Goal: Task Accomplishment & Management: Check status

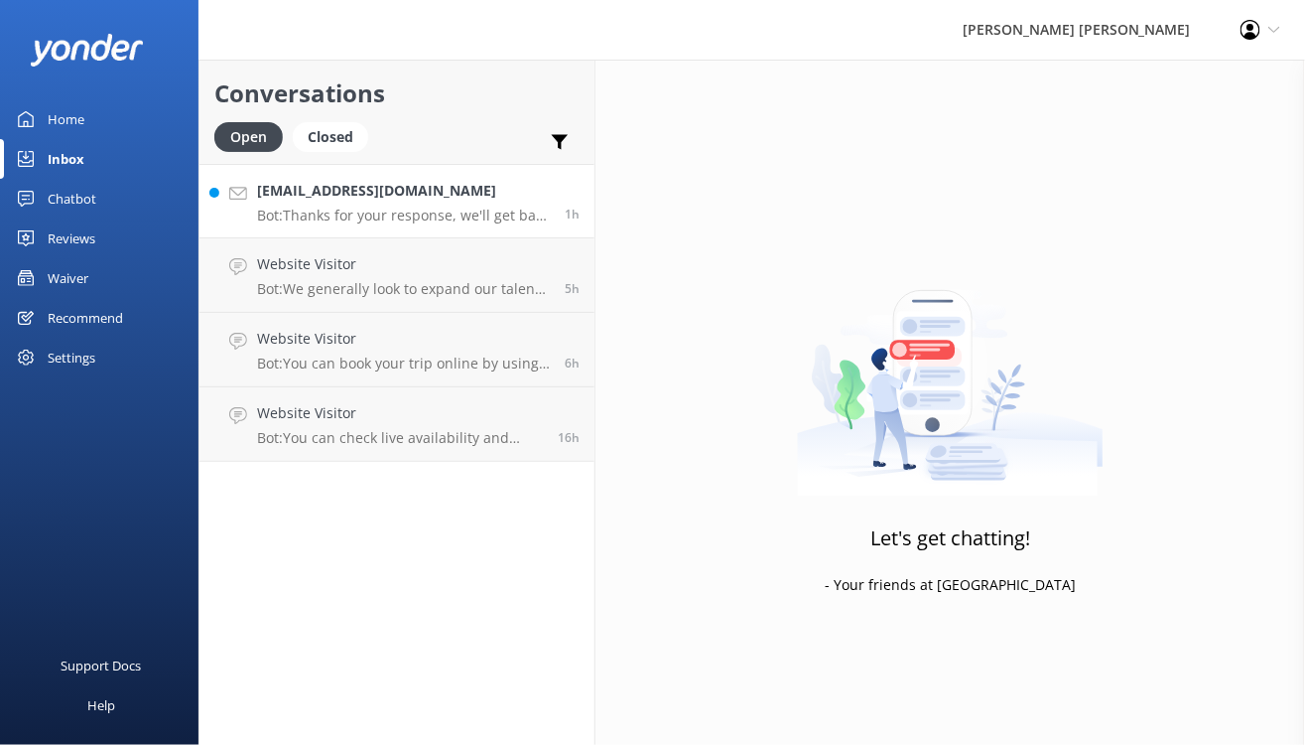
click at [310, 204] on div "[EMAIL_ADDRESS][DOMAIN_NAME] Bot: Thanks for your response, we'll get back to y…" at bounding box center [403, 201] width 293 height 43
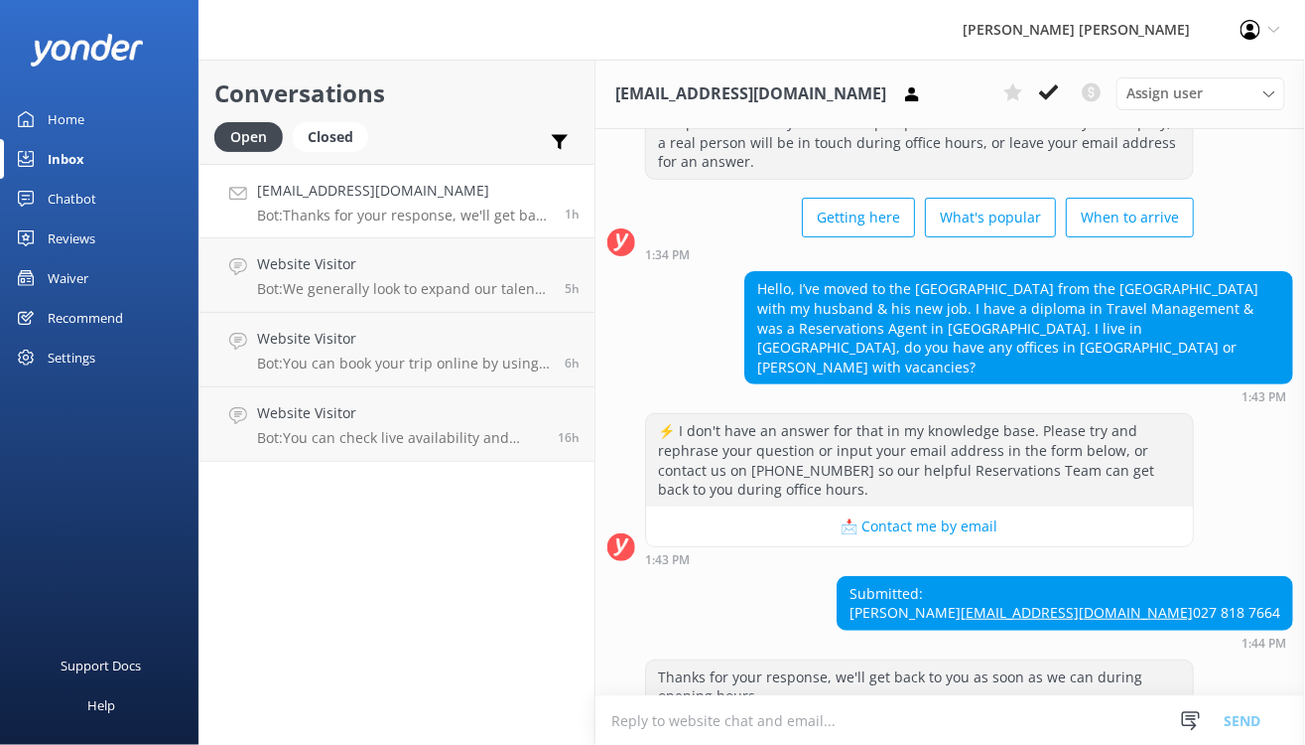
scroll to position [139, 0]
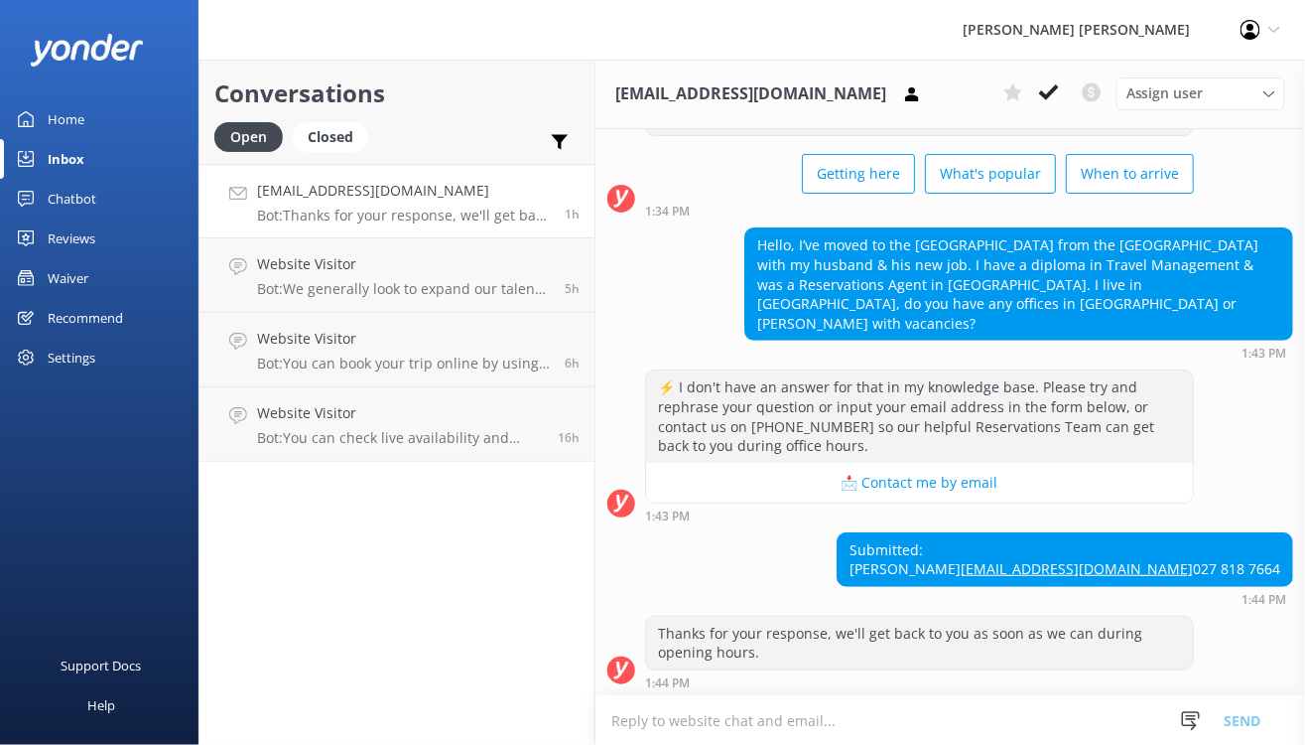
click at [68, 273] on div "Waiver" at bounding box center [68, 278] width 41 height 40
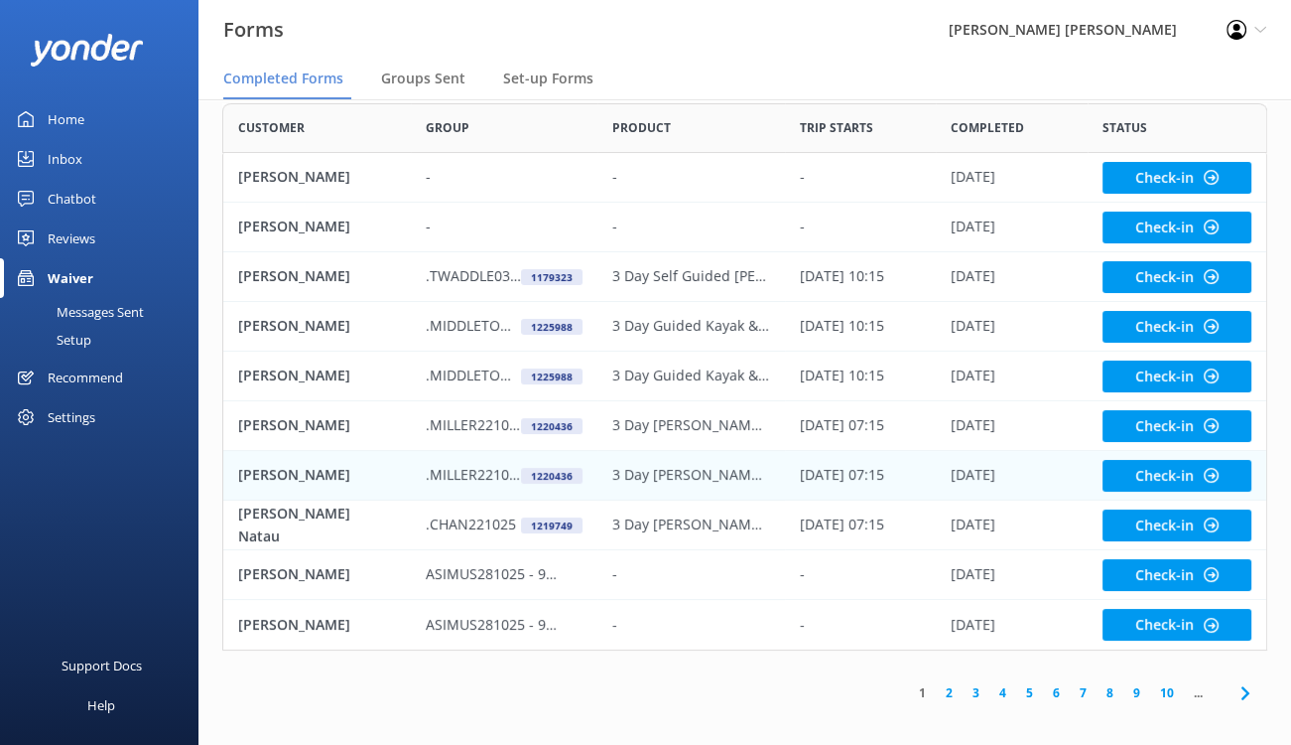
scroll to position [108, 0]
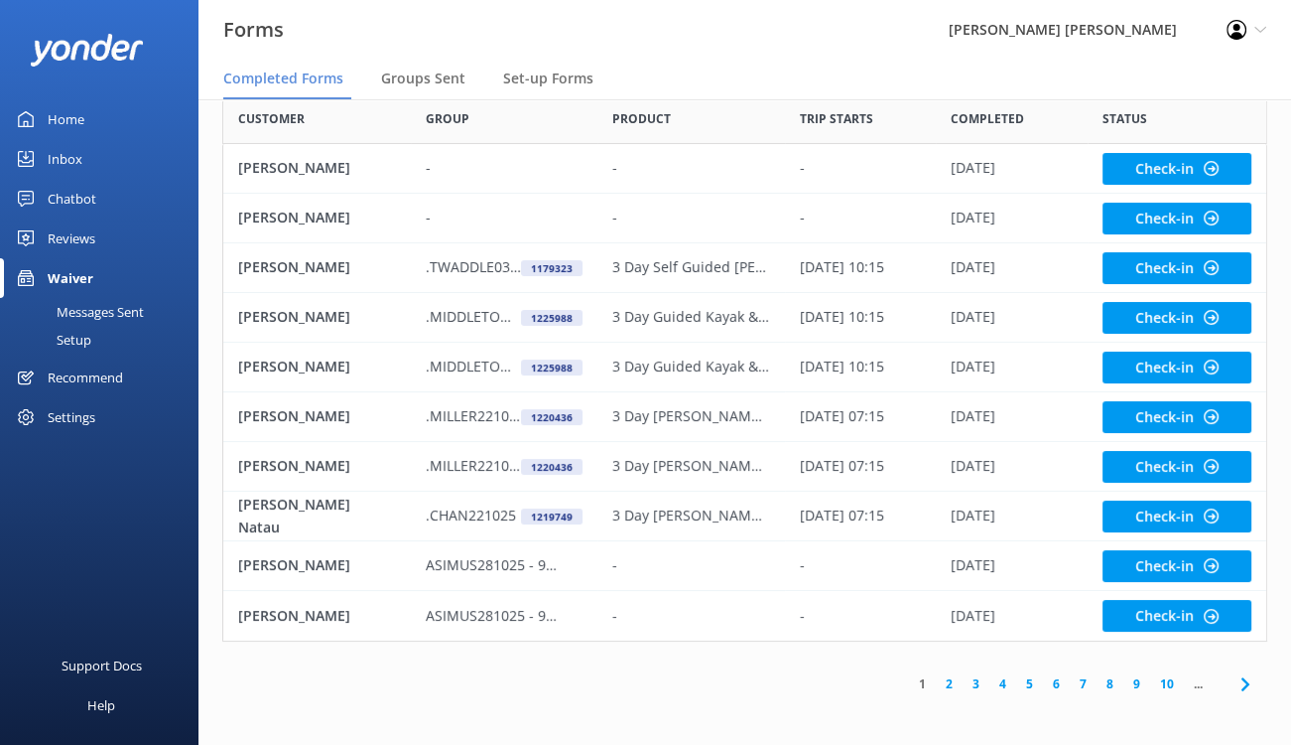
click at [1057, 677] on link "6" at bounding box center [1056, 683] width 27 height 19
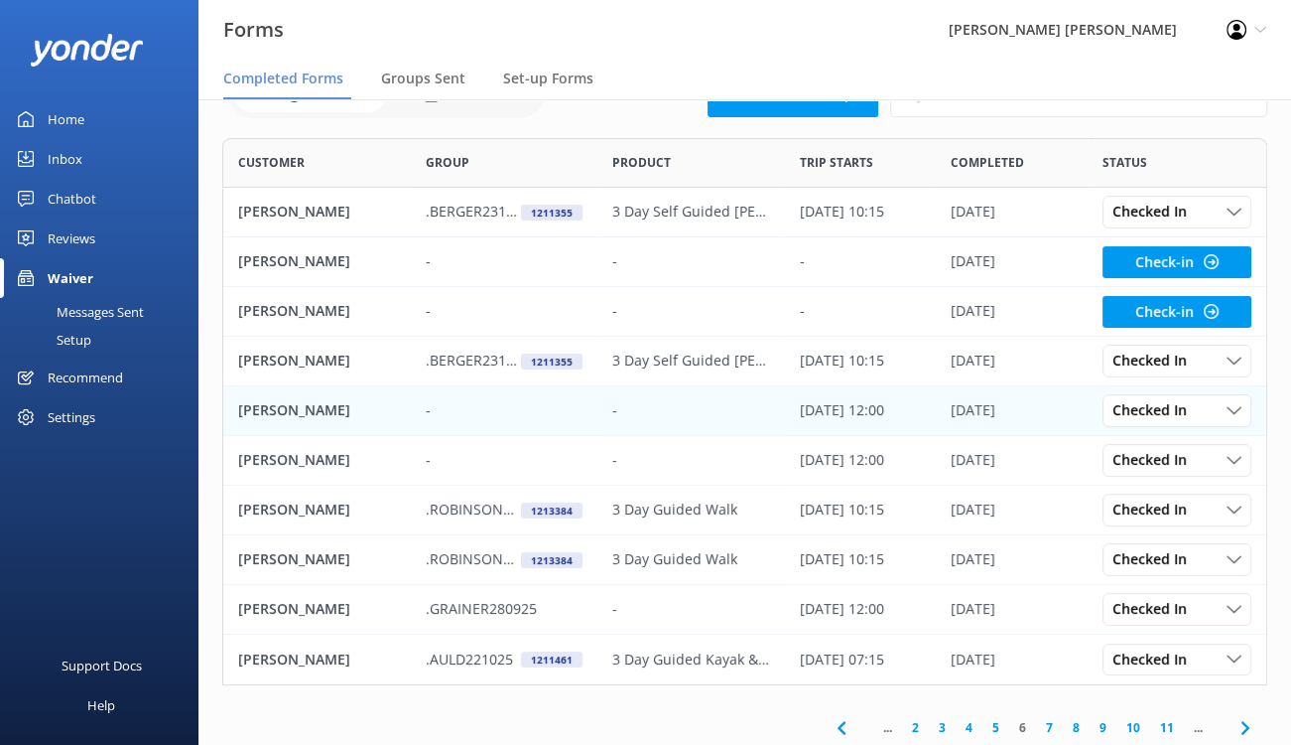
scroll to position [108, 0]
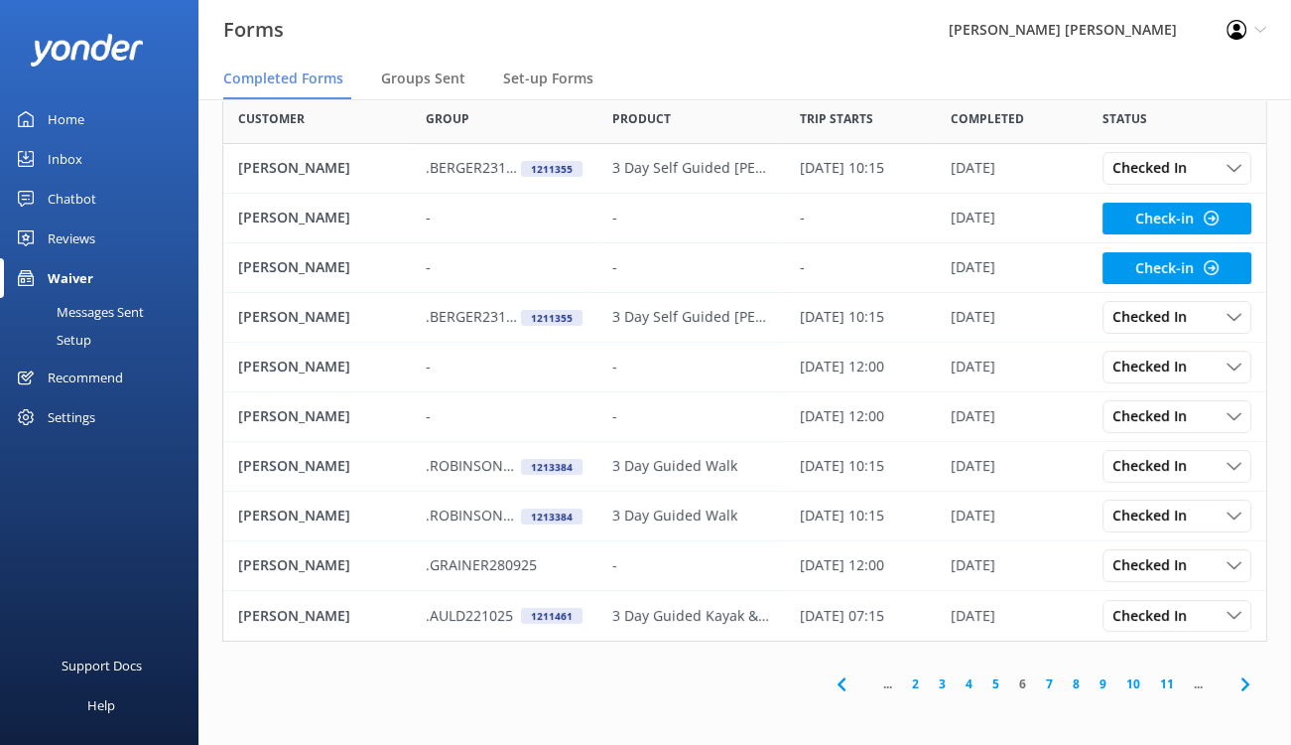
click at [997, 684] on link "5" at bounding box center [996, 683] width 27 height 19
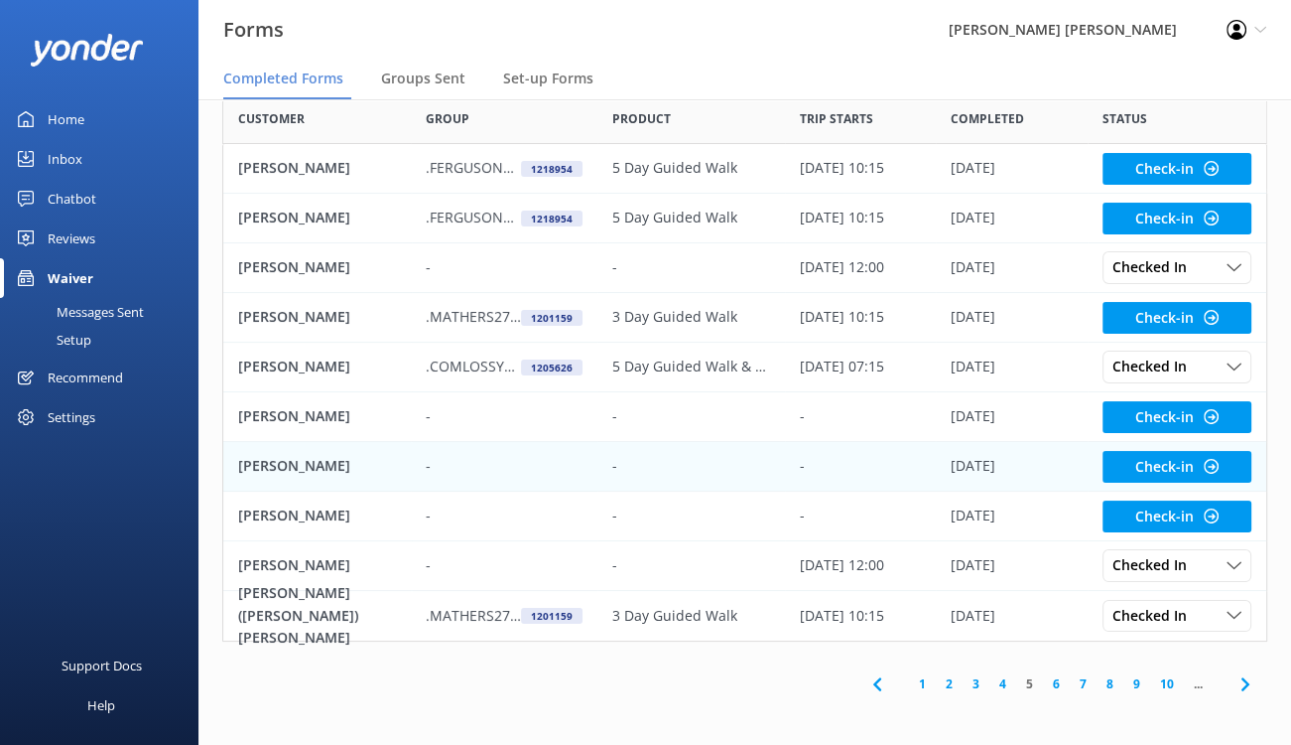
scroll to position [108, 0]
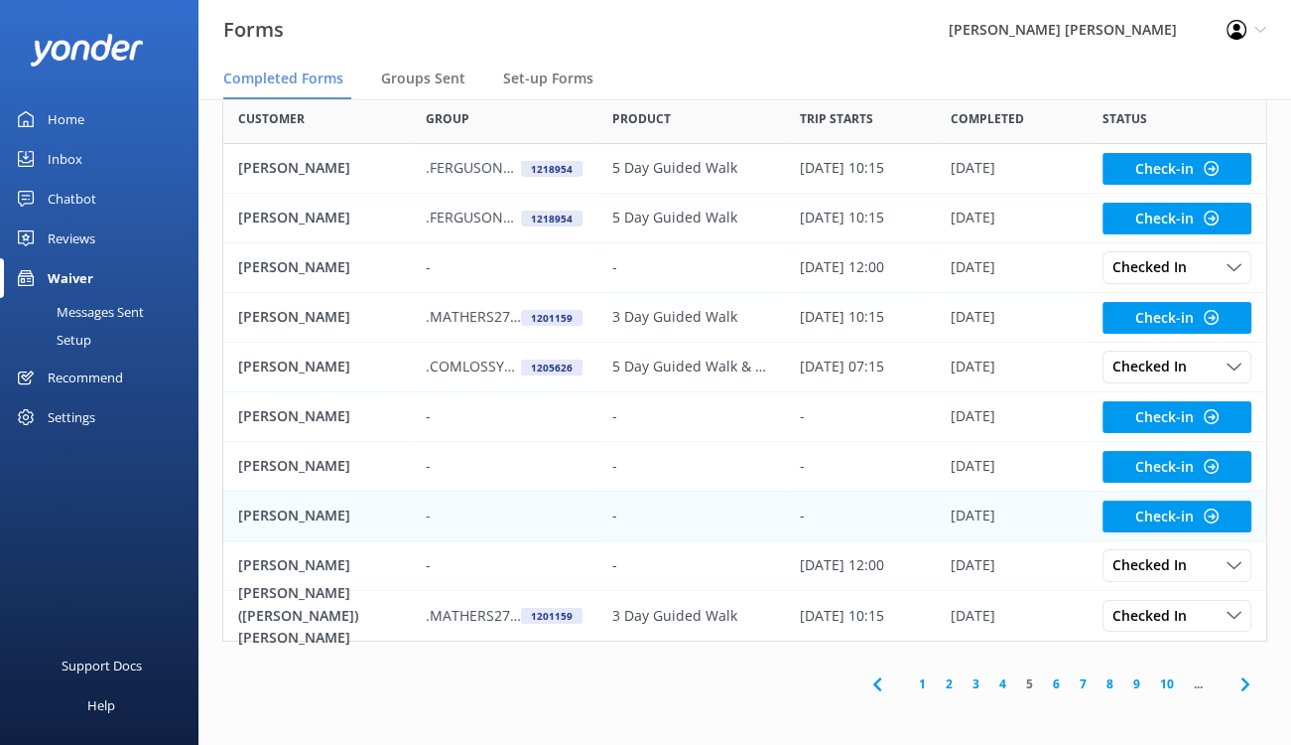
click at [292, 515] on p "[PERSON_NAME]" at bounding box center [294, 515] width 112 height 22
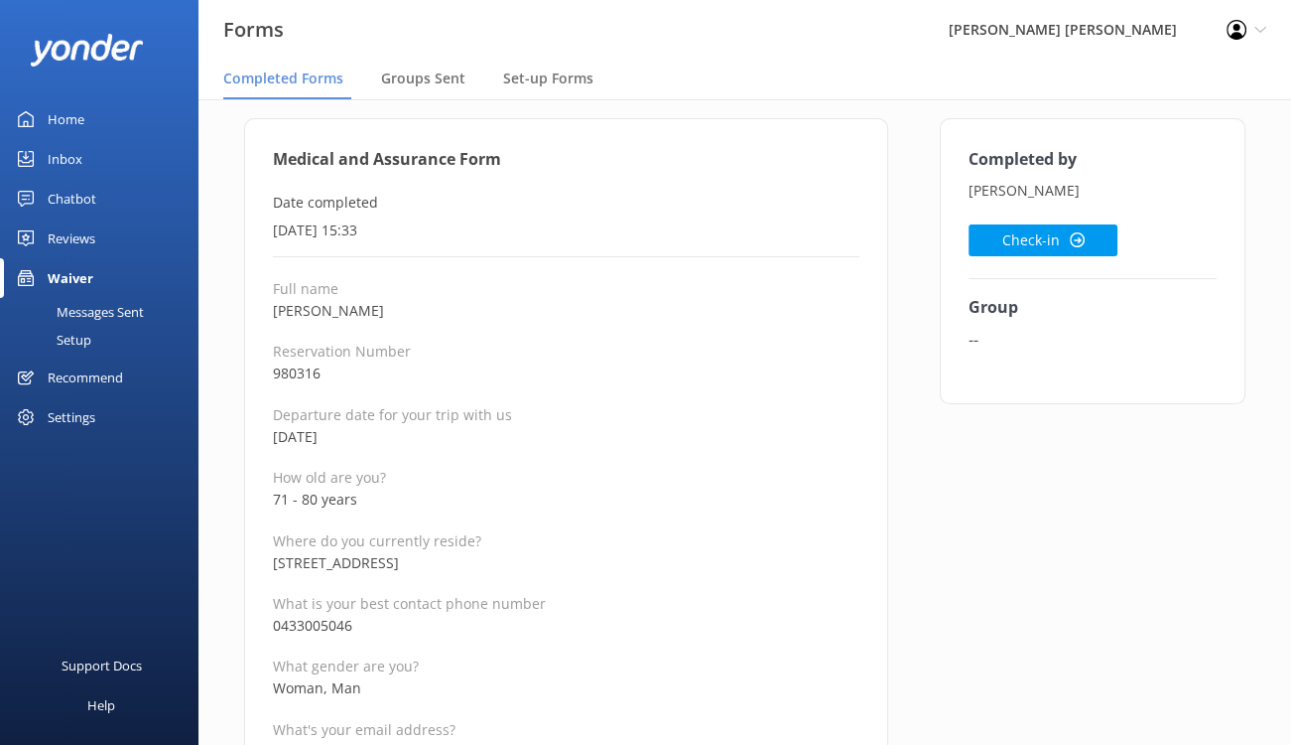
scroll to position [199, 0]
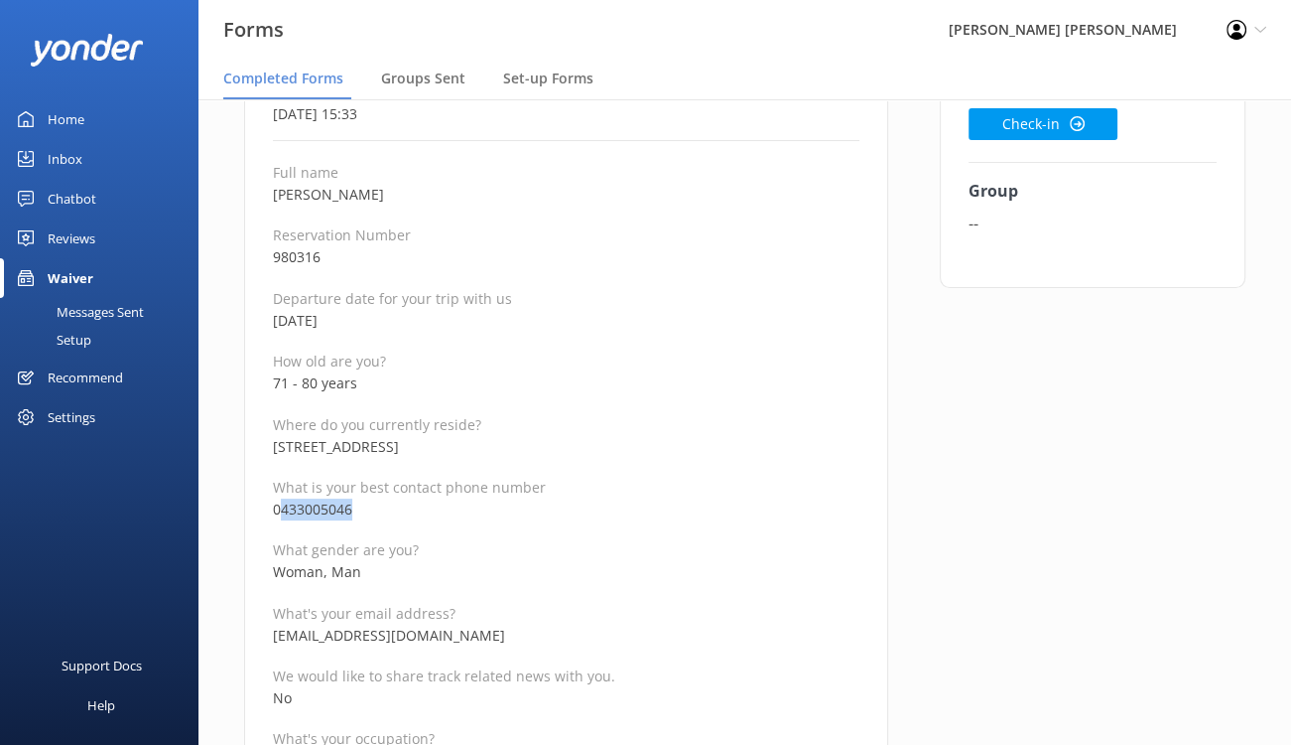
drag, startPoint x: 366, startPoint y: 505, endPoint x: 279, endPoint y: 505, distance: 87.4
click at [279, 505] on p "0433005046" at bounding box center [566, 509] width 587 height 22
copy p "433005046"
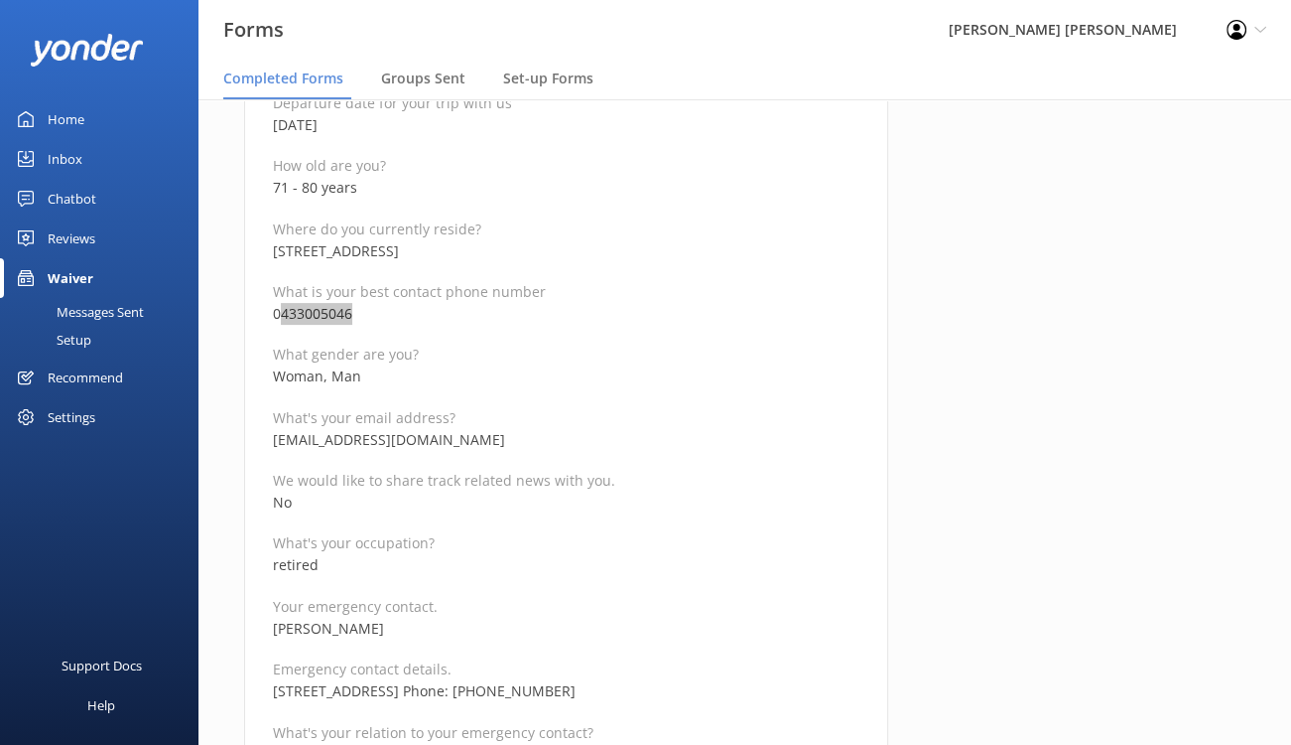
scroll to position [397, 0]
drag, startPoint x: 430, startPoint y: 438, endPoint x: 271, endPoint y: 436, distance: 158.8
copy p "bastowbd@gmail.com"
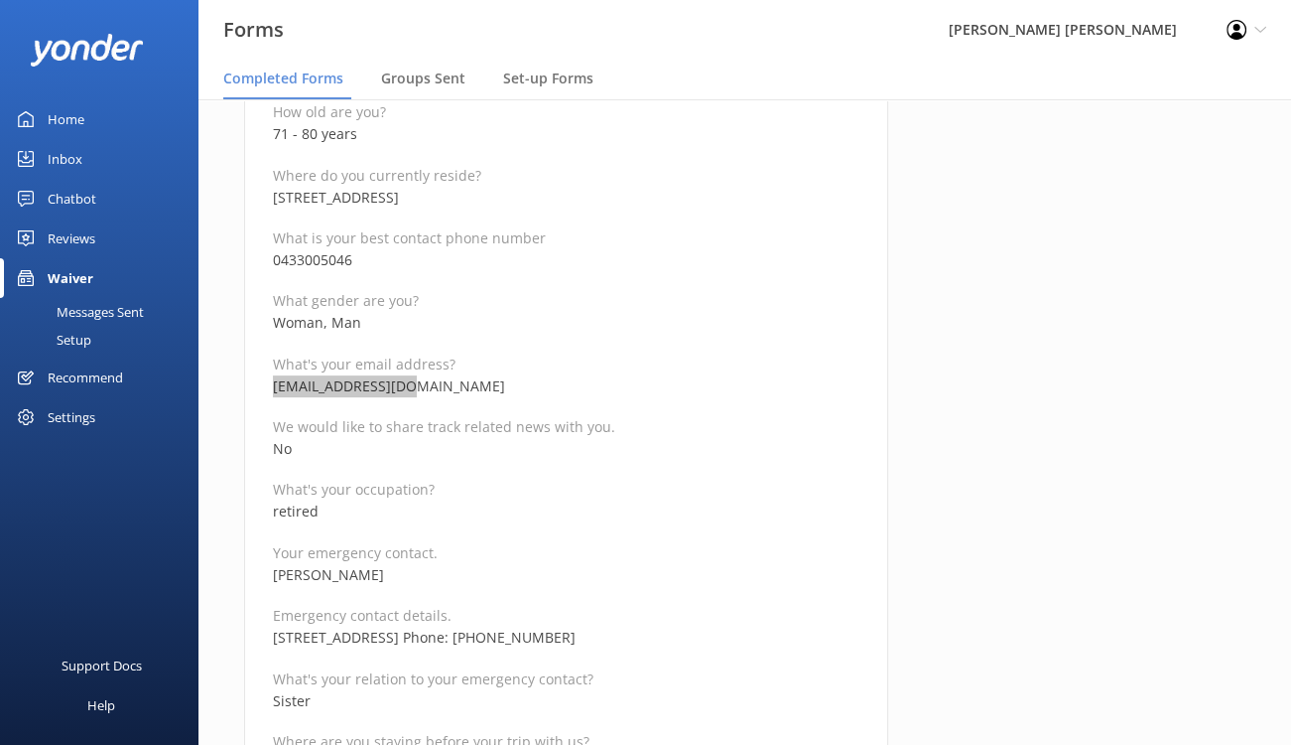
scroll to position [496, 0]
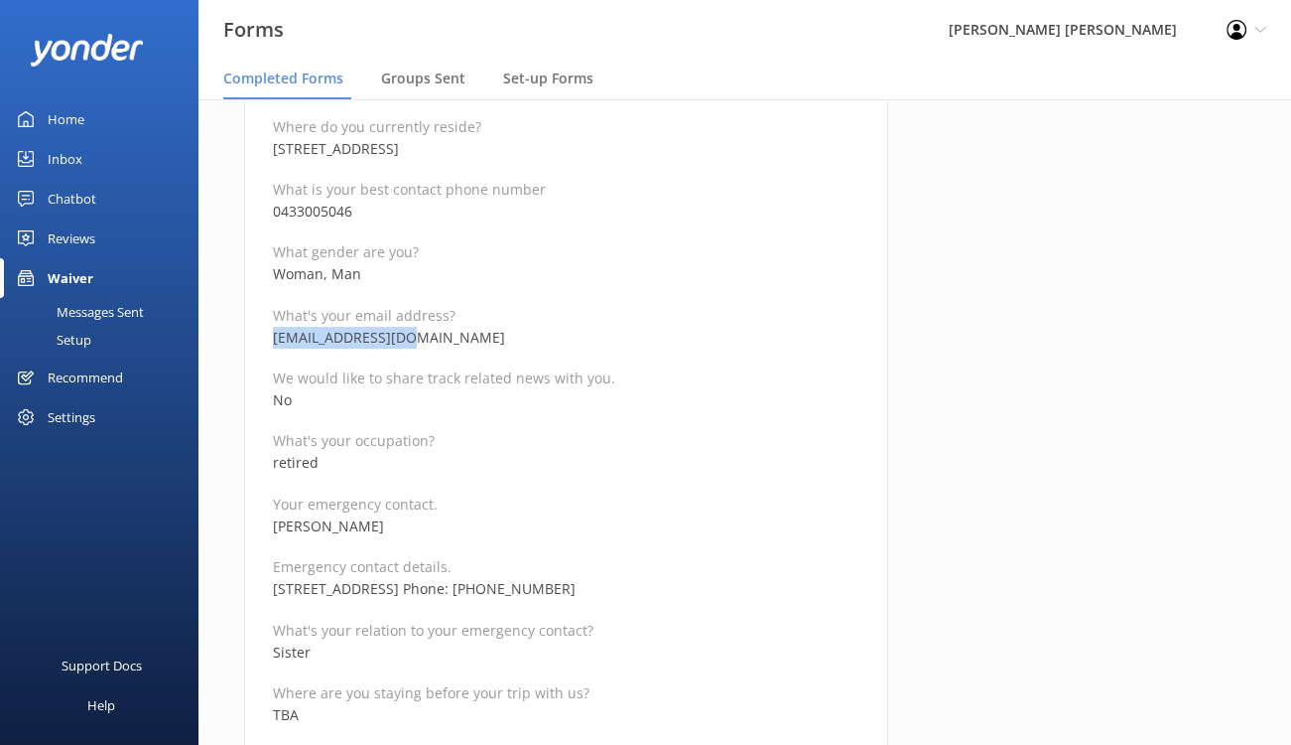
drag, startPoint x: 397, startPoint y: 528, endPoint x: 272, endPoint y: 527, distance: 125.1
click at [273, 527] on p "Lorraine Bastow" at bounding box center [566, 526] width 587 height 22
copy p "Lorraine Bastow"
drag, startPoint x: 592, startPoint y: 603, endPoint x: 578, endPoint y: 603, distance: 13.9
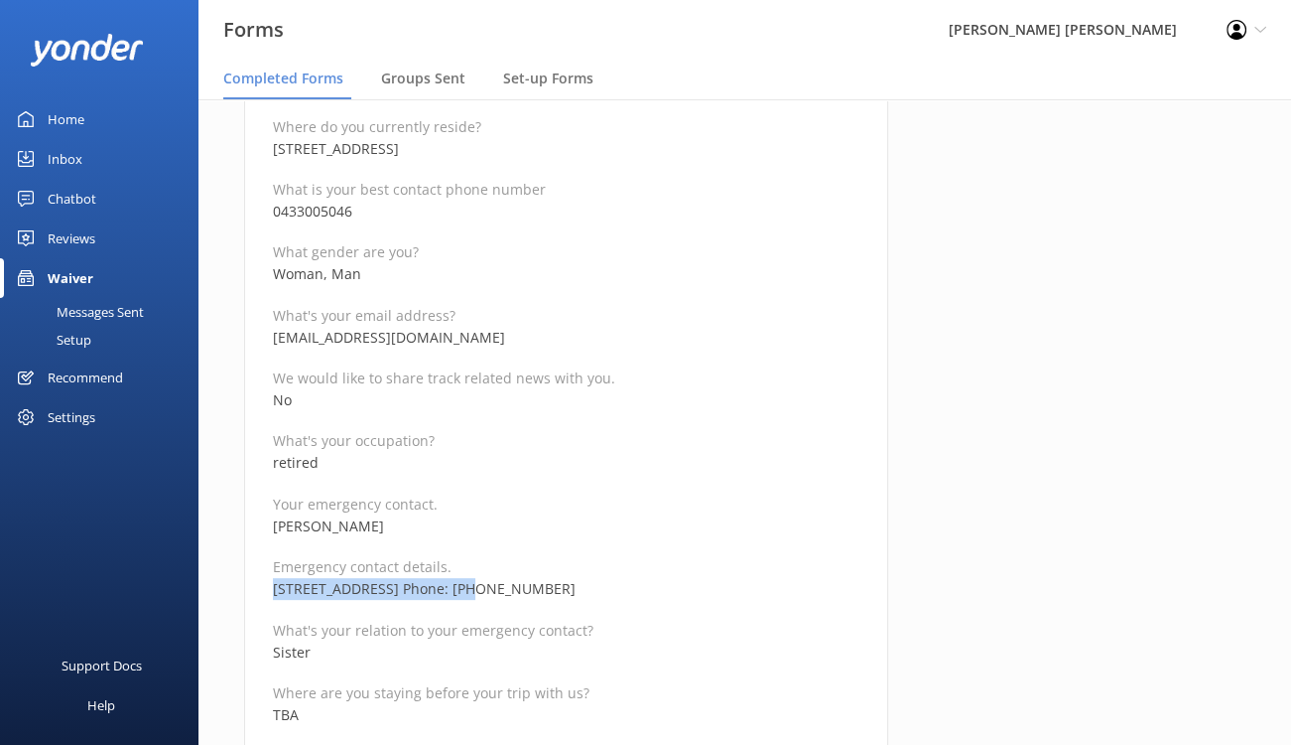
drag, startPoint x: 448, startPoint y: 587, endPoint x: 275, endPoint y: 576, distance: 173.1
click at [275, 578] on p "82 Yale Road, Thornlie, WA Phone: 0413842882" at bounding box center [566, 589] width 587 height 22
copy p "82 Yale Road, Thornlie, WA"
drag, startPoint x: 547, startPoint y: 614, endPoint x: 573, endPoint y: 607, distance: 27.0
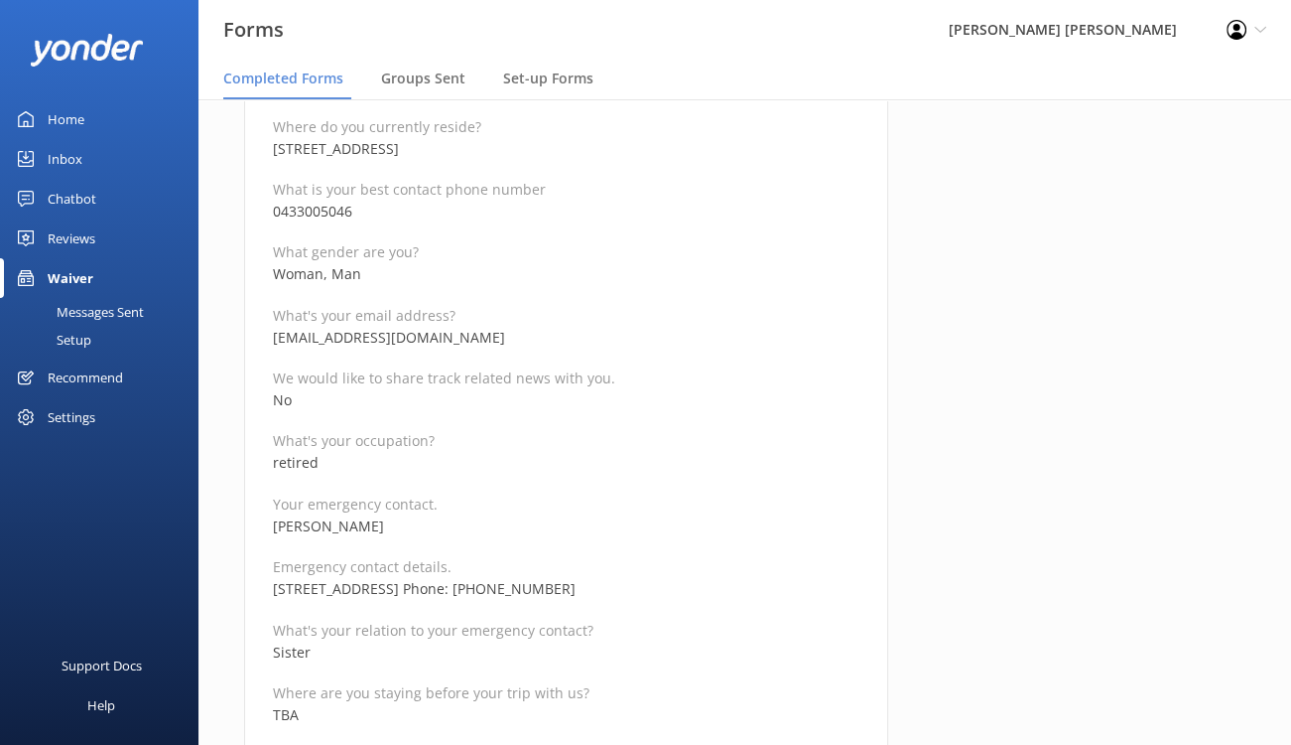
drag, startPoint x: 595, startPoint y: 585, endPoint x: 508, endPoint y: 588, distance: 86.4
click at [508, 588] on p "82 Yale Road, Thornlie, WA Phone: 0413842882" at bounding box center [566, 589] width 587 height 22
copy p "413842882"
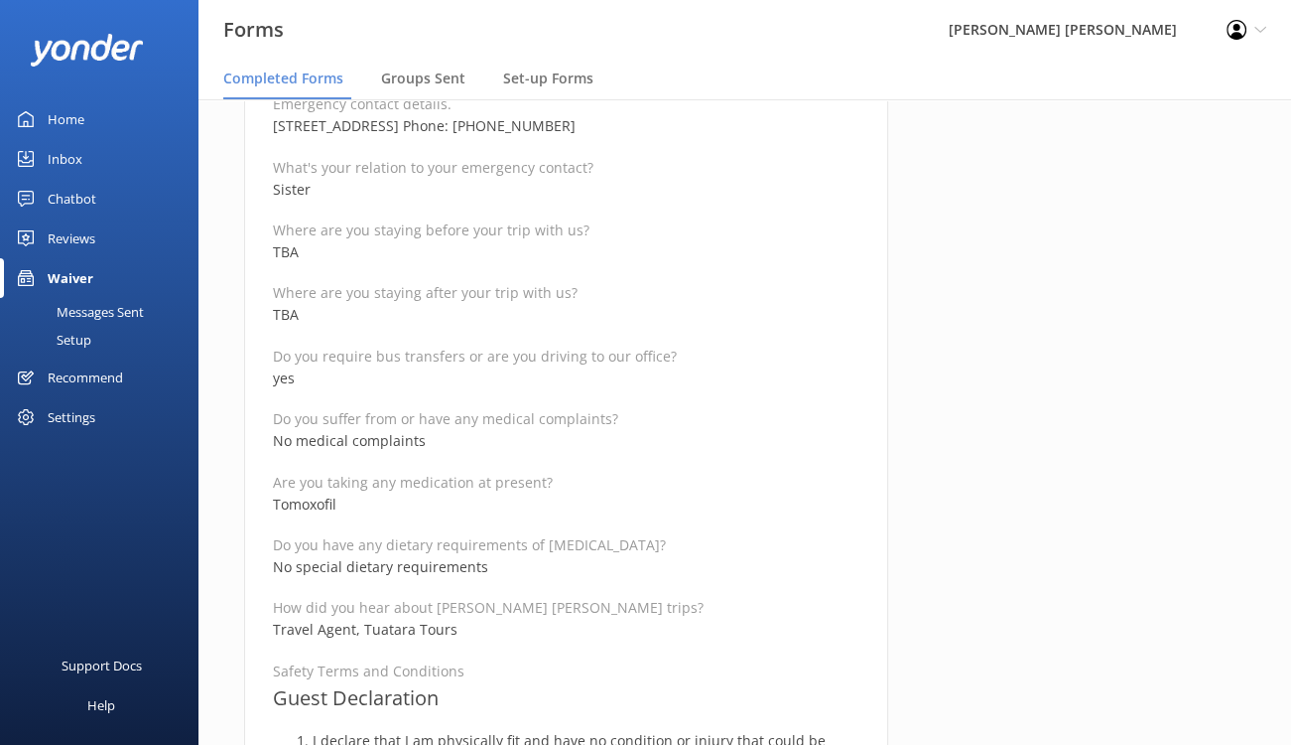
scroll to position [993, 0]
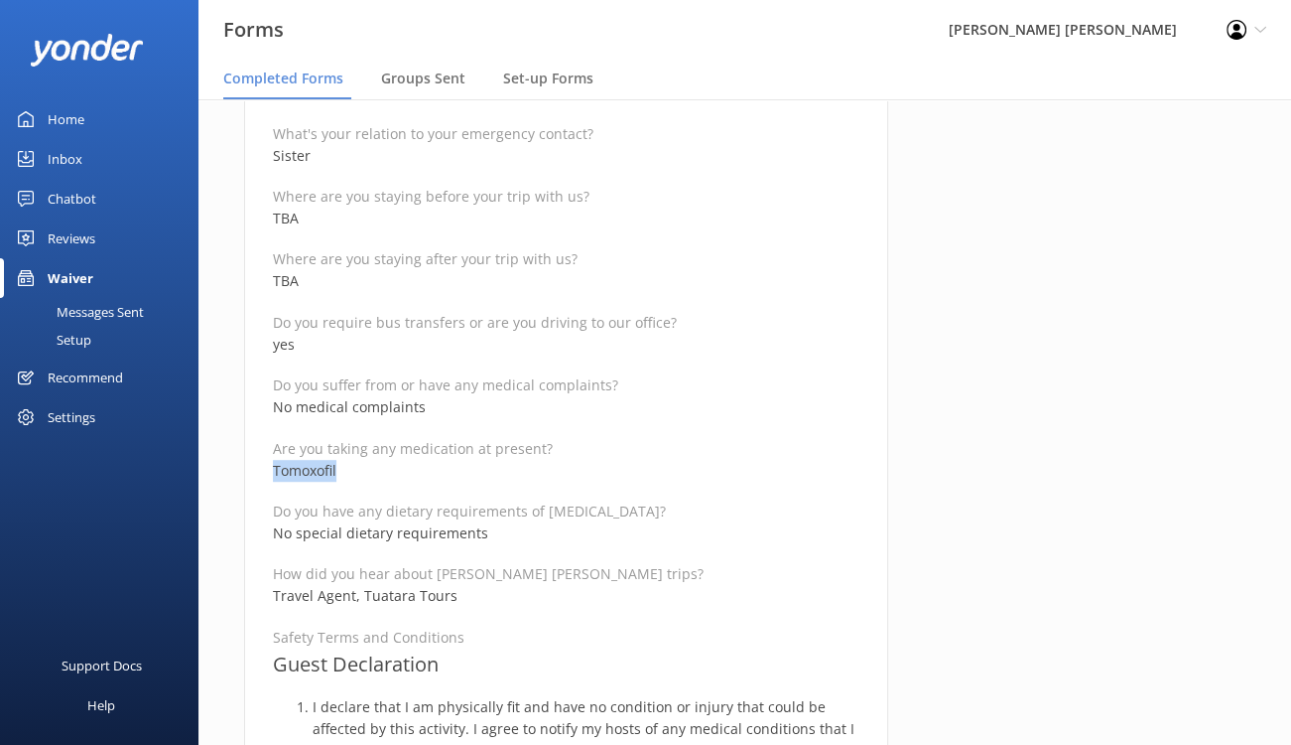
drag, startPoint x: 361, startPoint y: 465, endPoint x: 269, endPoint y: 467, distance: 92.3
click at [269, 467] on div "Medical and Assurance Form Date completed 30th September 2025, 15:33 Full name …" at bounding box center [566, 640] width 644 height 2864
copy p "Tomoxofil"
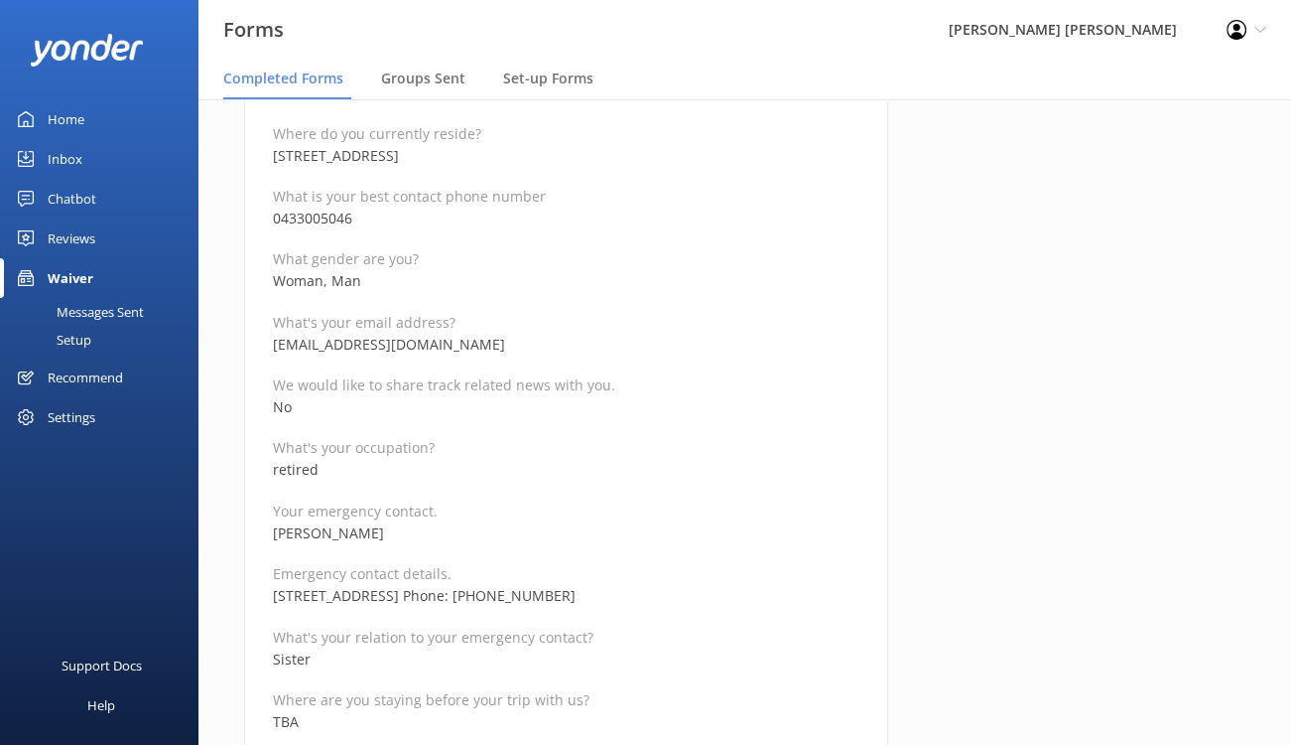
scroll to position [397, 0]
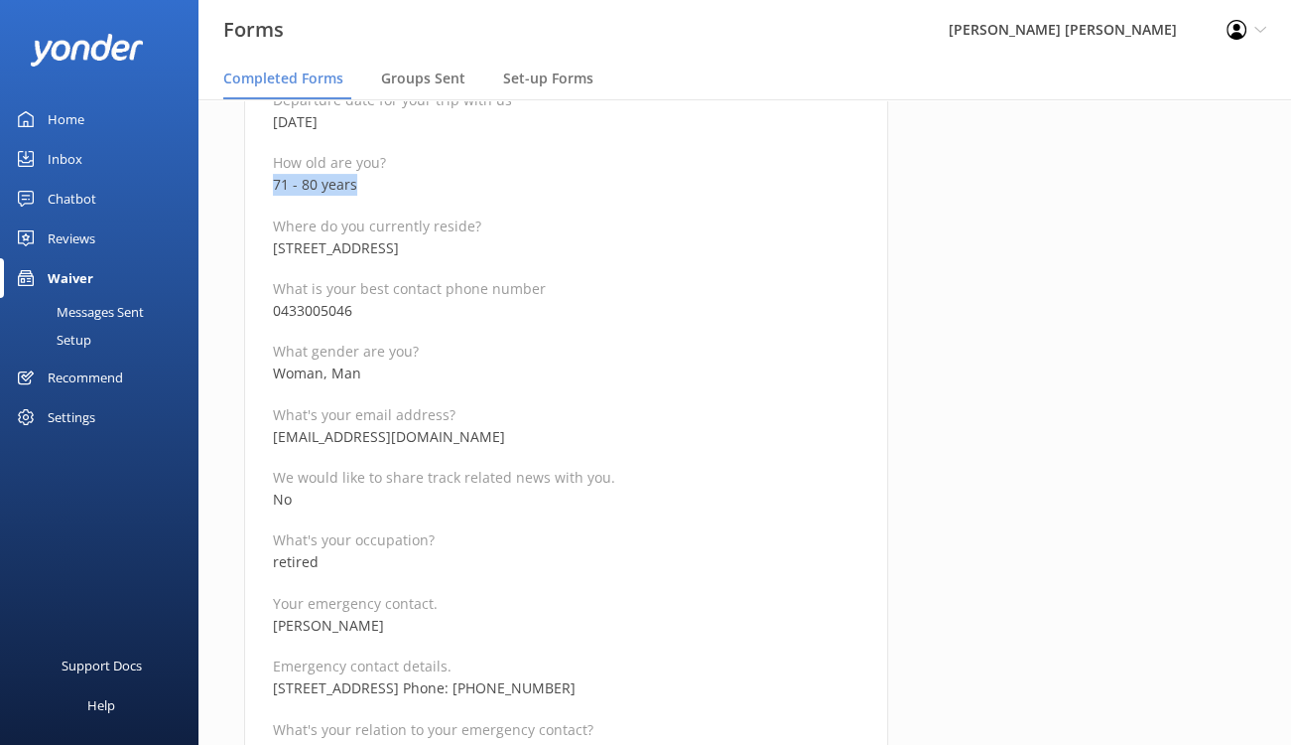
drag, startPoint x: 373, startPoint y: 186, endPoint x: 263, endPoint y: 187, distance: 110.2
copy p "71 - 80 years"
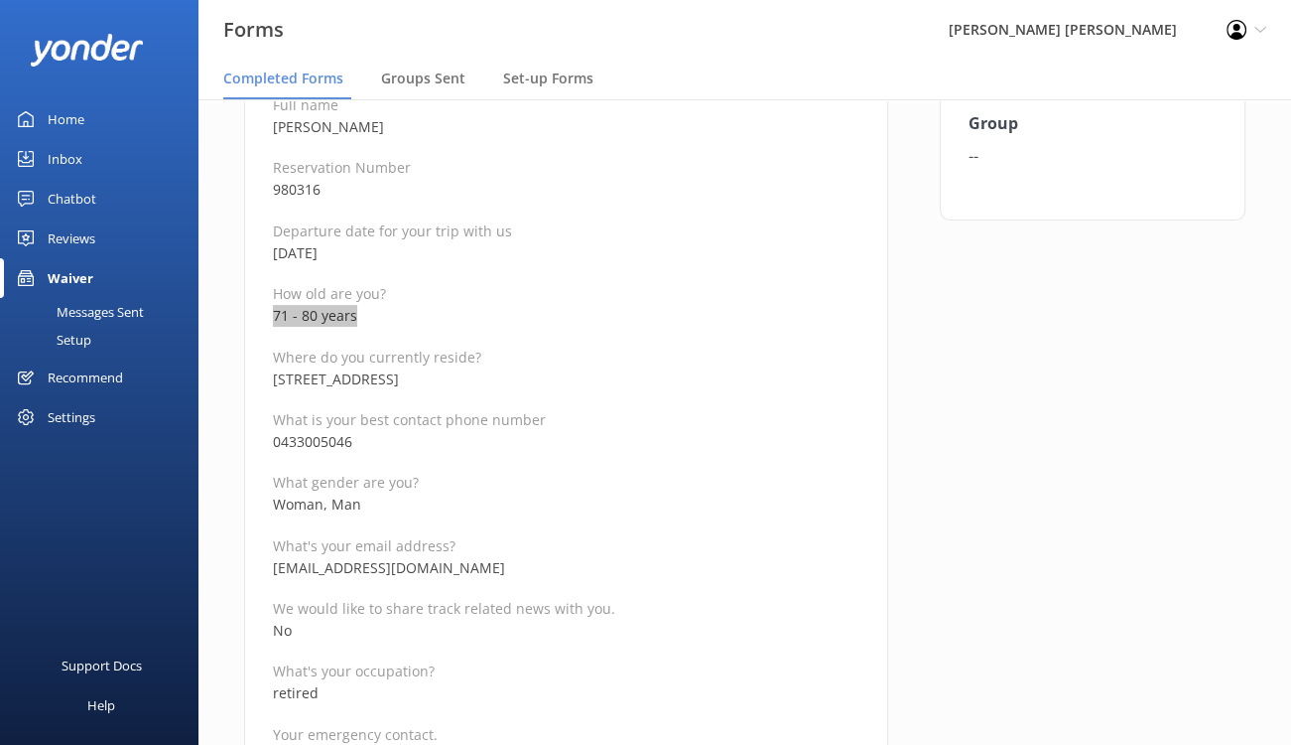
scroll to position [0, 0]
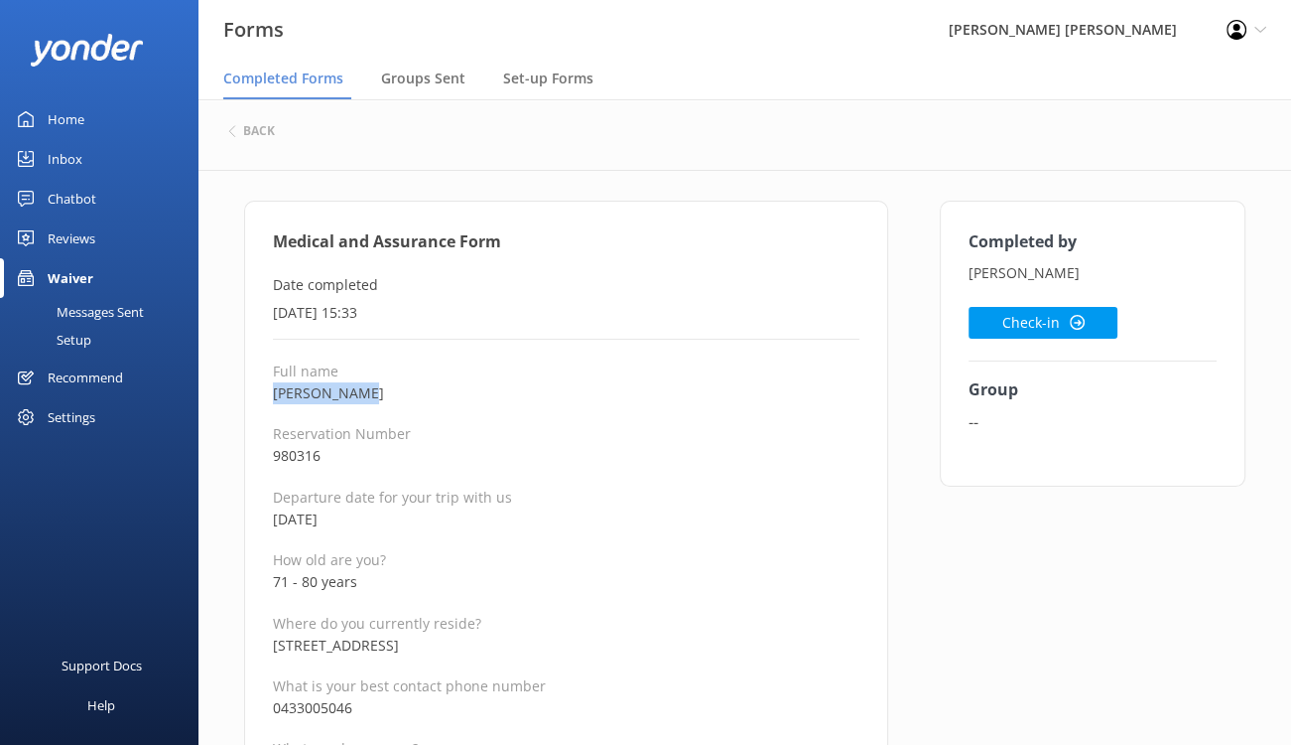
drag, startPoint x: 383, startPoint y: 392, endPoint x: 274, endPoint y: 397, distance: 109.3
click at [274, 397] on p "Barry Bastow" at bounding box center [566, 393] width 587 height 22
copy p "Barry Bastow"
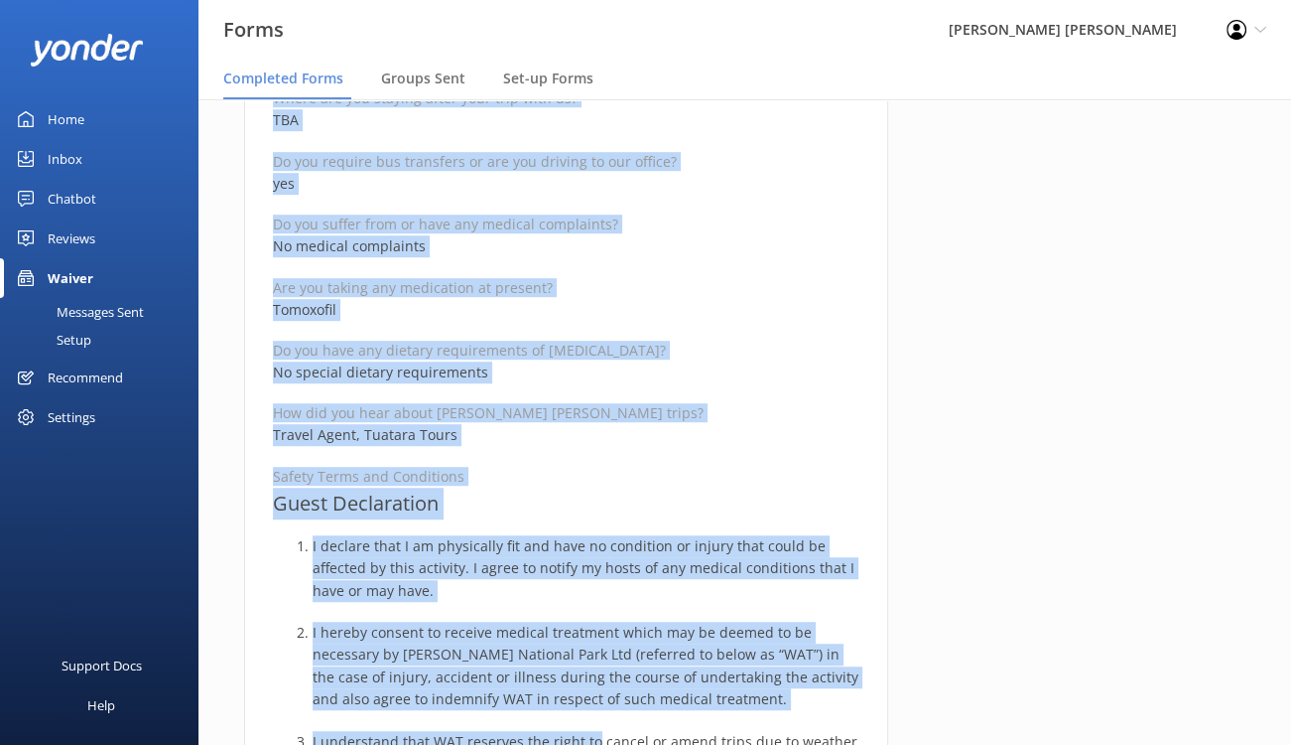
scroll to position [1229, 0]
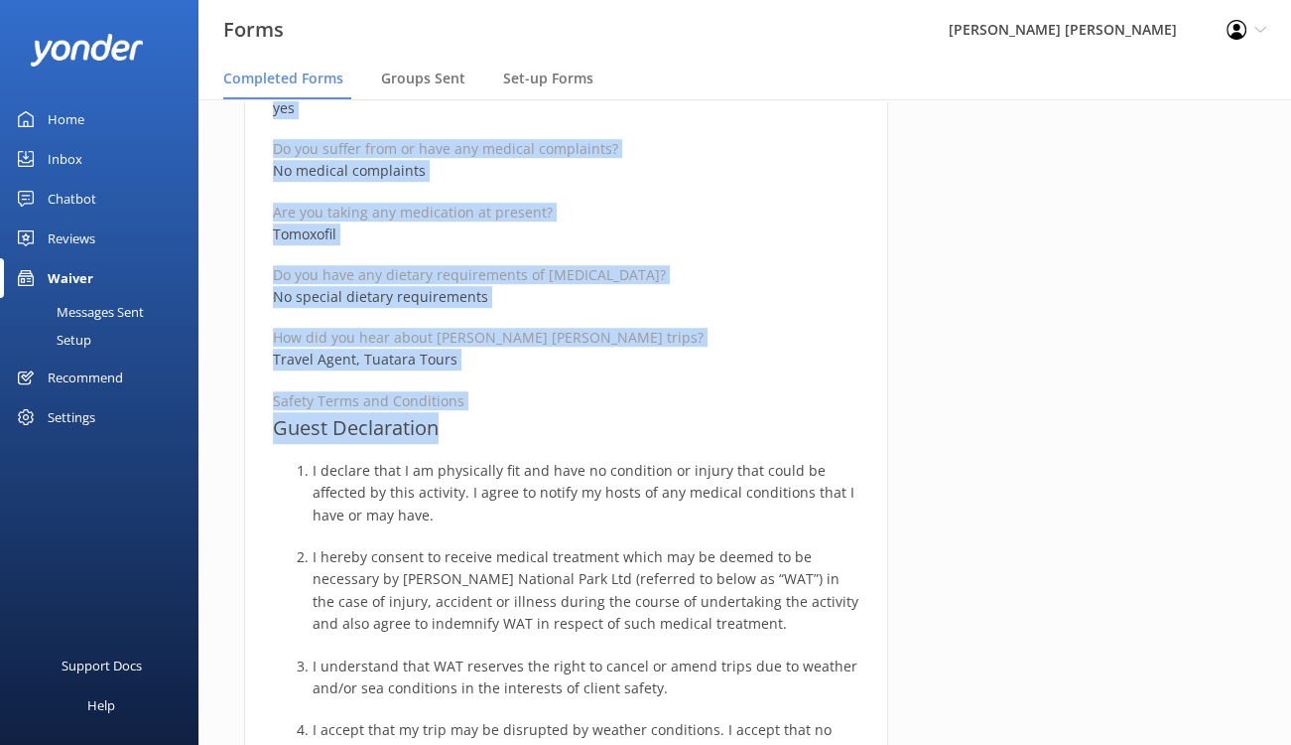
drag, startPoint x: 270, startPoint y: 234, endPoint x: 631, endPoint y: 420, distance: 406.2
click at [631, 420] on div "Medical and Assurance Form Date completed 30th September 2025, 15:33 Full name …" at bounding box center [566, 404] width 644 height 2864
copy div "Medical and Assurance Form Date completed 30th September 2025, 15:33 Full name …"
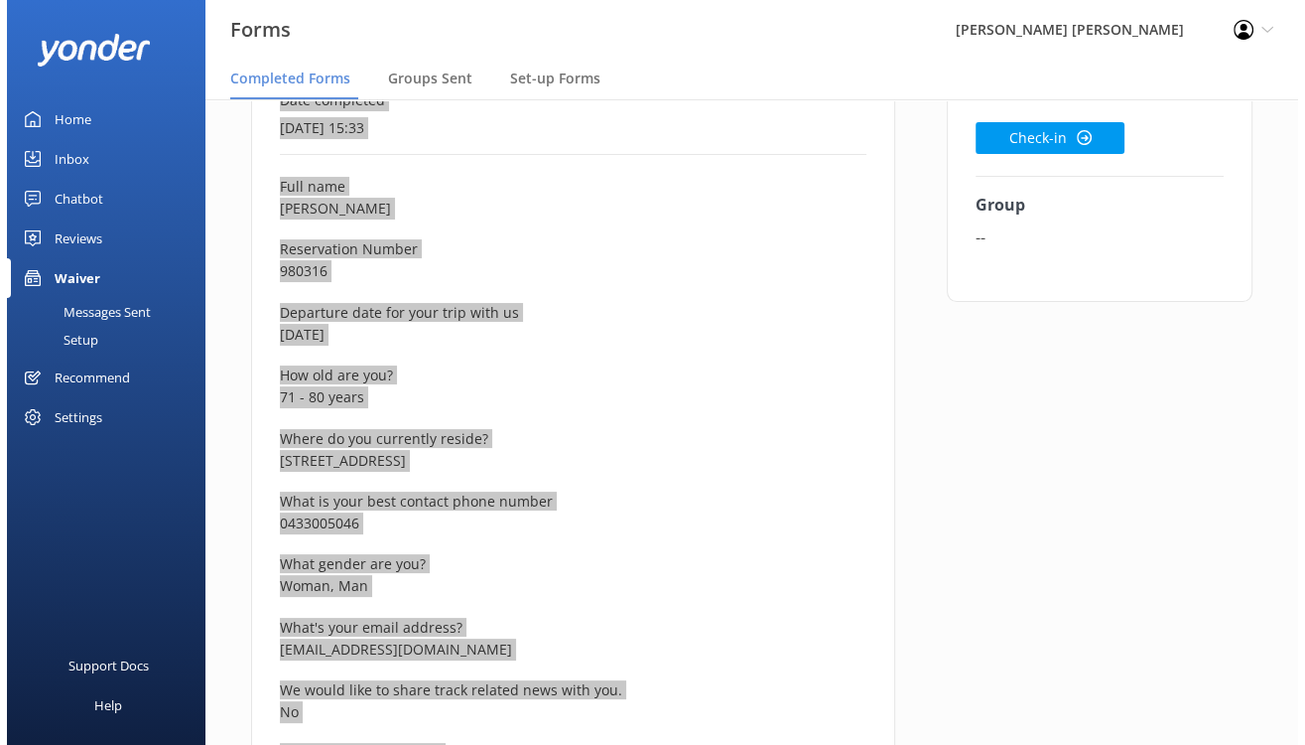
scroll to position [0, 0]
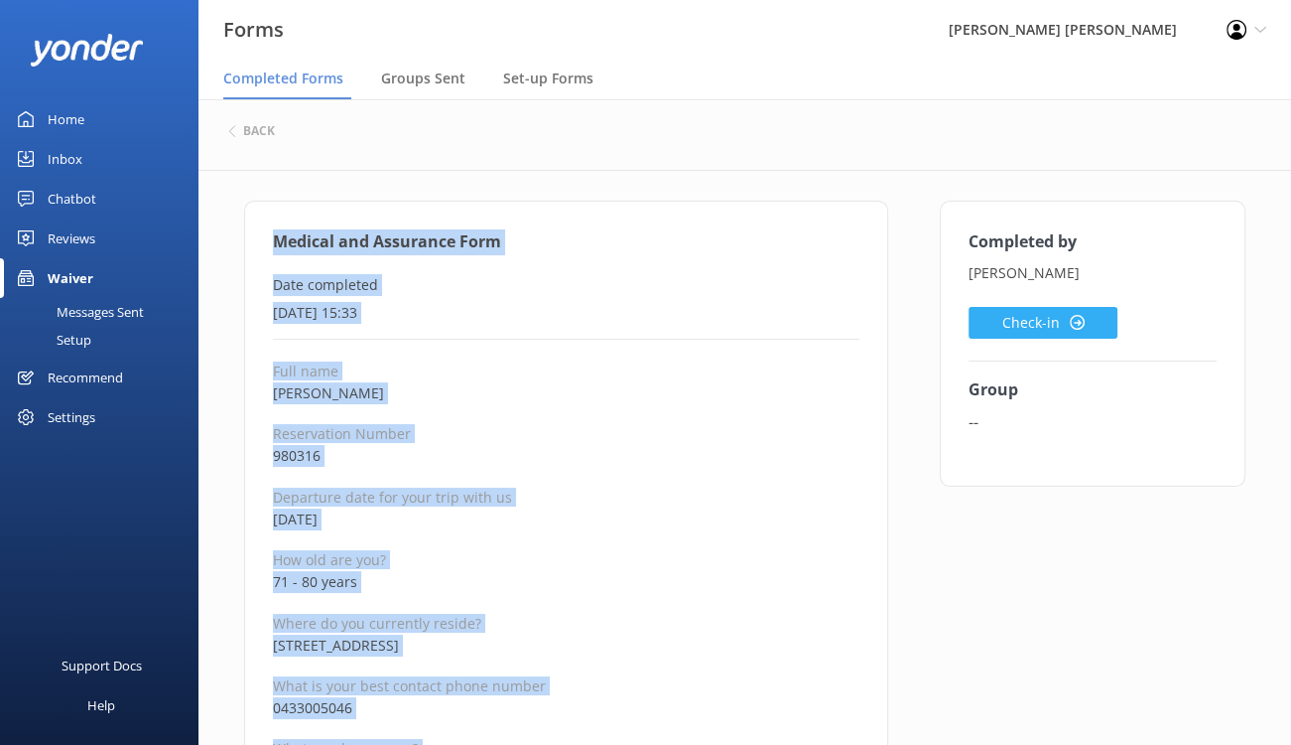
click at [1033, 331] on button "Check-in" at bounding box center [1043, 323] width 149 height 32
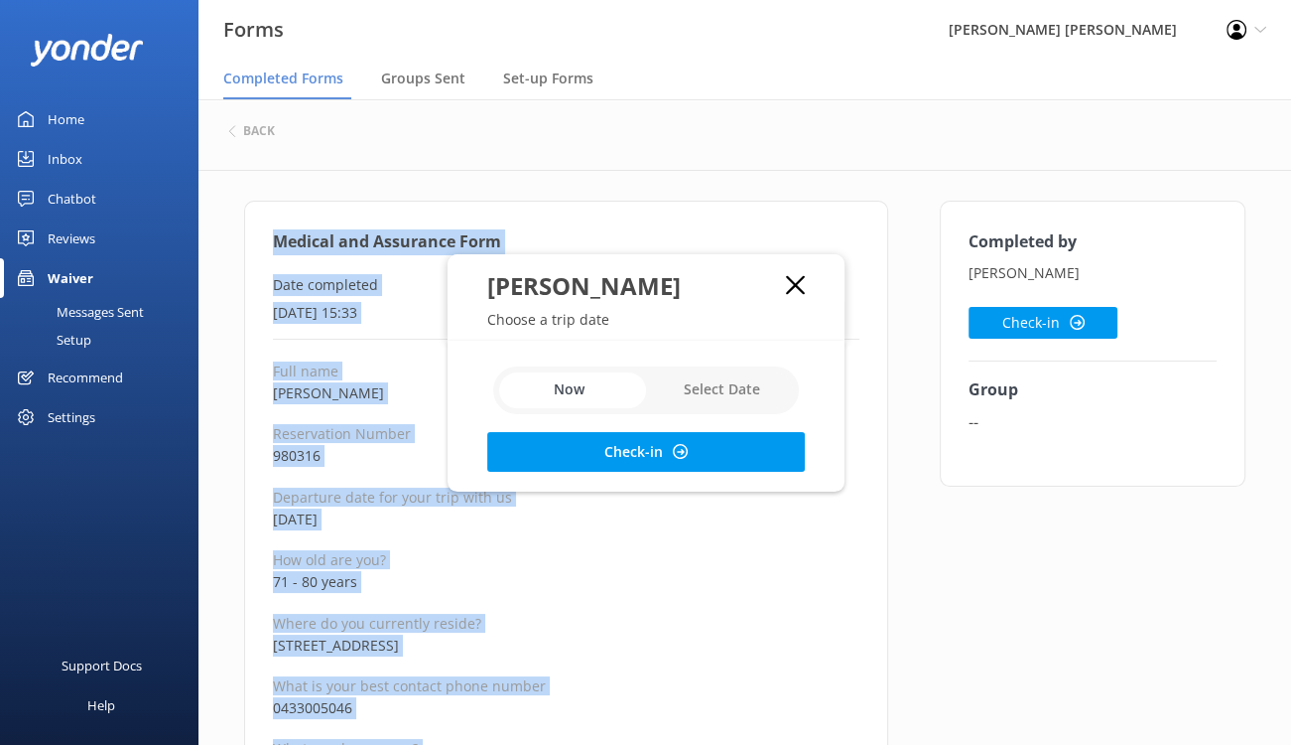
click at [719, 390] on input "checkbox" at bounding box center [646, 390] width 306 height 48
checkbox input "true"
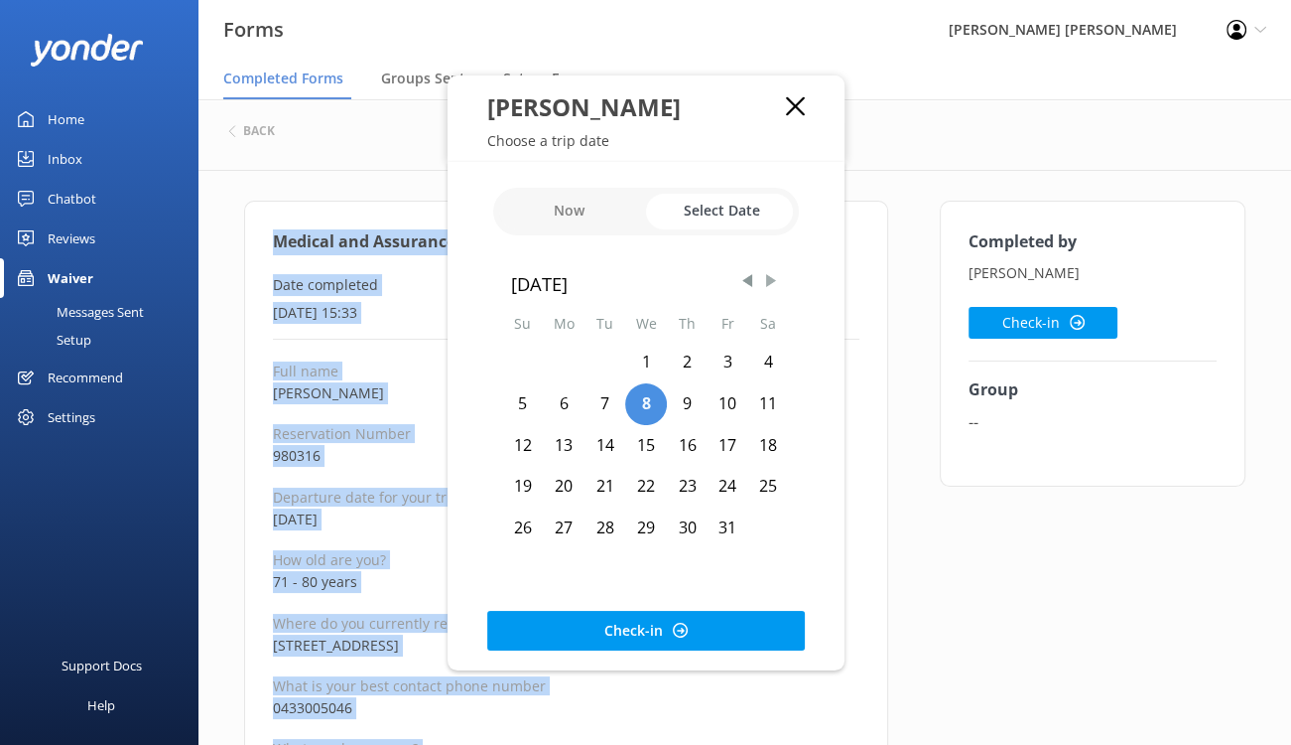
click at [770, 277] on span "Next Month" at bounding box center [771, 281] width 20 height 20
click at [602, 445] on div "11" at bounding box center [605, 446] width 41 height 42
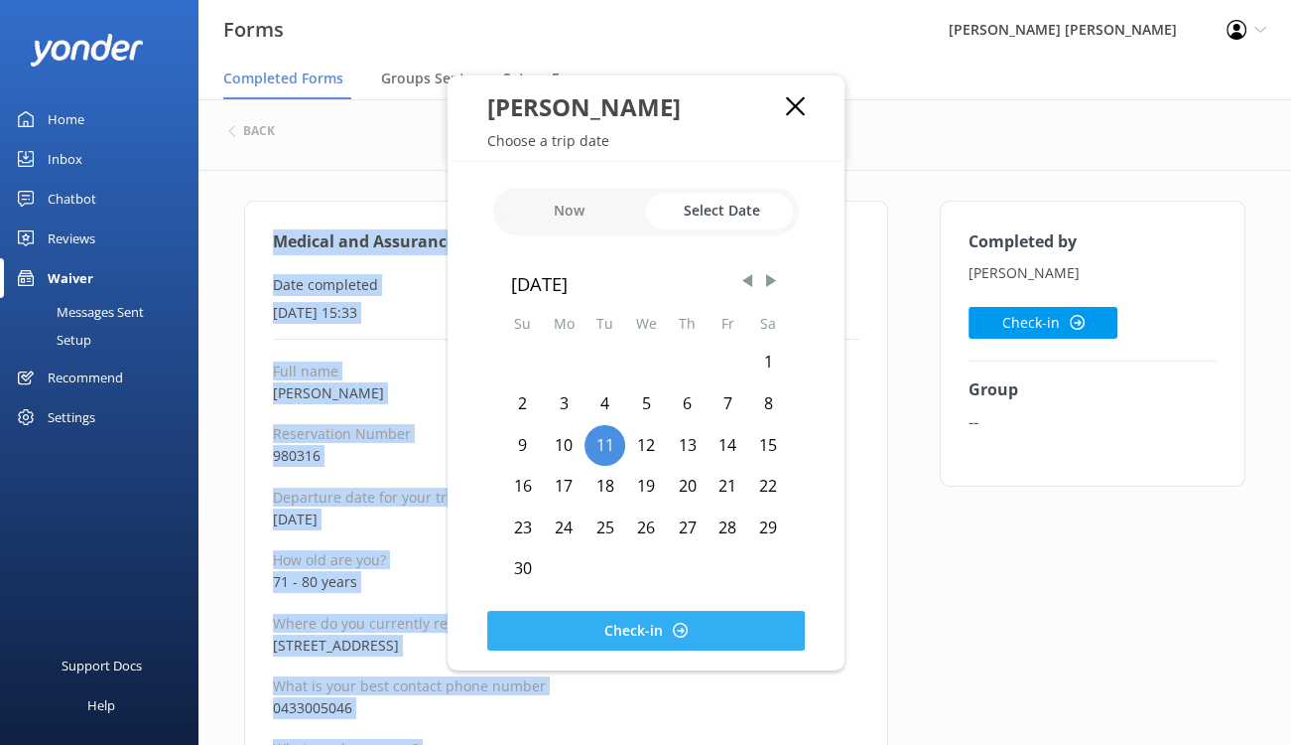
click at [605, 635] on button "Check-in" at bounding box center [646, 630] width 318 height 40
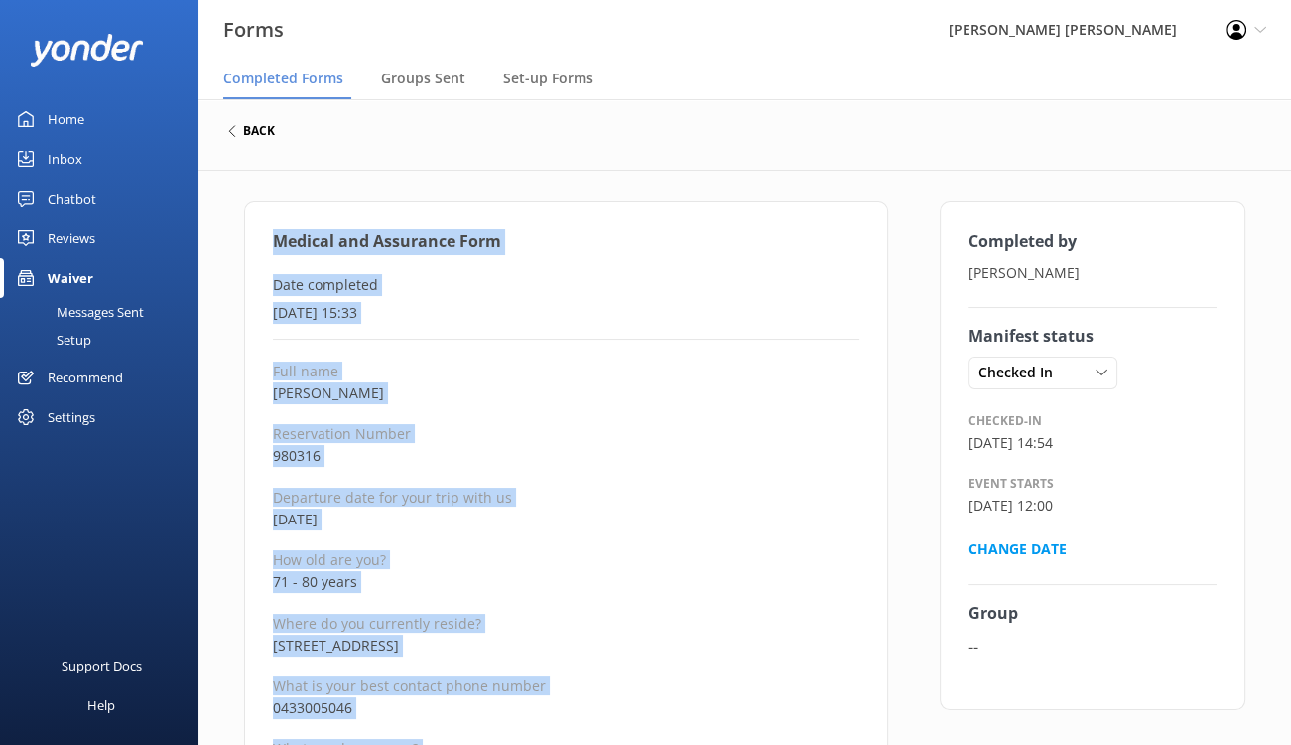
click at [251, 133] on h6 "back" at bounding box center [259, 131] width 32 height 12
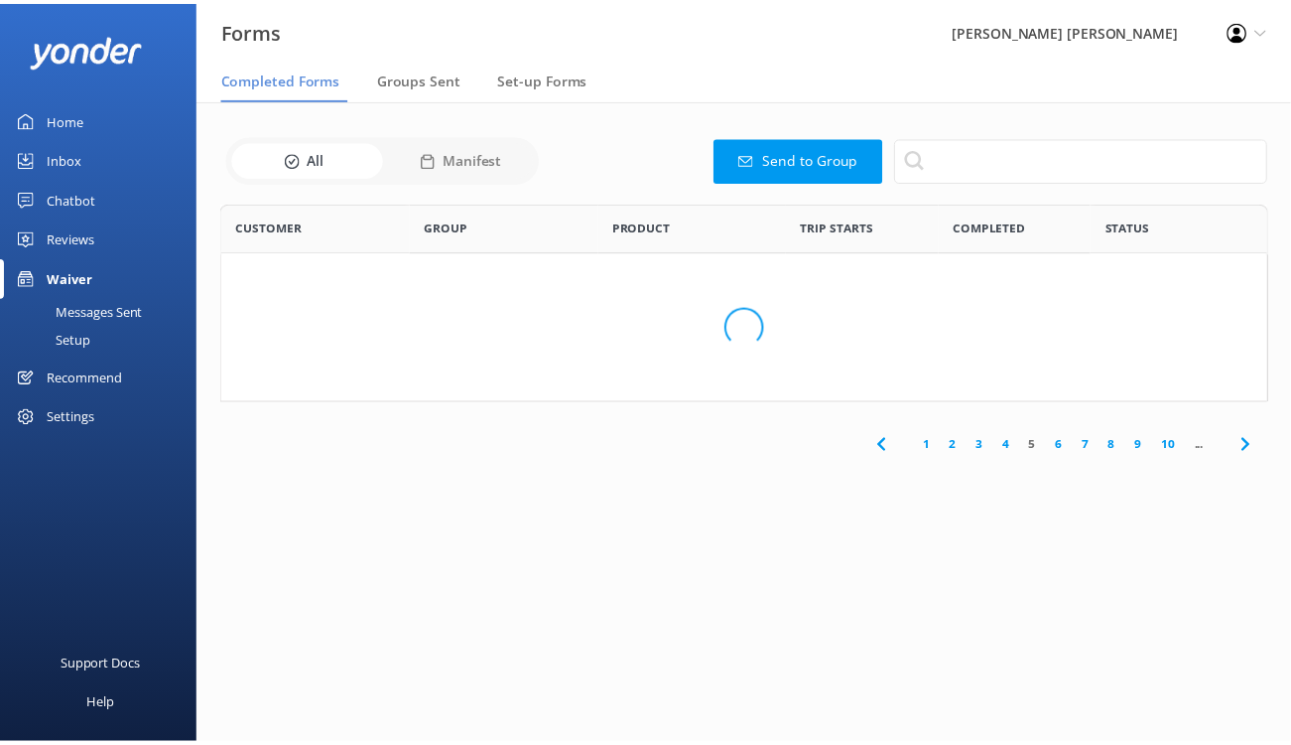
scroll to position [532, 1030]
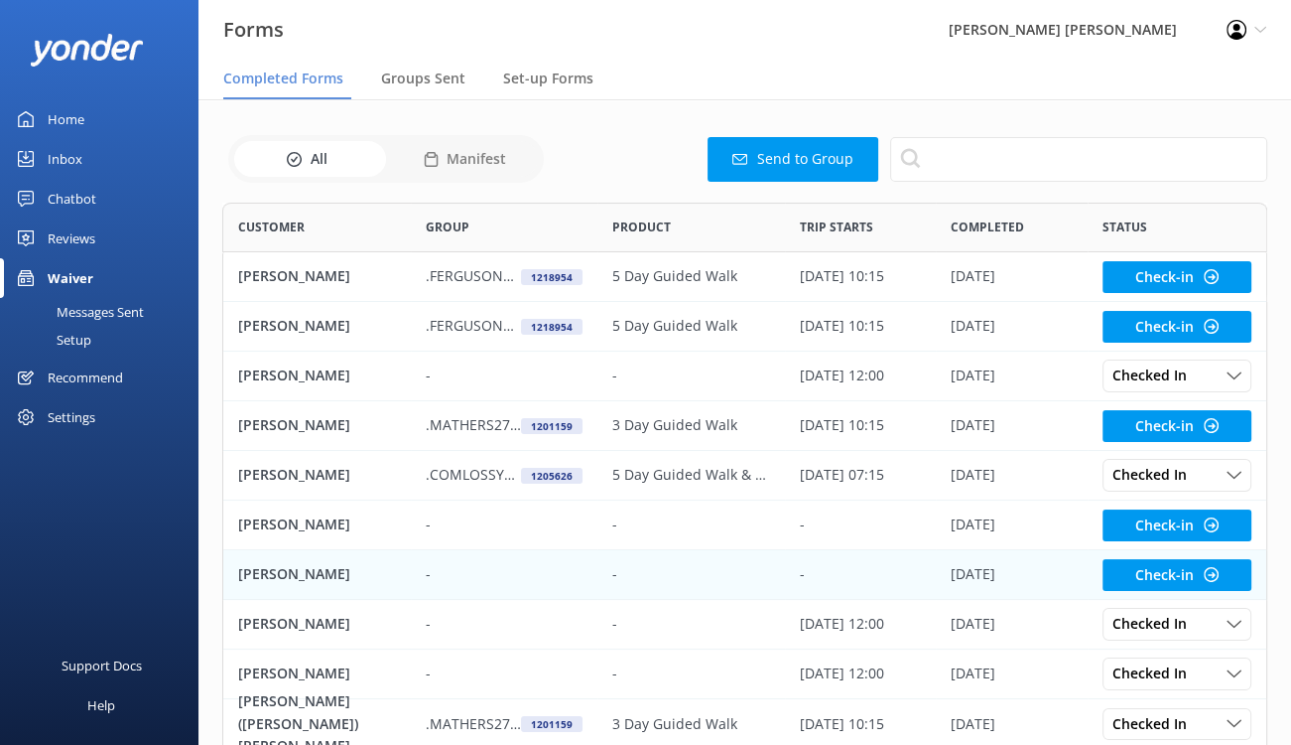
click at [282, 573] on p "Daphne Bastow" at bounding box center [294, 574] width 112 height 22
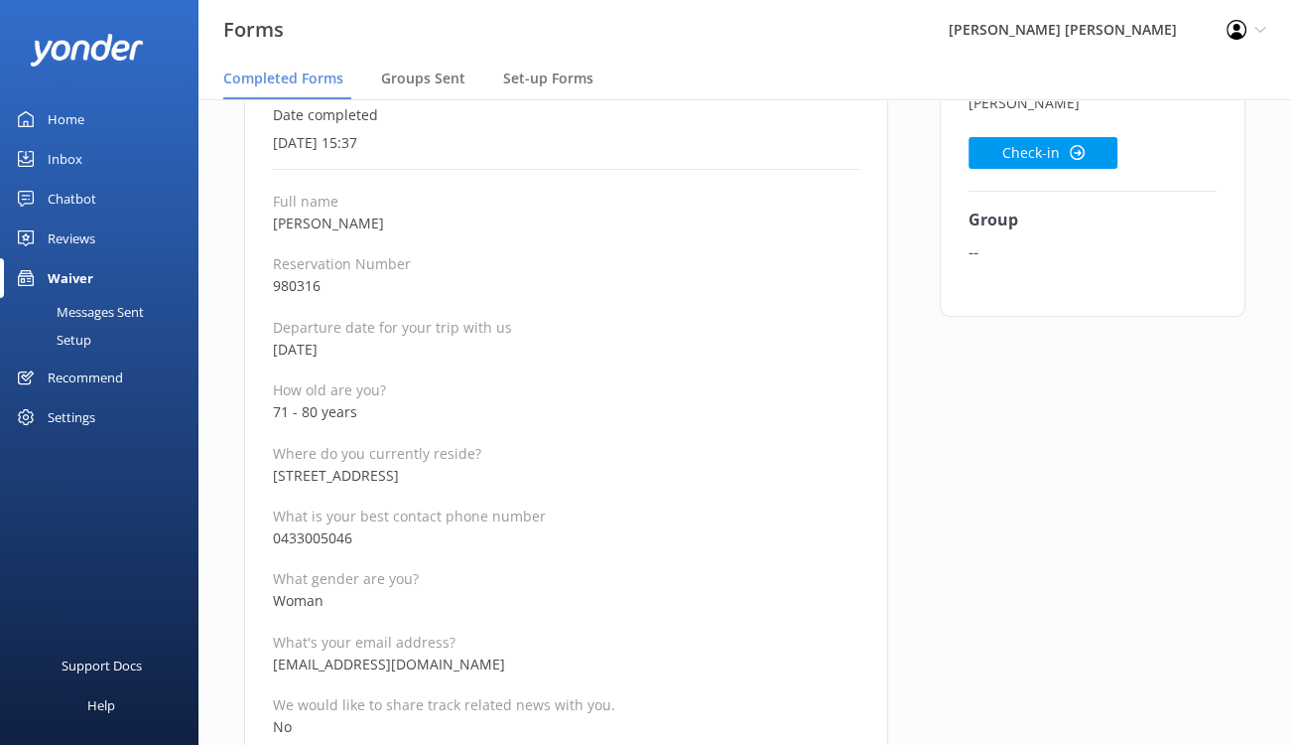
scroll to position [199, 0]
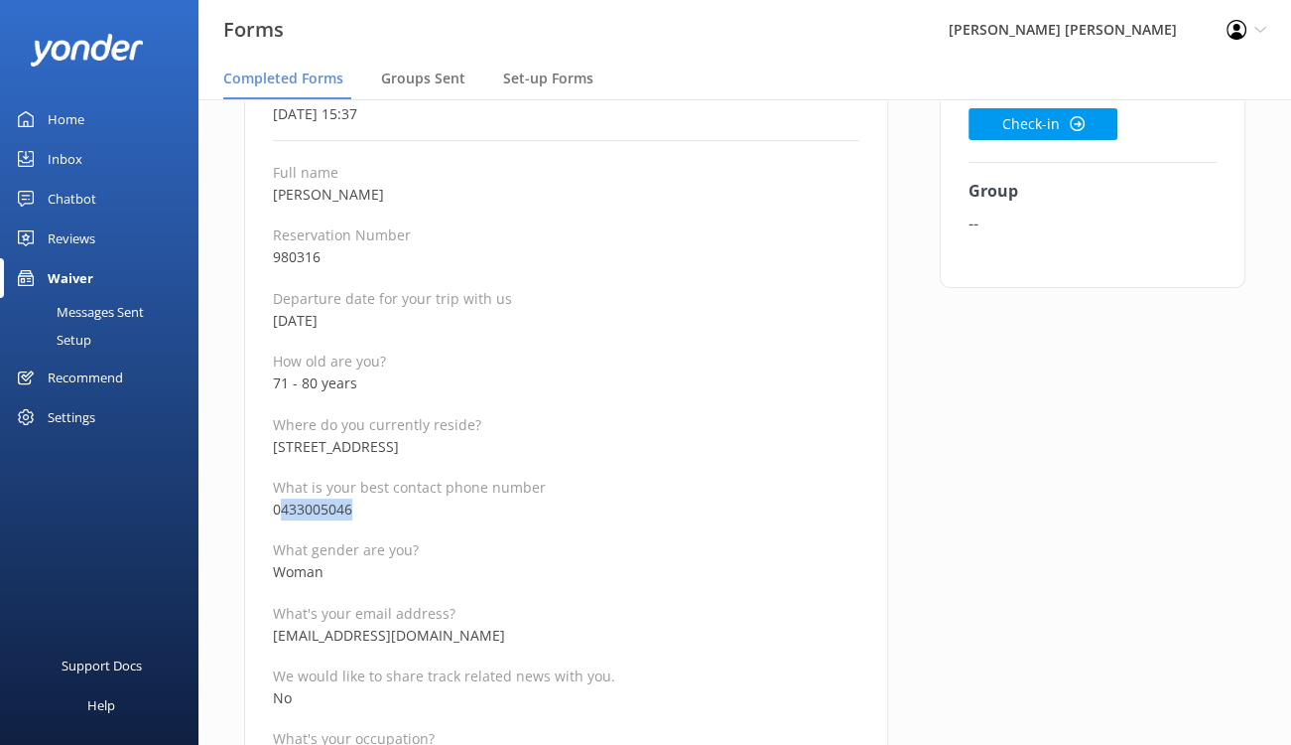
drag, startPoint x: 361, startPoint y: 505, endPoint x: 278, endPoint y: 512, distance: 83.7
click at [278, 512] on p "0433005046" at bounding box center [566, 509] width 587 height 22
copy p "433005046"
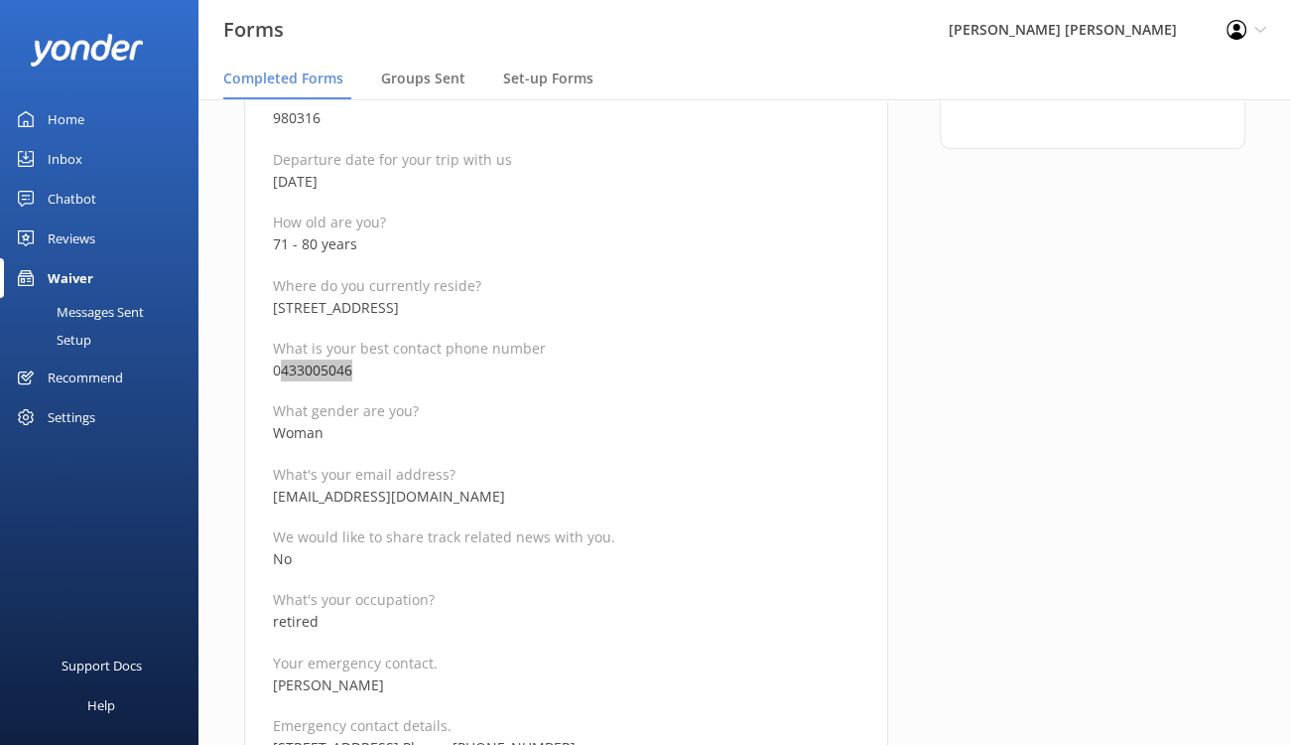
scroll to position [397, 0]
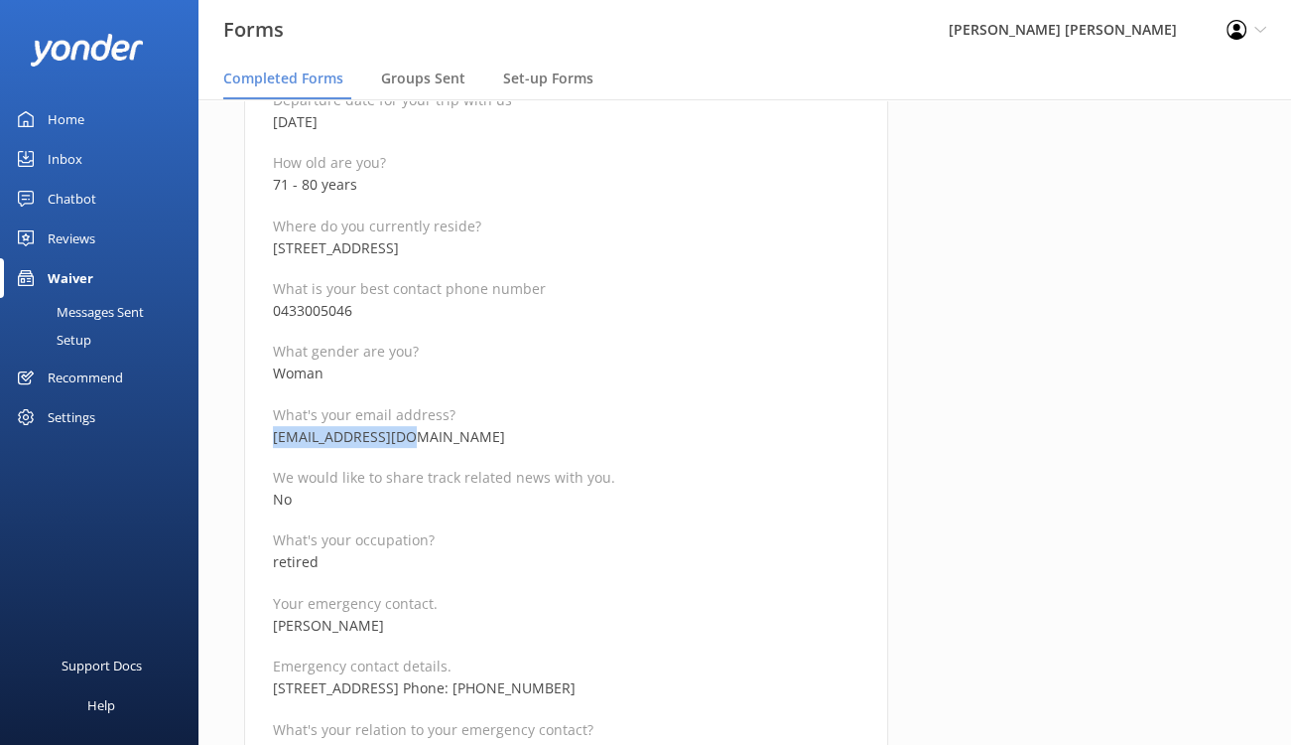
drag, startPoint x: 437, startPoint y: 440, endPoint x: 275, endPoint y: 436, distance: 161.9
click at [275, 436] on p "bastowbd@gmail.com" at bounding box center [566, 437] width 587 height 22
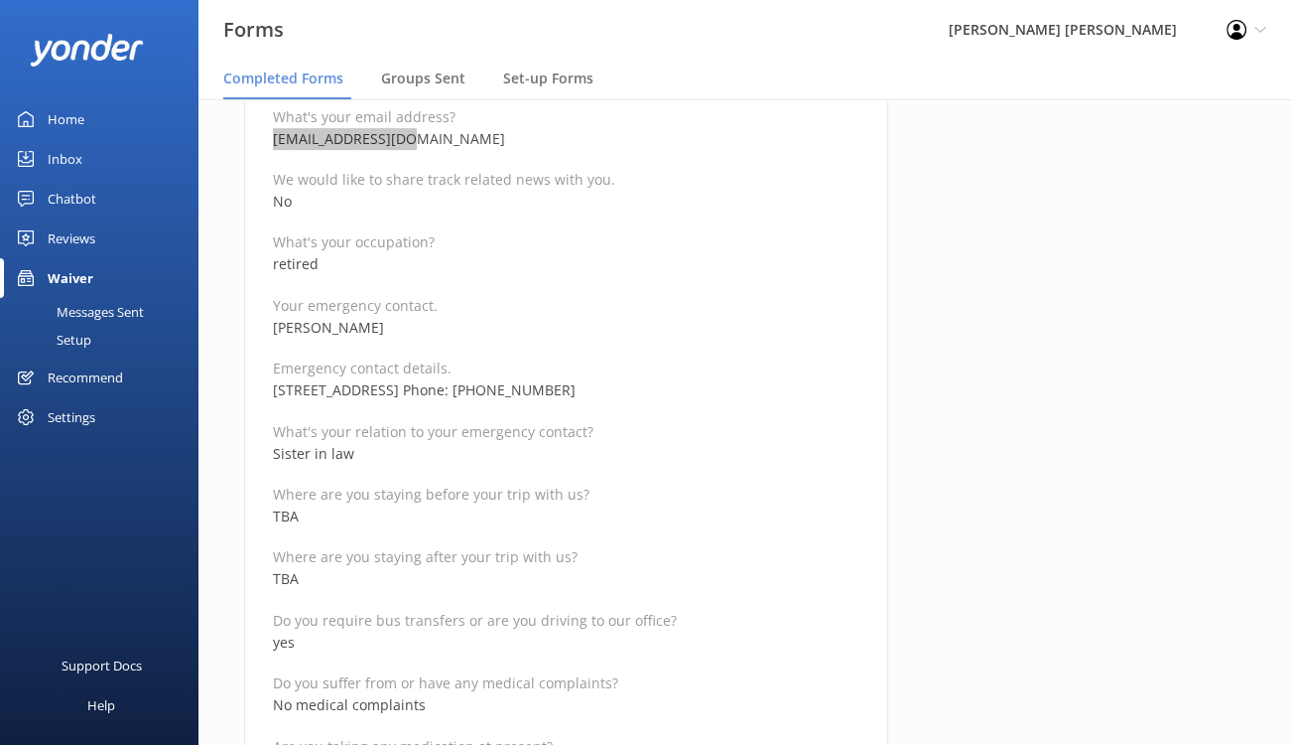
scroll to position [794, 0]
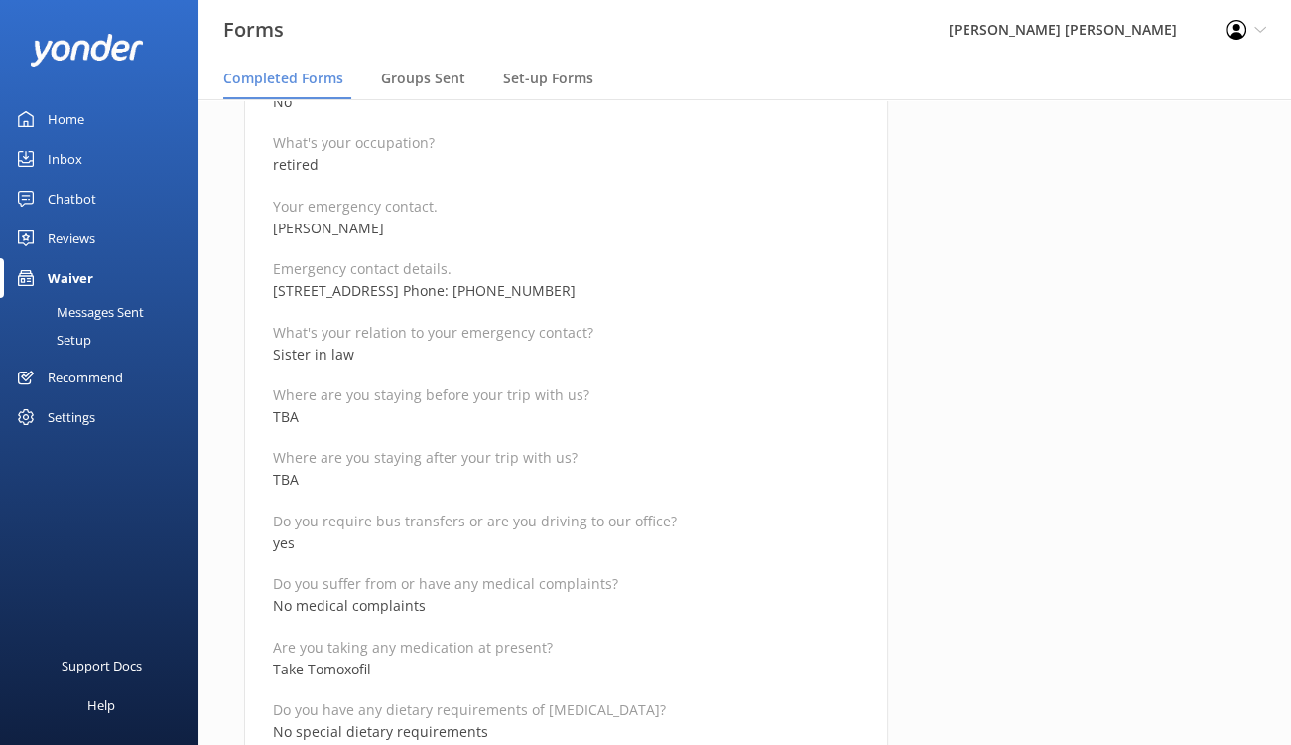
drag, startPoint x: 397, startPoint y: 228, endPoint x: 271, endPoint y: 232, distance: 126.1
drag, startPoint x: 446, startPoint y: 292, endPoint x: 267, endPoint y: 289, distance: 178.7
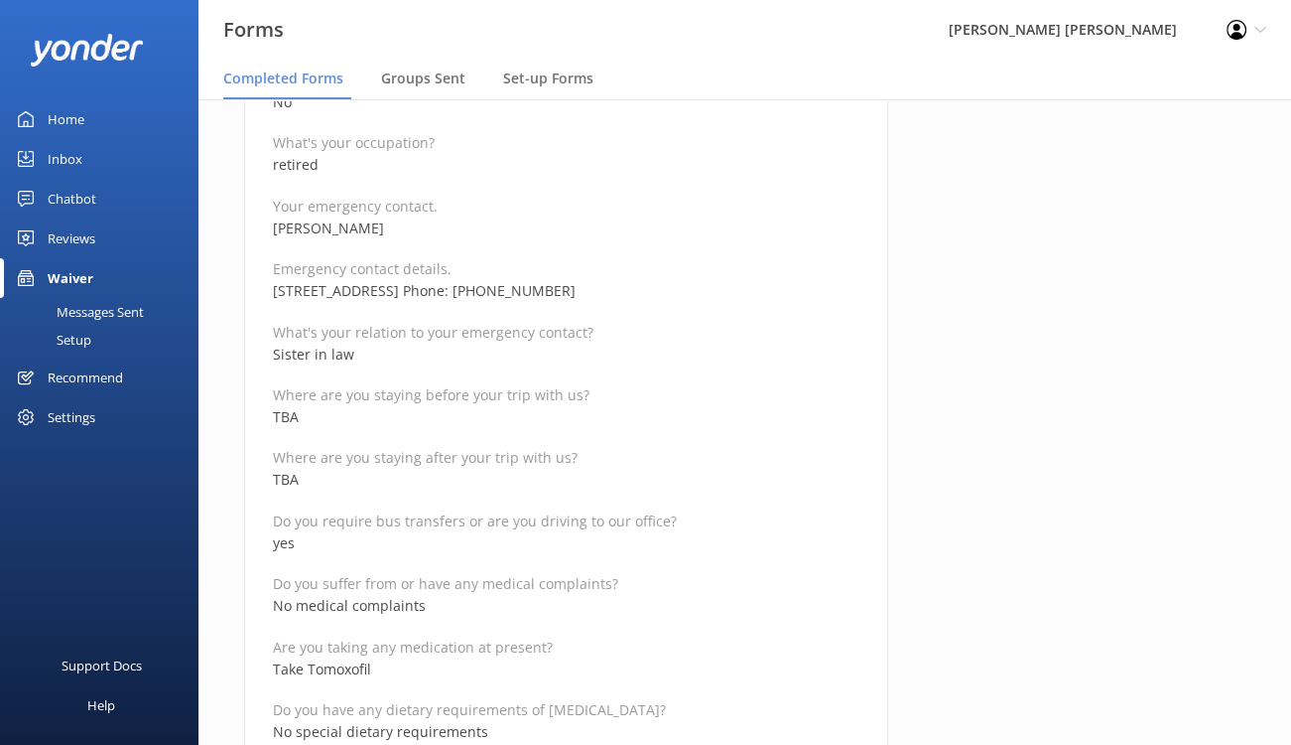
drag, startPoint x: 582, startPoint y: 289, endPoint x: 505, endPoint y: 299, distance: 77.1
click at [505, 299] on p "82 Yale Road, Thornlie, WA Phone: 0413842882" at bounding box center [566, 291] width 587 height 22
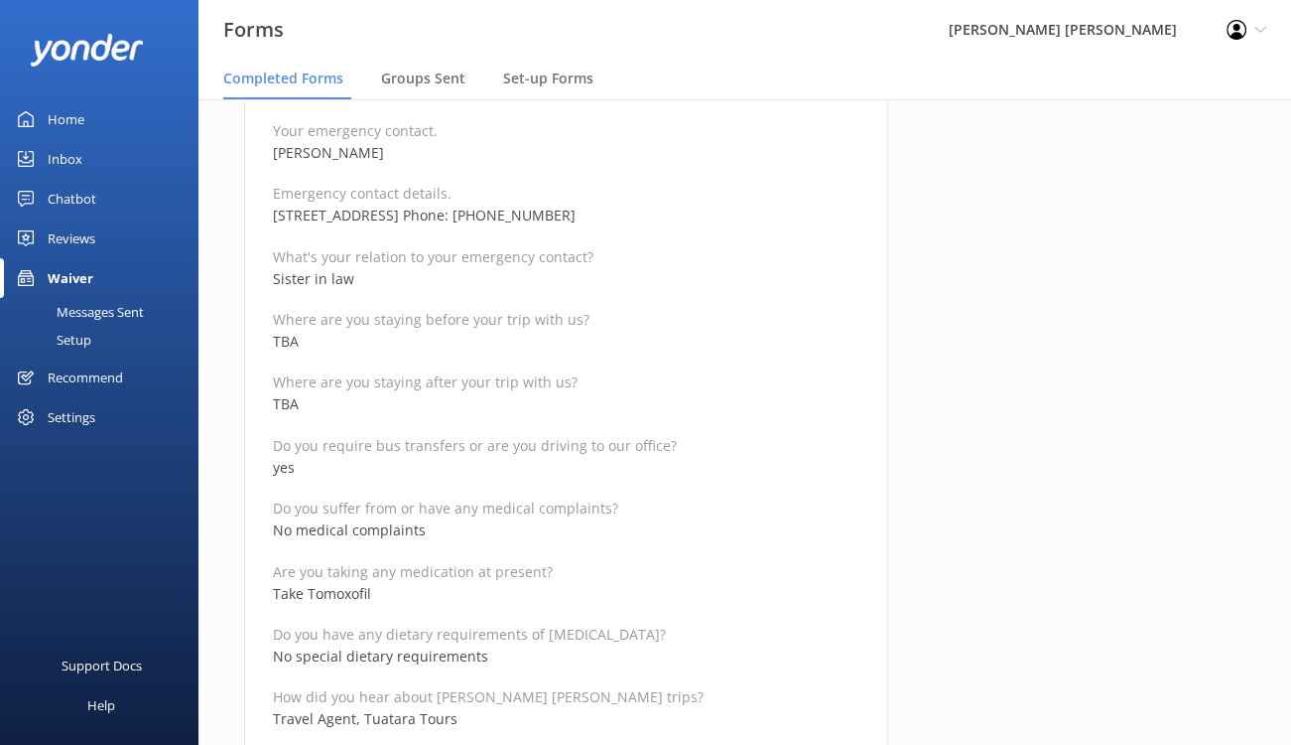
scroll to position [1092, 0]
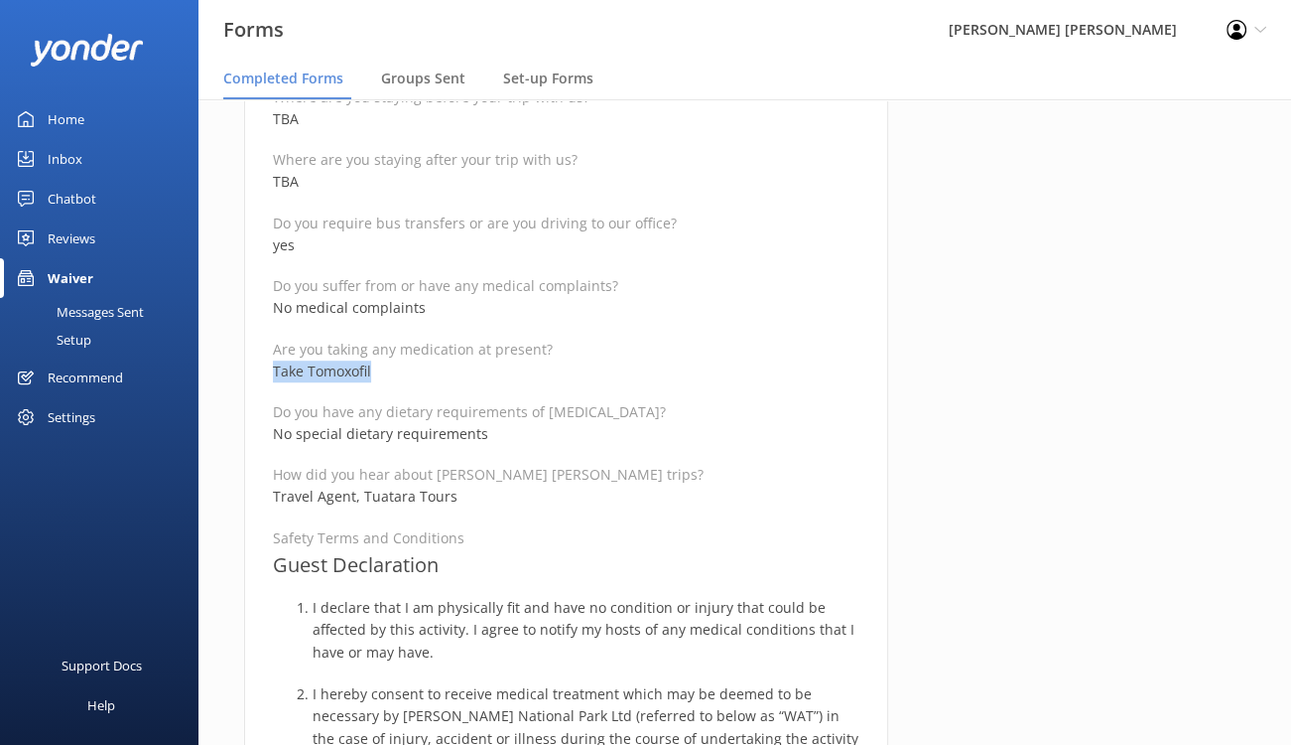
drag, startPoint x: 382, startPoint y: 367, endPoint x: 239, endPoint y: 367, distance: 142.9
click at [239, 367] on div "Medical and Assurance Form Date completed 30th September 2025, 15:37 Full name …" at bounding box center [566, 551] width 696 height 2884
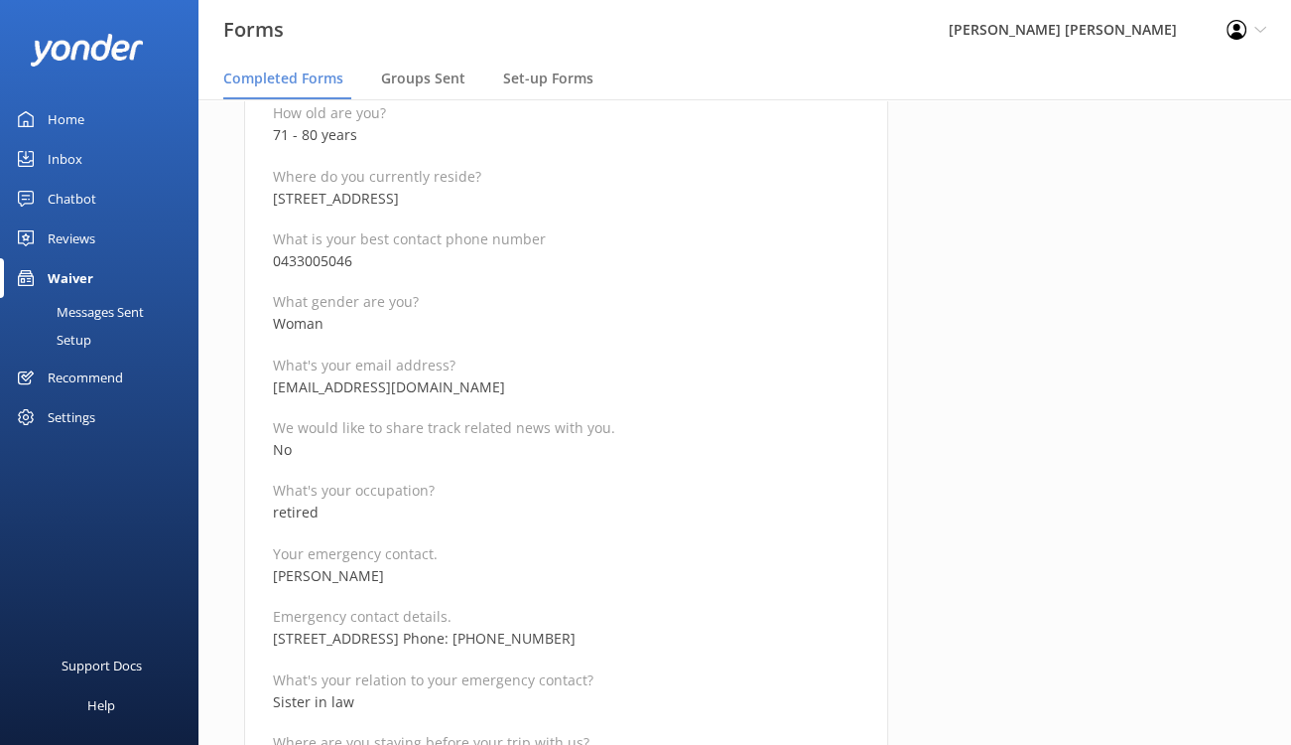
scroll to position [199, 0]
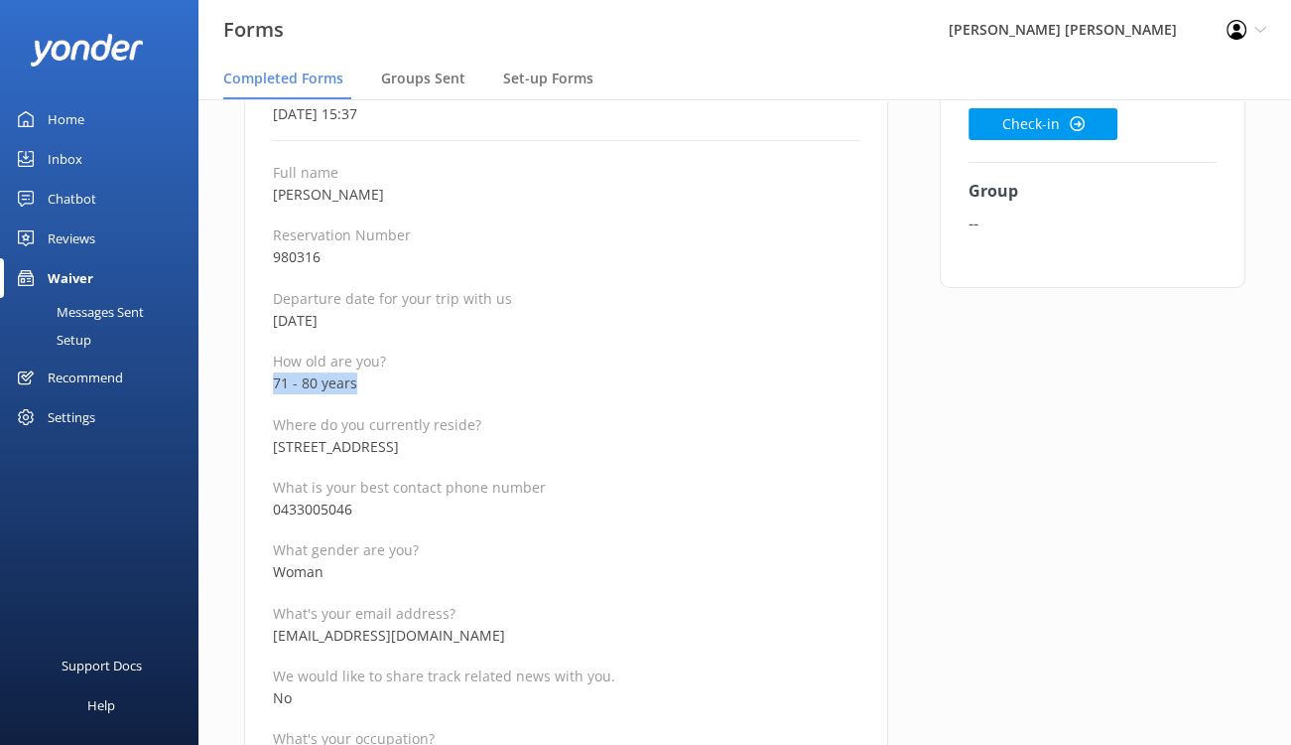
drag, startPoint x: 372, startPoint y: 381, endPoint x: 268, endPoint y: 386, distance: 104.3
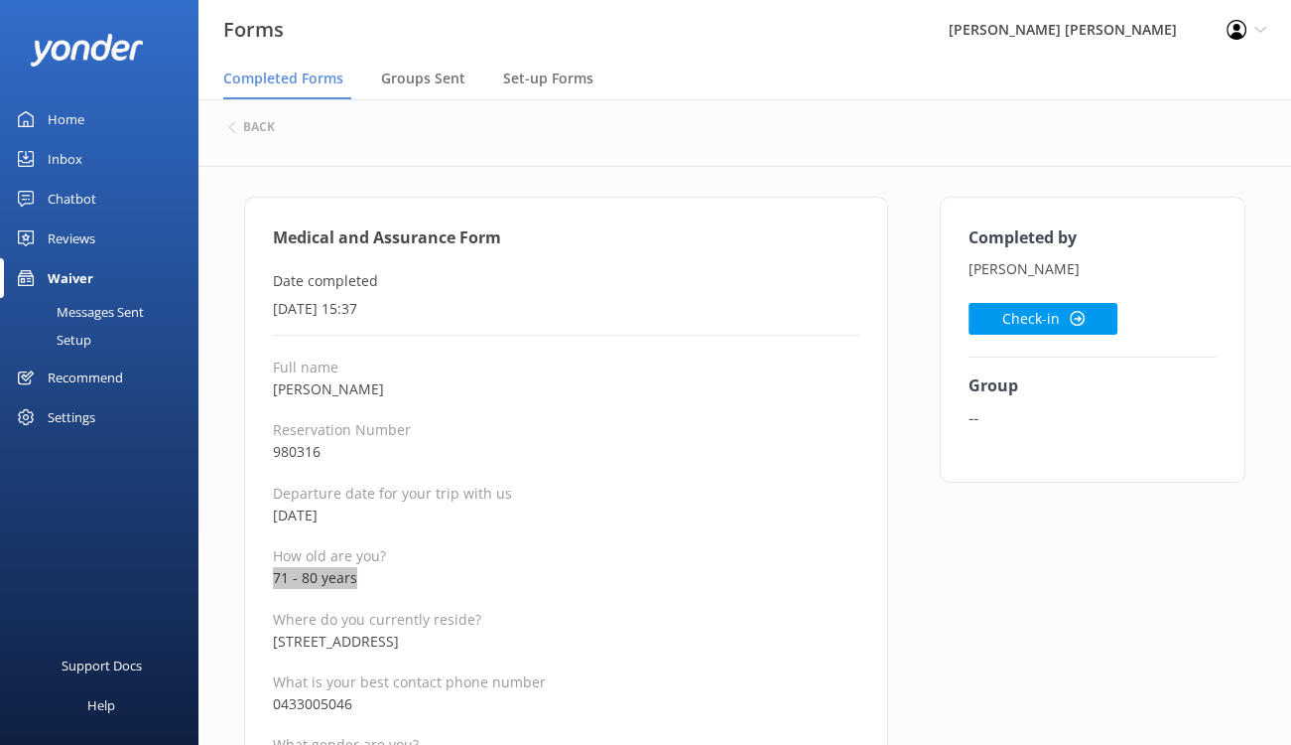
scroll to position [0, 0]
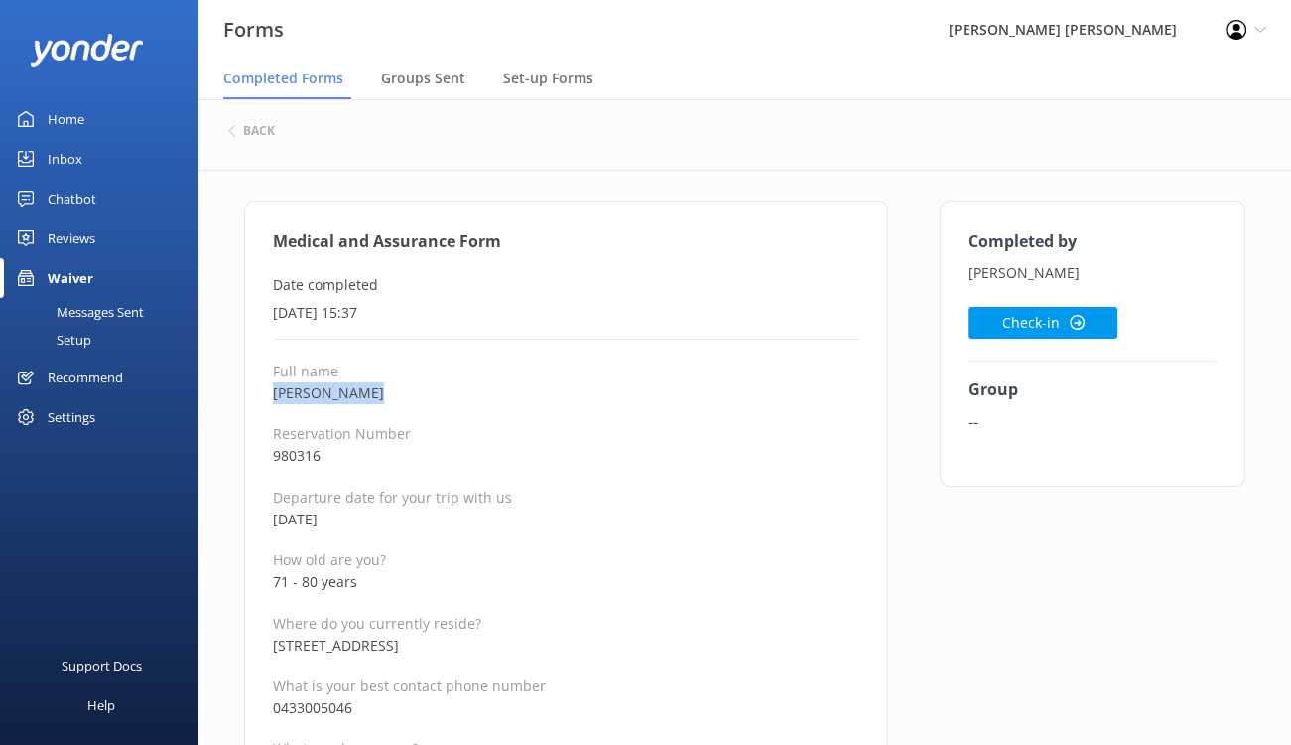
drag, startPoint x: 394, startPoint y: 393, endPoint x: 266, endPoint y: 394, distance: 128.1
click at [1063, 311] on button "Check-in" at bounding box center [1043, 323] width 149 height 32
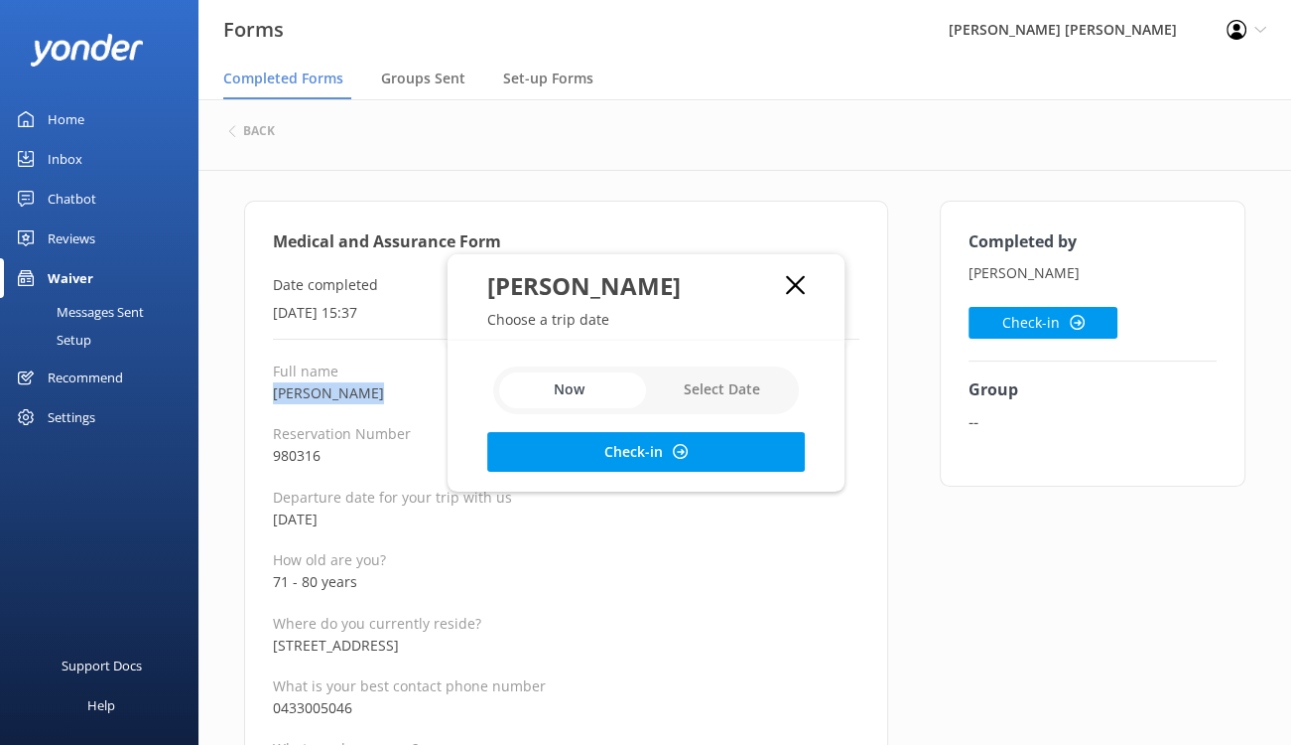
click at [713, 395] on input "checkbox" at bounding box center [646, 390] width 306 height 48
checkbox input "true"
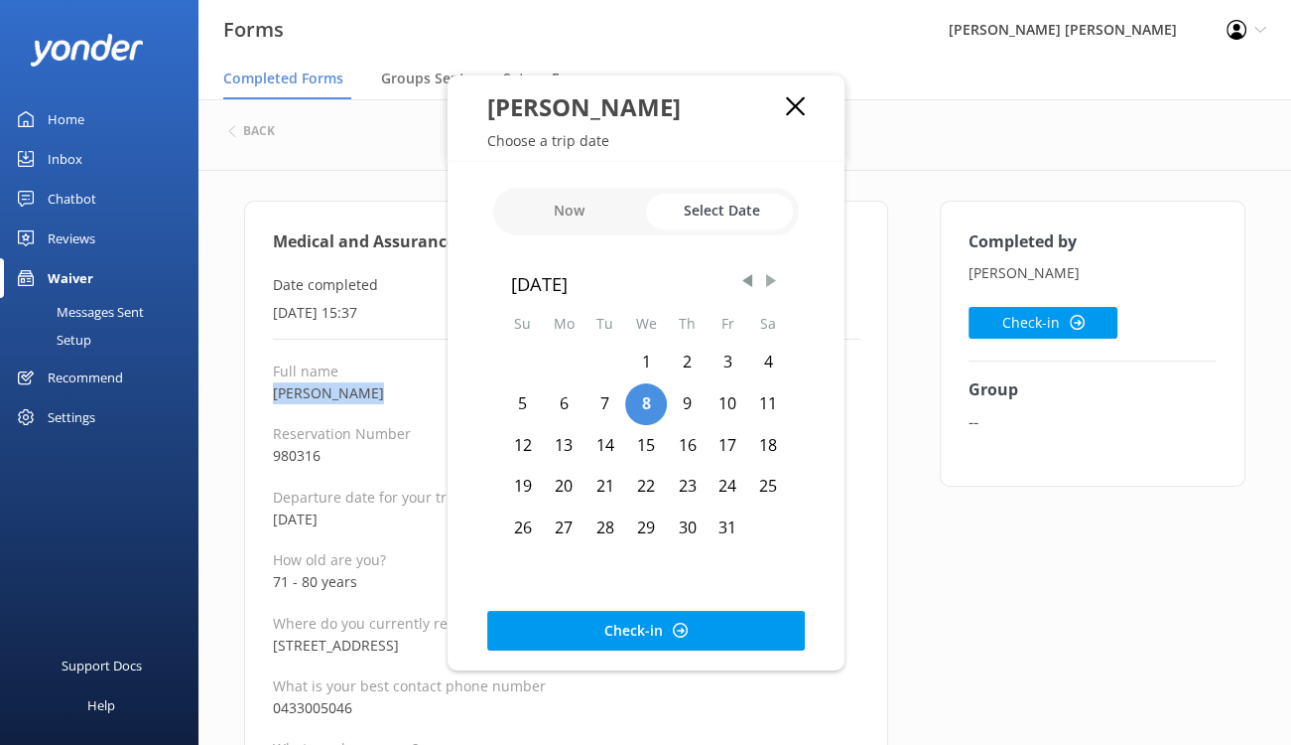
click at [764, 277] on span "Next Month" at bounding box center [771, 281] width 20 height 20
click at [612, 440] on div "11" at bounding box center [605, 446] width 41 height 42
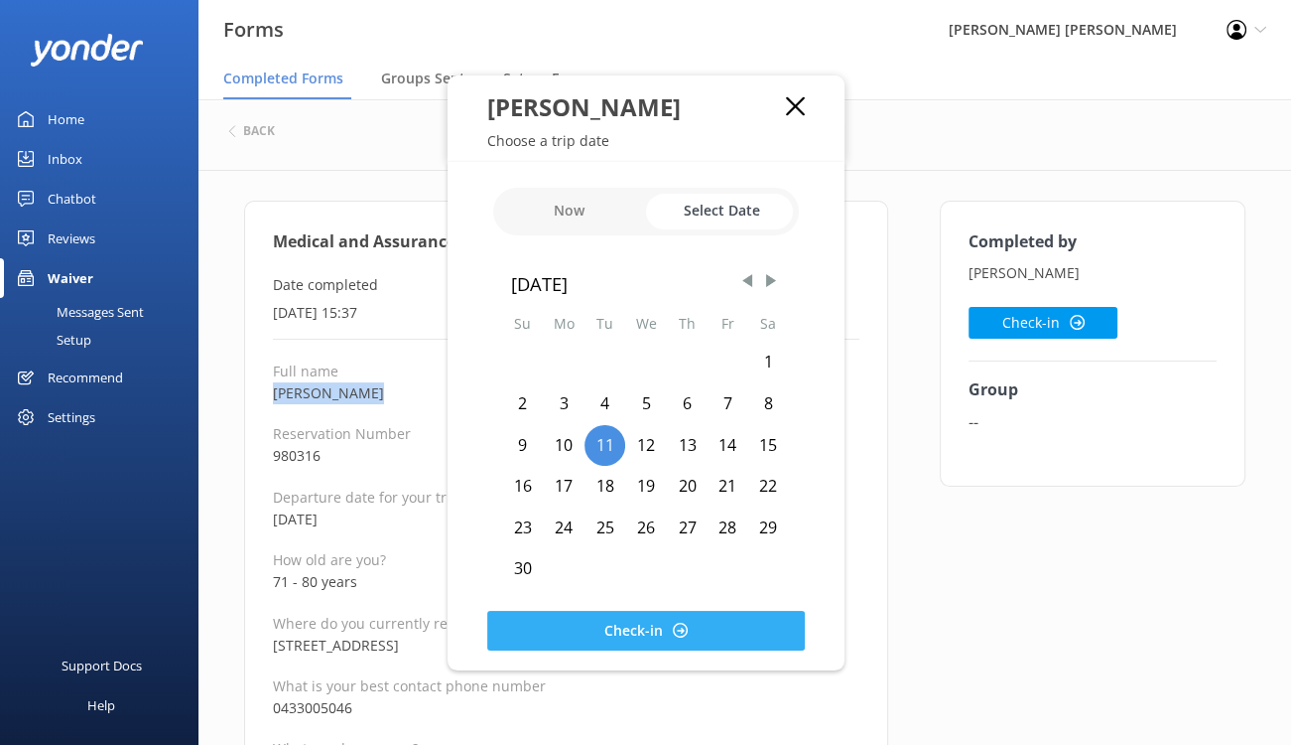
click at [596, 636] on button "Check-in" at bounding box center [646, 630] width 318 height 40
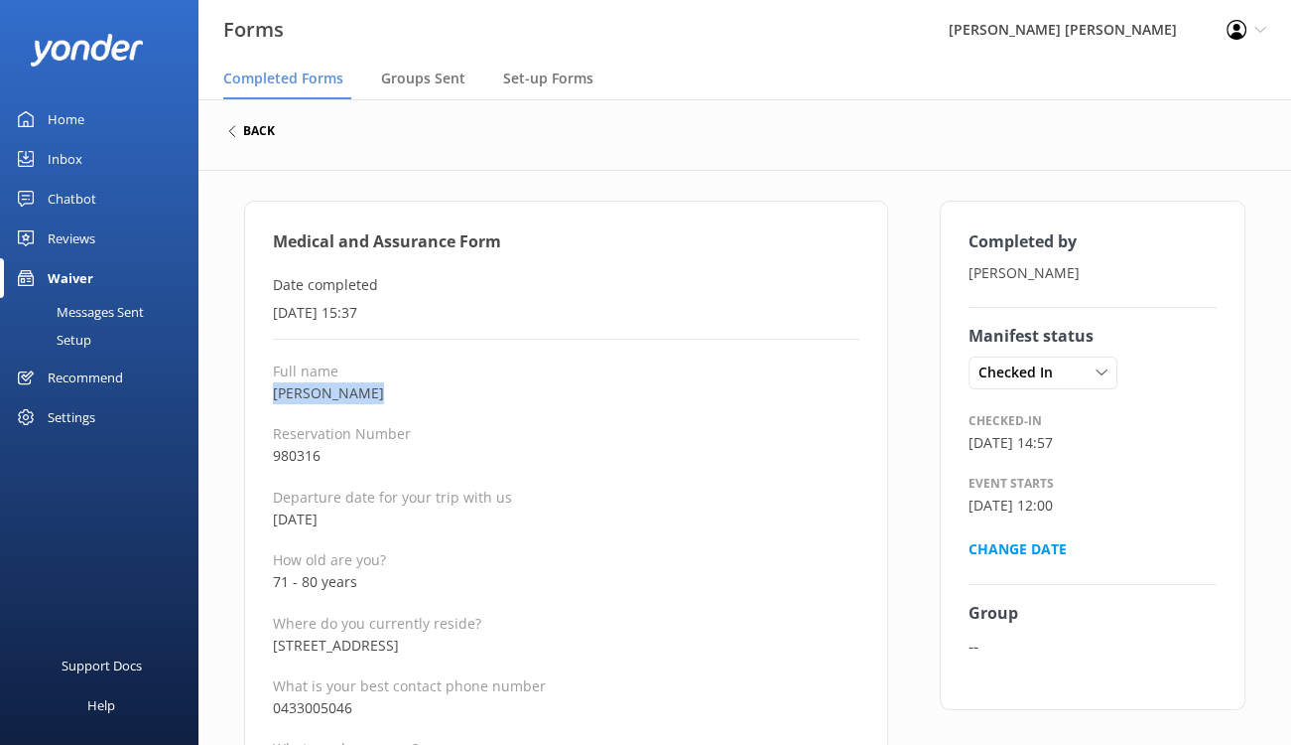
click at [244, 125] on h6 "back" at bounding box center [259, 131] width 32 height 12
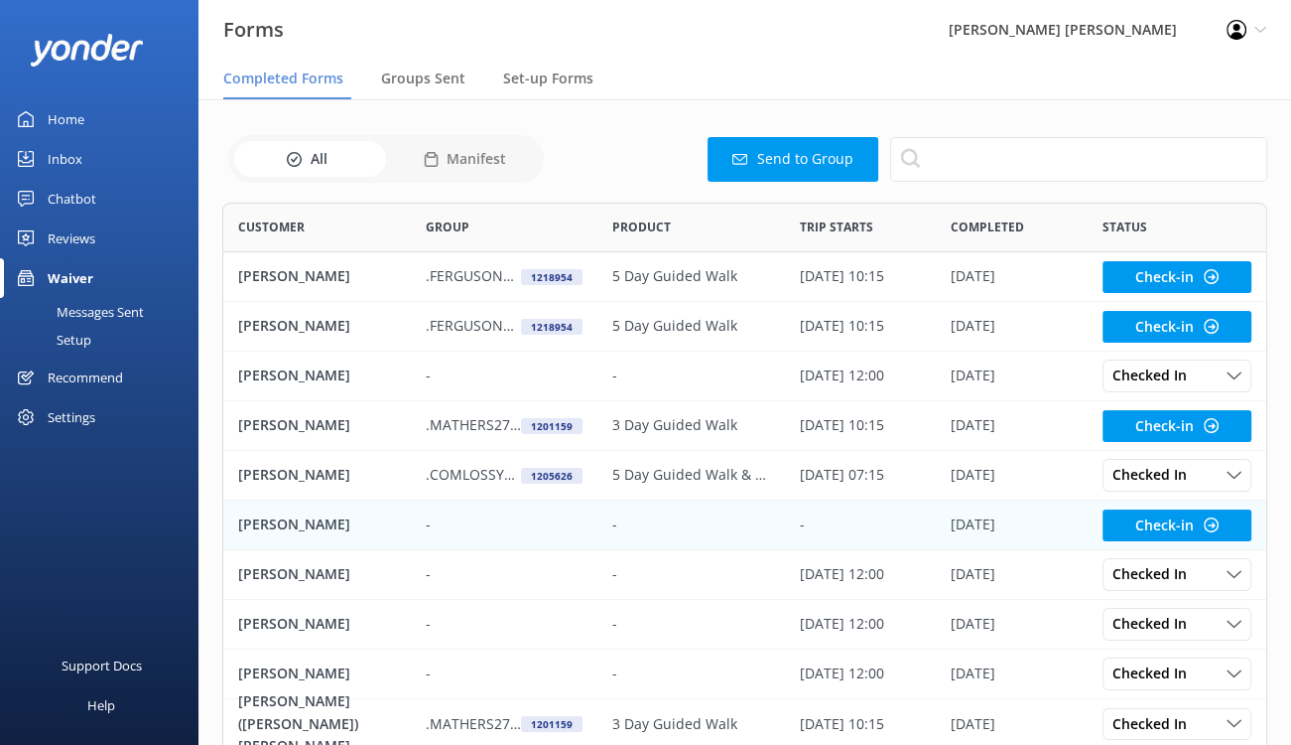
click at [287, 522] on p "Emily Williams" at bounding box center [294, 524] width 112 height 22
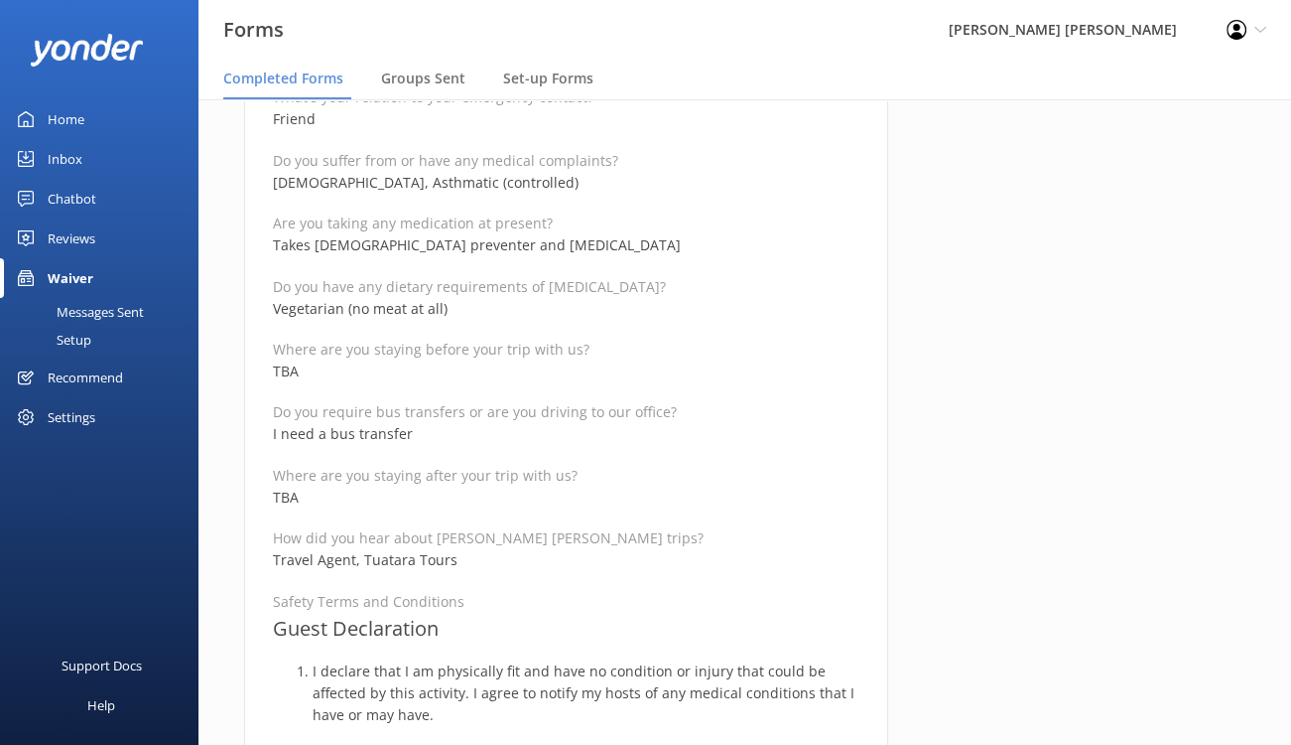
scroll to position [1092, 0]
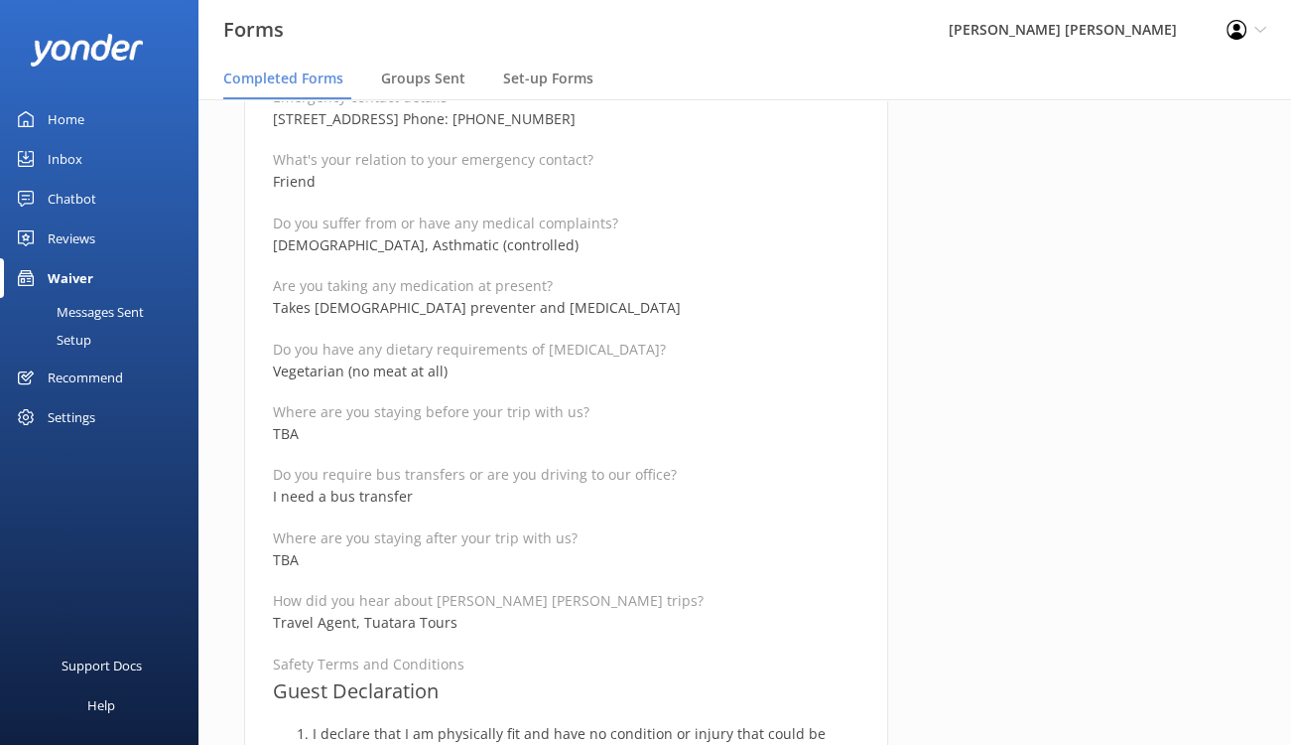
click at [475, 243] on p "Asthma, Asthmatic (controlled)" at bounding box center [566, 245] width 587 height 22
drag, startPoint x: 485, startPoint y: 244, endPoint x: 275, endPoint y: 249, distance: 210.5
click at [275, 249] on p "Asthma, Asthmatic (controlled)" at bounding box center [566, 245] width 587 height 22
drag, startPoint x: 555, startPoint y: 300, endPoint x: 257, endPoint y: 305, distance: 297.8
click at [257, 305] on div "Medical and Assurance Form (Kayaking) Date completed 30th September 2025, 15:58…" at bounding box center [566, 604] width 644 height 2990
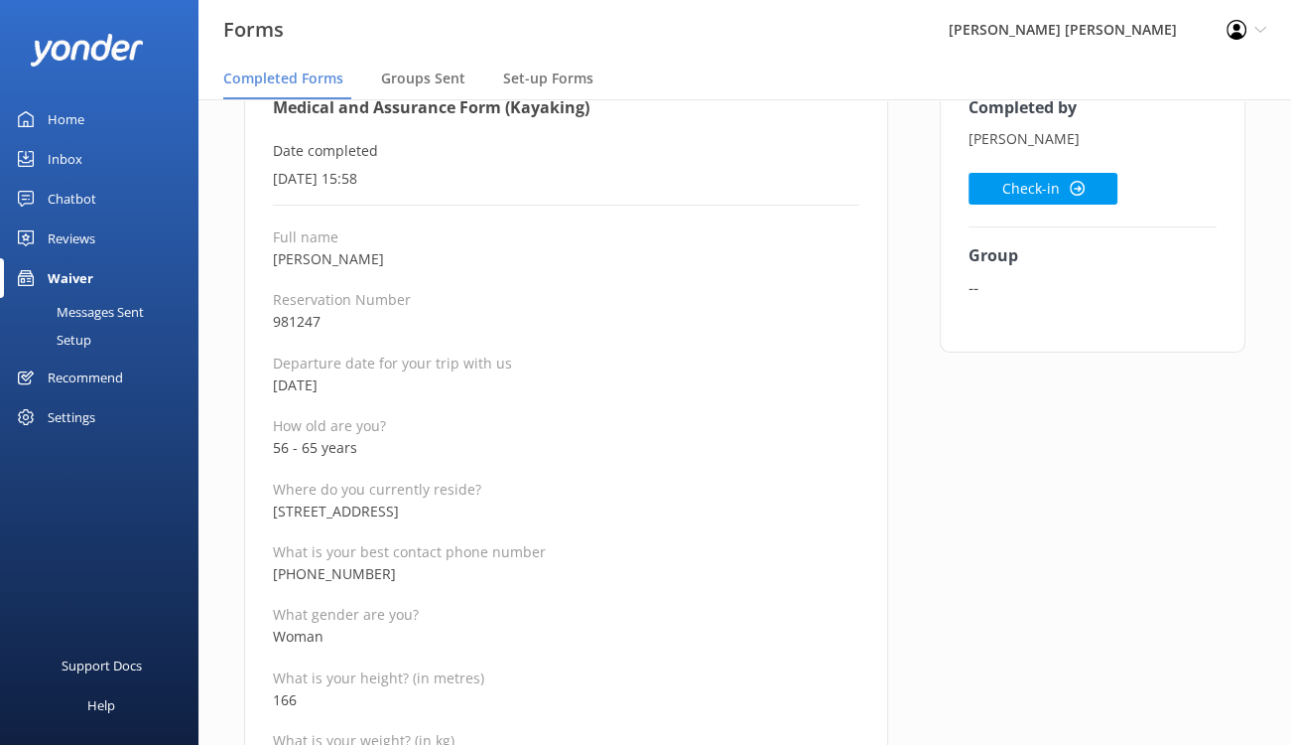
scroll to position [99, 0]
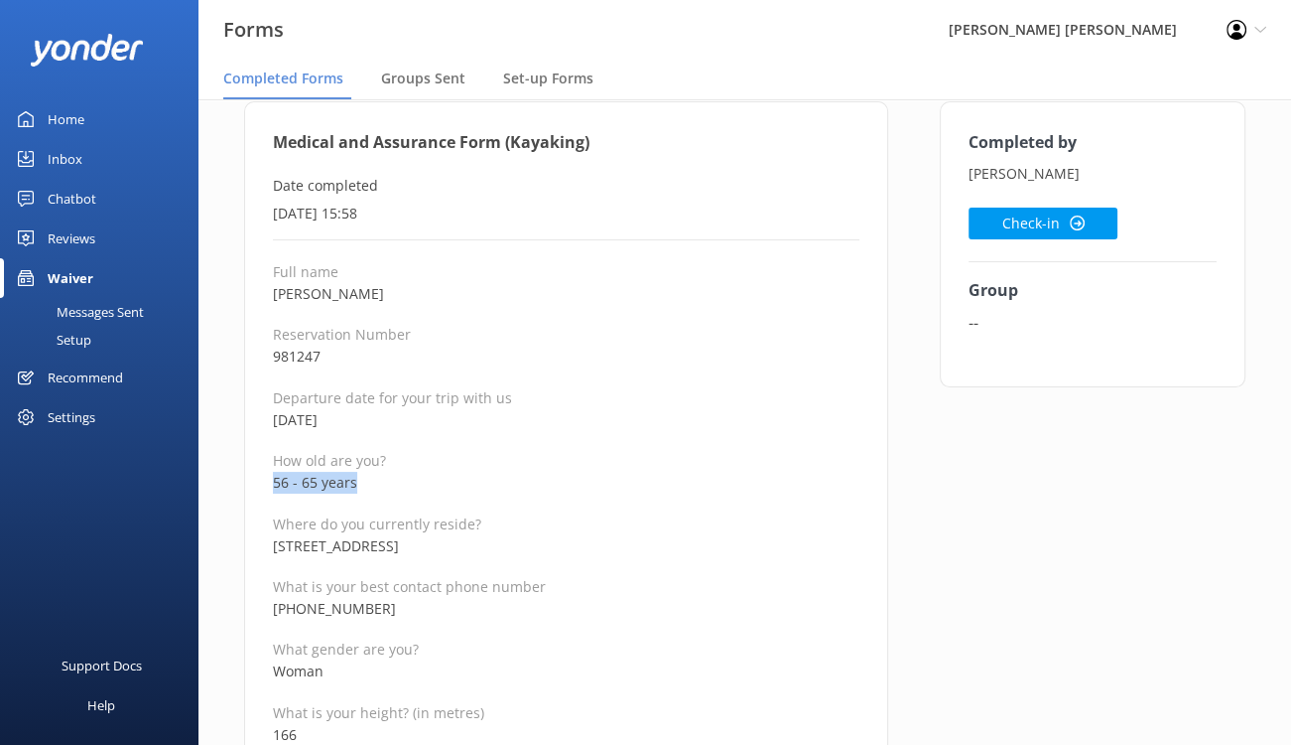
drag, startPoint x: 377, startPoint y: 480, endPoint x: 259, endPoint y: 479, distance: 118.1
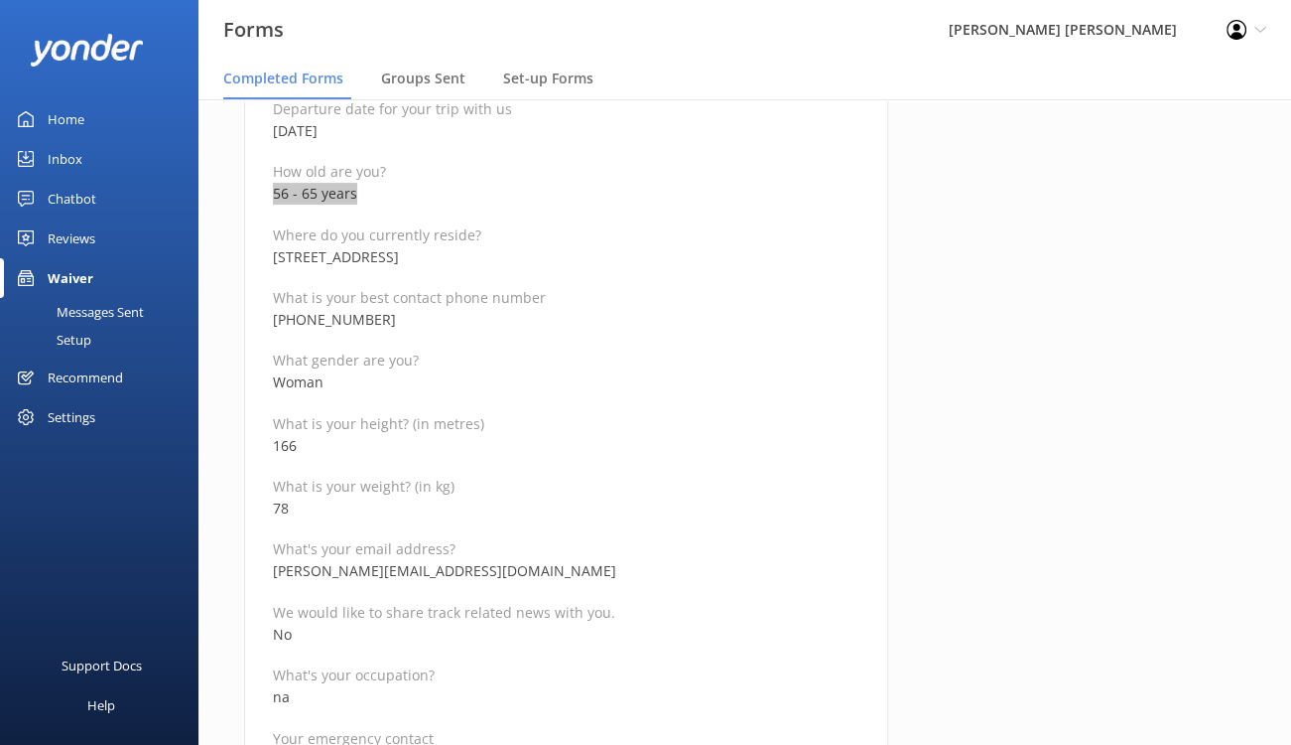
scroll to position [397, 0]
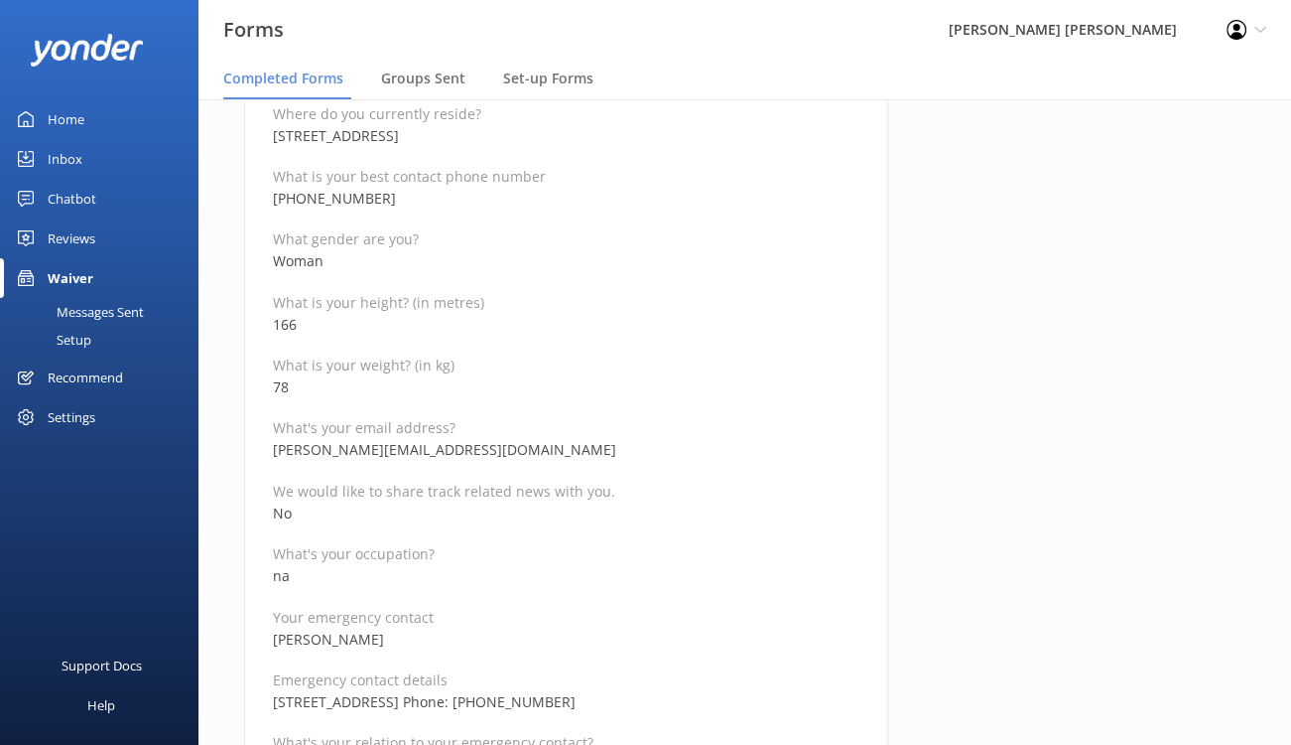
scroll to position [695, 0]
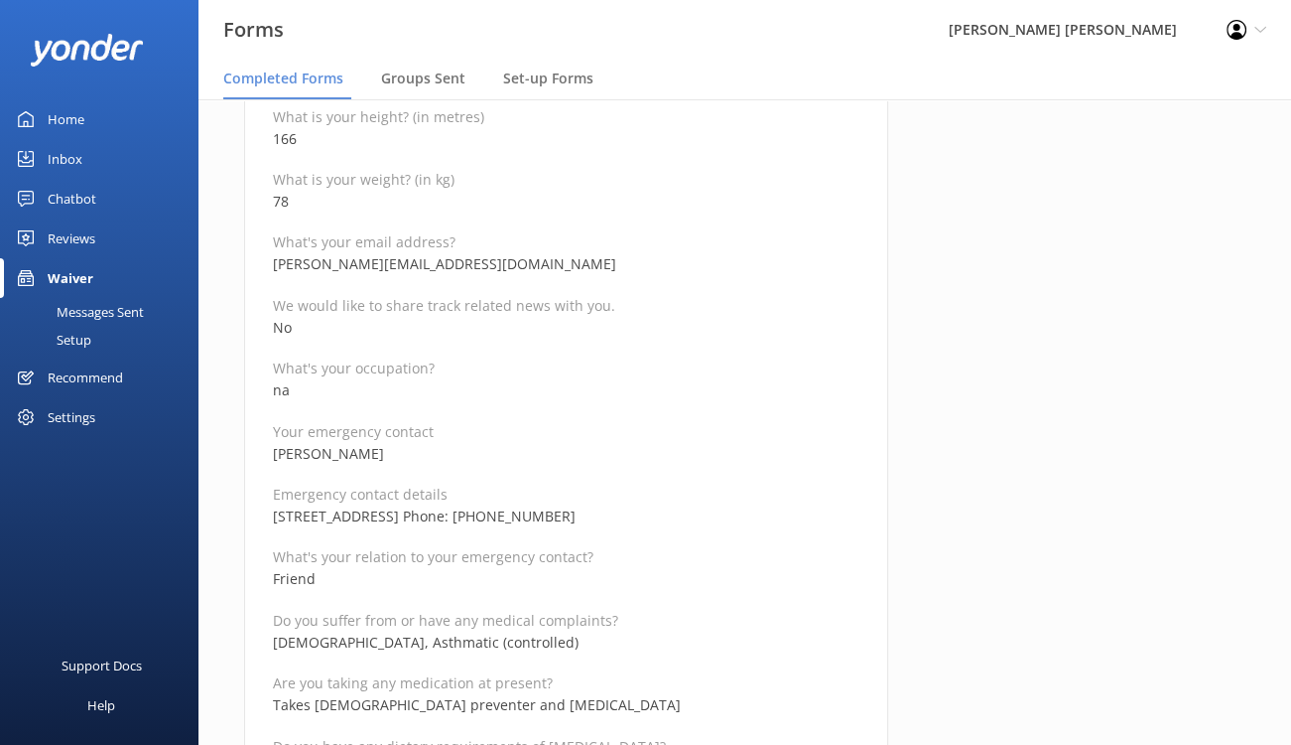
drag, startPoint x: 626, startPoint y: 447, endPoint x: 622, endPoint y: 433, distance: 14.5
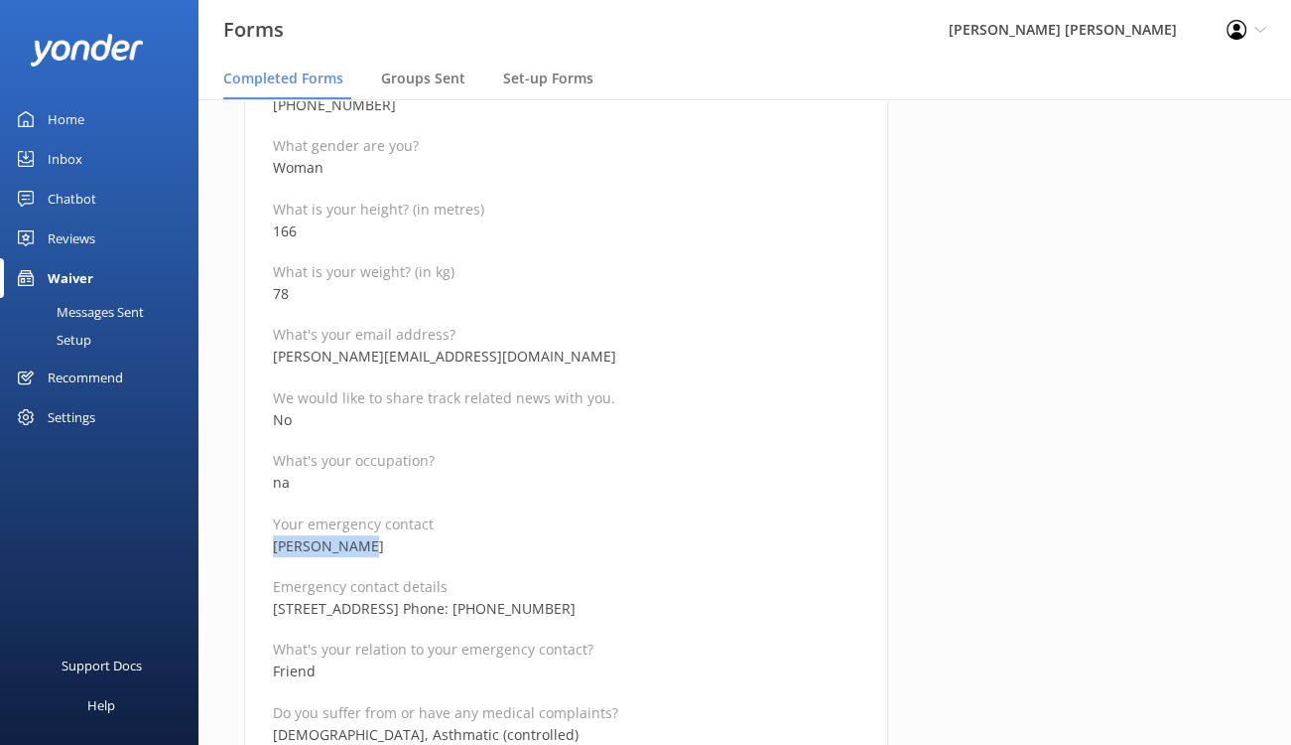
scroll to position [496, 0]
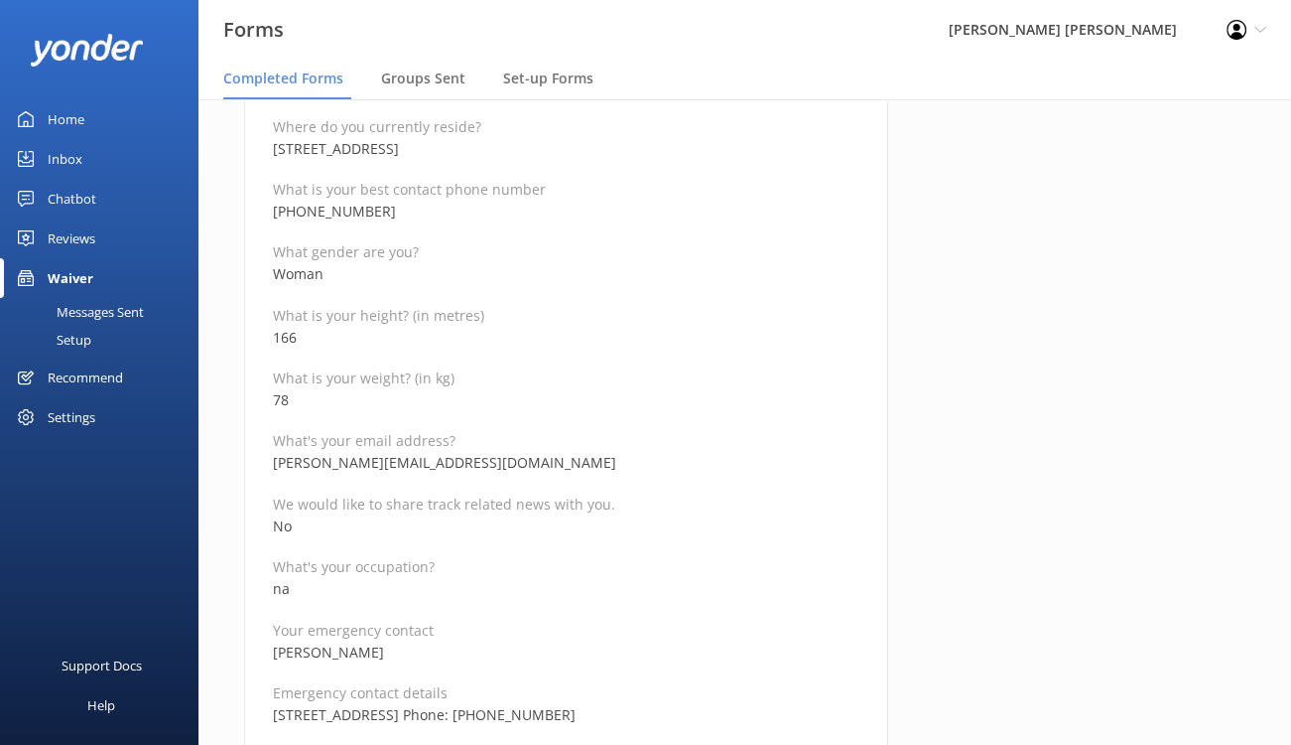
drag, startPoint x: 401, startPoint y: 213, endPoint x: 261, endPoint y: 212, distance: 140.0
drag, startPoint x: 502, startPoint y: 471, endPoint x: 269, endPoint y: 462, distance: 233.4
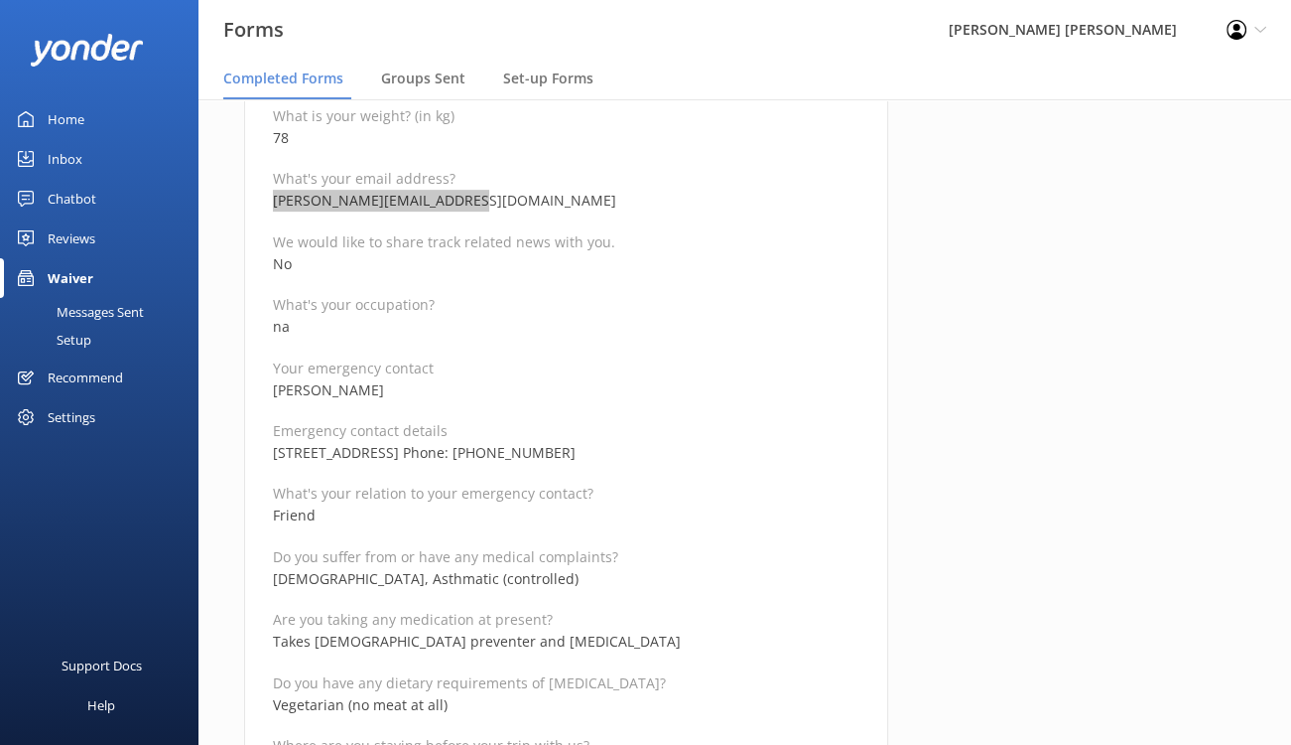
scroll to position [794, 0]
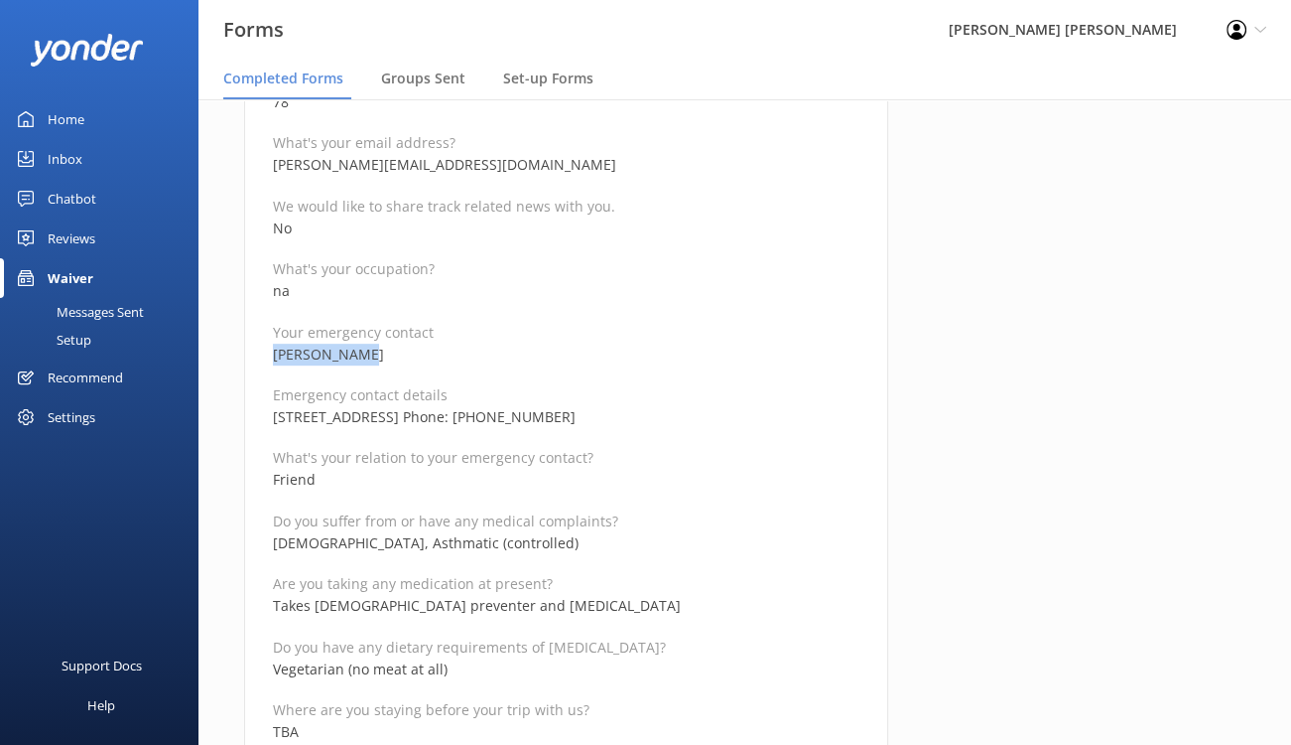
drag, startPoint x: 389, startPoint y: 355, endPoint x: 262, endPoint y: 354, distance: 127.1
drag, startPoint x: 692, startPoint y: 445, endPoint x: 637, endPoint y: 438, distance: 55.0
drag, startPoint x: 559, startPoint y: 416, endPoint x: 266, endPoint y: 412, distance: 292.9
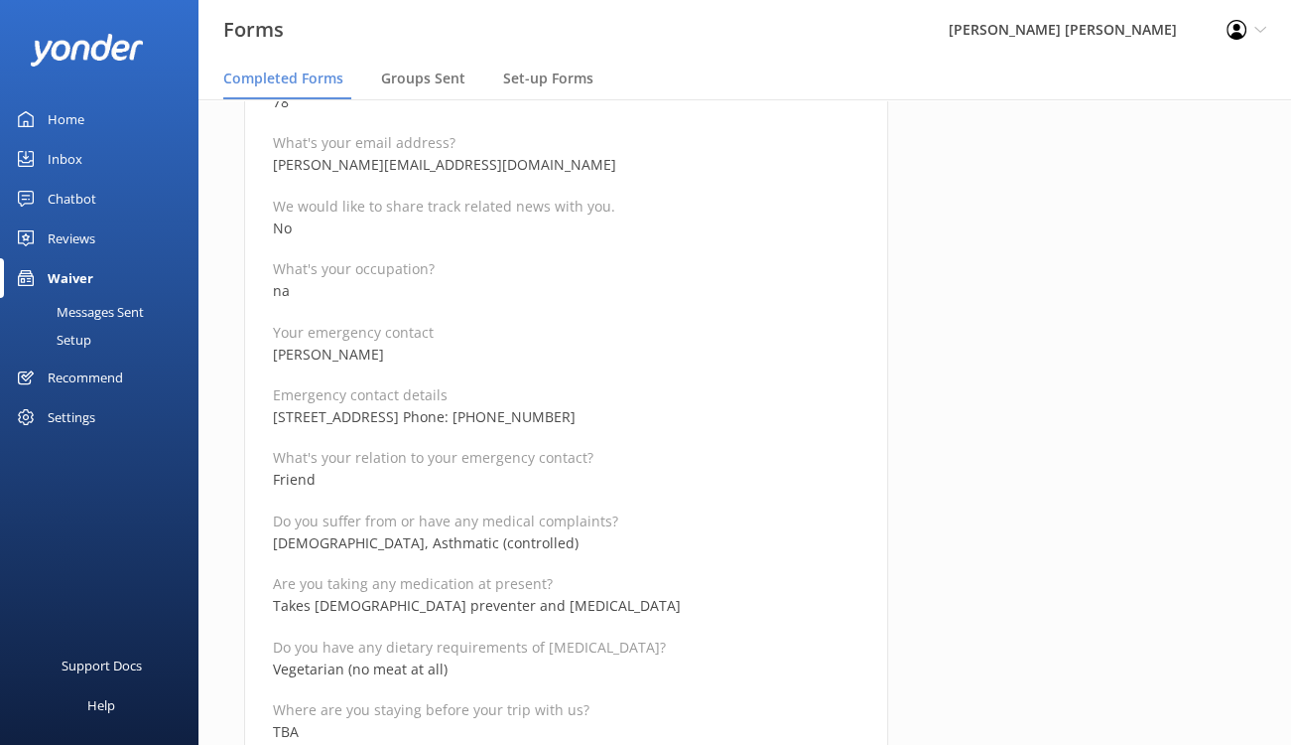
drag, startPoint x: 727, startPoint y: 416, endPoint x: 614, endPoint y: 418, distance: 112.2
click at [614, 418] on p "3 Alder Way, Cranbourne, VIC 3978 Australia Phone: +61 474 149 982" at bounding box center [566, 417] width 587 height 22
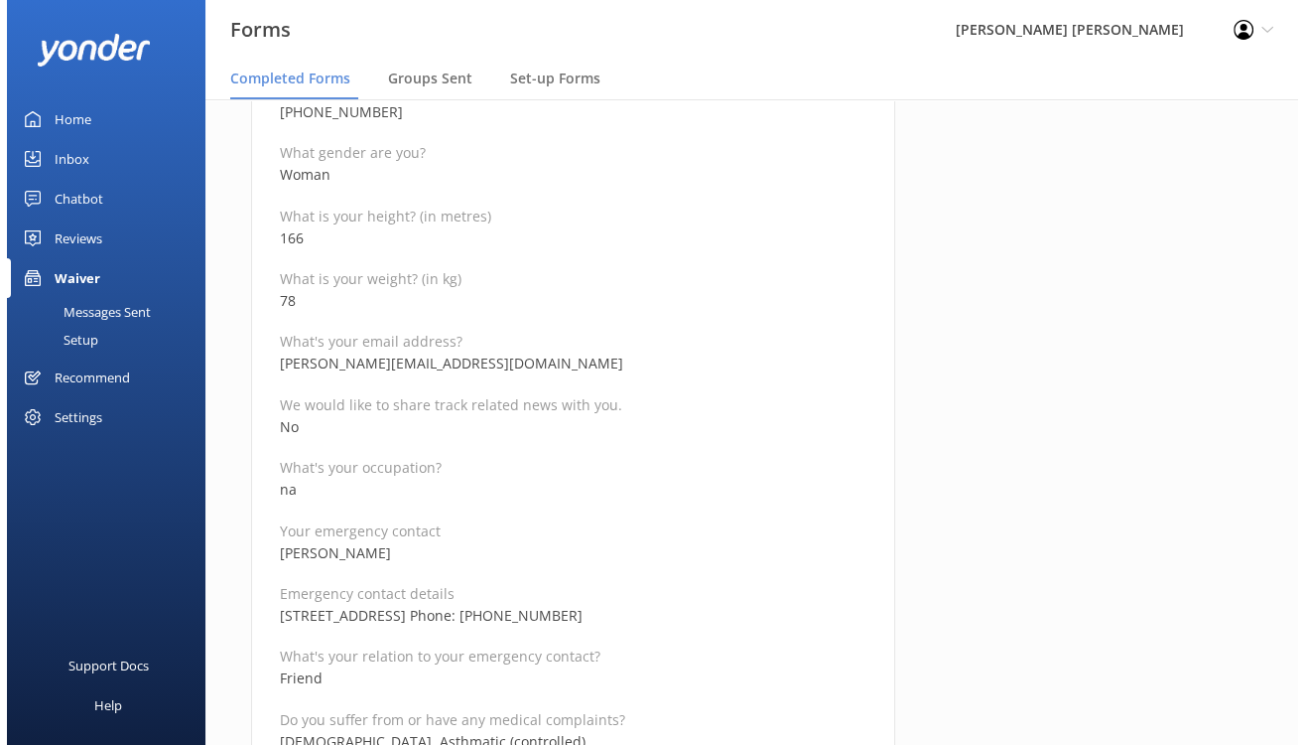
scroll to position [0, 0]
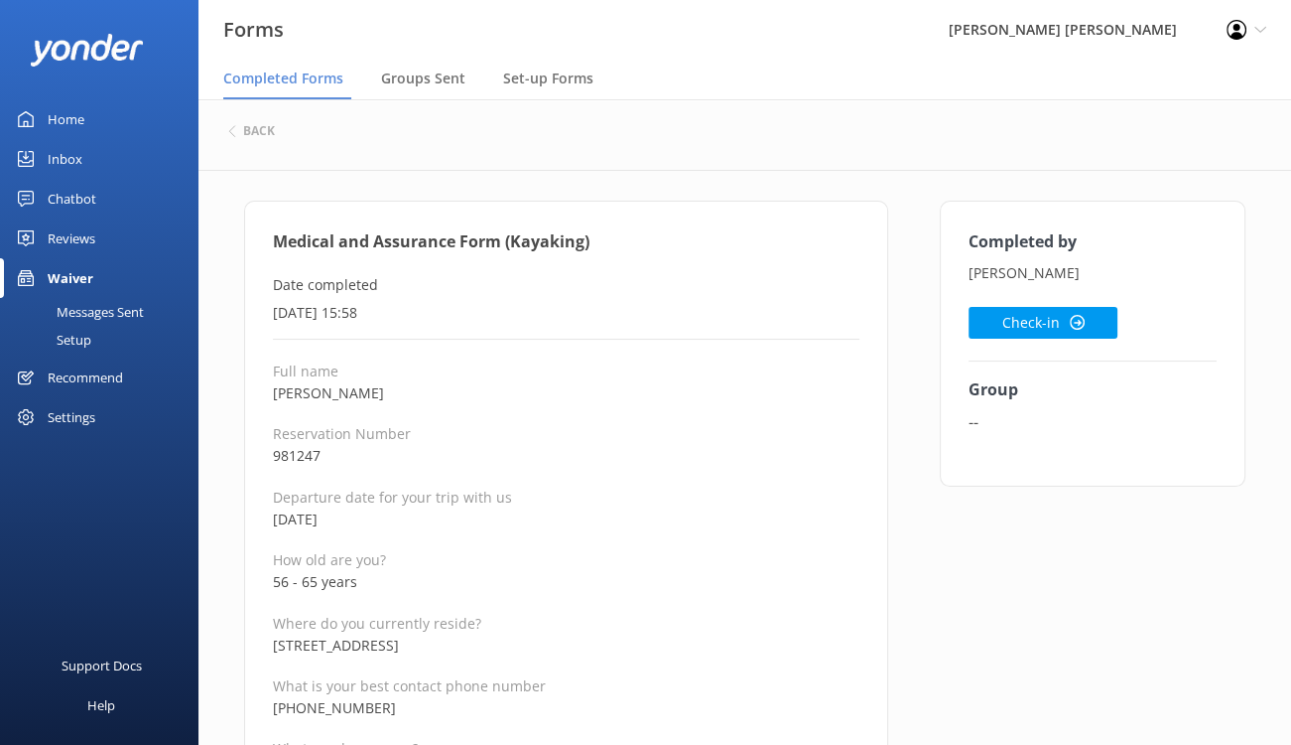
drag, startPoint x: 391, startPoint y: 395, endPoint x: 266, endPoint y: 393, distance: 125.1
click at [1040, 323] on button "Check-in" at bounding box center [1043, 323] width 149 height 32
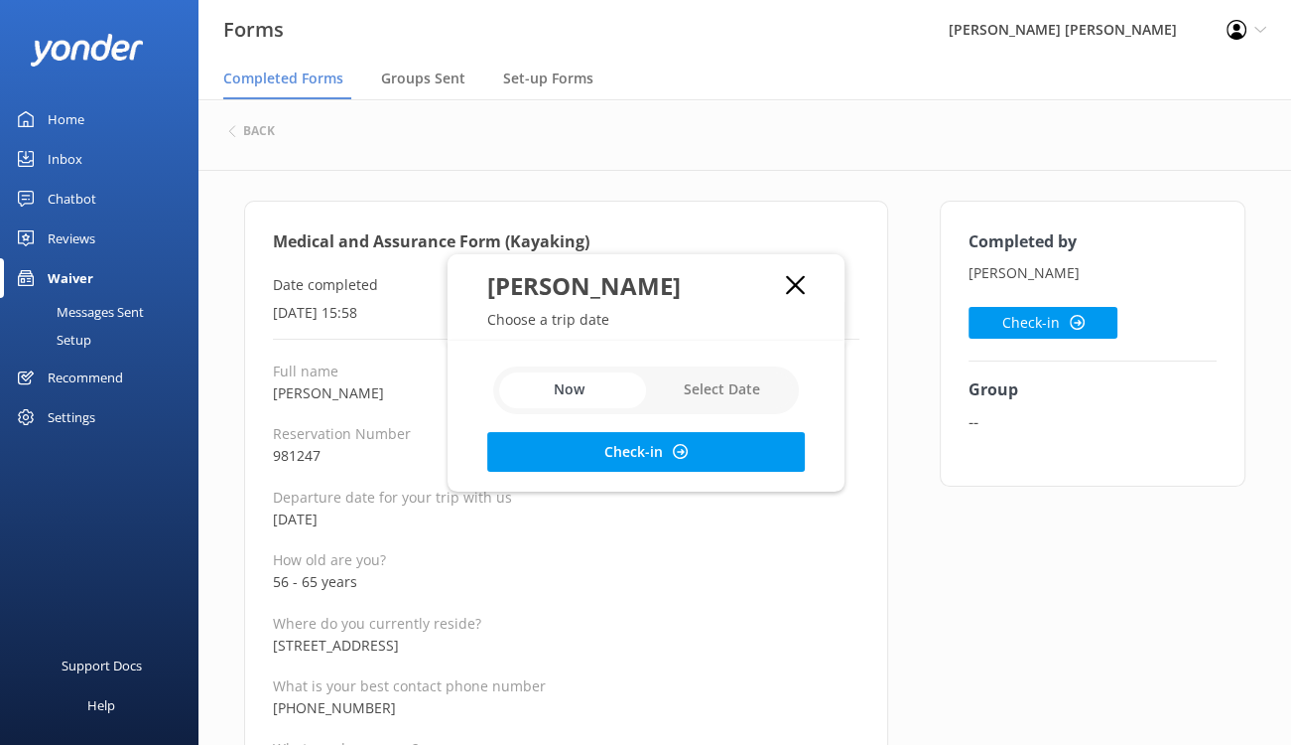
click at [703, 392] on input "checkbox" at bounding box center [646, 390] width 306 height 48
checkbox input "true"
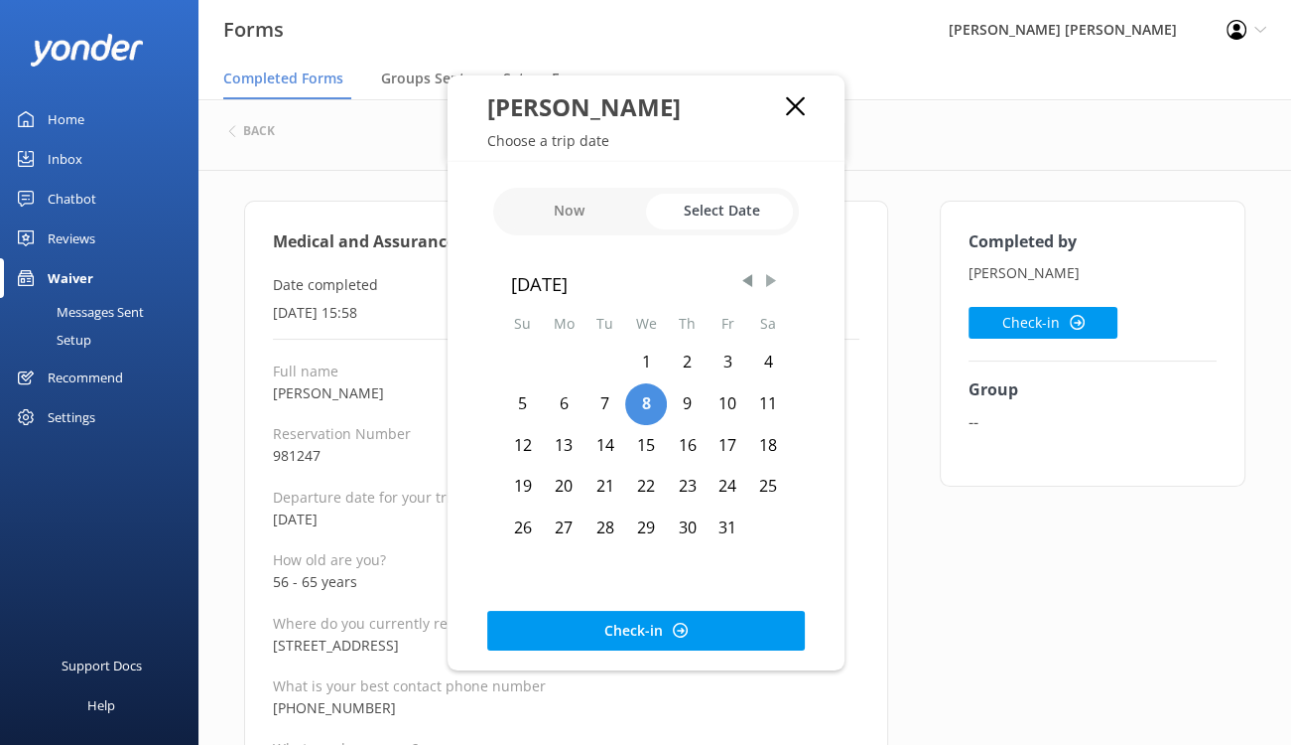
click at [767, 278] on span "Next Month" at bounding box center [771, 281] width 20 height 20
click at [767, 279] on span "Next Month" at bounding box center [771, 281] width 20 height 20
click at [523, 529] on div "28" at bounding box center [523, 528] width 41 height 42
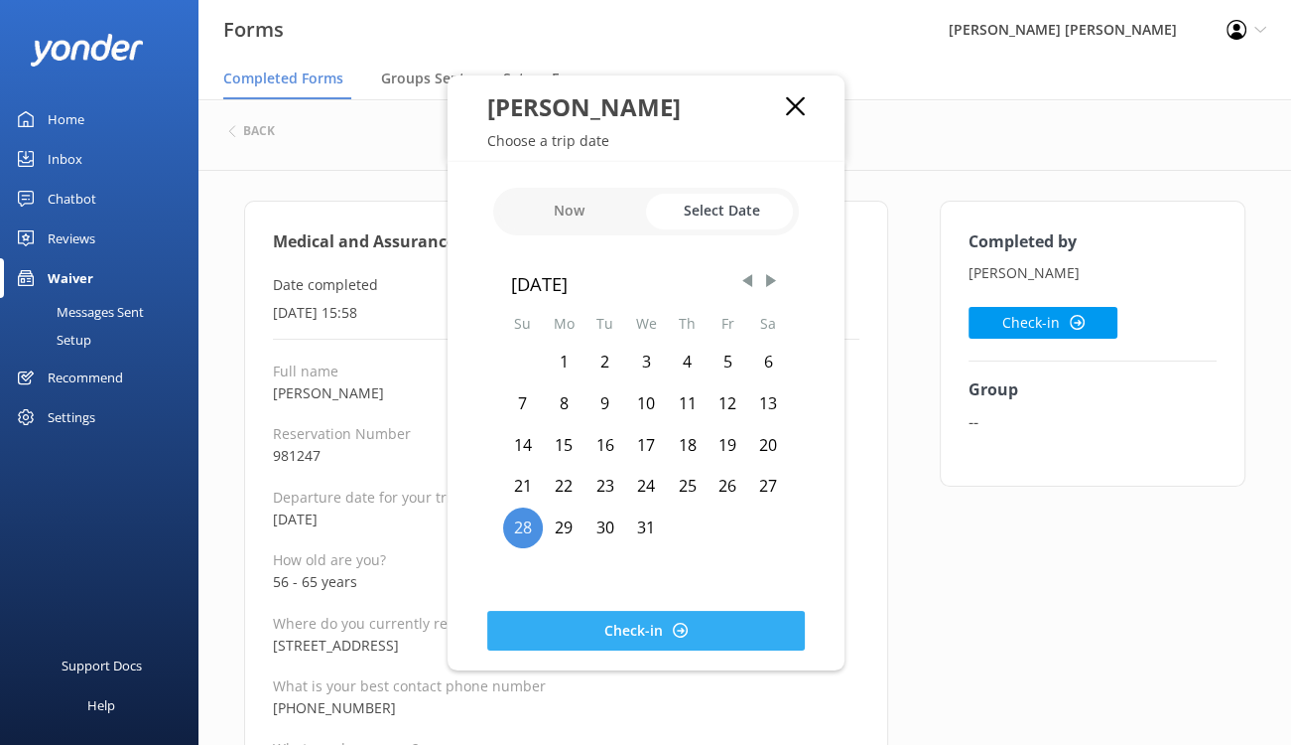
click at [539, 625] on button "Check-in" at bounding box center [646, 630] width 318 height 40
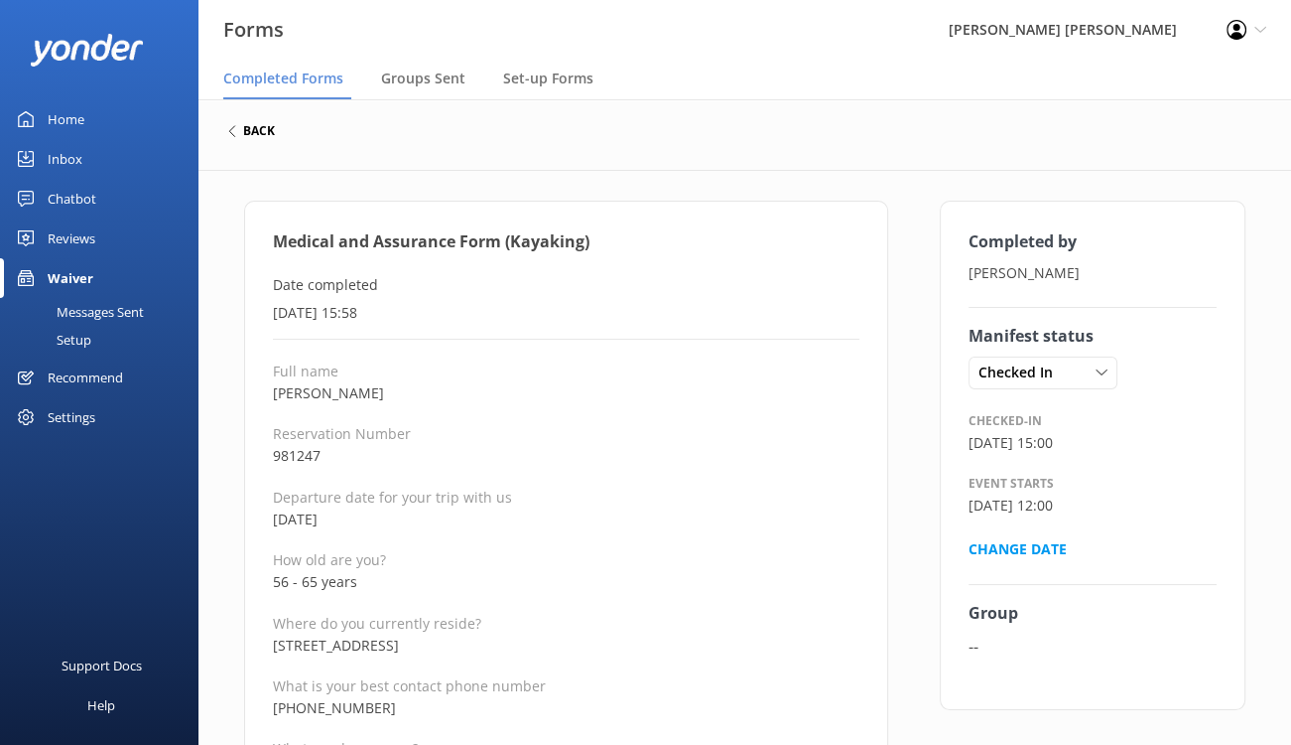
click at [252, 134] on h6 "back" at bounding box center [259, 131] width 32 height 12
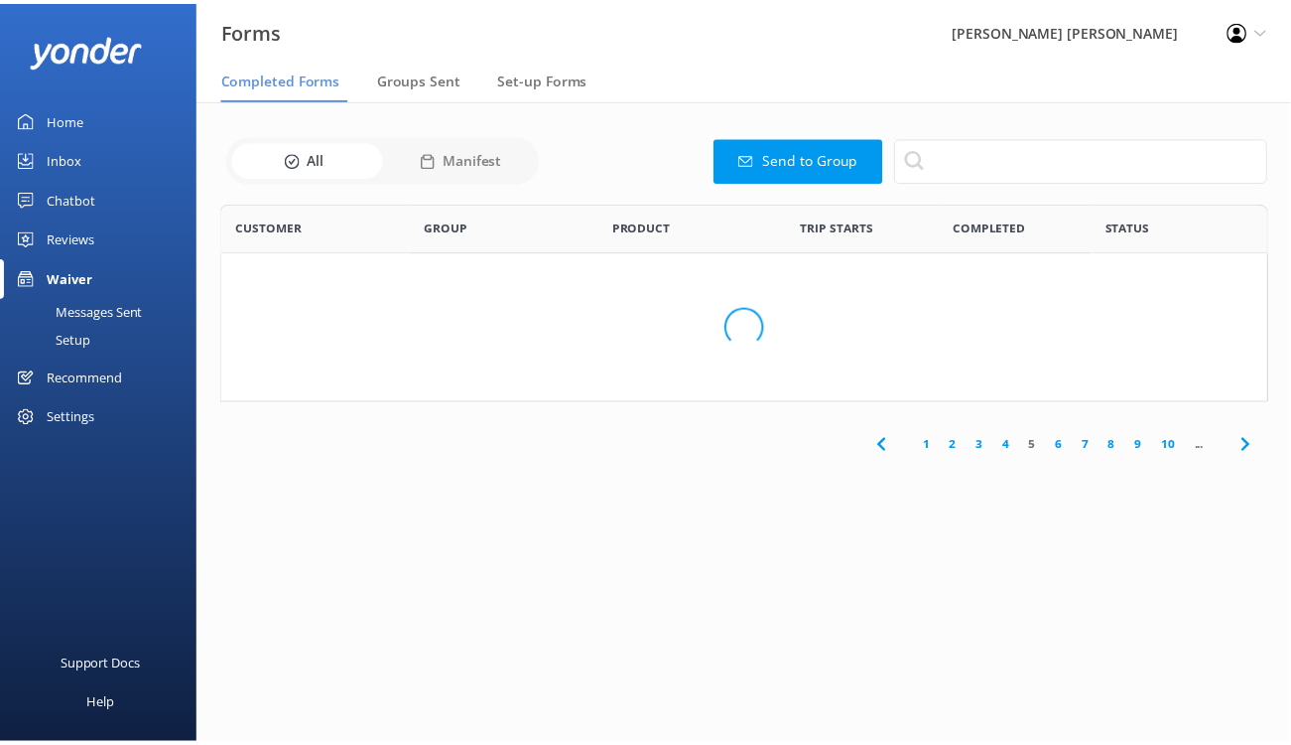
scroll to position [532, 1030]
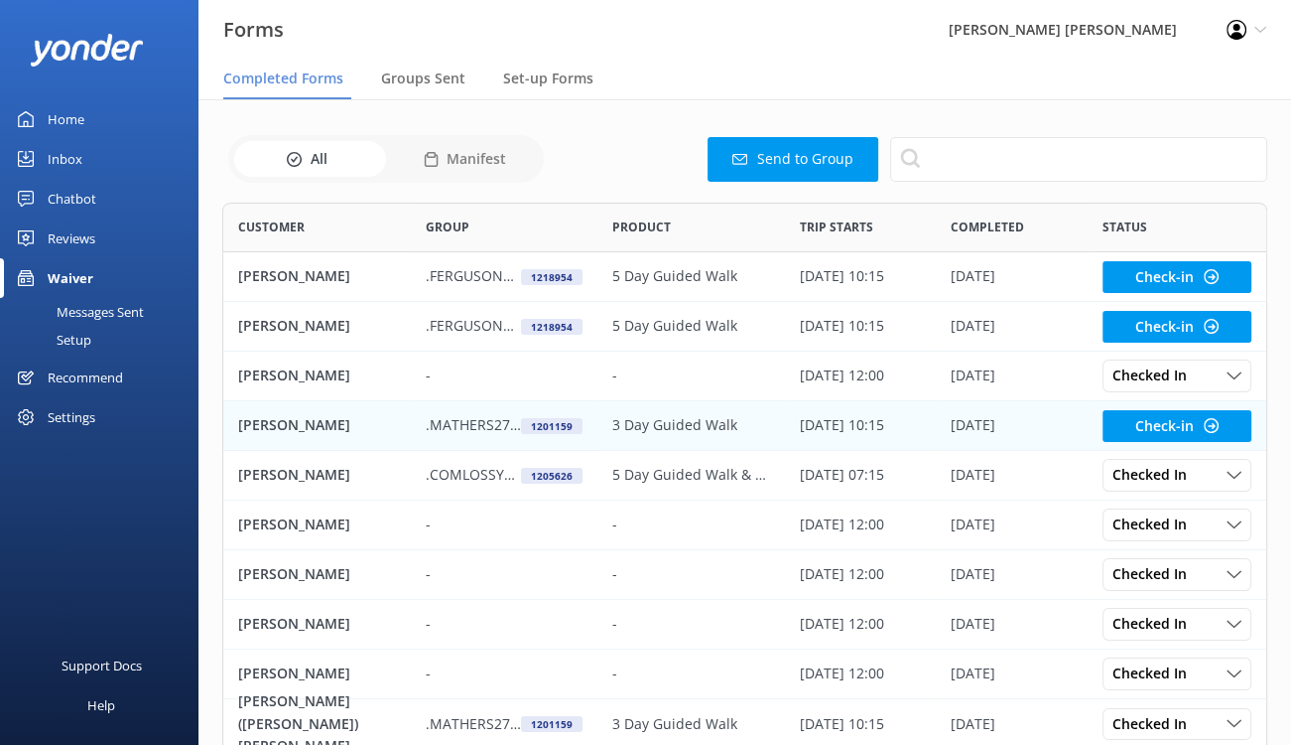
click at [271, 425] on p "Pauline Mathers" at bounding box center [294, 425] width 112 height 22
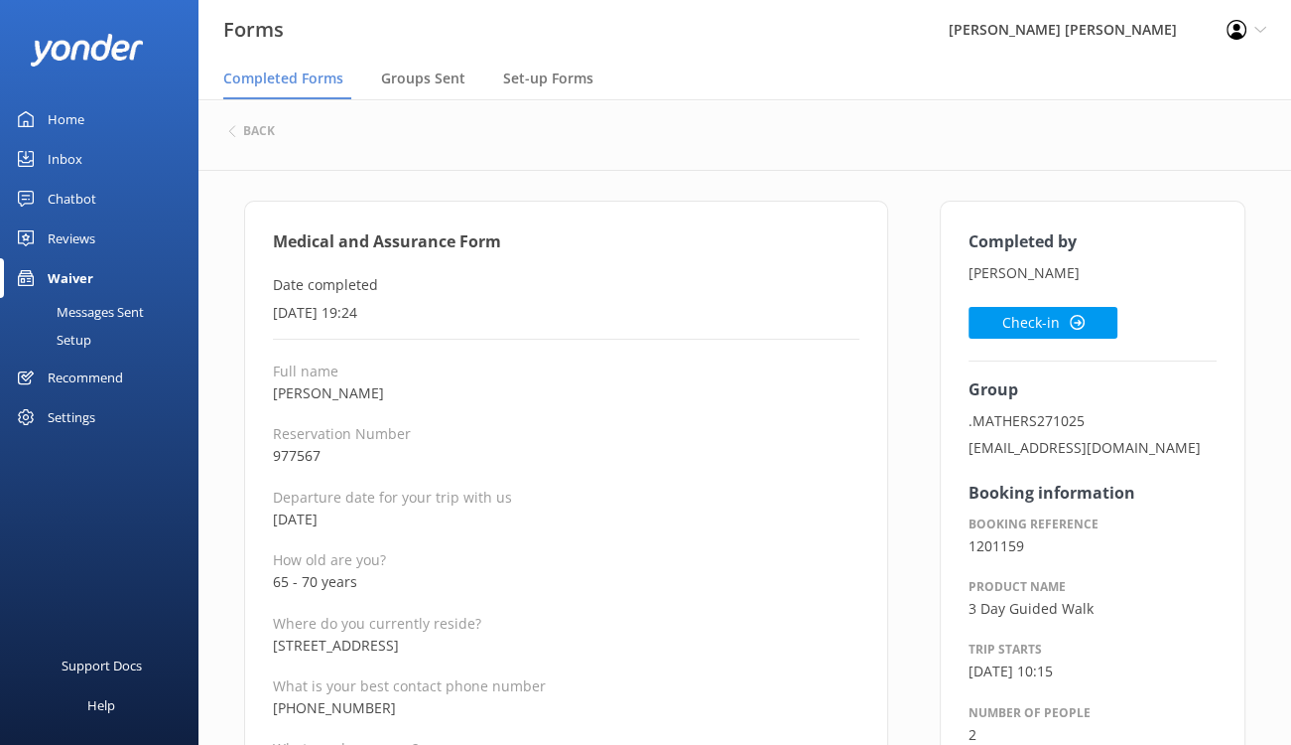
scroll to position [99, 0]
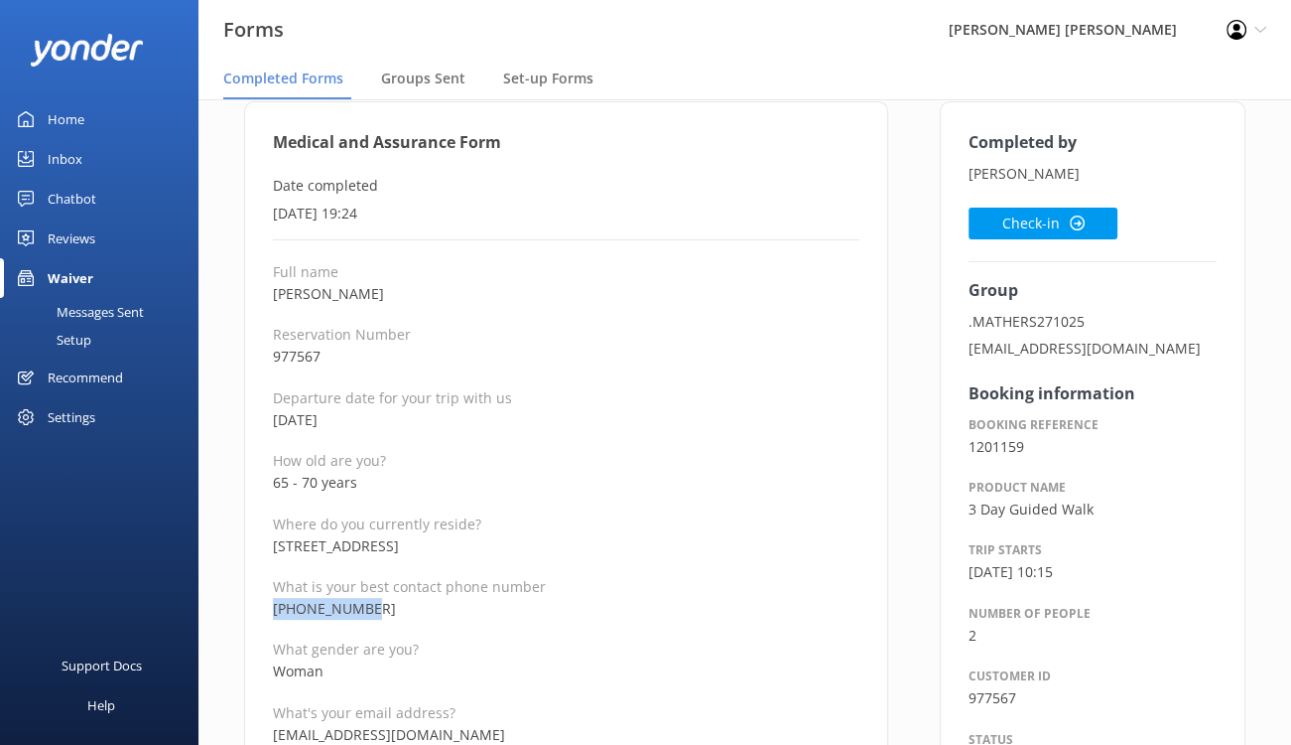
drag, startPoint x: 393, startPoint y: 602, endPoint x: 273, endPoint y: 610, distance: 120.4
click at [273, 610] on p "+61419782076" at bounding box center [566, 609] width 587 height 22
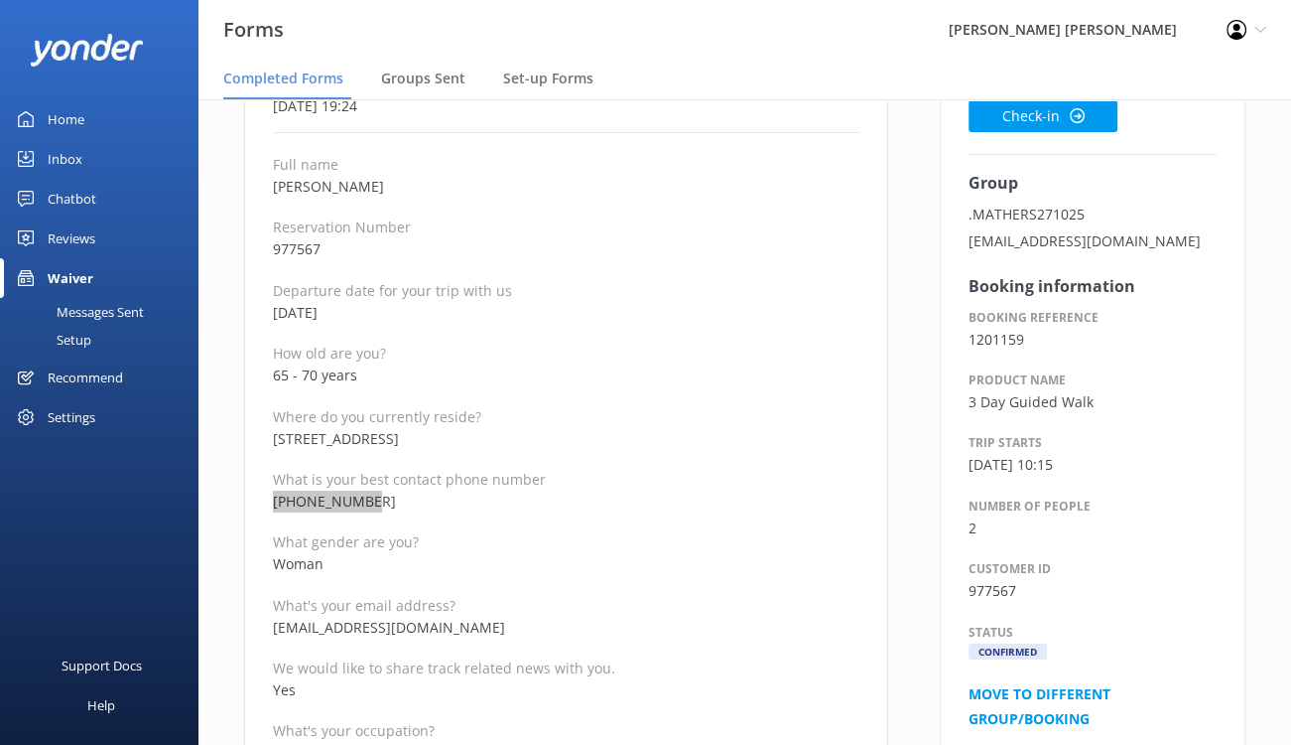
scroll to position [298, 0]
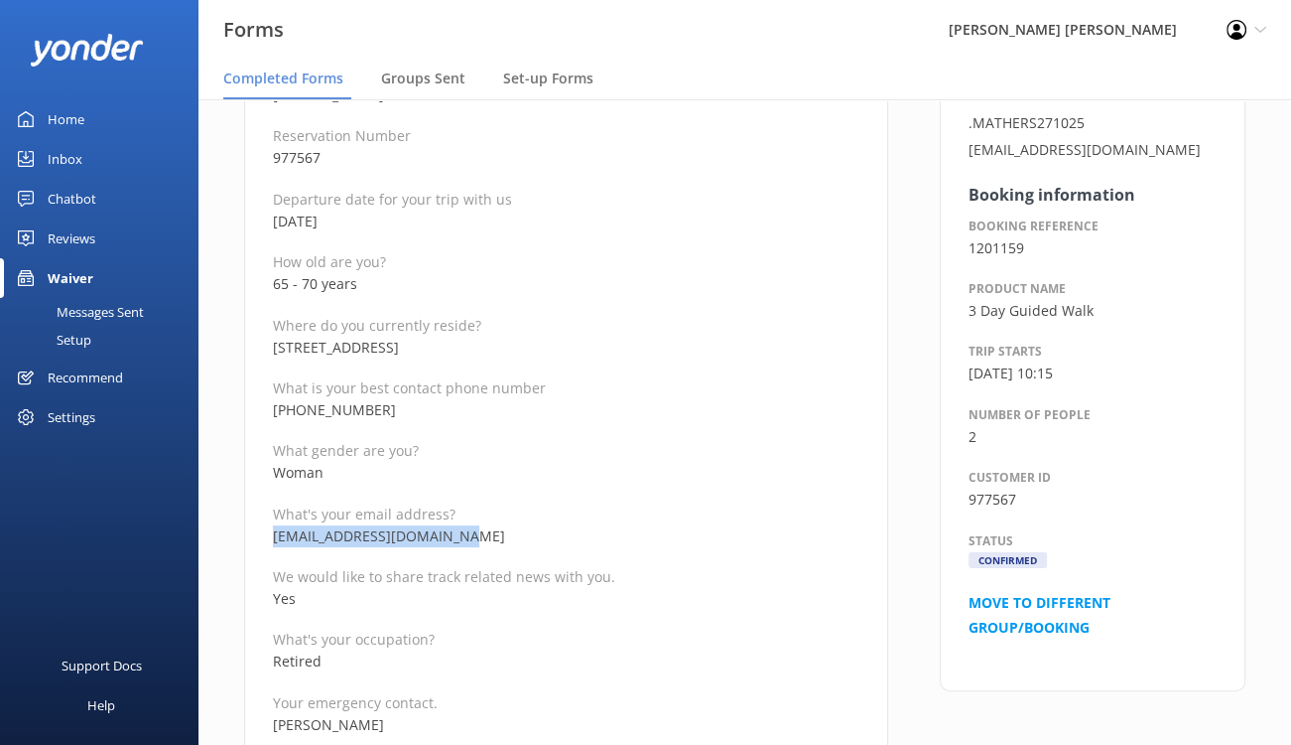
drag, startPoint x: 474, startPoint y: 539, endPoint x: 271, endPoint y: 540, distance: 202.5
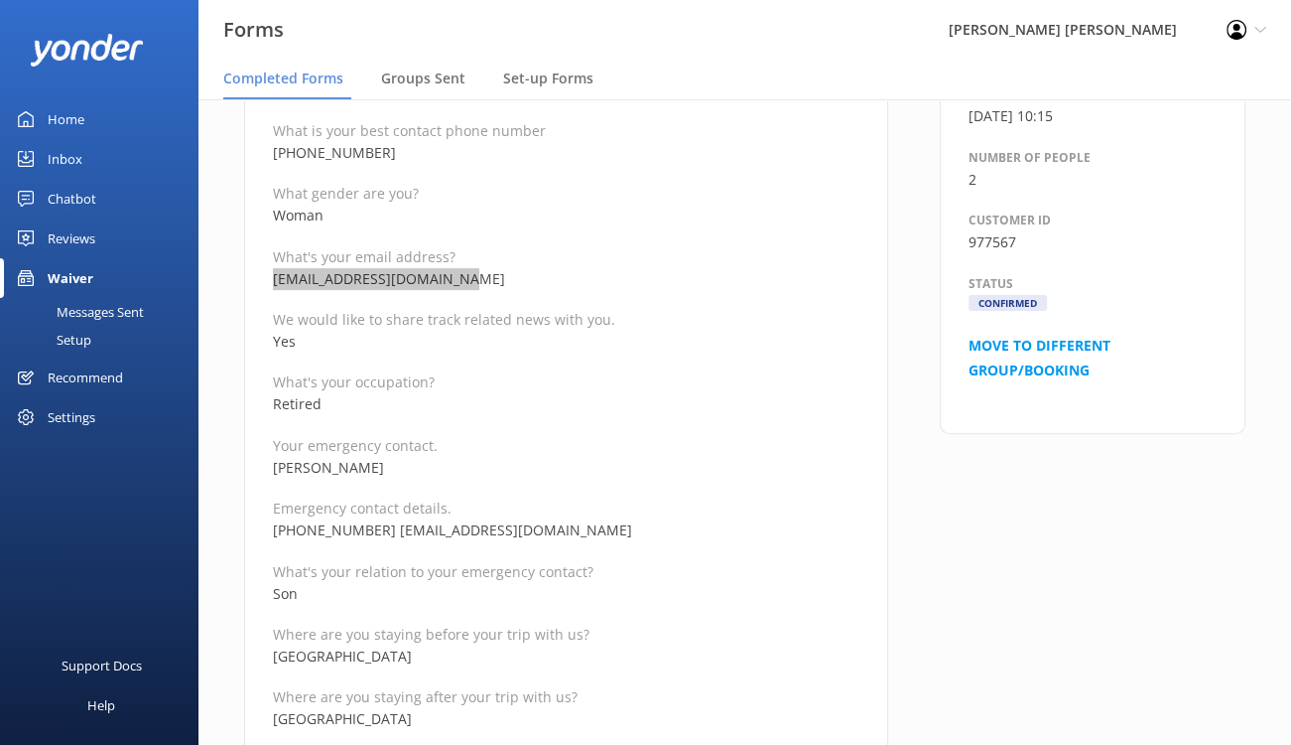
scroll to position [596, 0]
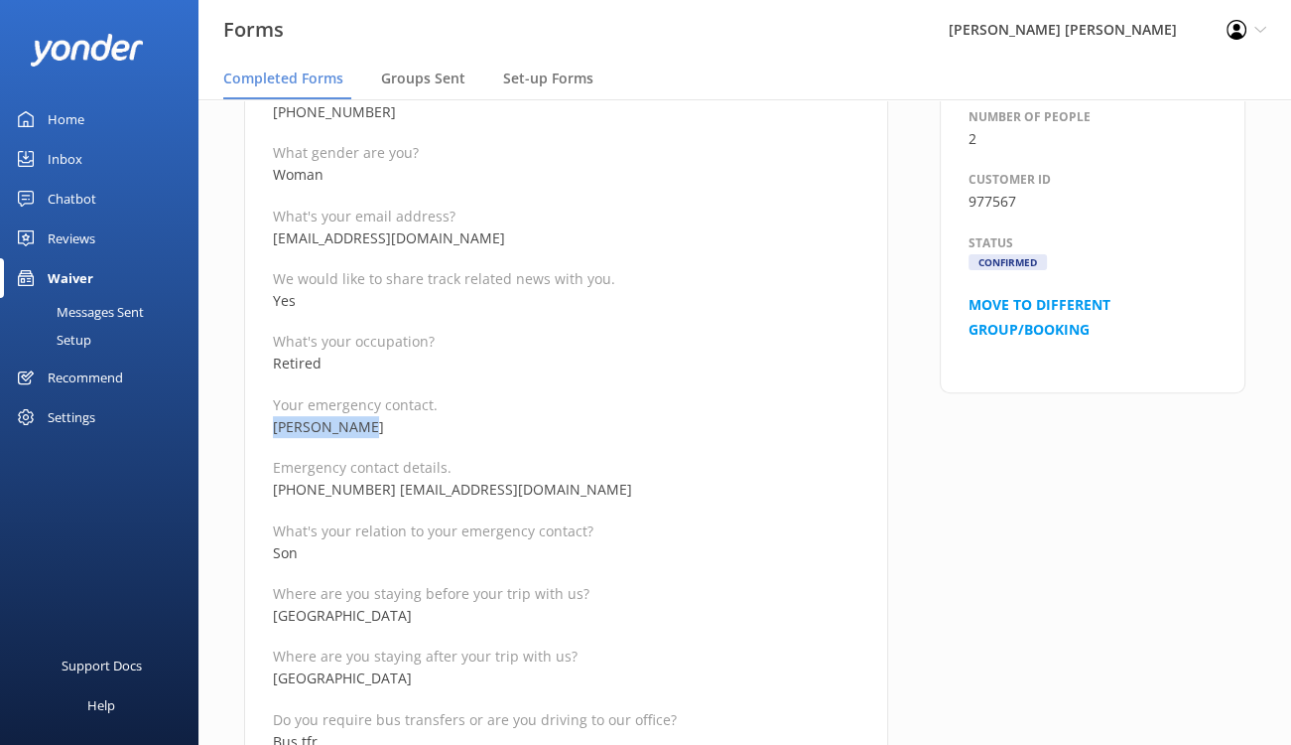
drag, startPoint x: 411, startPoint y: 421, endPoint x: 261, endPoint y: 422, distance: 149.9
drag, startPoint x: 524, startPoint y: 489, endPoint x: 382, endPoint y: 494, distance: 142.0
click at [382, 494] on p "+61 423 932 278 lukem11@live.com" at bounding box center [566, 489] width 587 height 22
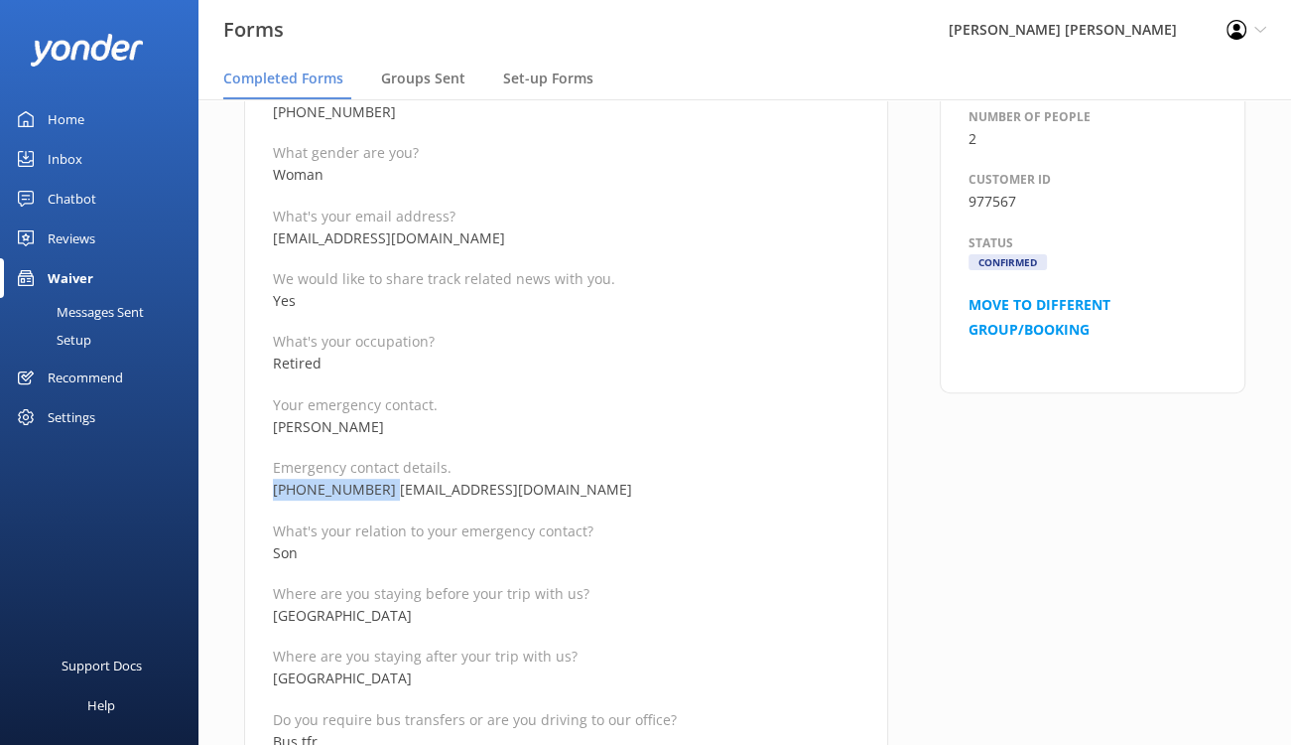
drag, startPoint x: 375, startPoint y: 489, endPoint x: 275, endPoint y: 483, distance: 100.4
click at [275, 483] on p "+61 423 932 278 lukem11@live.com" at bounding box center [566, 489] width 587 height 22
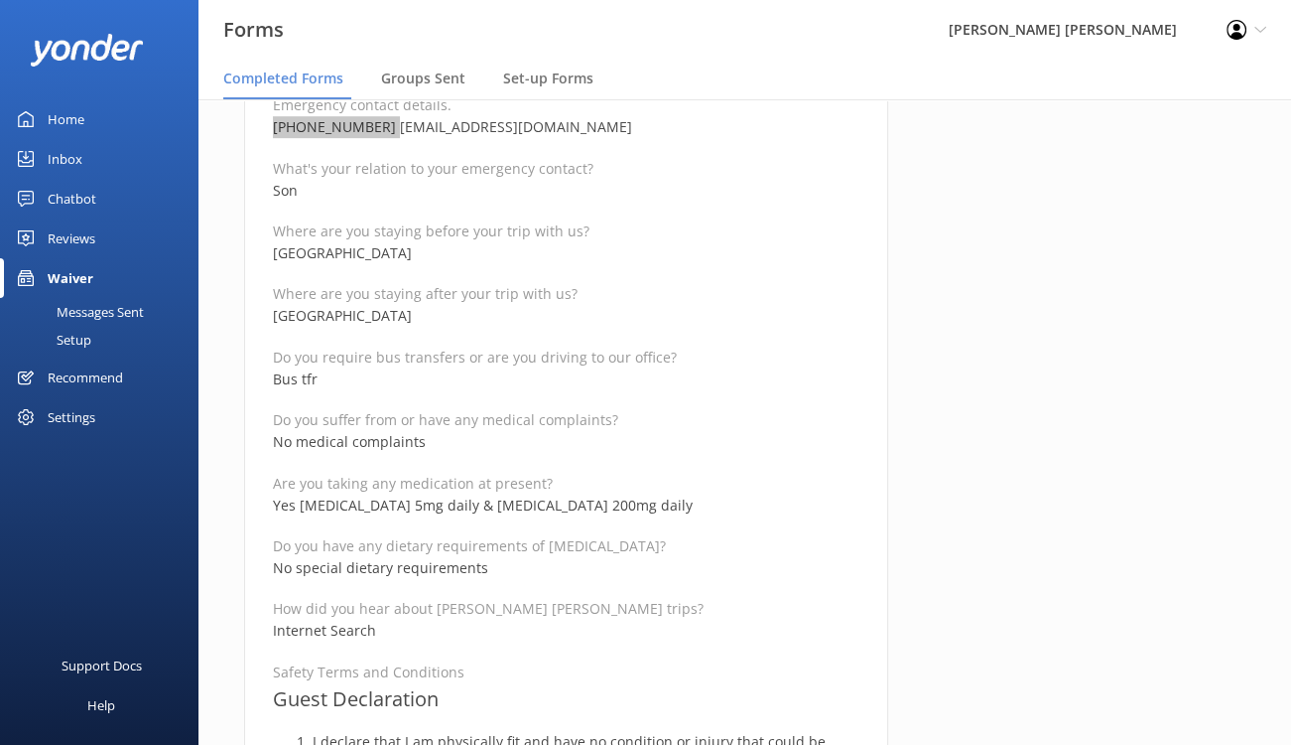
scroll to position [993, 0]
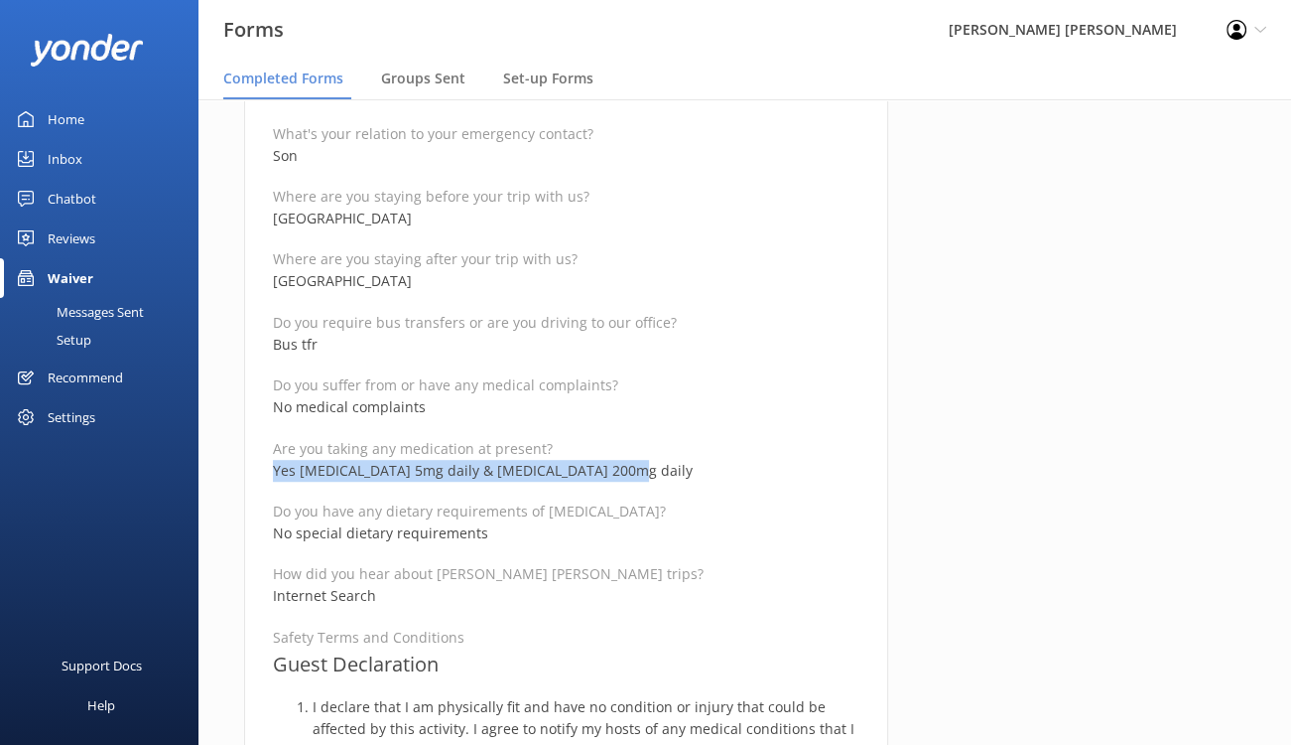
drag, startPoint x: 624, startPoint y: 466, endPoint x: 272, endPoint y: 458, distance: 352.5
click at [273, 460] on p "Yes Rosuvastatin 5mg daily & Plaquenil 200mg daily" at bounding box center [566, 471] width 587 height 22
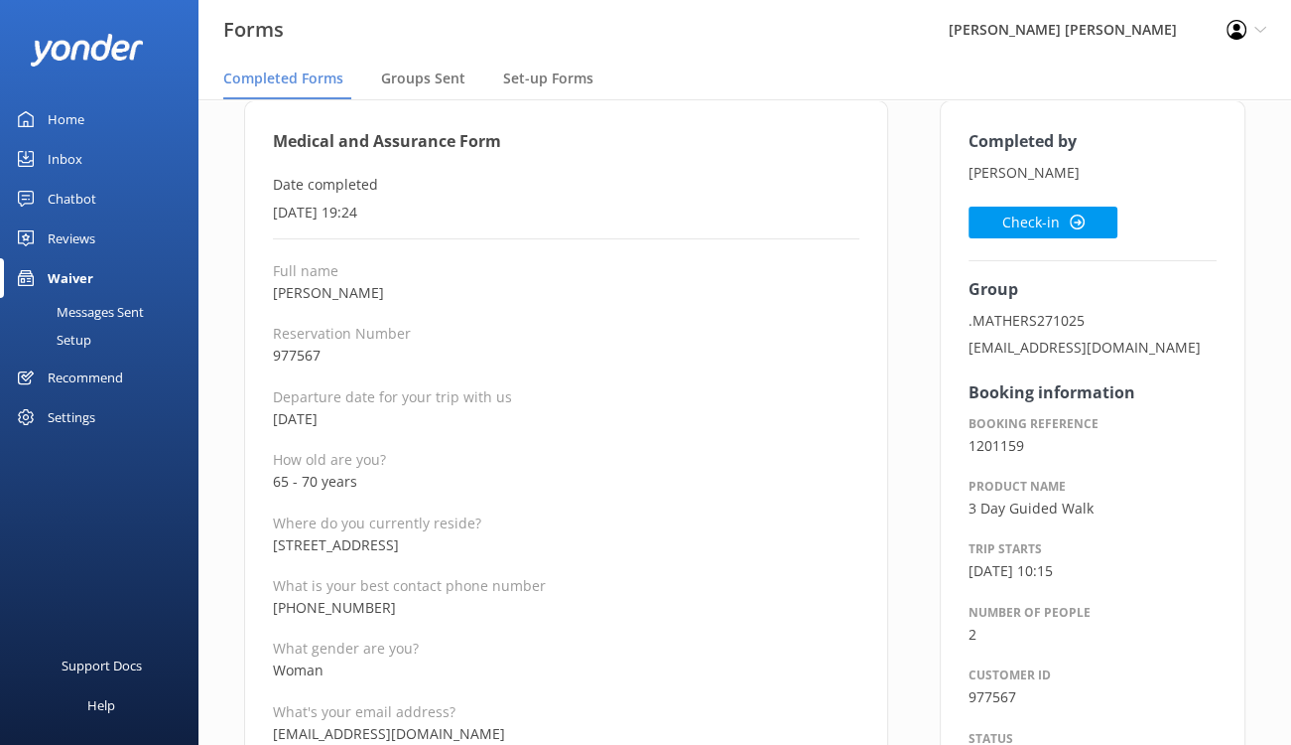
scroll to position [99, 0]
drag, startPoint x: 375, startPoint y: 482, endPoint x: 266, endPoint y: 483, distance: 109.2
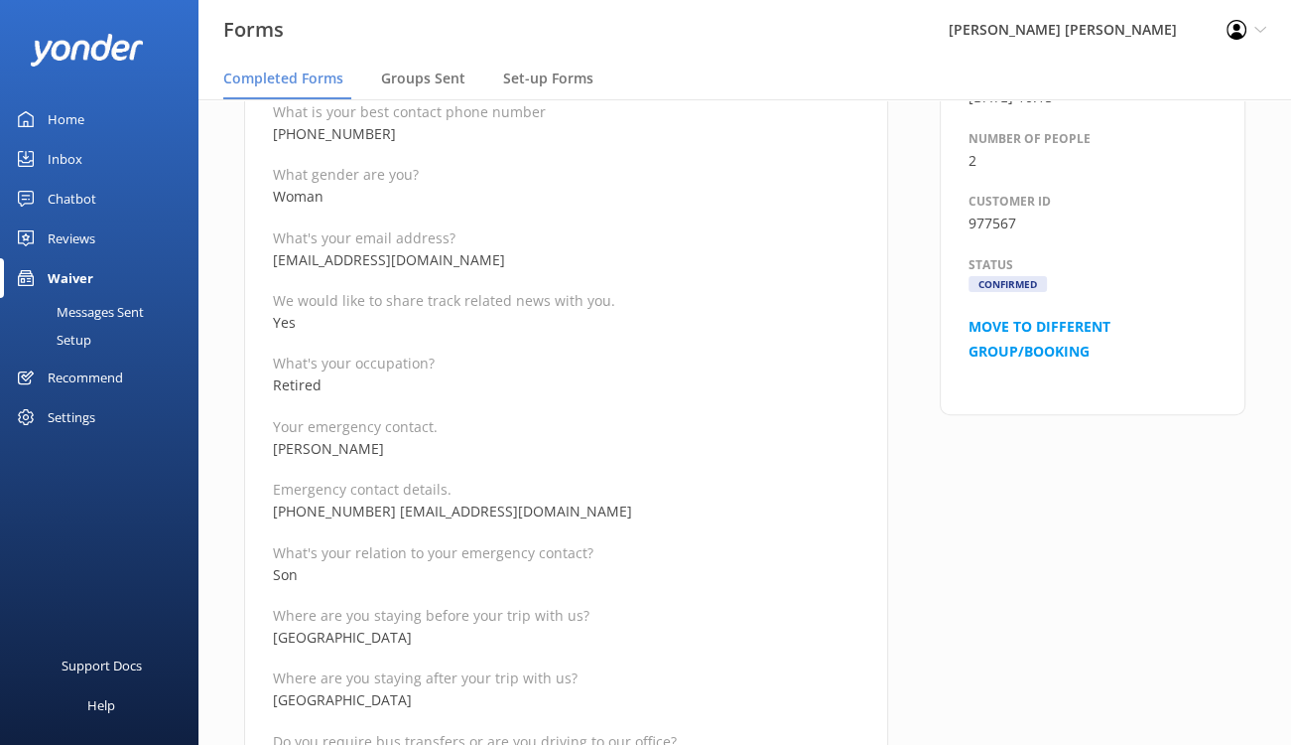
scroll to position [199, 0]
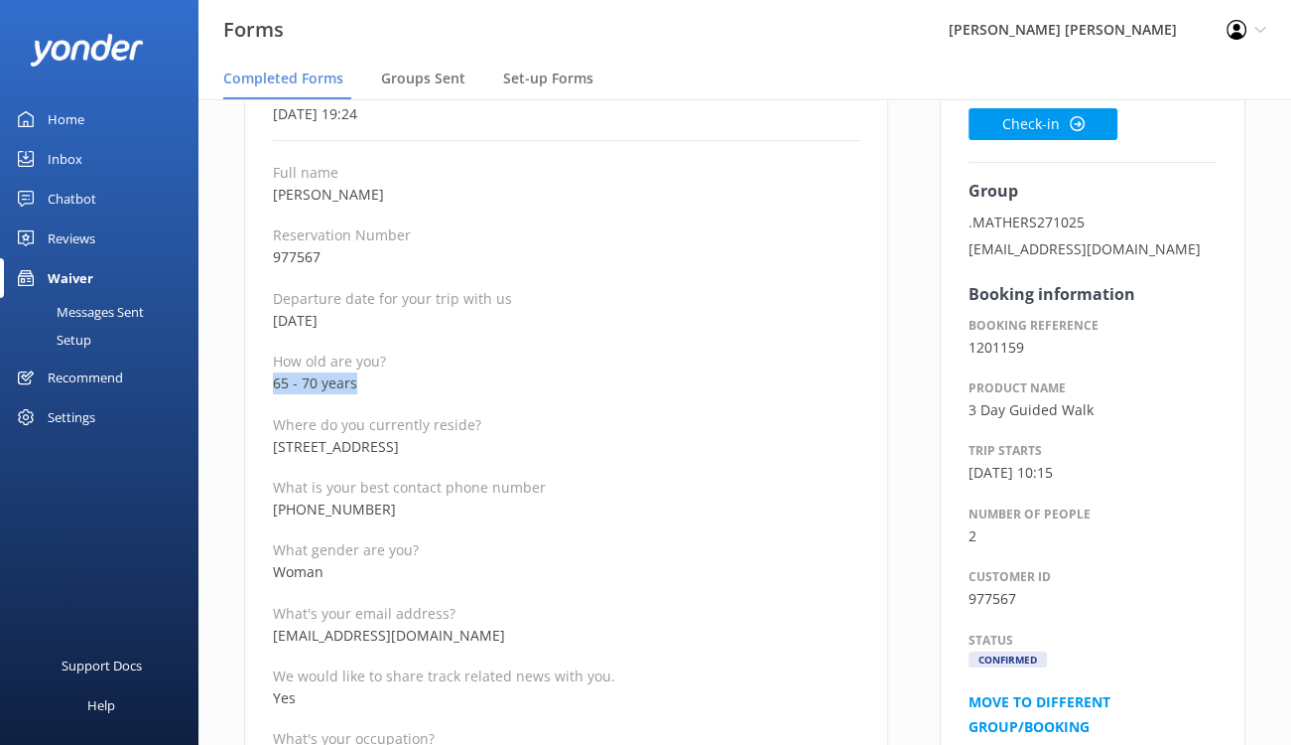
drag, startPoint x: 393, startPoint y: 194, endPoint x: 266, endPoint y: 193, distance: 127.1
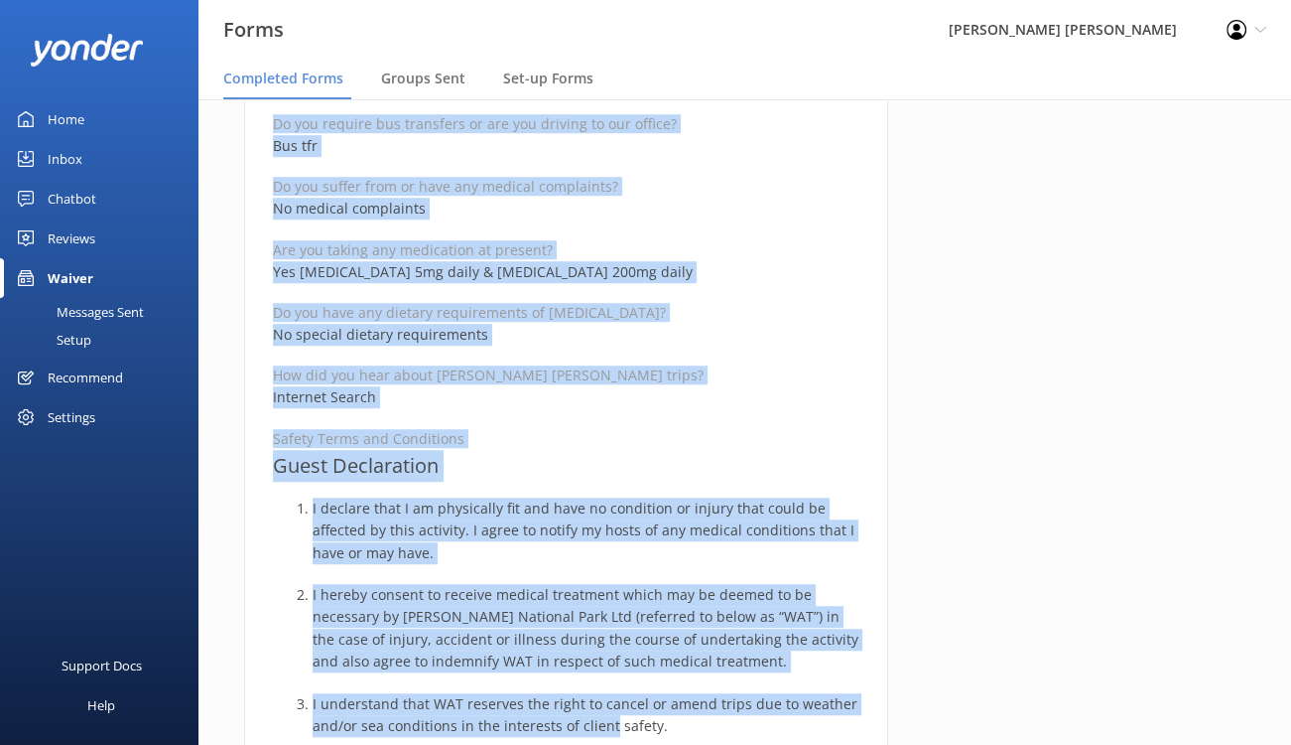
scroll to position [1209, 0]
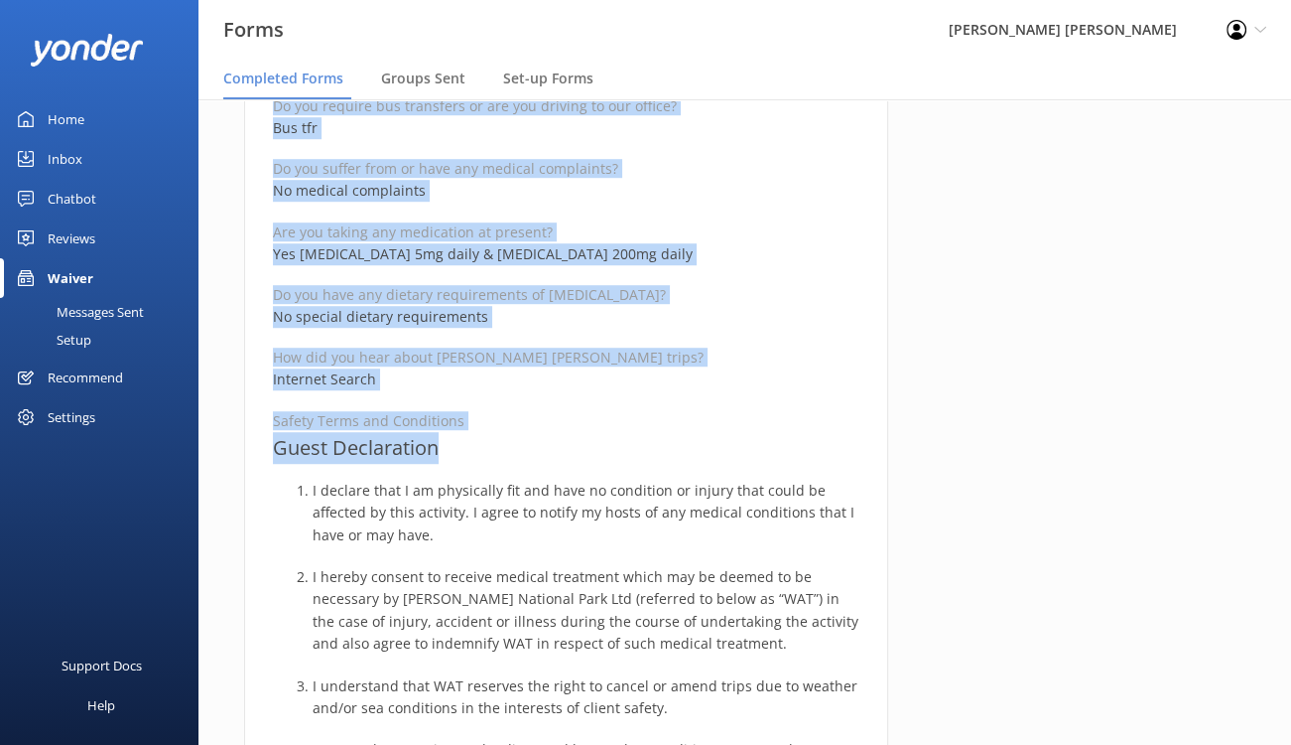
drag, startPoint x: 269, startPoint y: 245, endPoint x: 578, endPoint y: 446, distance: 368.1
click at [578, 446] on div "Medical and Assurance Form Date completed 30th September 2025, 19:24 Full name …" at bounding box center [566, 423] width 644 height 2864
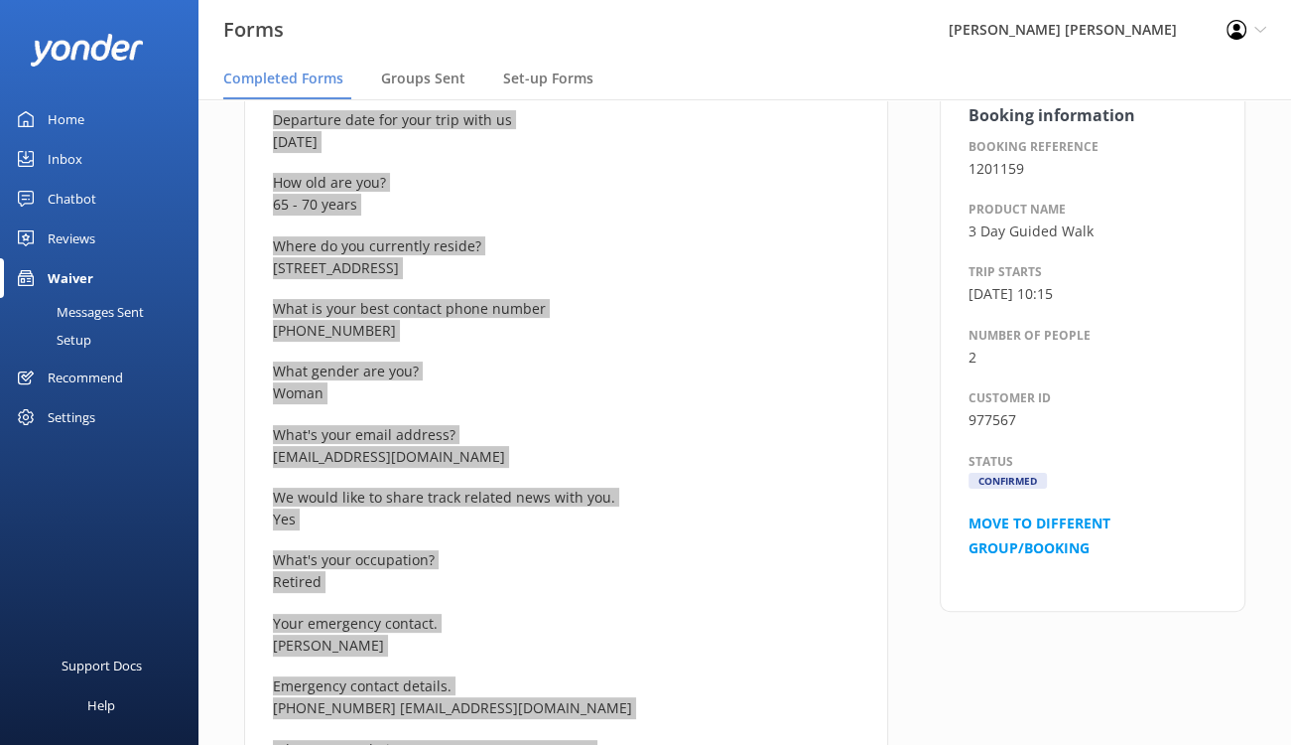
scroll to position [117, 0]
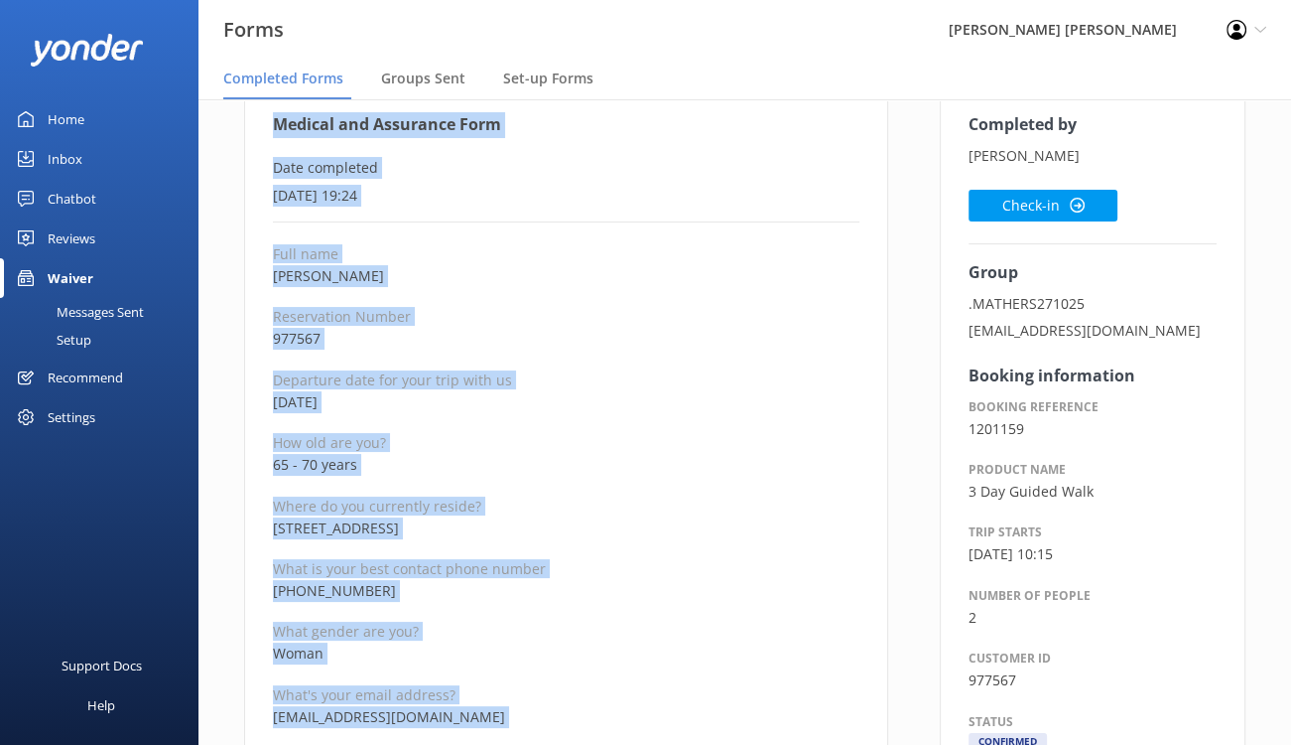
drag, startPoint x: 1010, startPoint y: 199, endPoint x: 897, endPoint y: 277, distance: 136.9
click at [1010, 199] on button "Check-in" at bounding box center [1043, 206] width 149 height 32
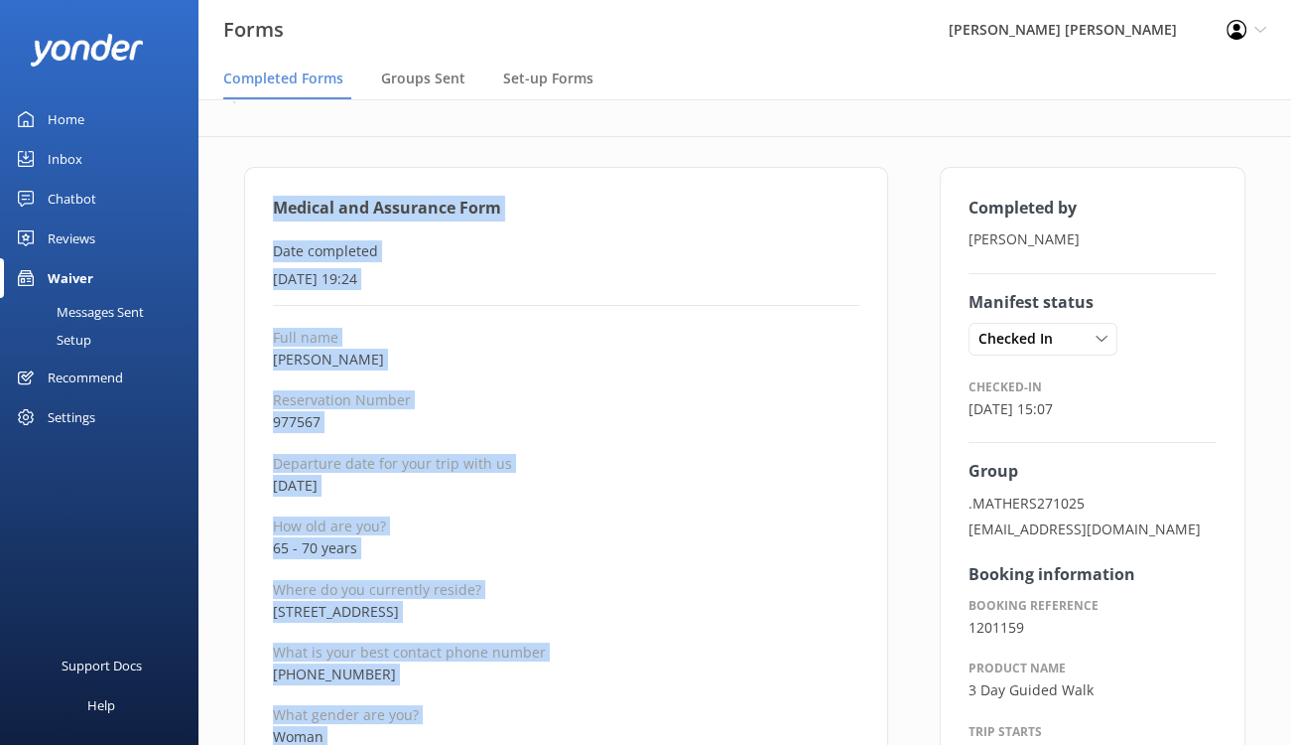
scroll to position [0, 0]
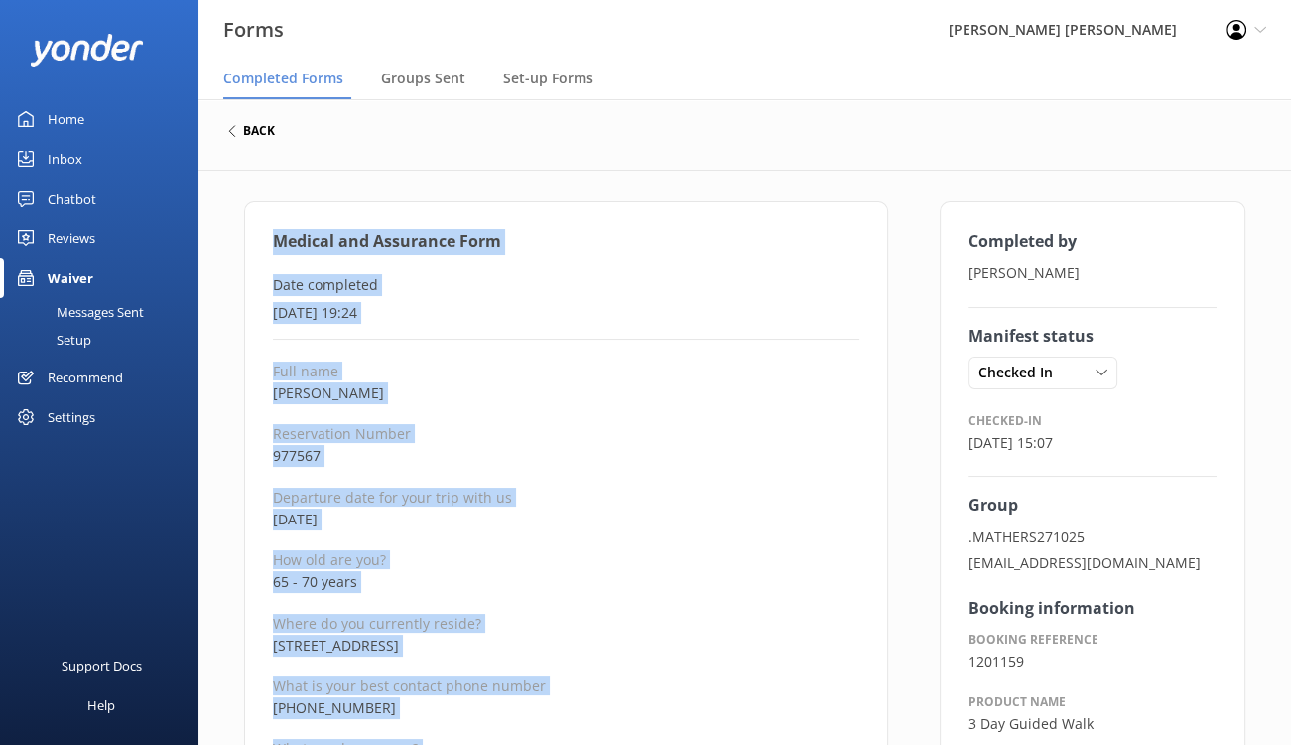
click at [248, 131] on h6 "back" at bounding box center [259, 131] width 32 height 12
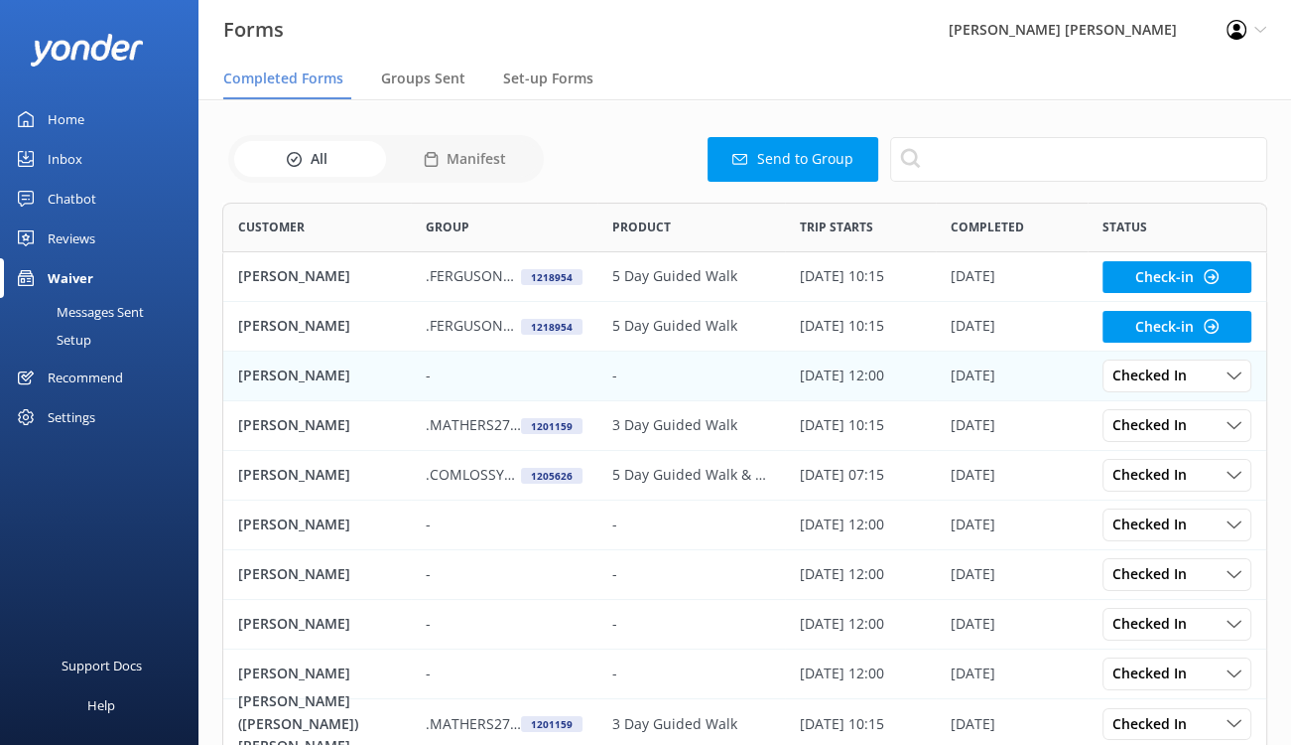
scroll to position [532, 1030]
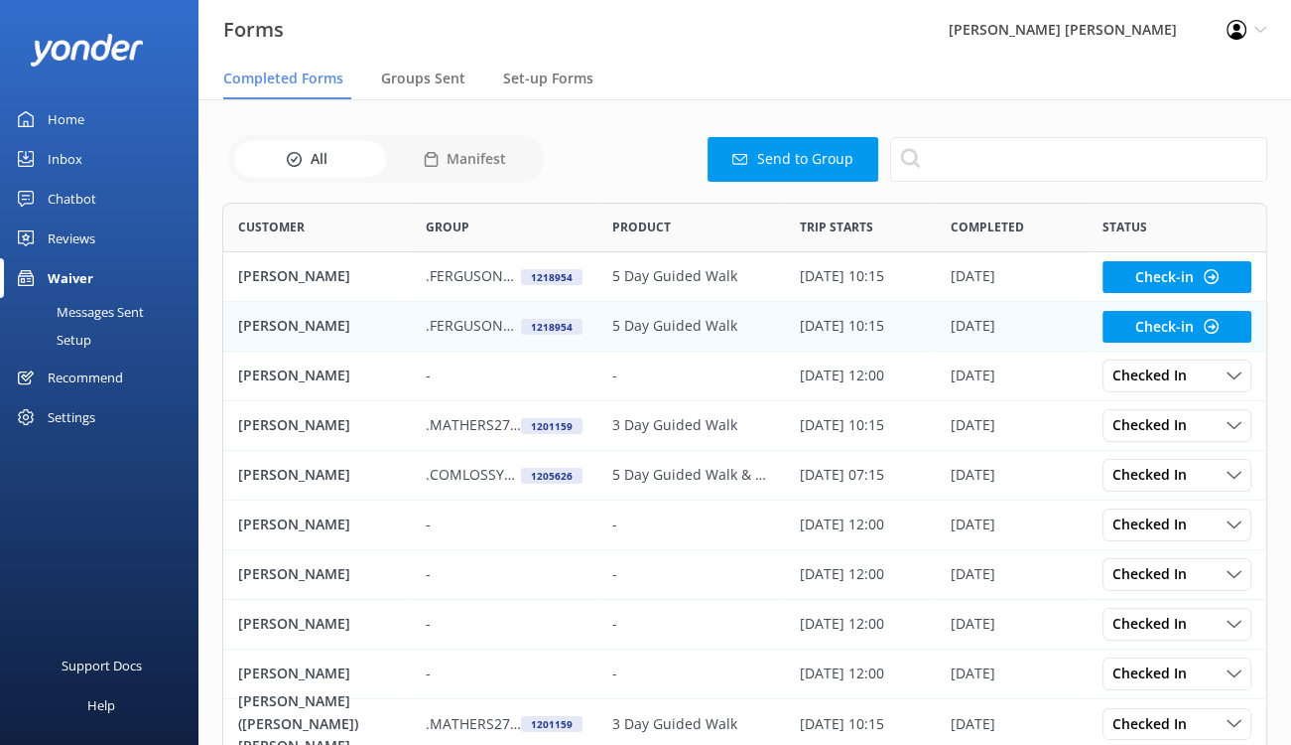
click at [277, 324] on p "Ray Ferguson" at bounding box center [294, 326] width 112 height 22
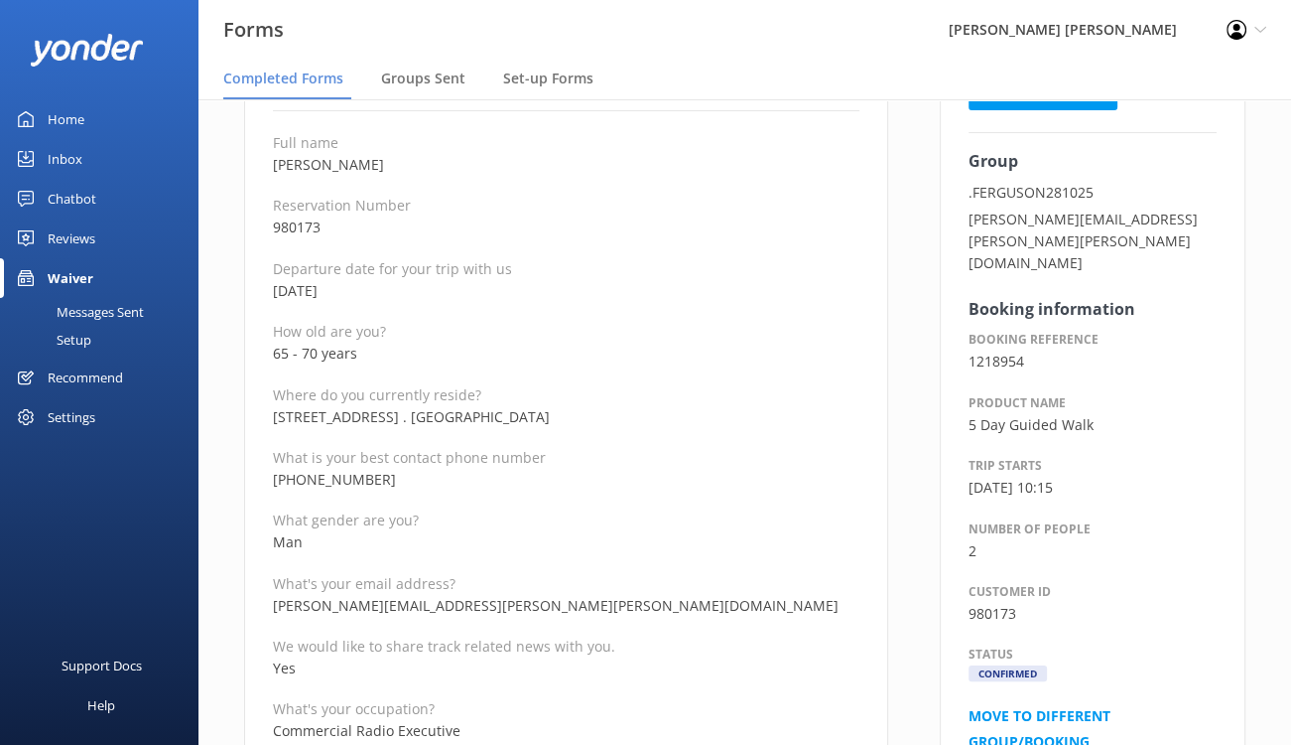
scroll to position [199, 0]
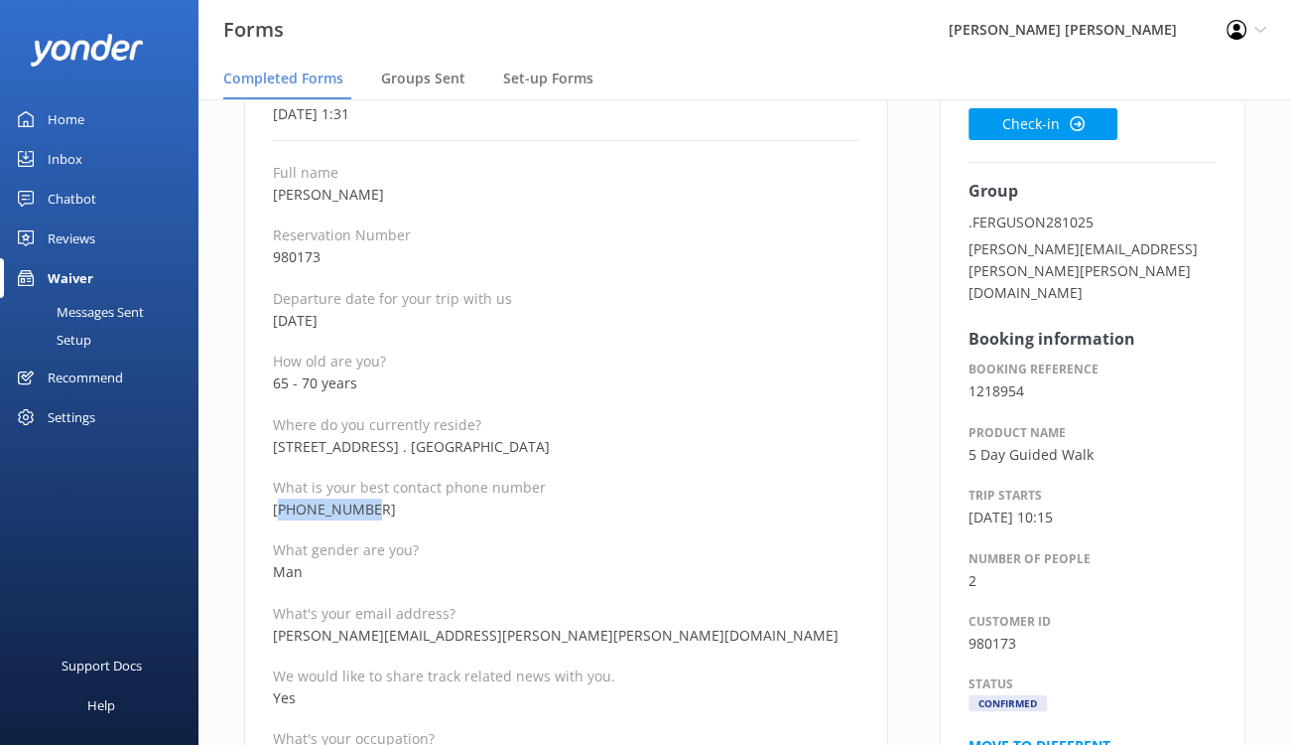
drag, startPoint x: 411, startPoint y: 503, endPoint x: 283, endPoint y: 512, distance: 128.4
click at [283, 512] on p "+61438675767" at bounding box center [566, 509] width 587 height 22
click at [381, 511] on p "+61438675767" at bounding box center [566, 509] width 587 height 22
drag, startPoint x: 383, startPoint y: 507, endPoint x: 259, endPoint y: 512, distance: 124.2
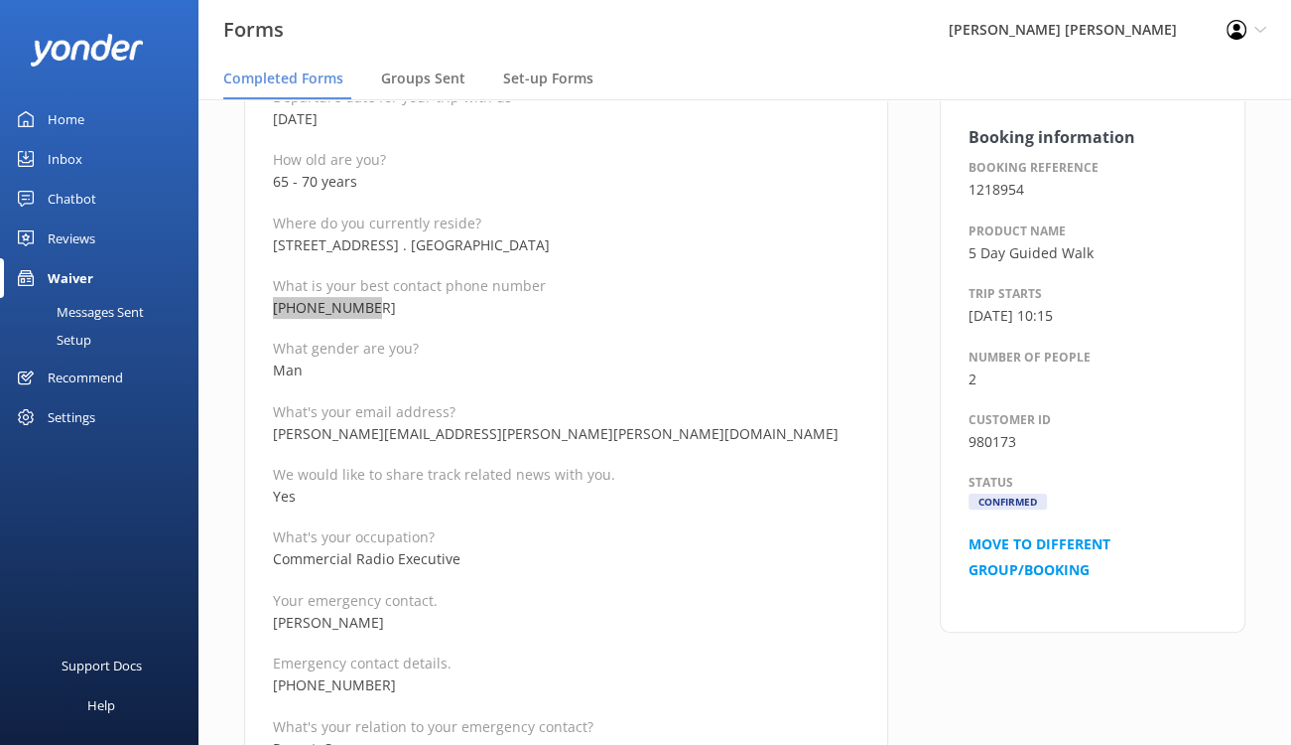
scroll to position [496, 0]
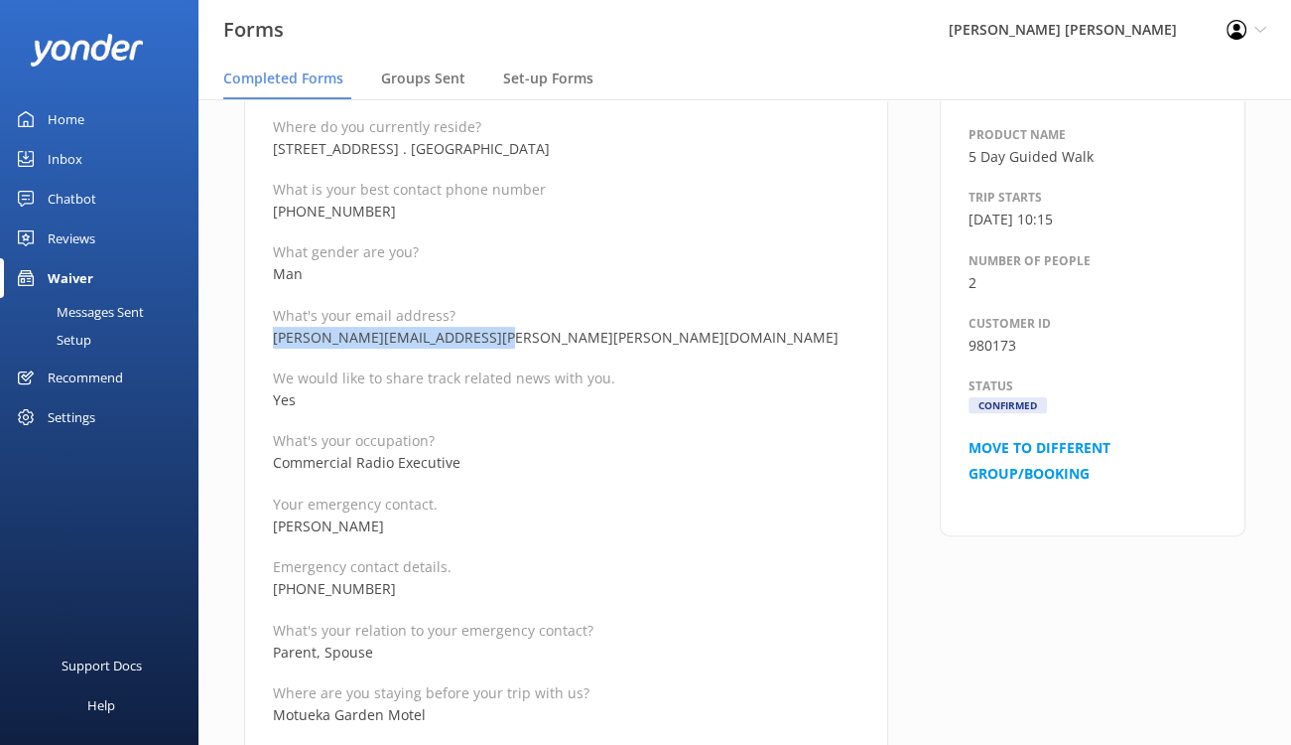
drag, startPoint x: 523, startPoint y: 337, endPoint x: 270, endPoint y: 336, distance: 253.1
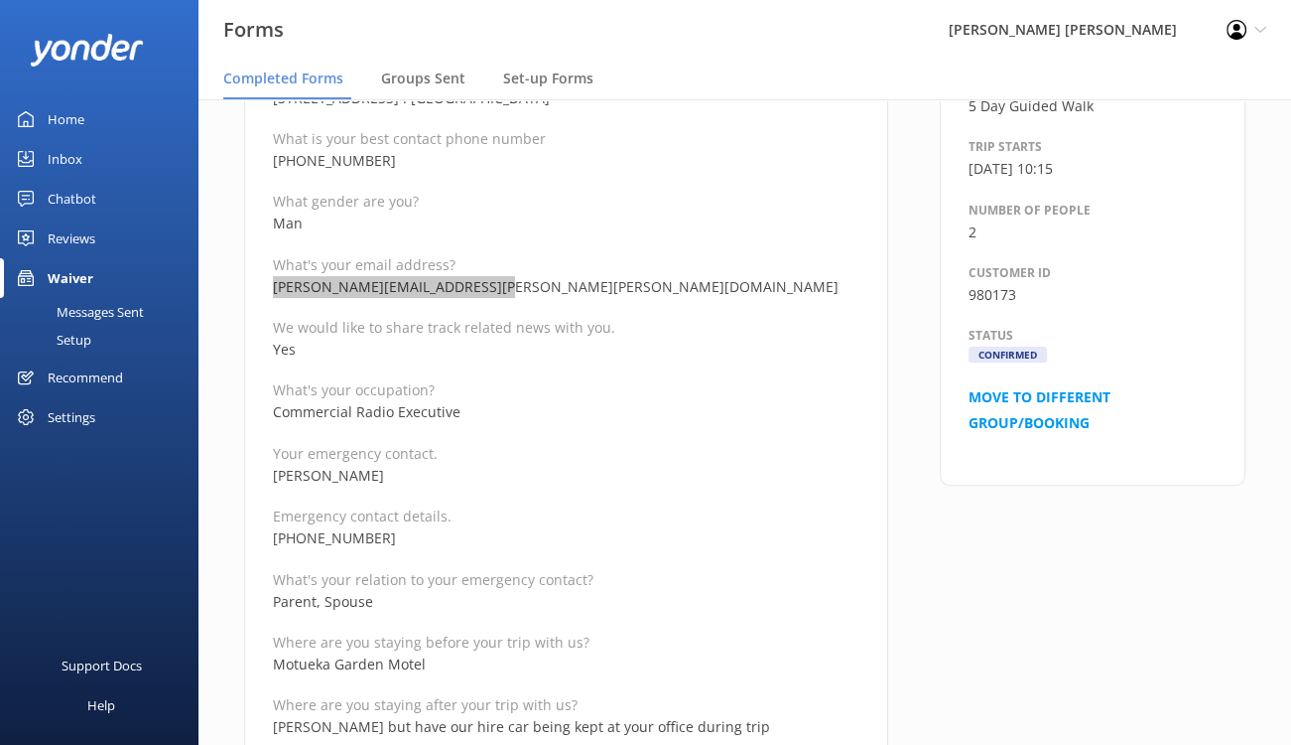
scroll to position [596, 0]
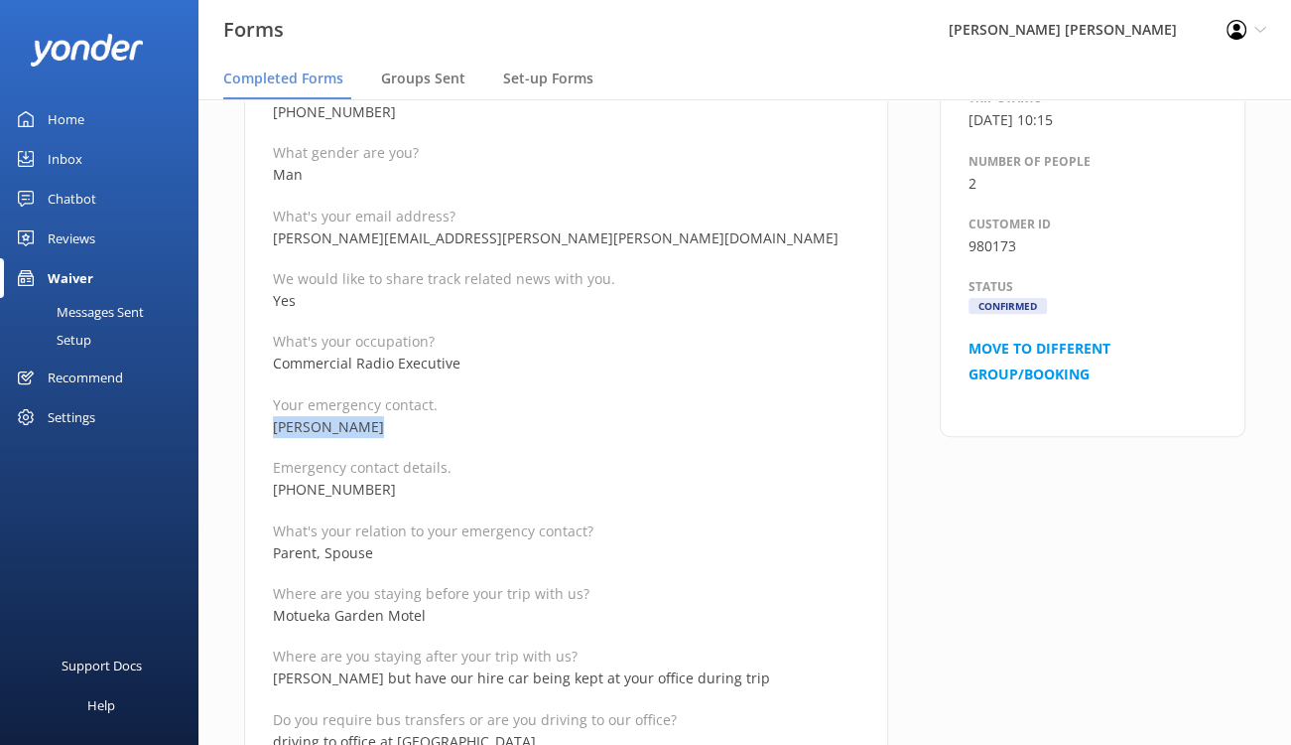
drag, startPoint x: 391, startPoint y: 422, endPoint x: 273, endPoint y: 422, distance: 118.1
click at [273, 422] on p "Zena Ferguson" at bounding box center [566, 427] width 587 height 22
drag, startPoint x: 398, startPoint y: 486, endPoint x: 274, endPoint y: 486, distance: 124.1
click at [274, 486] on p "+61412360362" at bounding box center [566, 489] width 587 height 22
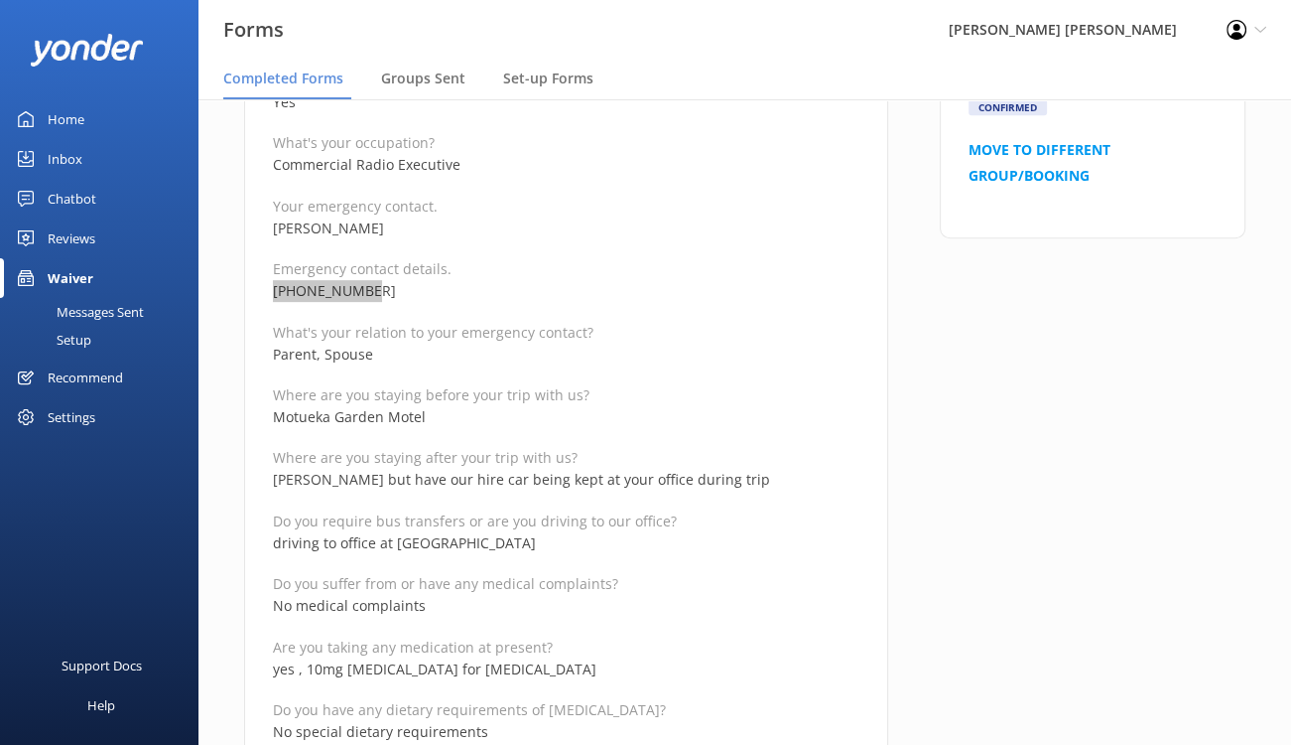
scroll to position [893, 0]
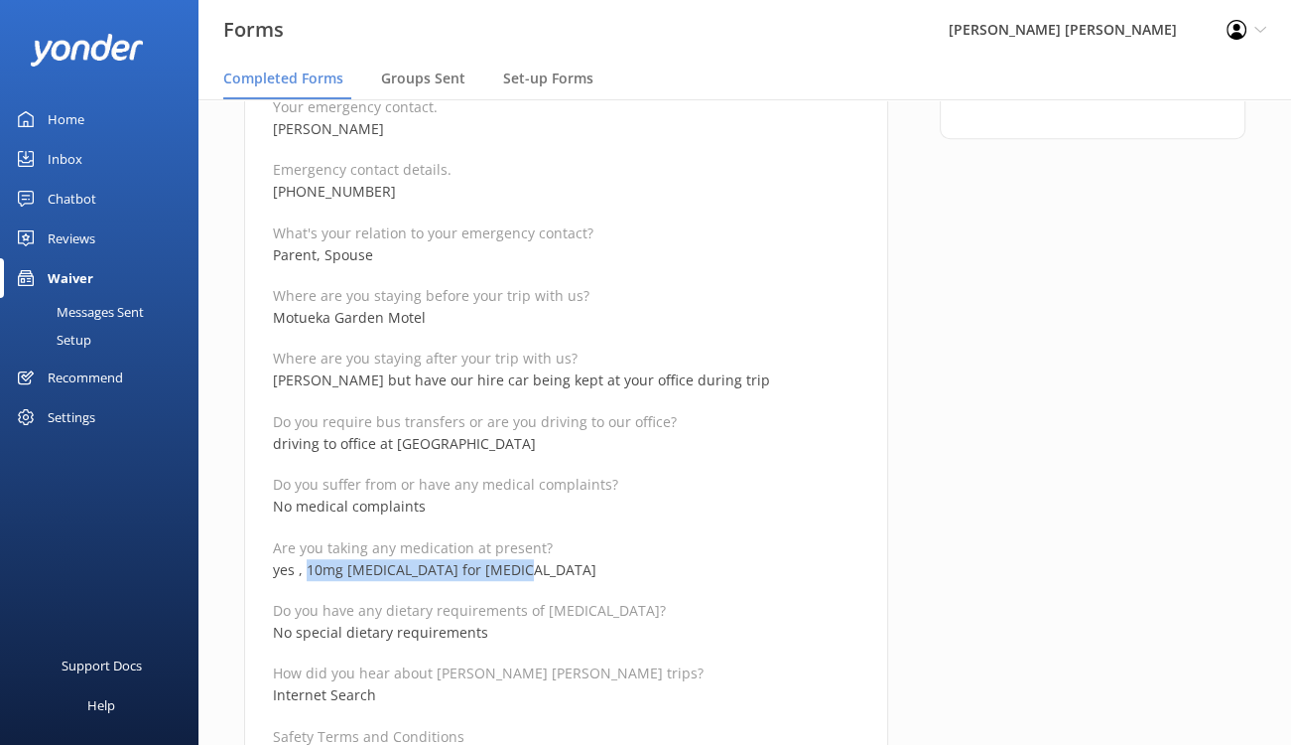
drag, startPoint x: 519, startPoint y: 568, endPoint x: 305, endPoint y: 573, distance: 214.5
click at [305, 573] on p "yes , 10mg Ramipril for hypertension" at bounding box center [566, 570] width 587 height 22
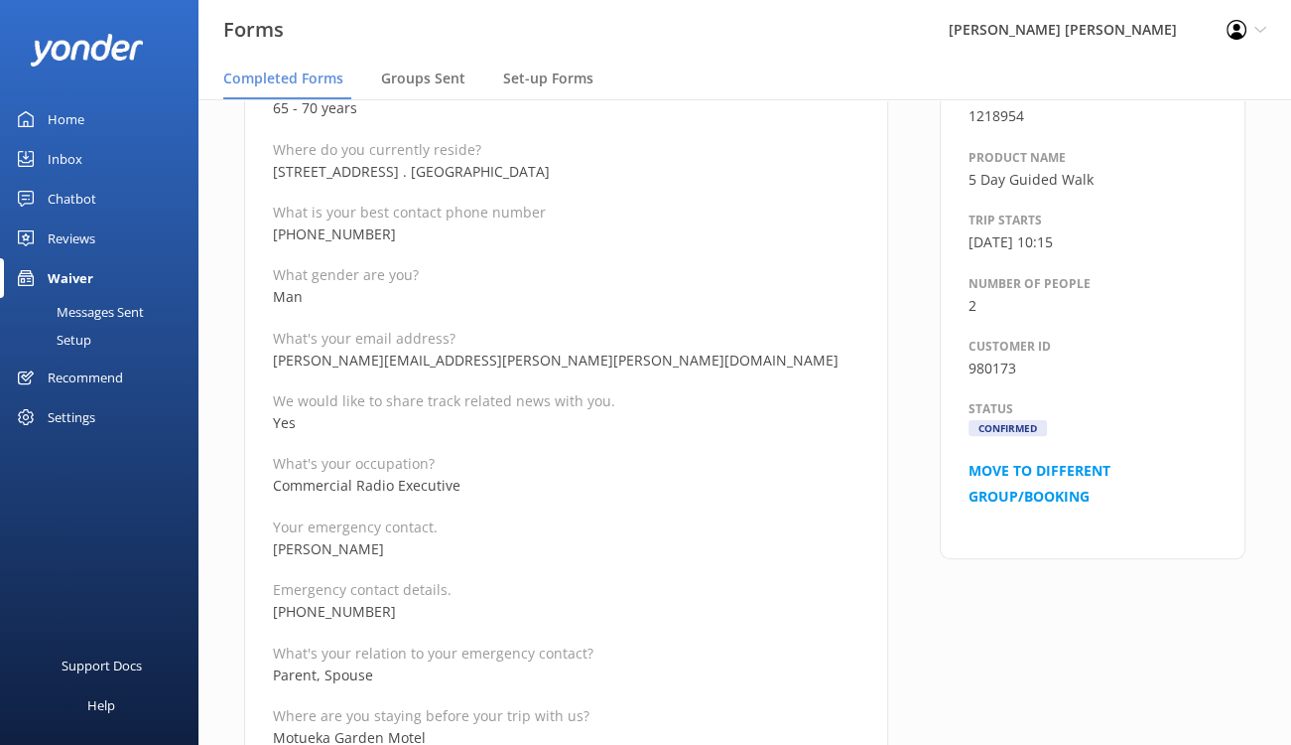
scroll to position [298, 0]
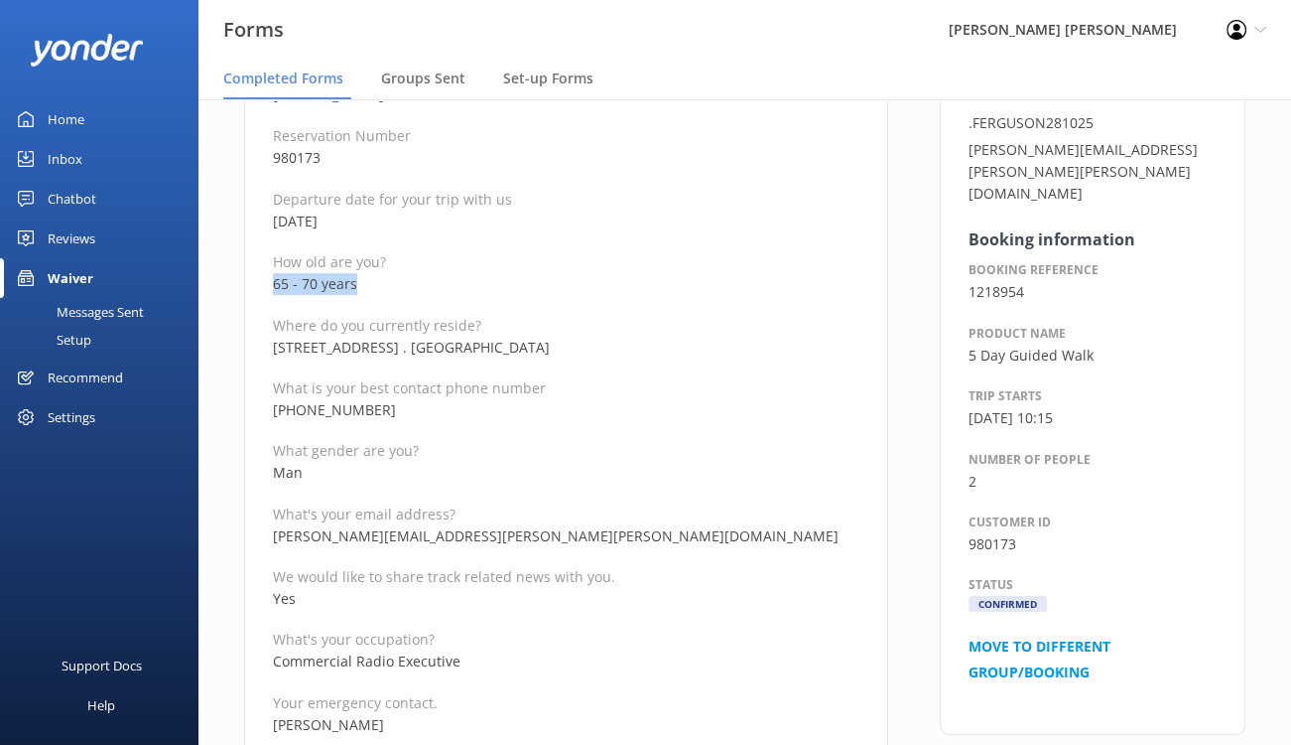
drag, startPoint x: 375, startPoint y: 285, endPoint x: 267, endPoint y: 293, distance: 108.5
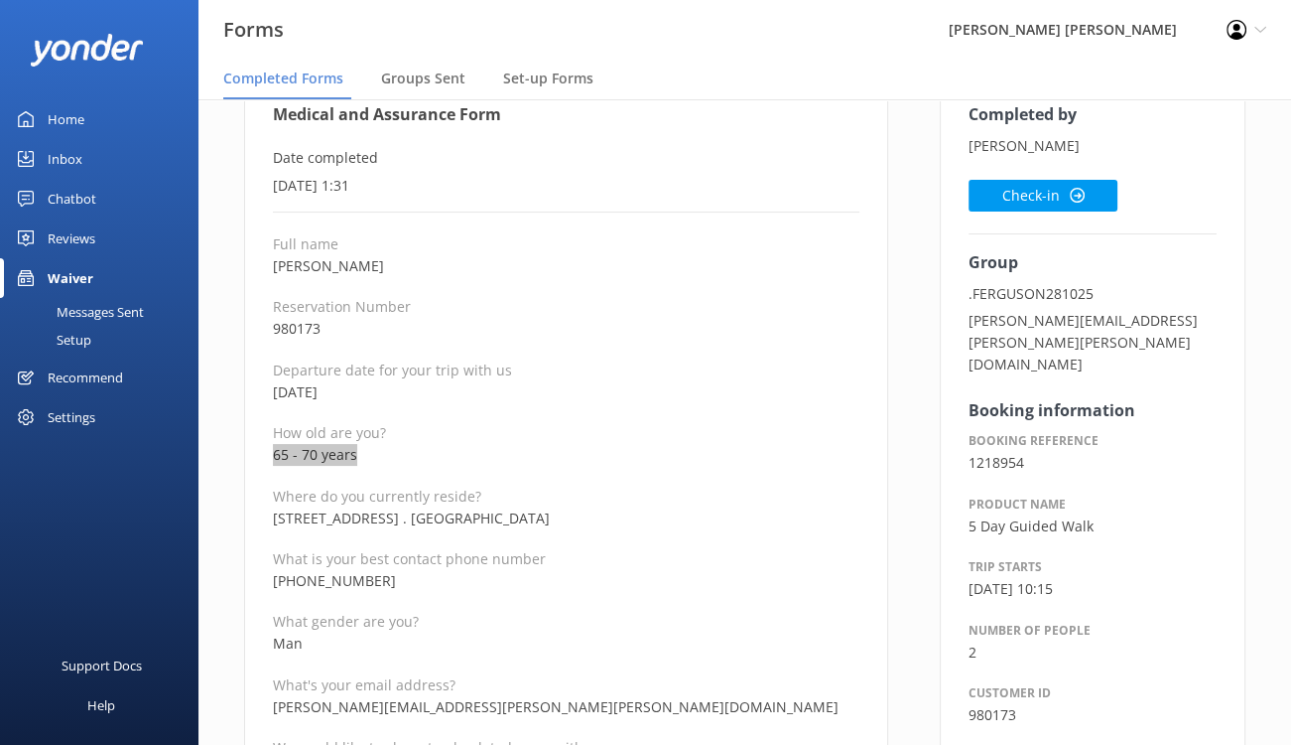
scroll to position [0, 0]
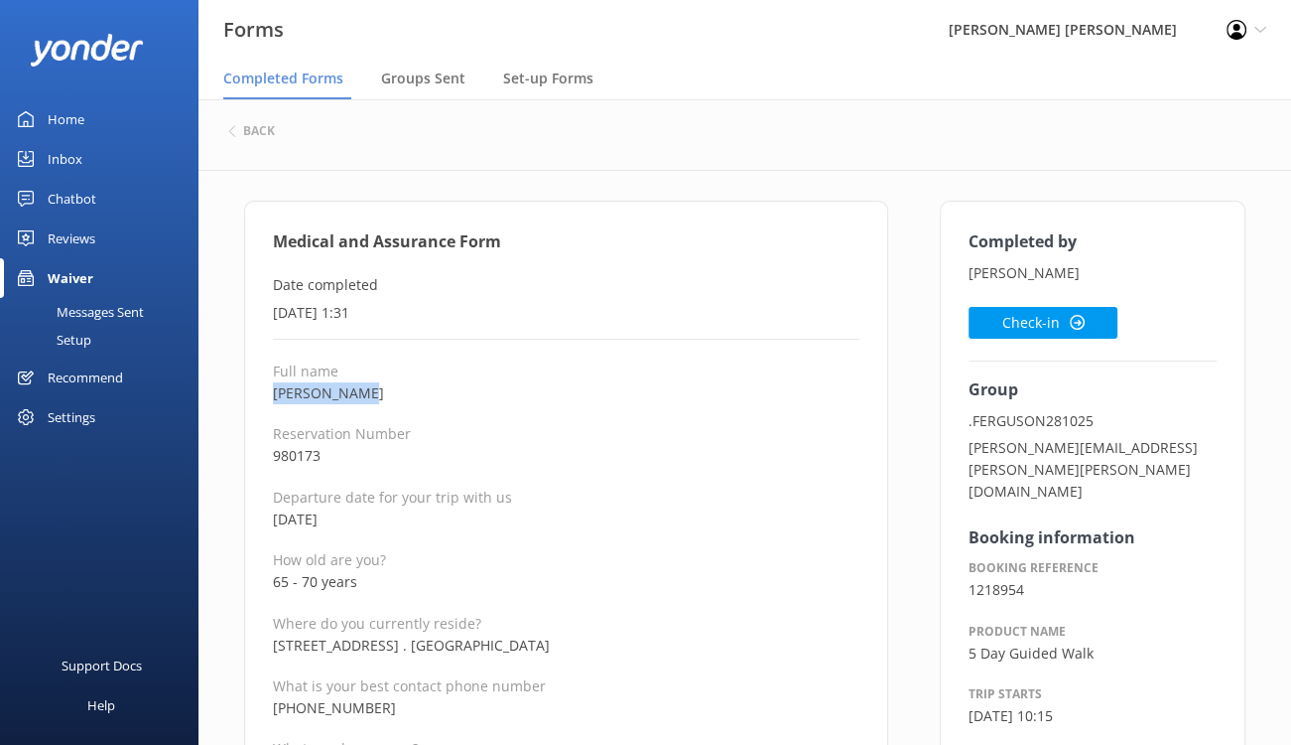
drag, startPoint x: 383, startPoint y: 391, endPoint x: 269, endPoint y: 391, distance: 114.2
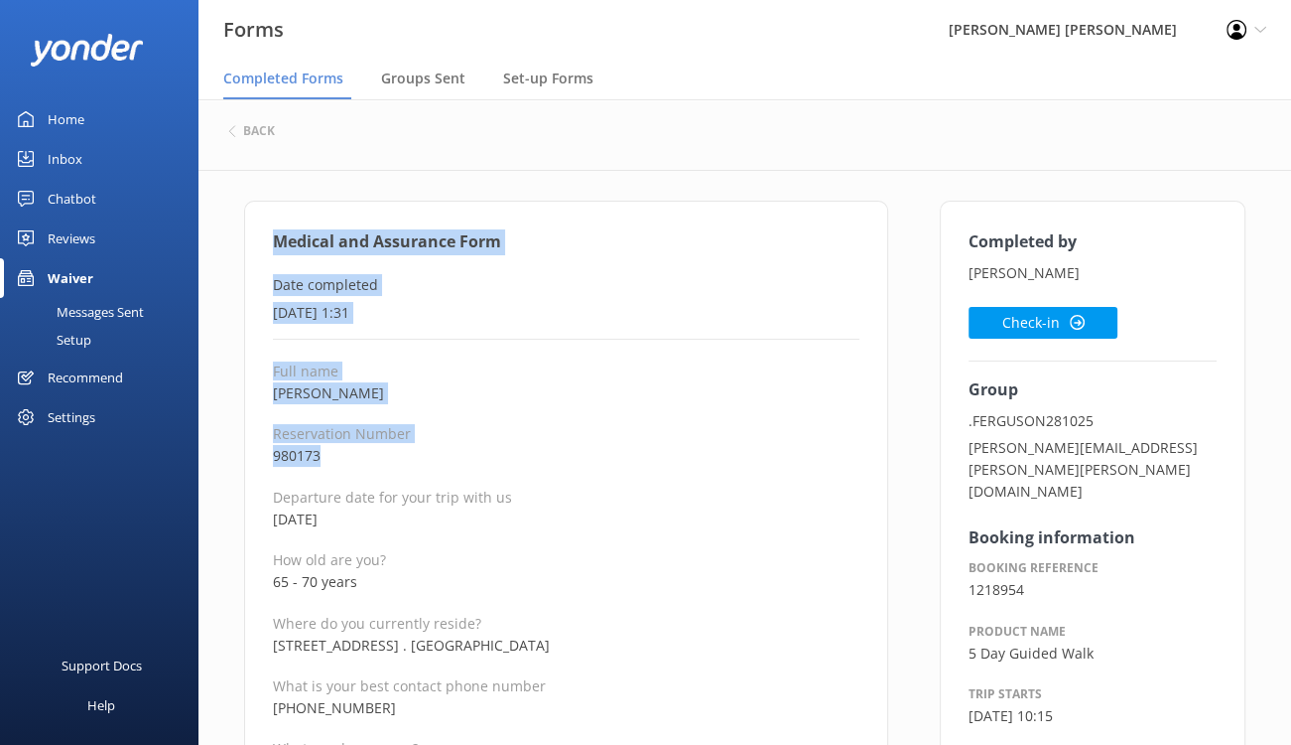
drag, startPoint x: 268, startPoint y: 238, endPoint x: 699, endPoint y: 411, distance: 464.2
click at [762, 318] on p "1st October 2025, 1:31" at bounding box center [566, 313] width 587 height 22
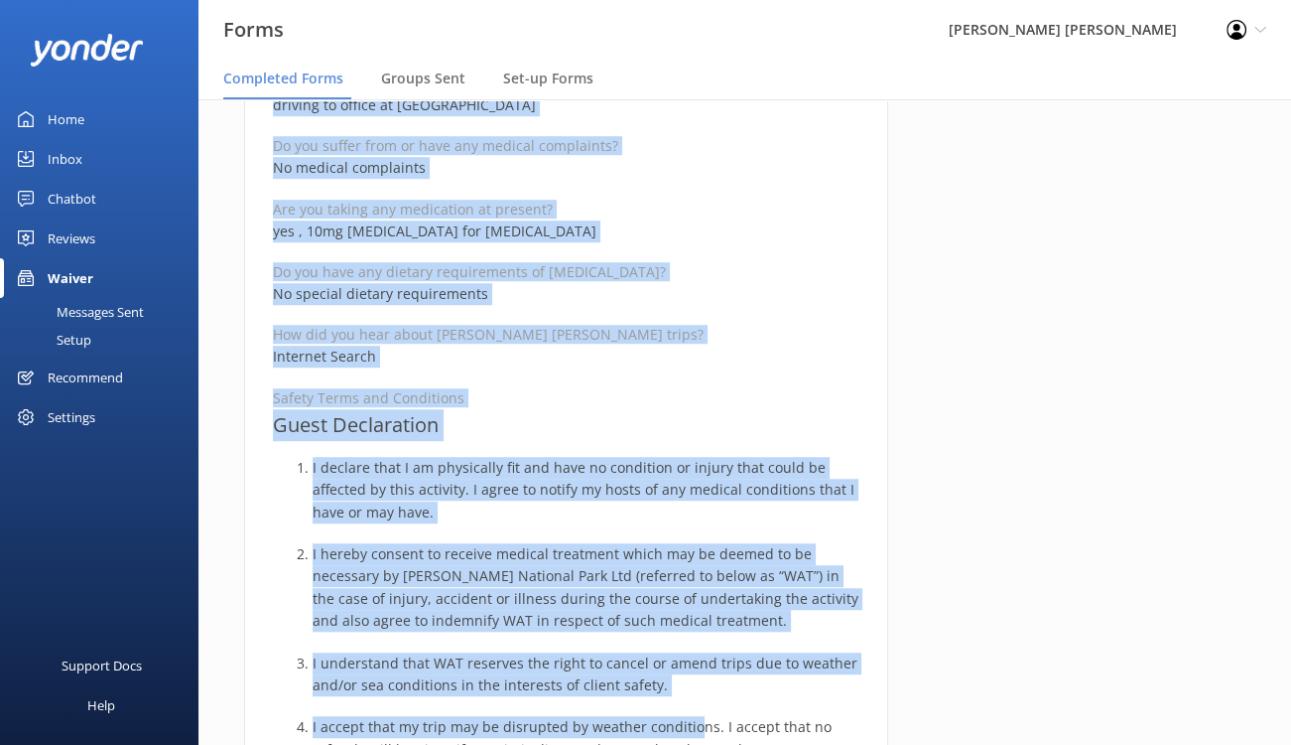
scroll to position [1241, 0]
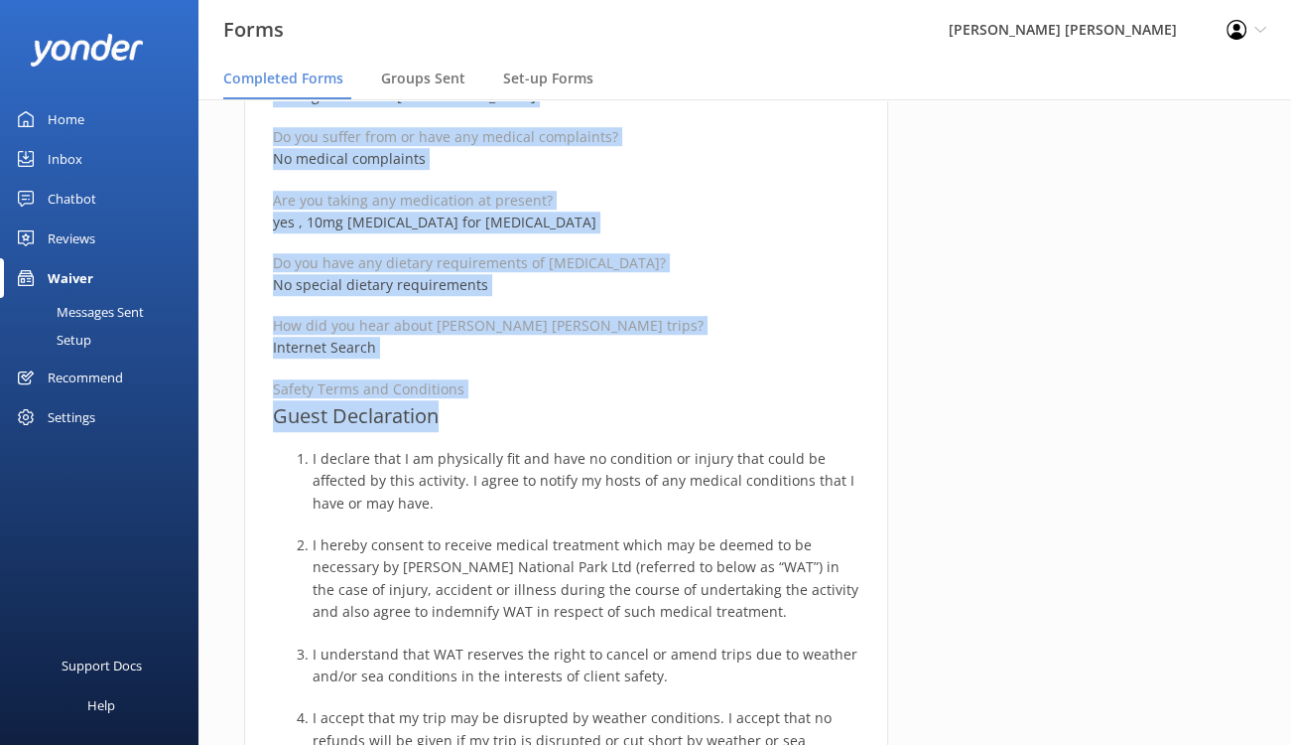
drag, startPoint x: 272, startPoint y: 237, endPoint x: 683, endPoint y: 417, distance: 448.5
click at [683, 417] on div "Medical and Assurance Form Date completed 1st October 2025, 1:31 Full name Ray …" at bounding box center [566, 392] width 644 height 2864
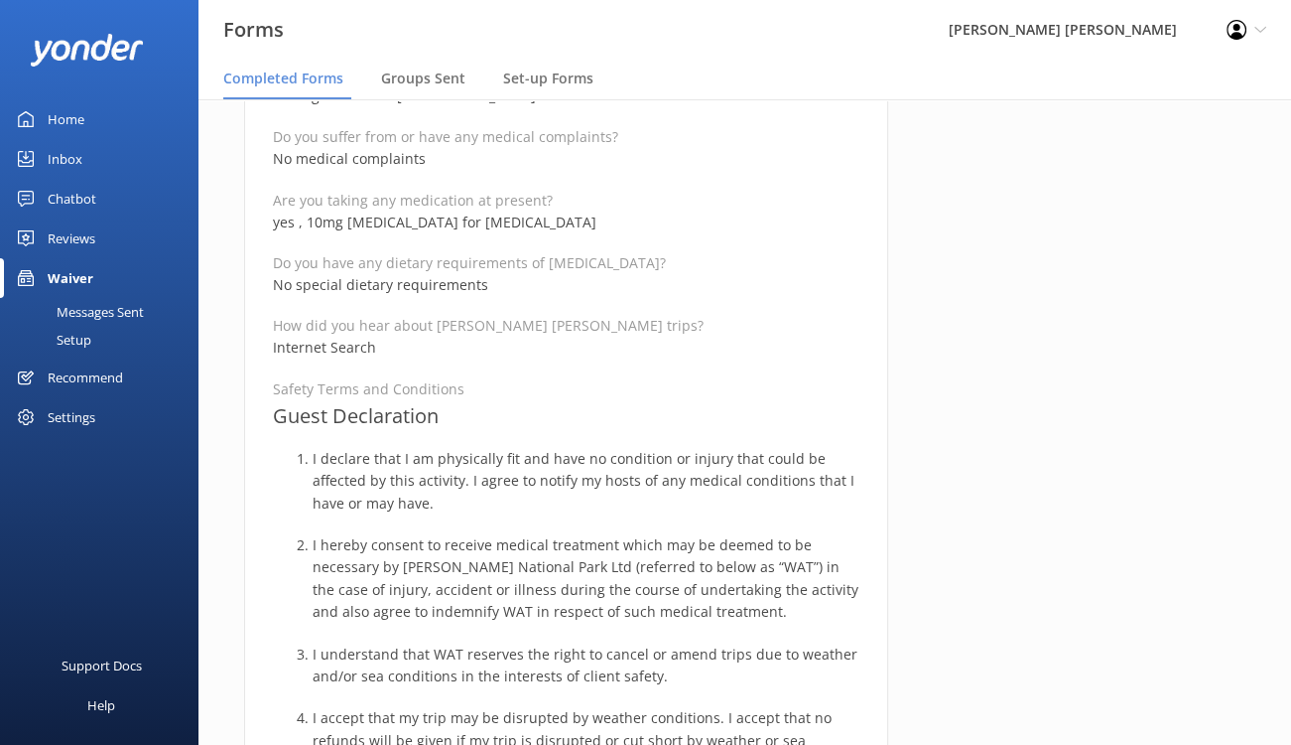
click at [1142, 300] on div "Completed by Ray Ferguson Check-in Group .FERGUSON281025 raymond.ferguson@curti…" at bounding box center [1092, 402] width 357 height 2884
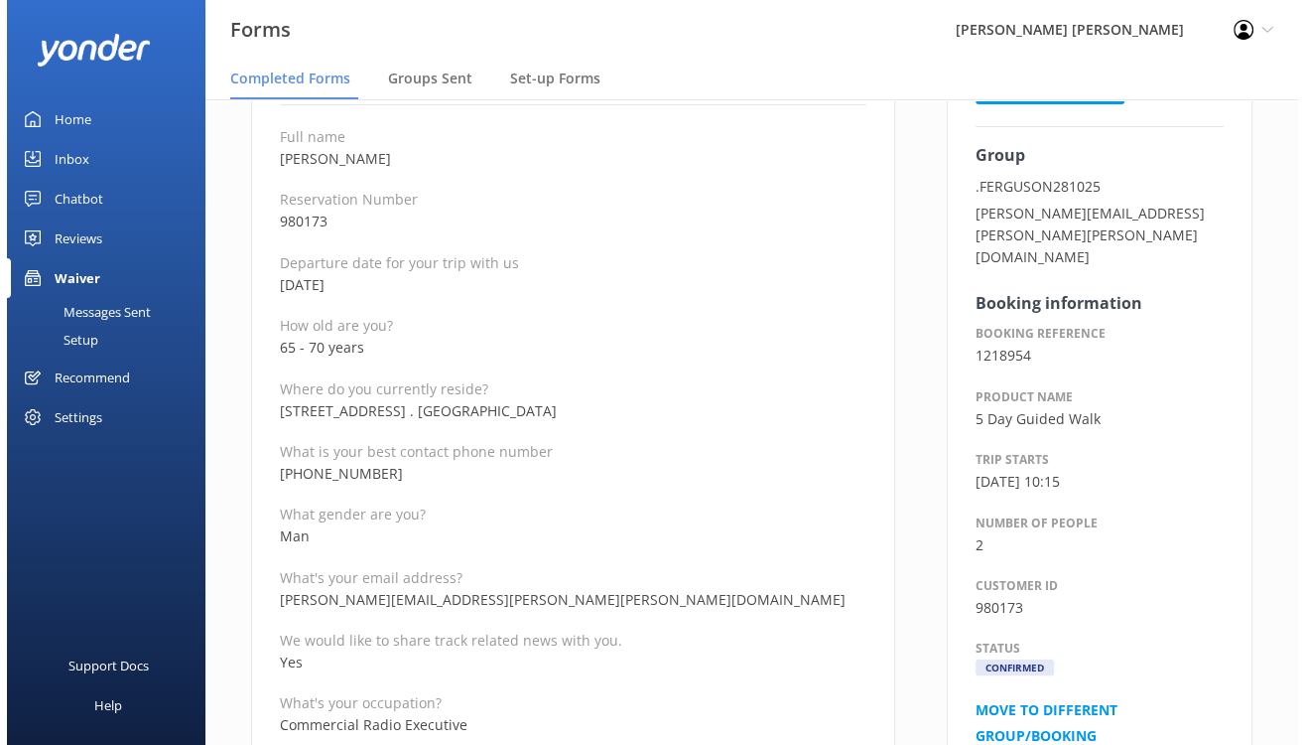
scroll to position [0, 0]
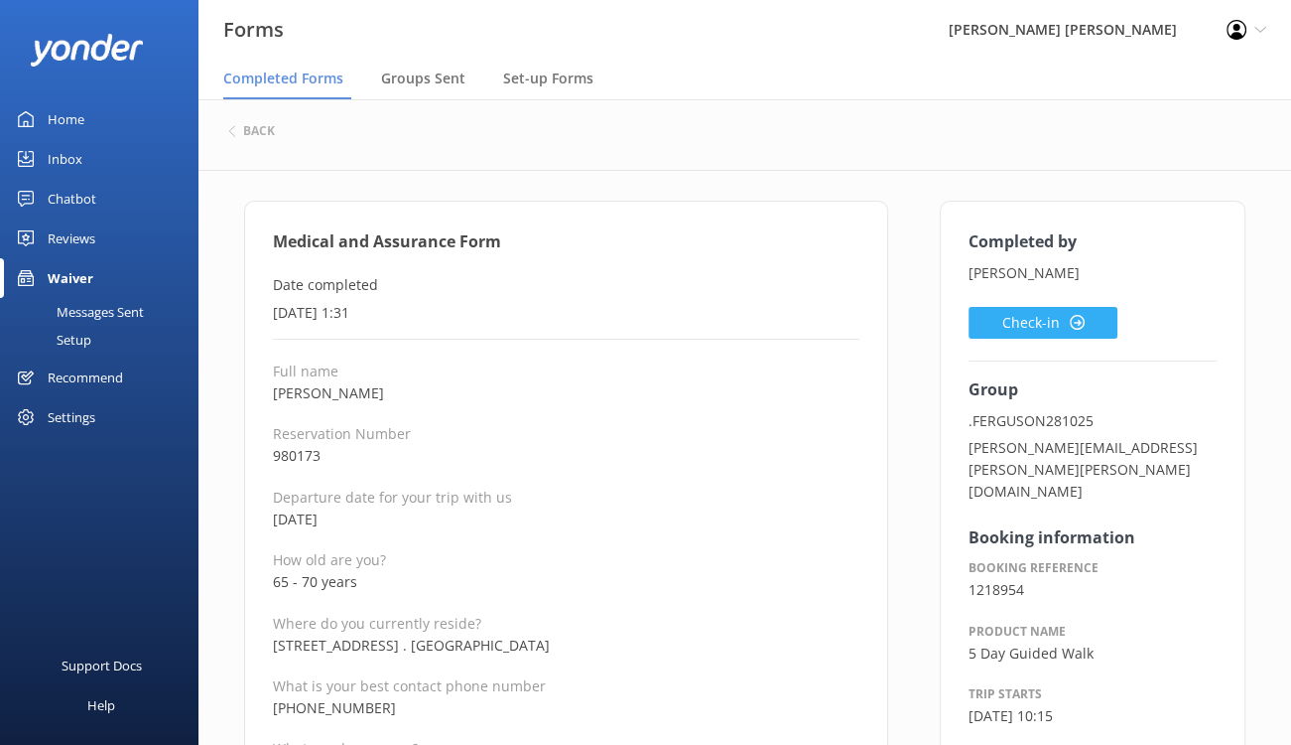
click at [1045, 324] on button "Check-in" at bounding box center [1043, 323] width 149 height 32
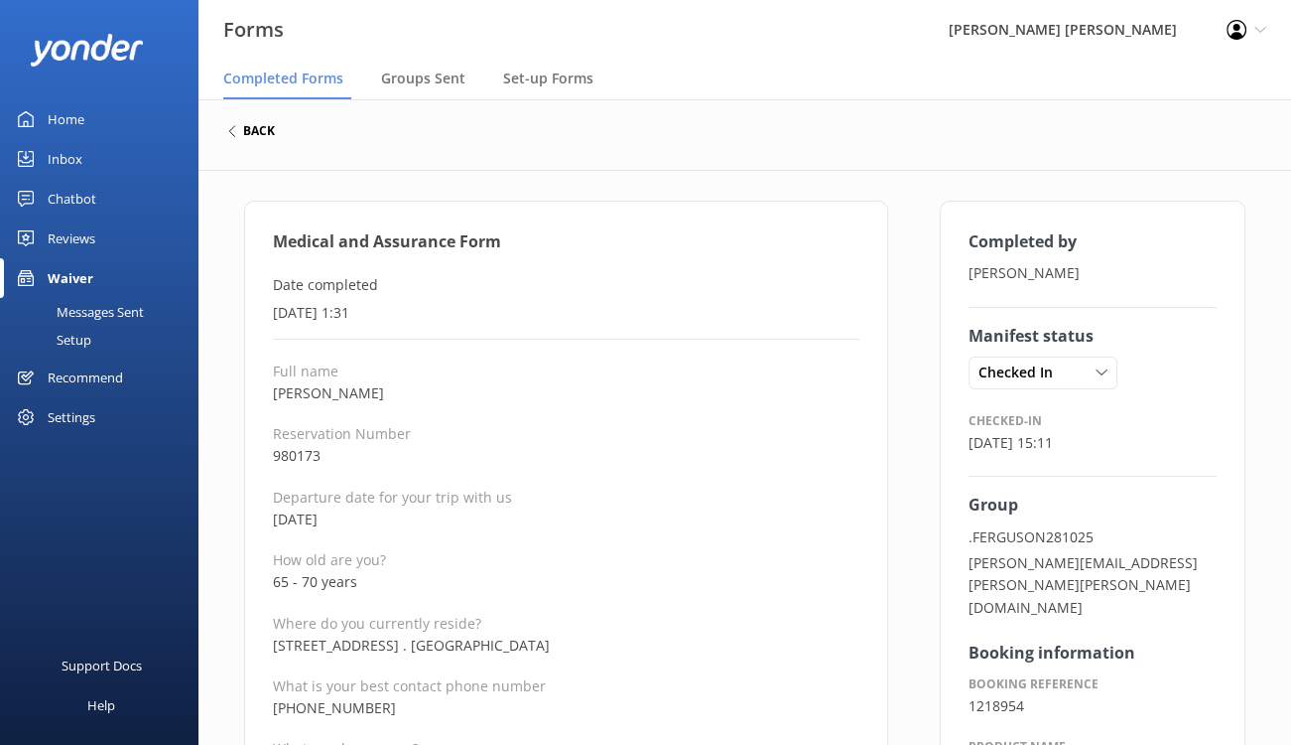
click at [254, 130] on h6 "back" at bounding box center [259, 131] width 32 height 12
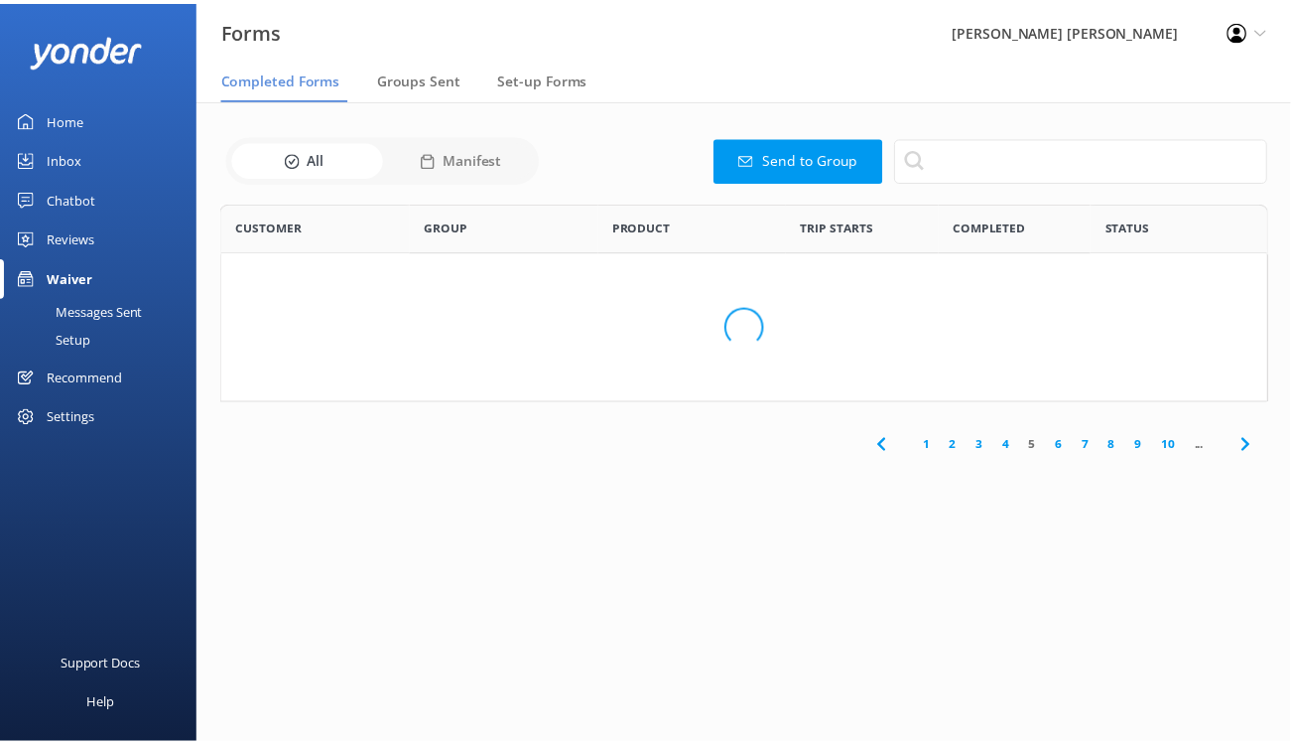
scroll to position [532, 1030]
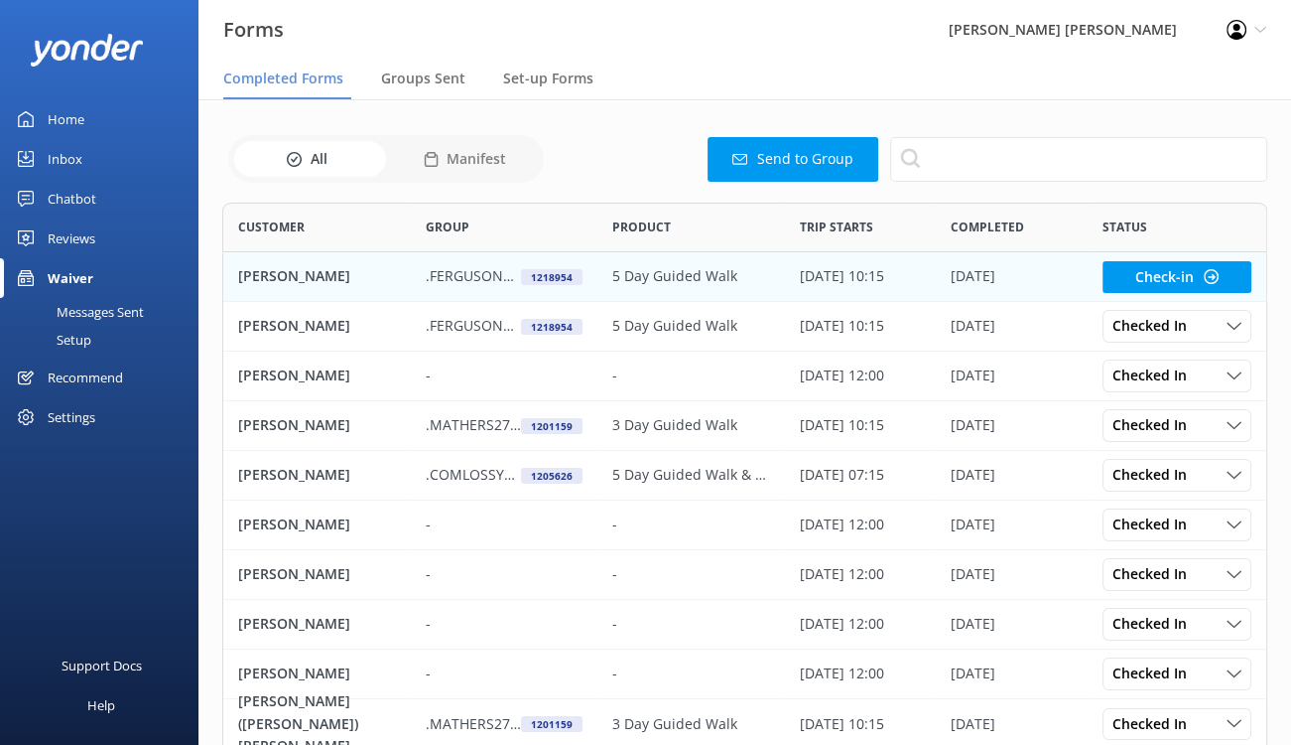
click at [280, 273] on p "ROSALIE FERGUSON" at bounding box center [294, 276] width 112 height 22
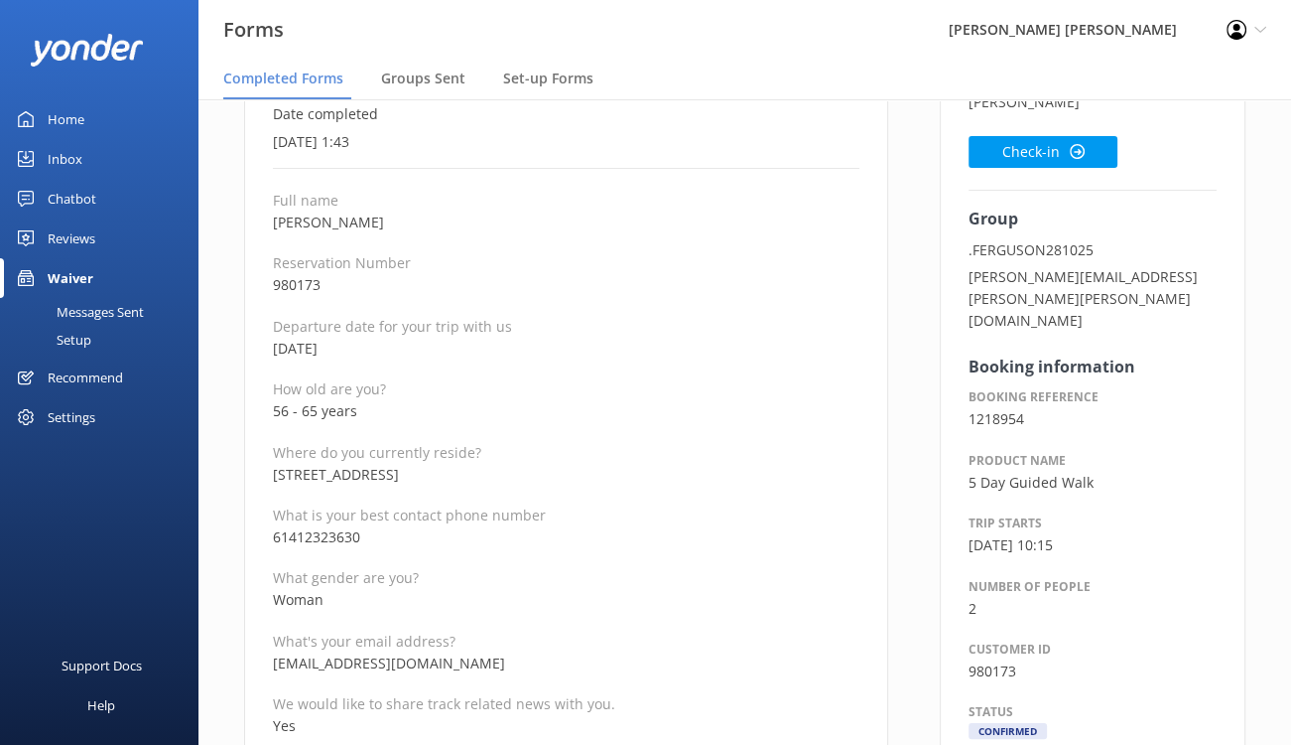
scroll to position [199, 0]
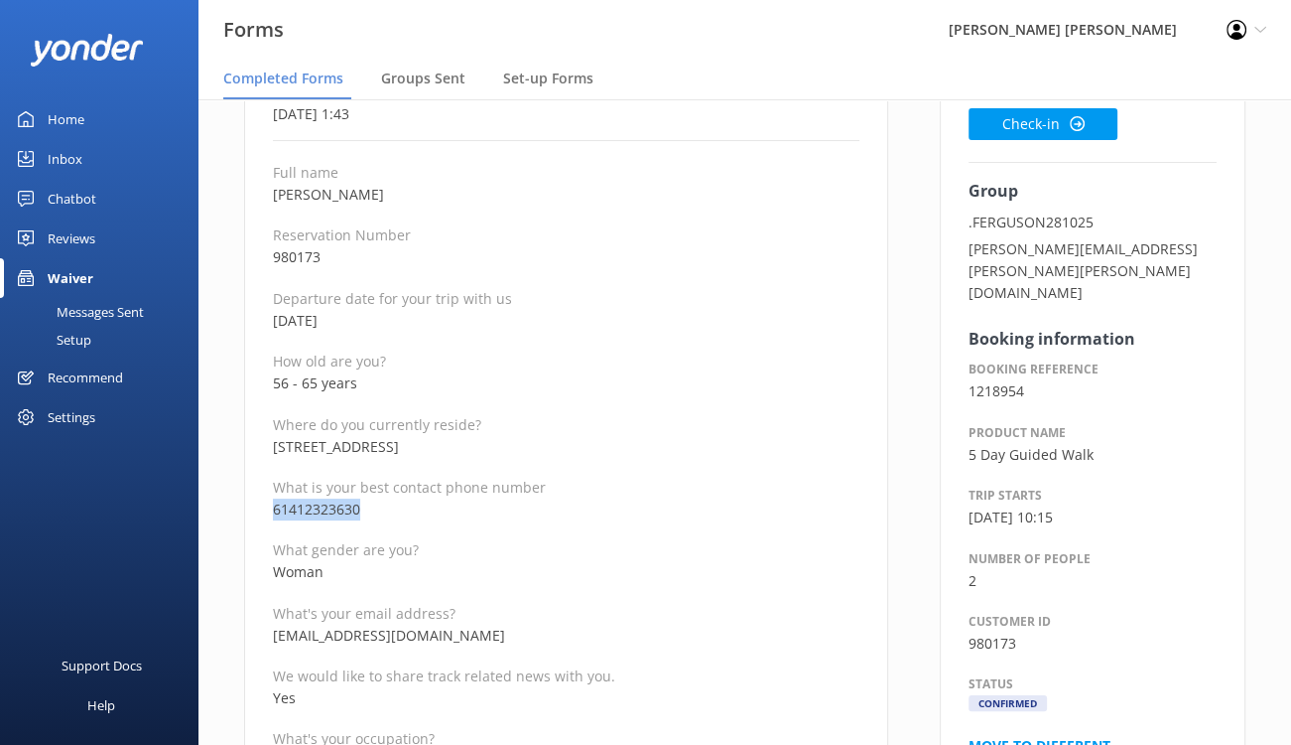
drag, startPoint x: 400, startPoint y: 508, endPoint x: 256, endPoint y: 513, distance: 144.0
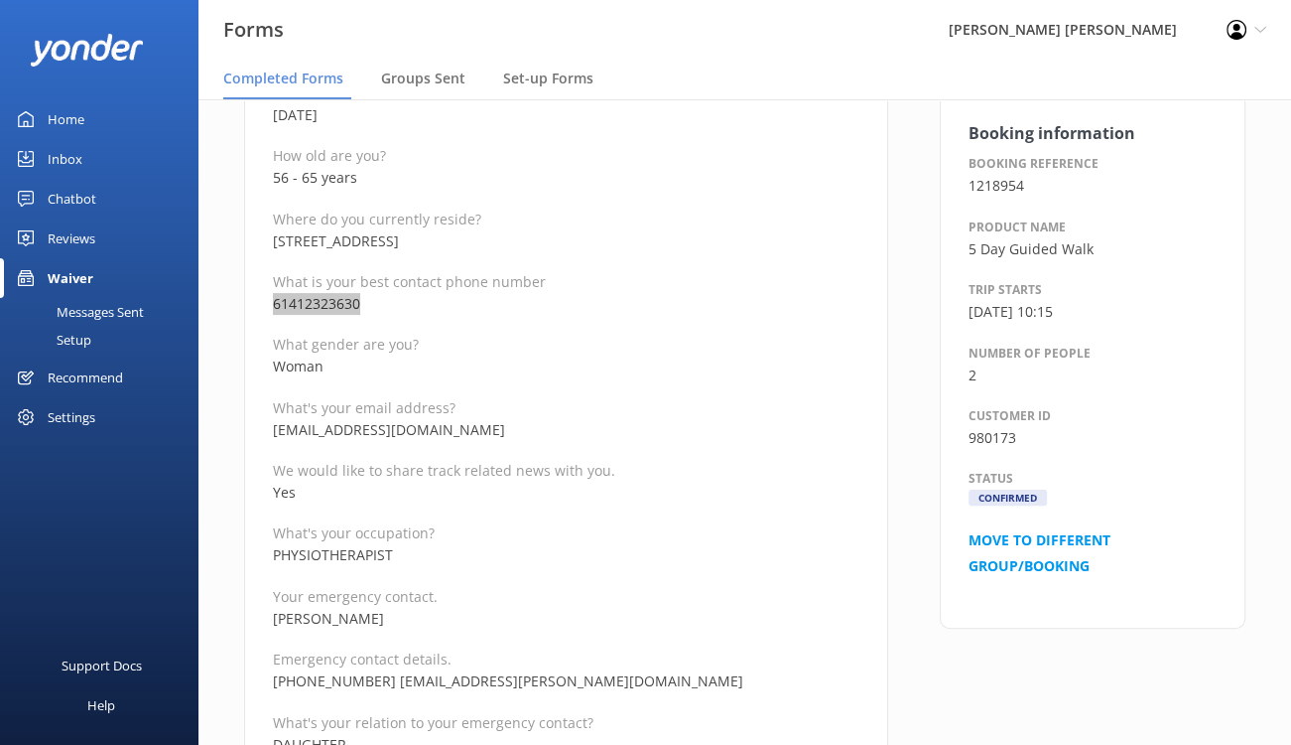
scroll to position [496, 0]
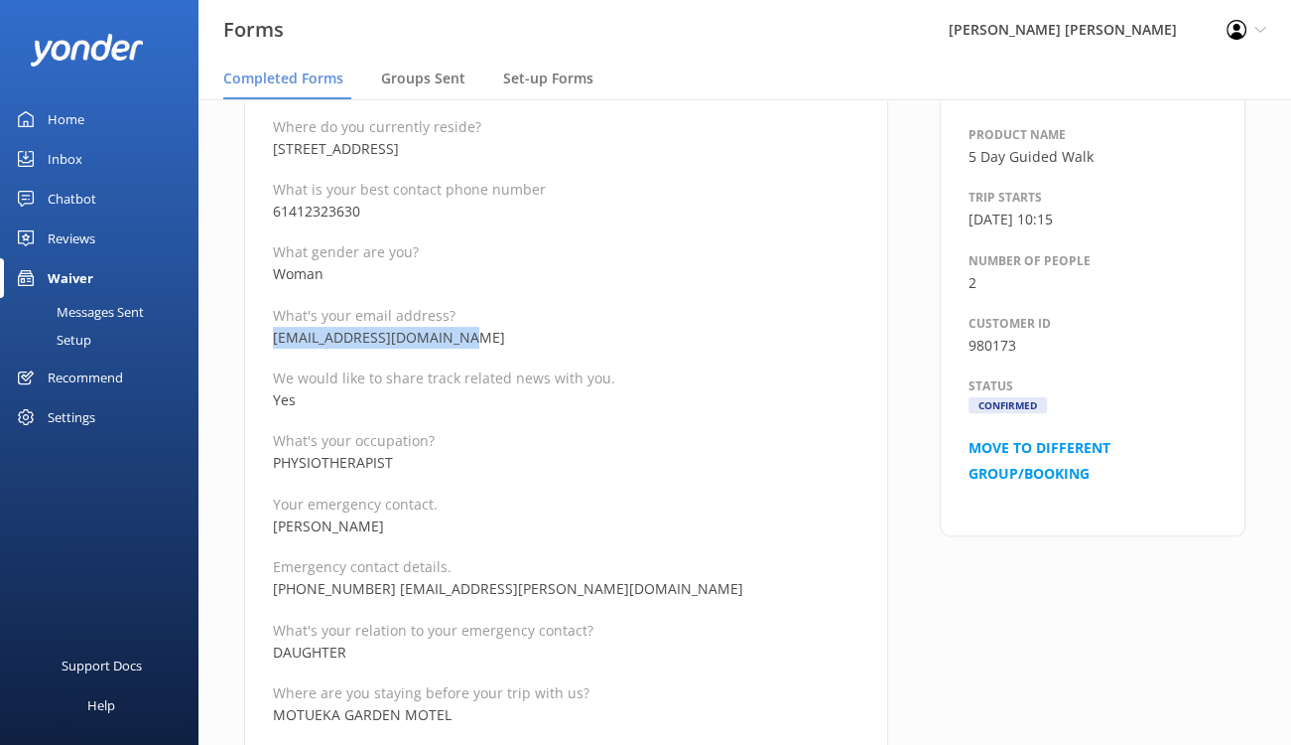
drag, startPoint x: 480, startPoint y: 334, endPoint x: 275, endPoint y: 340, distance: 205.6
click at [275, 340] on p "rose.jeanette60@gmail.com" at bounding box center [566, 338] width 587 height 22
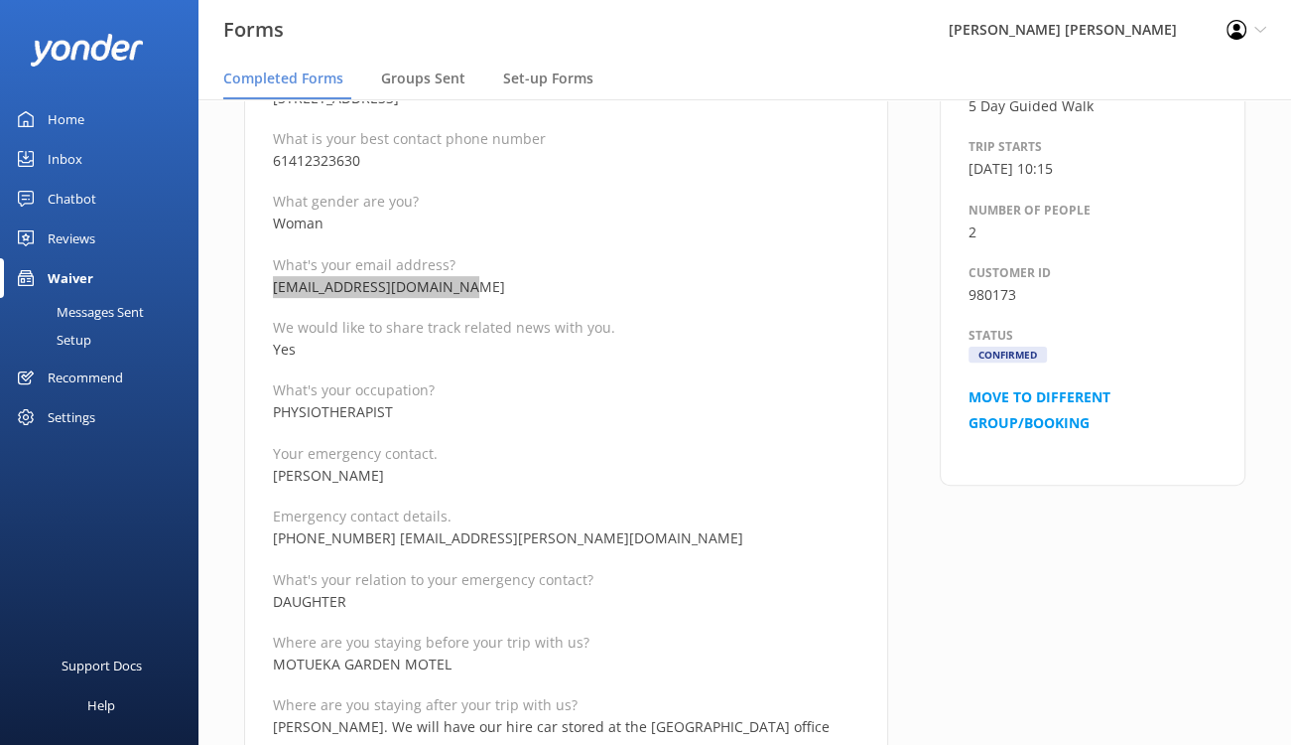
scroll to position [596, 0]
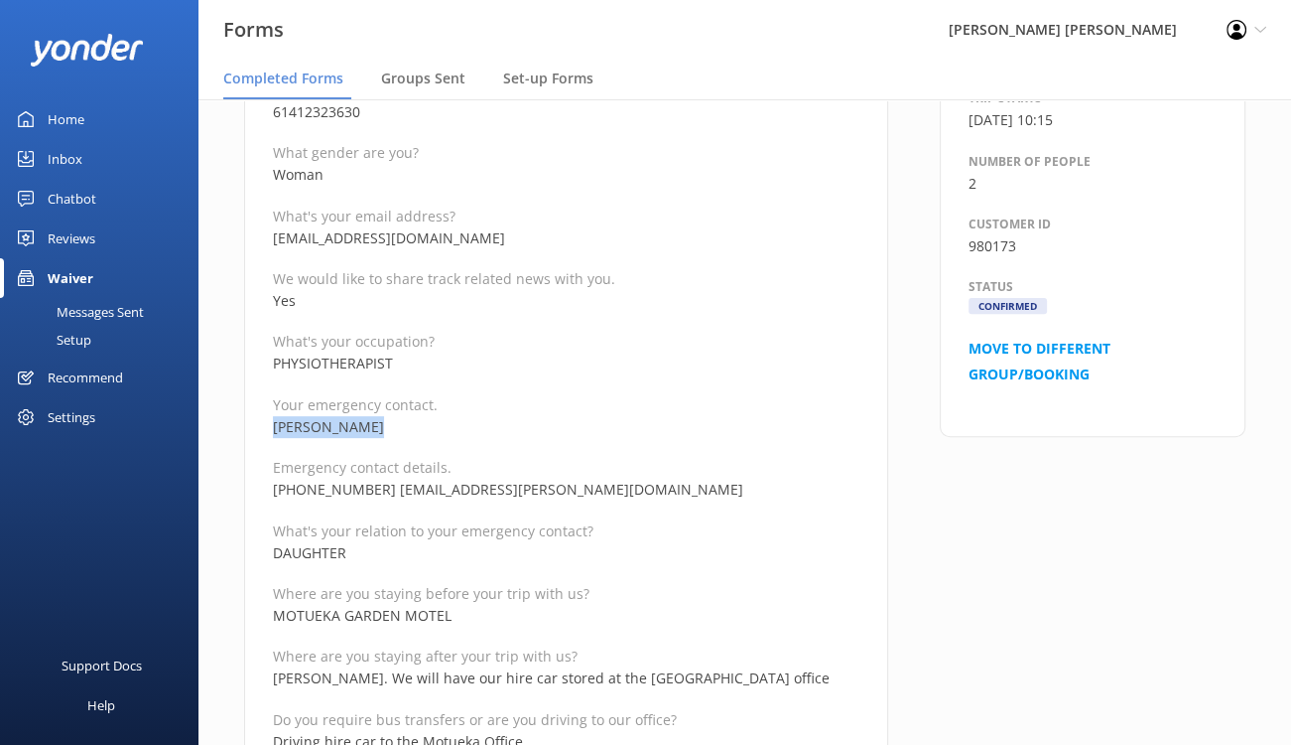
drag, startPoint x: 427, startPoint y: 422, endPoint x: 268, endPoint y: 426, distance: 158.9
drag, startPoint x: 561, startPoint y: 493, endPoint x: 371, endPoint y: 498, distance: 189.7
click at [371, 498] on p "+61412360362 zena.ferguson@gmail.com" at bounding box center [566, 489] width 587 height 22
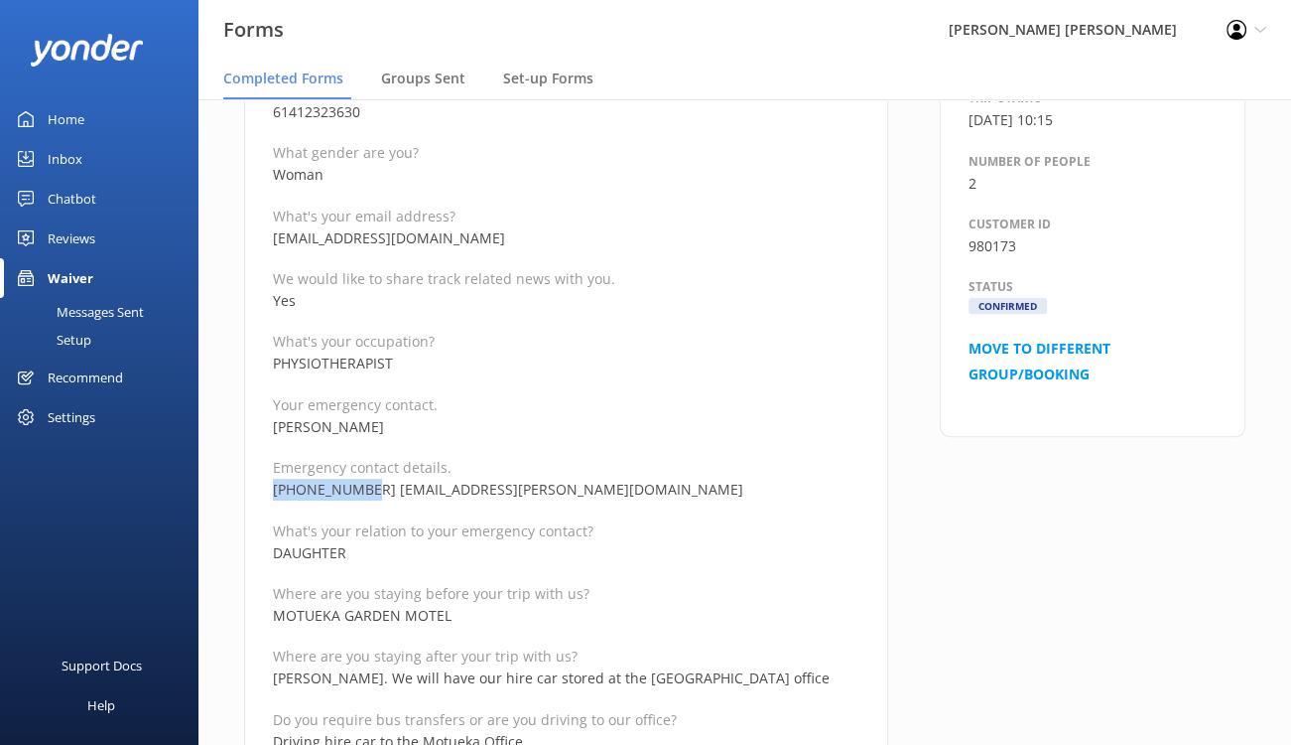
drag, startPoint x: 366, startPoint y: 488, endPoint x: 276, endPoint y: 488, distance: 90.3
click at [276, 488] on p "+61412360362 zena.ferguson@gmail.com" at bounding box center [566, 489] width 587 height 22
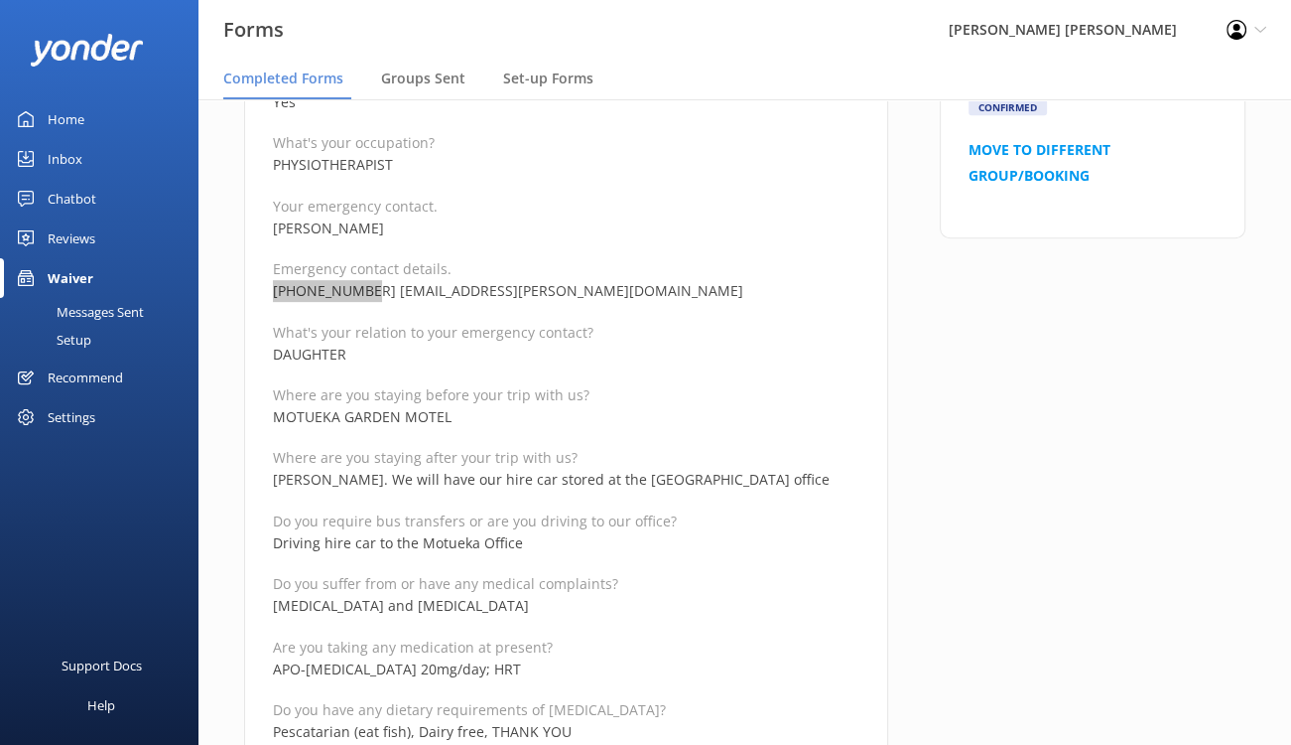
scroll to position [893, 0]
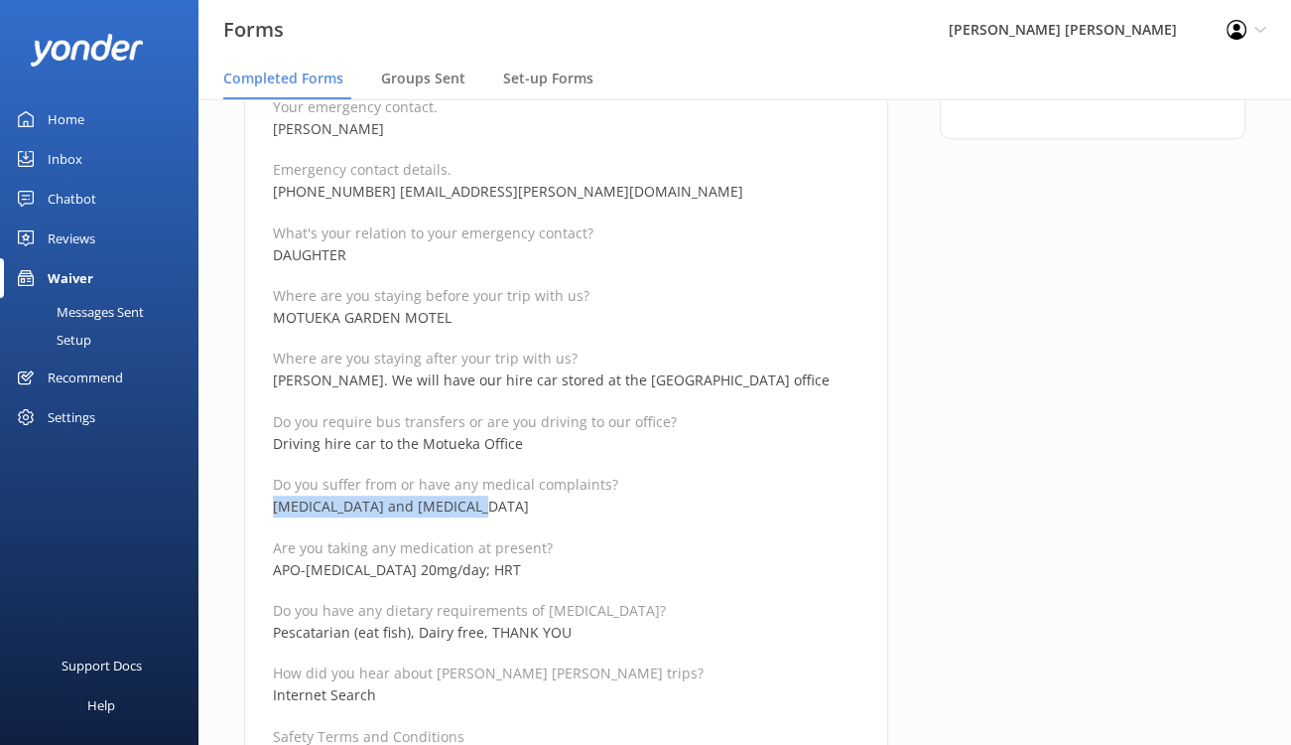
drag, startPoint x: 487, startPoint y: 503, endPoint x: 266, endPoint y: 506, distance: 221.4
click at [266, 506] on div "Medical and Assurance Form Date completed 1st October 2025, 1:43 Full name ROSA…" at bounding box center [566, 739] width 644 height 2864
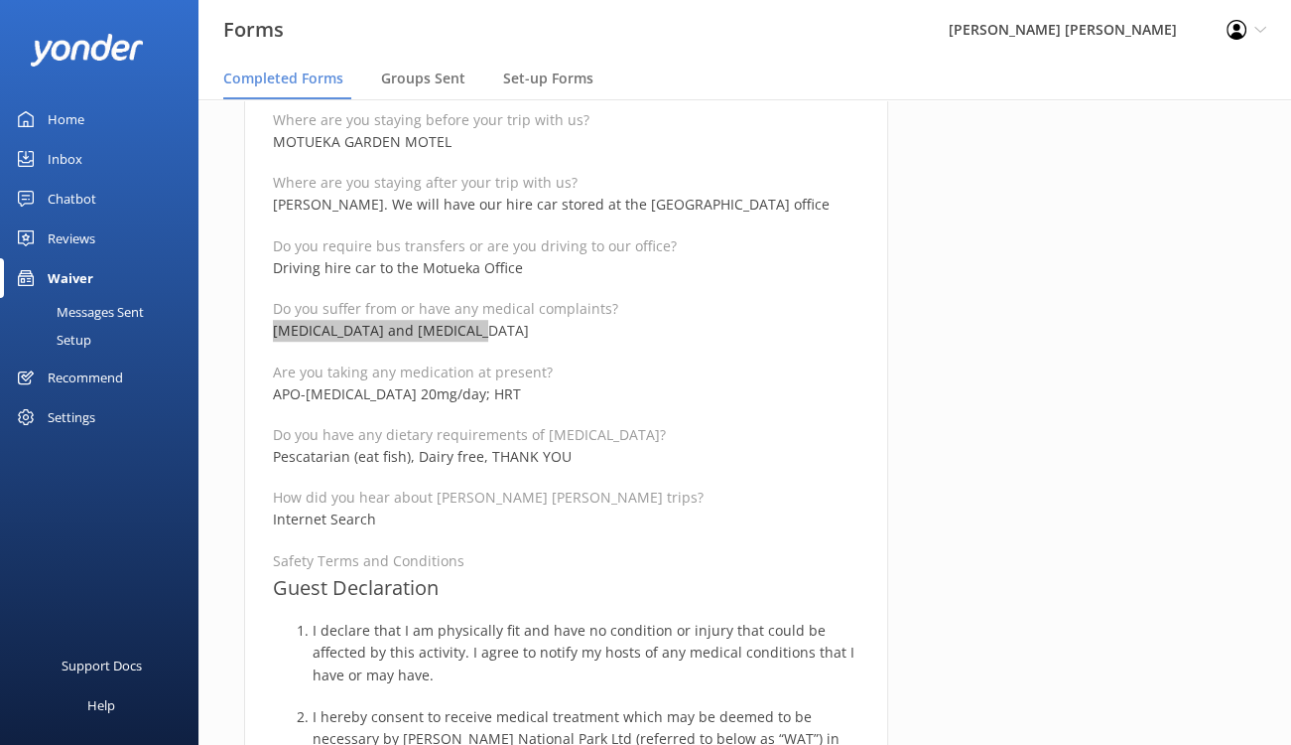
scroll to position [1092, 0]
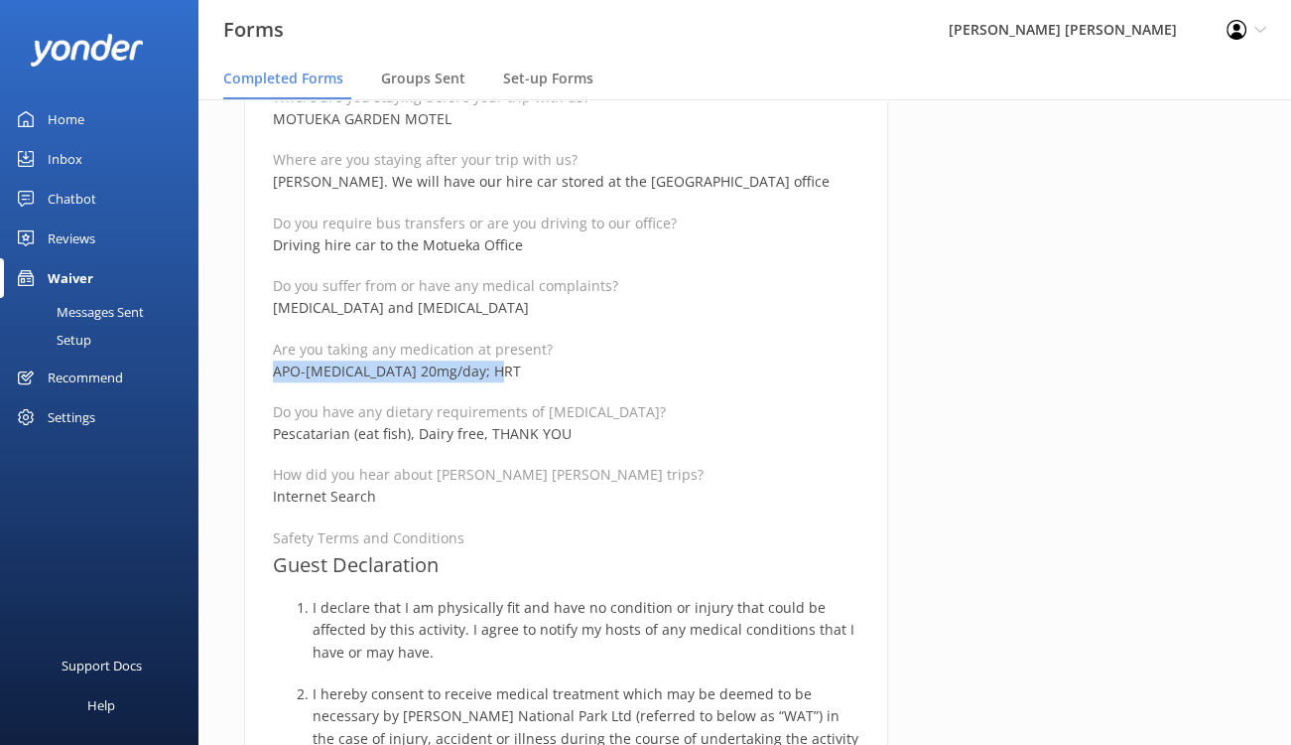
drag, startPoint x: 521, startPoint y: 370, endPoint x: 269, endPoint y: 376, distance: 252.2
click at [269, 376] on div "Medical and Assurance Form Date completed 1st October 2025, 1:43 Full name ROSA…" at bounding box center [566, 541] width 644 height 2864
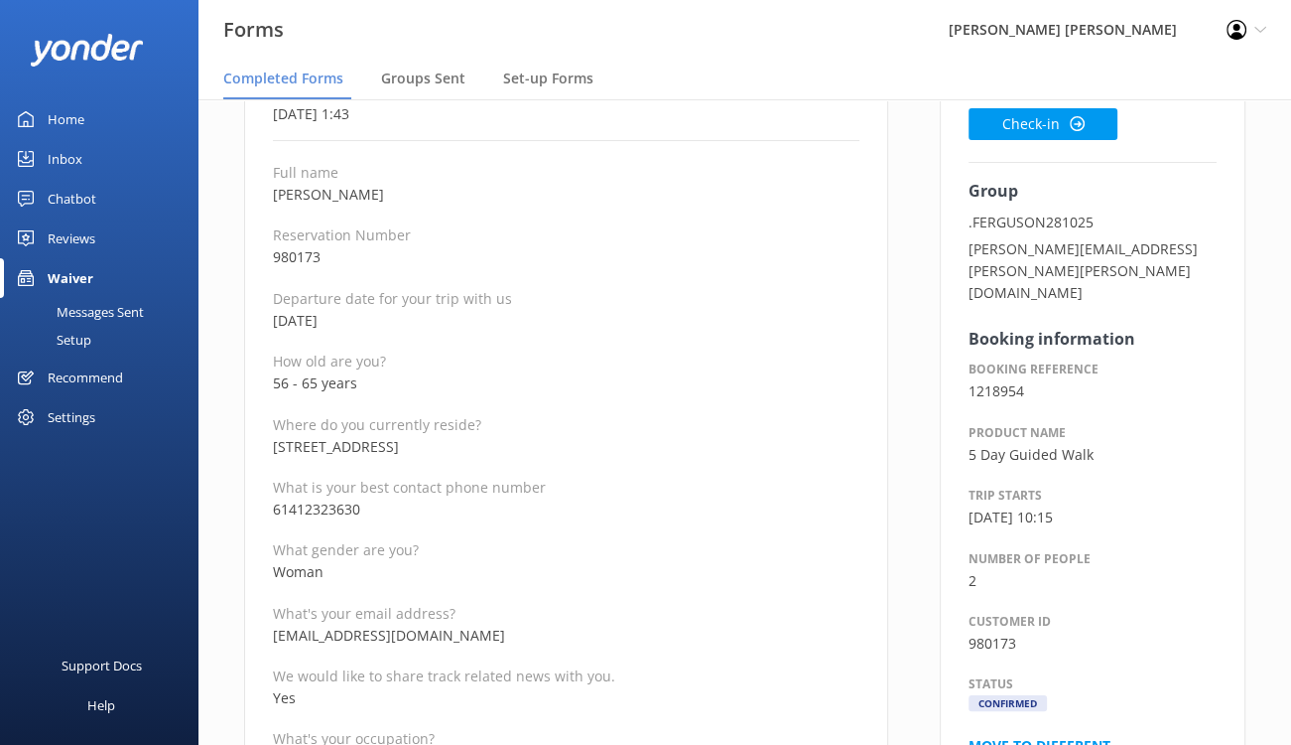
scroll to position [199, 0]
drag, startPoint x: 365, startPoint y: 379, endPoint x: 252, endPoint y: 380, distance: 113.2
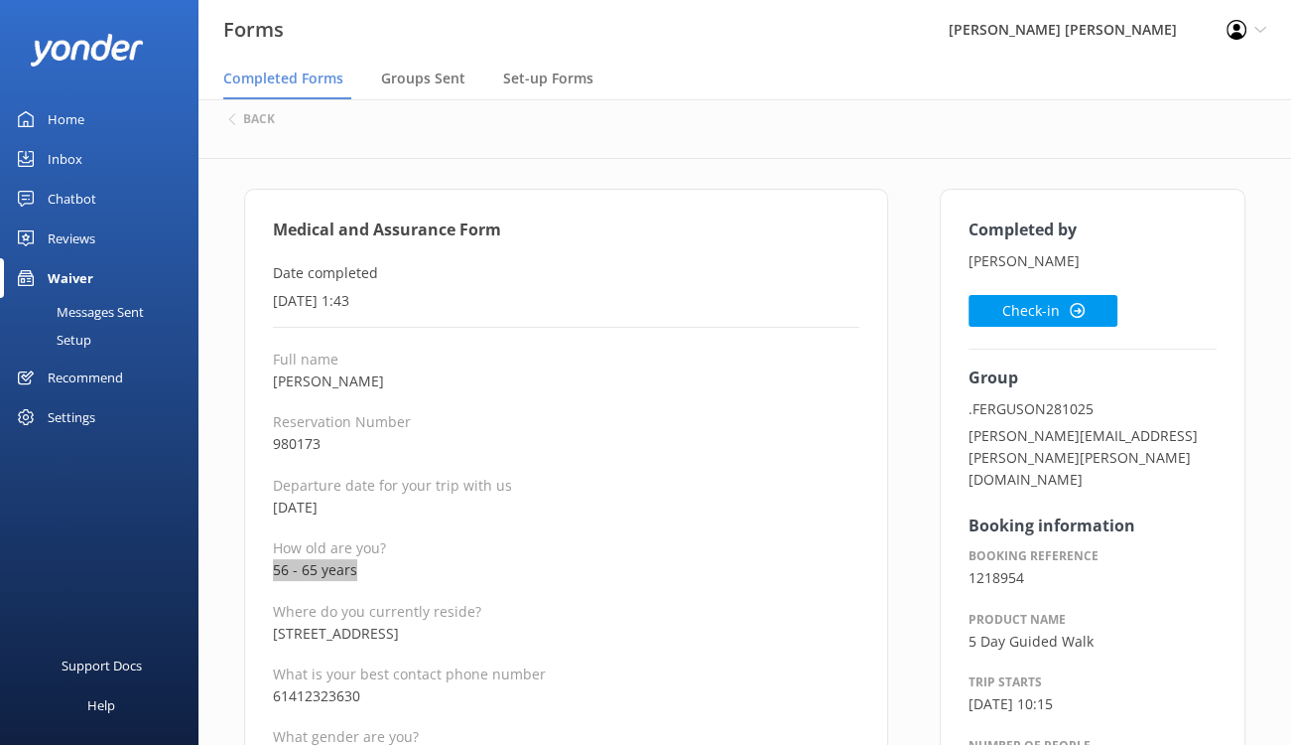
scroll to position [0, 0]
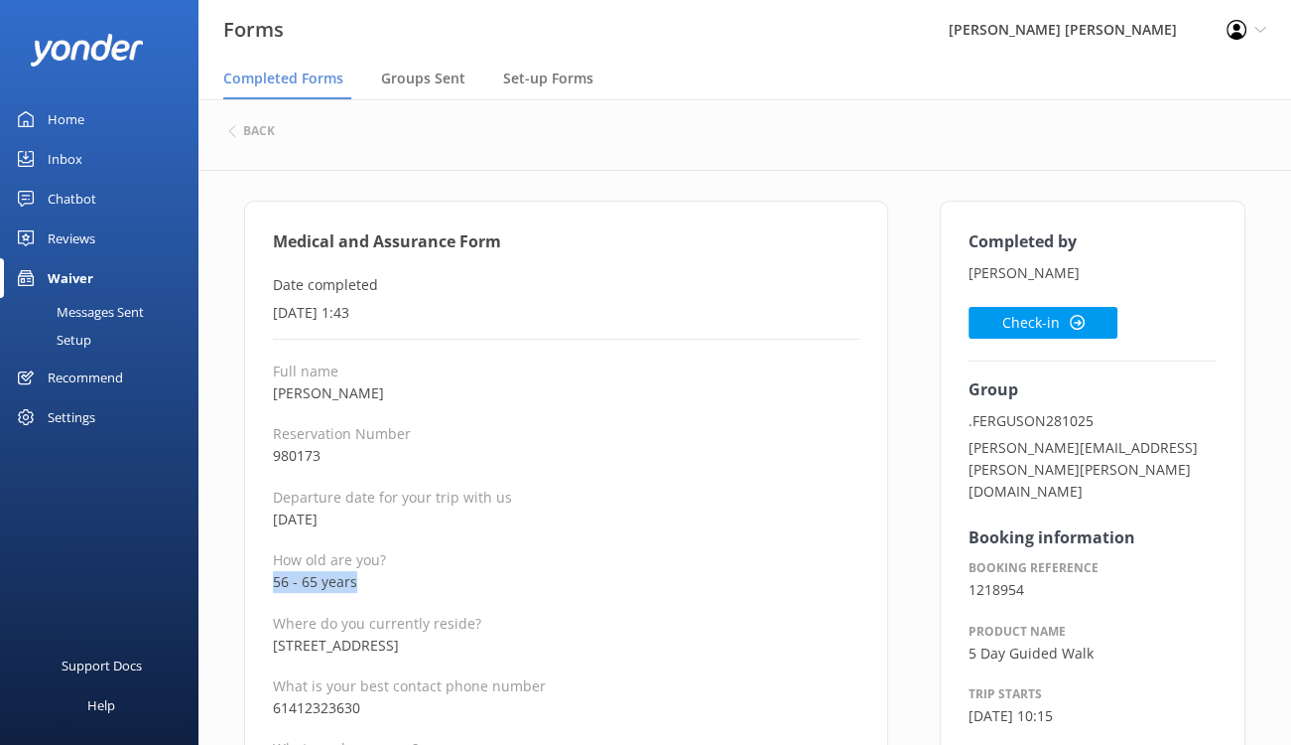
drag, startPoint x: 414, startPoint y: 390, endPoint x: 244, endPoint y: 380, distance: 170.0
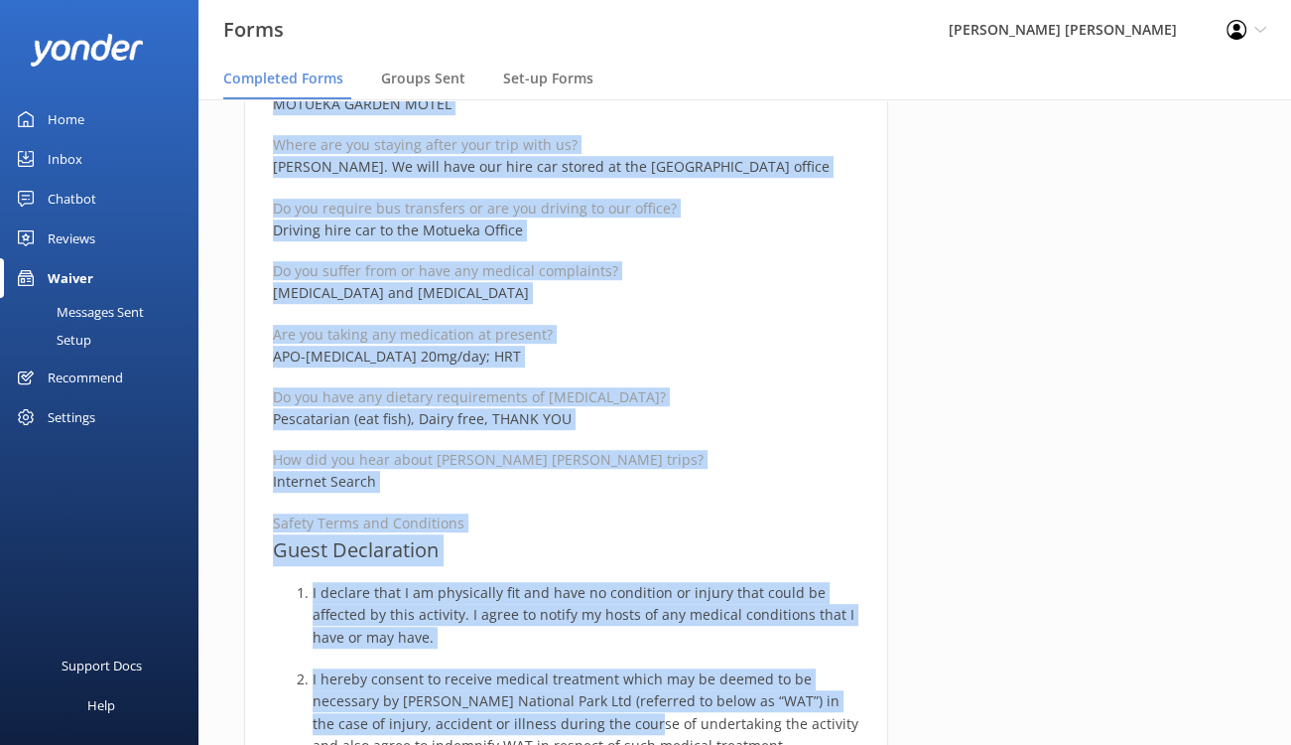
scroll to position [1147, 0]
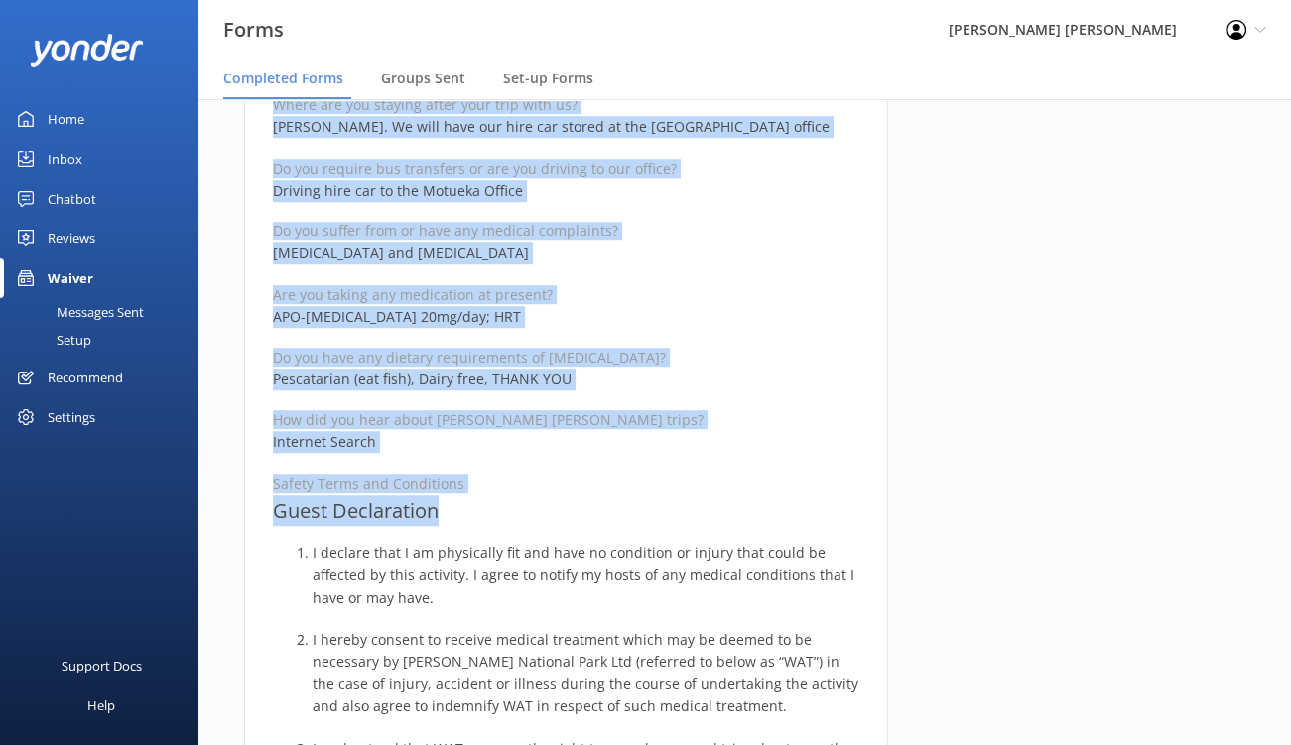
drag, startPoint x: 275, startPoint y: 237, endPoint x: 623, endPoint y: 496, distance: 434.2
click at [623, 496] on div "Medical and Assurance Form Date completed 1st October 2025, 1:43 Full name ROSA…" at bounding box center [566, 486] width 644 height 2864
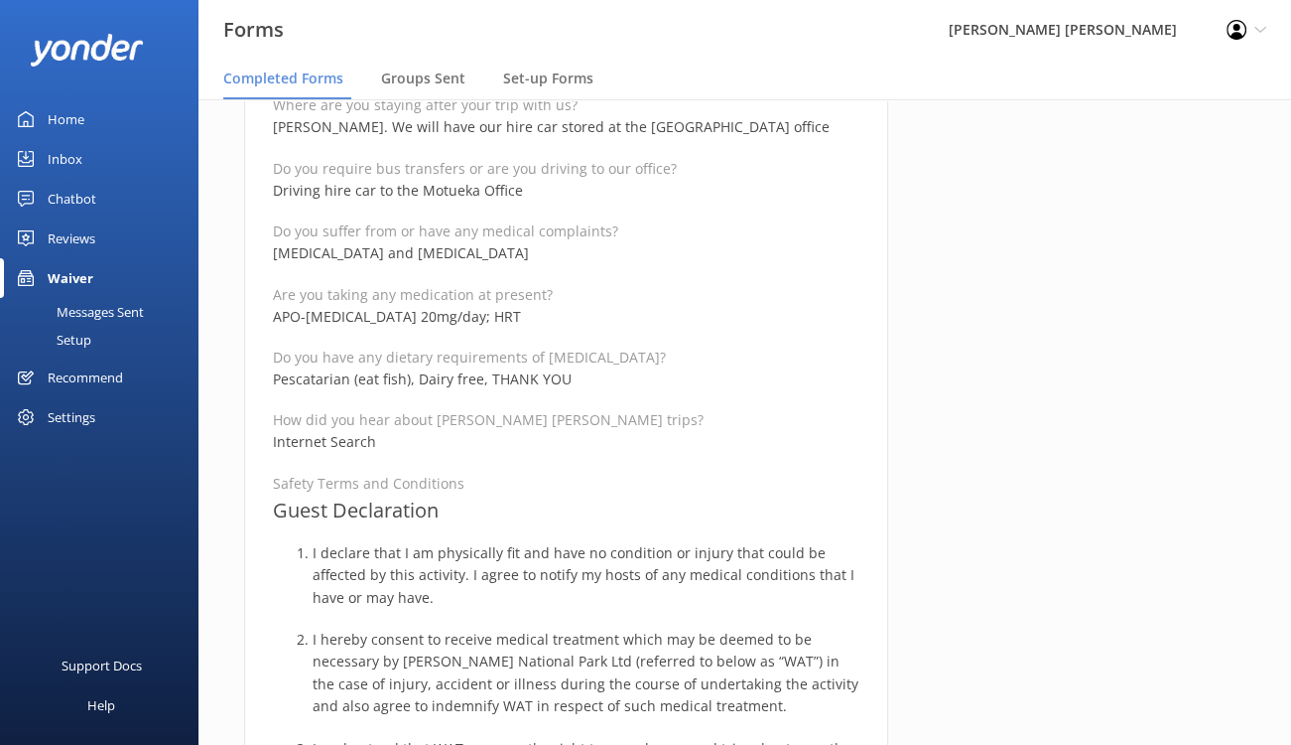
click at [1159, 320] on div "Completed by ROSALIE FERGUSON Check-in Group .FERGUSON281025 raymond.ferguson@c…" at bounding box center [1092, 496] width 357 height 2884
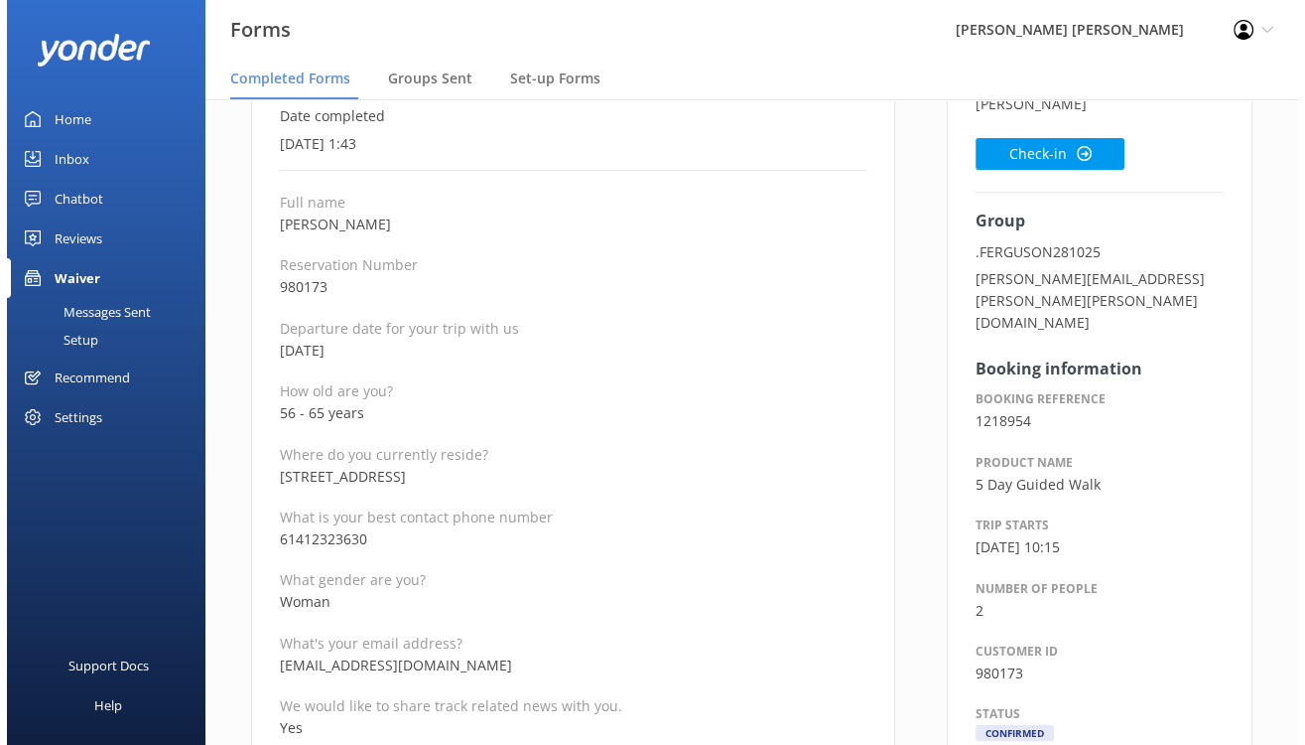
scroll to position [0, 0]
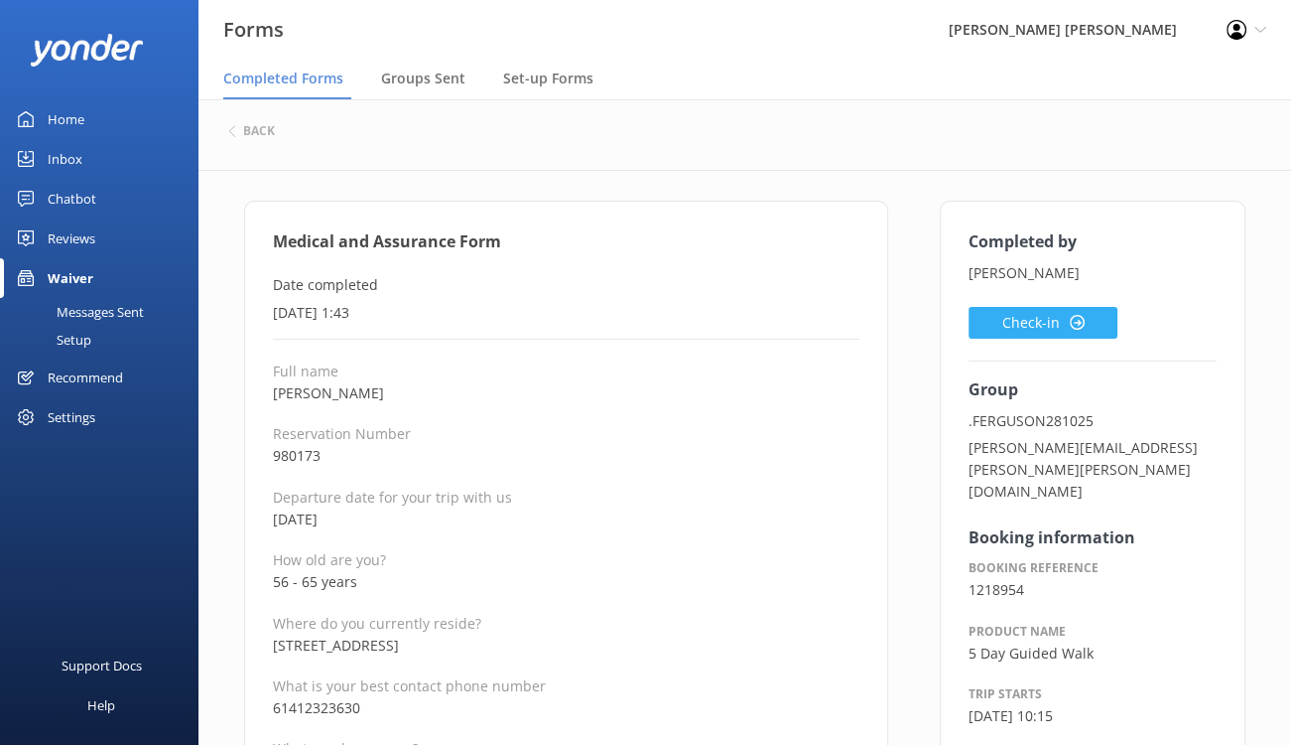
click at [1030, 325] on button "Check-in" at bounding box center [1043, 323] width 149 height 32
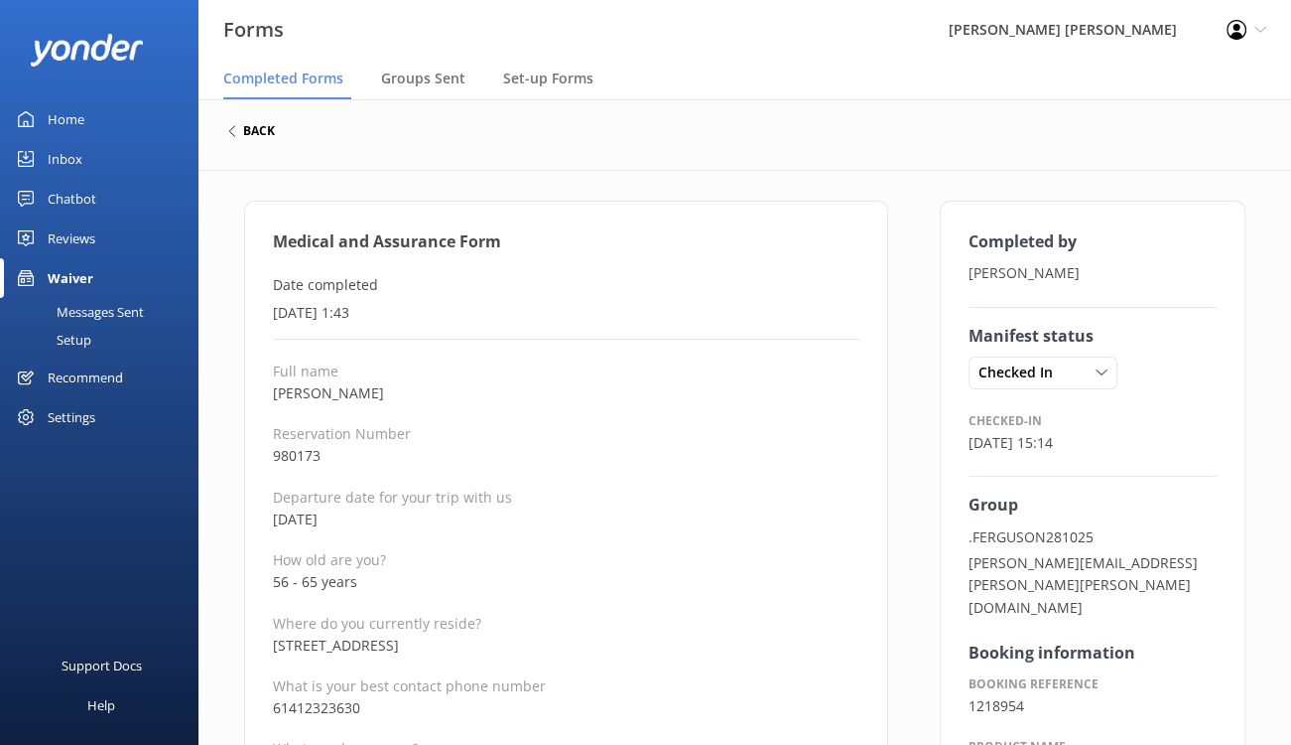
click at [249, 129] on h6 "back" at bounding box center [259, 131] width 32 height 12
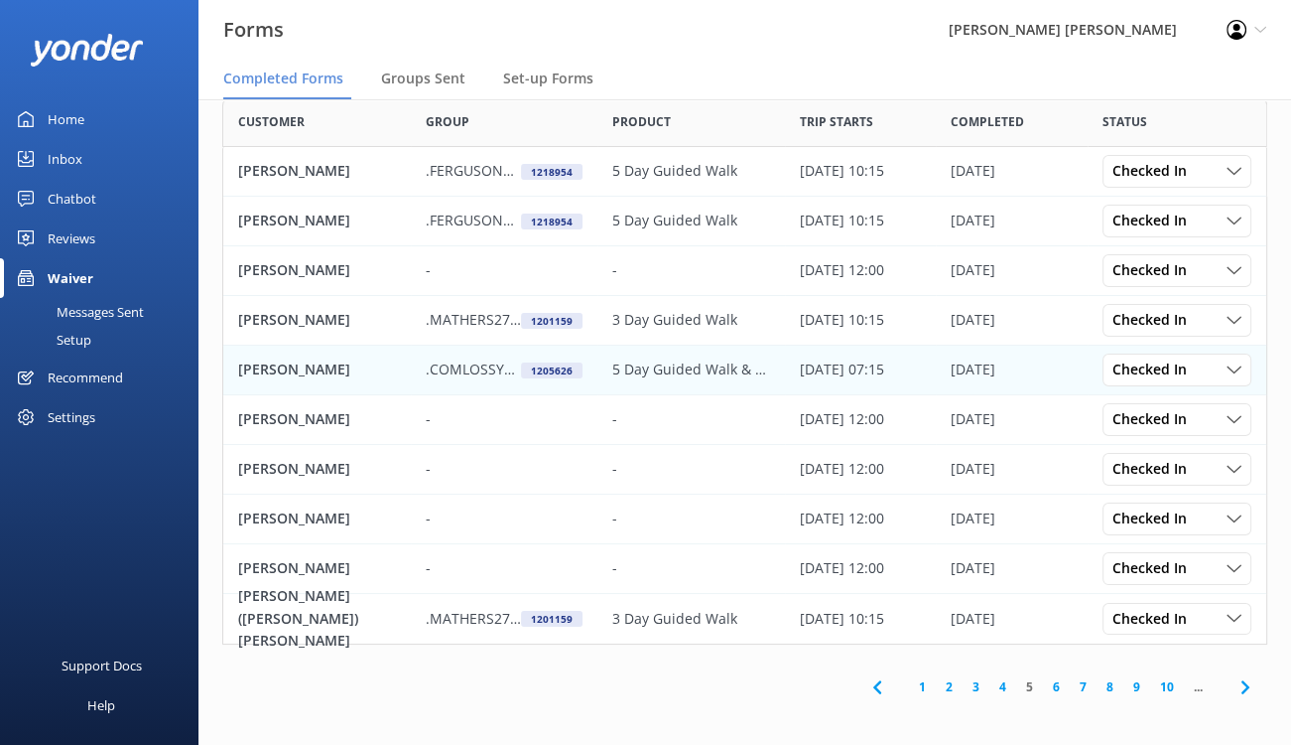
scroll to position [108, 0]
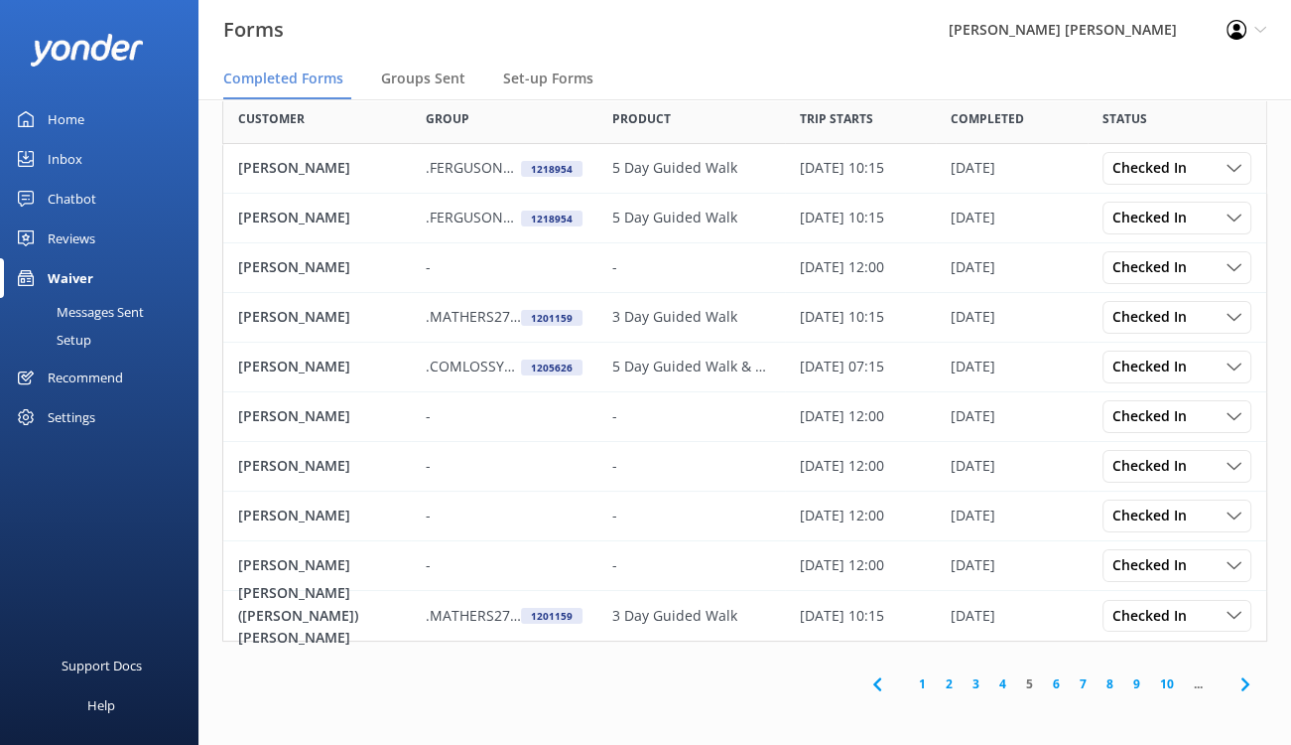
click at [1002, 683] on link "4" at bounding box center [1003, 683] width 27 height 19
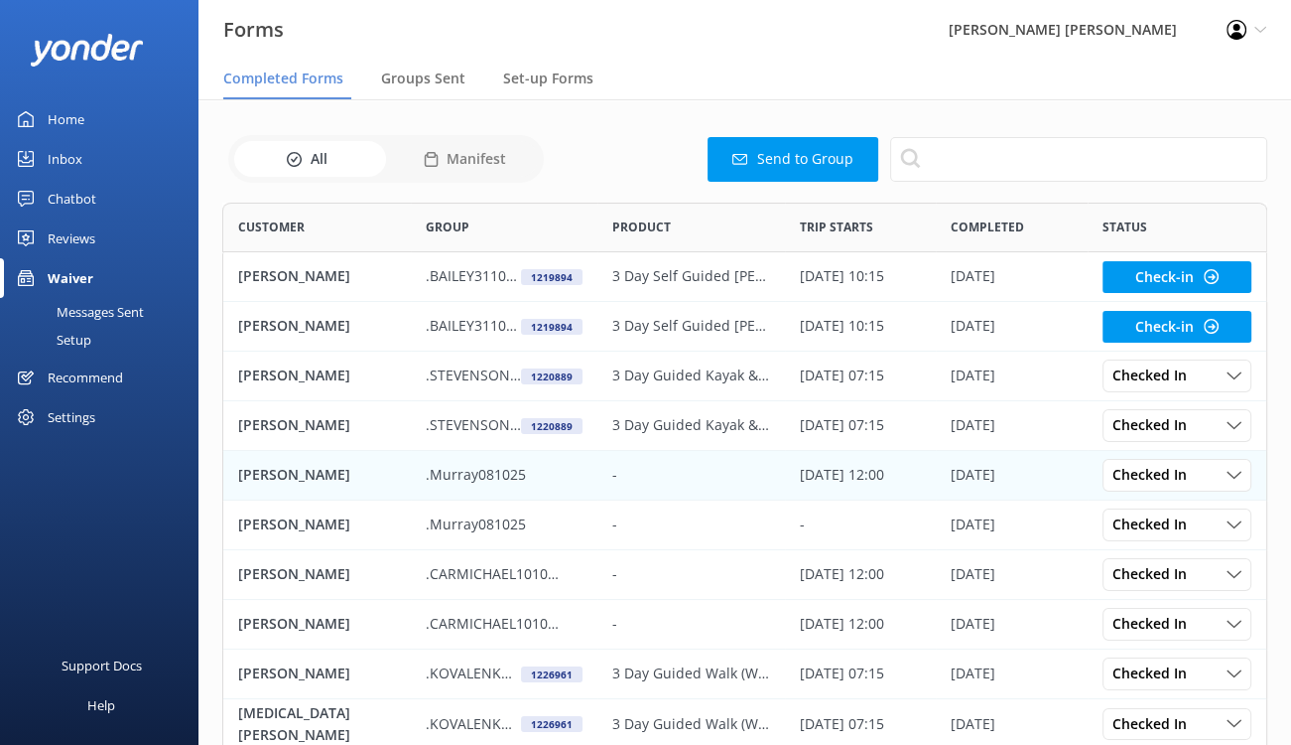
scroll to position [532, 1030]
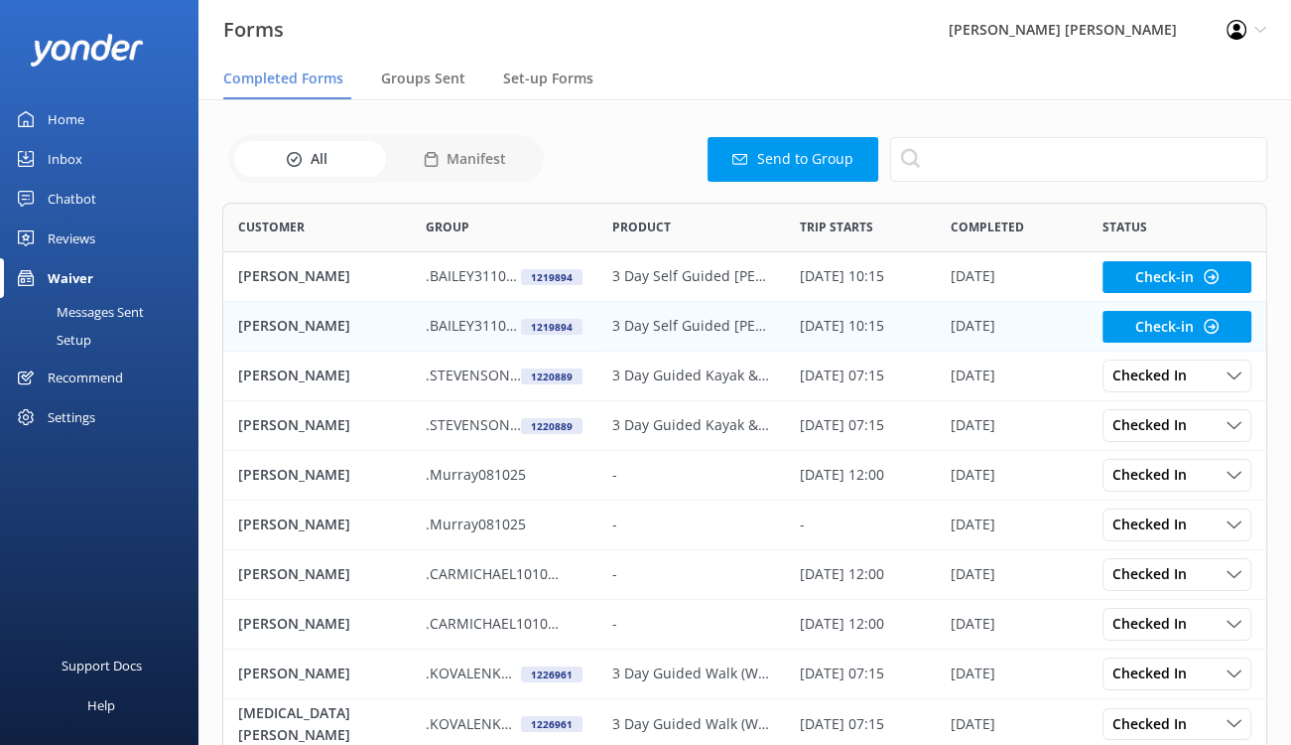
click at [273, 324] on p "Richard Bailey" at bounding box center [294, 326] width 112 height 22
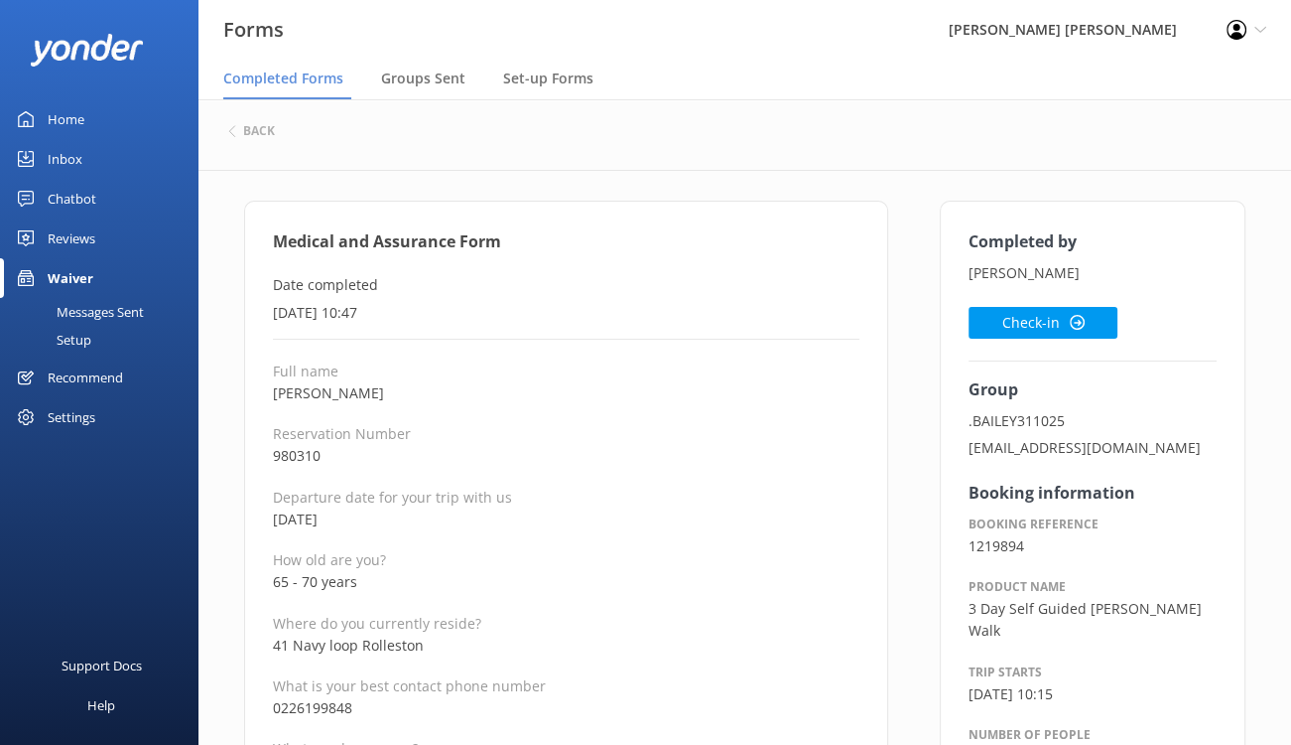
scroll to position [99, 0]
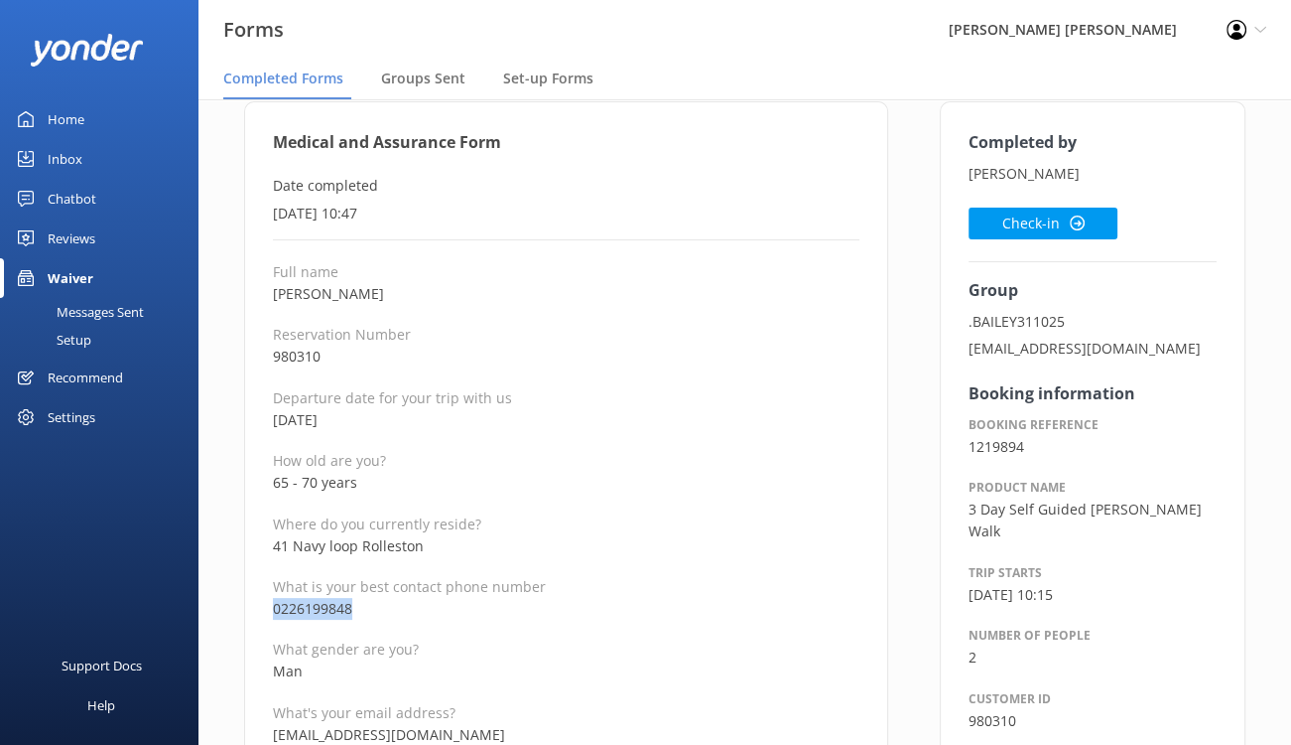
drag, startPoint x: 402, startPoint y: 607, endPoint x: 257, endPoint y: 608, distance: 144.9
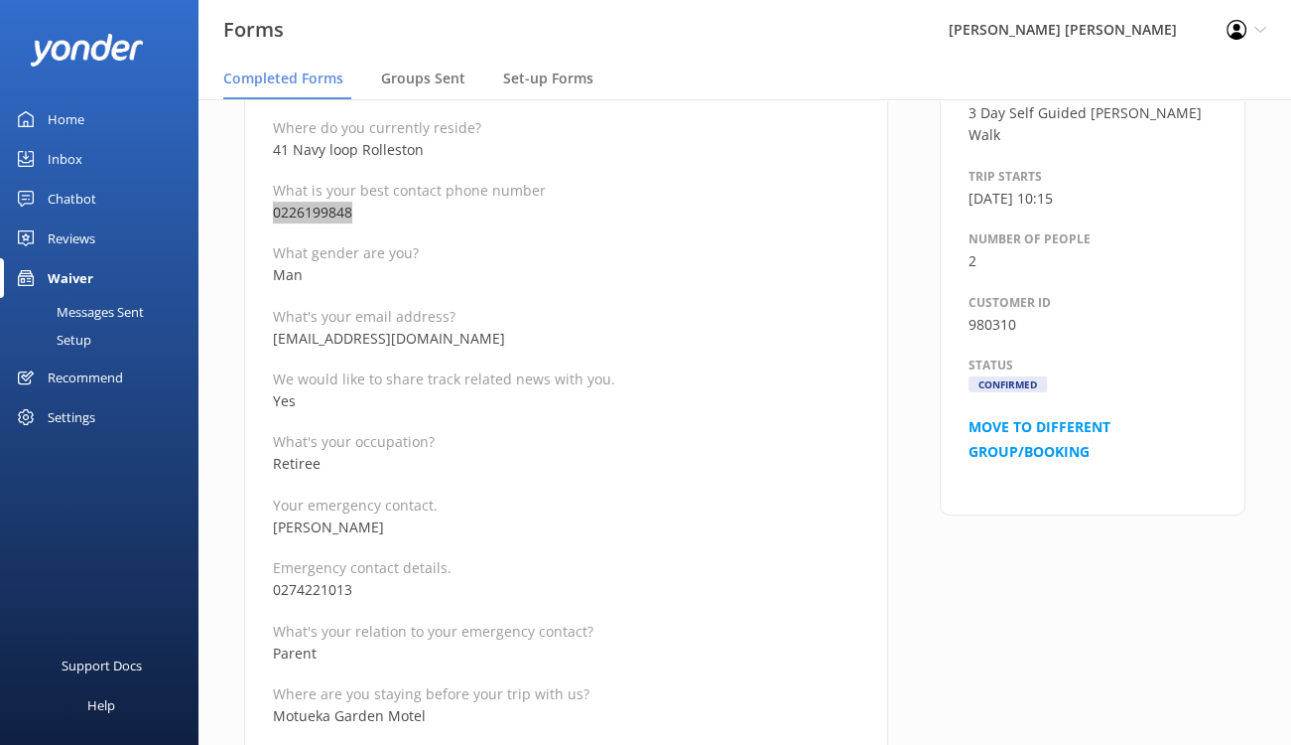
scroll to position [496, 0]
drag, startPoint x: 438, startPoint y: 339, endPoint x: 267, endPoint y: 344, distance: 170.8
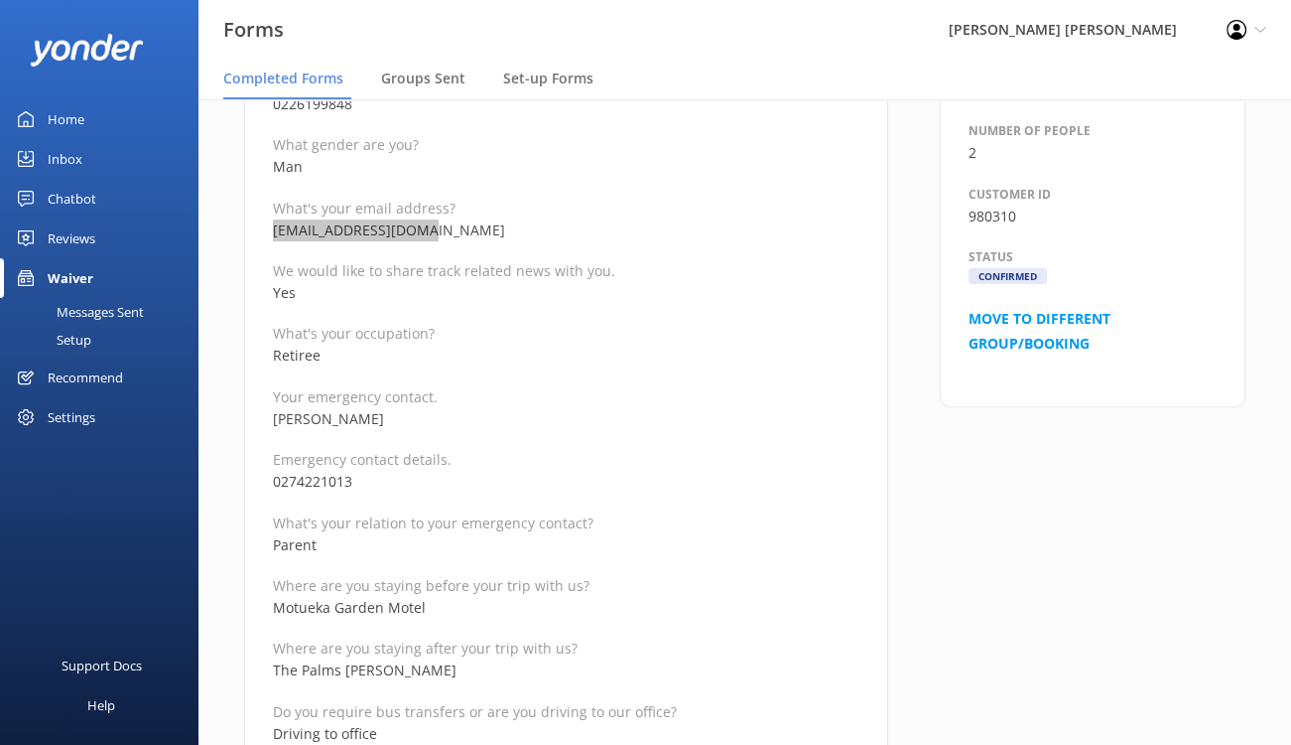
scroll to position [596, 0]
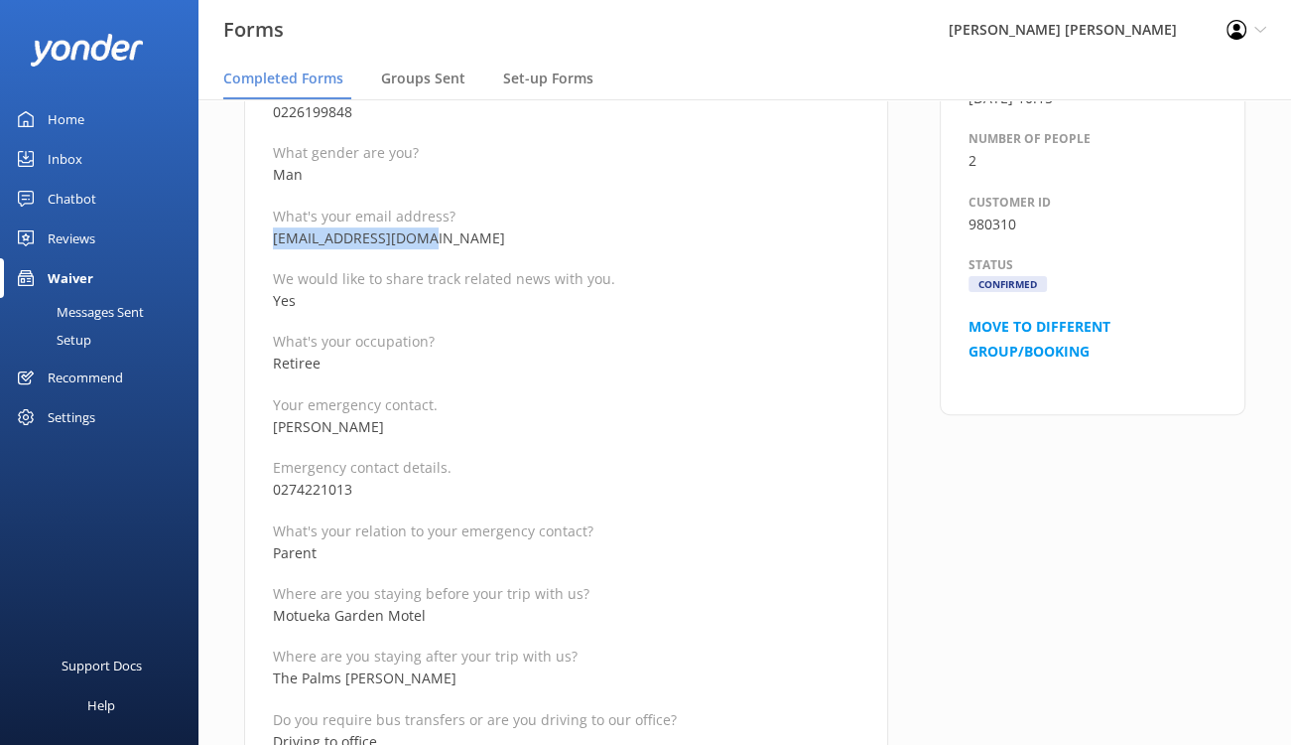
drag, startPoint x: 385, startPoint y: 425, endPoint x: 271, endPoint y: 426, distance: 114.2
drag, startPoint x: 367, startPoint y: 489, endPoint x: 250, endPoint y: 491, distance: 117.2
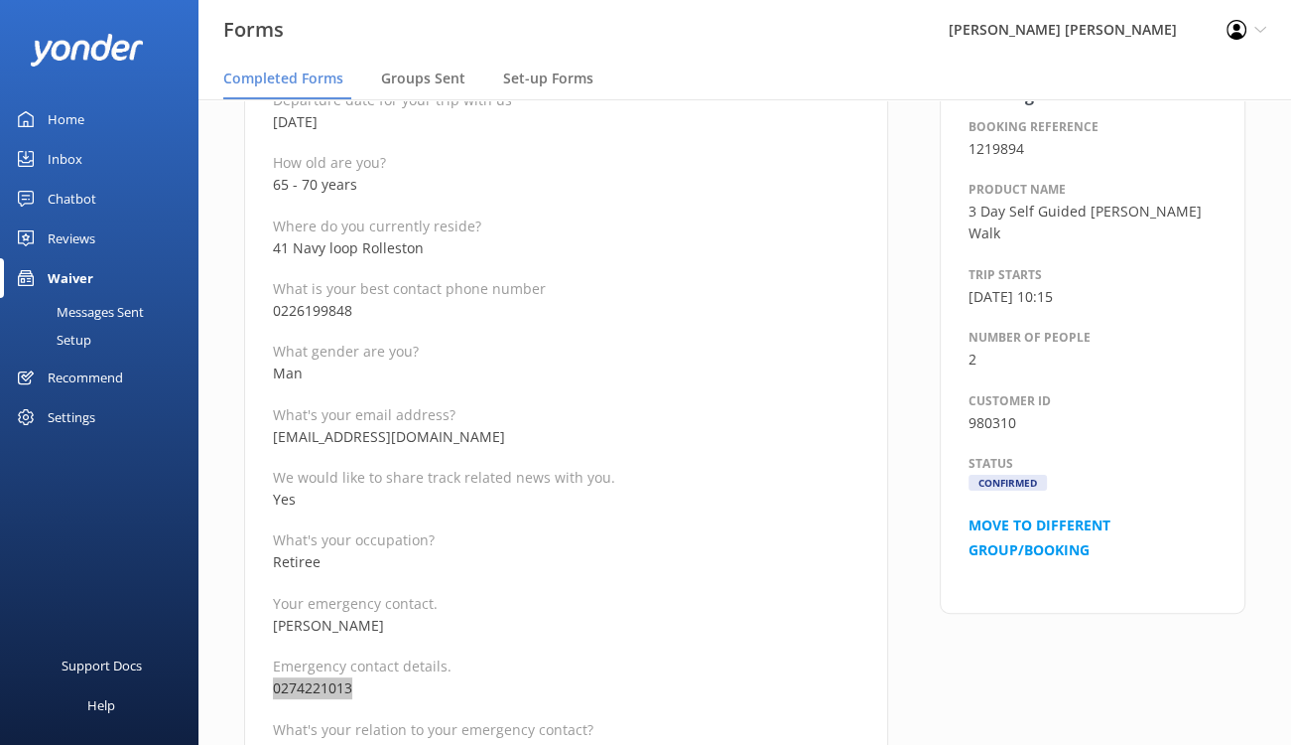
scroll to position [0, 0]
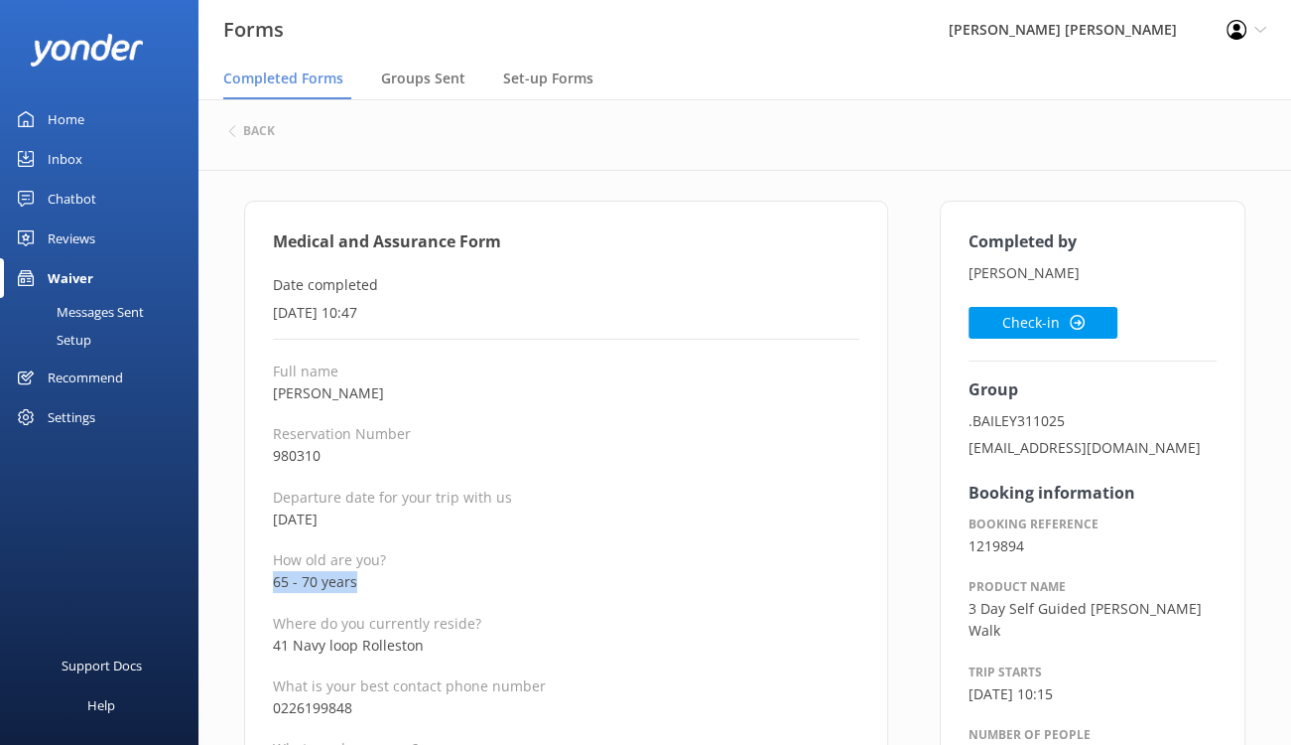
drag, startPoint x: 385, startPoint y: 587, endPoint x: 268, endPoint y: 577, distance: 117.6
drag, startPoint x: 377, startPoint y: 390, endPoint x: 274, endPoint y: 398, distance: 103.5
click at [274, 398] on p "Richard Bailey" at bounding box center [566, 393] width 587 height 22
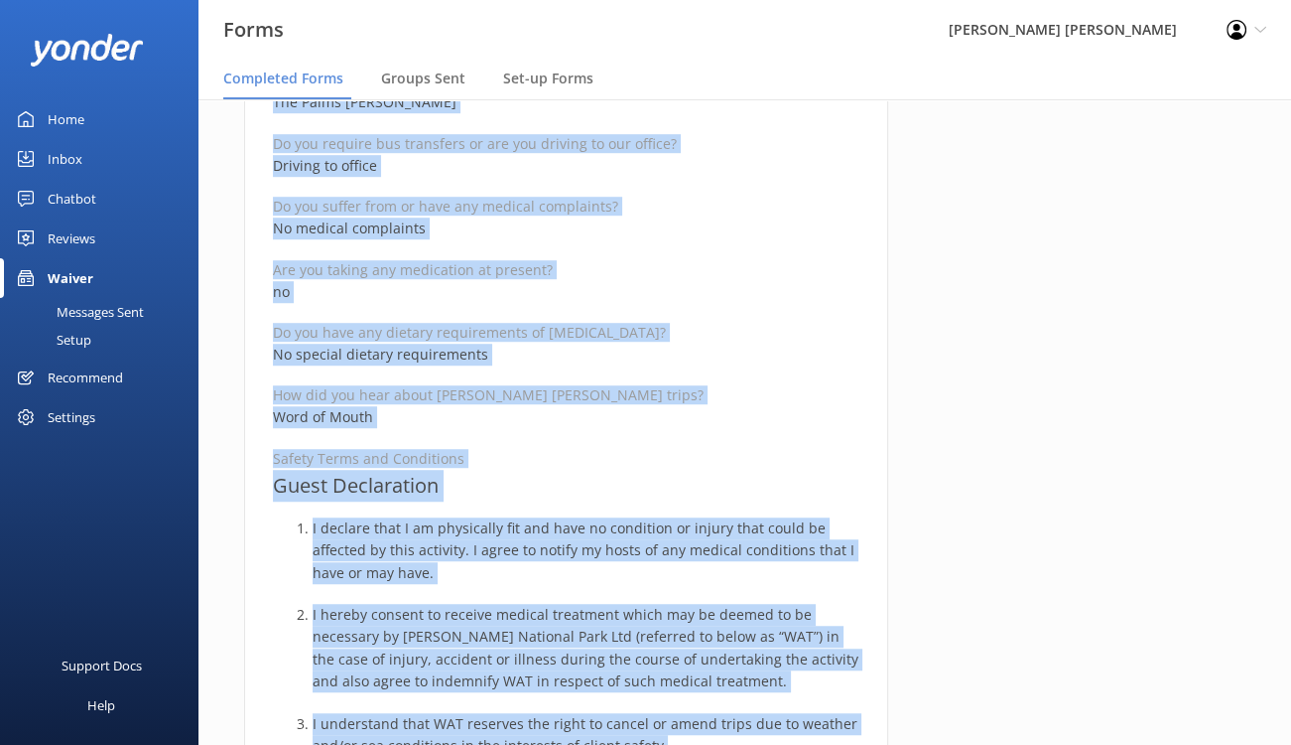
scroll to position [1189, 0]
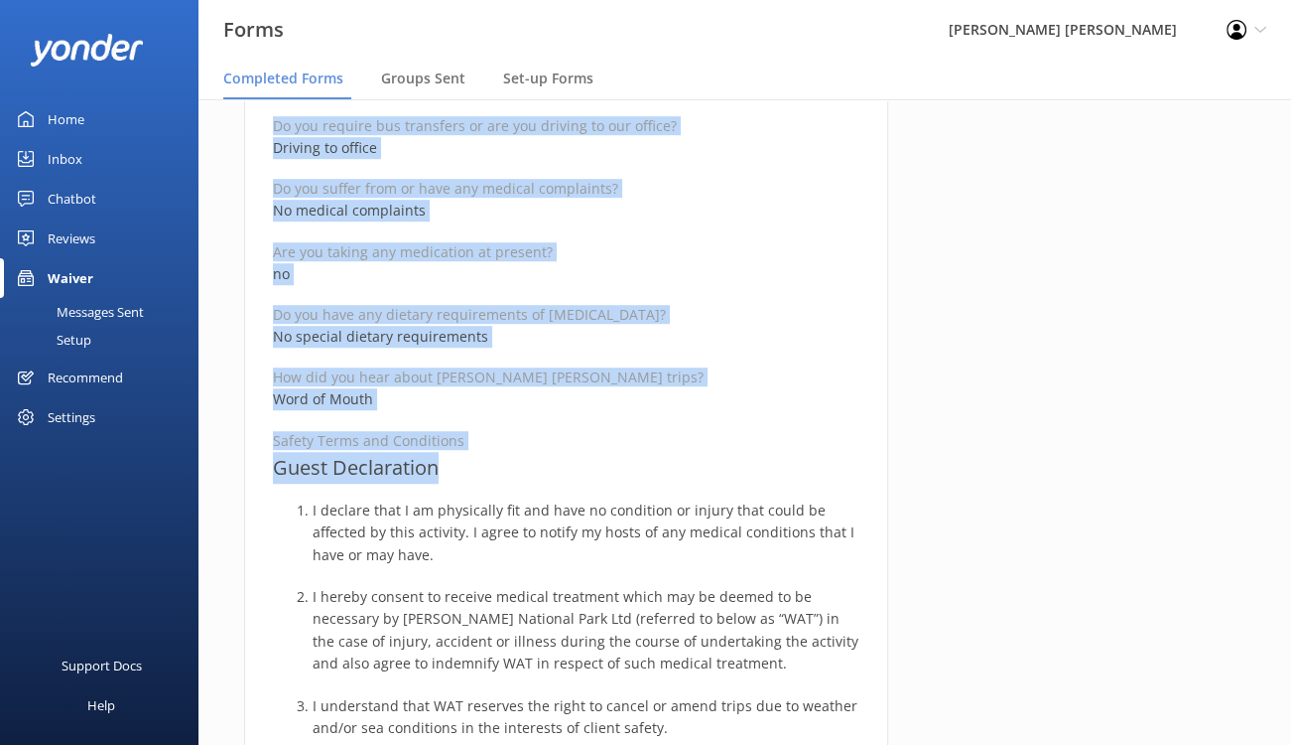
drag, startPoint x: 274, startPoint y: 242, endPoint x: 664, endPoint y: 463, distance: 448.1
click at [664, 463] on div "Medical and Assurance Form Date completed 3rd October 2025, 10:47 Full name Ric…" at bounding box center [566, 443] width 644 height 2864
click at [1058, 341] on div "Completed by Richard Bailey Check-in Group .BAILEY311025 grbailey84@gmail.com B…" at bounding box center [1092, 453] width 357 height 2884
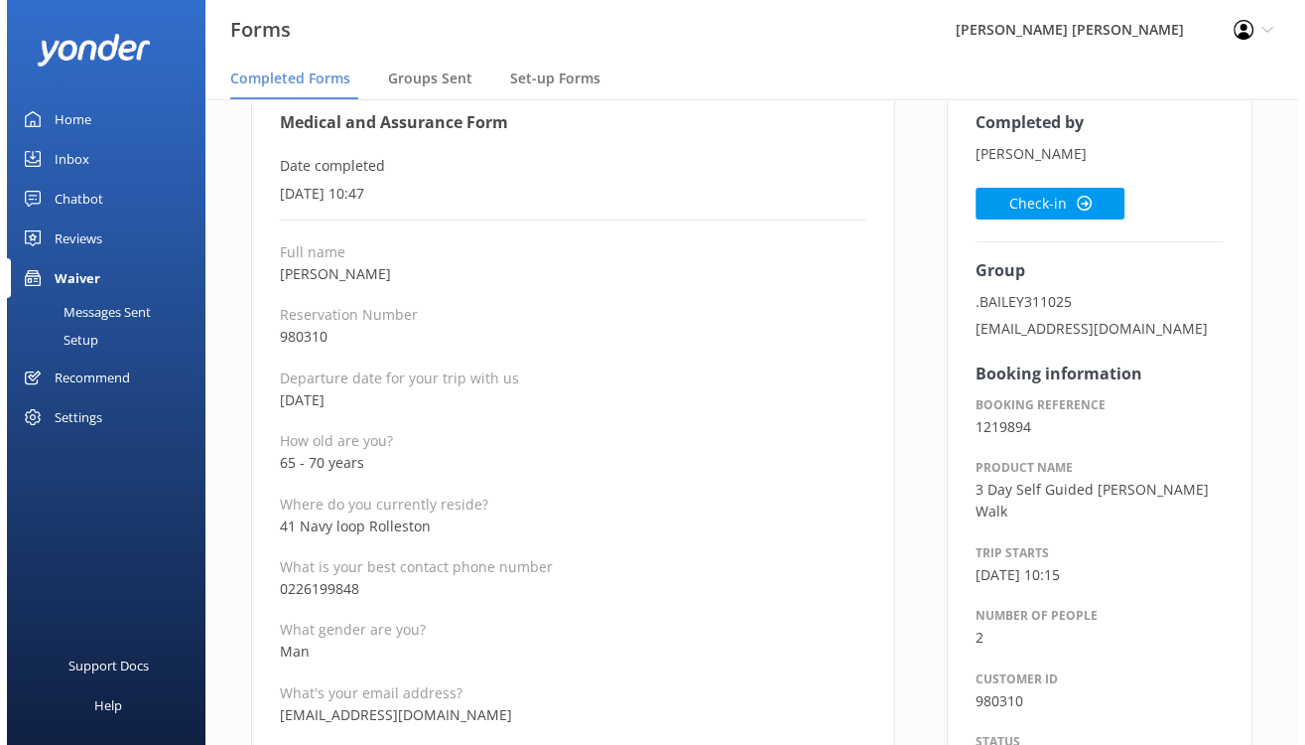
scroll to position [0, 0]
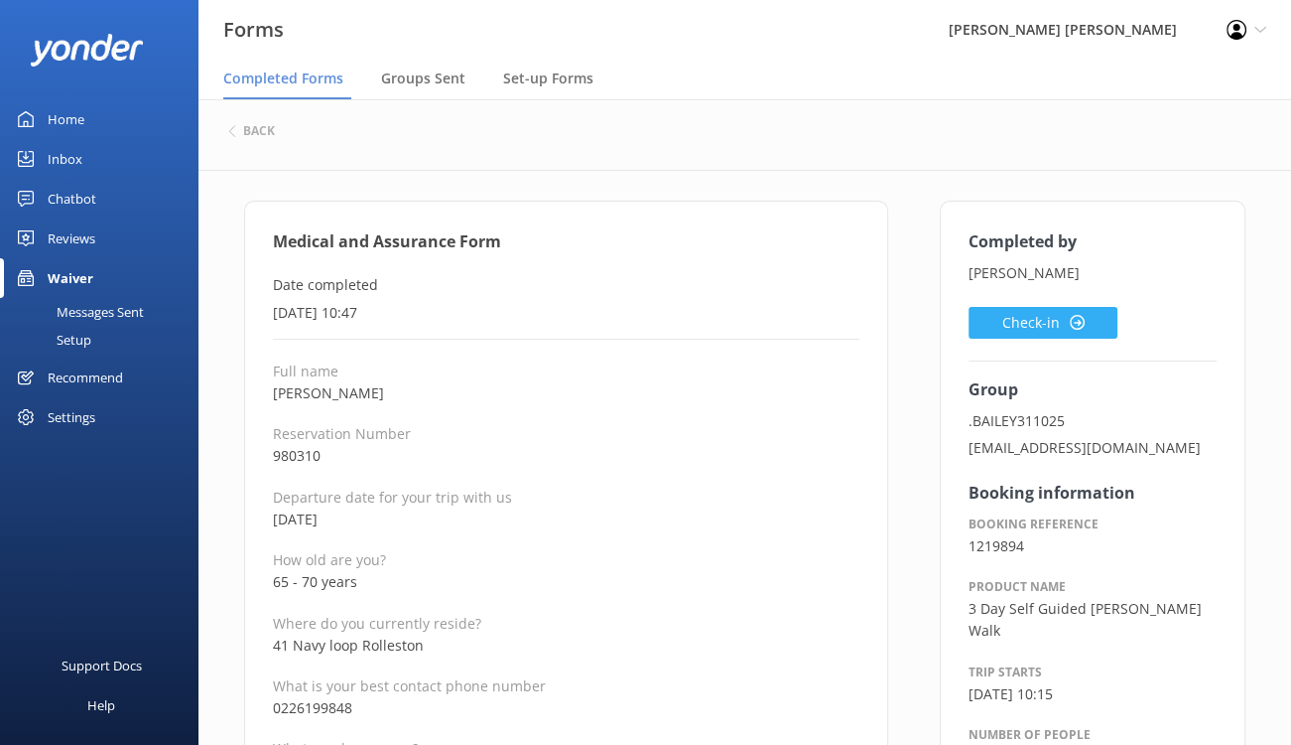
click at [1026, 318] on button "Check-in" at bounding box center [1043, 323] width 149 height 32
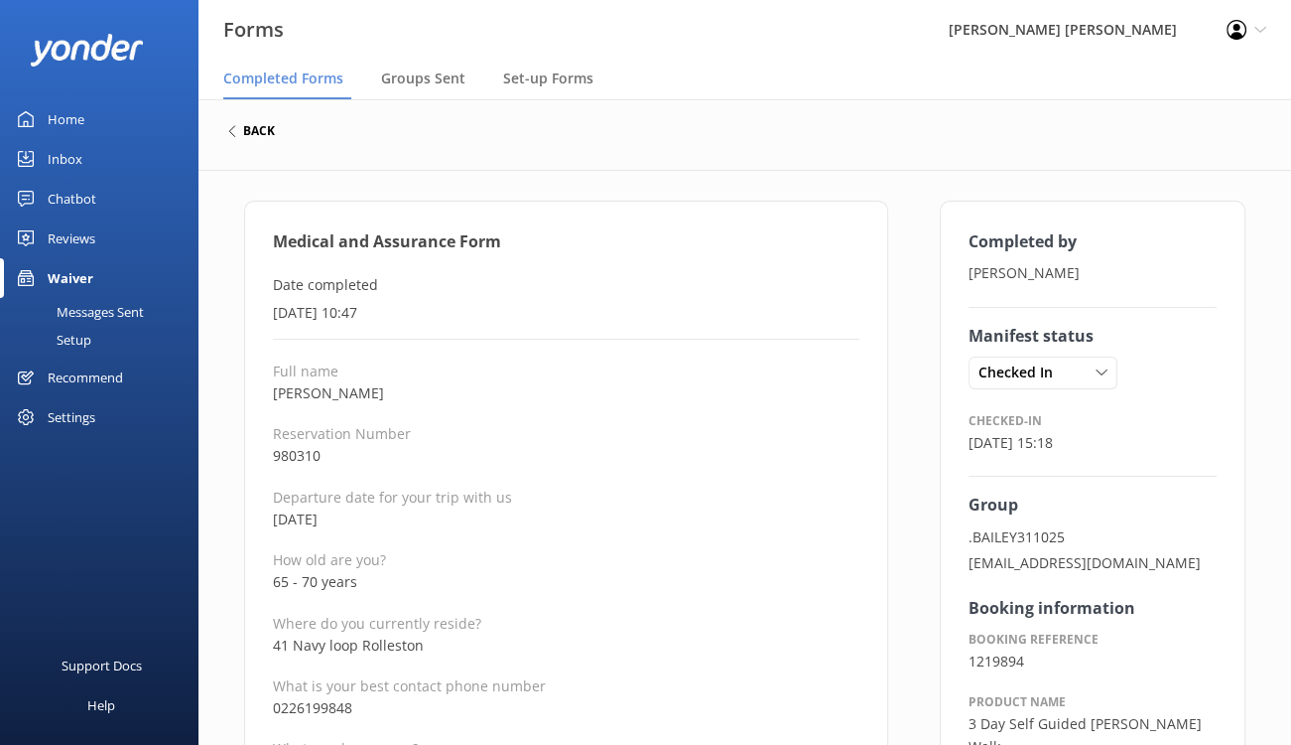
click at [241, 133] on div "back" at bounding box center [251, 131] width 47 height 12
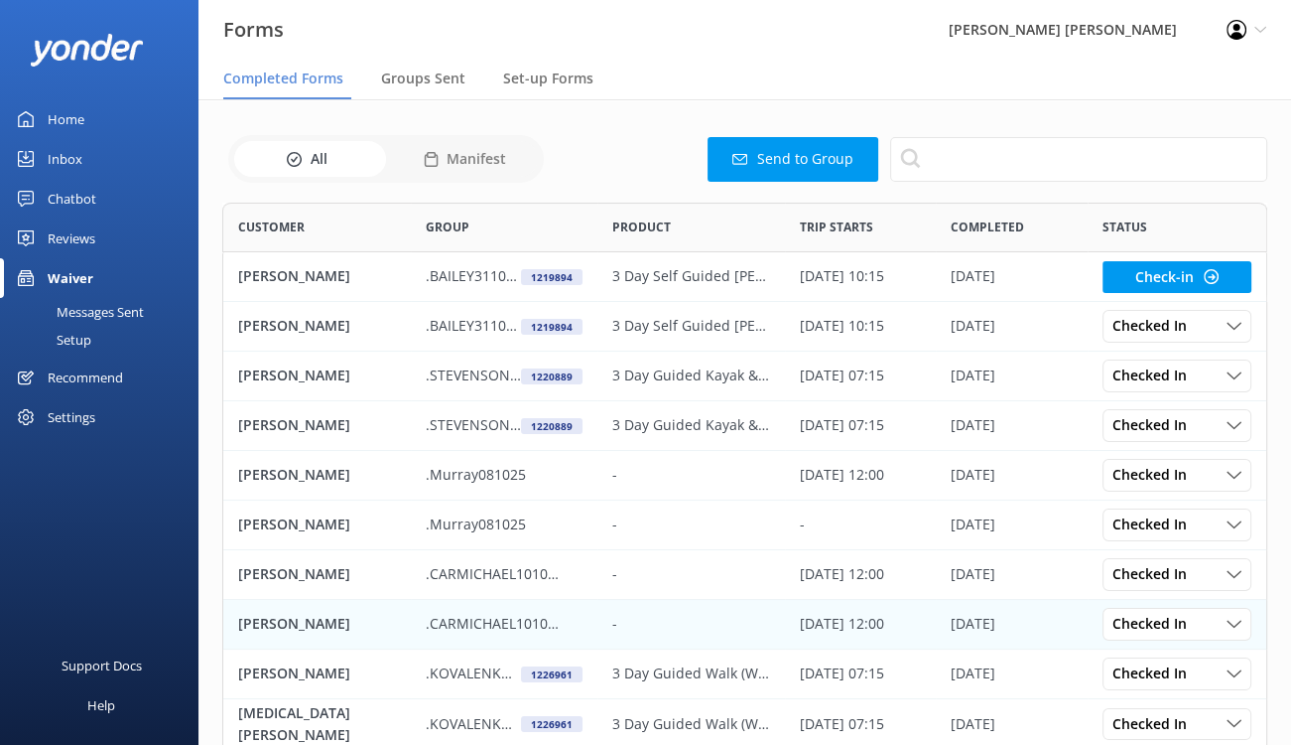
scroll to position [532, 1030]
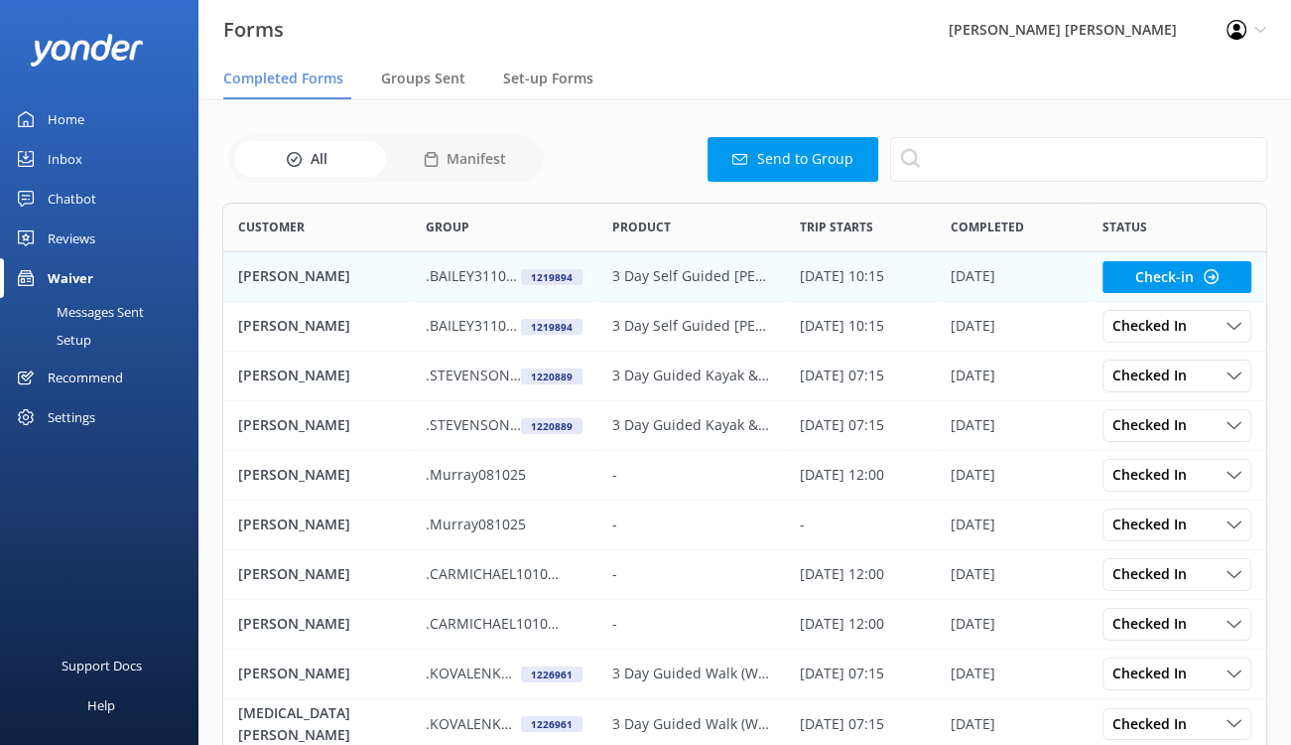
click at [296, 277] on p "Glenys Bailey" at bounding box center [294, 276] width 112 height 22
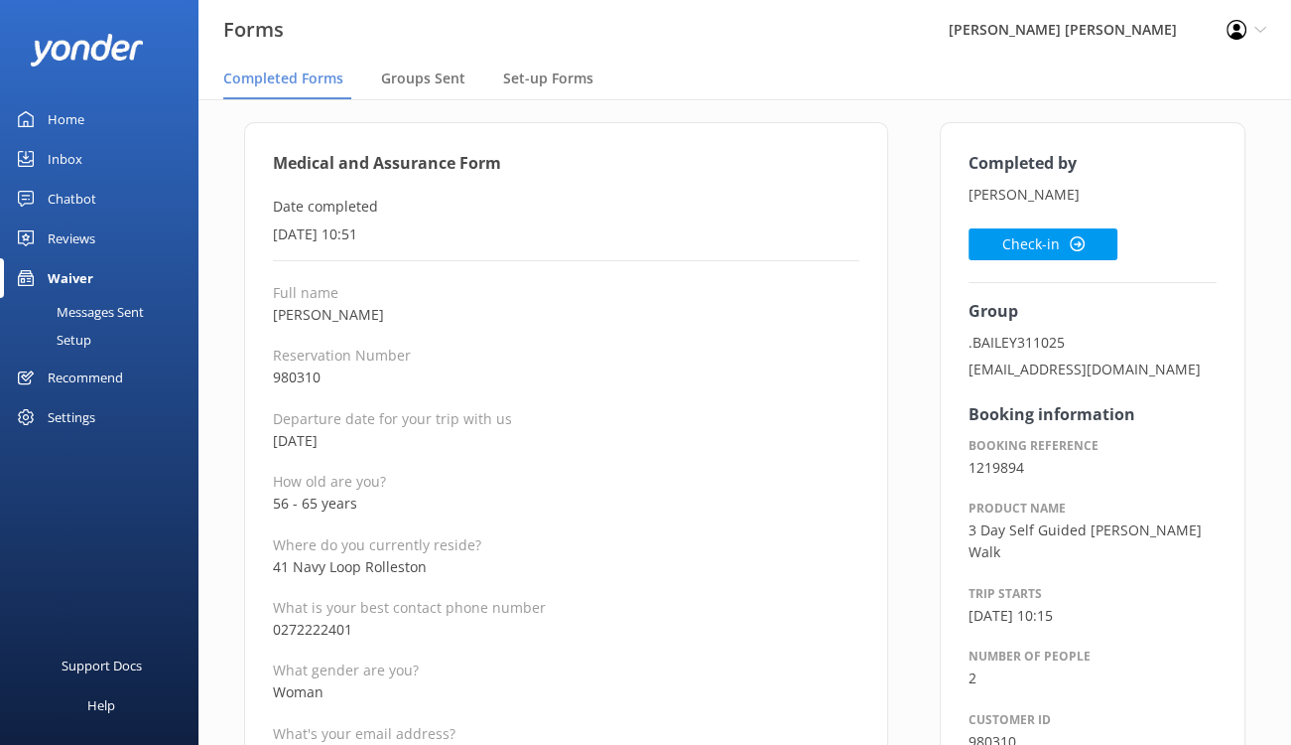
scroll to position [199, 0]
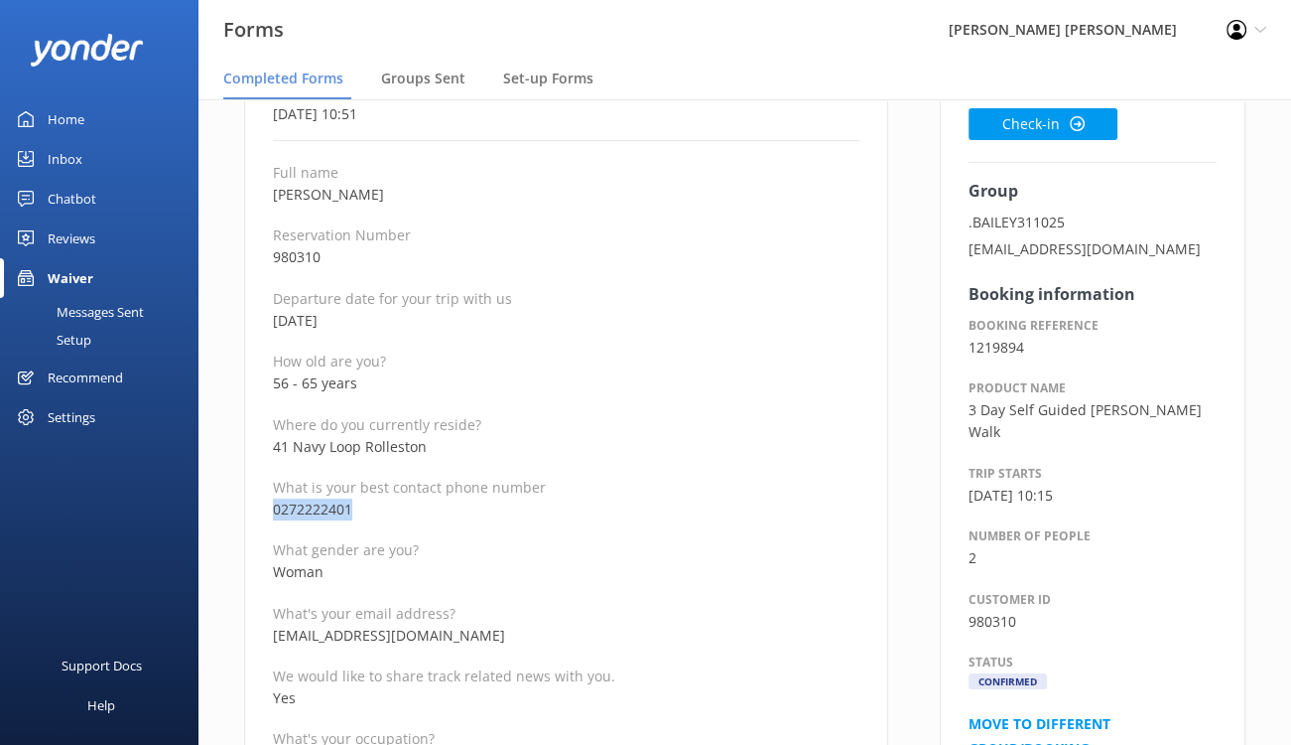
drag, startPoint x: 361, startPoint y: 507, endPoint x: 262, endPoint y: 512, distance: 99.4
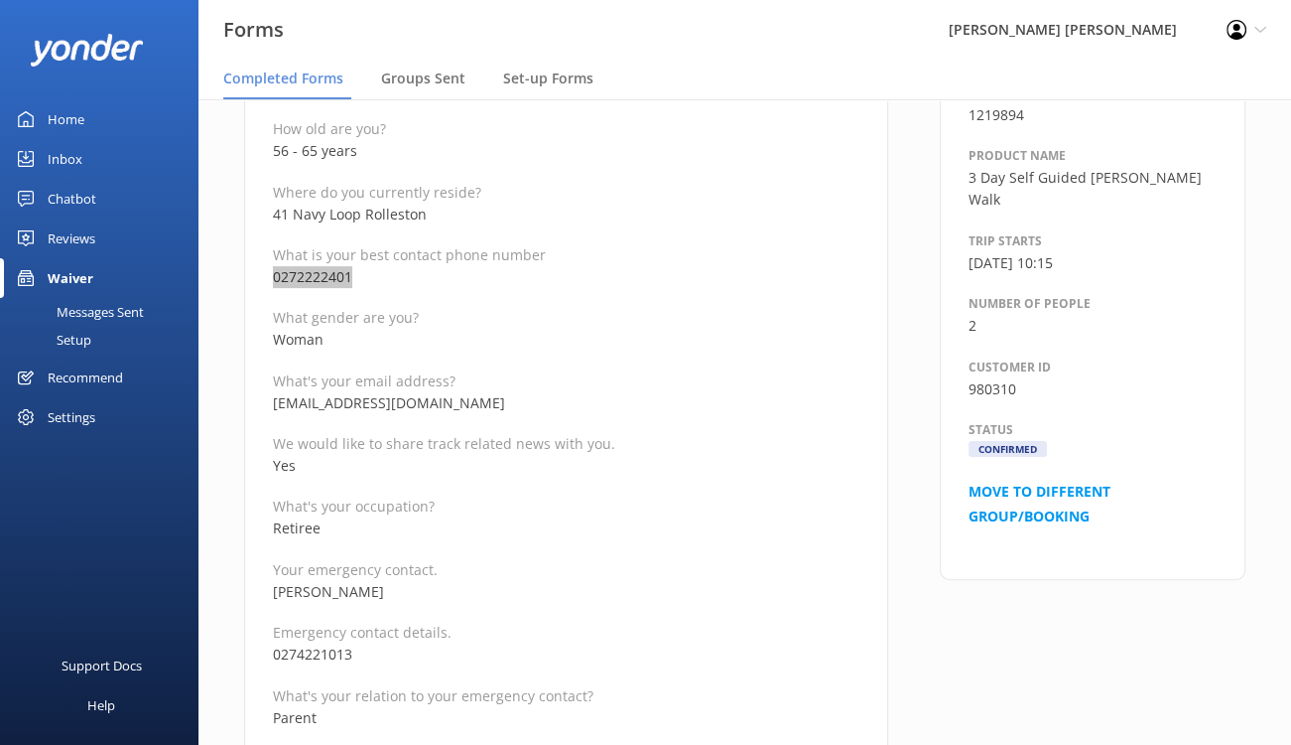
scroll to position [496, 0]
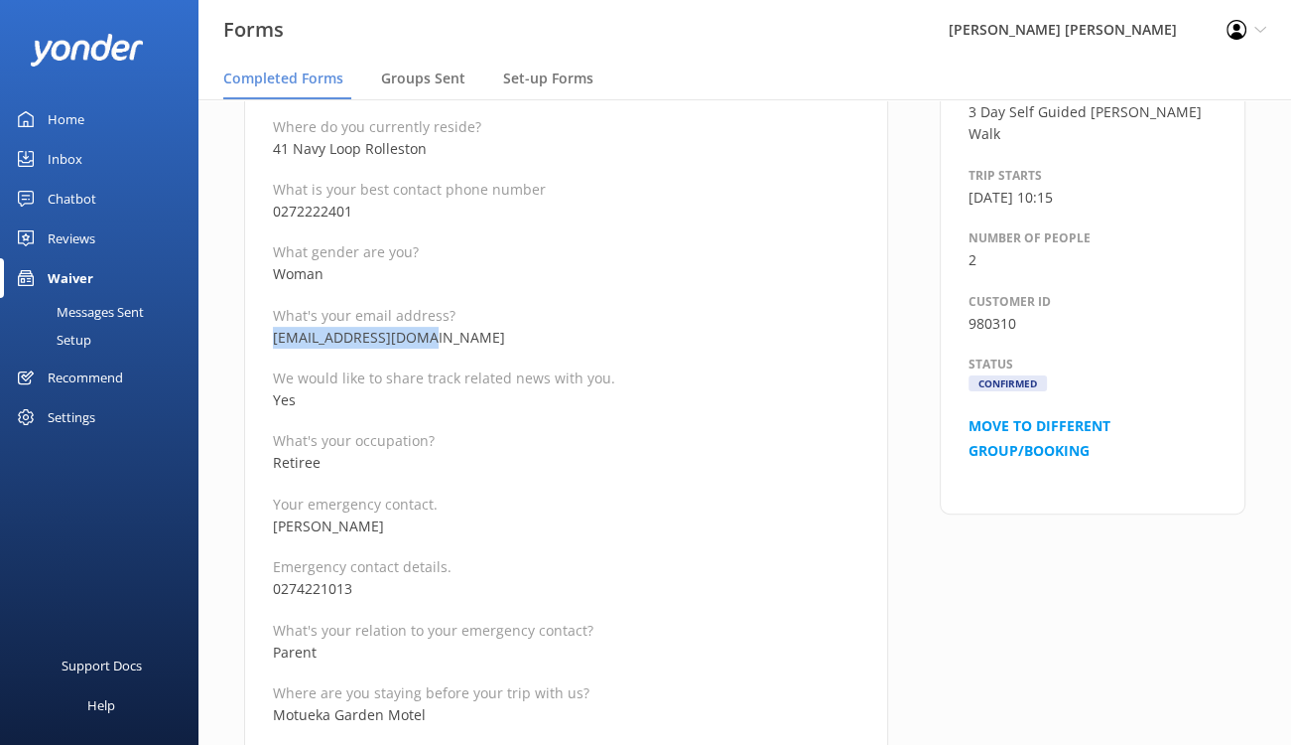
drag, startPoint x: 443, startPoint y: 339, endPoint x: 255, endPoint y: 334, distance: 187.7
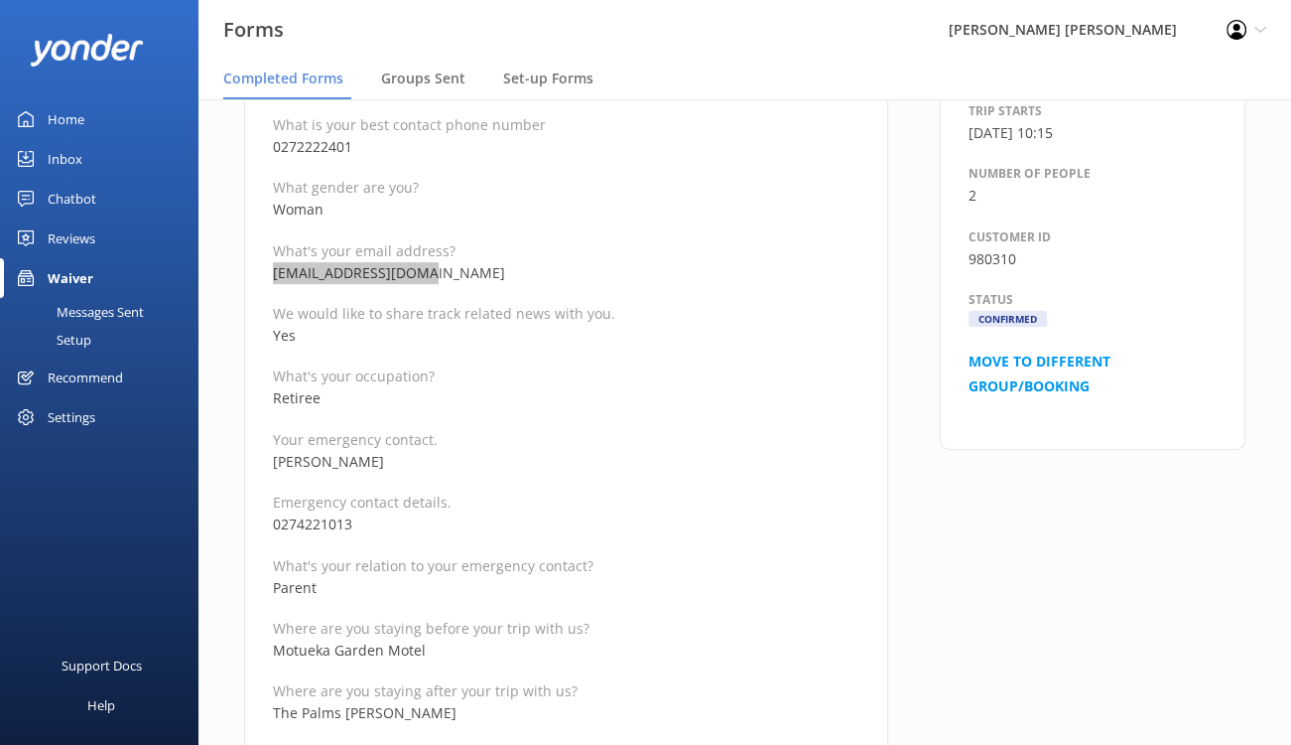
scroll to position [596, 0]
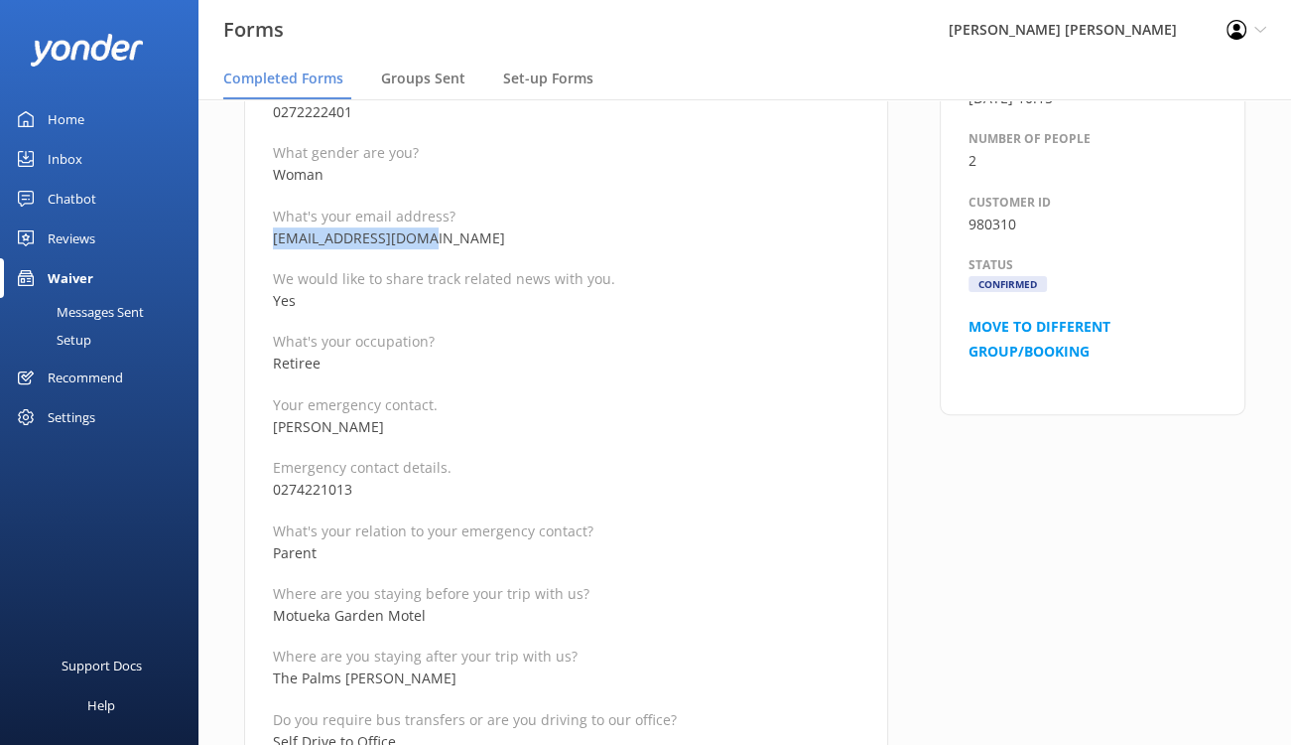
drag, startPoint x: 393, startPoint y: 425, endPoint x: 266, endPoint y: 436, distance: 127.5
drag, startPoint x: 365, startPoint y: 493, endPoint x: 267, endPoint y: 493, distance: 98.3
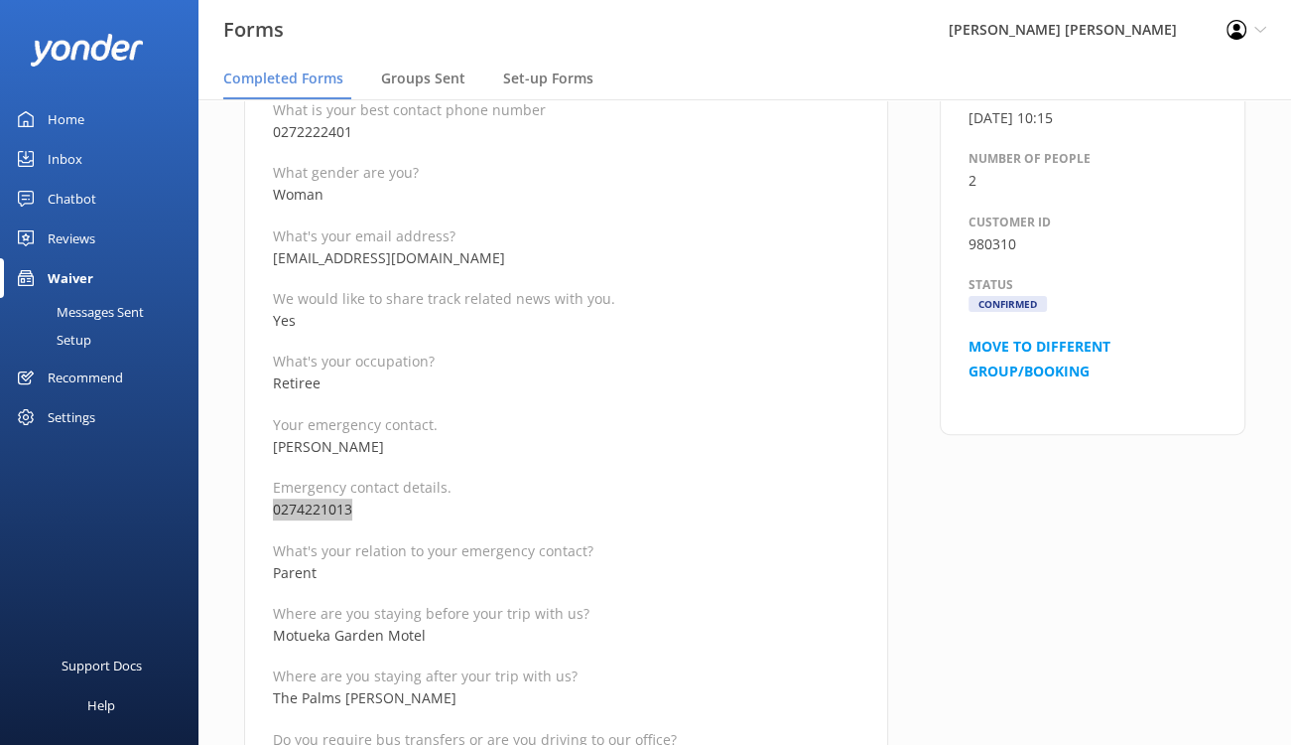
scroll to position [397, 0]
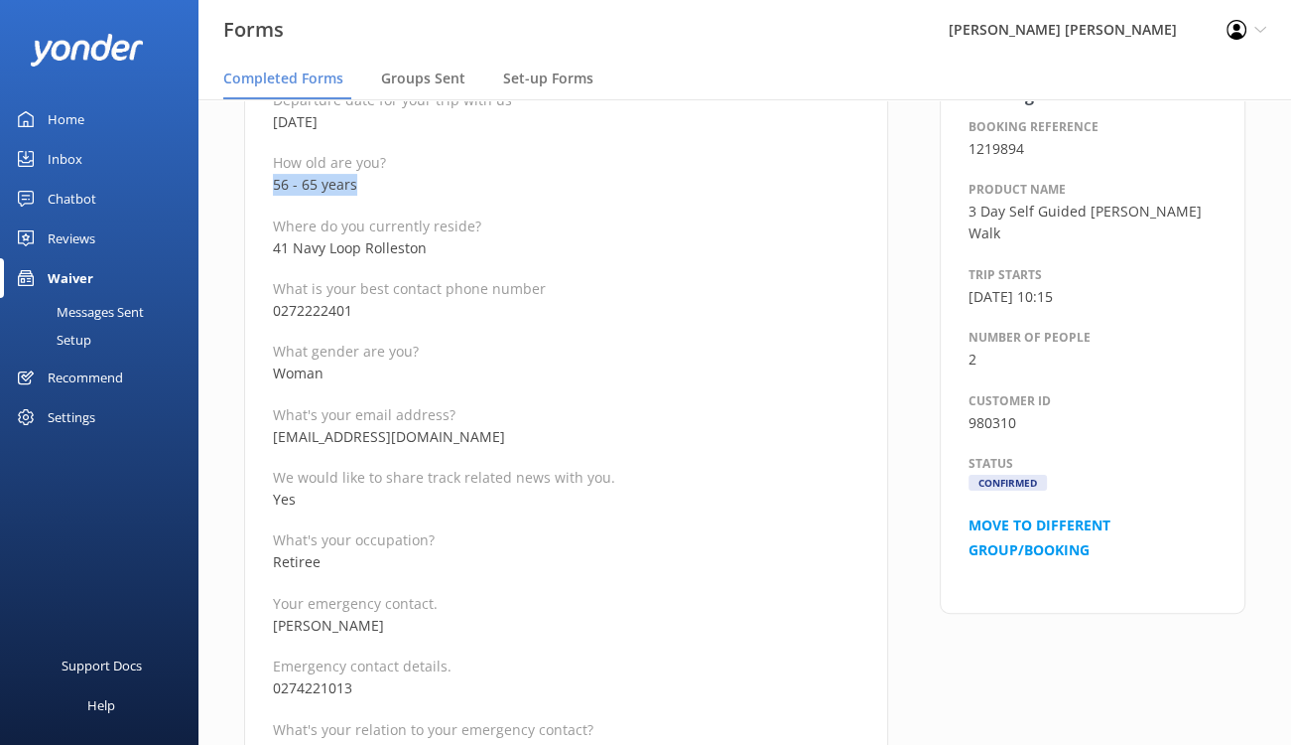
drag, startPoint x: 376, startPoint y: 186, endPoint x: 269, endPoint y: 179, distance: 107.4
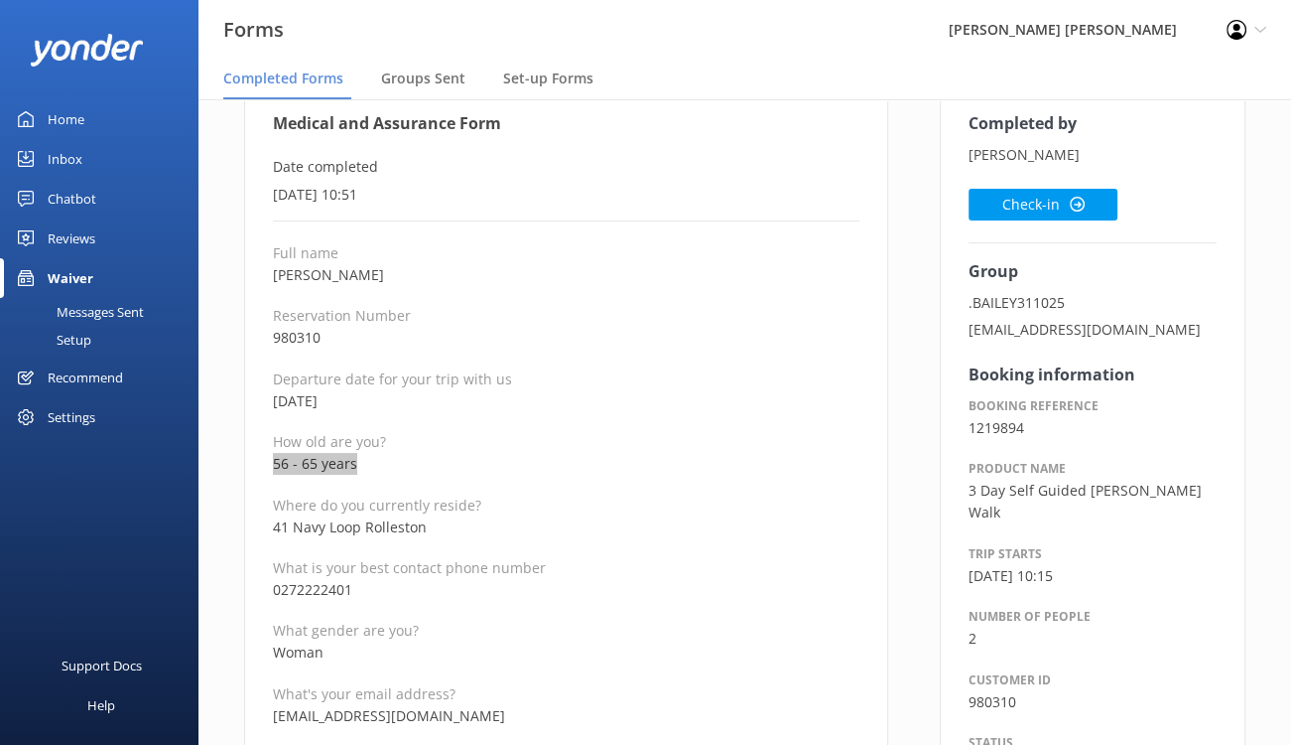
scroll to position [0, 0]
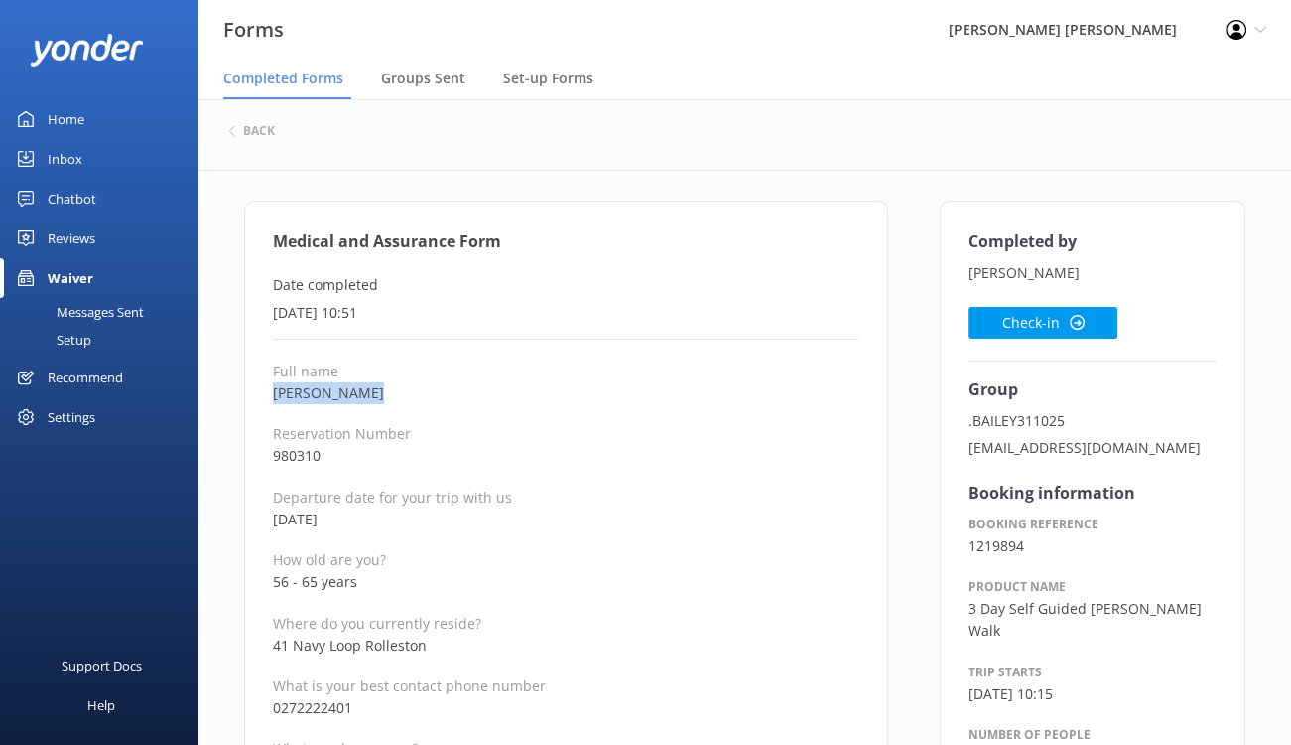
drag, startPoint x: 370, startPoint y: 389, endPoint x: 265, endPoint y: 394, distance: 105.3
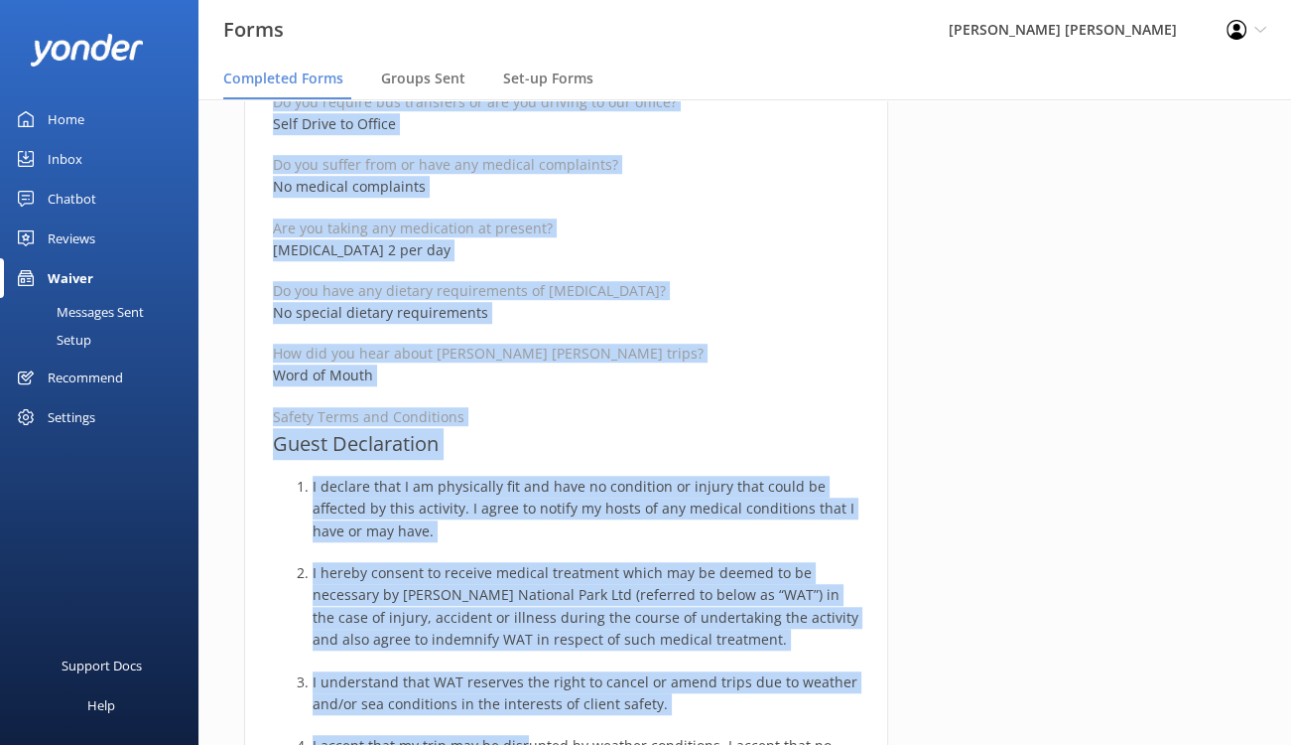
scroll to position [1222, 0]
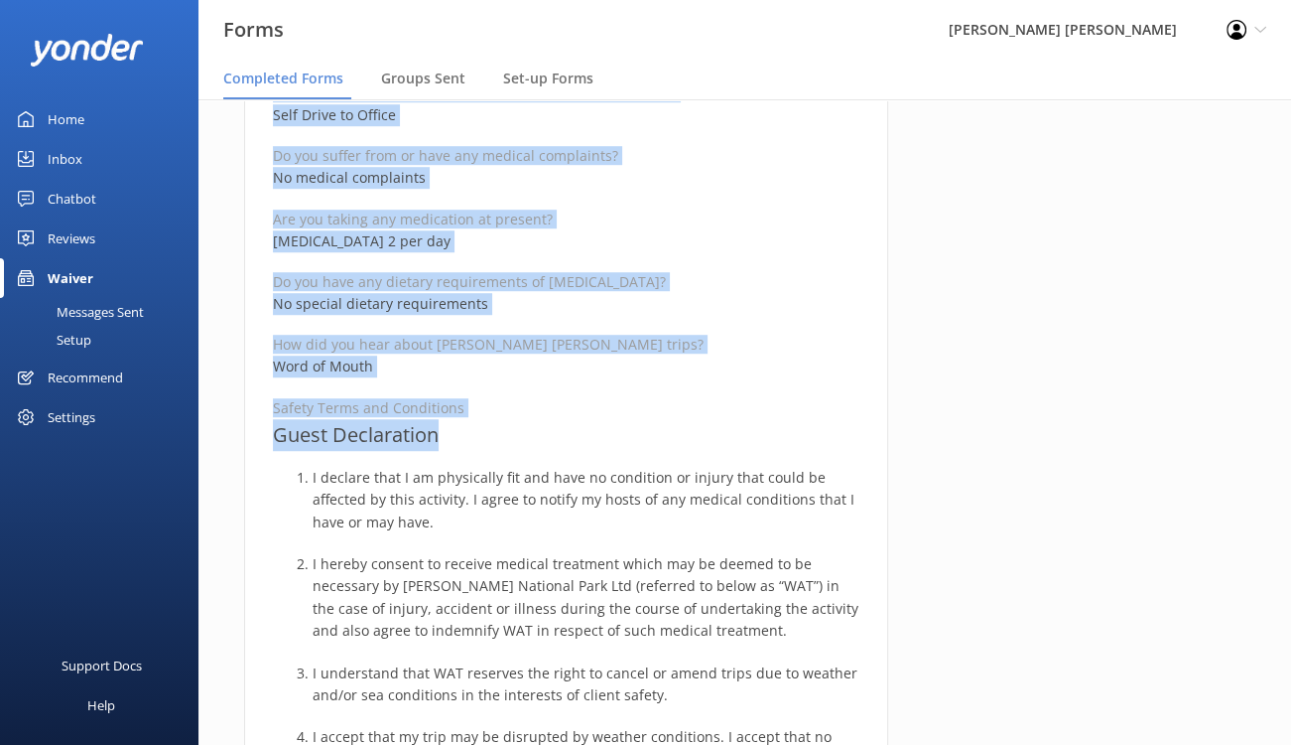
drag, startPoint x: 264, startPoint y: 241, endPoint x: 546, endPoint y: 427, distance: 337.5
click at [546, 427] on div "Medical and Assurance Form Date completed 3rd October 2025, 10:51 Full name Gle…" at bounding box center [566, 411] width 644 height 2864
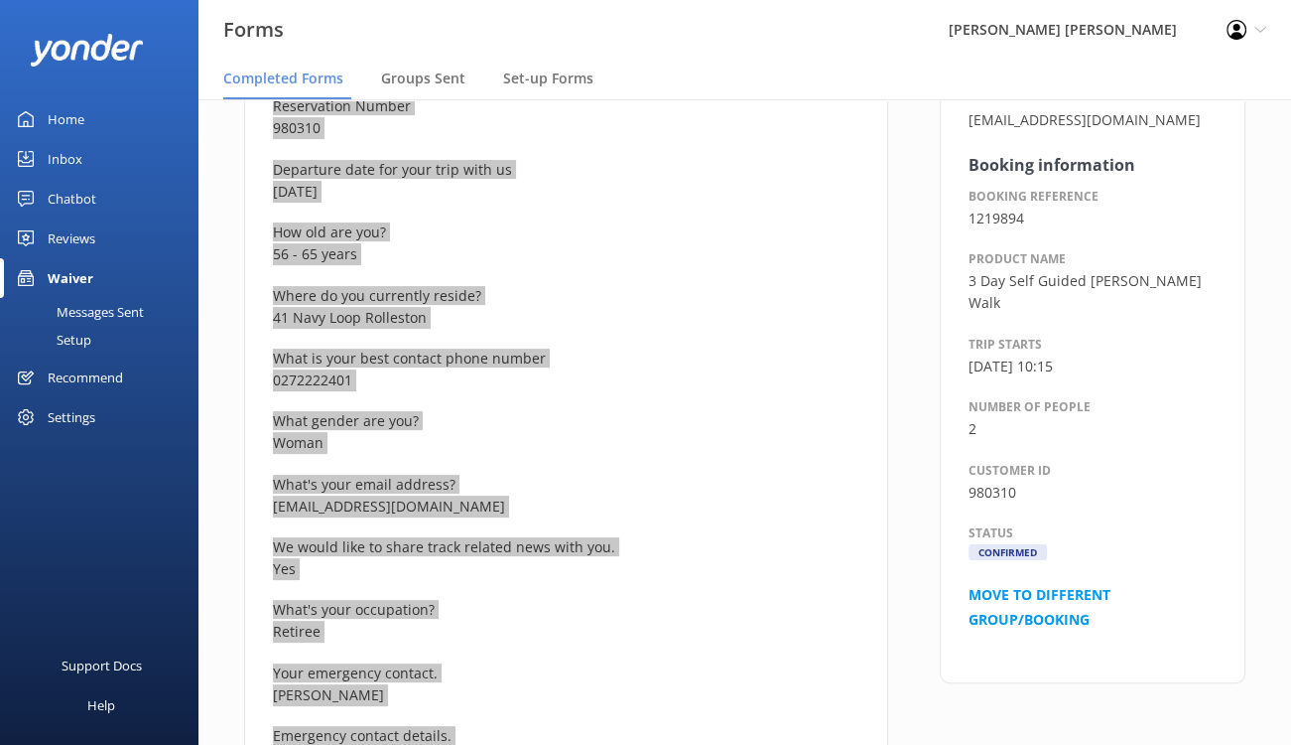
scroll to position [0, 0]
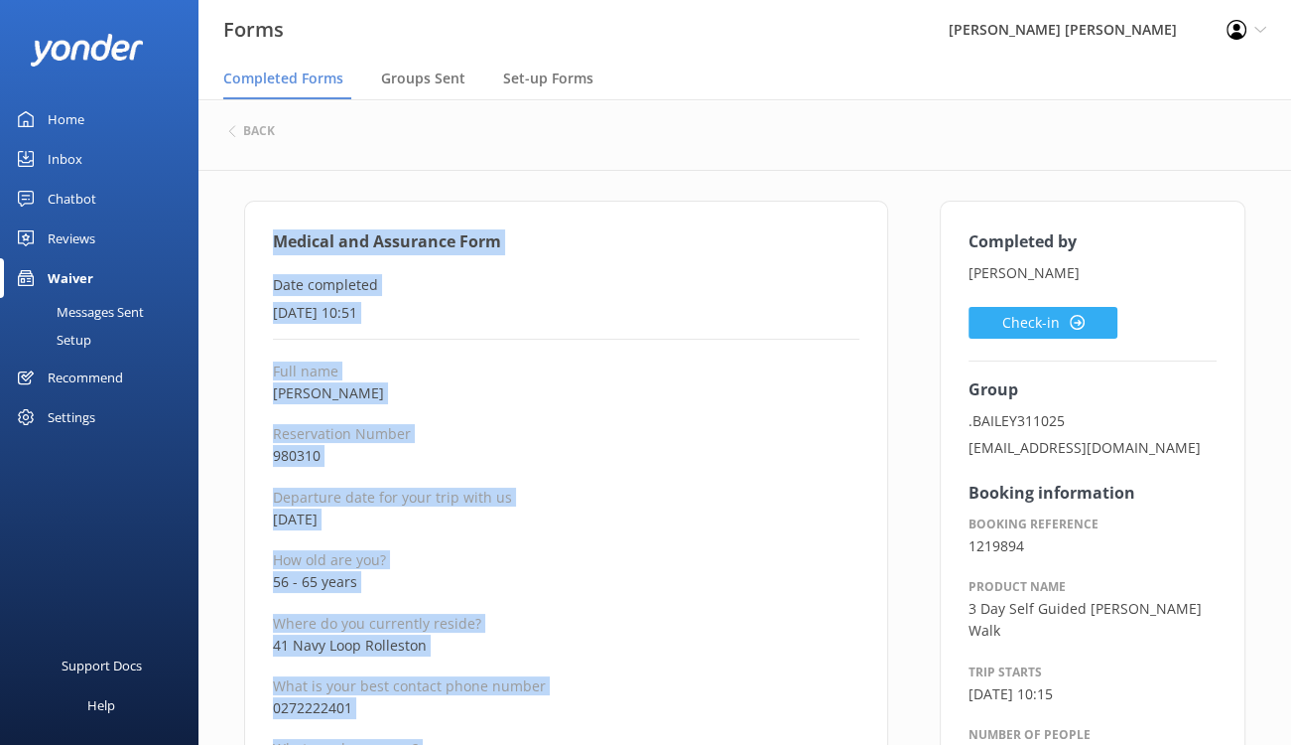
drag, startPoint x: 1020, startPoint y: 323, endPoint x: 1010, endPoint y: 323, distance: 10.9
click at [1020, 323] on button "Check-in" at bounding box center [1043, 323] width 149 height 32
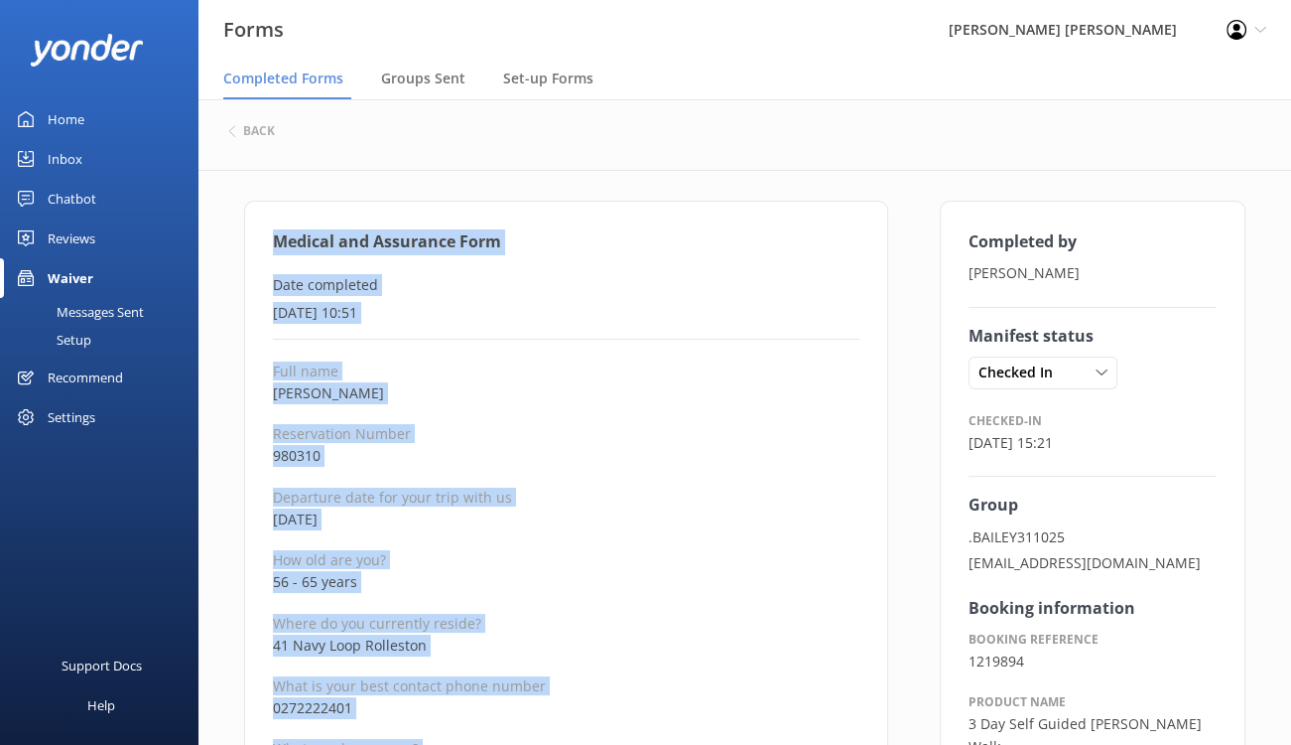
click at [662, 274] on p "Date completed" at bounding box center [566, 285] width 587 height 22
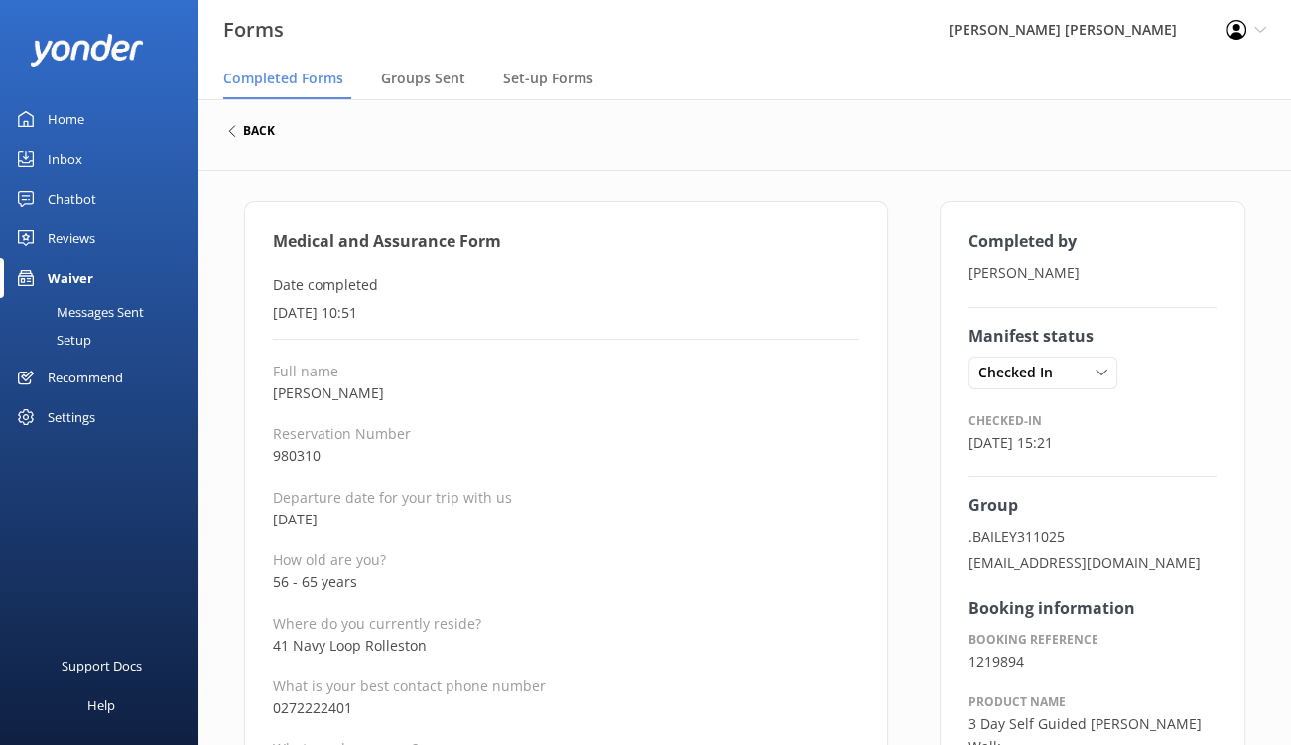
click at [243, 131] on h6 "back" at bounding box center [259, 131] width 32 height 12
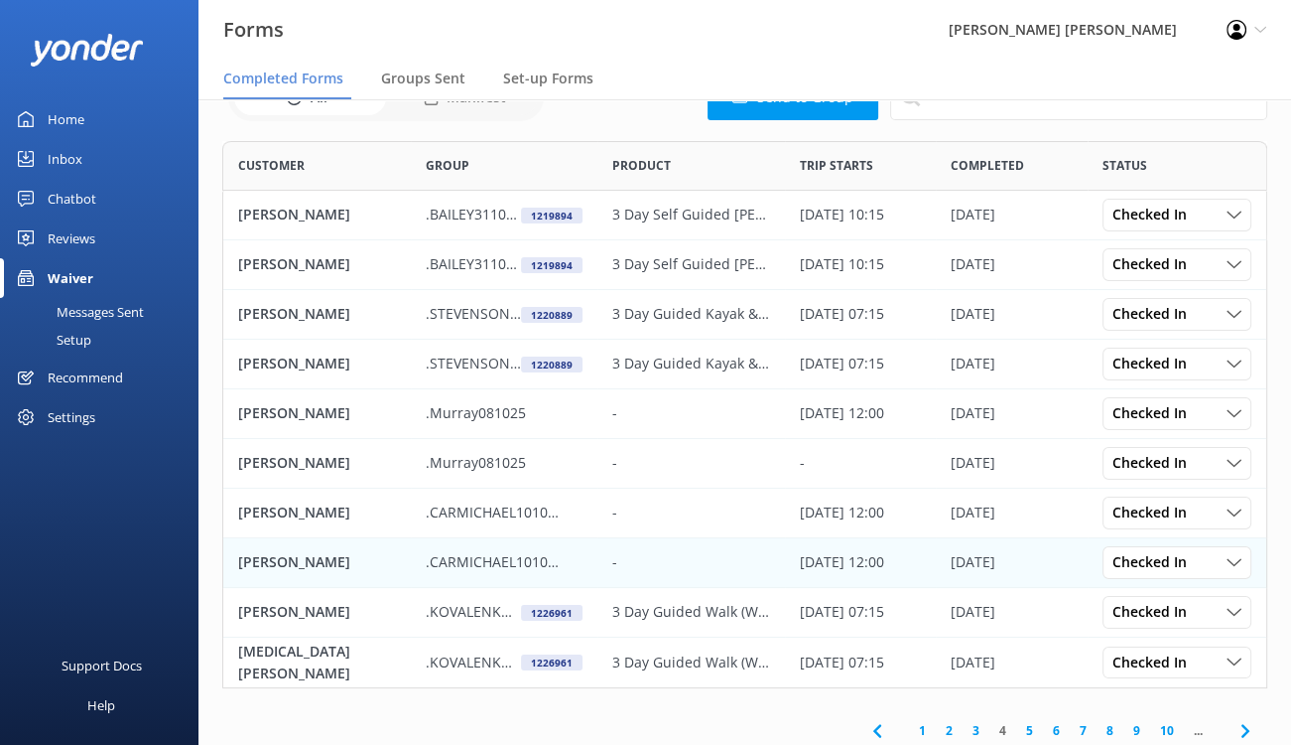
scroll to position [108, 0]
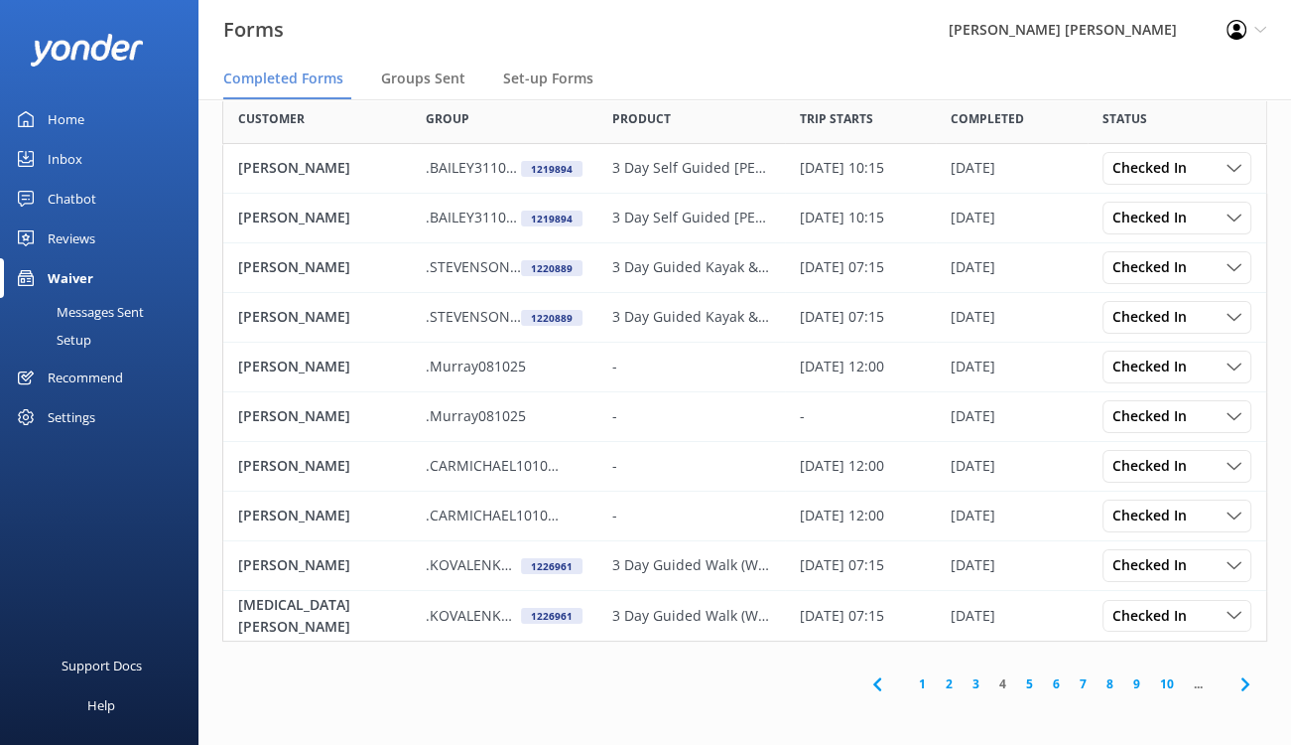
click at [972, 684] on link "3" at bounding box center [976, 683] width 27 height 19
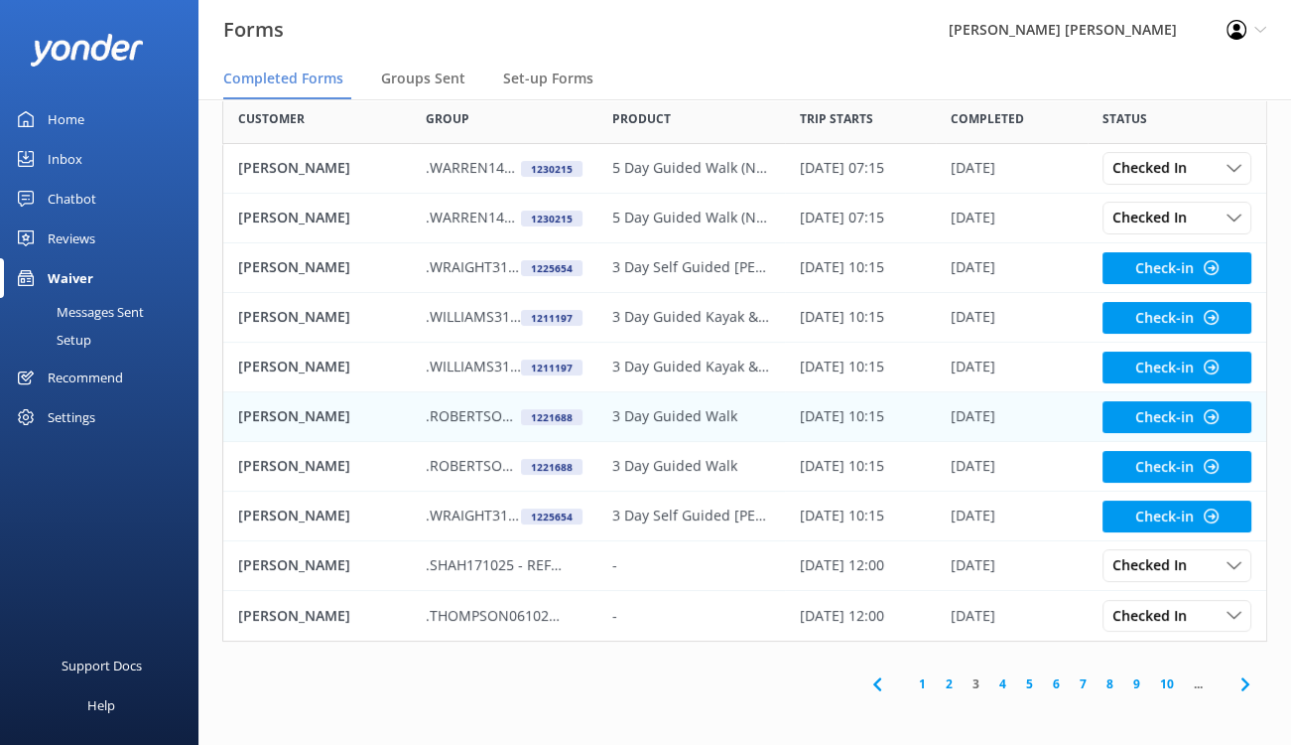
scroll to position [108, 0]
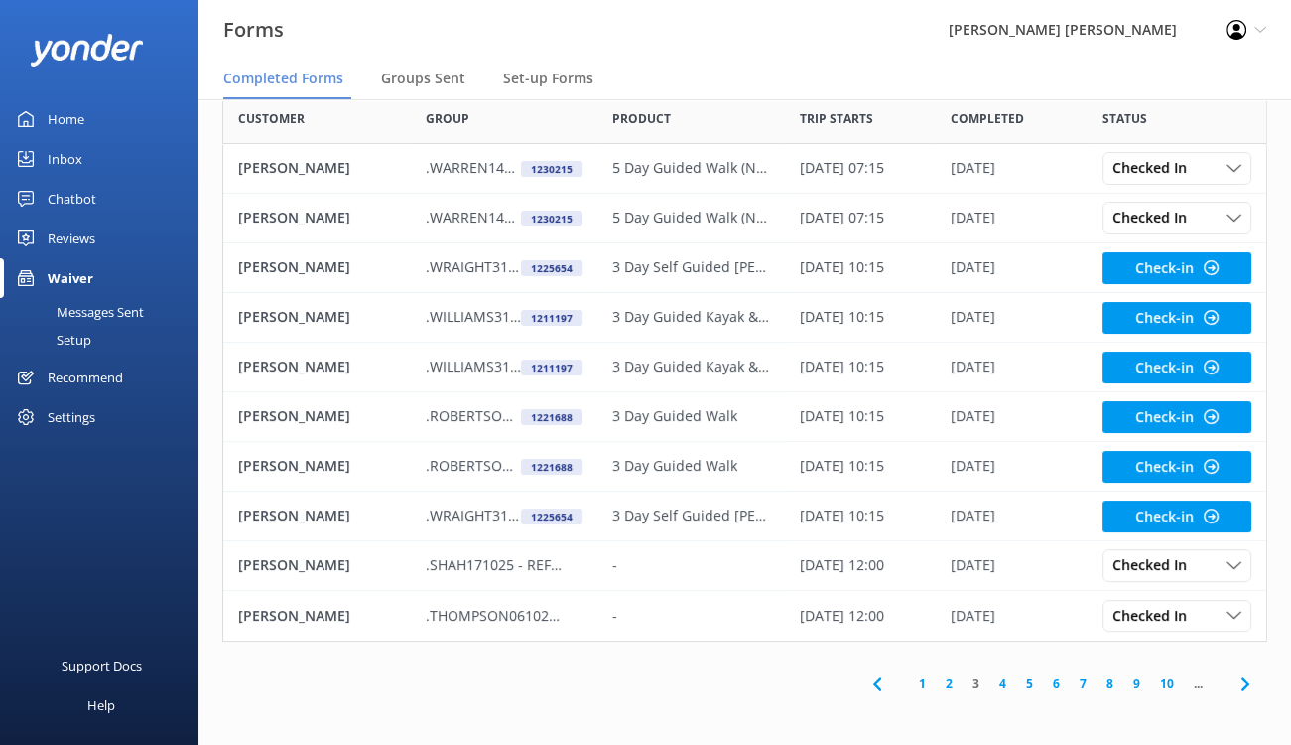
click at [999, 676] on link "4" at bounding box center [1003, 683] width 27 height 19
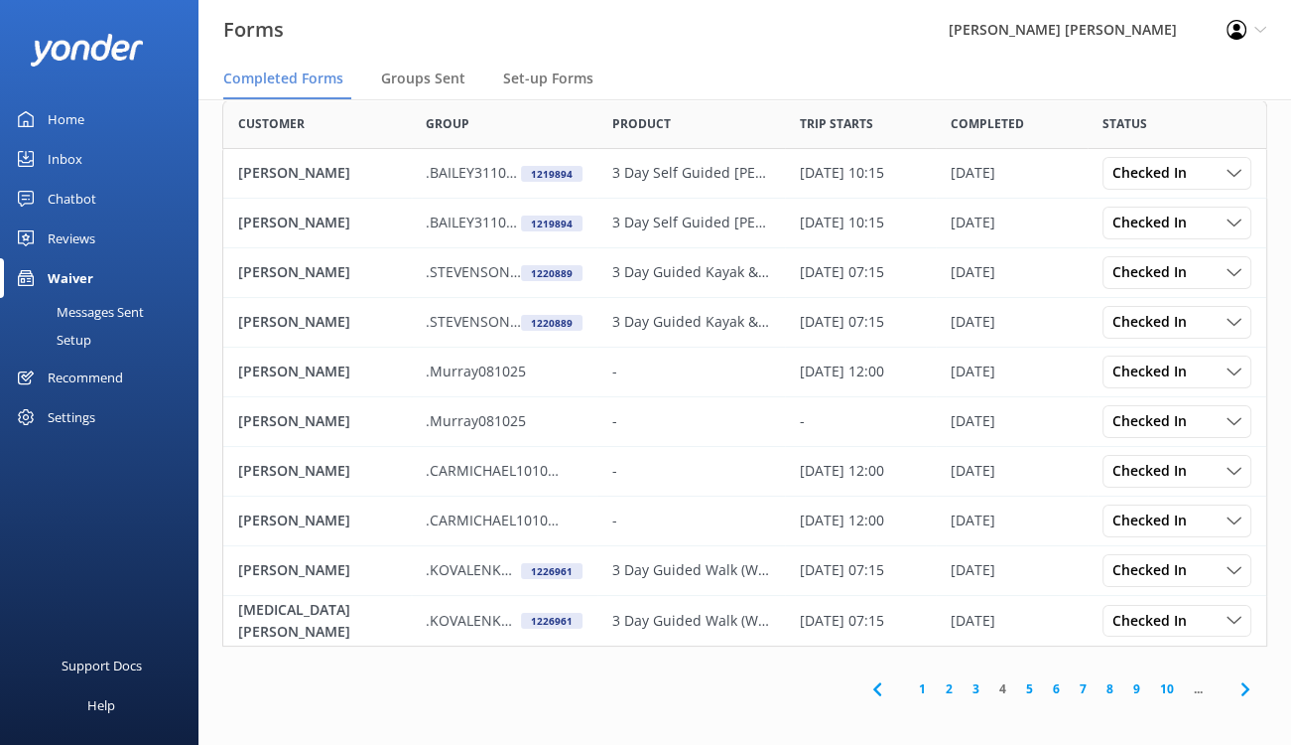
scroll to position [108, 0]
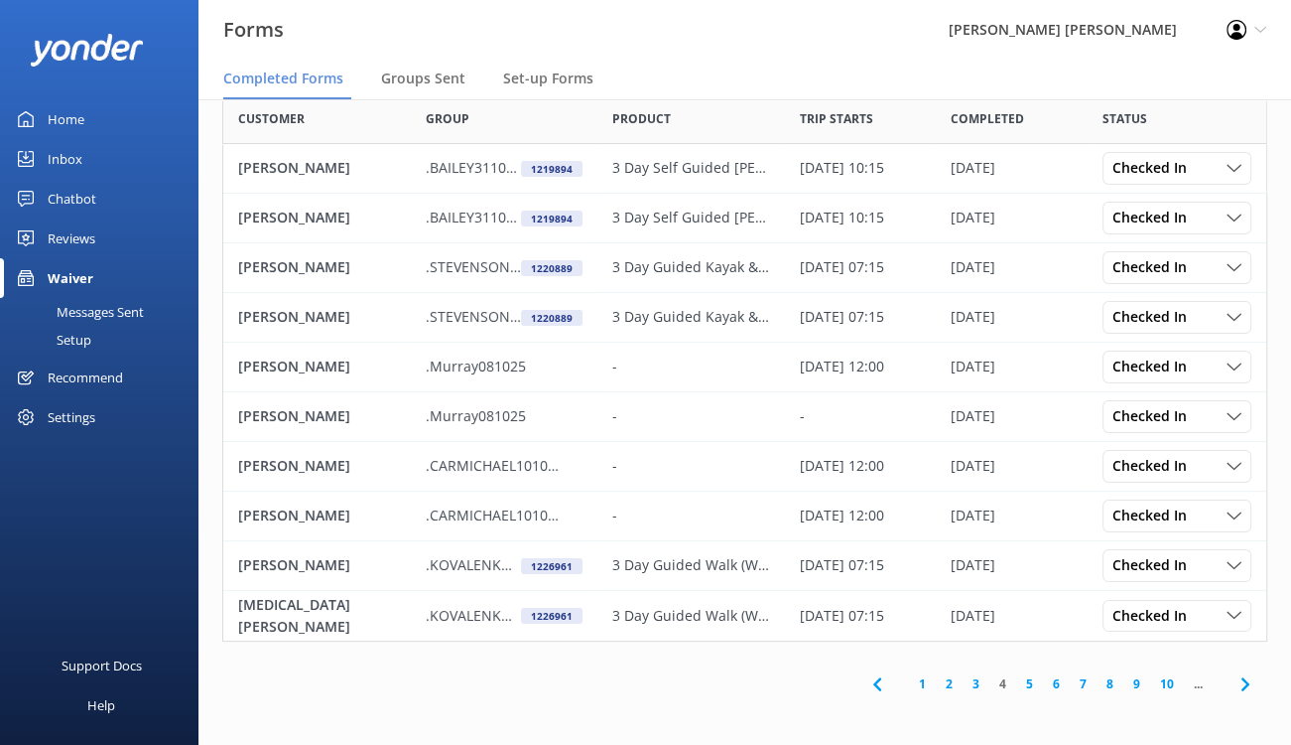
click at [1030, 684] on link "5" at bounding box center [1029, 683] width 27 height 19
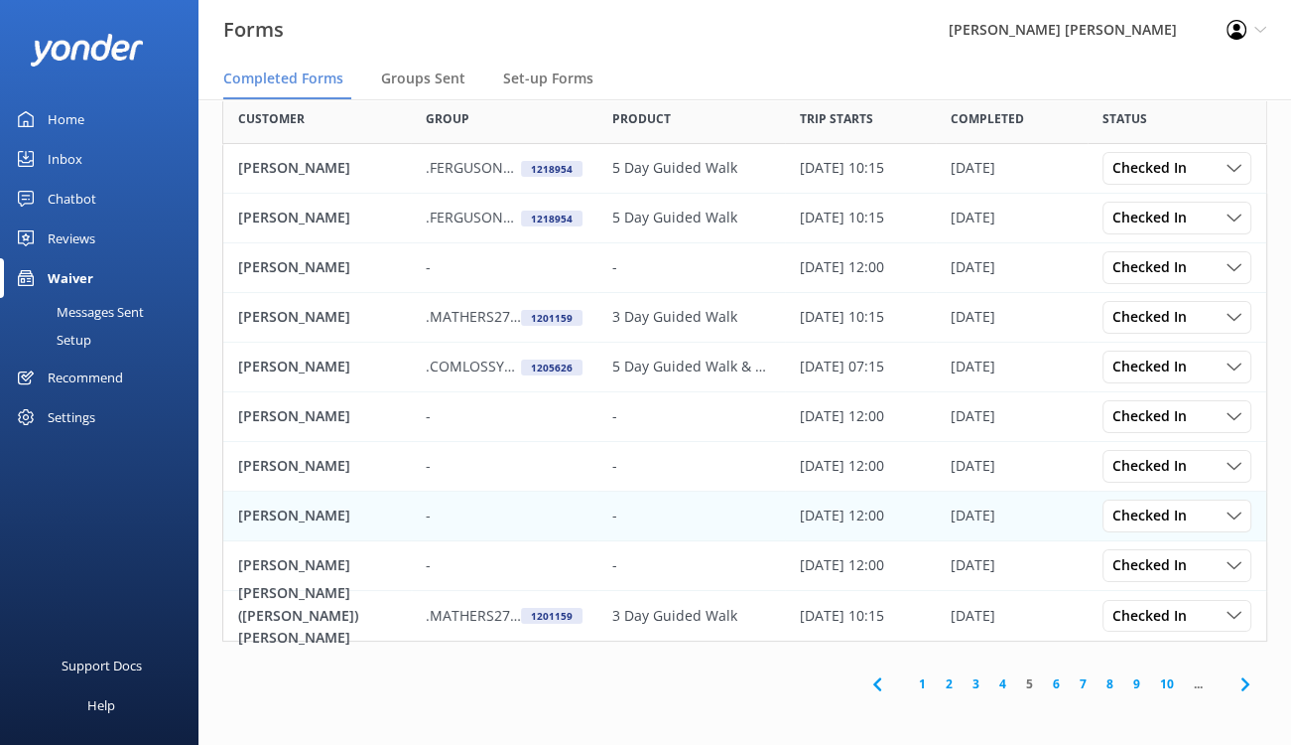
scroll to position [108, 0]
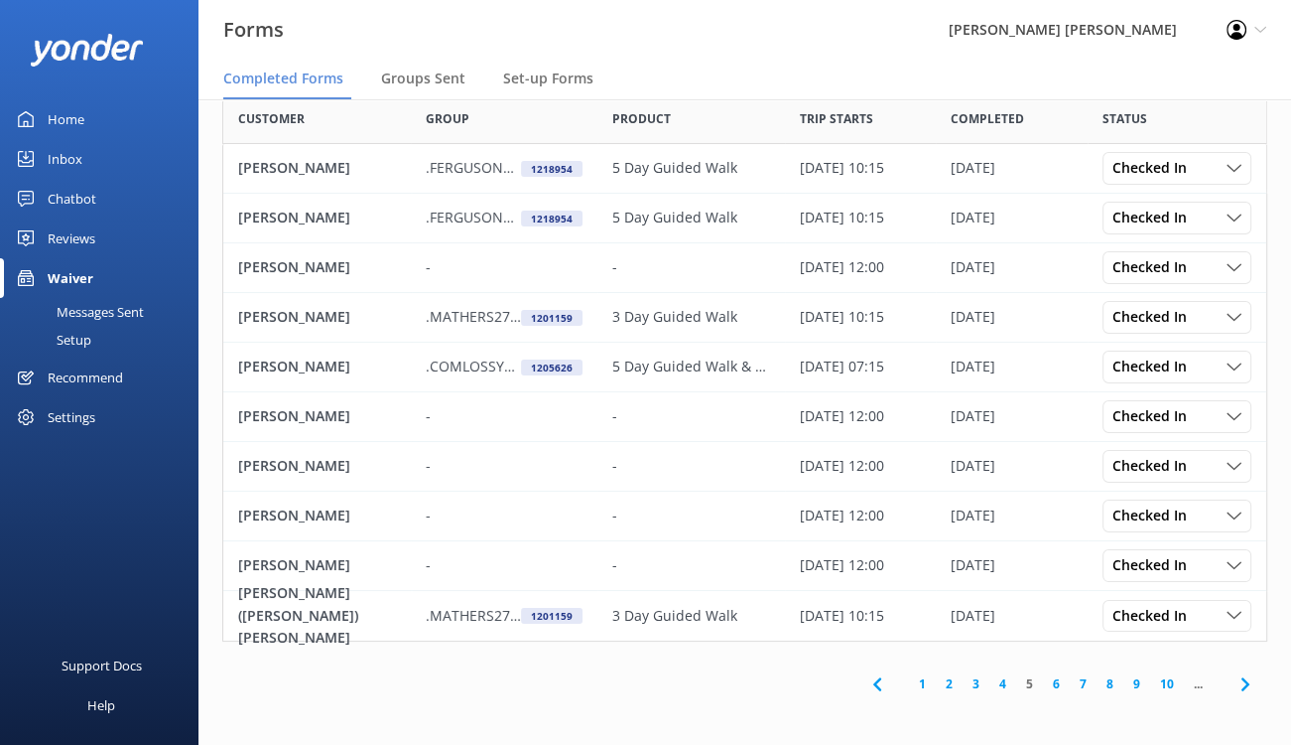
click at [1054, 687] on link "6" at bounding box center [1056, 683] width 27 height 19
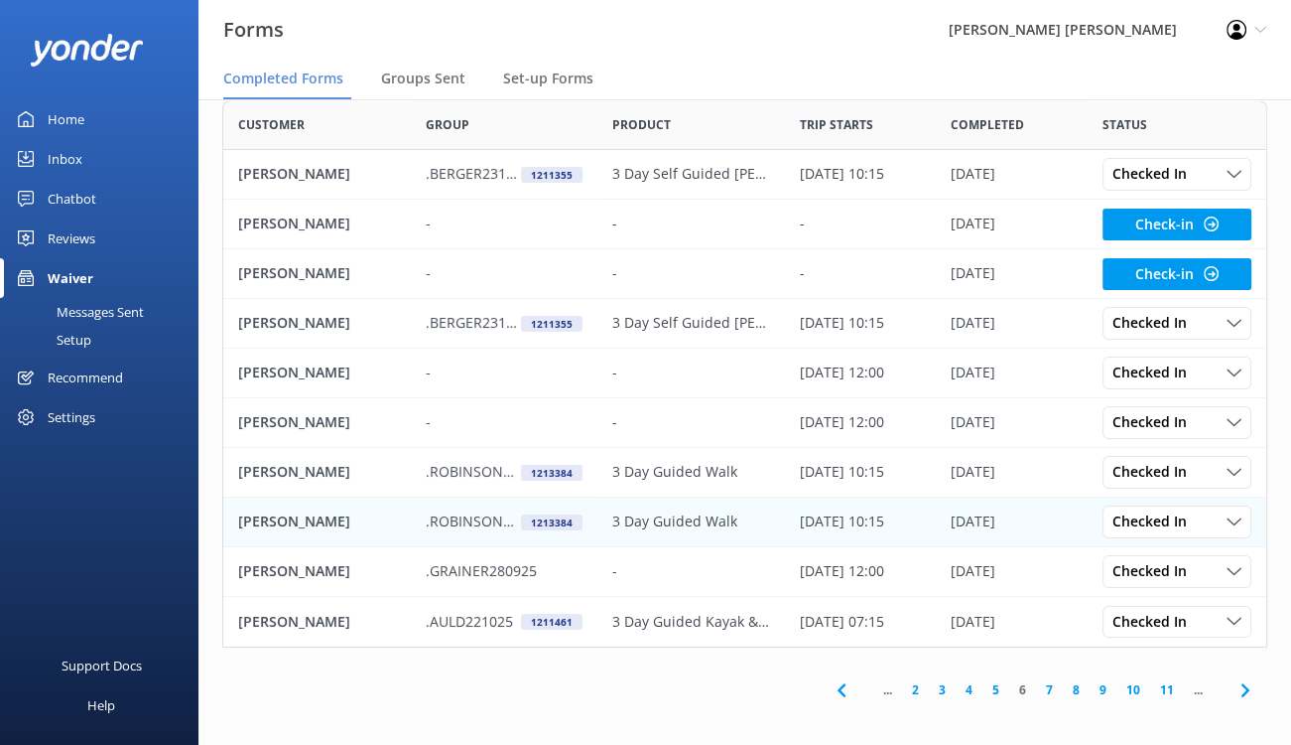
scroll to position [108, 0]
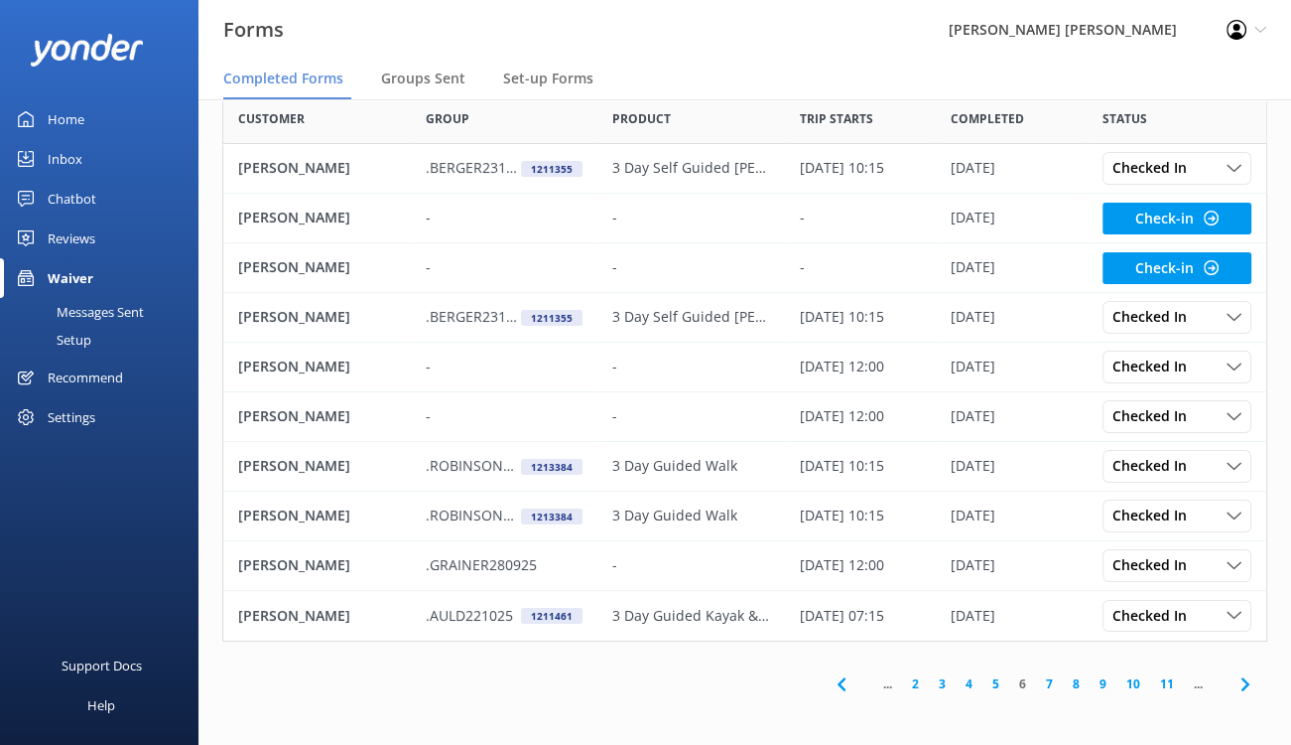
click at [1051, 684] on link "7" at bounding box center [1049, 683] width 27 height 19
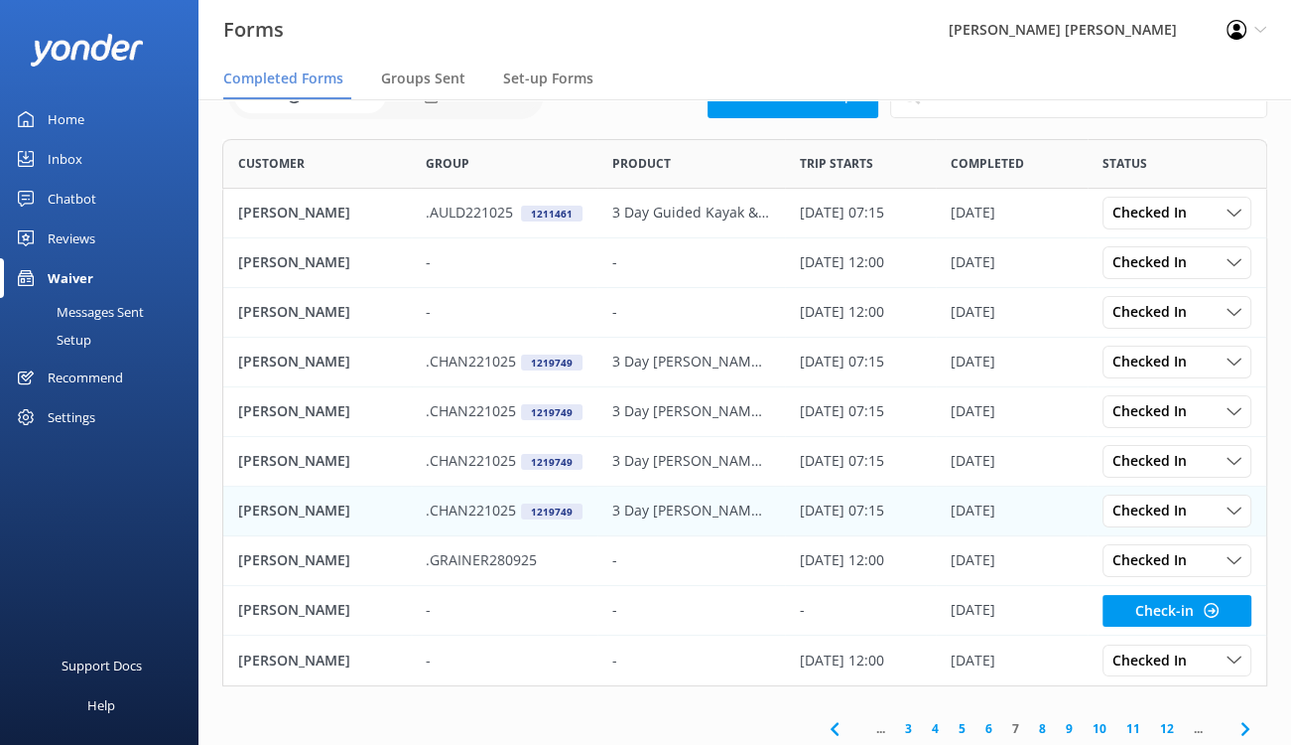
scroll to position [108, 0]
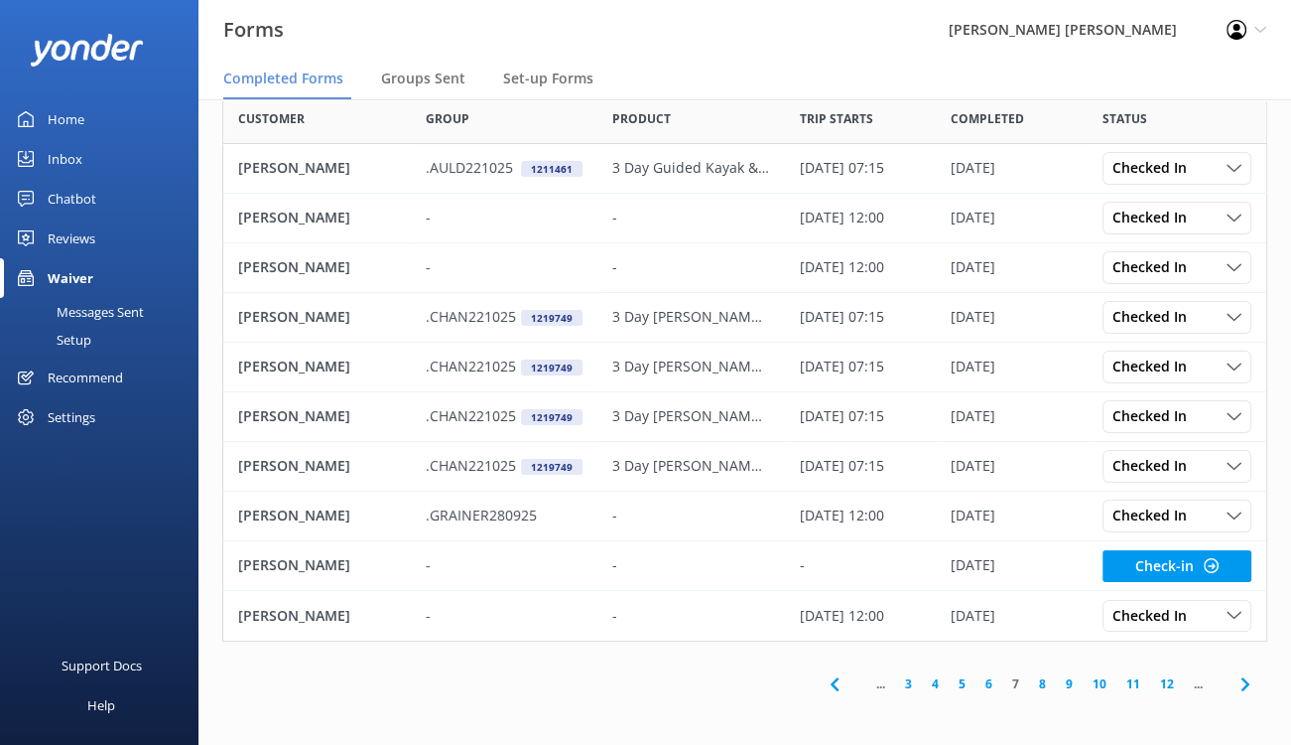
click at [938, 682] on link "4" at bounding box center [935, 683] width 27 height 19
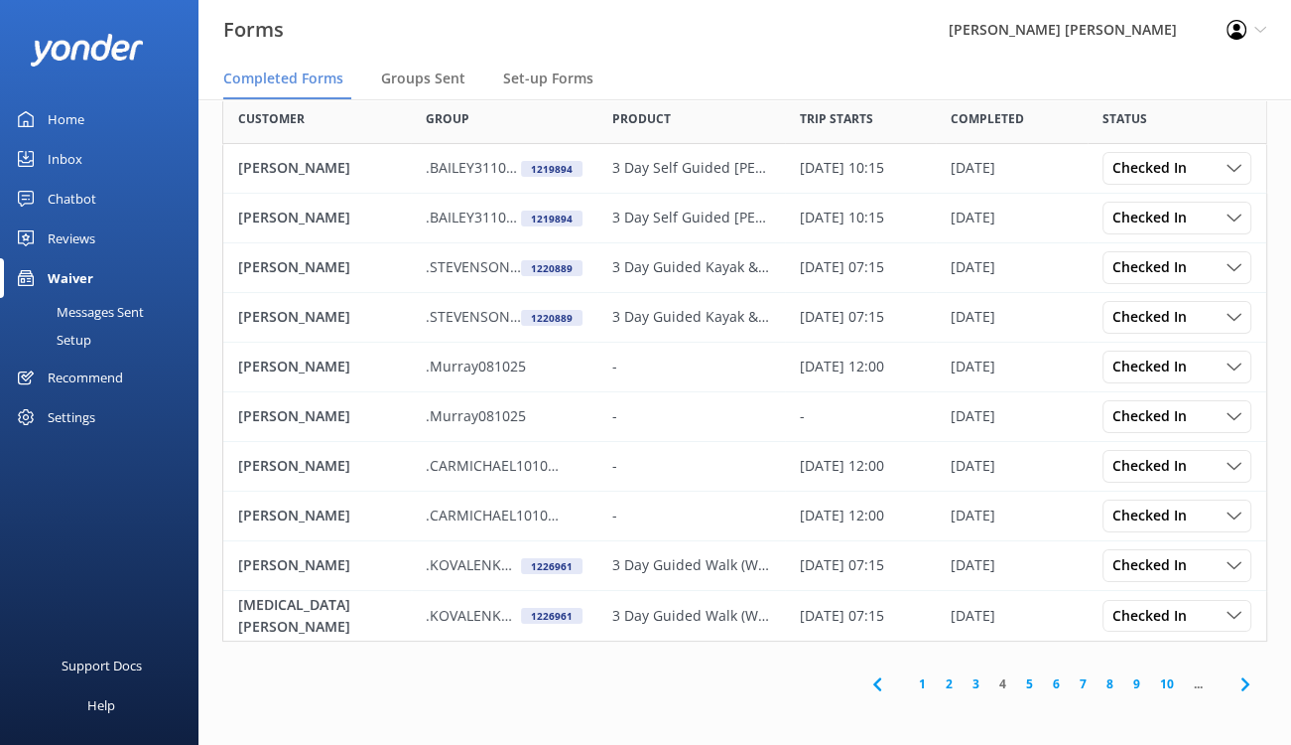
scroll to position [108, 0]
click at [971, 681] on link "3" at bounding box center [976, 683] width 27 height 19
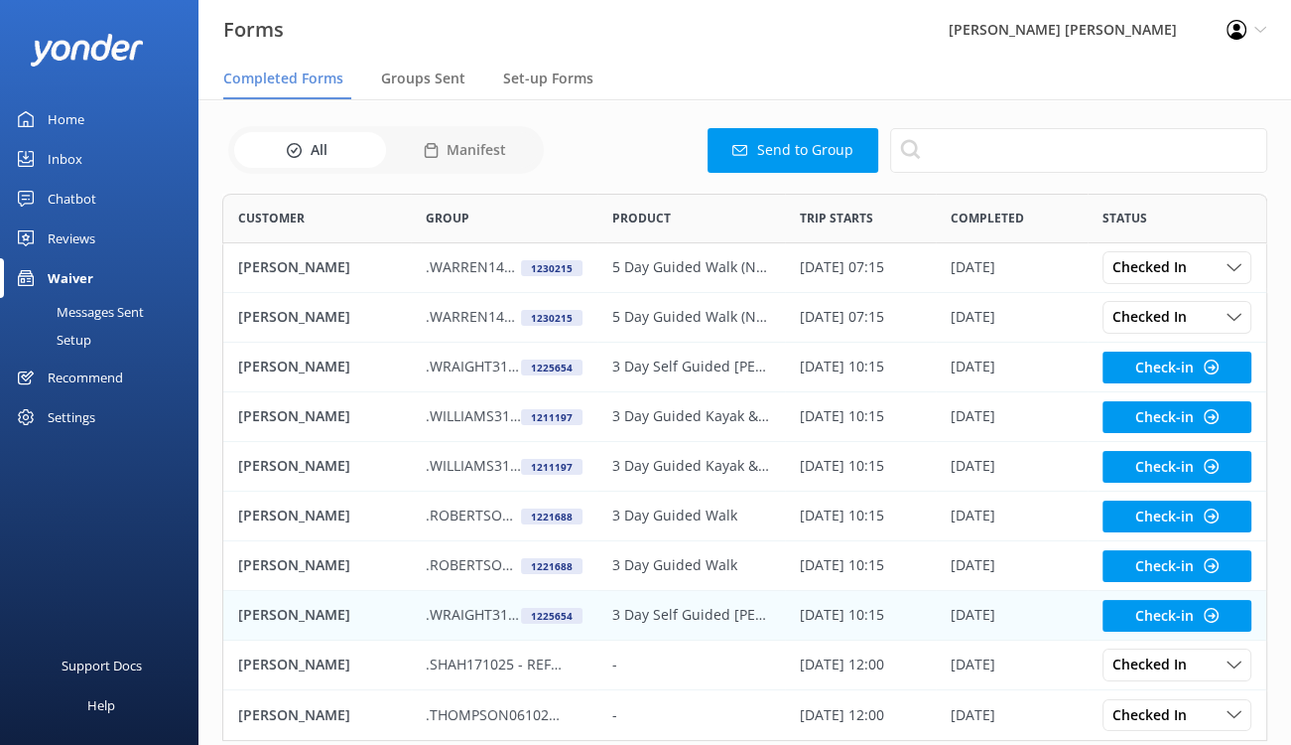
click at [259, 617] on p "[PERSON_NAME]" at bounding box center [294, 615] width 112 height 22
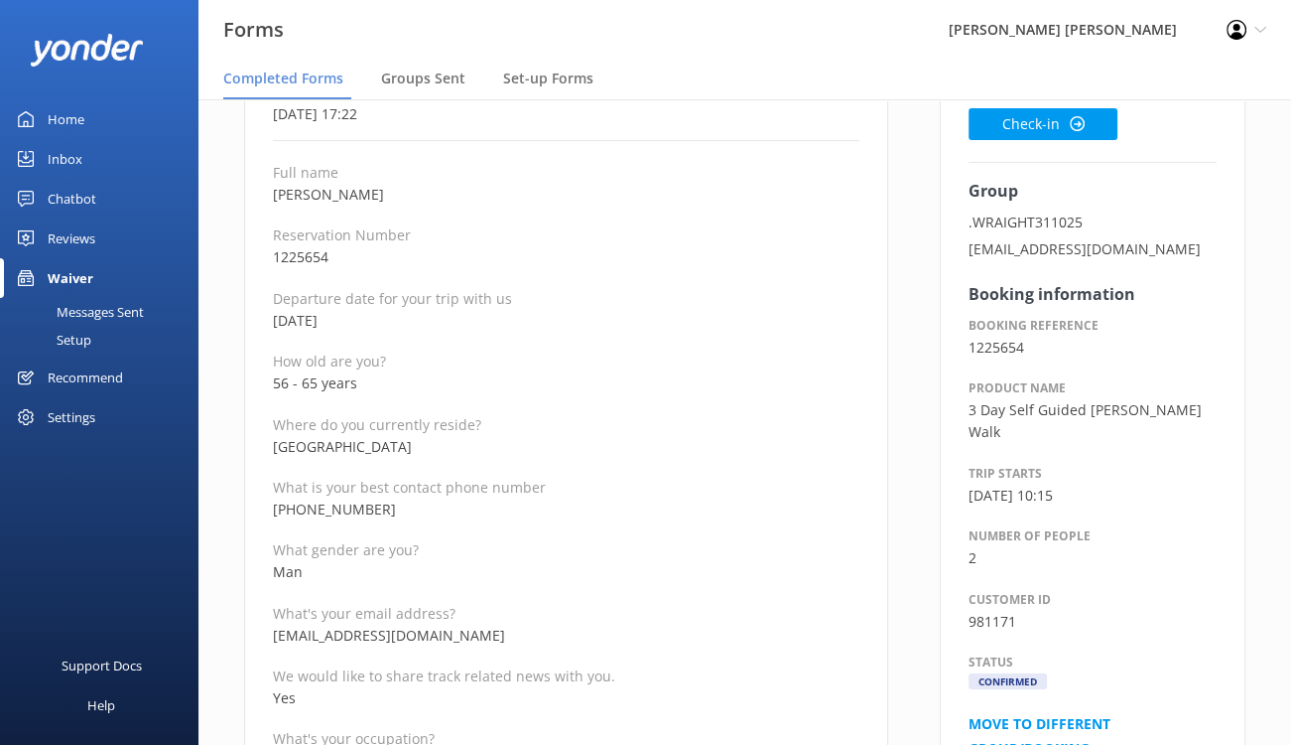
scroll to position [298, 0]
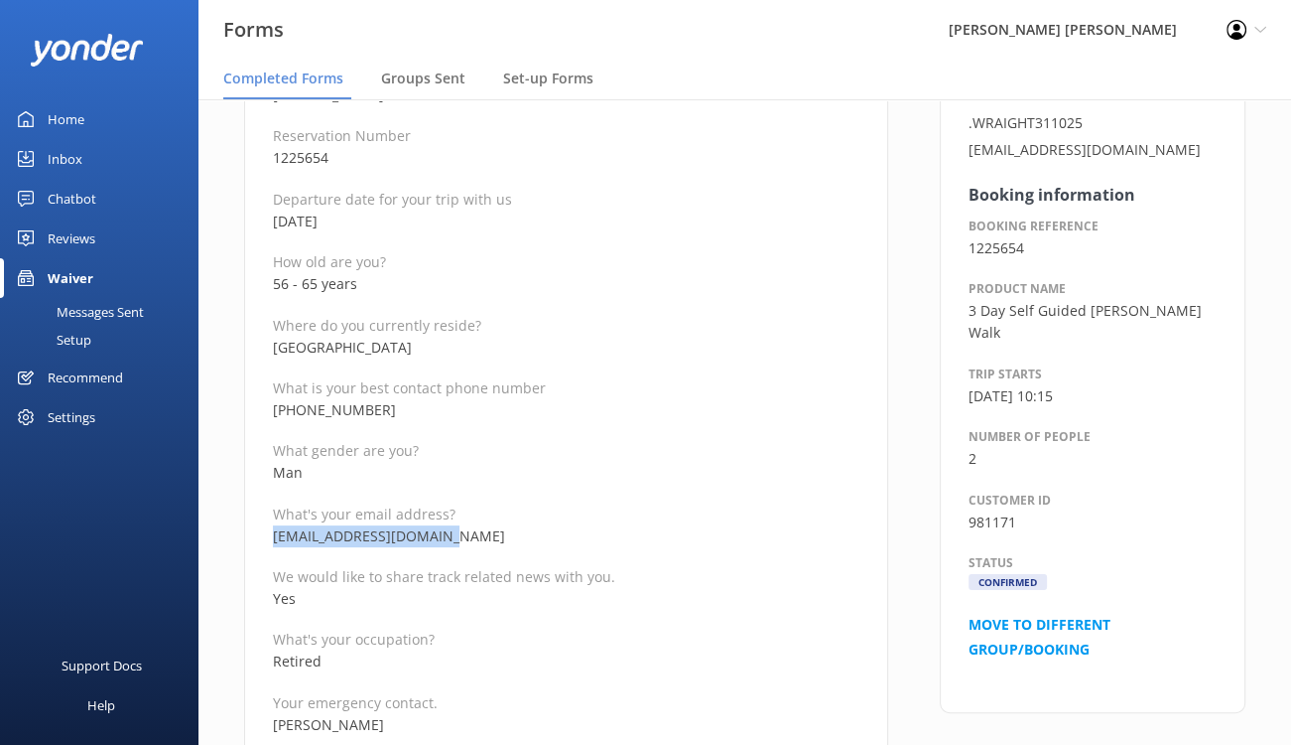
drag, startPoint x: 480, startPoint y: 539, endPoint x: 275, endPoint y: 540, distance: 205.5
click at [275, 540] on p "wraightmarcus@gmail.com" at bounding box center [566, 536] width 587 height 22
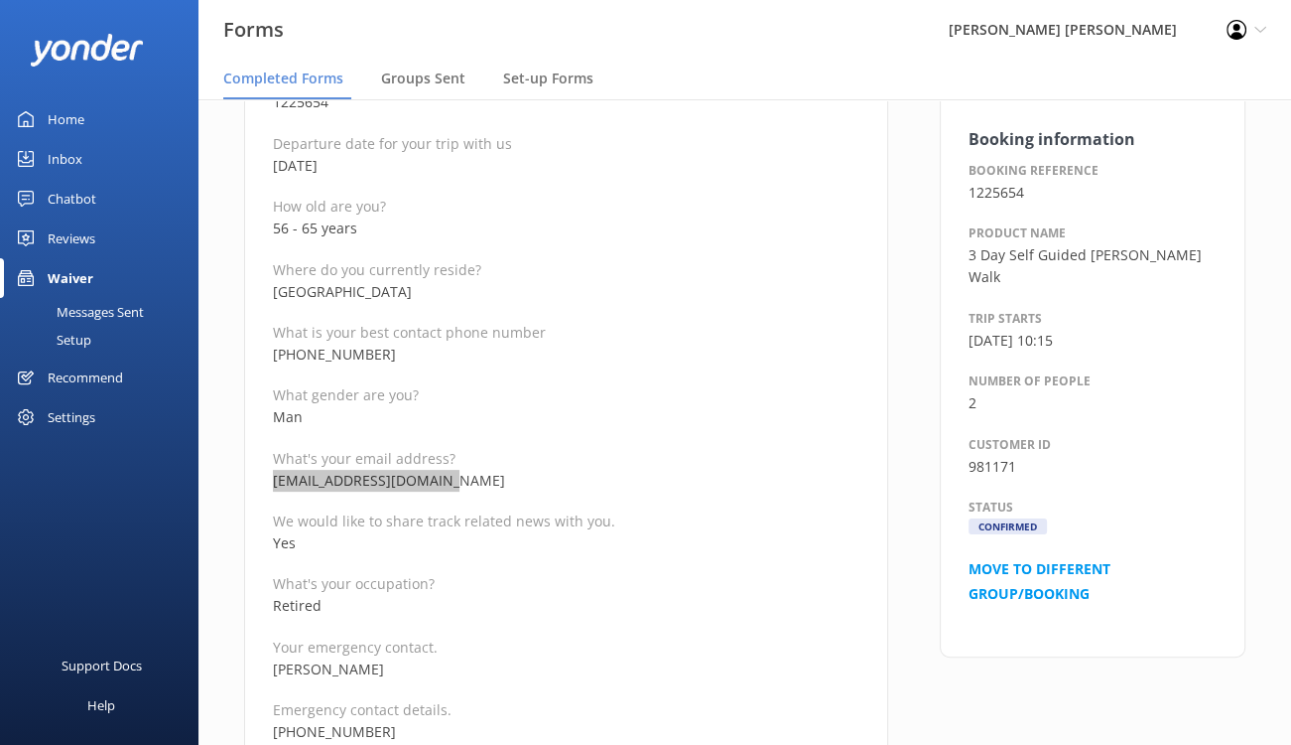
scroll to position [496, 0]
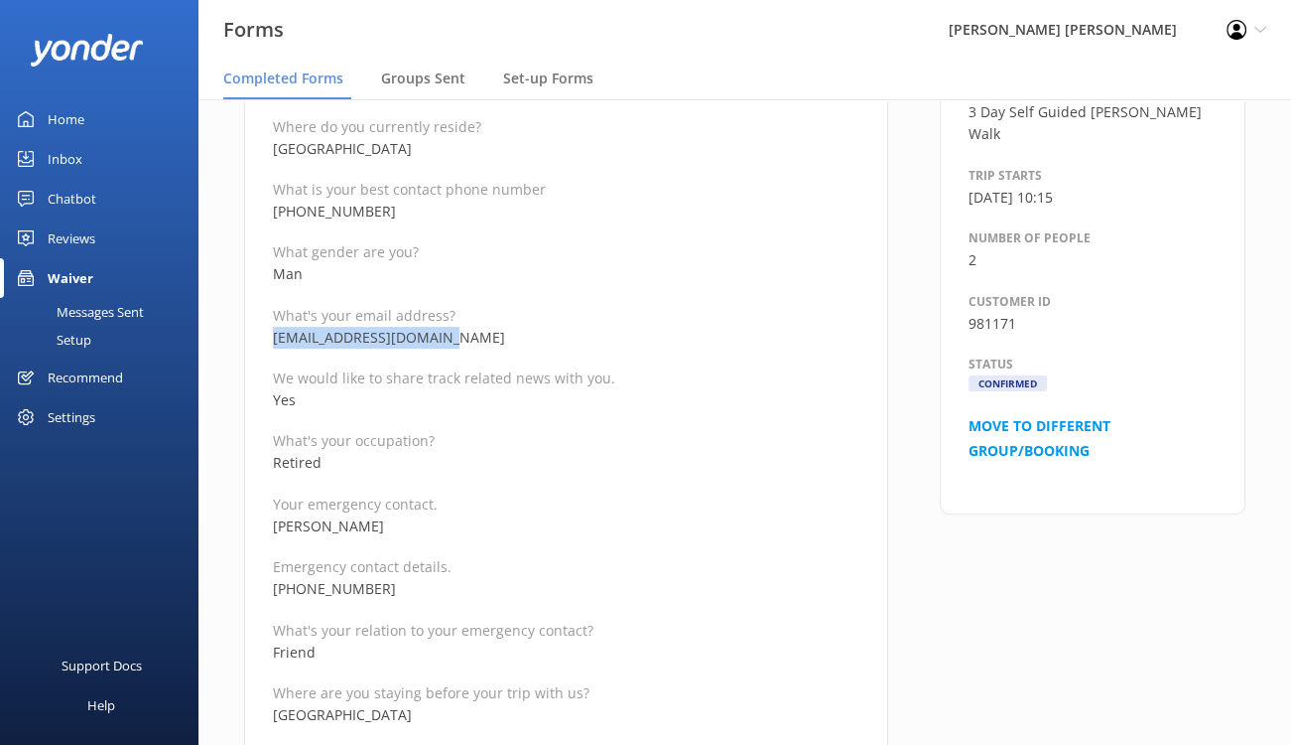
drag, startPoint x: 400, startPoint y: 526, endPoint x: 270, endPoint y: 530, distance: 130.1
drag, startPoint x: 393, startPoint y: 591, endPoint x: 271, endPoint y: 591, distance: 122.1
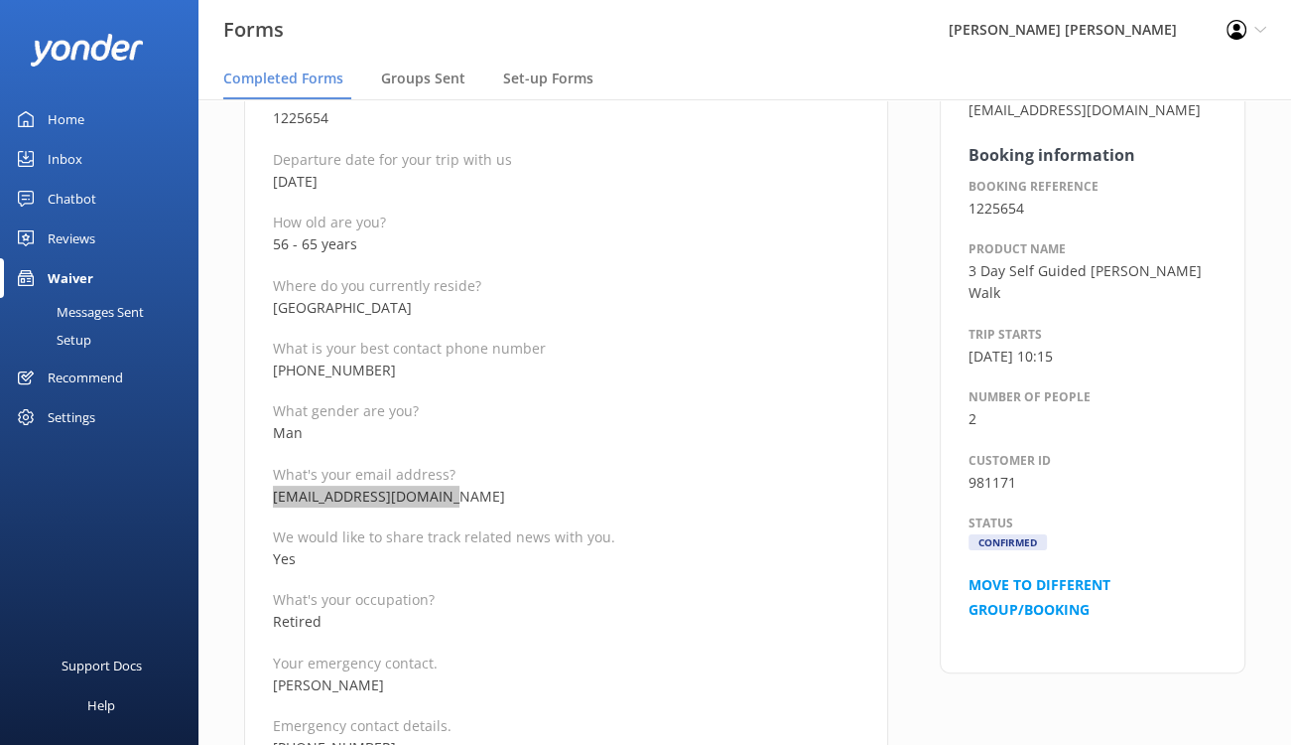
scroll to position [0, 0]
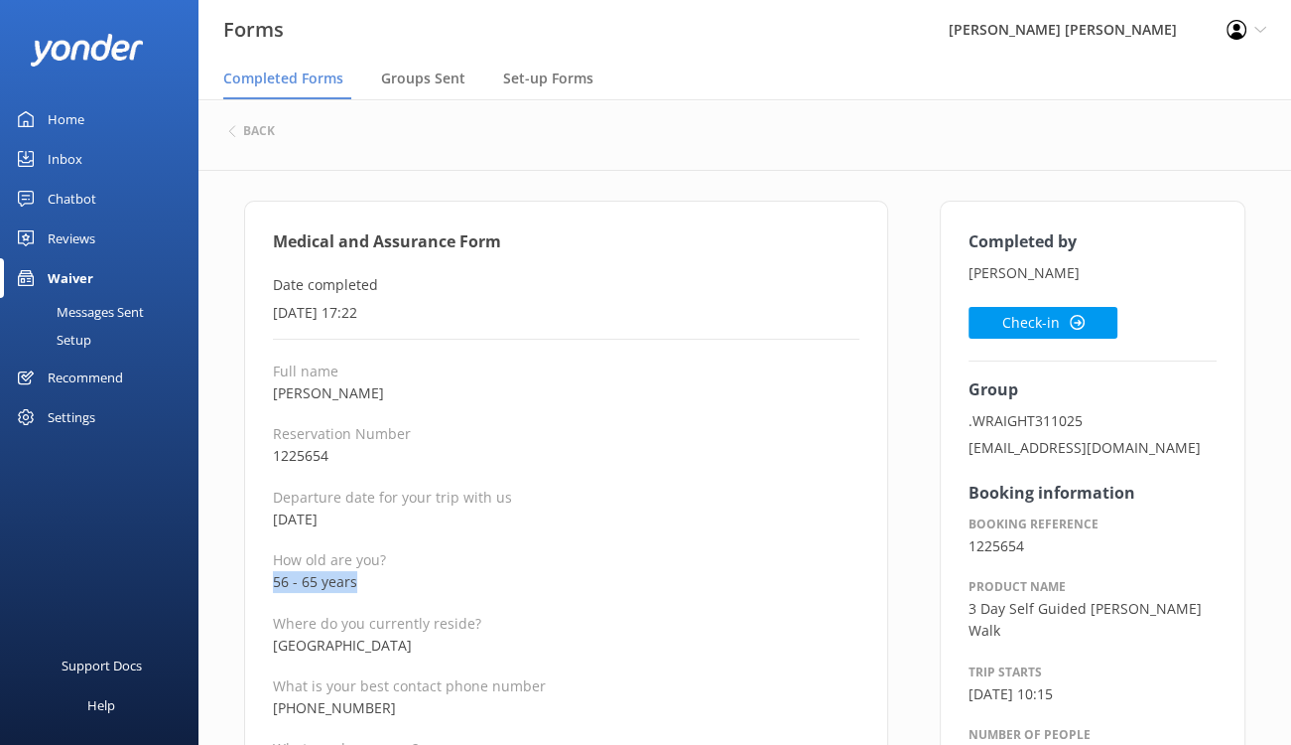
drag, startPoint x: 362, startPoint y: 581, endPoint x: 273, endPoint y: 585, distance: 89.4
click at [273, 585] on p "56 - 65 years" at bounding box center [566, 582] width 587 height 22
drag, startPoint x: 393, startPoint y: 390, endPoint x: 271, endPoint y: 395, distance: 122.2
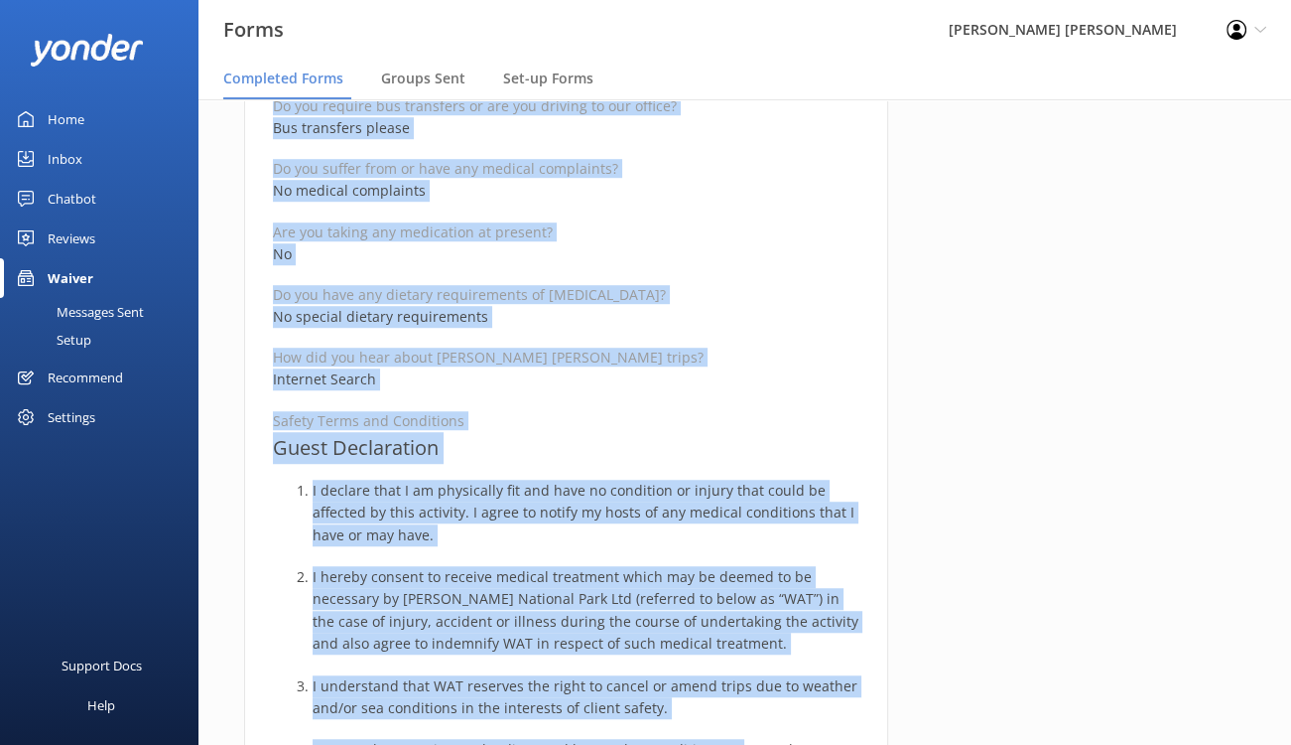
scroll to position [1263, 0]
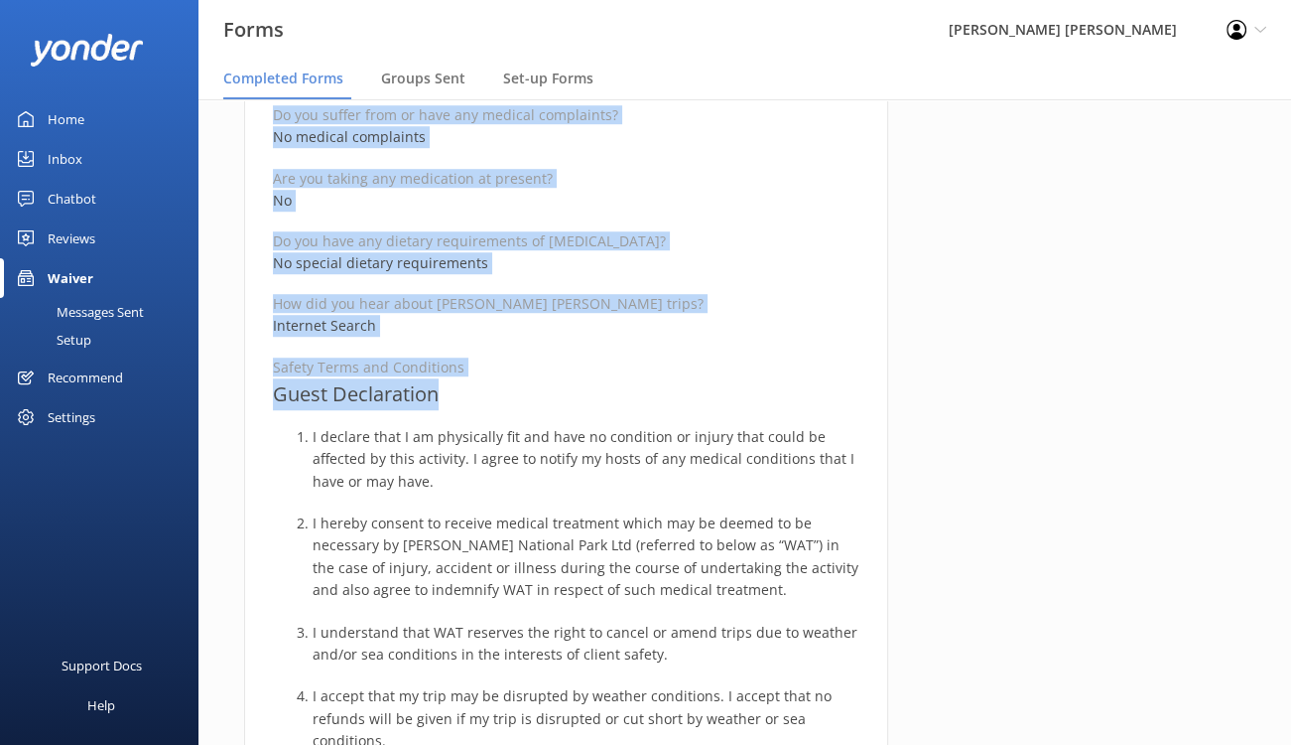
drag, startPoint x: 275, startPoint y: 237, endPoint x: 622, endPoint y: 391, distance: 380.0
click at [622, 391] on div "Medical and Assurance Form Date completed 4th October 2025, 17:22 Full name Mar…" at bounding box center [566, 370] width 644 height 2864
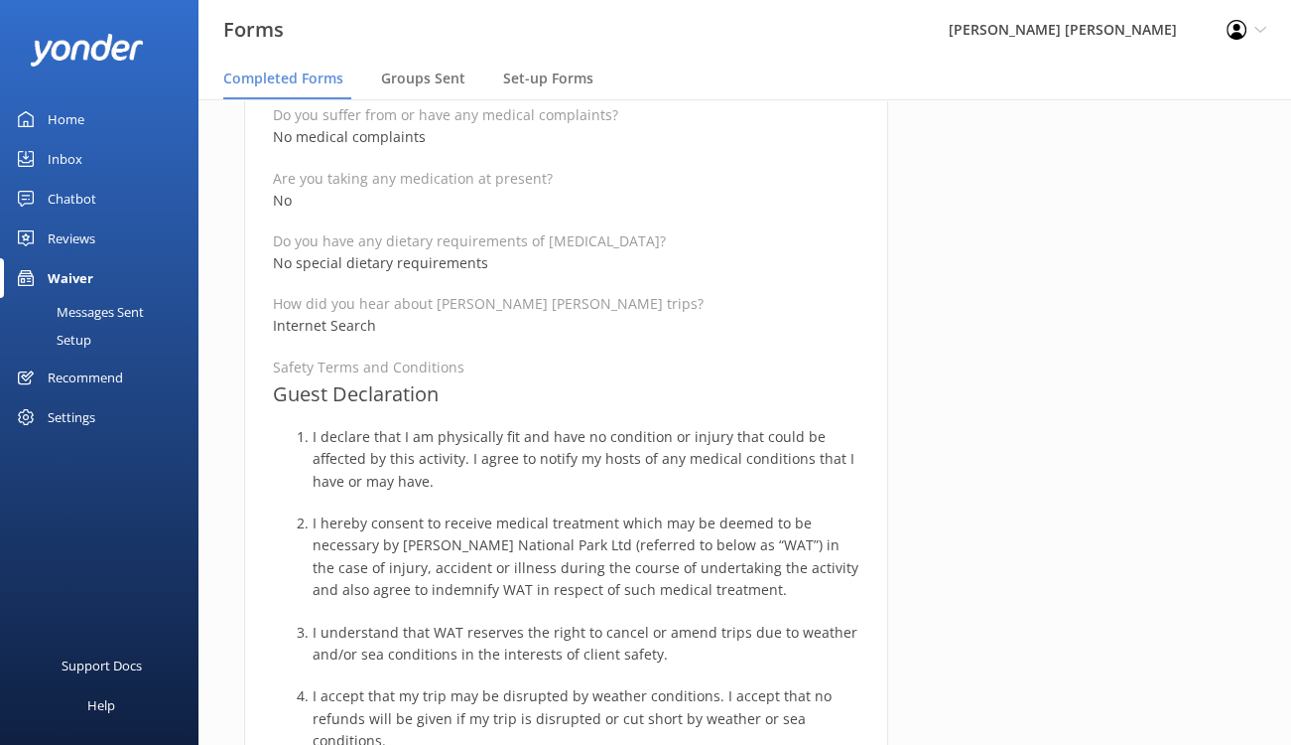
click at [1069, 318] on div "Completed by Marcus Wraight Check-in Group .WRAIGHT311025 wraightmarcus@gmail.c…" at bounding box center [1092, 380] width 357 height 2884
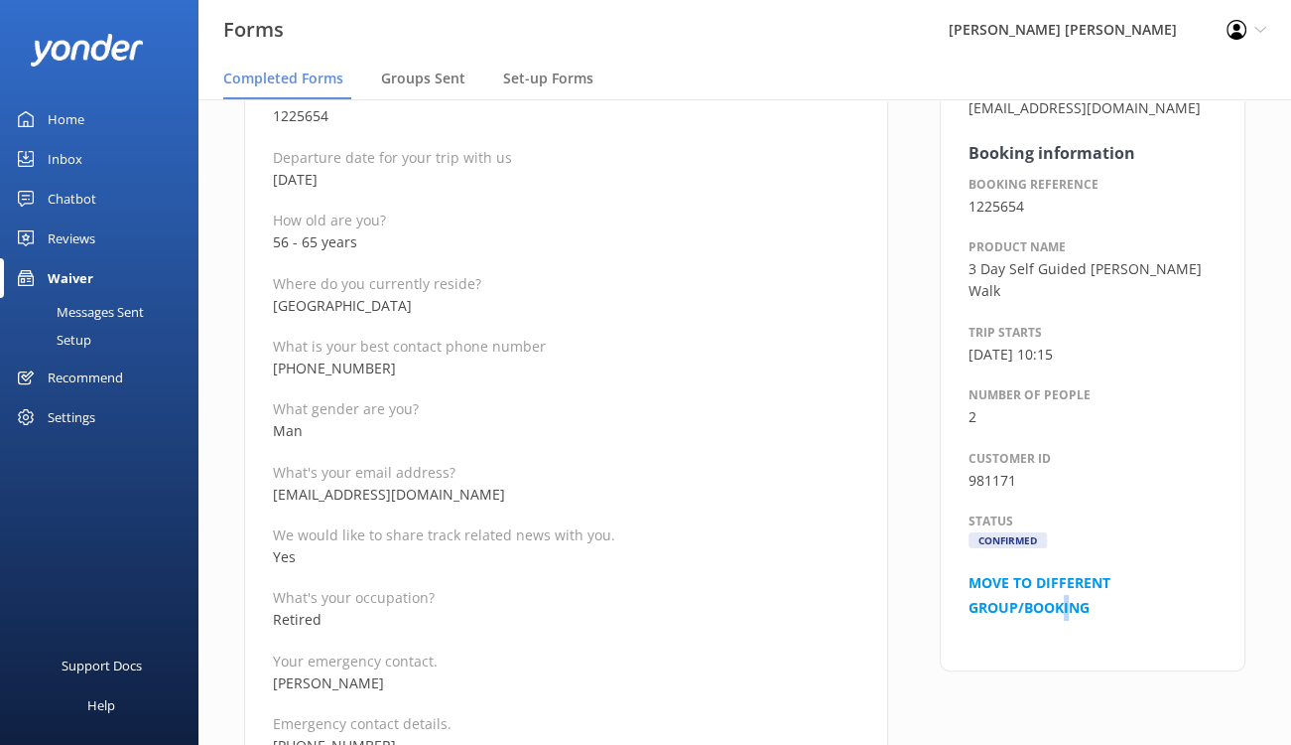
scroll to position [0, 0]
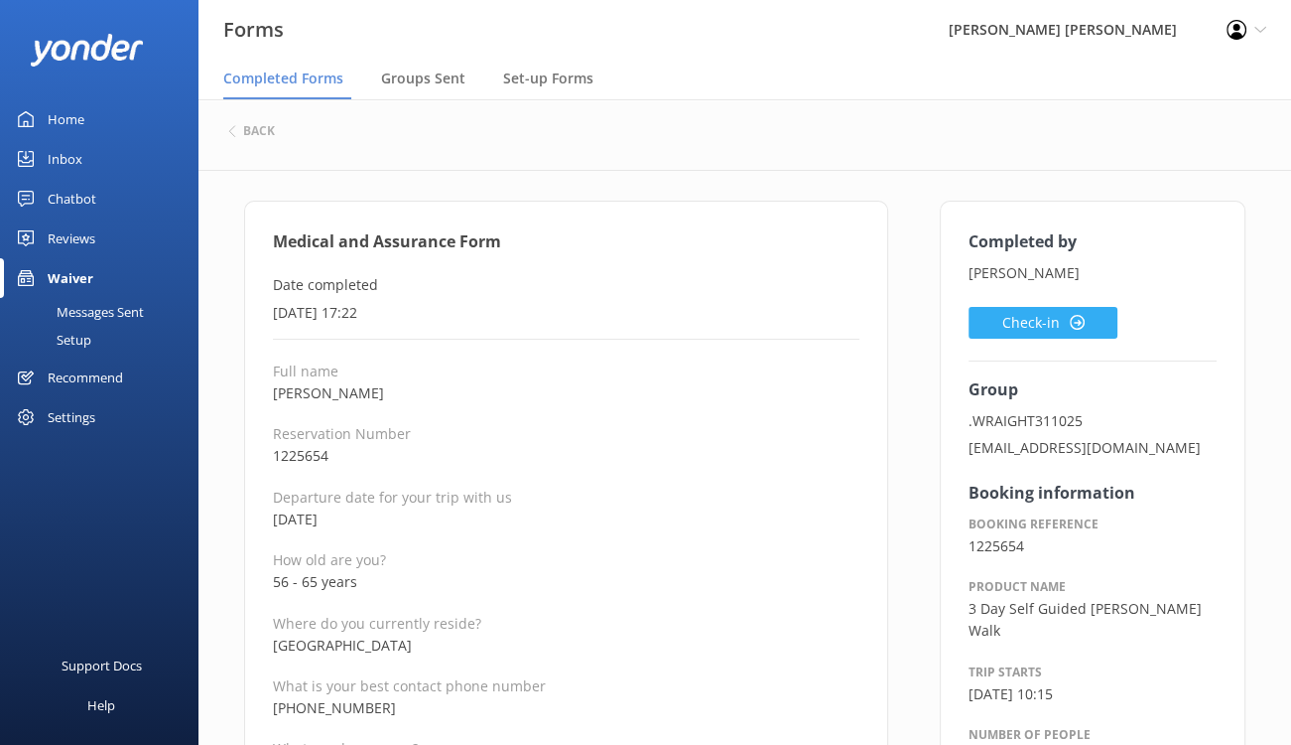
click at [1004, 323] on button "Check-in" at bounding box center [1043, 323] width 149 height 32
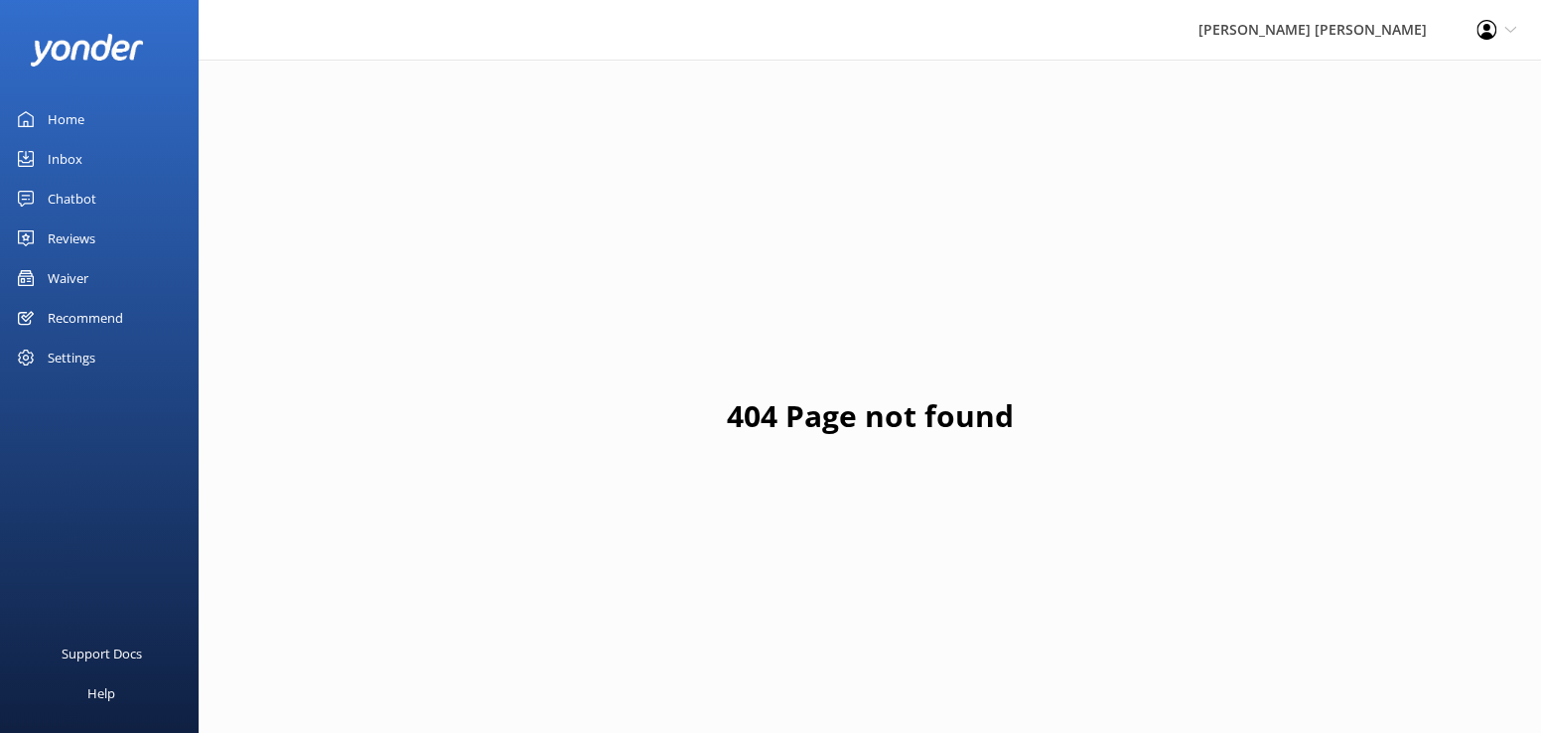
click at [68, 274] on div "Waiver" at bounding box center [68, 278] width 41 height 40
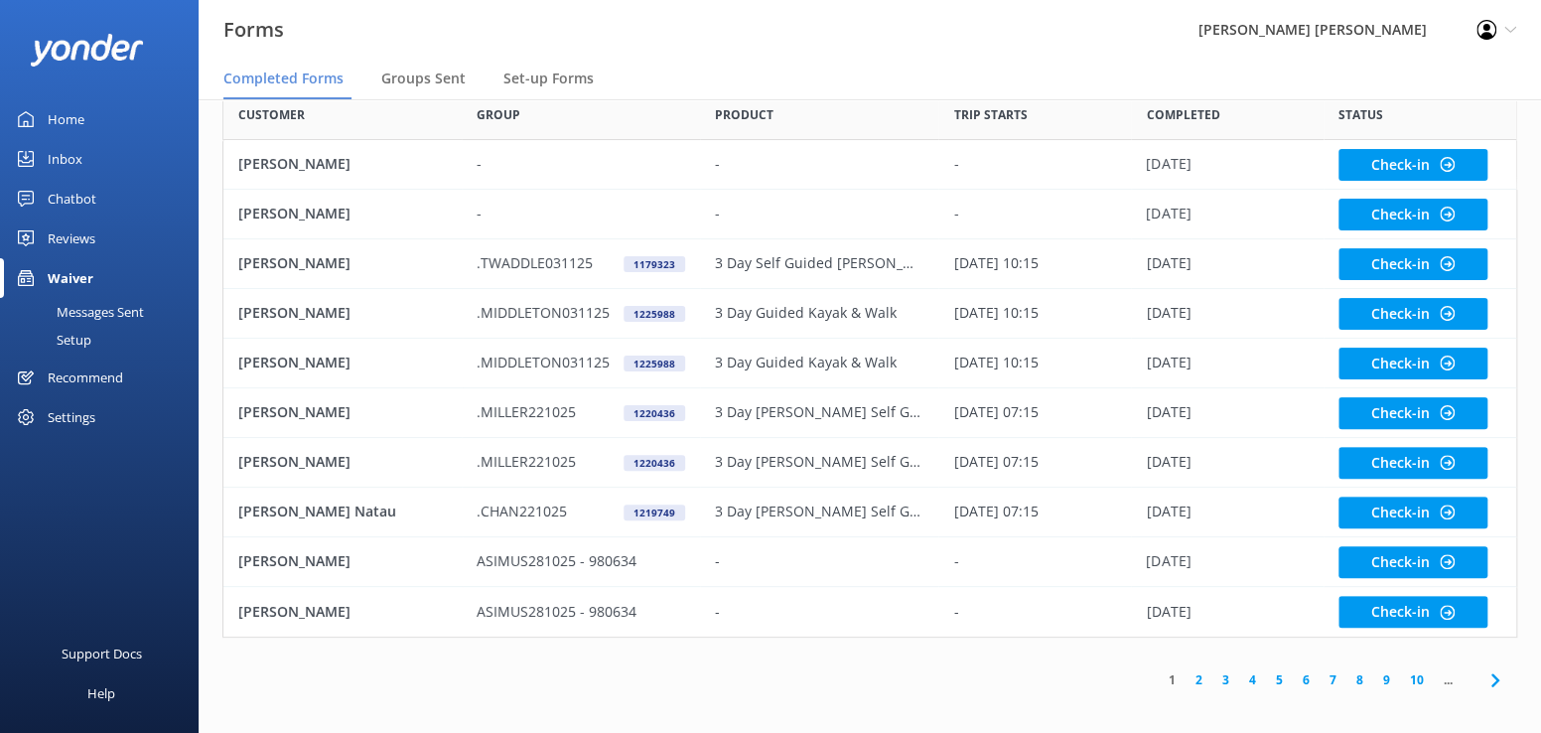
scroll to position [120, 0]
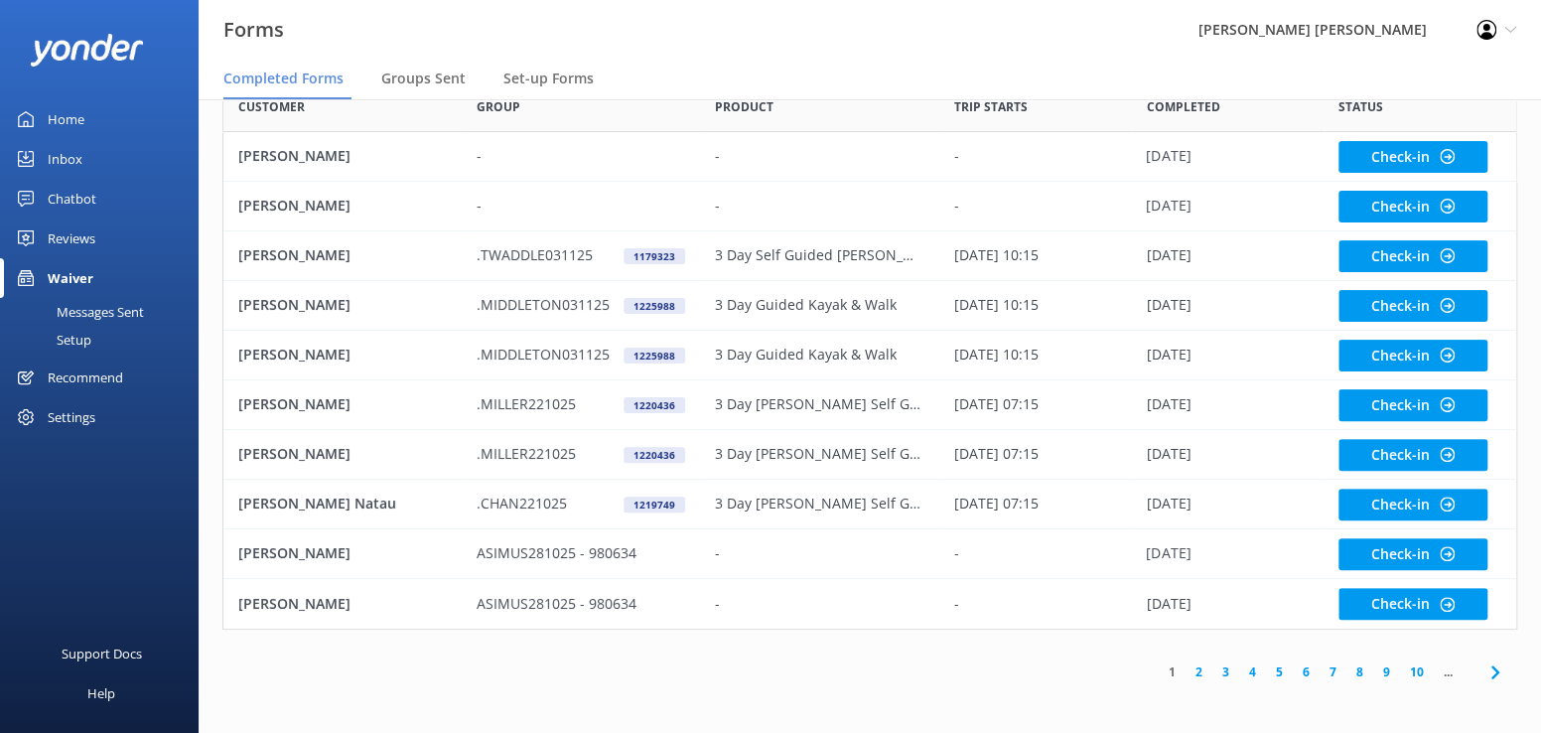
click at [1246, 672] on link "4" at bounding box center [1252, 671] width 27 height 19
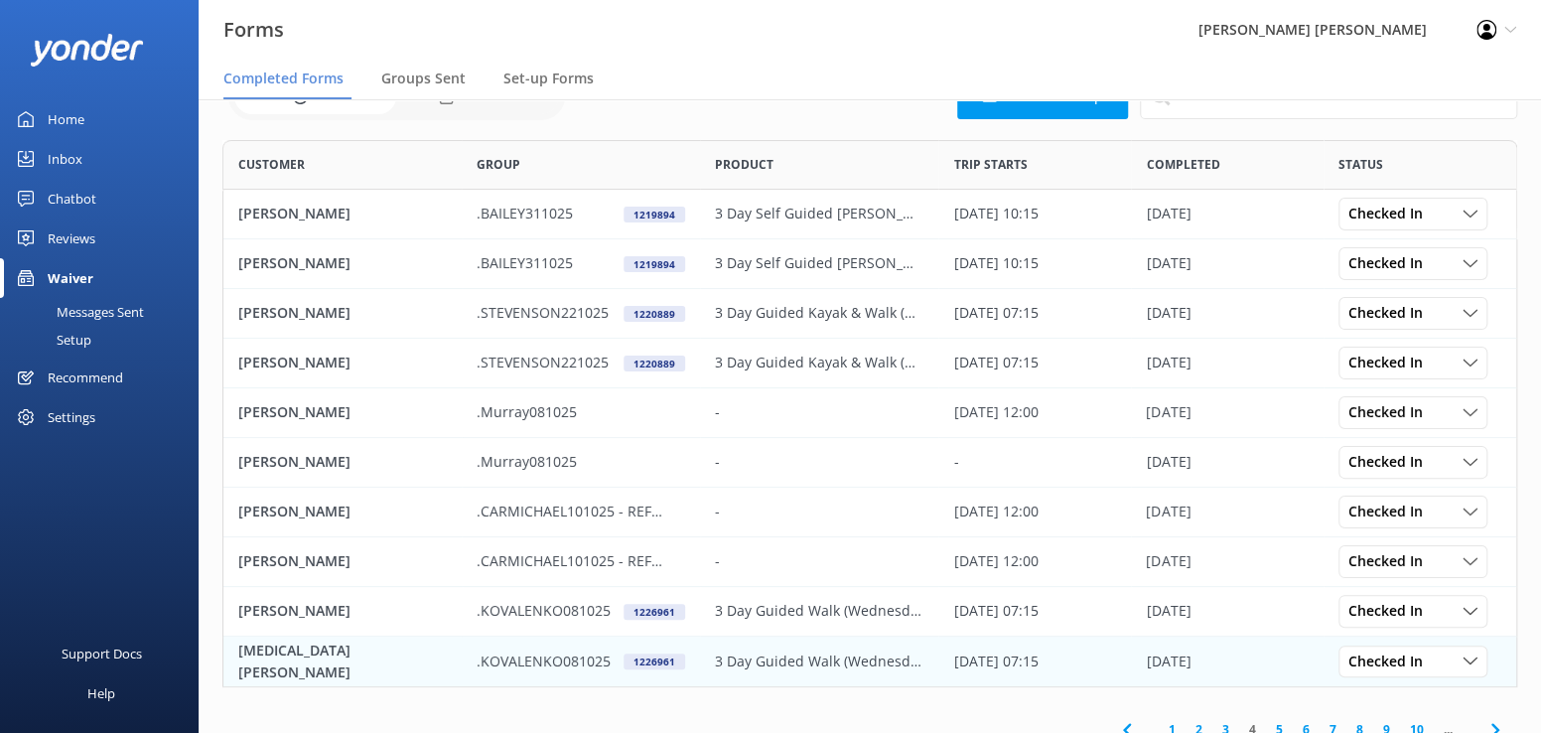
scroll to position [120, 0]
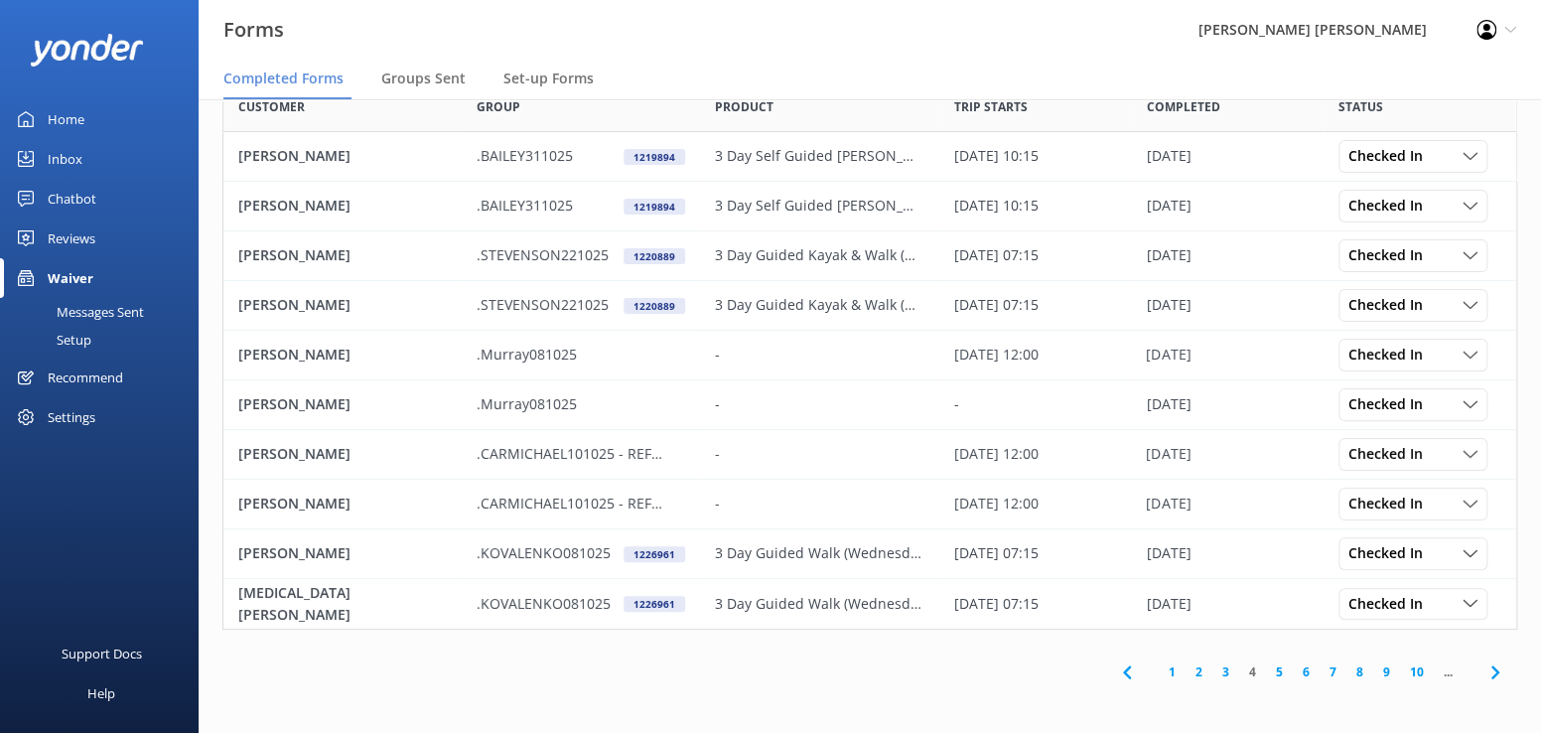
click at [1227, 672] on link "3" at bounding box center [1225, 671] width 27 height 19
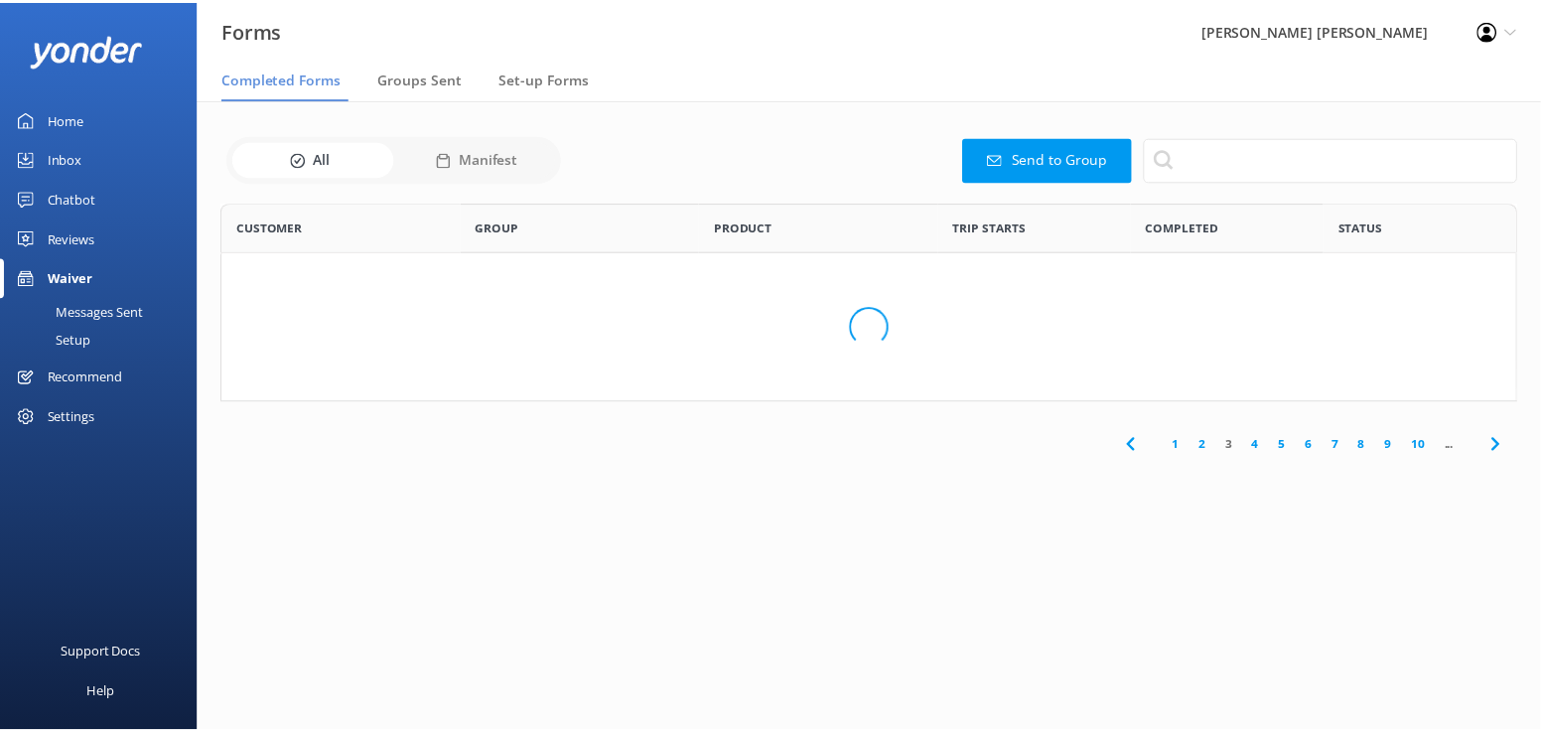
scroll to position [532, 1280]
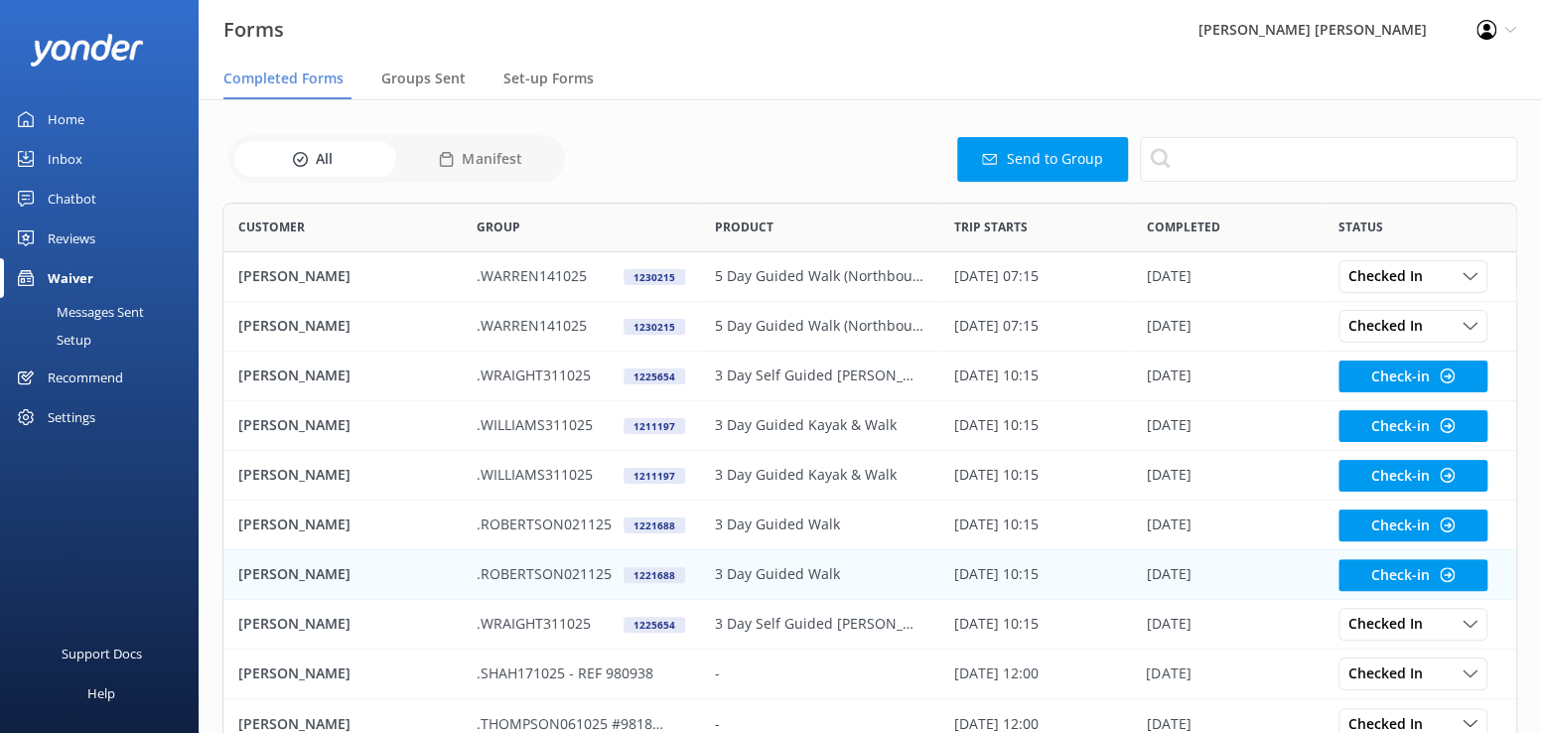
click at [289, 570] on p "[PERSON_NAME]" at bounding box center [294, 574] width 112 height 22
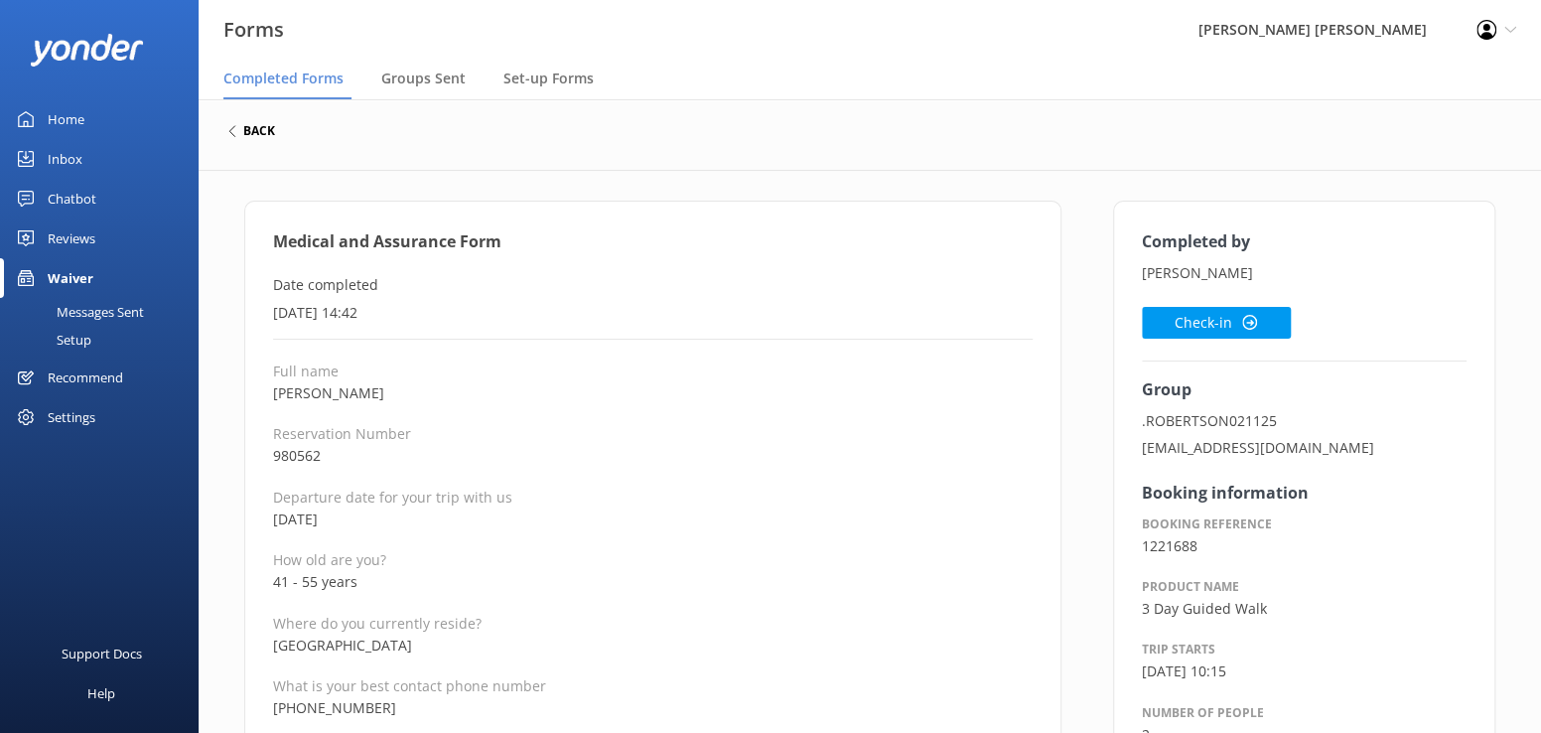
click at [248, 127] on h6 "back" at bounding box center [259, 131] width 32 height 12
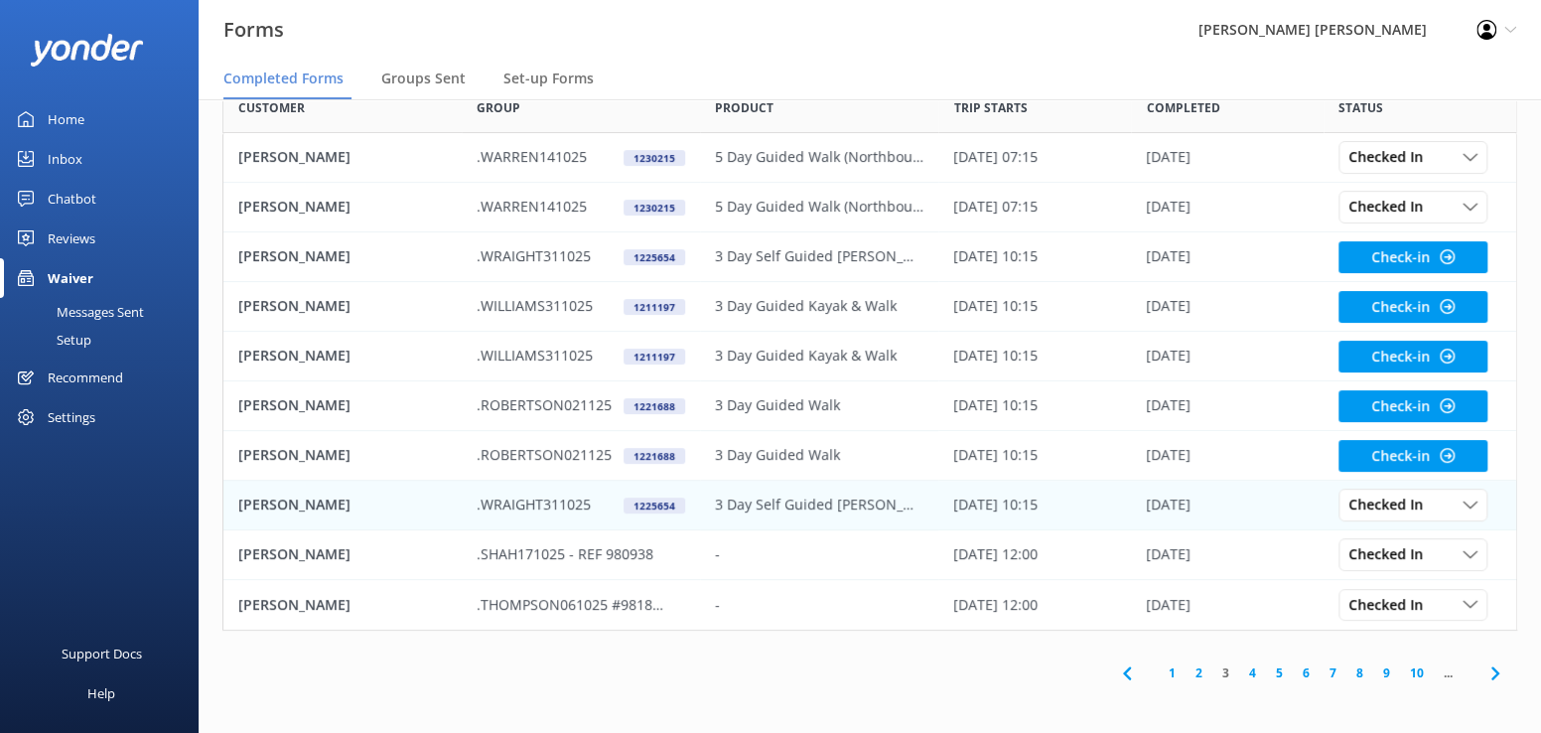
scroll to position [120, 0]
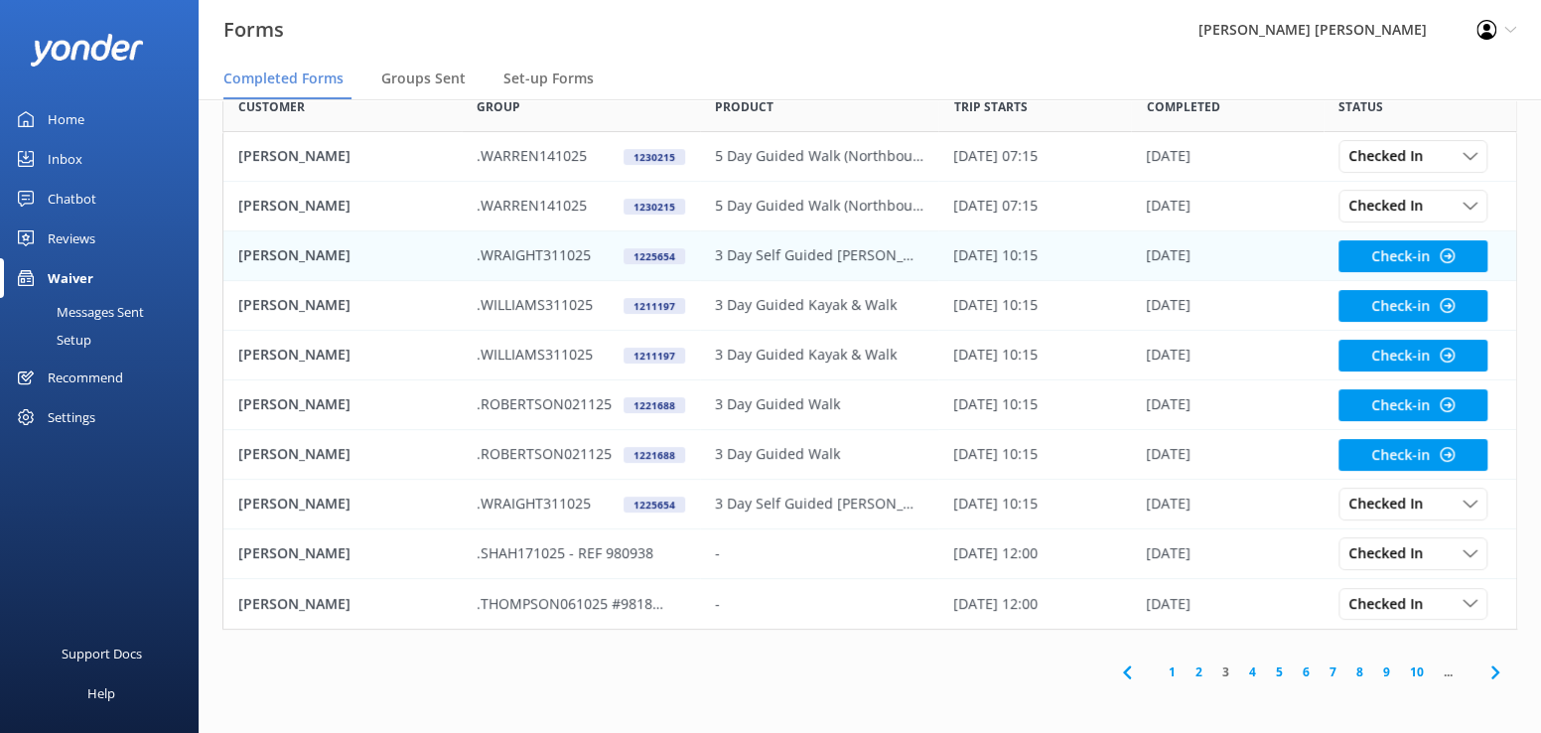
click at [321, 253] on p "[PERSON_NAME]" at bounding box center [294, 255] width 112 height 22
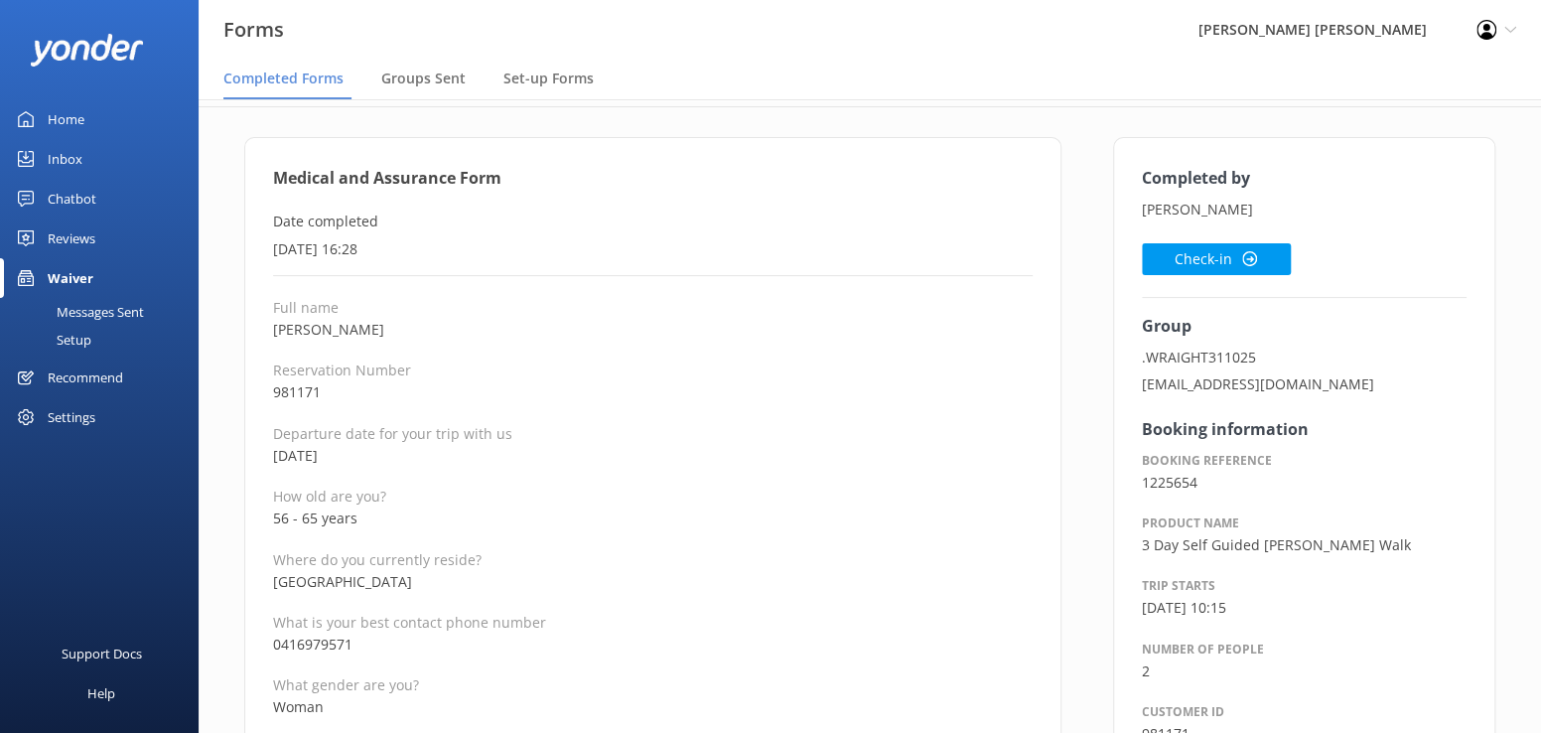
scroll to position [199, 0]
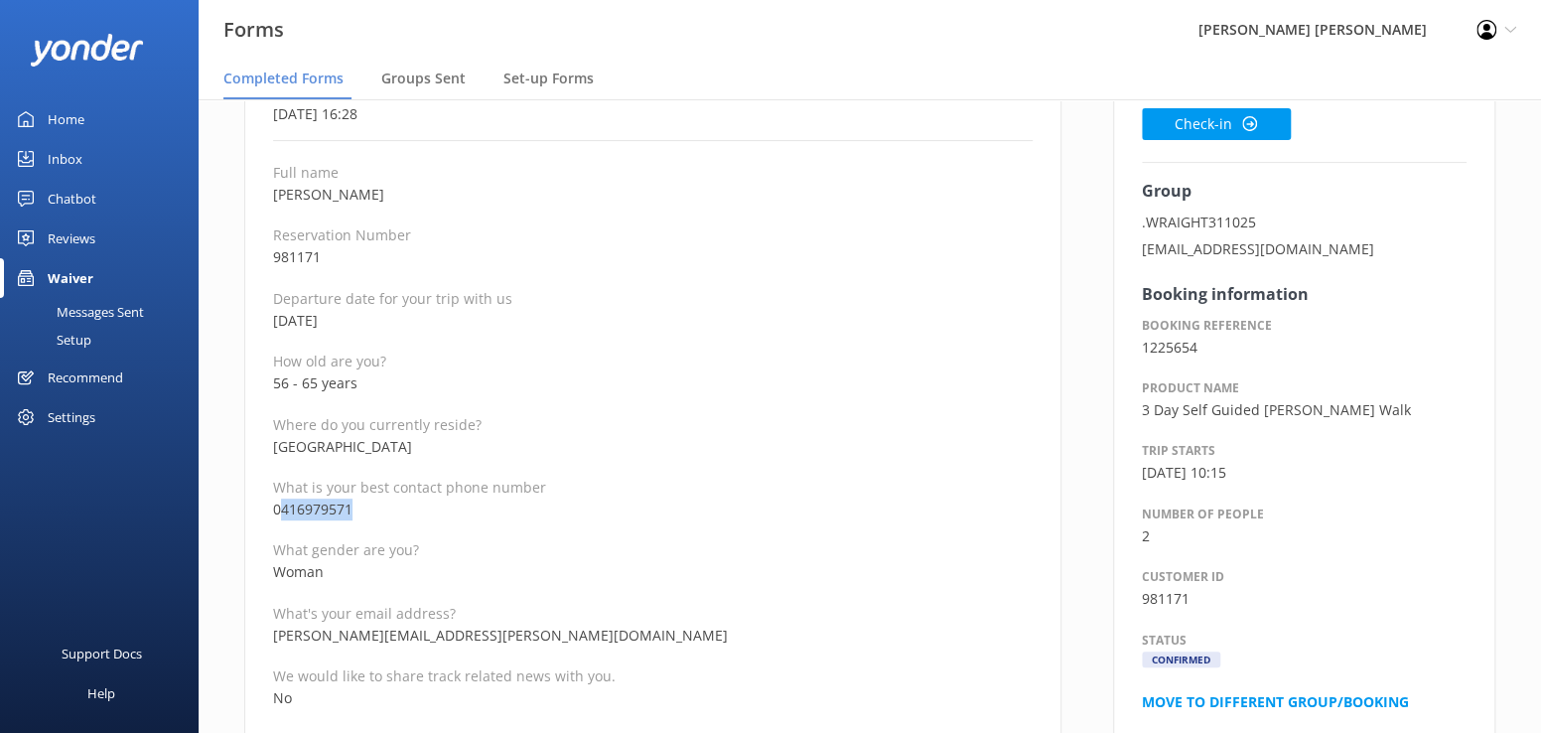
drag, startPoint x: 369, startPoint y: 509, endPoint x: 278, endPoint y: 503, distance: 91.5
click at [278, 503] on p "0416979571" at bounding box center [652, 509] width 759 height 22
copy p "416979571"
drag, startPoint x: 477, startPoint y: 635, endPoint x: 271, endPoint y: 635, distance: 206.5
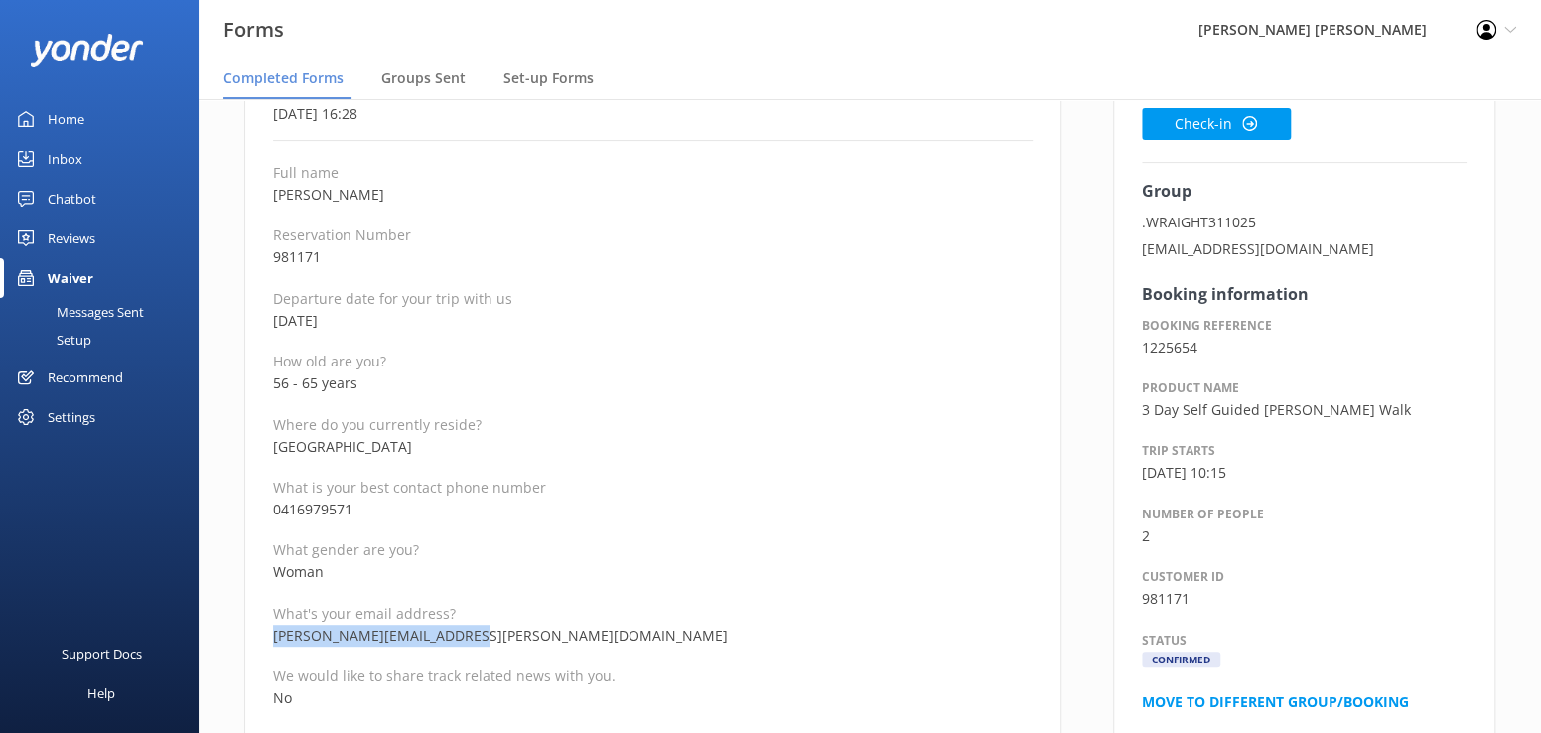
copy p "catrina.mccallum@gmail.com"
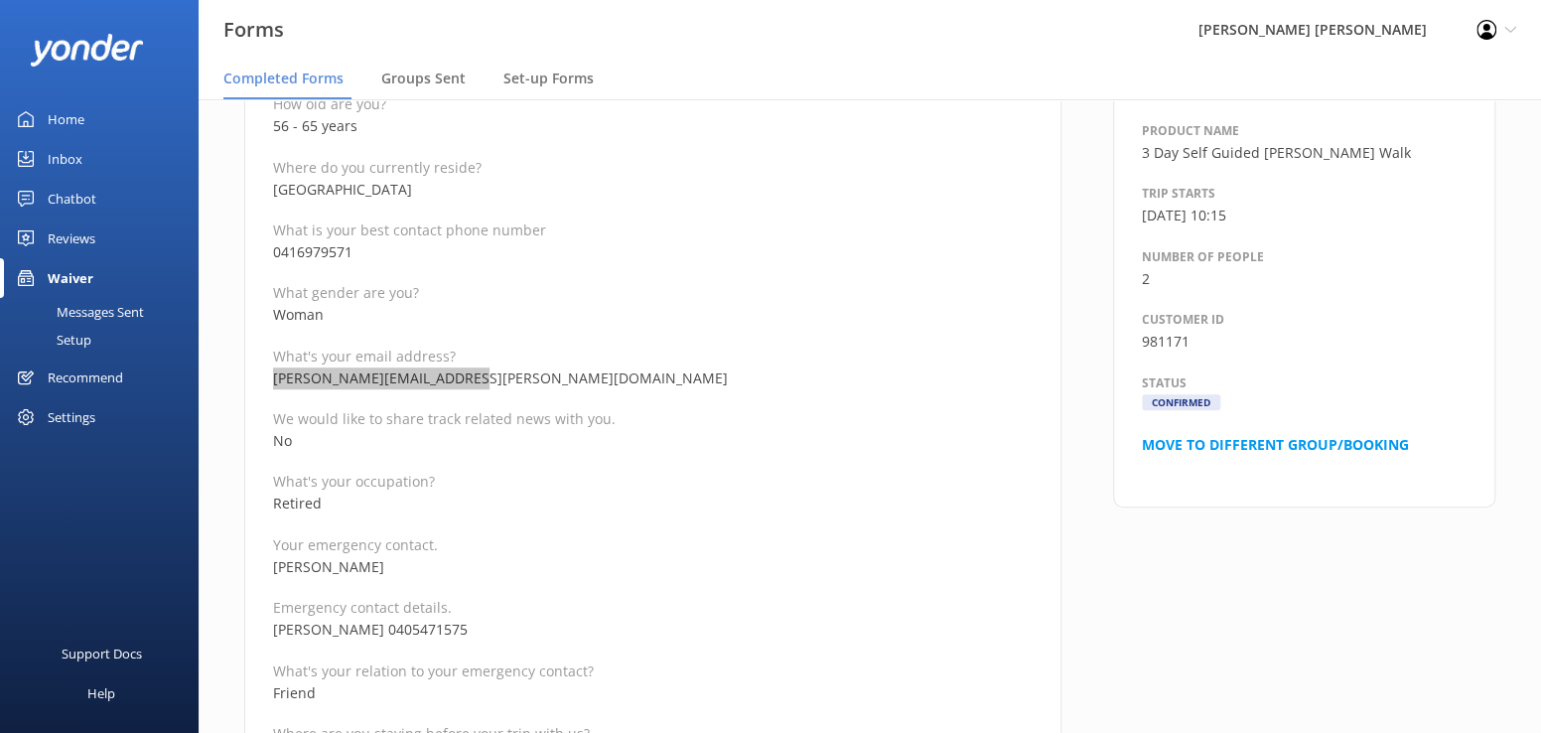
scroll to position [496, 0]
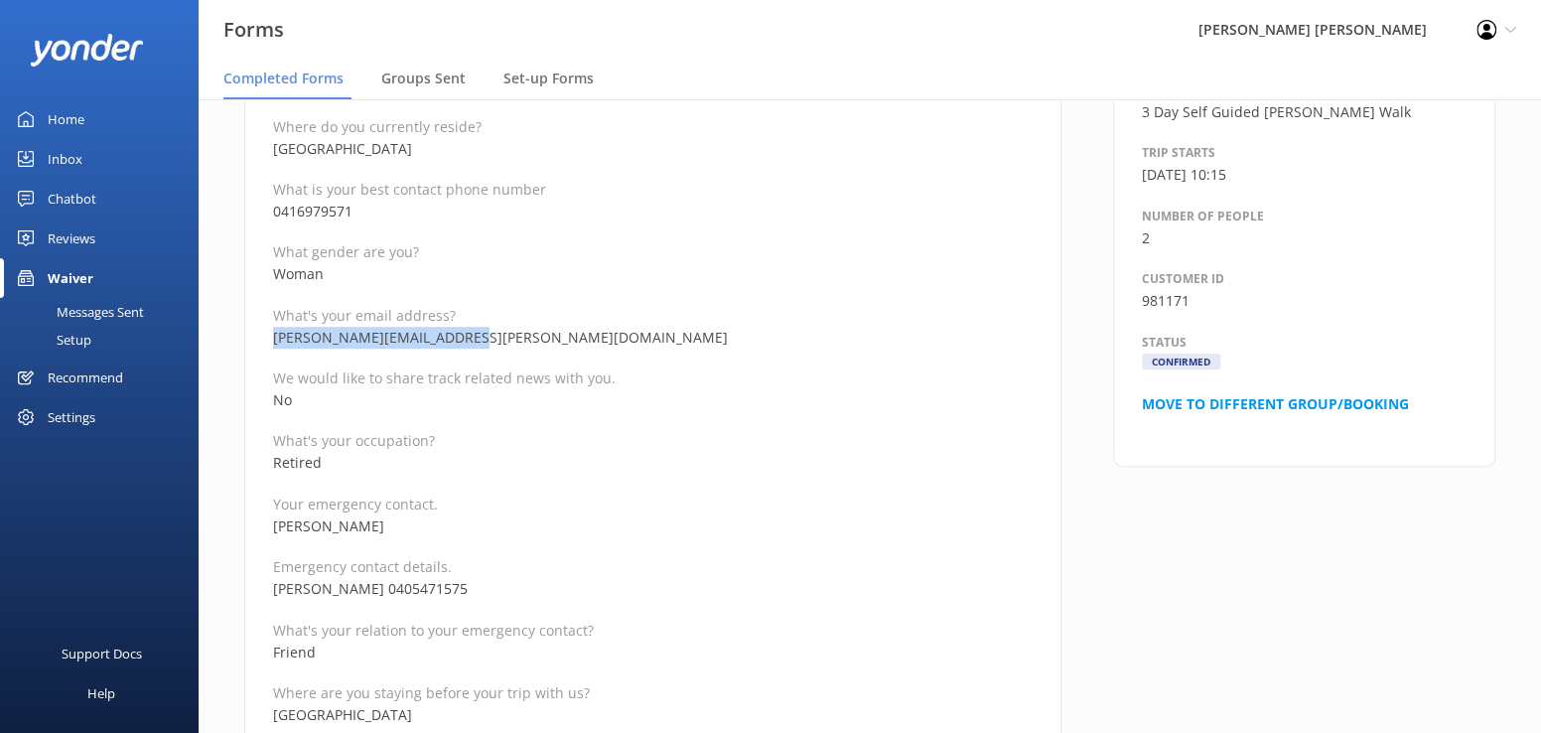
drag, startPoint x: 401, startPoint y: 521, endPoint x: 277, endPoint y: 523, distance: 124.1
click at [277, 523] on p "[PERSON_NAME]" at bounding box center [652, 526] width 759 height 22
copy p "[PERSON_NAME]"
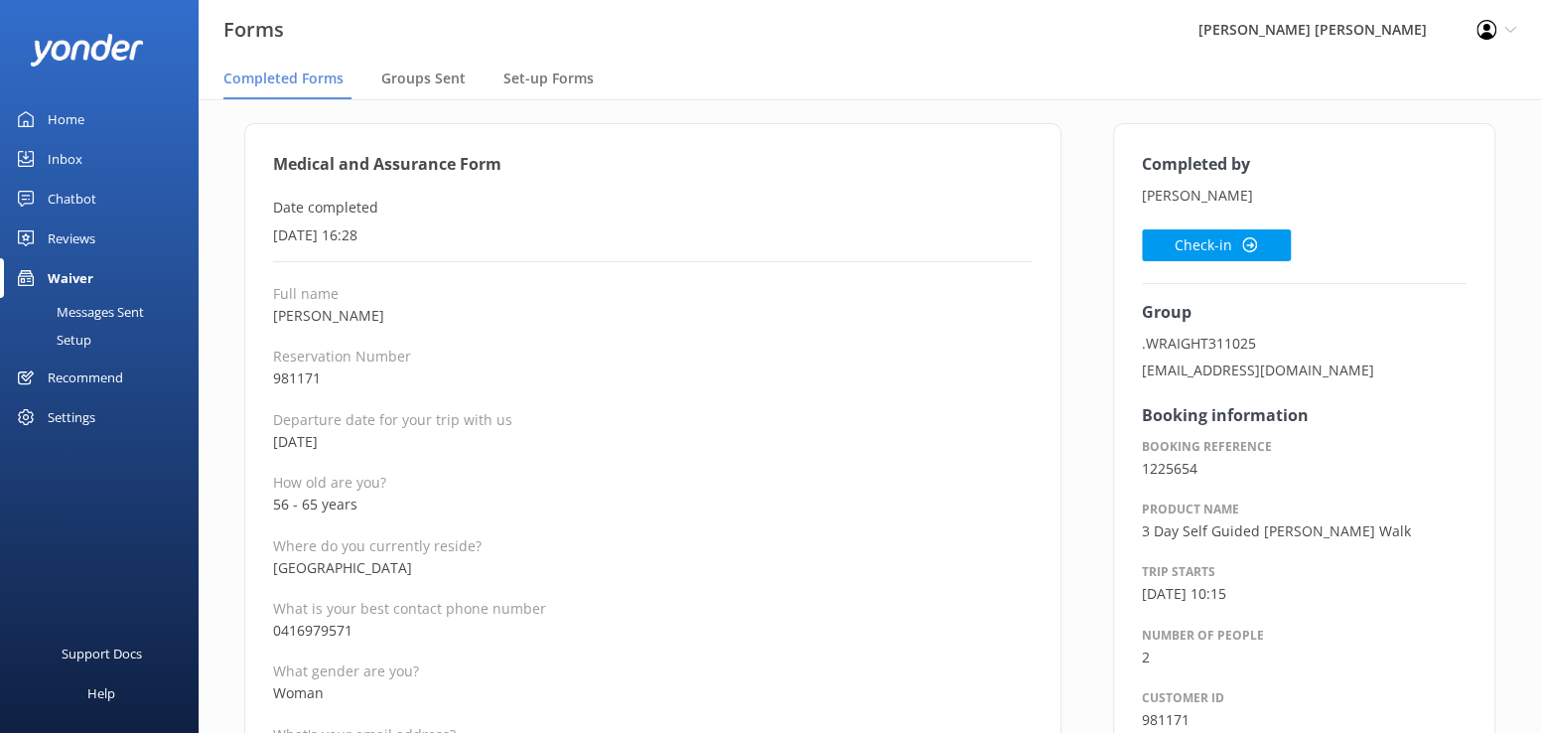
scroll to position [199, 0]
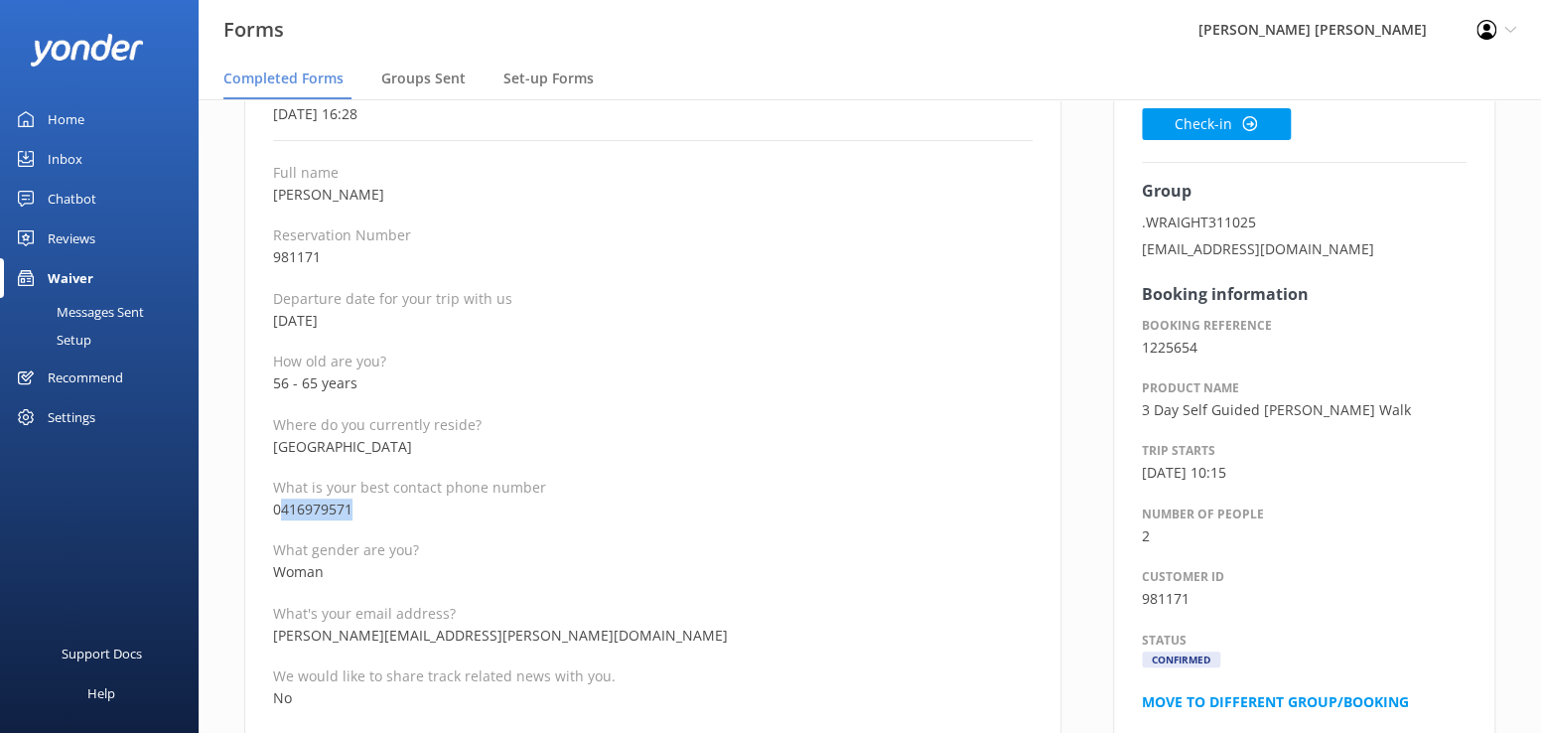
drag, startPoint x: 369, startPoint y: 504, endPoint x: 284, endPoint y: 503, distance: 85.4
click at [284, 503] on p "0416979571" at bounding box center [652, 509] width 759 height 22
copy p "416979571"
drag, startPoint x: 466, startPoint y: 637, endPoint x: 272, endPoint y: 636, distance: 193.6
click at [273, 636] on p "catrina.mccallum@gmail.com" at bounding box center [652, 635] width 759 height 22
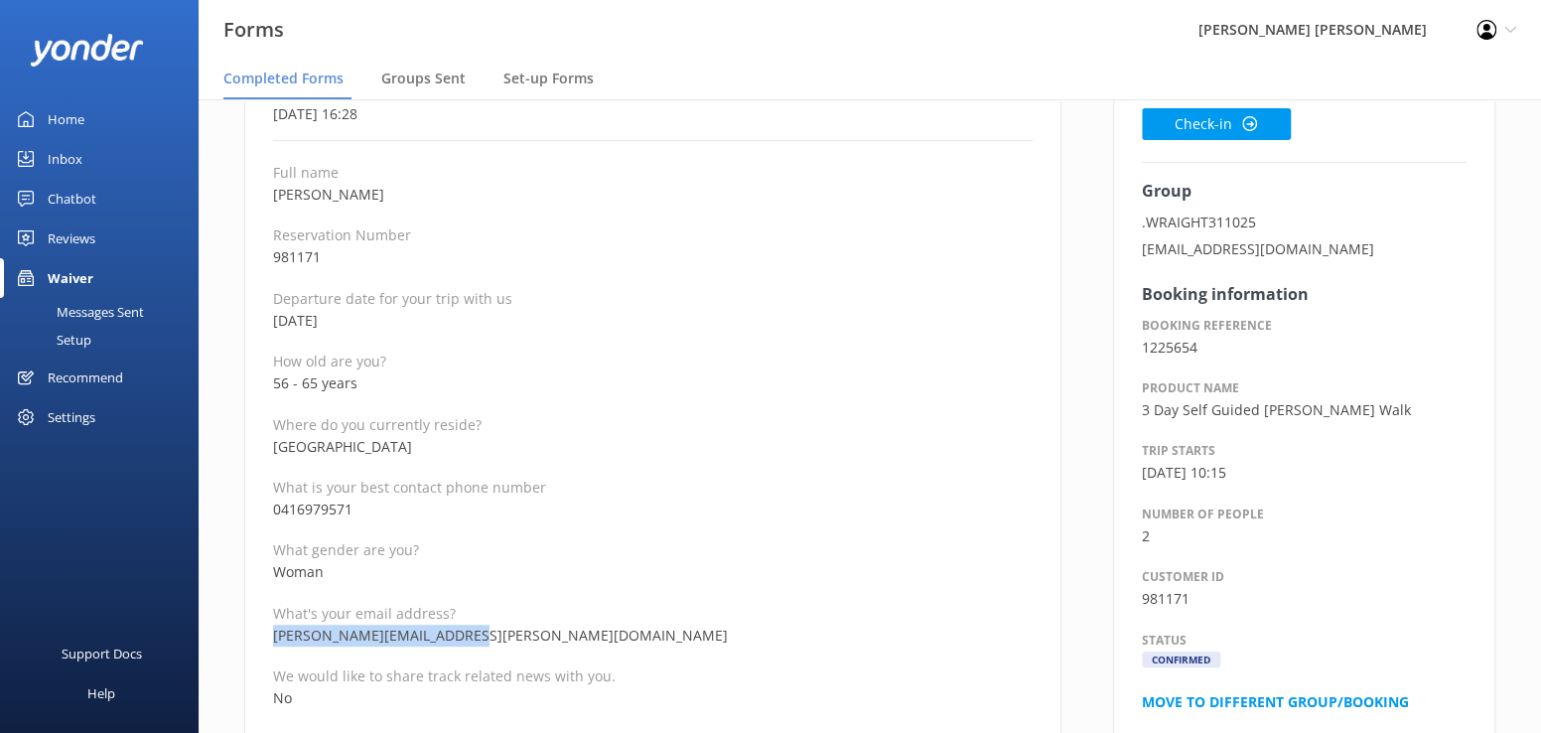
copy p "catrina.mccallum@gmail.com"
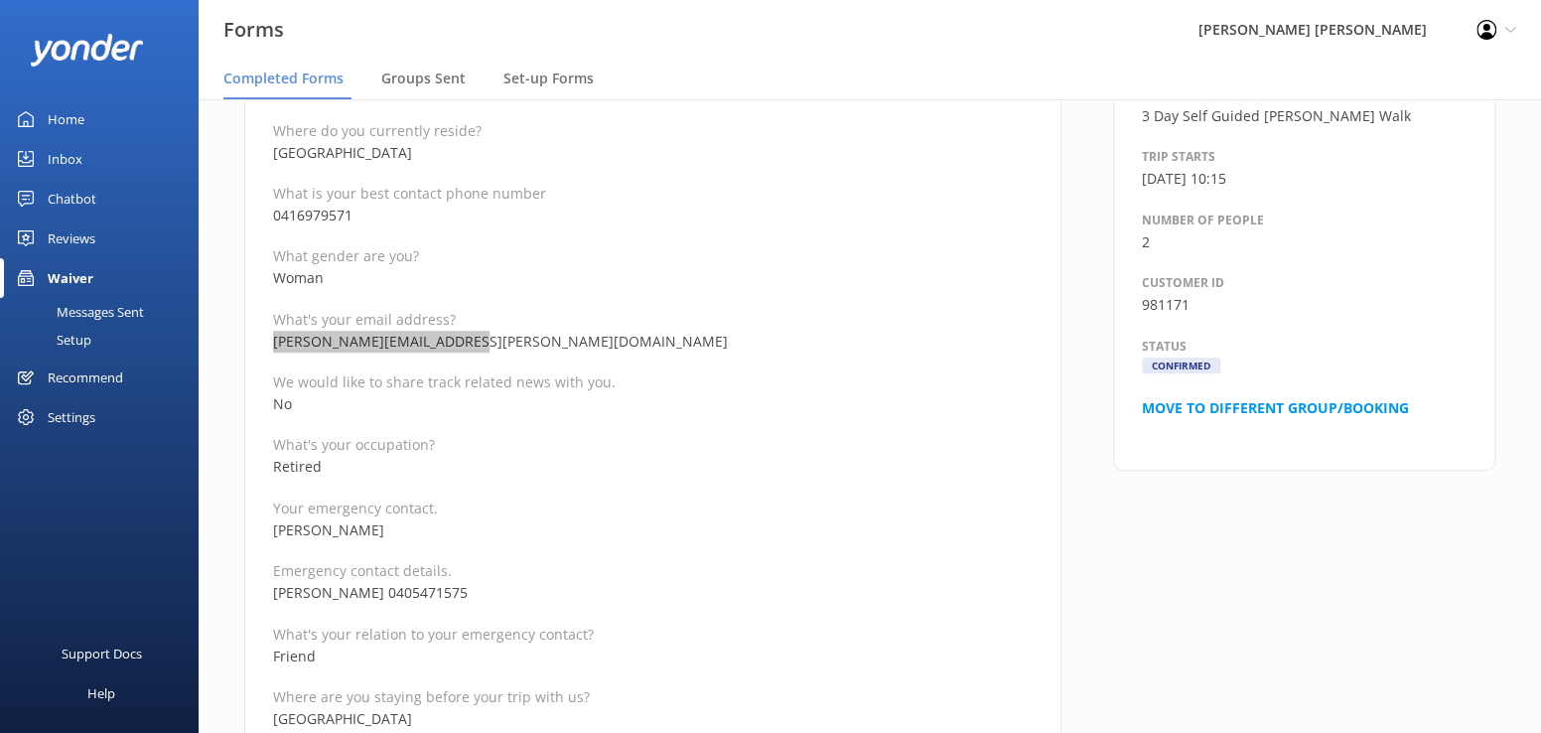
scroll to position [496, 0]
drag, startPoint x: 393, startPoint y: 525, endPoint x: 271, endPoint y: 519, distance: 122.2
copy p "[PERSON_NAME]"
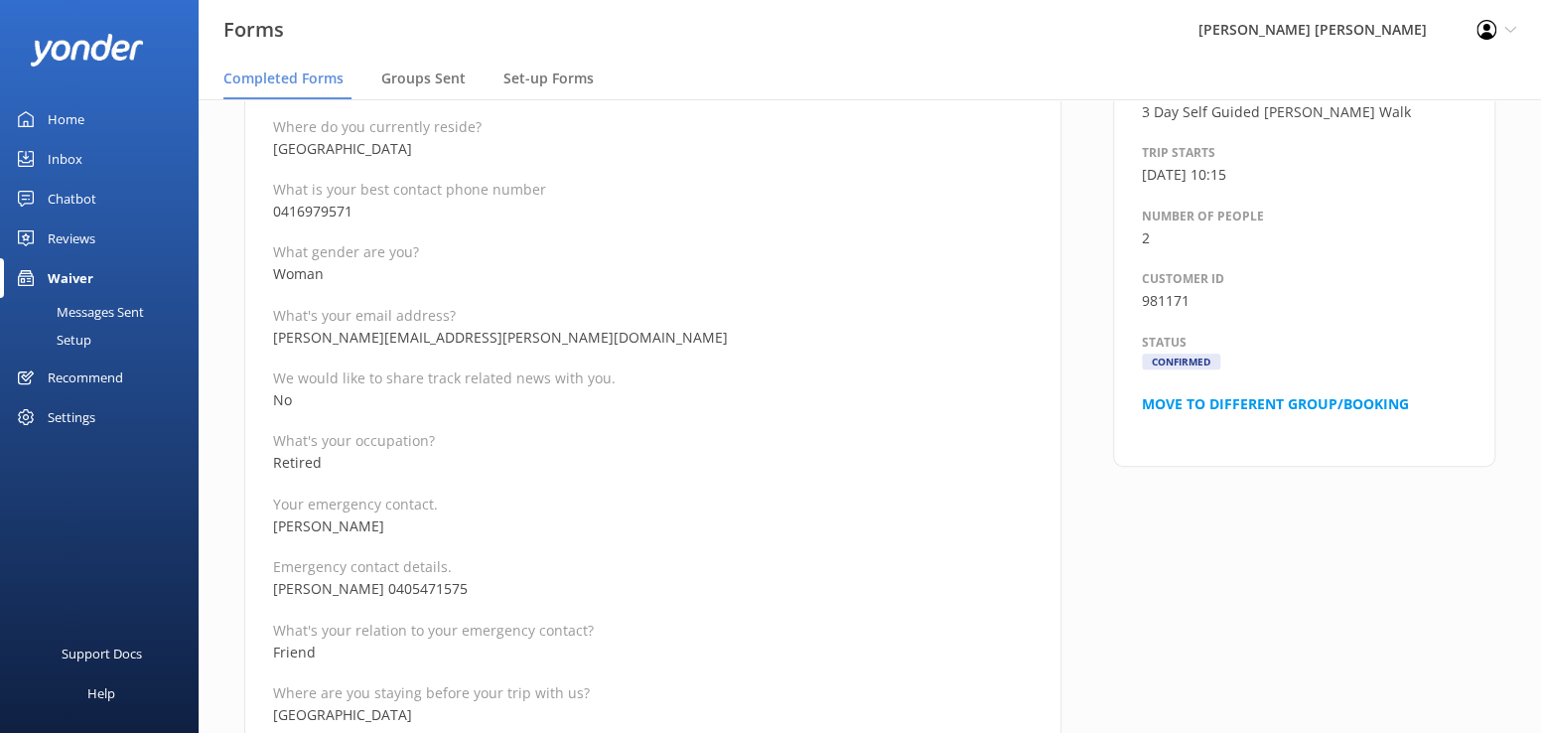
drag, startPoint x: 475, startPoint y: 597, endPoint x: 373, endPoint y: 588, distance: 102.6
click at [373, 588] on p "Carrie Burgess 0405471575" at bounding box center [652, 589] width 759 height 22
copy p "0405471575"
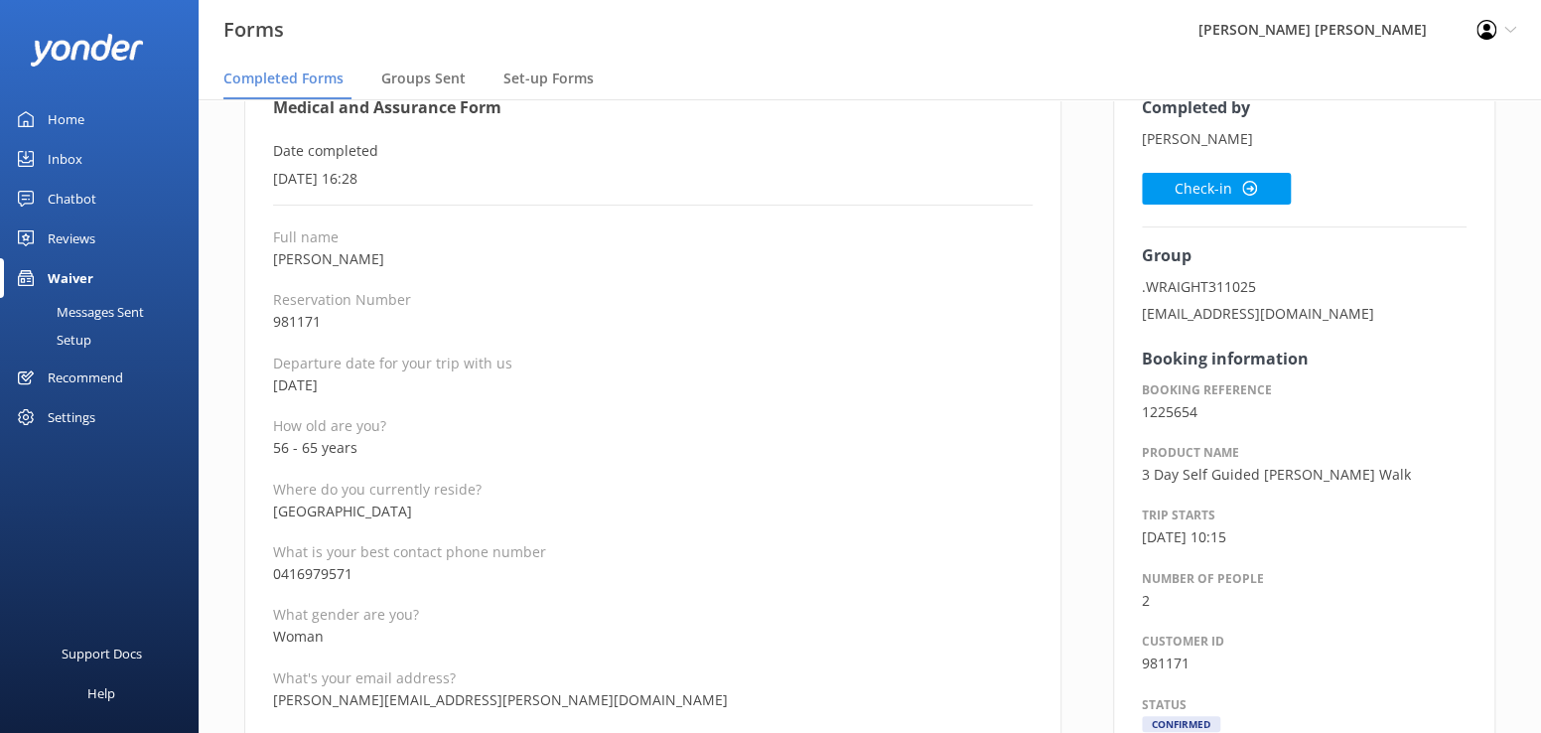
scroll to position [99, 0]
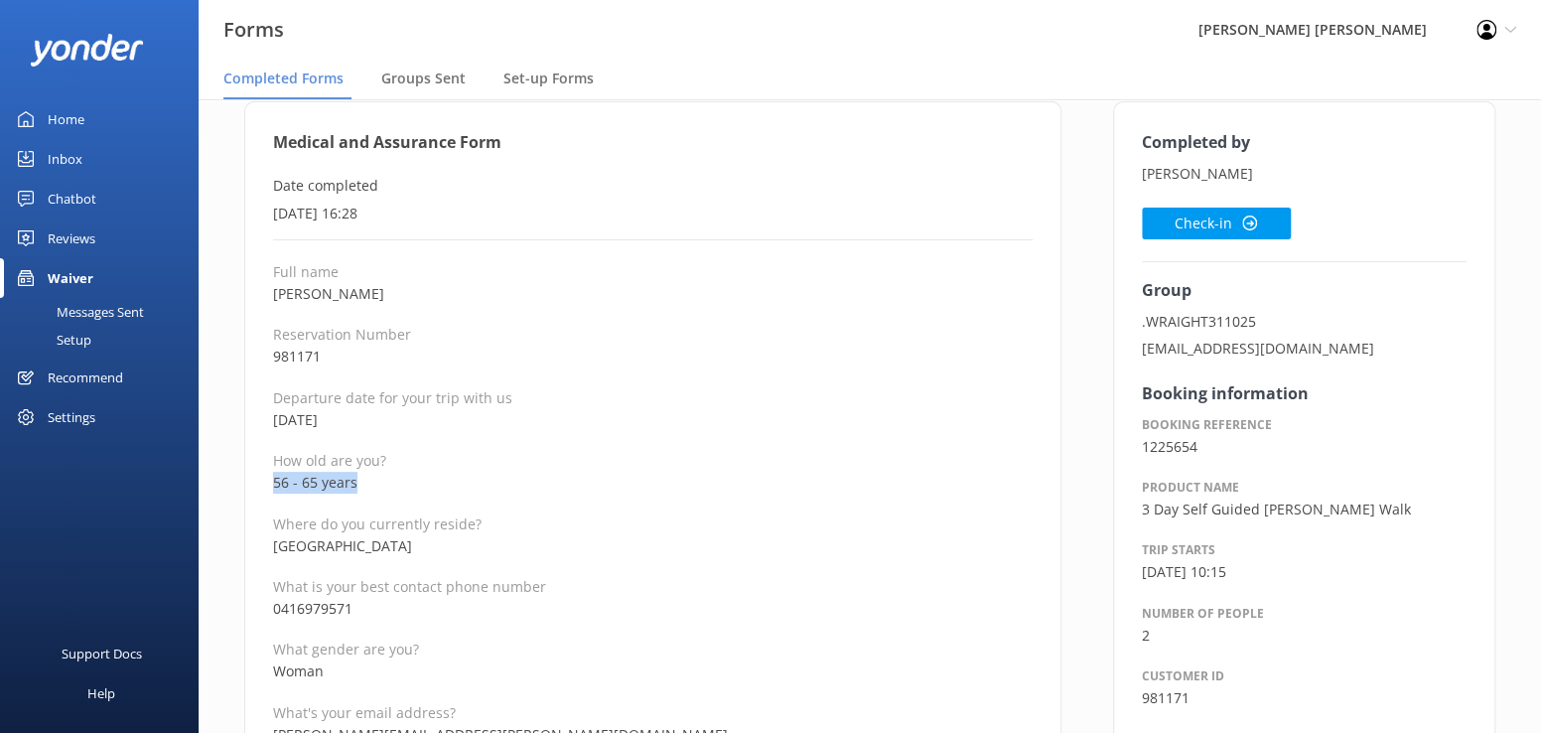
drag, startPoint x: 373, startPoint y: 484, endPoint x: 275, endPoint y: 488, distance: 98.4
click at [275, 488] on p "56 - 65 years" at bounding box center [652, 483] width 759 height 22
copy p "56 - 65 years"
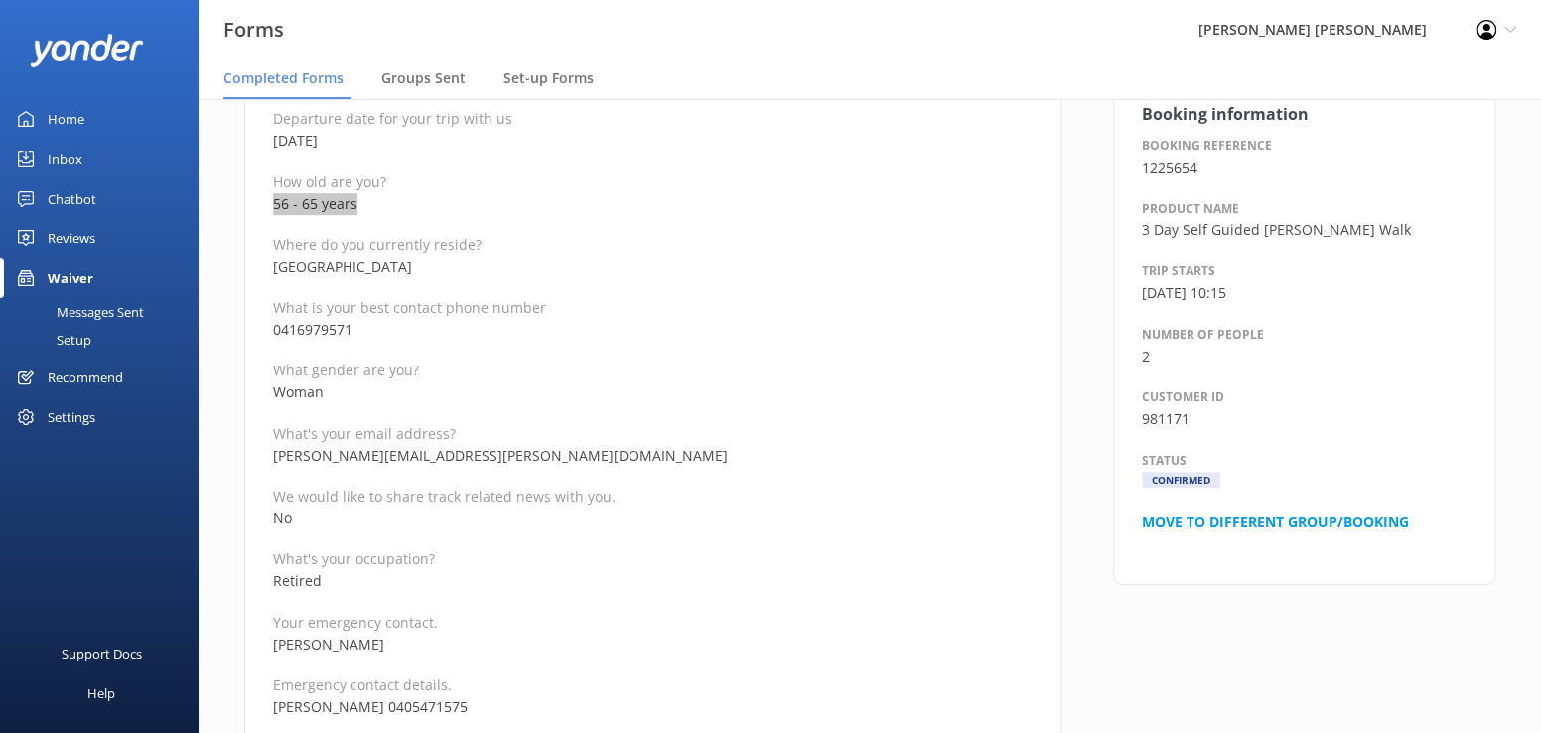
scroll to position [0, 0]
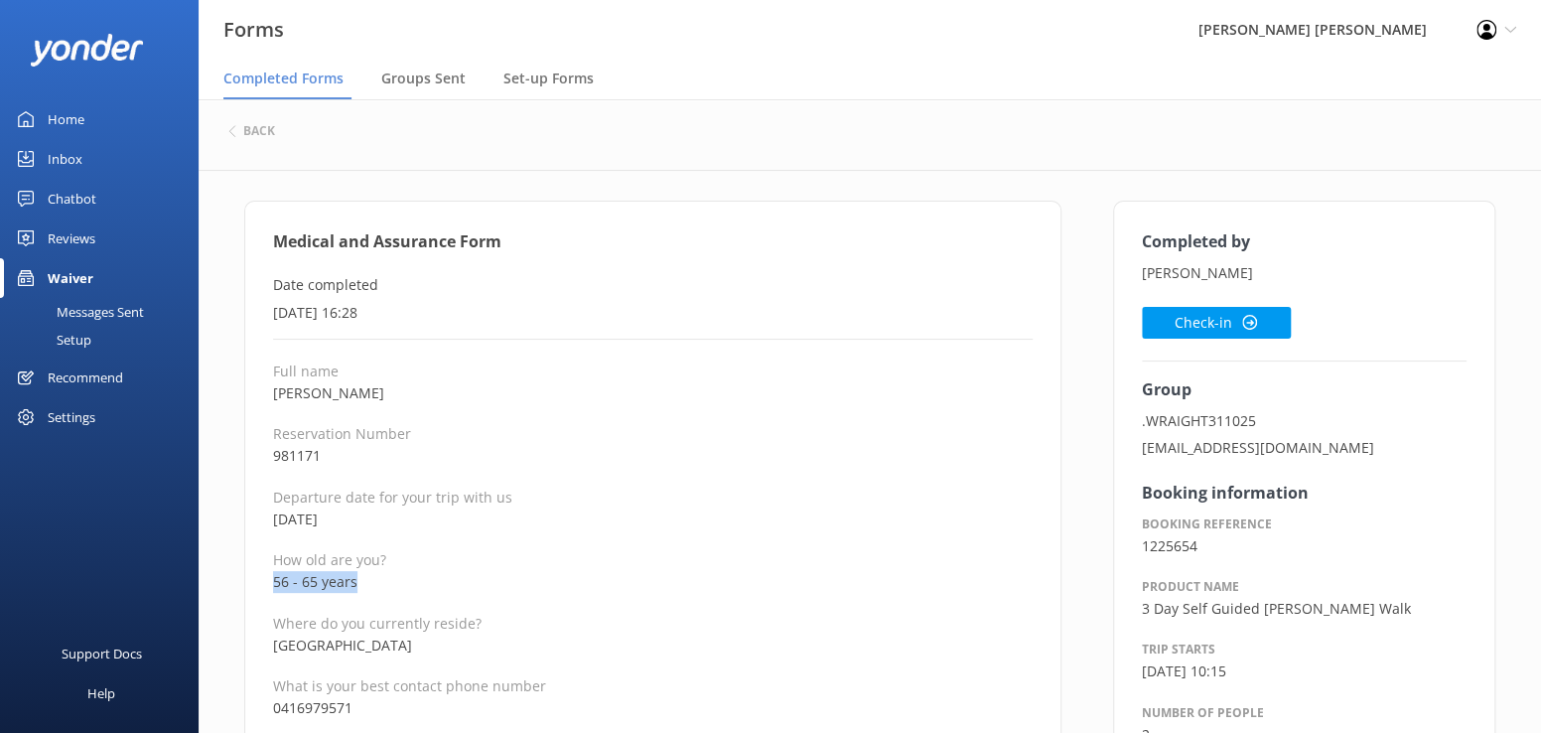
drag, startPoint x: 404, startPoint y: 389, endPoint x: 273, endPoint y: 396, distance: 131.2
click at [273, 396] on p "[PERSON_NAME]" at bounding box center [652, 393] width 759 height 22
copy p "[PERSON_NAME]"
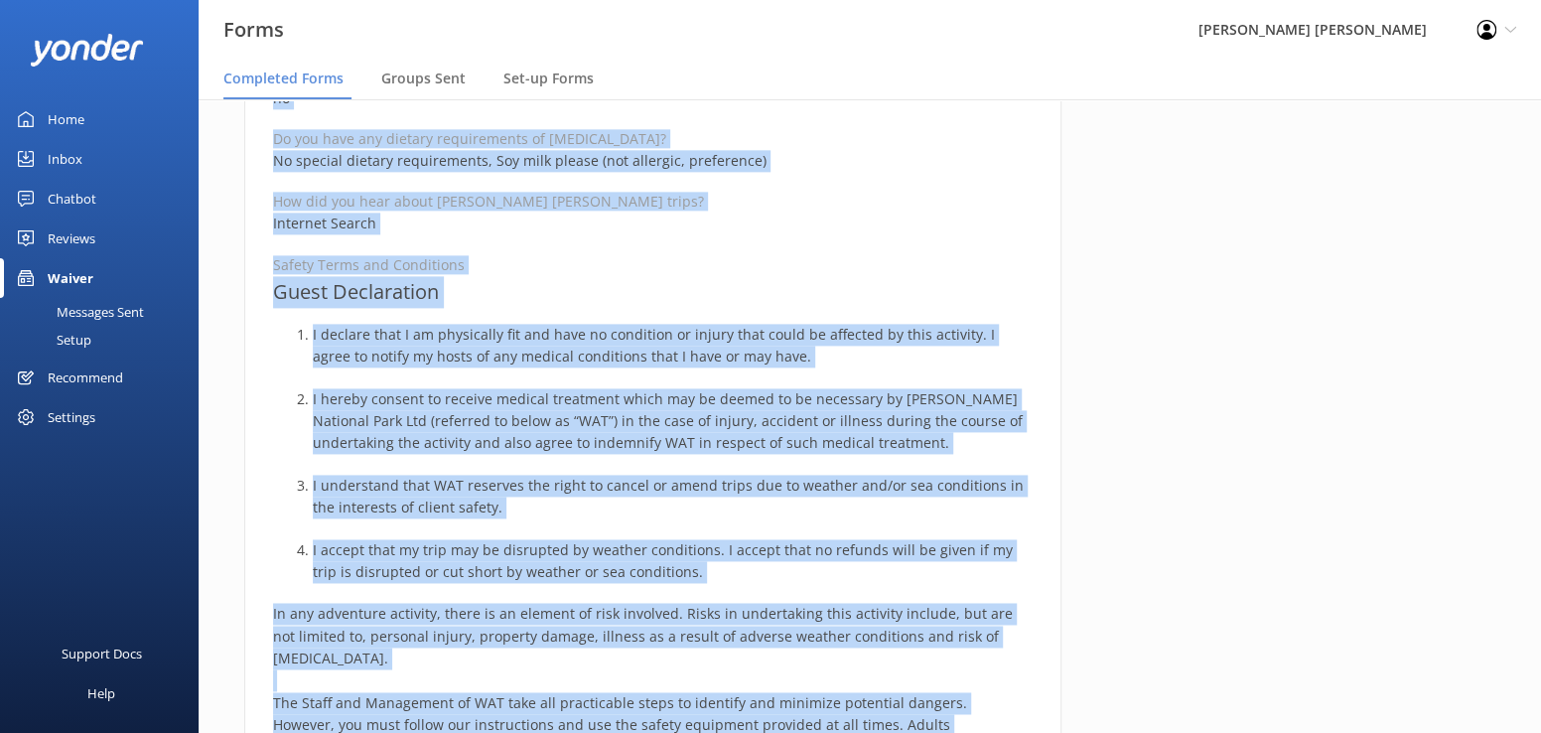
scroll to position [1462, 0]
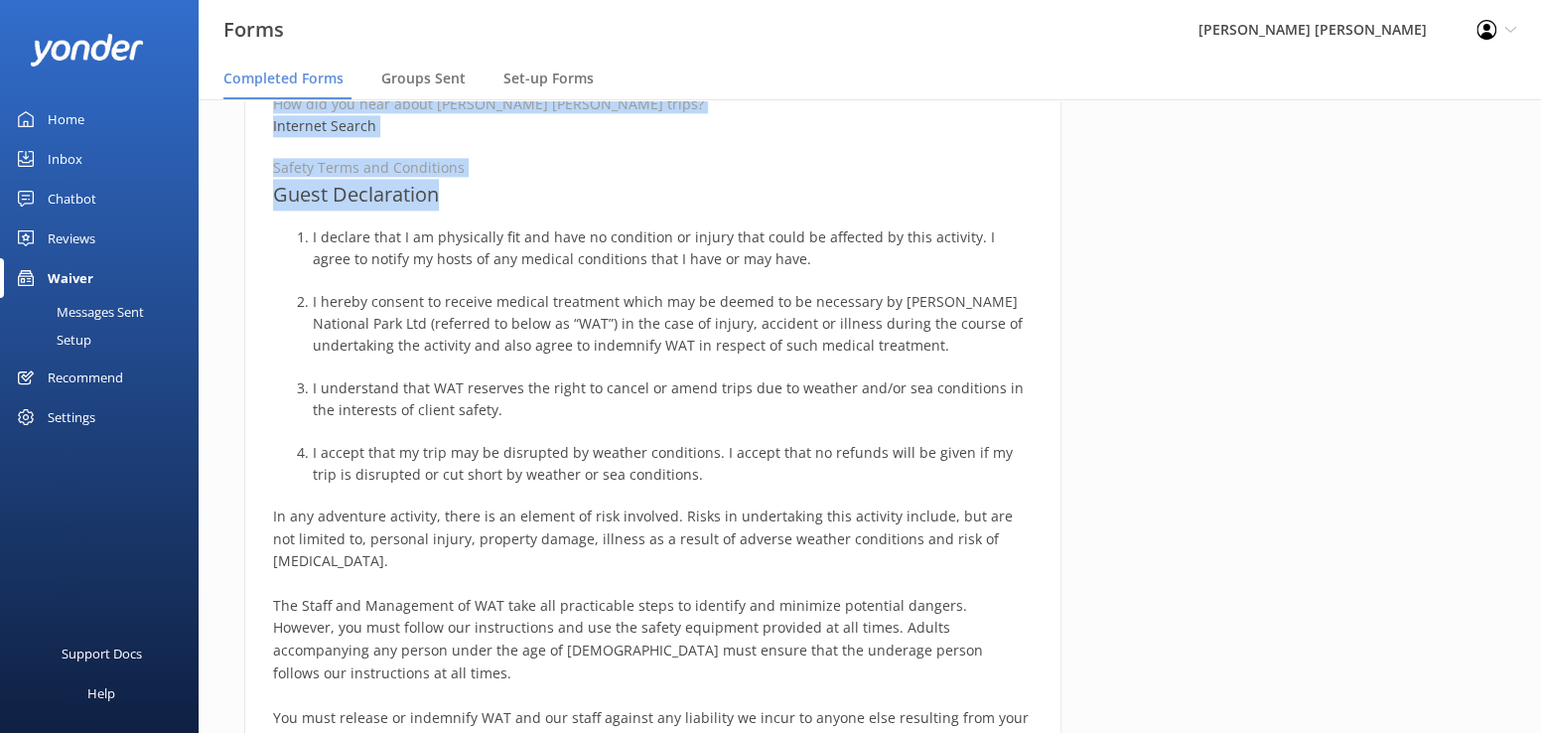
drag, startPoint x: 260, startPoint y: 239, endPoint x: 650, endPoint y: 196, distance: 392.6
click at [650, 196] on div "Medical and Assurance Form Date completed 5th October 2025, 16:28 Full name Cat…" at bounding box center [652, 69] width 817 height 2663
copy div "Medical and Assurance Form Date completed 5th October 2025, 16:28 Full name Cat…"
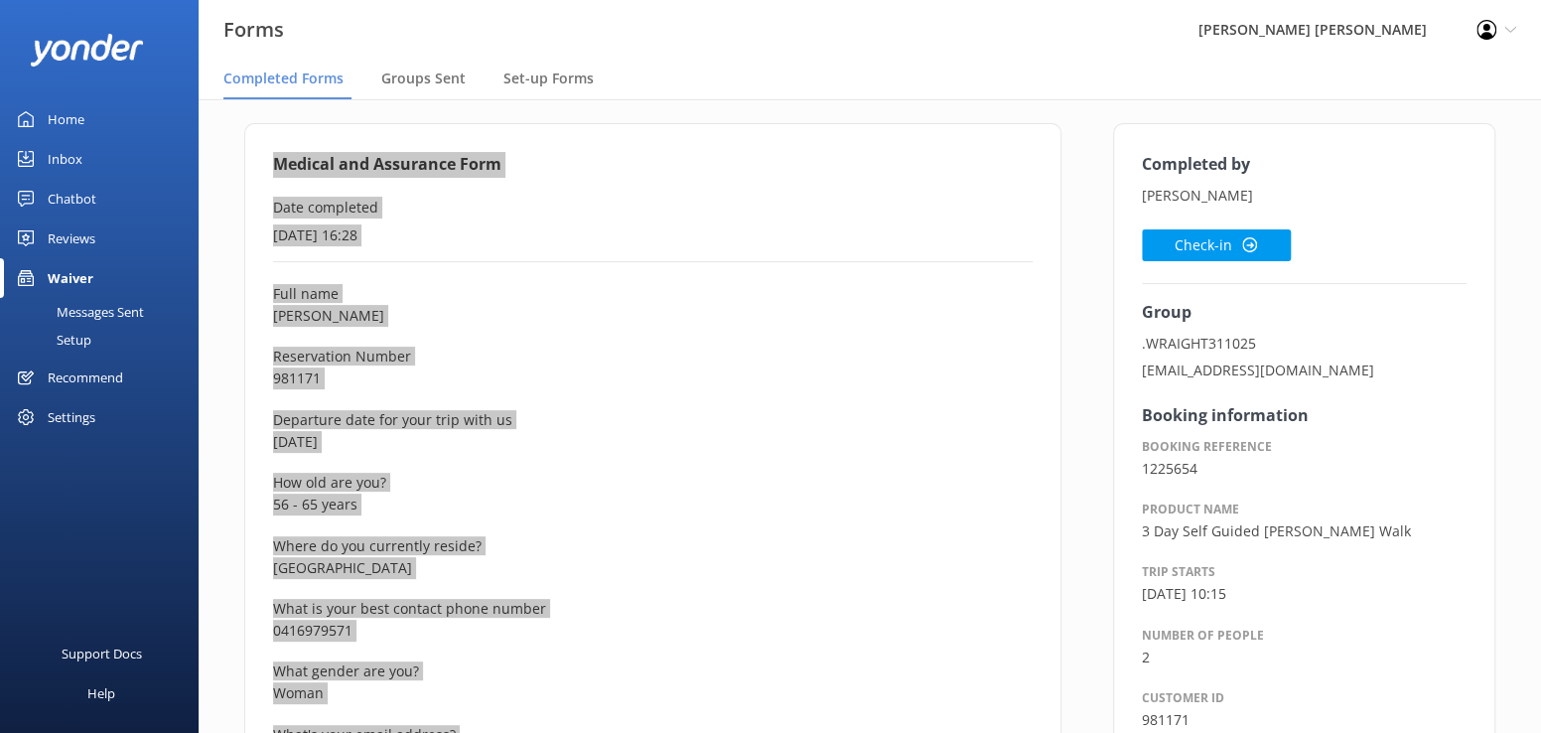
scroll to position [72, 0]
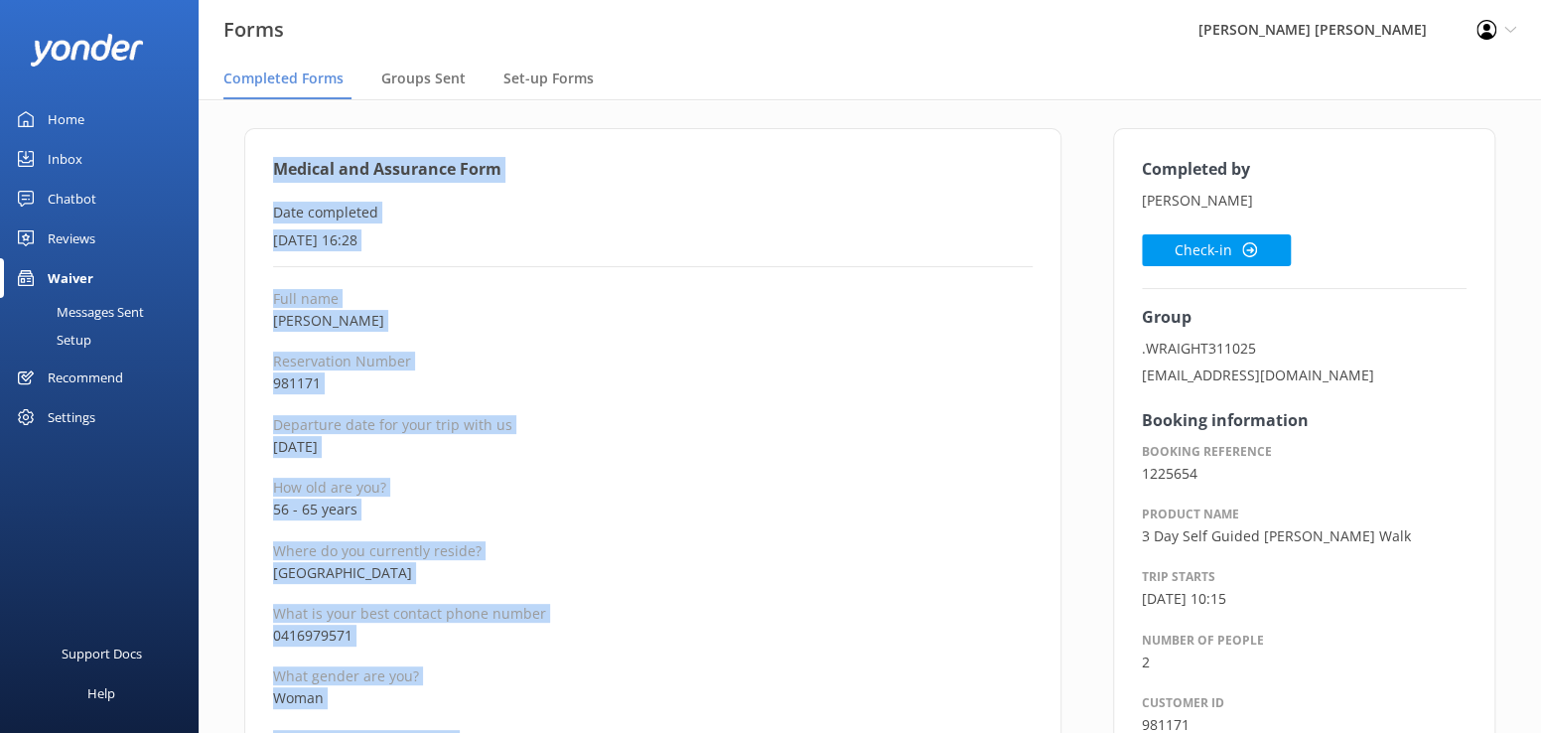
drag, startPoint x: 1204, startPoint y: 251, endPoint x: 943, endPoint y: 254, distance: 261.1
click at [1202, 252] on button "Check-in" at bounding box center [1216, 250] width 149 height 32
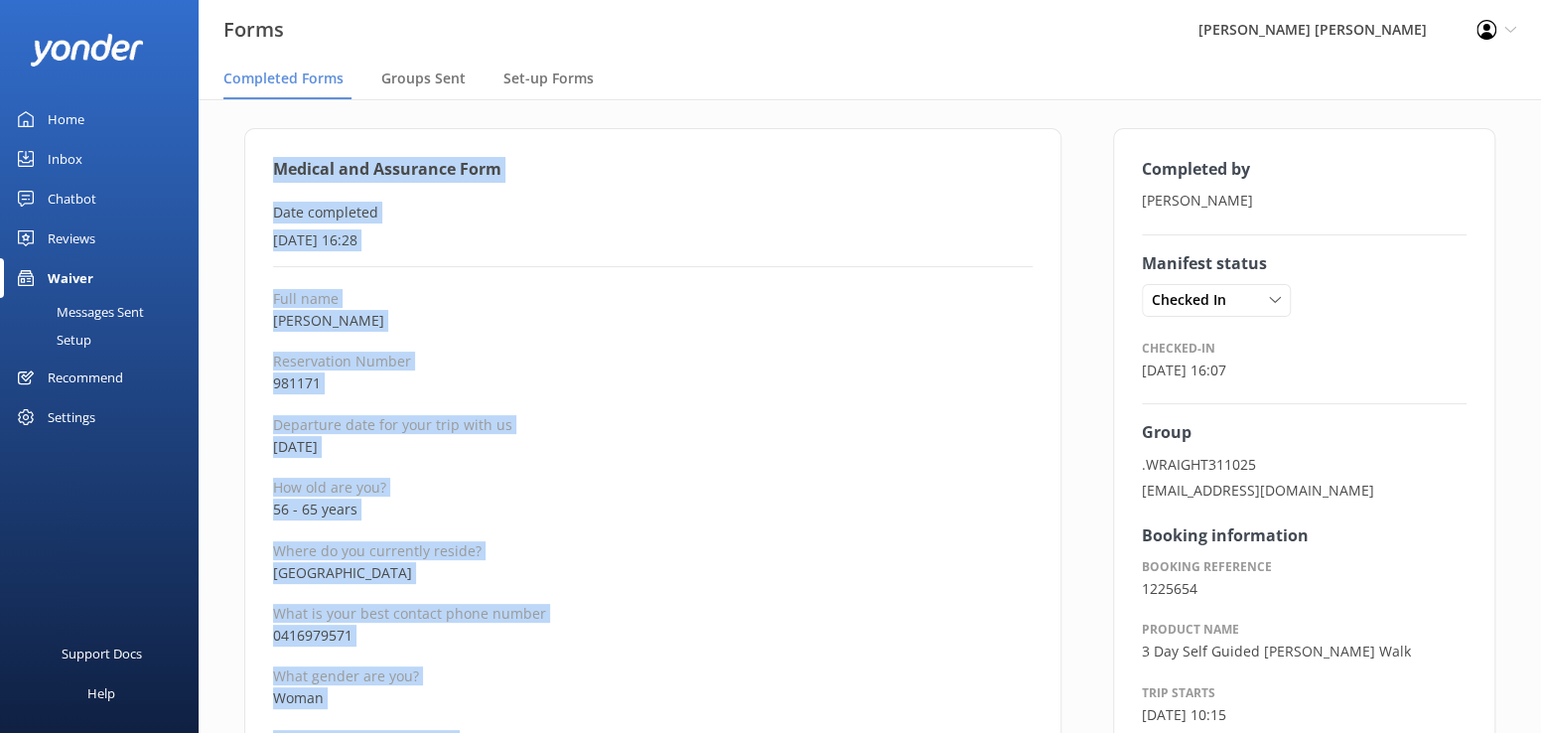
click at [681, 542] on p "Where do you currently reside?" at bounding box center [652, 550] width 759 height 19
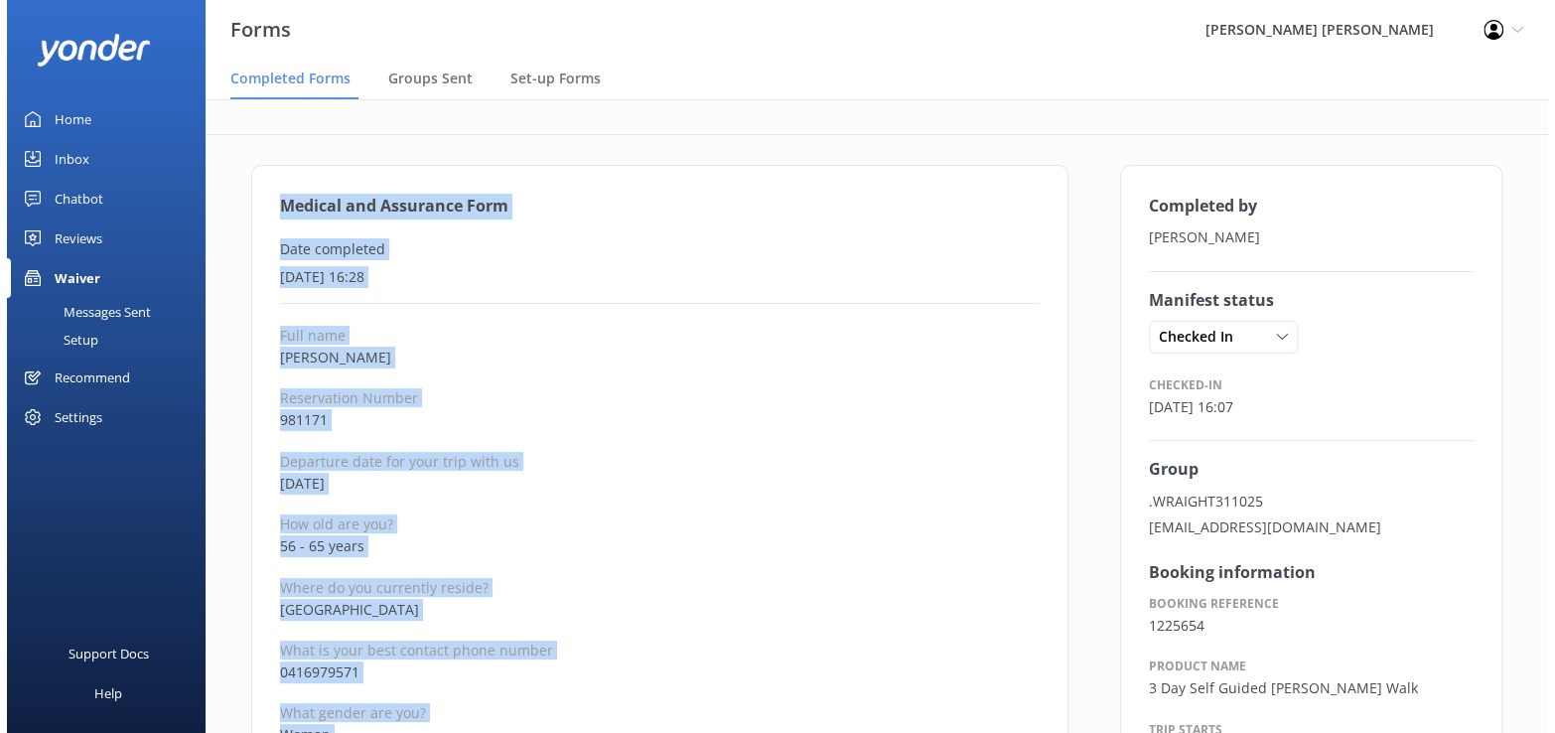
scroll to position [0, 0]
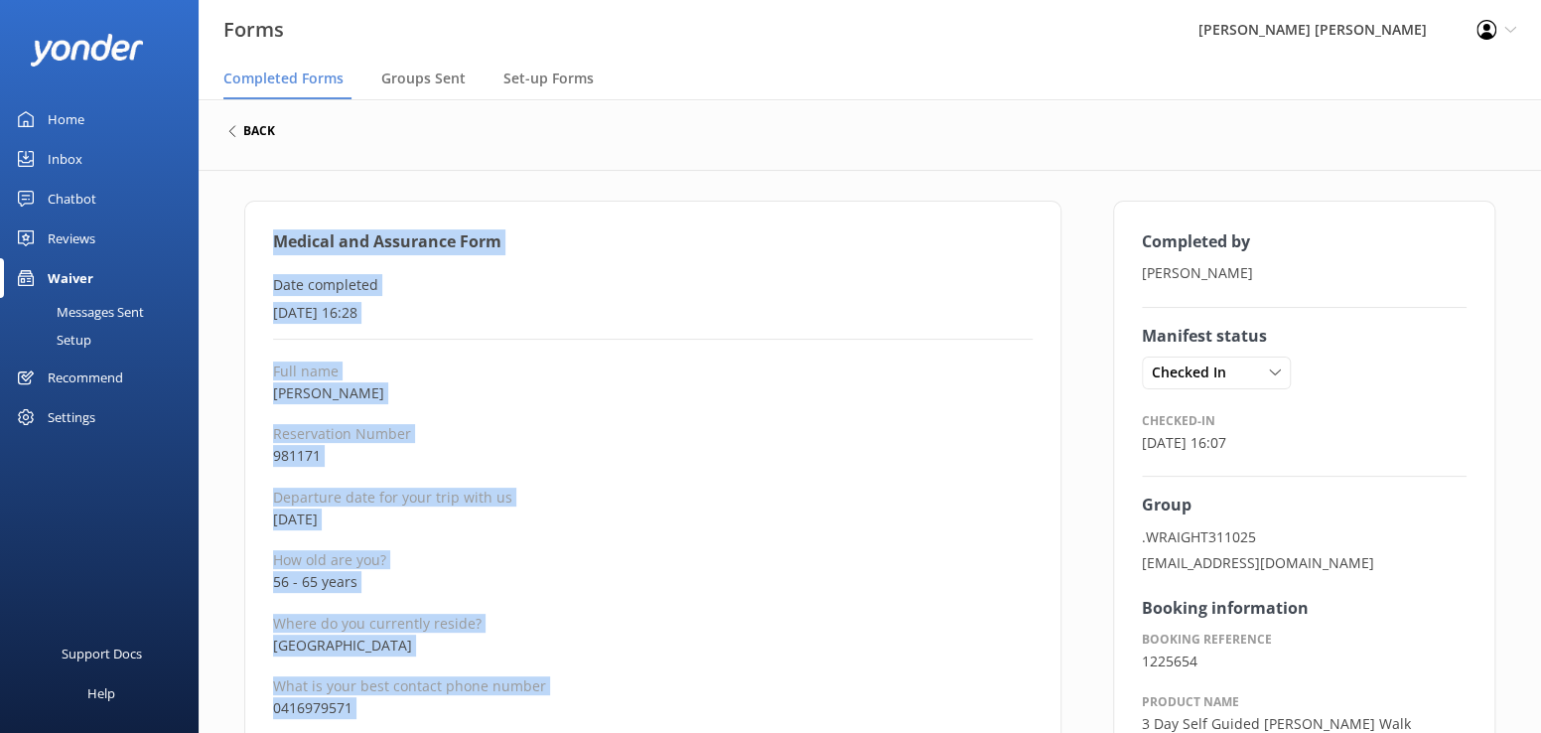
click at [247, 135] on h6 "back" at bounding box center [259, 131] width 32 height 12
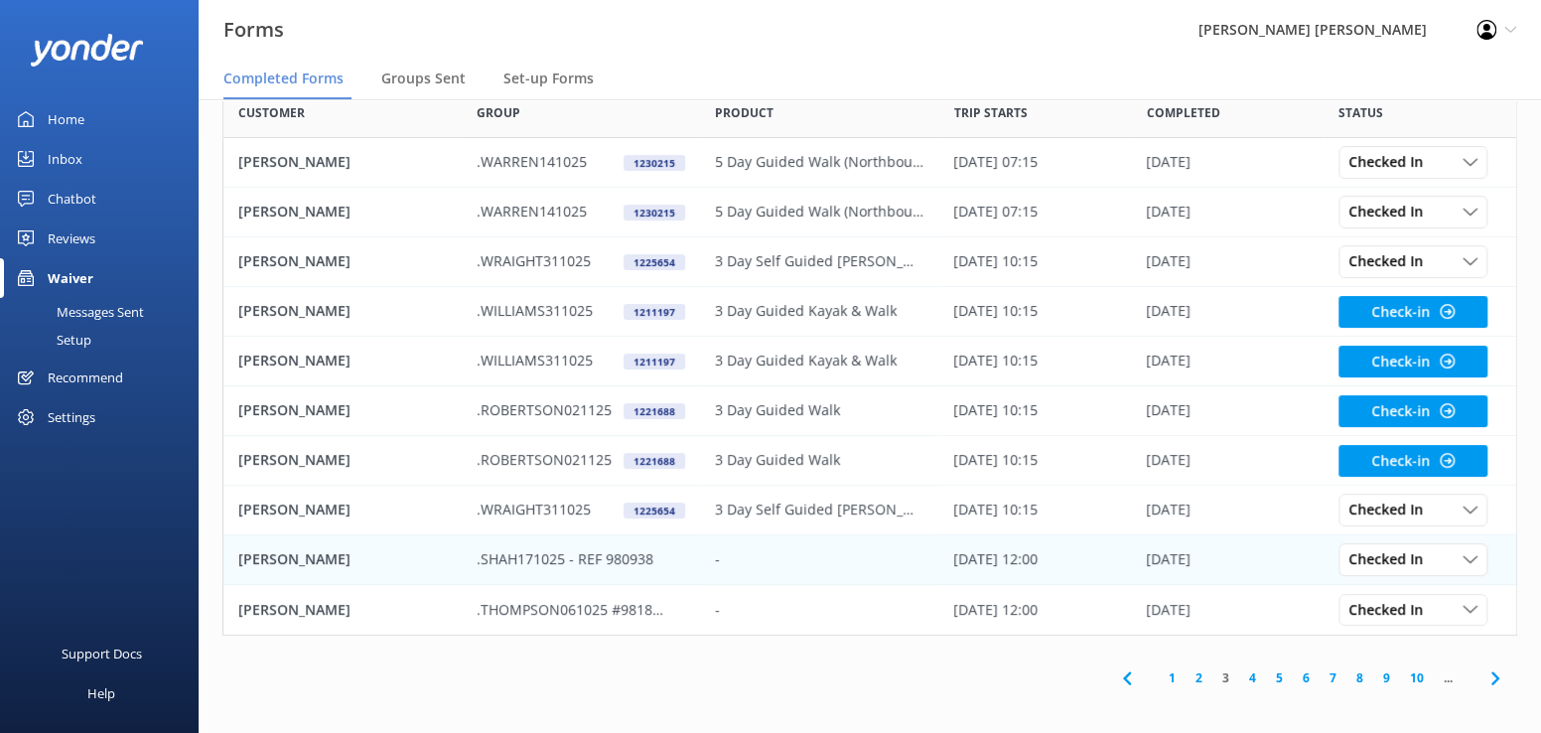
scroll to position [120, 0]
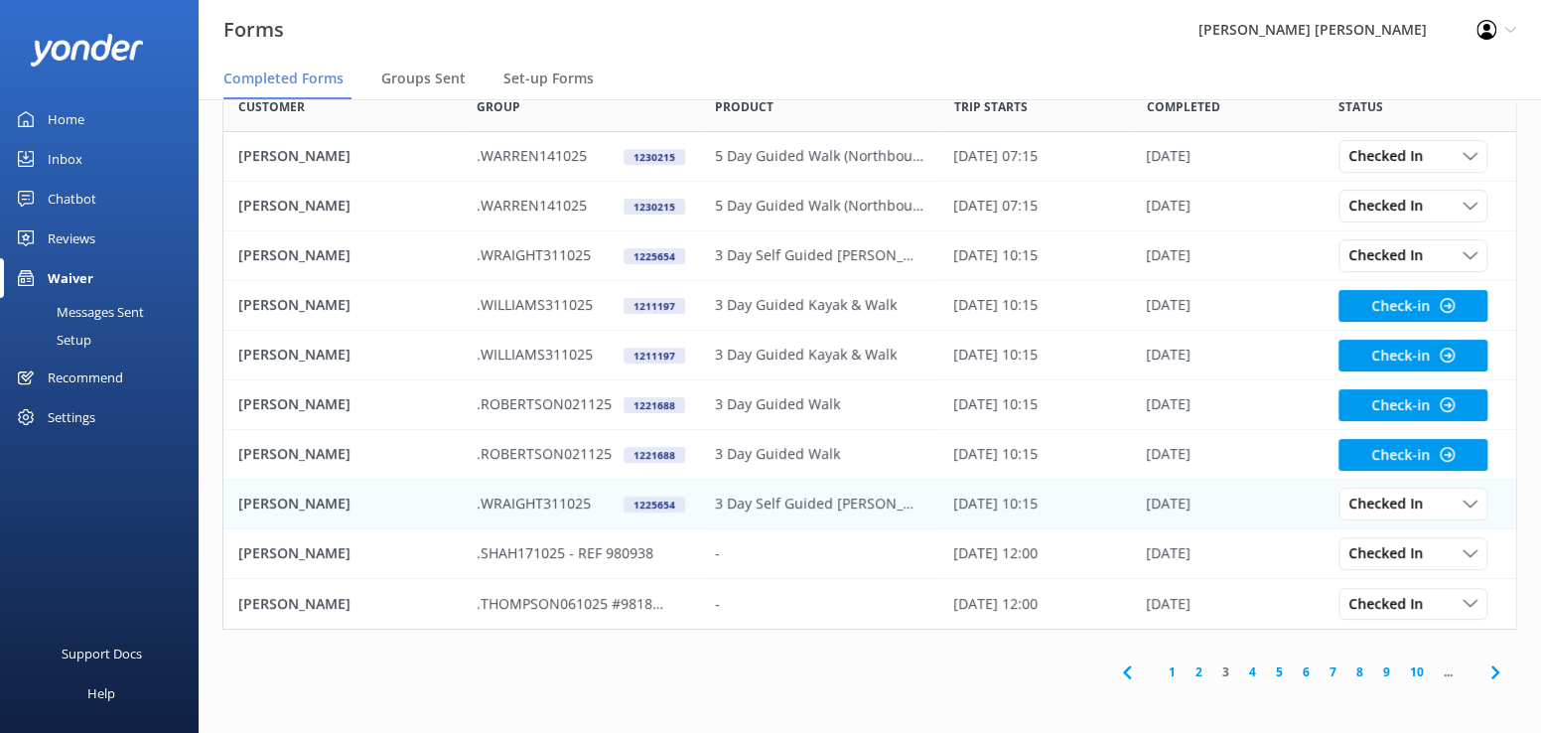
click at [283, 500] on p "[PERSON_NAME]" at bounding box center [294, 503] width 112 height 22
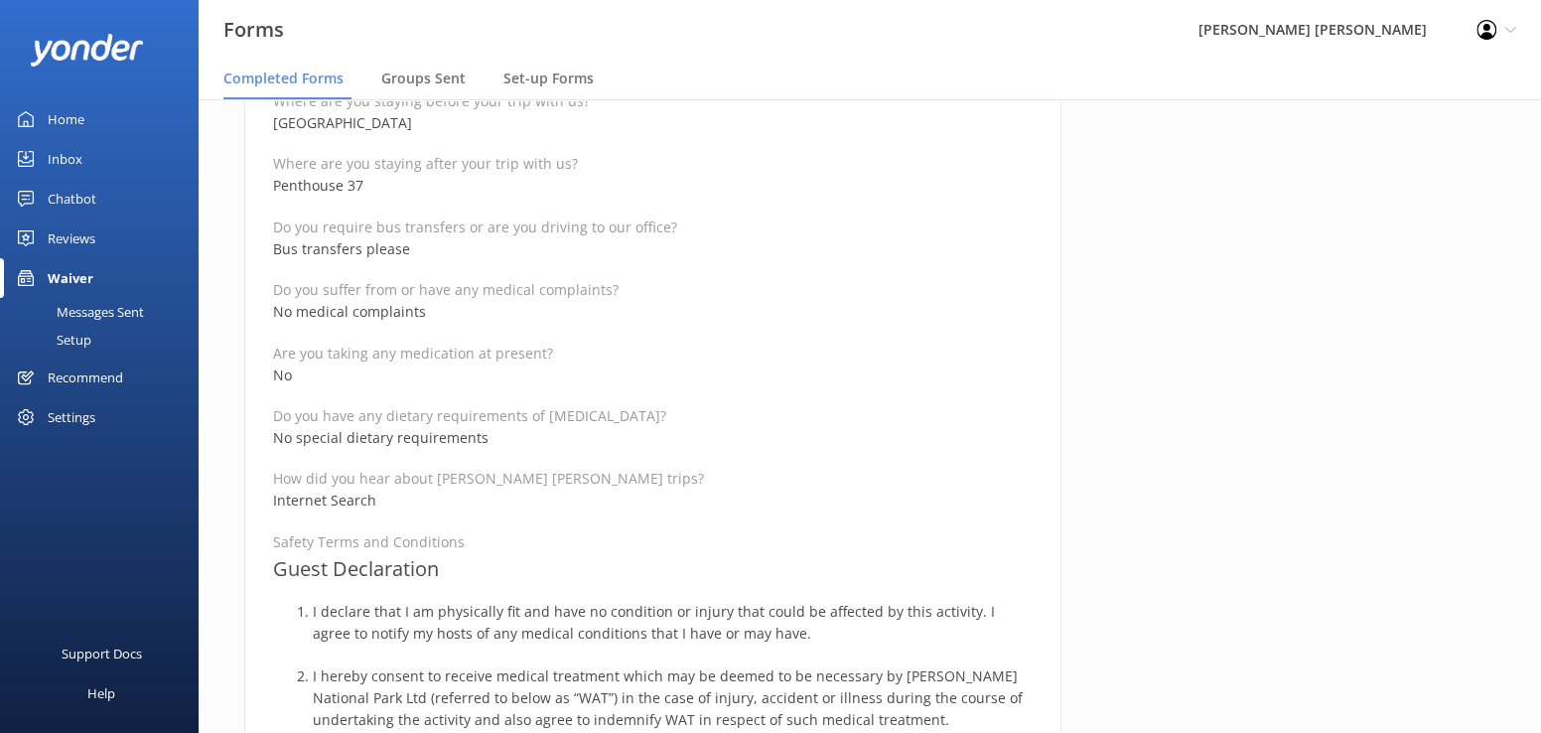
scroll to position [1092, 0]
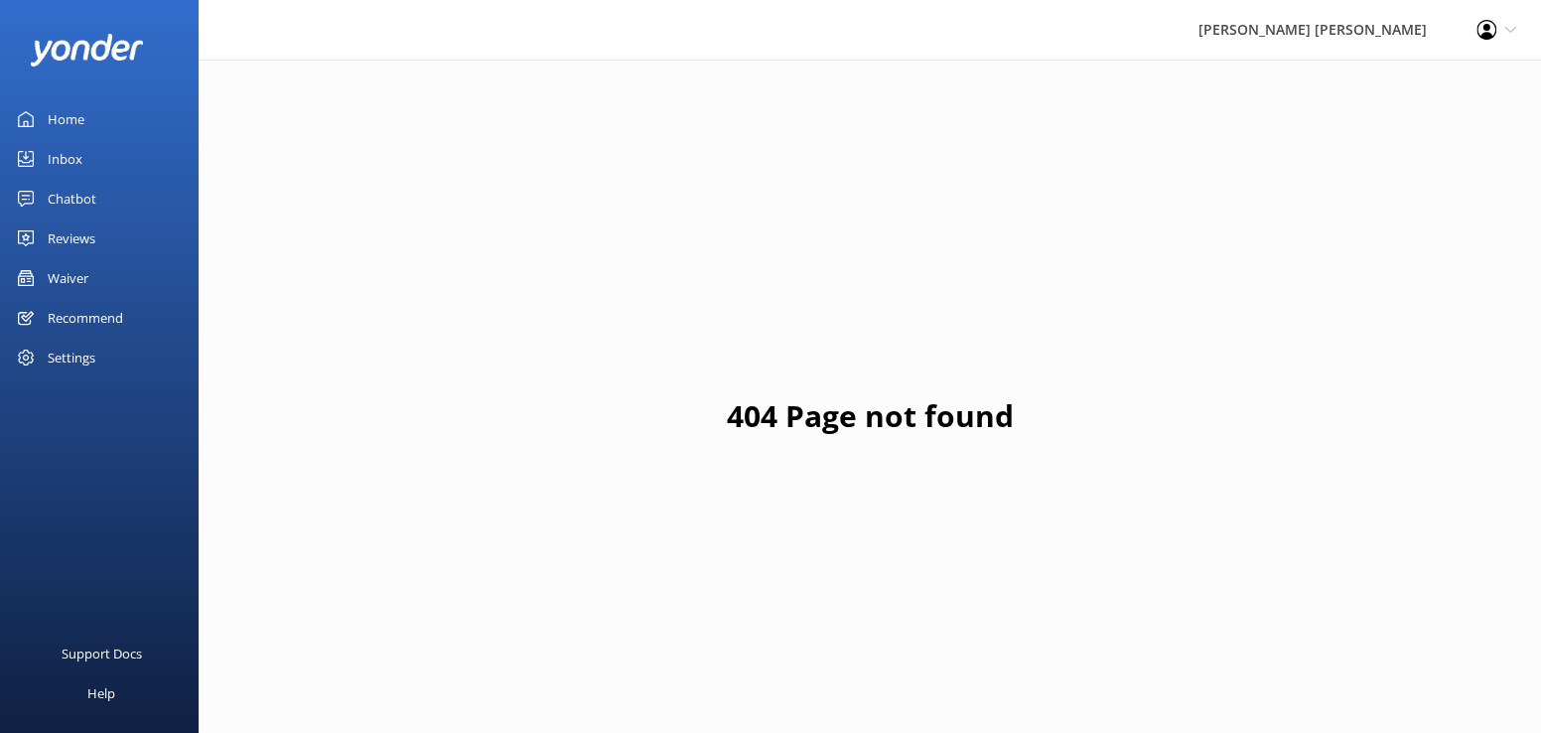
click at [65, 274] on div "Waiver" at bounding box center [68, 278] width 41 height 40
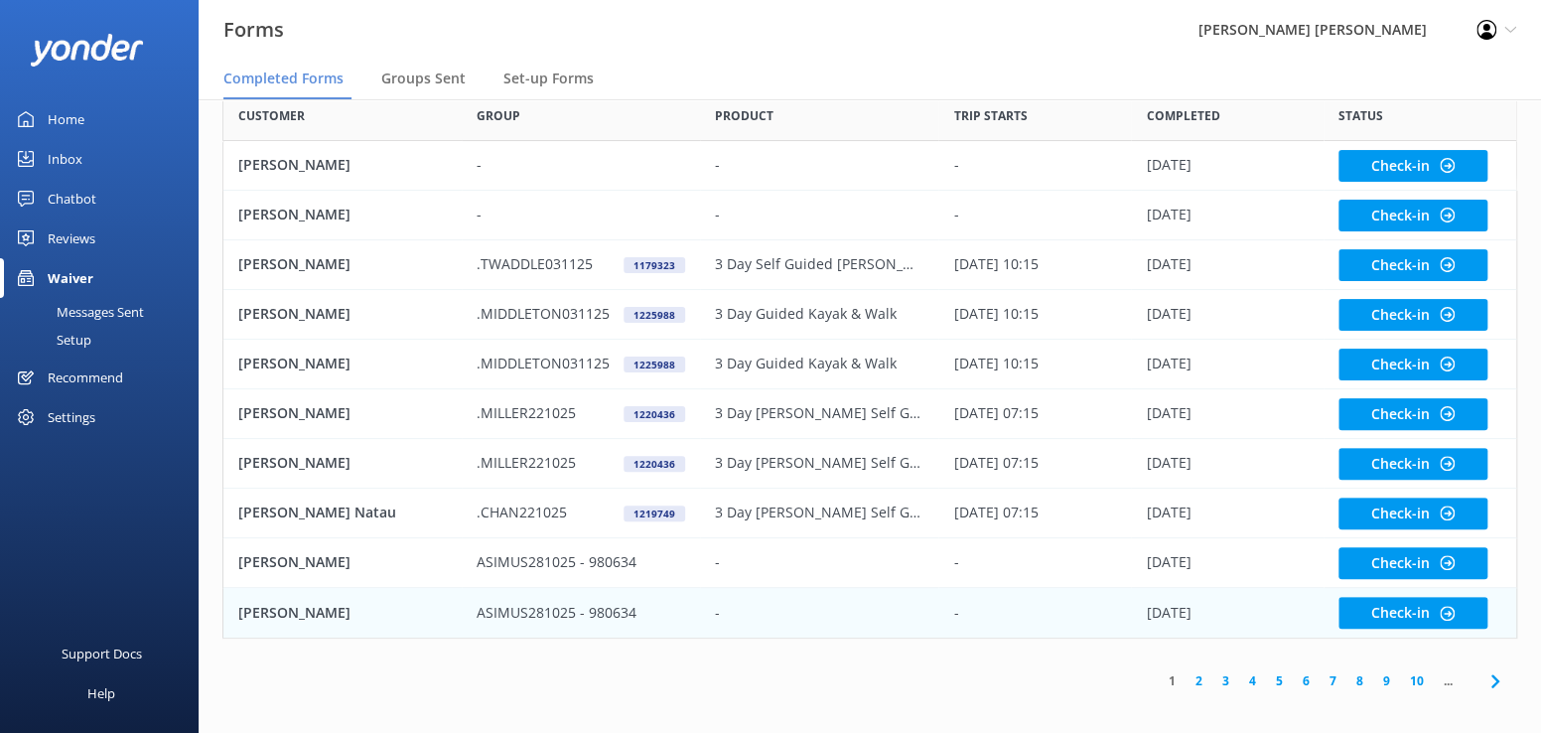
scroll to position [120, 0]
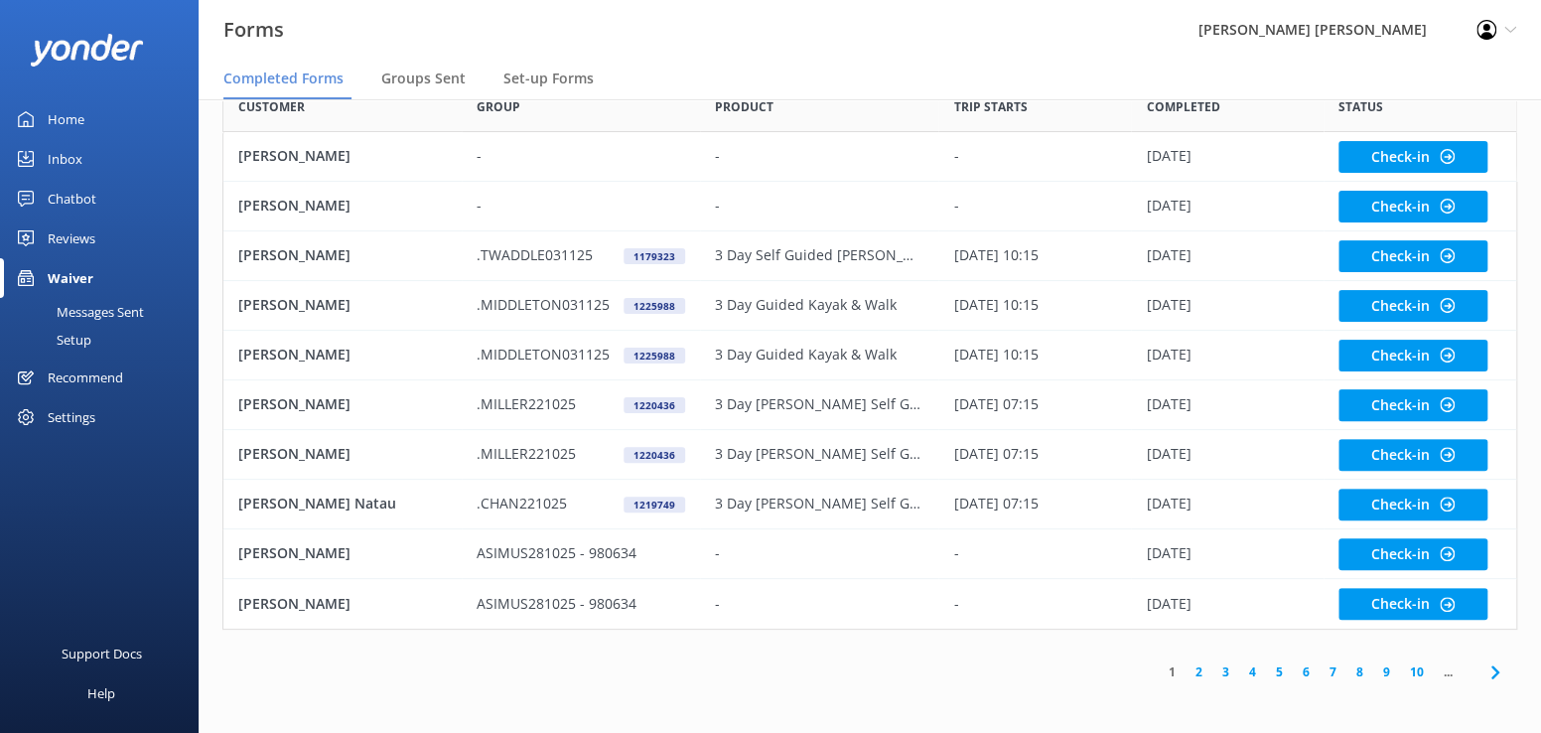
click at [1227, 666] on link "3" at bounding box center [1225, 671] width 27 height 19
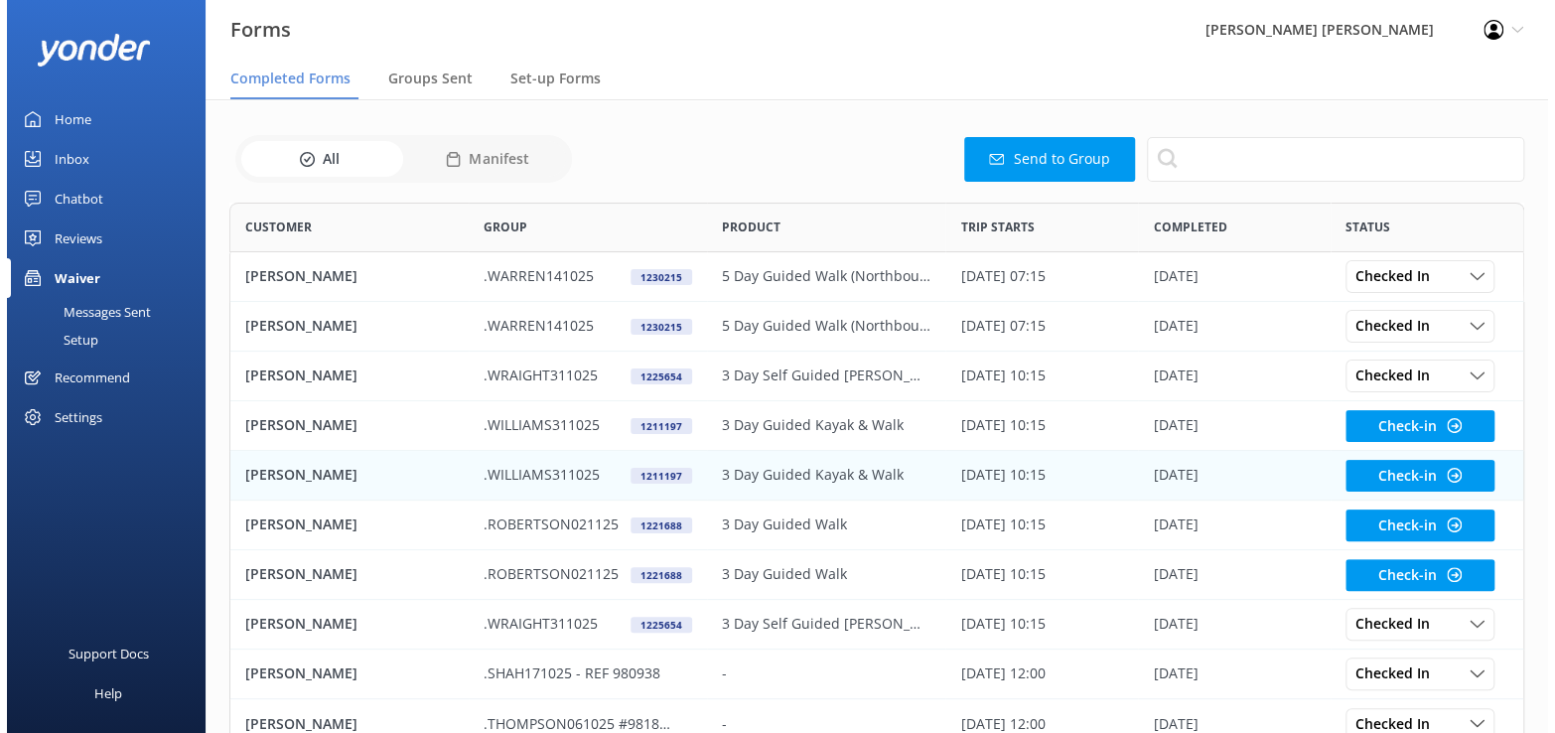
scroll to position [532, 1280]
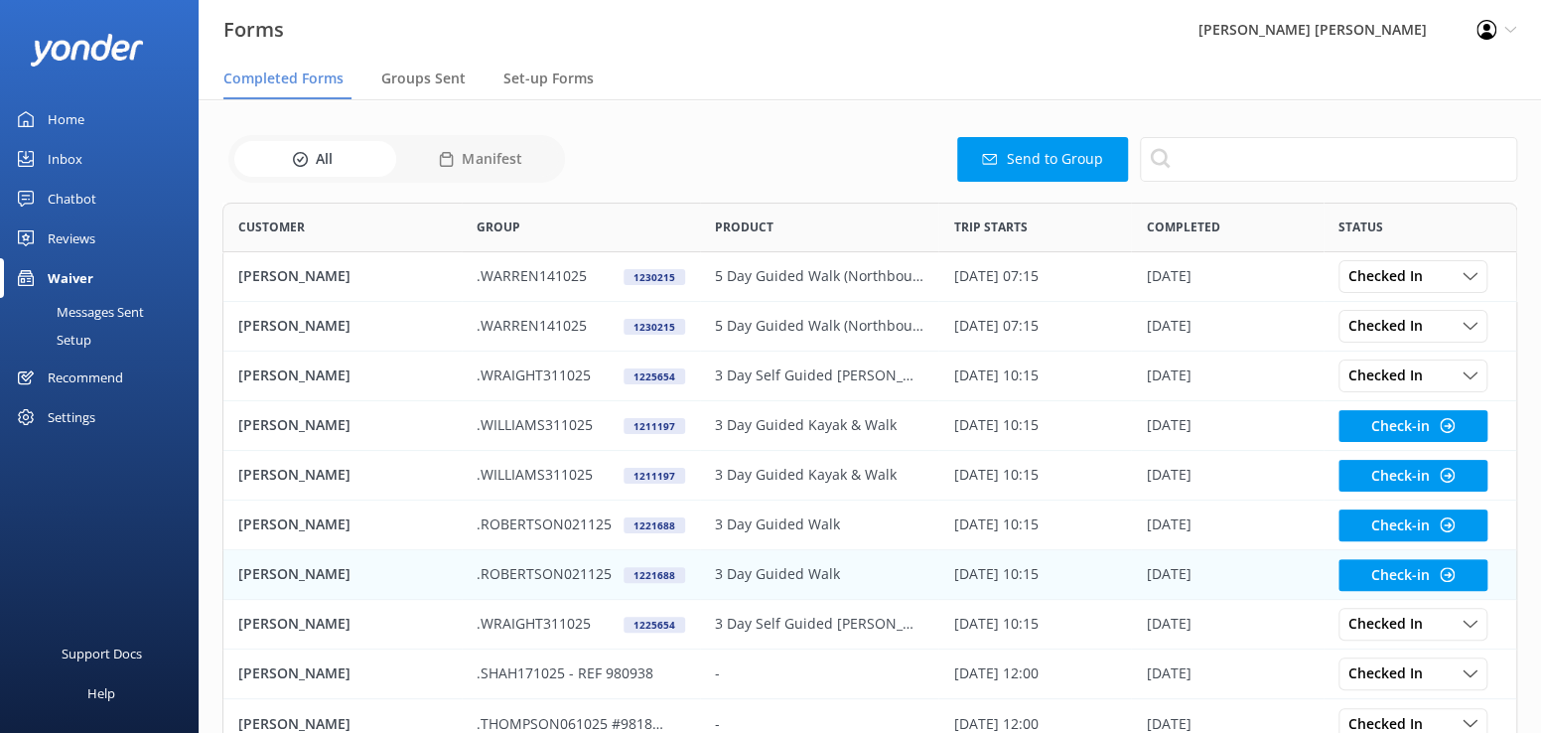
click at [251, 574] on p "[PERSON_NAME]" at bounding box center [294, 574] width 112 height 22
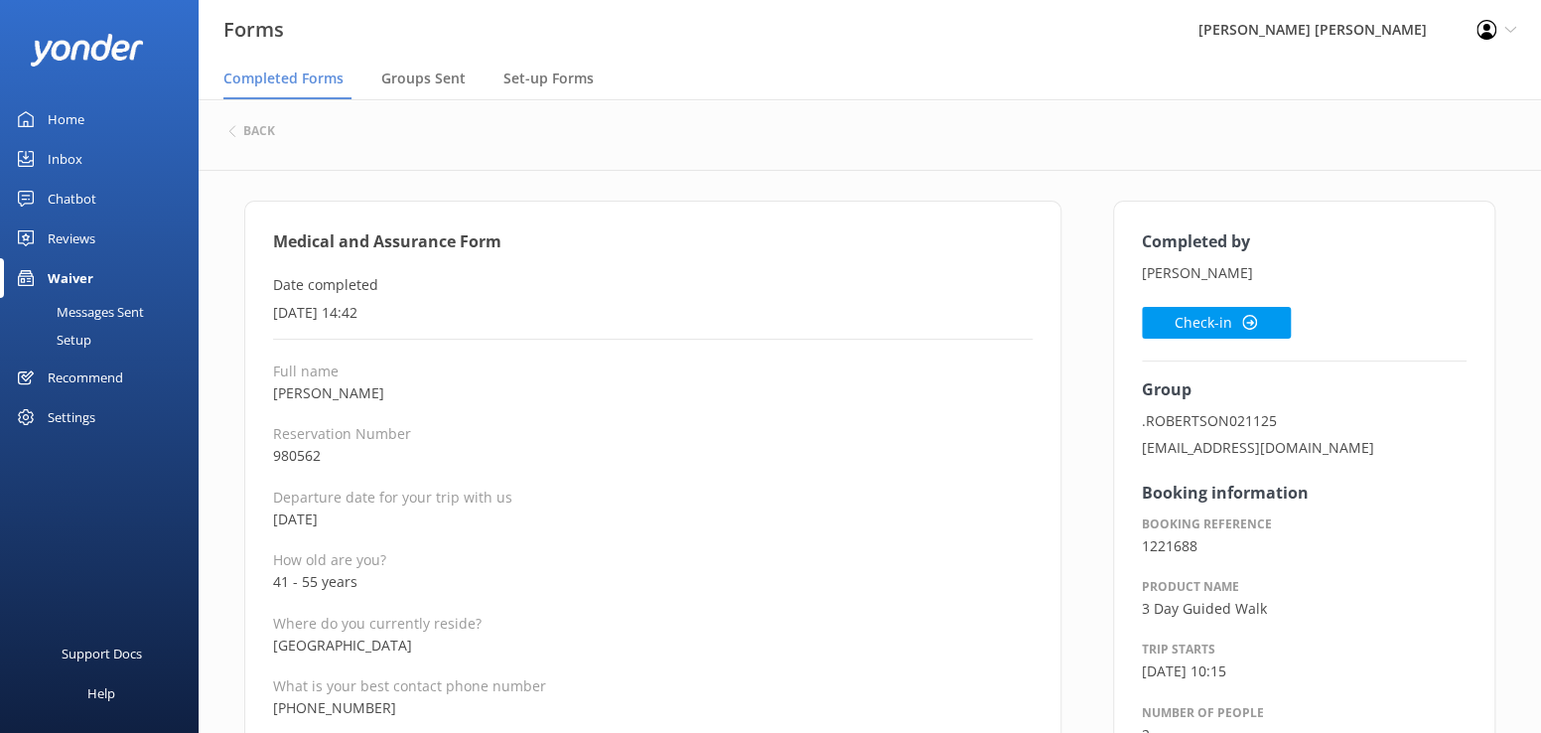
drag, startPoint x: 64, startPoint y: 163, endPoint x: 76, endPoint y: 182, distance: 22.9
click at [64, 163] on div "Inbox" at bounding box center [65, 159] width 35 height 40
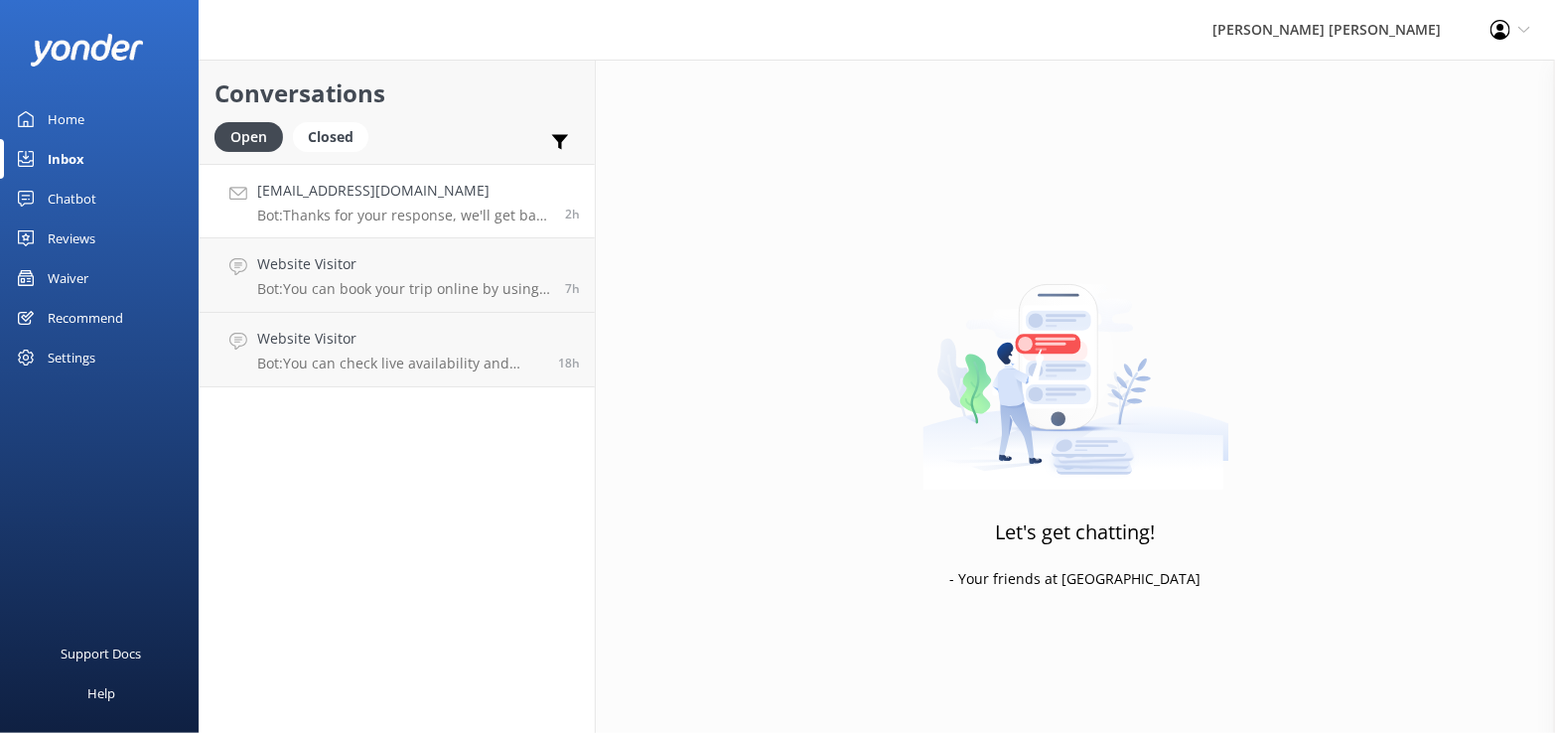
click at [430, 220] on p "Bot: Thanks for your response, we'll get back to you as soon as we can during o…" at bounding box center [403, 215] width 293 height 18
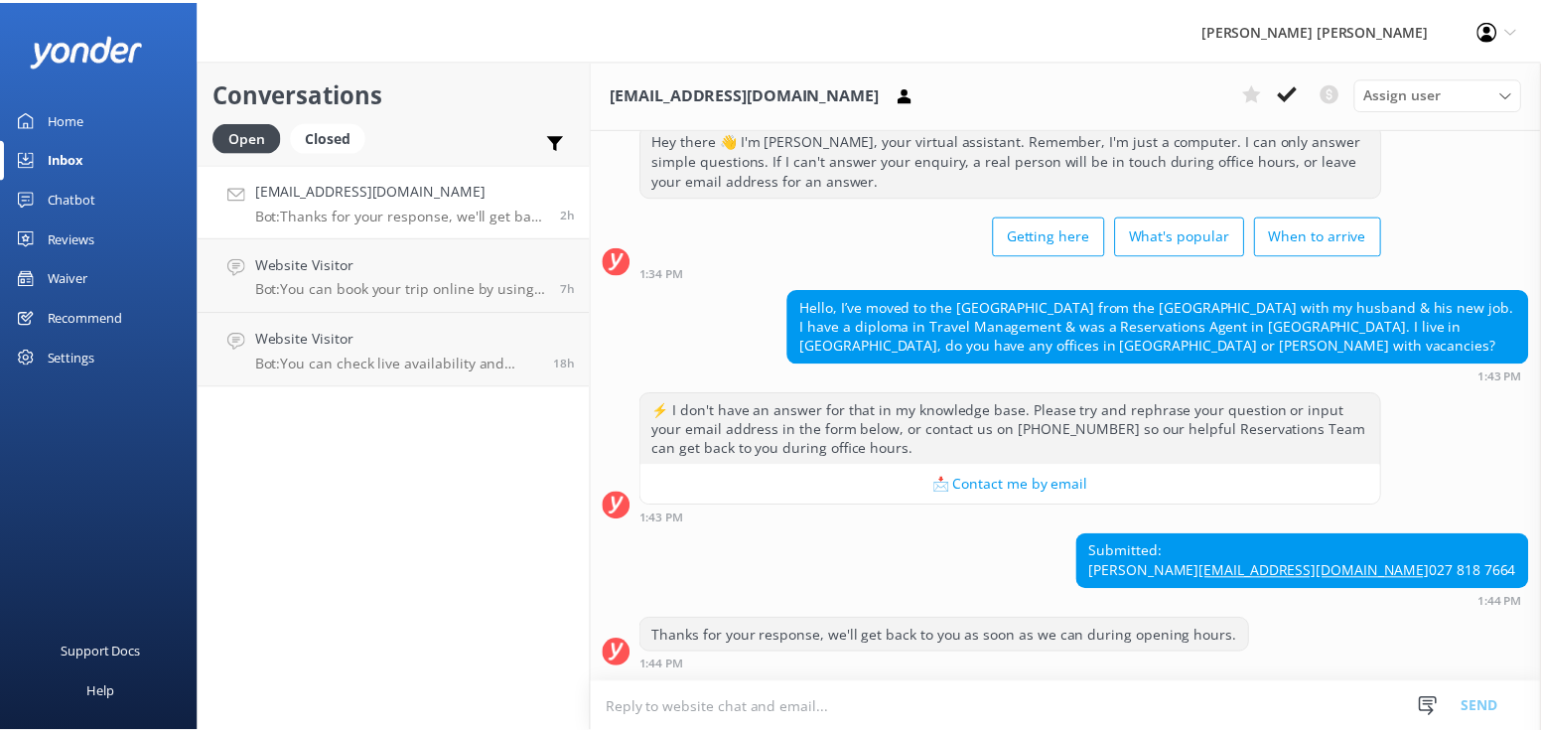
scroll to position [93, 0]
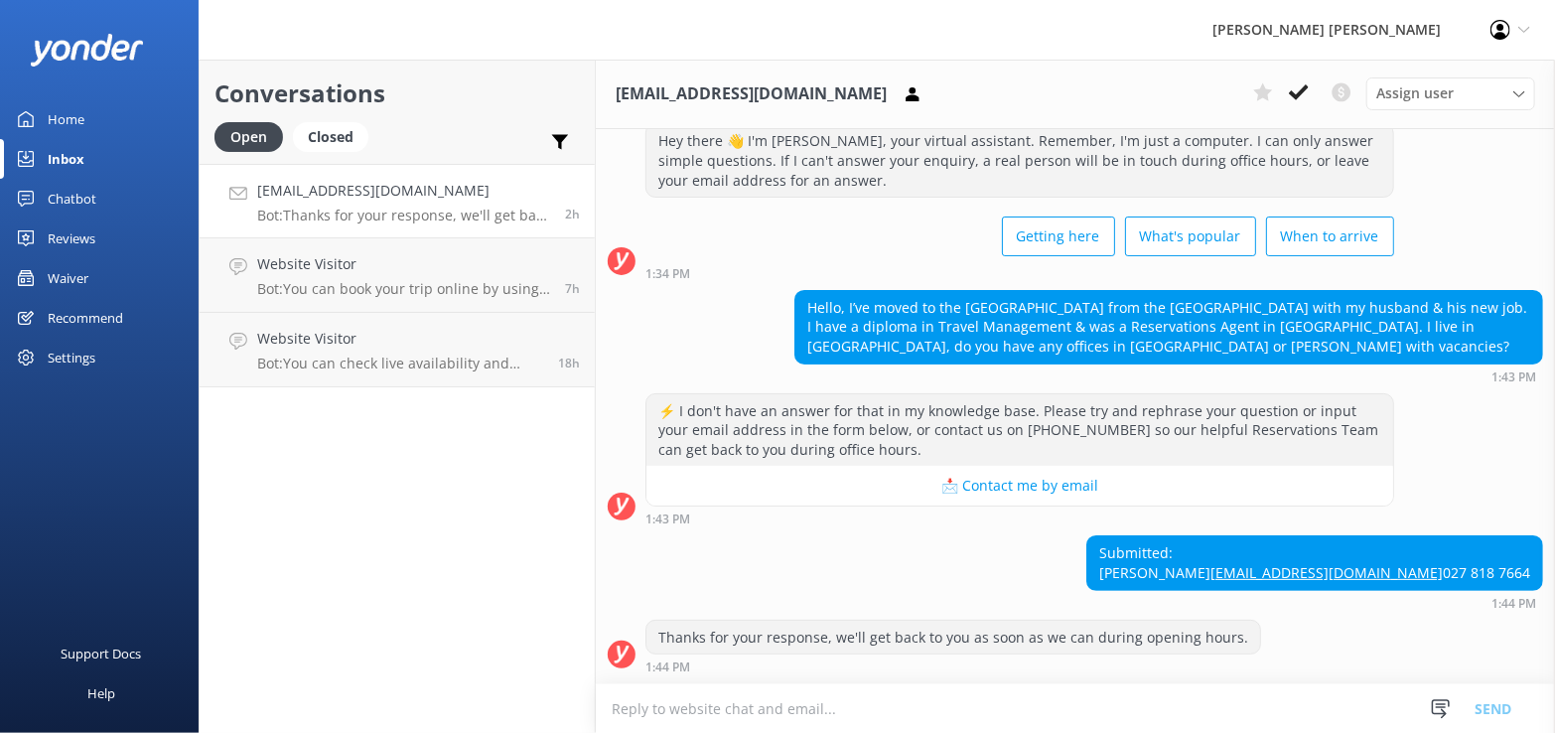
click at [83, 274] on div "Waiver" at bounding box center [68, 278] width 41 height 40
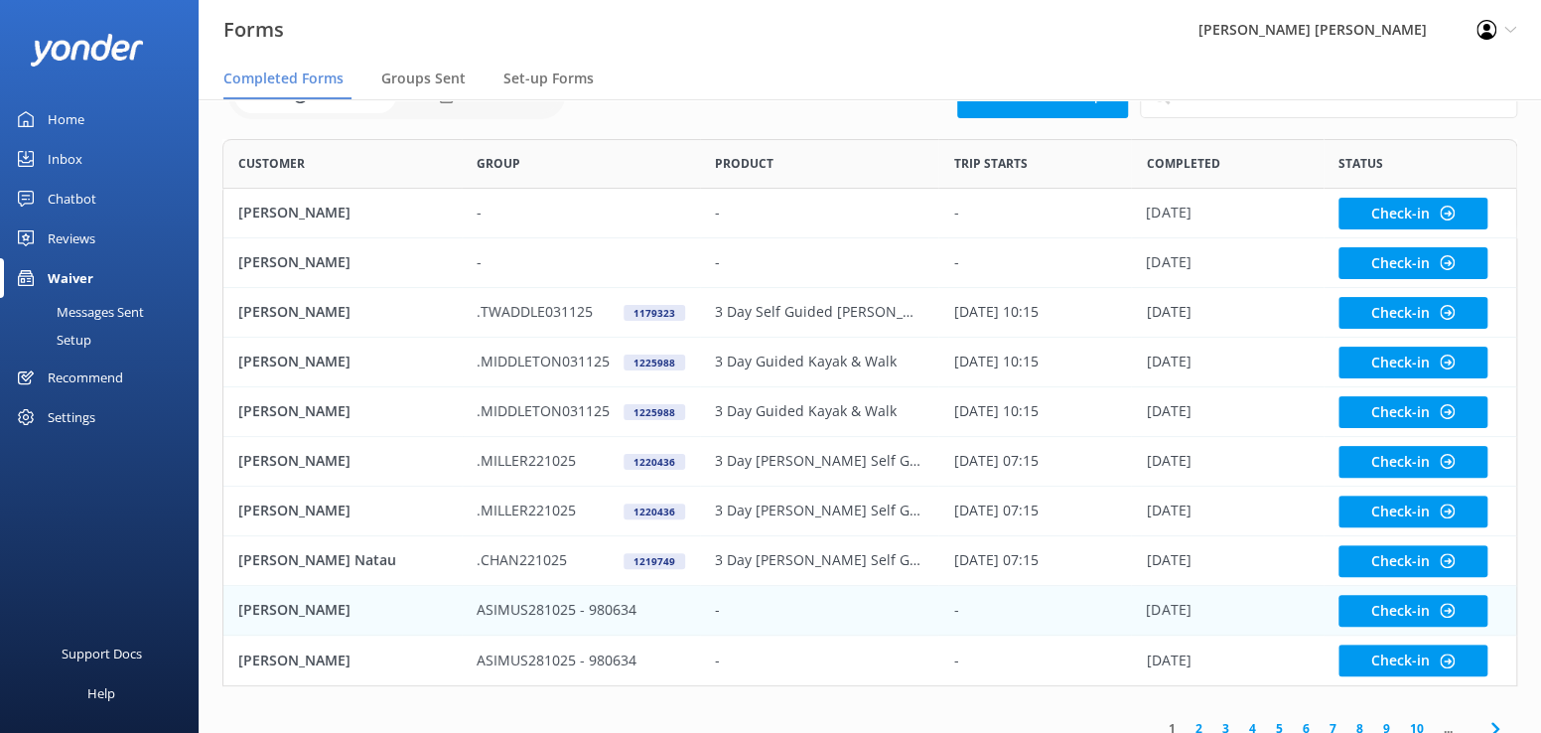
scroll to position [120, 0]
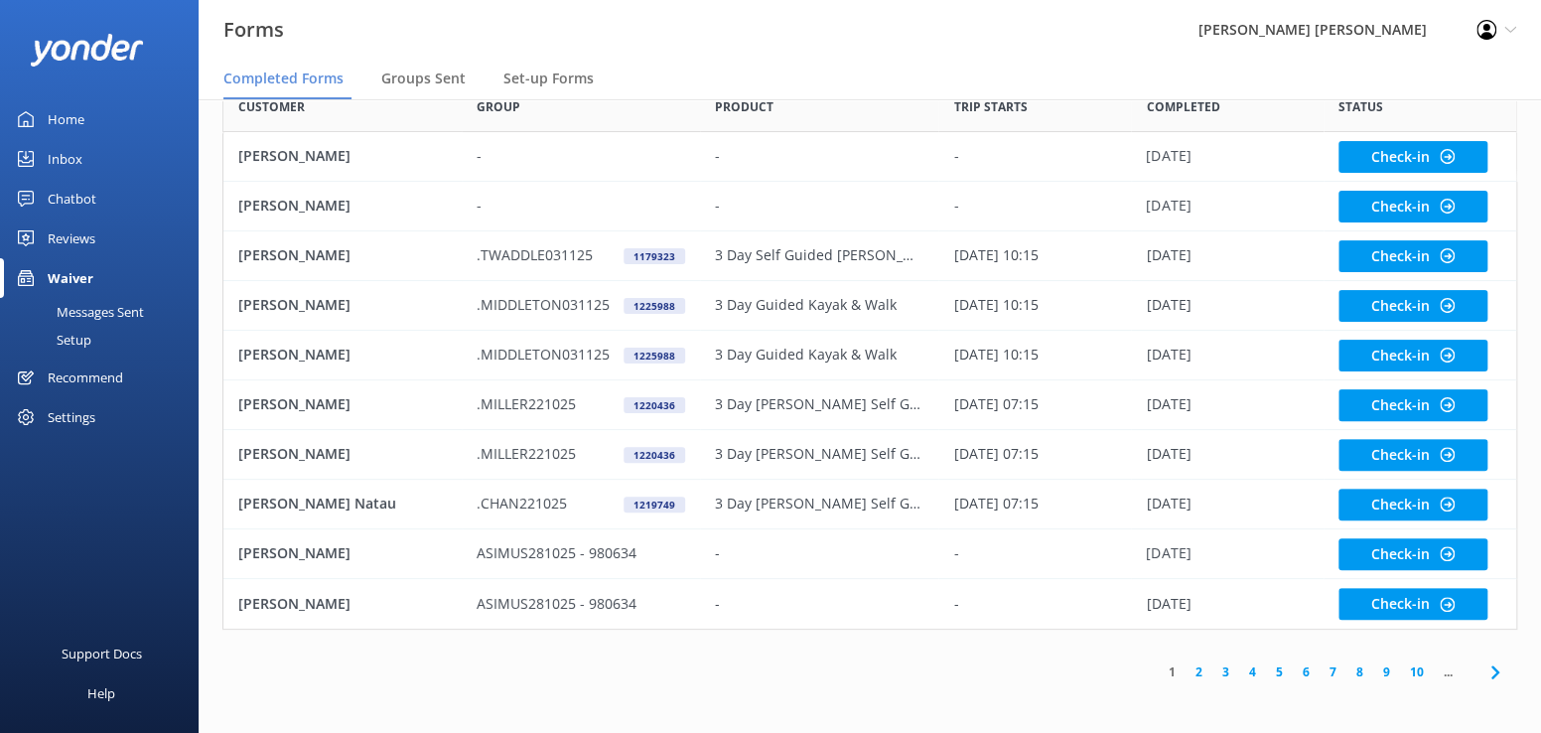
click at [1227, 671] on link "3" at bounding box center [1225, 671] width 27 height 19
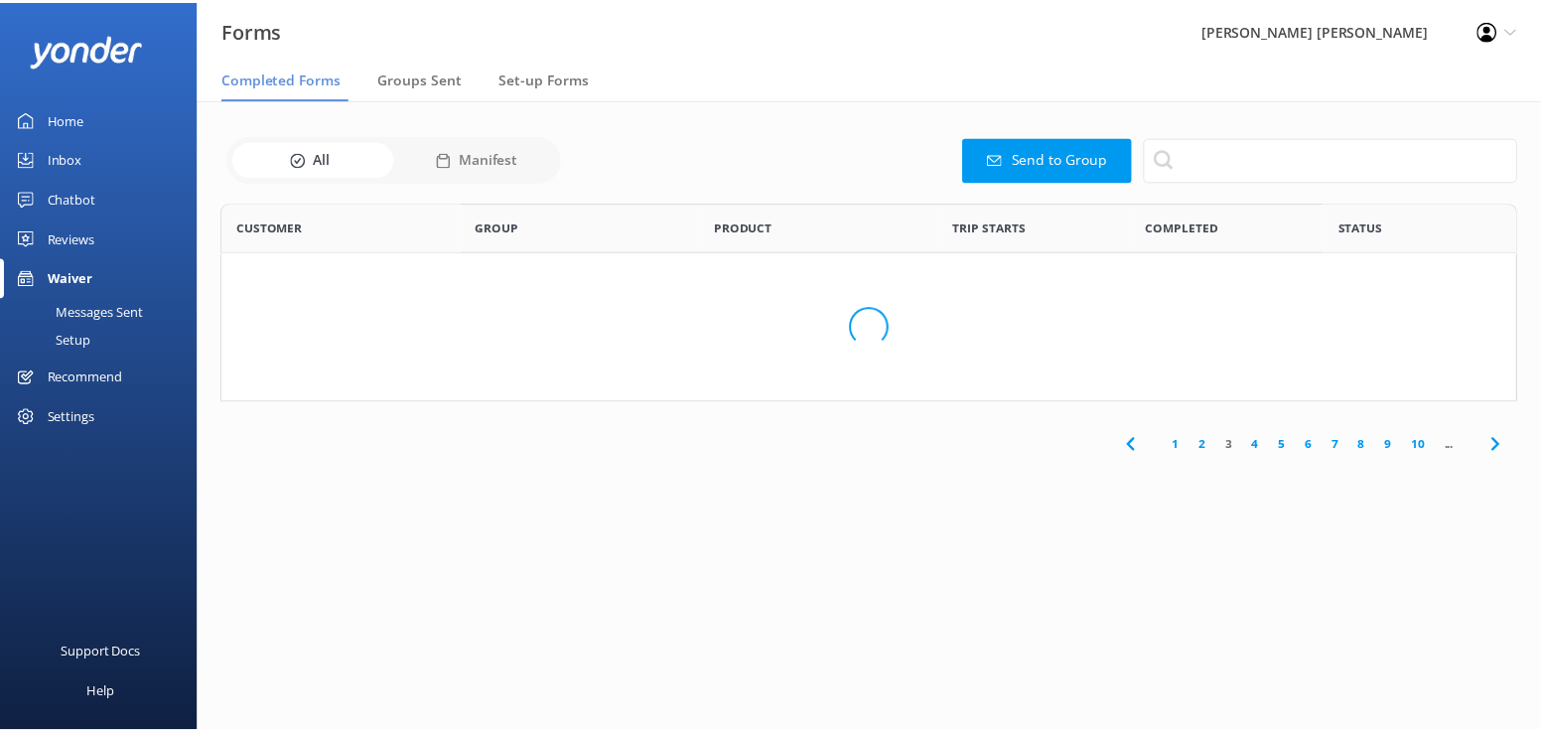
scroll to position [532, 1280]
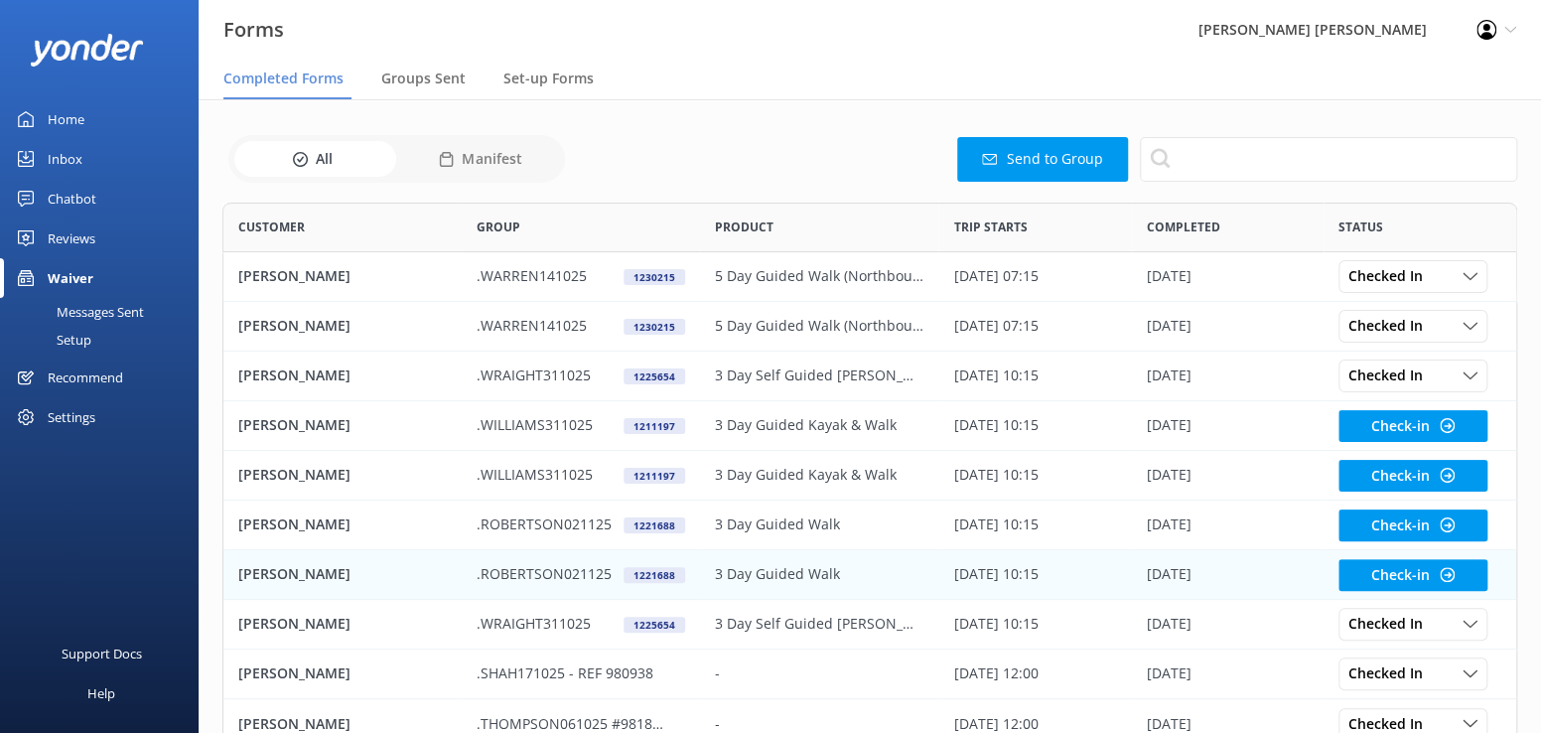
click at [307, 572] on p "[PERSON_NAME]" at bounding box center [294, 574] width 112 height 22
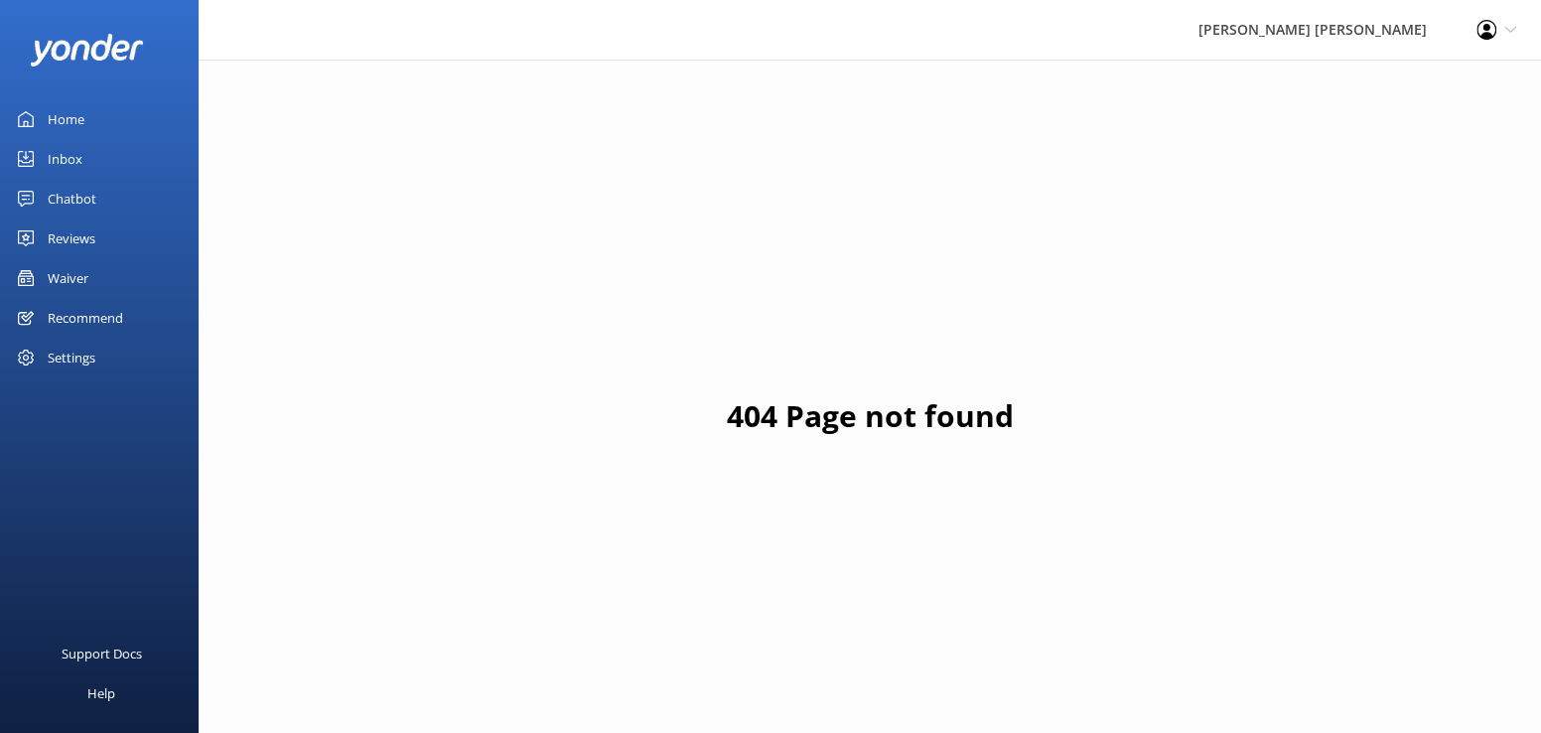
click at [48, 275] on div "Waiver" at bounding box center [68, 278] width 41 height 40
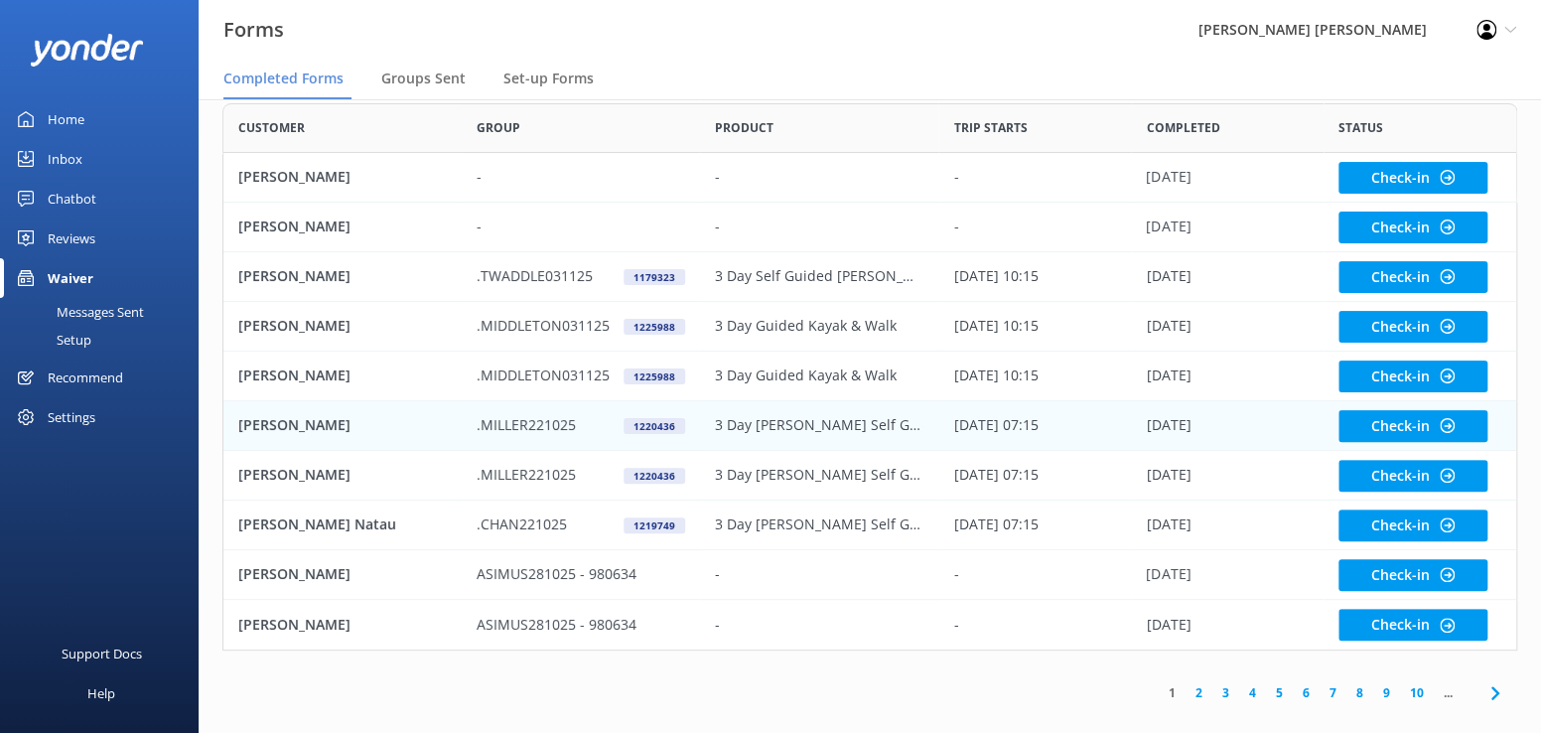
scroll to position [120, 0]
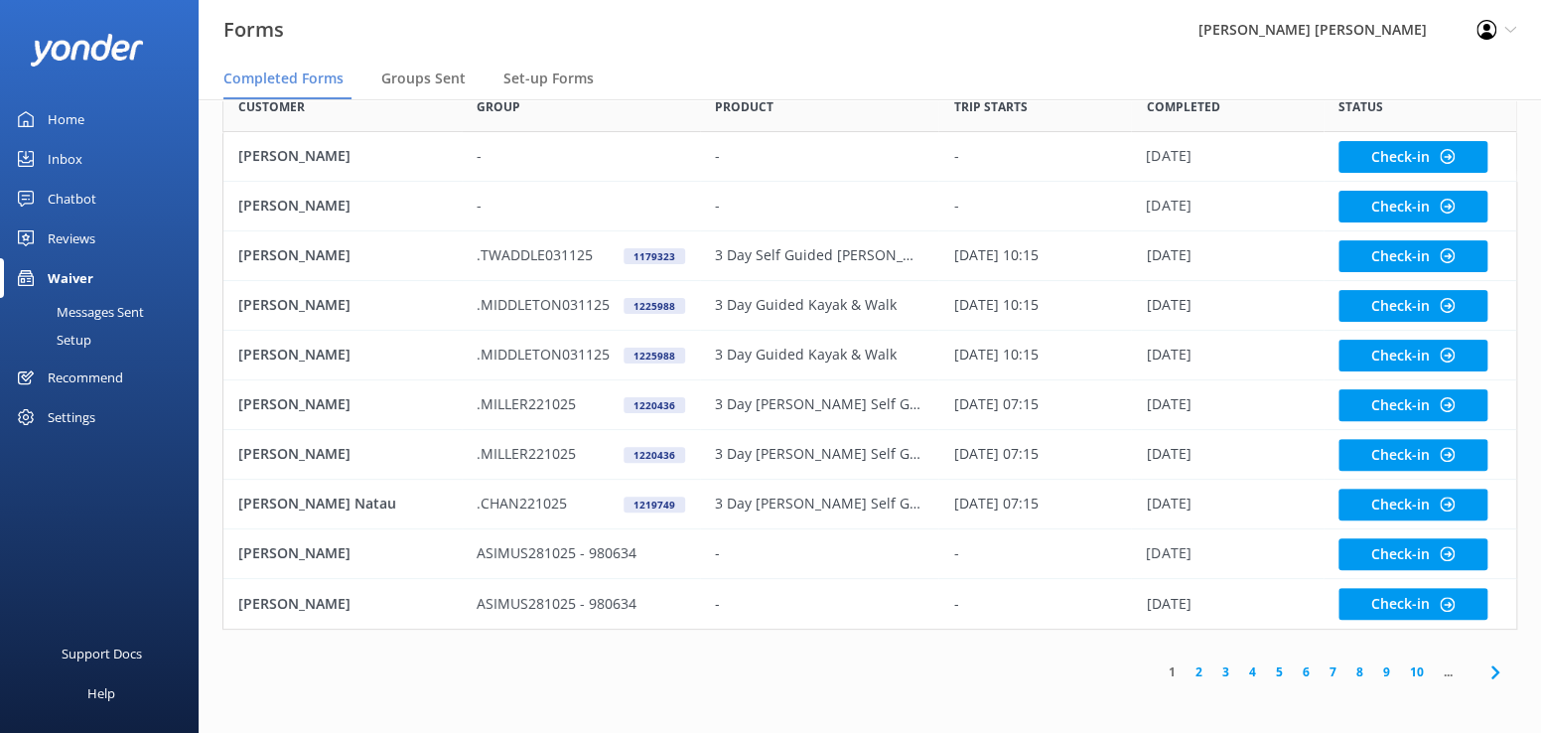
click at [1218, 668] on link "3" at bounding box center [1225, 671] width 27 height 19
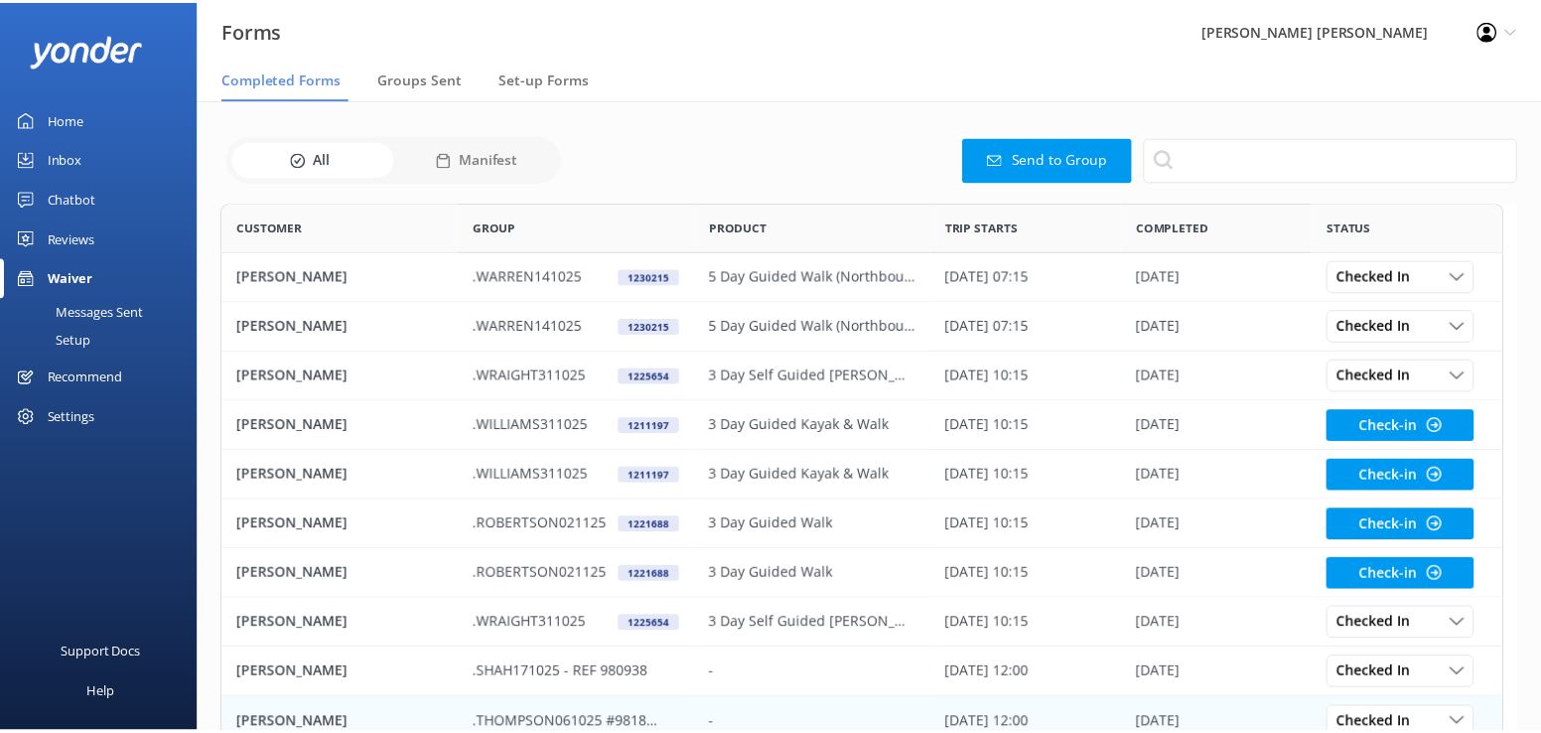
scroll to position [532, 1280]
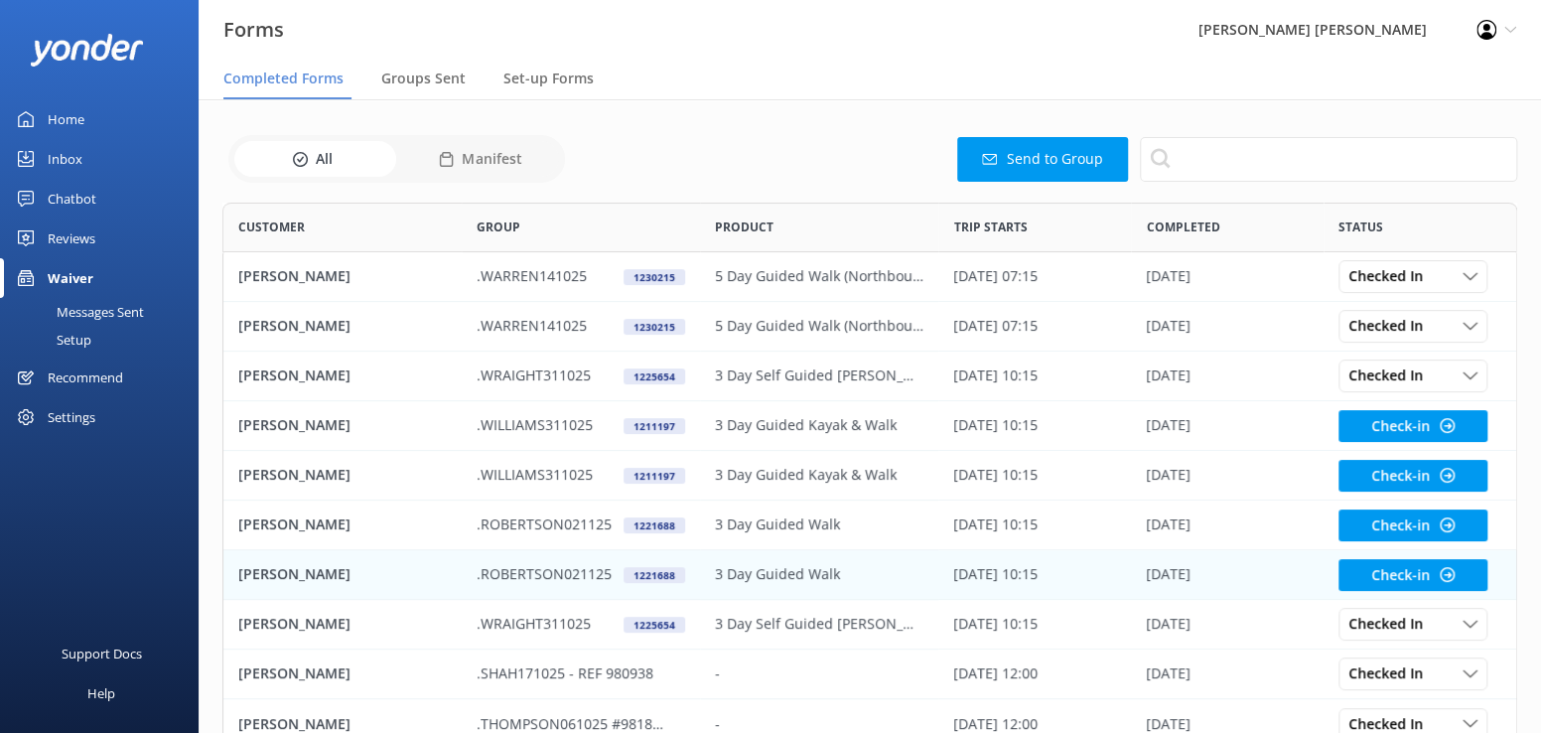
click at [280, 577] on p "[PERSON_NAME]" at bounding box center [294, 574] width 112 height 22
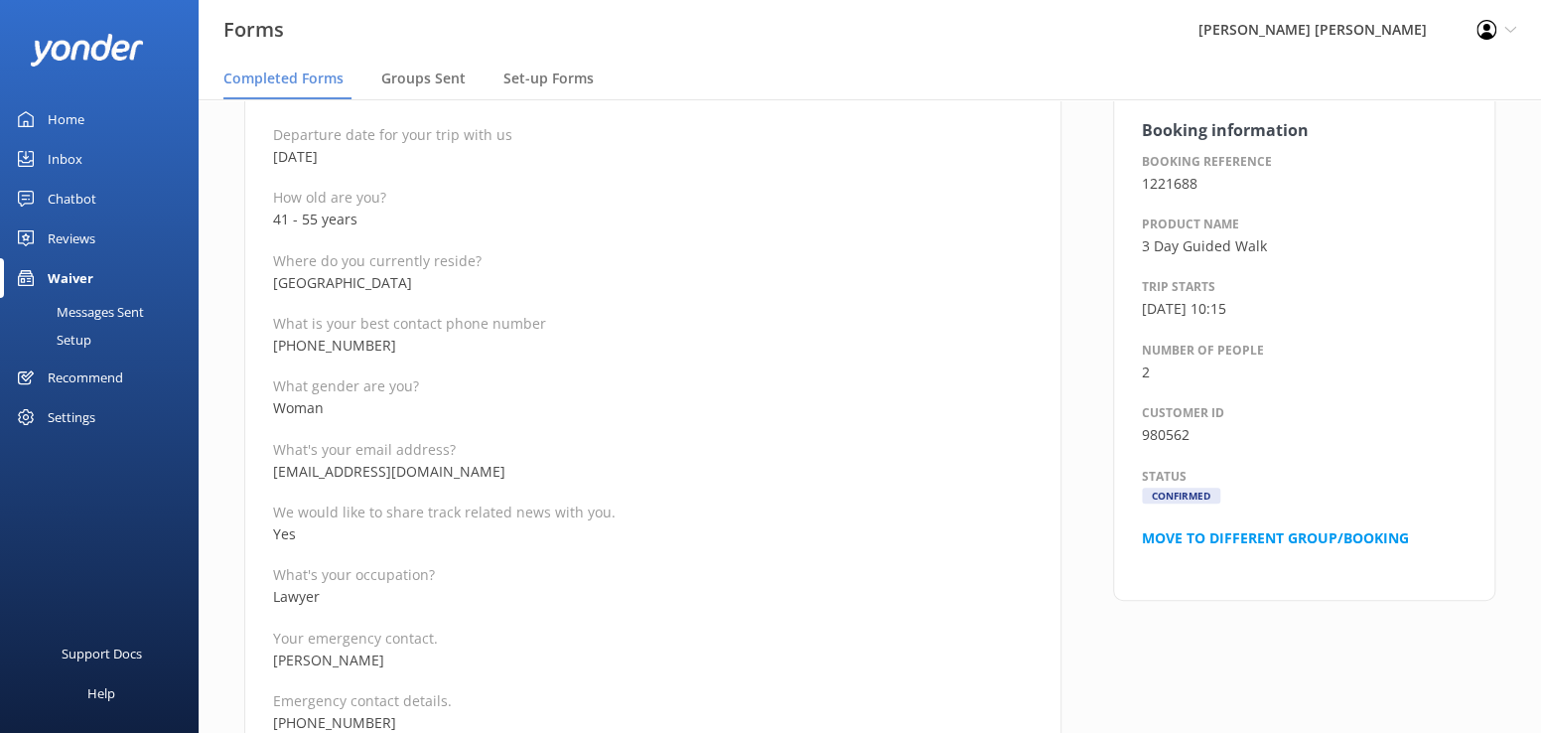
scroll to position [397, 0]
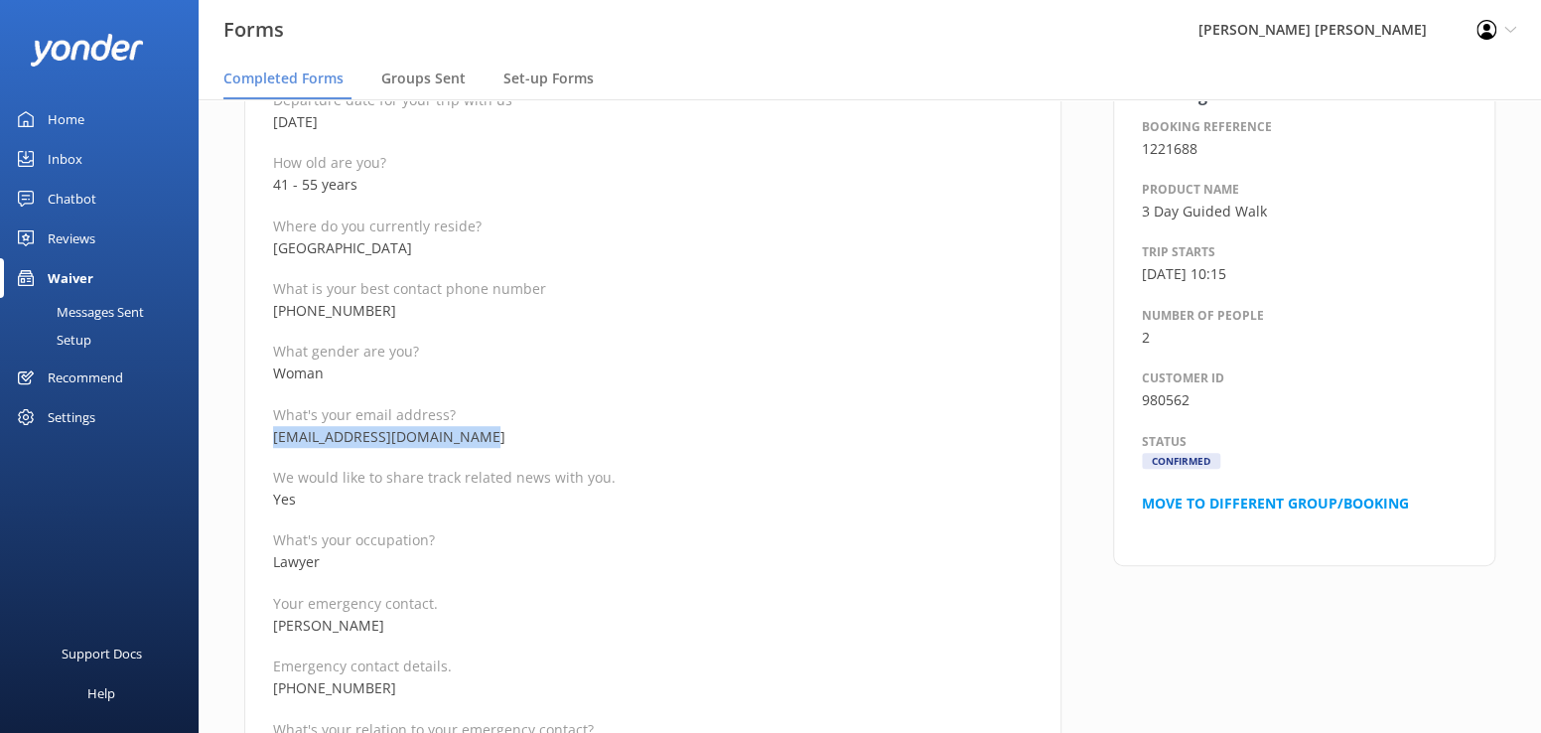
drag, startPoint x: 495, startPoint y: 437, endPoint x: 257, endPoint y: 443, distance: 238.3
copy p "[EMAIL_ADDRESS][DOMAIN_NAME]"
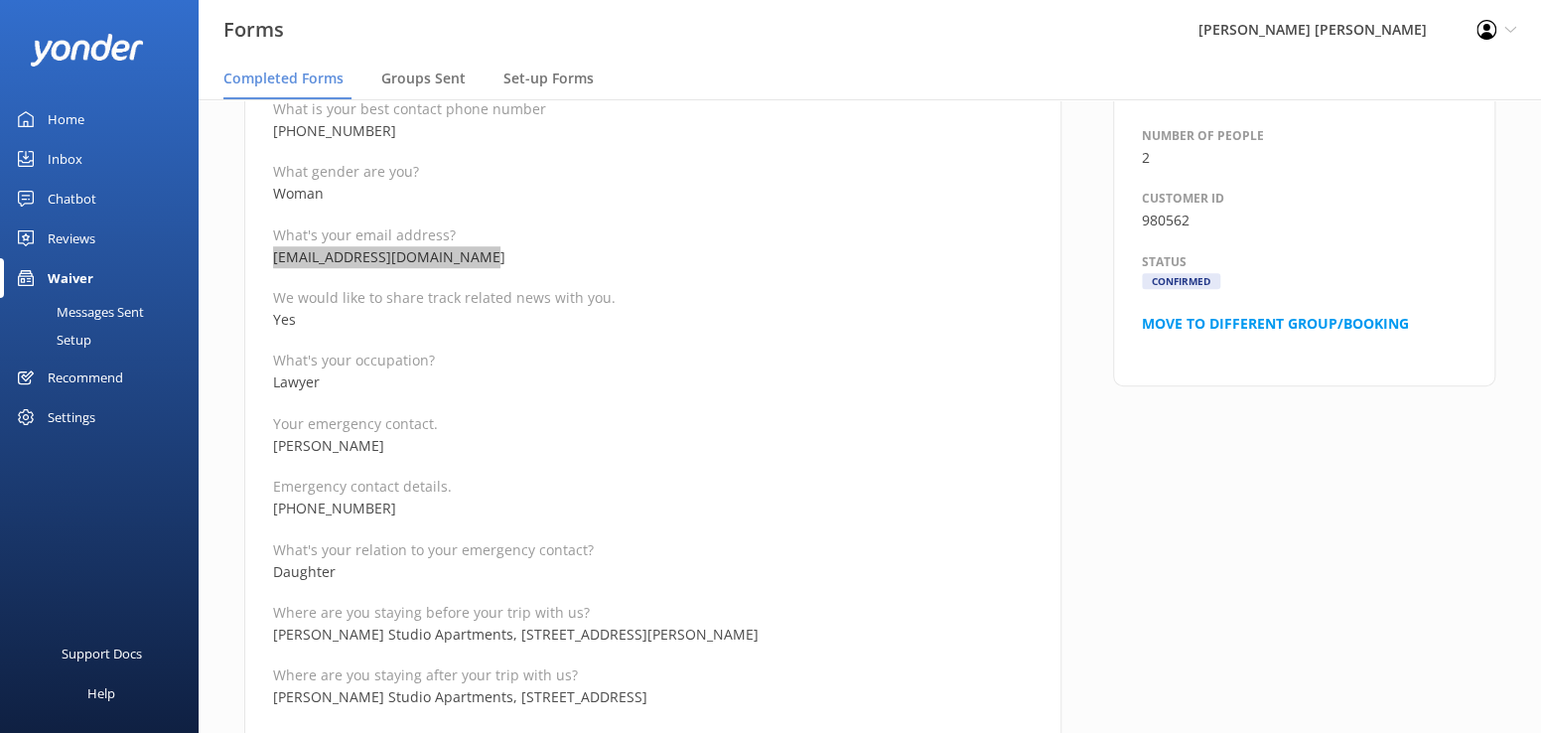
scroll to position [596, 0]
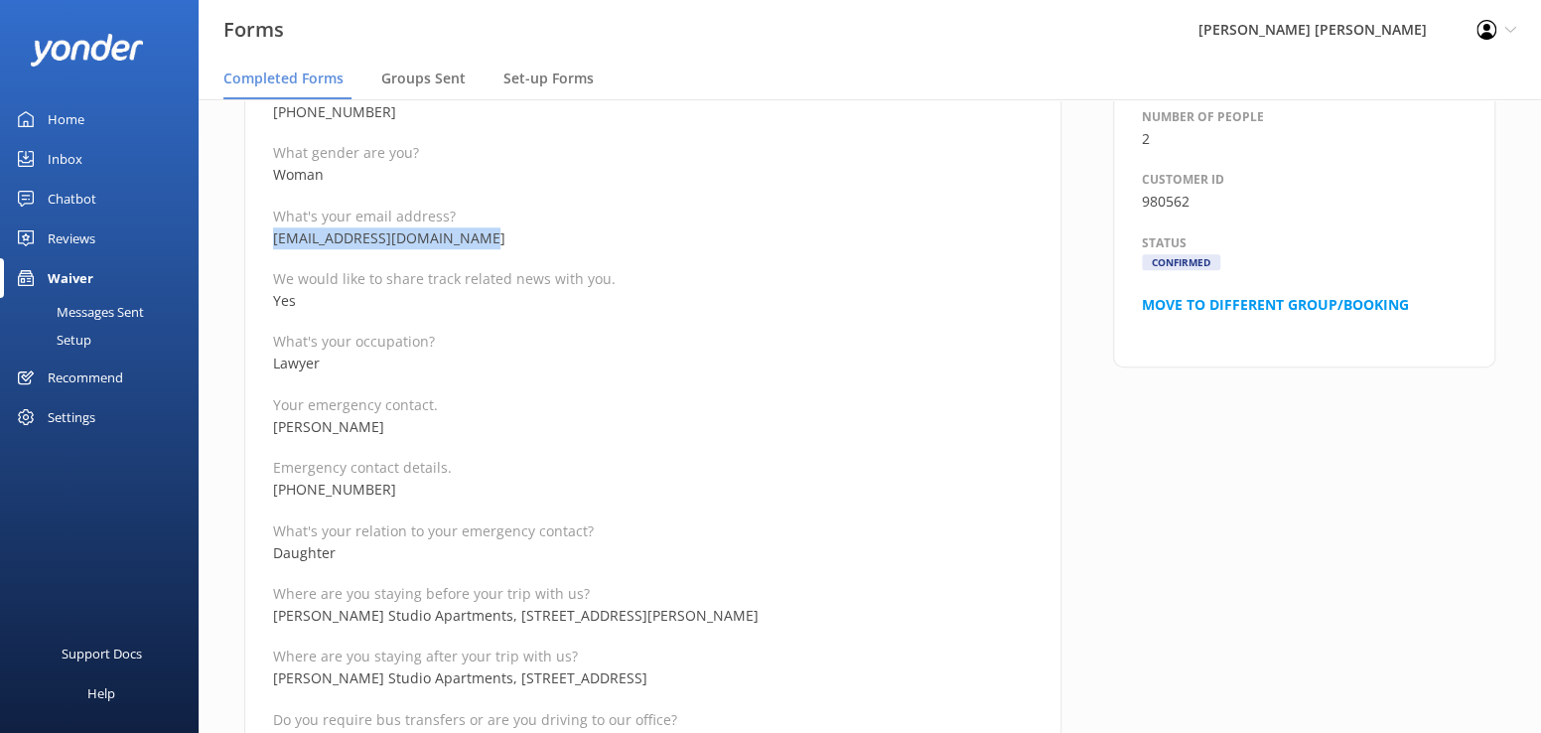
drag, startPoint x: 405, startPoint y: 430, endPoint x: 274, endPoint y: 429, distance: 131.0
click at [274, 429] on p "[PERSON_NAME]" at bounding box center [652, 427] width 759 height 22
copy p "[PERSON_NAME]"
drag, startPoint x: 385, startPoint y: 483, endPoint x: 268, endPoint y: 488, distance: 117.2
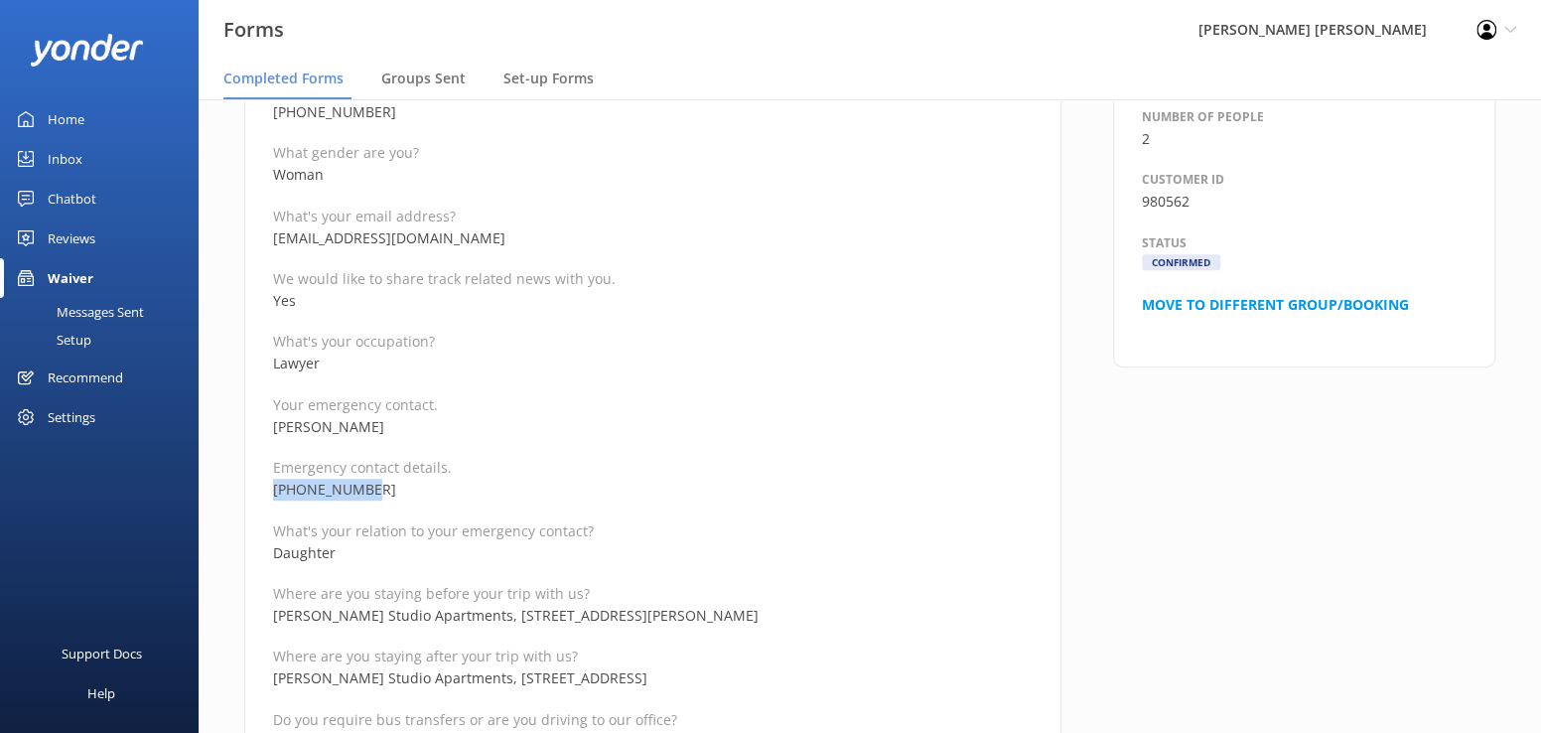
copy p "[PHONE_NUMBER]"
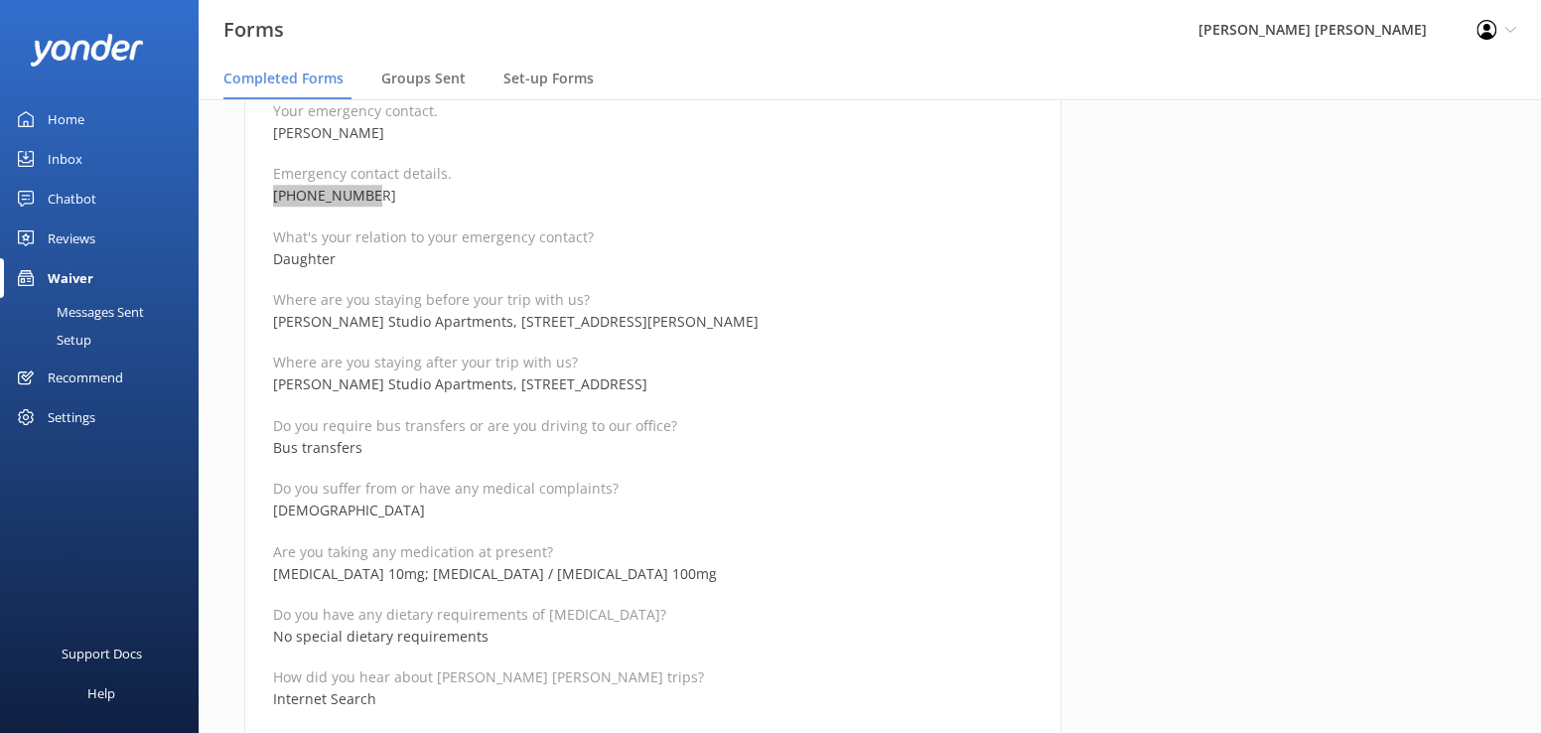
scroll to position [893, 0]
drag, startPoint x: 579, startPoint y: 569, endPoint x: 262, endPoint y: 569, distance: 316.7
click at [262, 569] on div "Medical and Assurance Form Date completed [DATE] 14:42 Full name [PERSON_NAME] …" at bounding box center [652, 638] width 817 height 2663
copy p "[MEDICAL_DATA] 10mg; [MEDICAL_DATA] / [MEDICAL_DATA] 100mg"
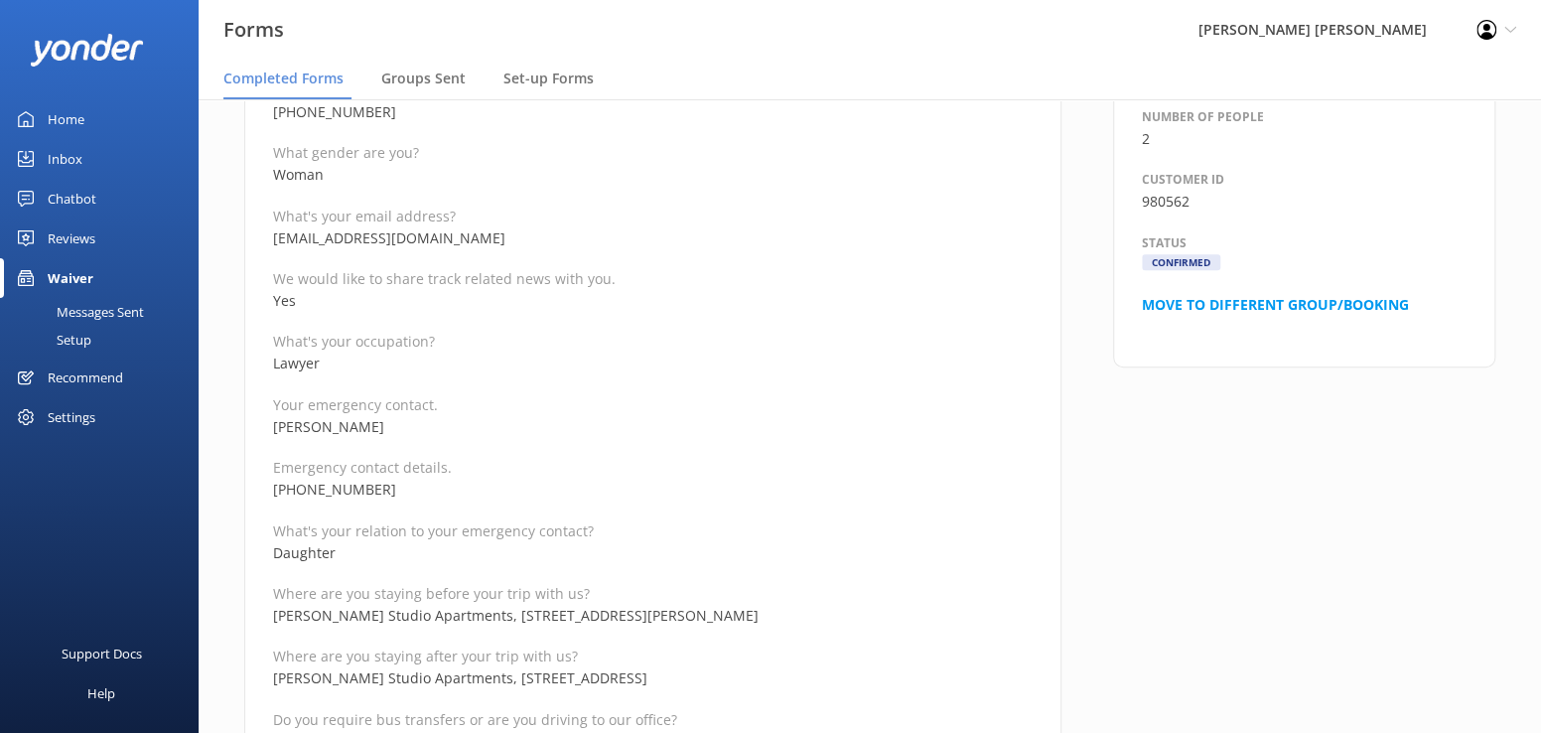
scroll to position [99, 0]
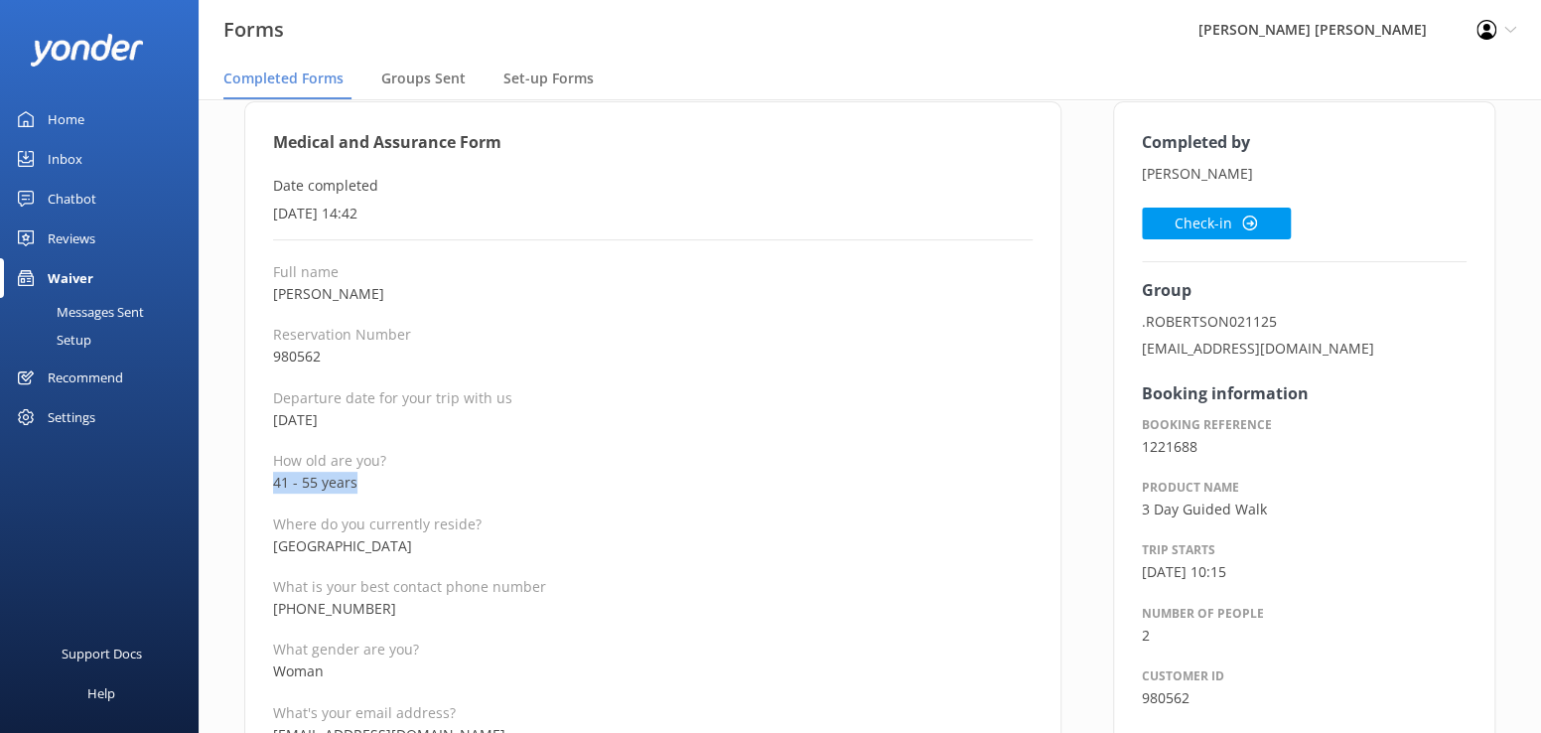
drag, startPoint x: 368, startPoint y: 479, endPoint x: 265, endPoint y: 484, distance: 103.4
copy p "41 - 55 years"
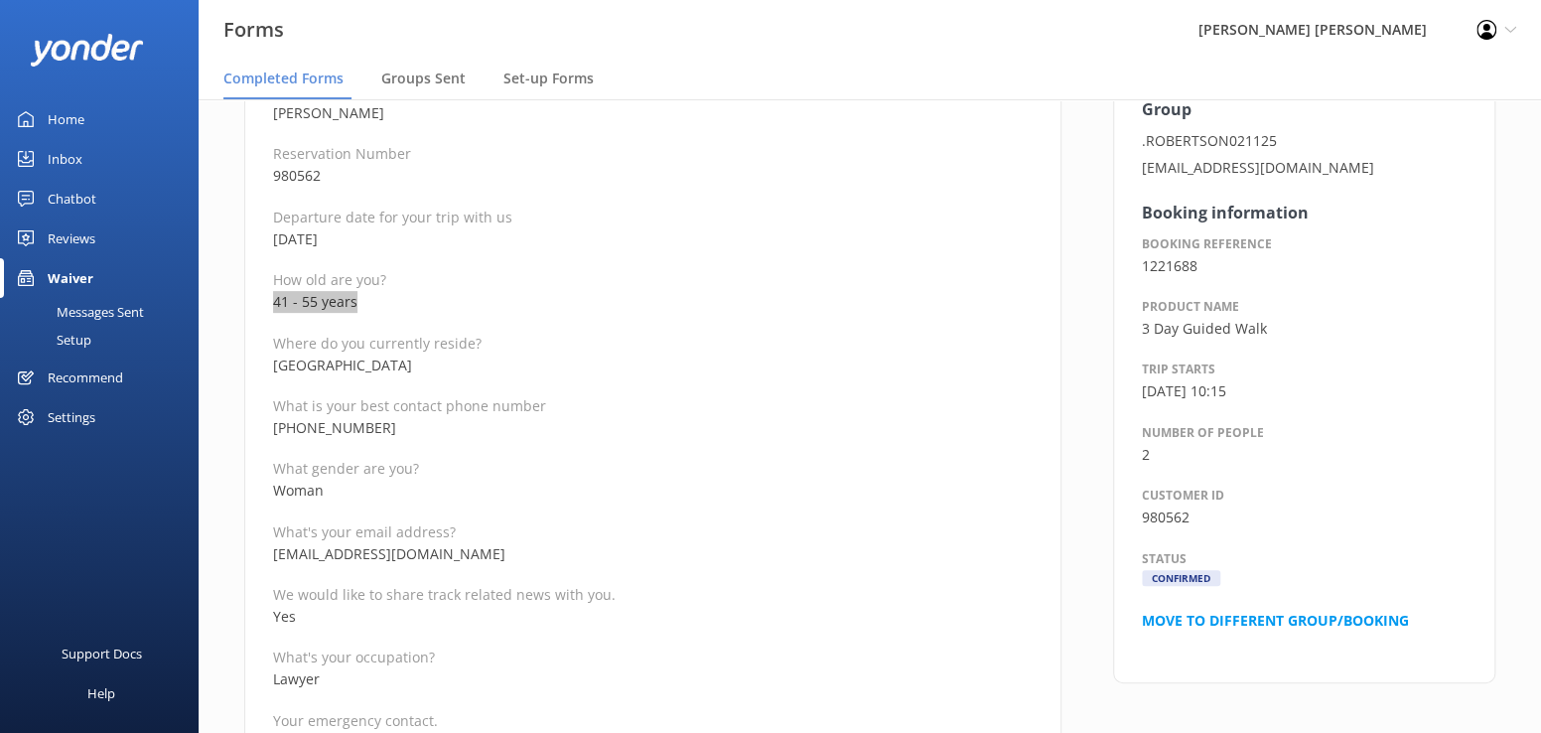
scroll to position [0, 0]
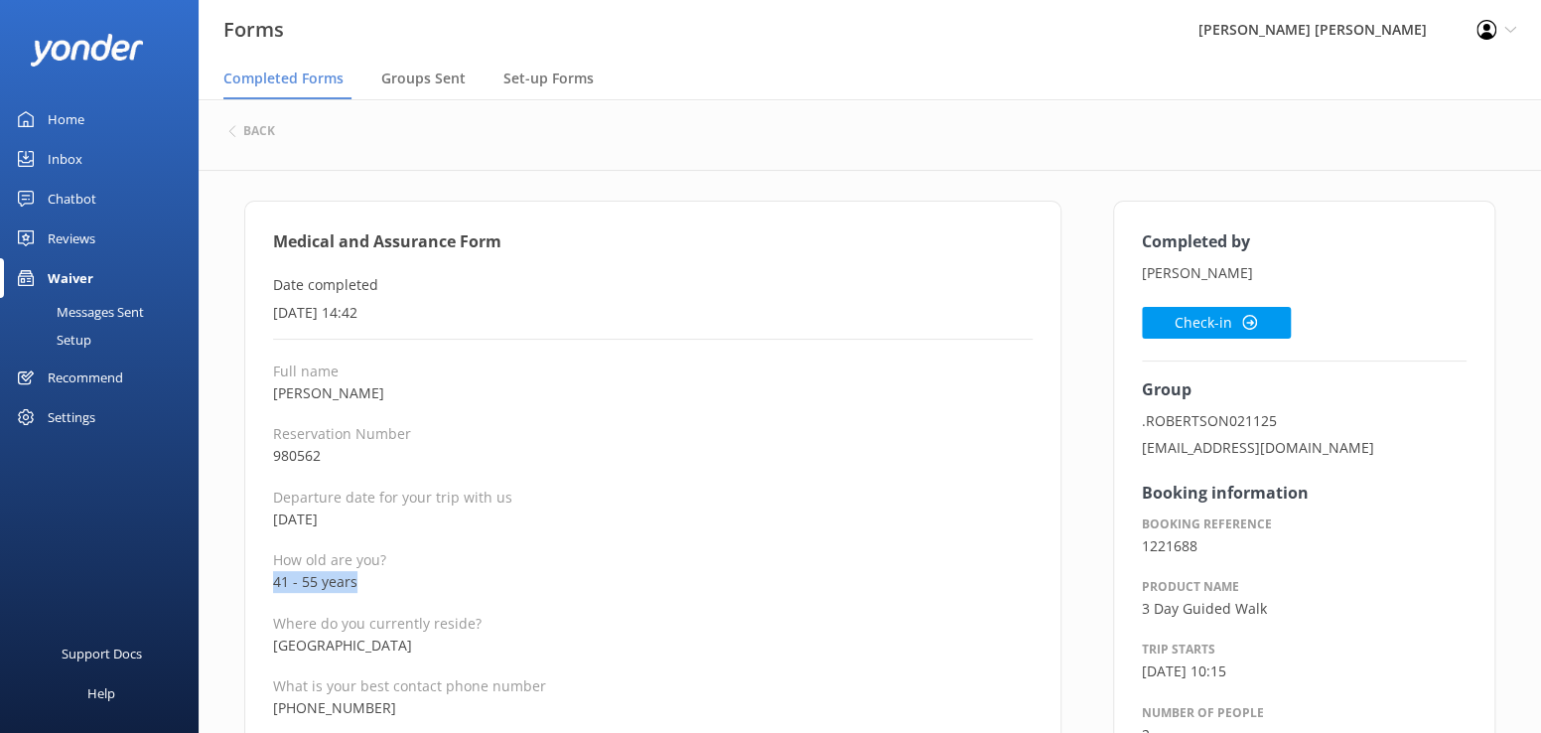
drag, startPoint x: 398, startPoint y: 397, endPoint x: 270, endPoint y: 390, distance: 128.2
copy p "[PERSON_NAME]"
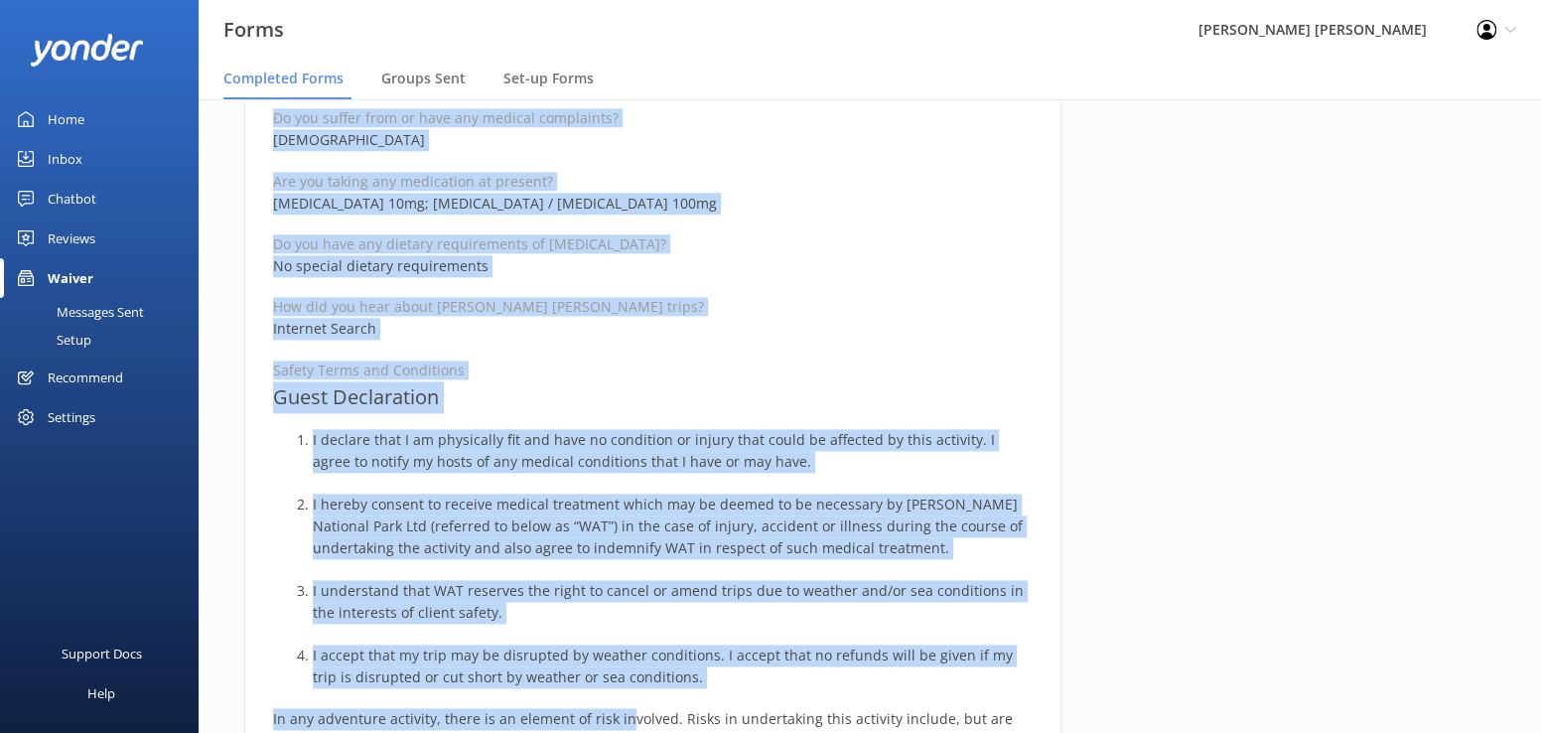
scroll to position [1275, 0]
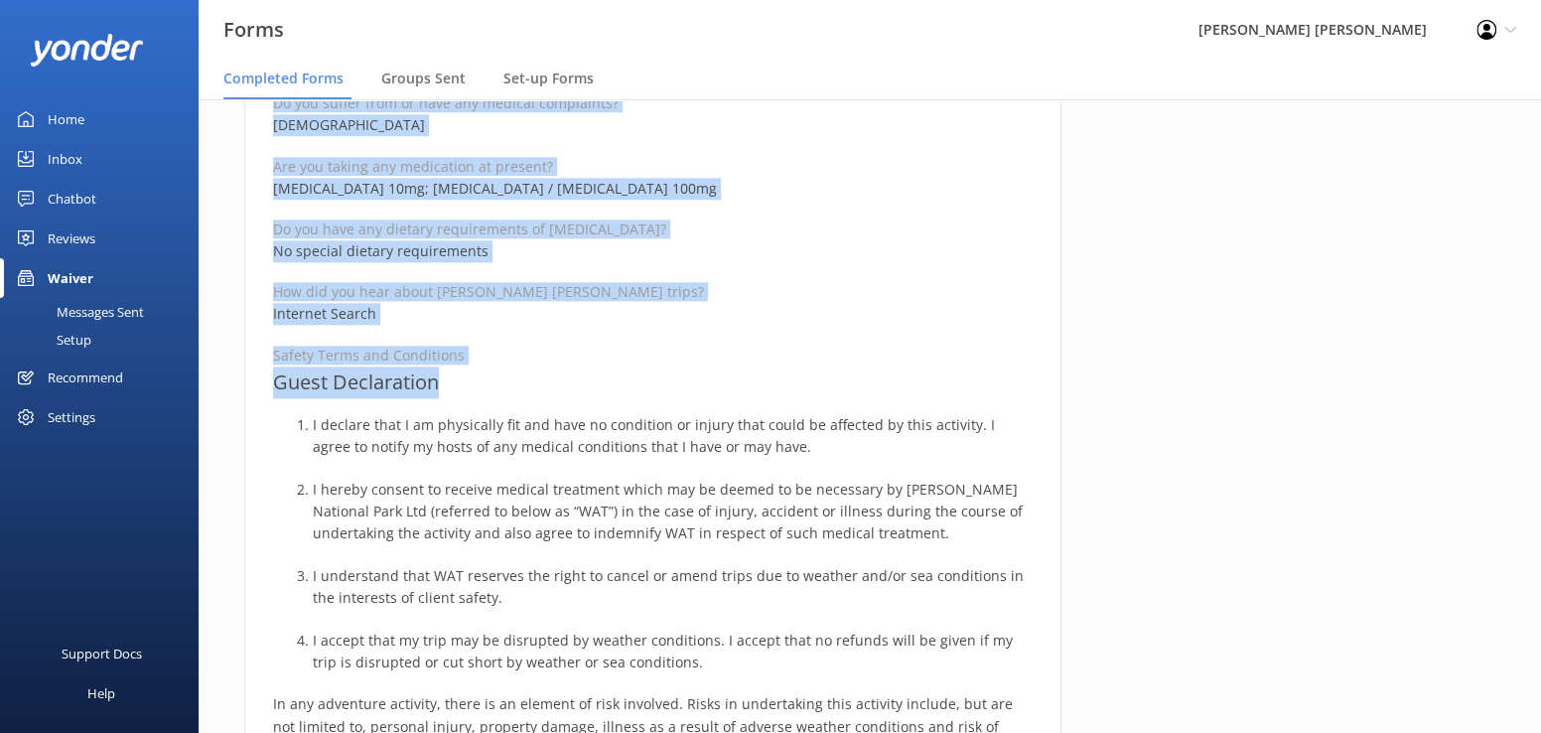
drag, startPoint x: 266, startPoint y: 238, endPoint x: 596, endPoint y: 384, distance: 360.4
click at [596, 384] on div "Medical and Assurance Form Date completed [DATE] 14:42 Full name [PERSON_NAME] …" at bounding box center [652, 257] width 817 height 2663
copy div "Loremip dol Sitametco Adip Elit seddoeius 4te Incidid 4143, 04:82 Utla etdo Mag…"
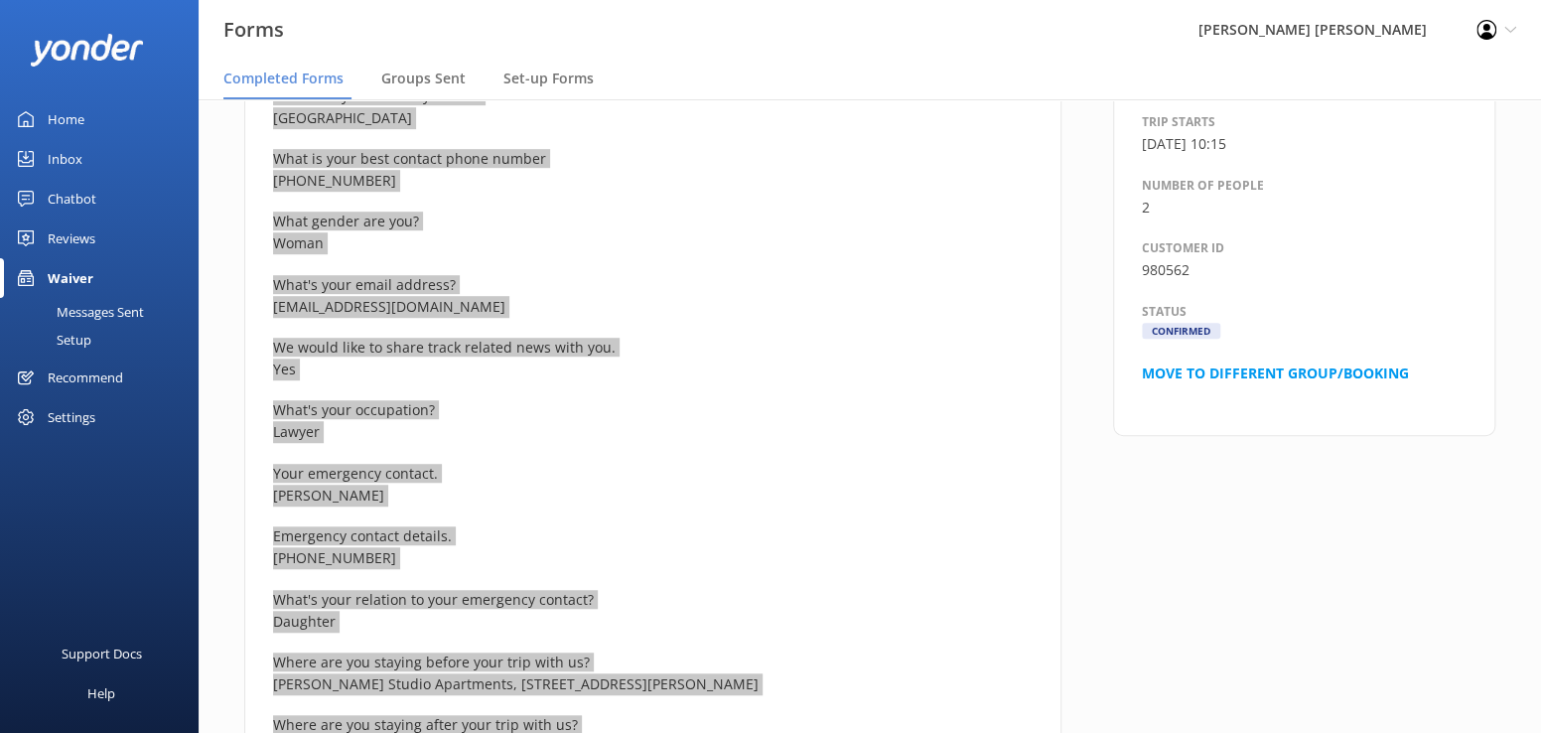
scroll to position [83, 0]
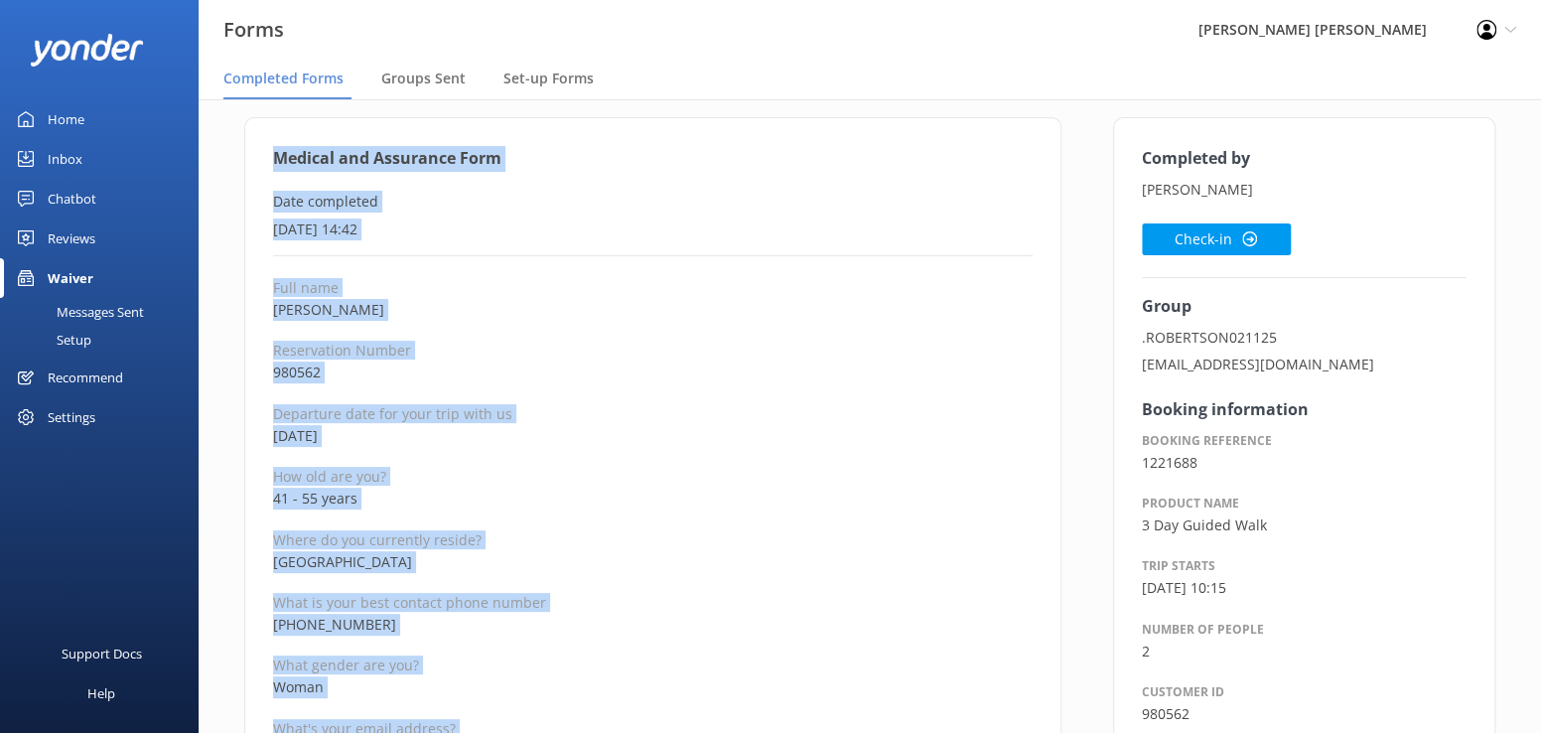
drag, startPoint x: 1206, startPoint y: 232, endPoint x: 1102, endPoint y: 264, distance: 109.0
click at [1206, 232] on button "Check-in" at bounding box center [1216, 239] width 149 height 32
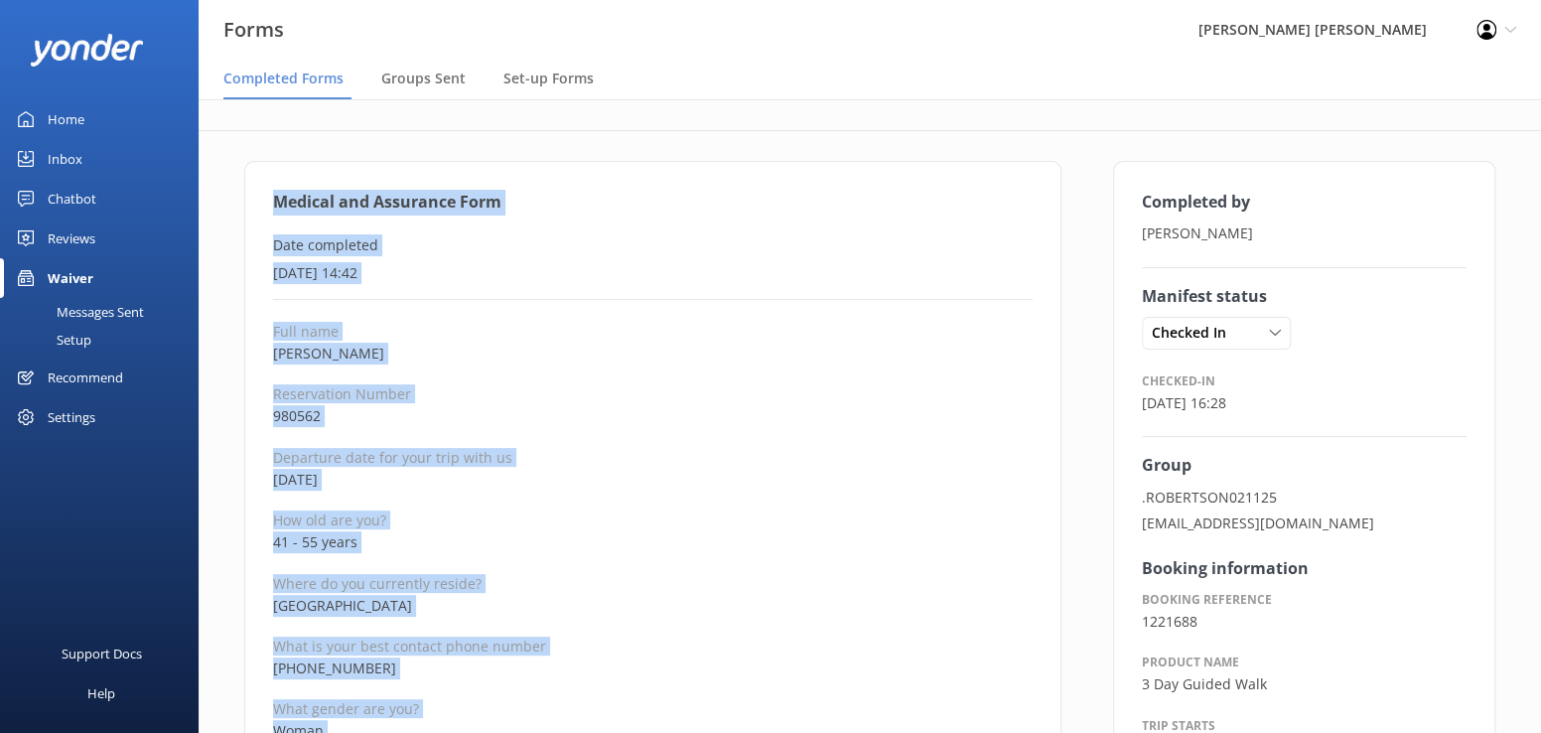
scroll to position [0, 0]
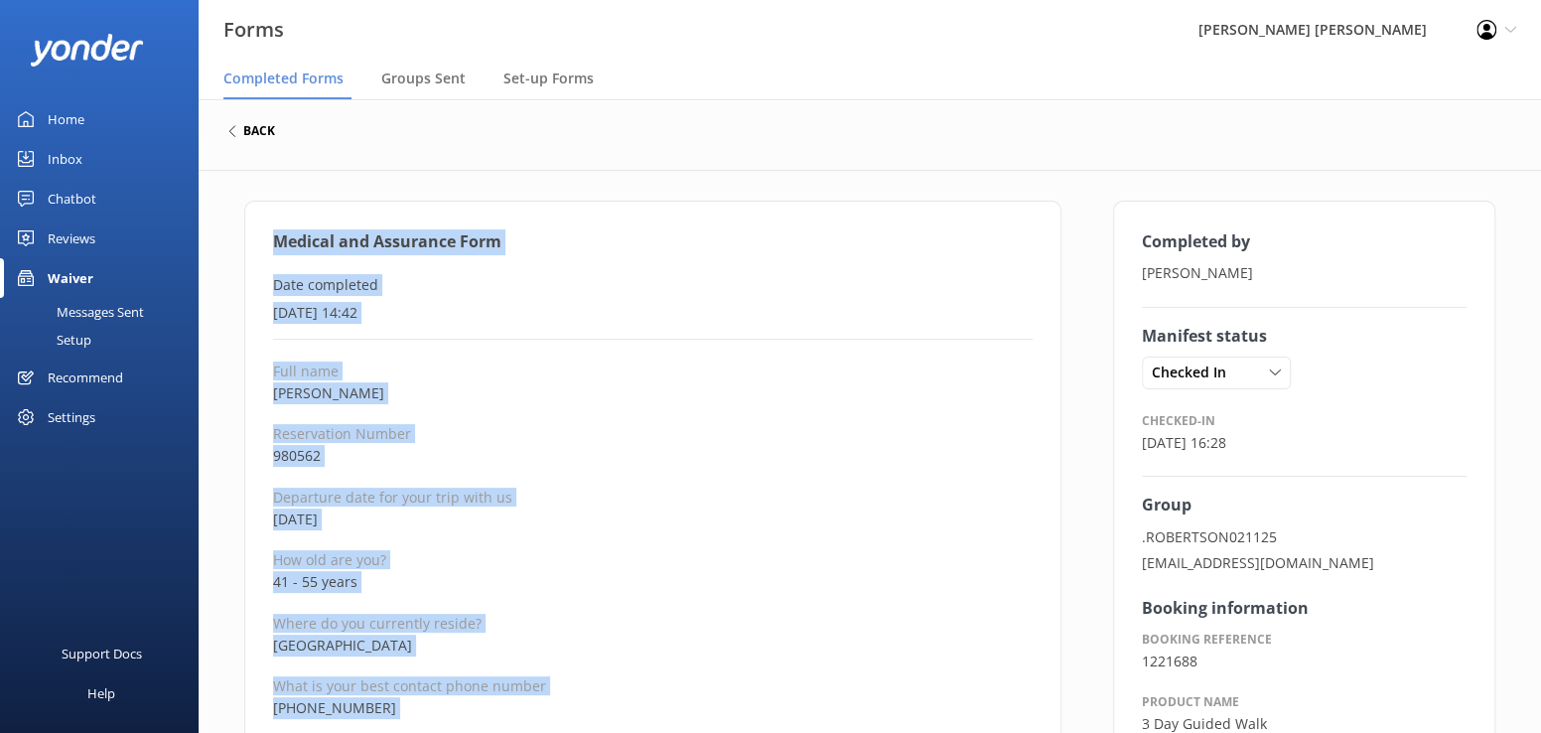
click at [261, 127] on h6 "back" at bounding box center [259, 131] width 32 height 12
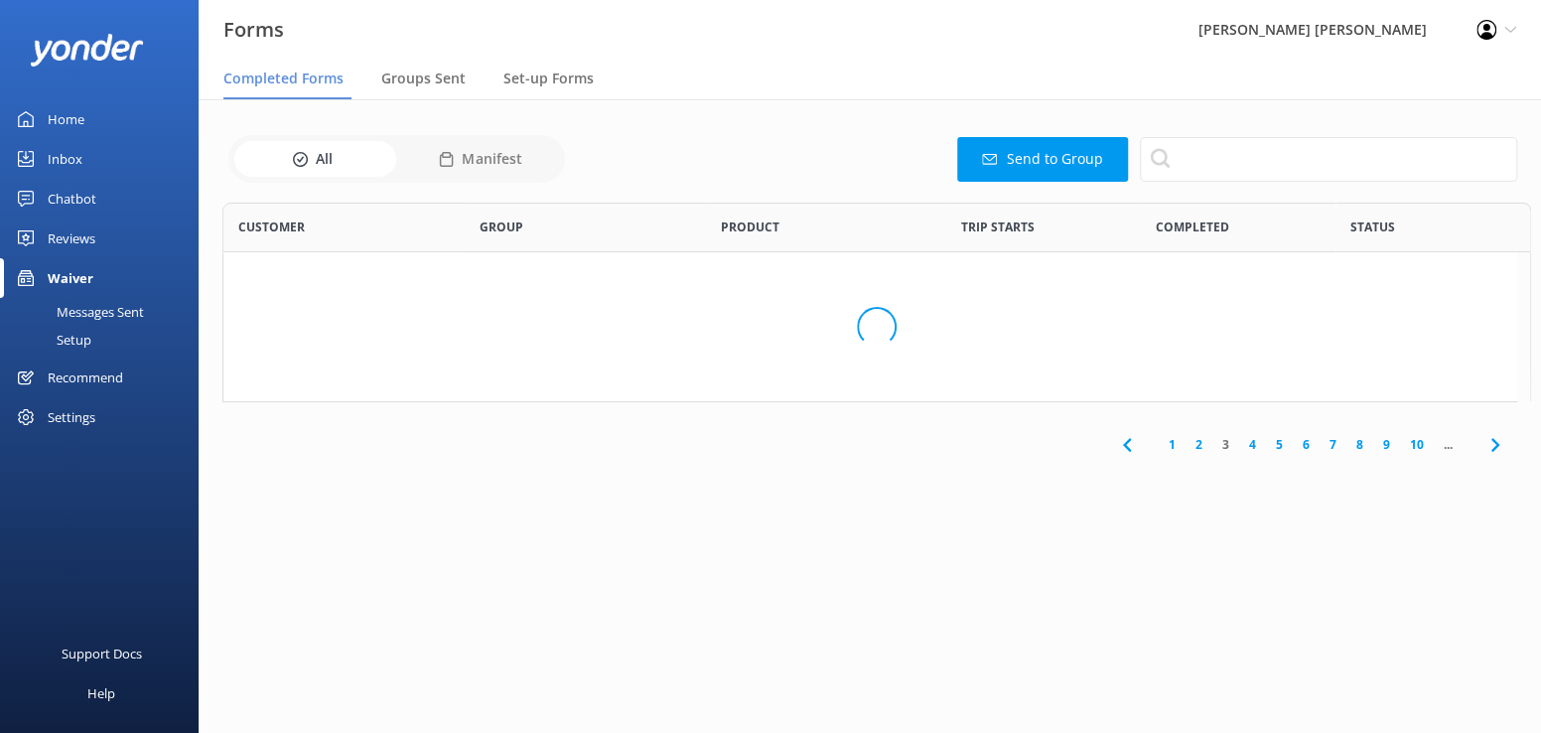
scroll to position [532, 1280]
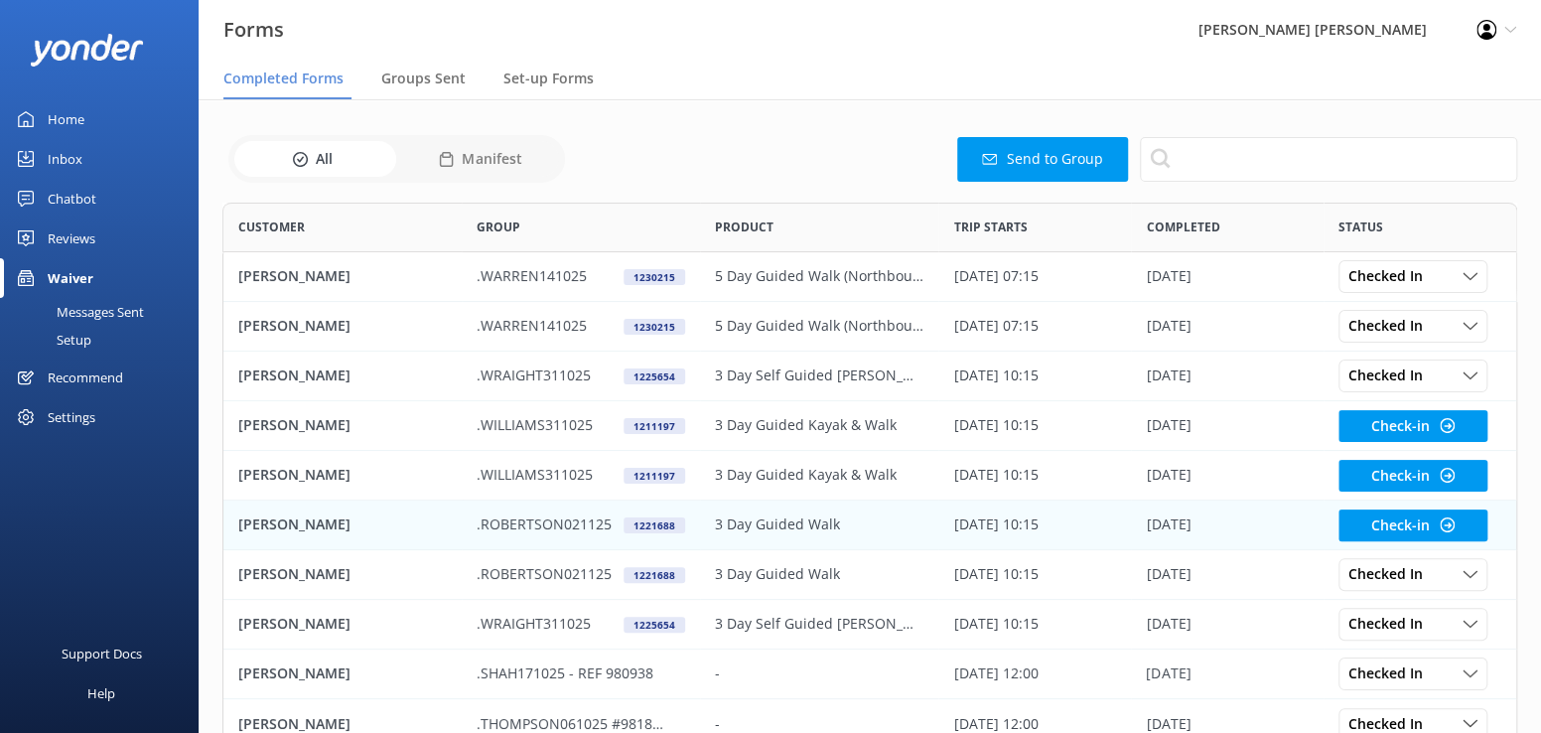
click at [275, 523] on p "[PERSON_NAME]" at bounding box center [294, 524] width 112 height 22
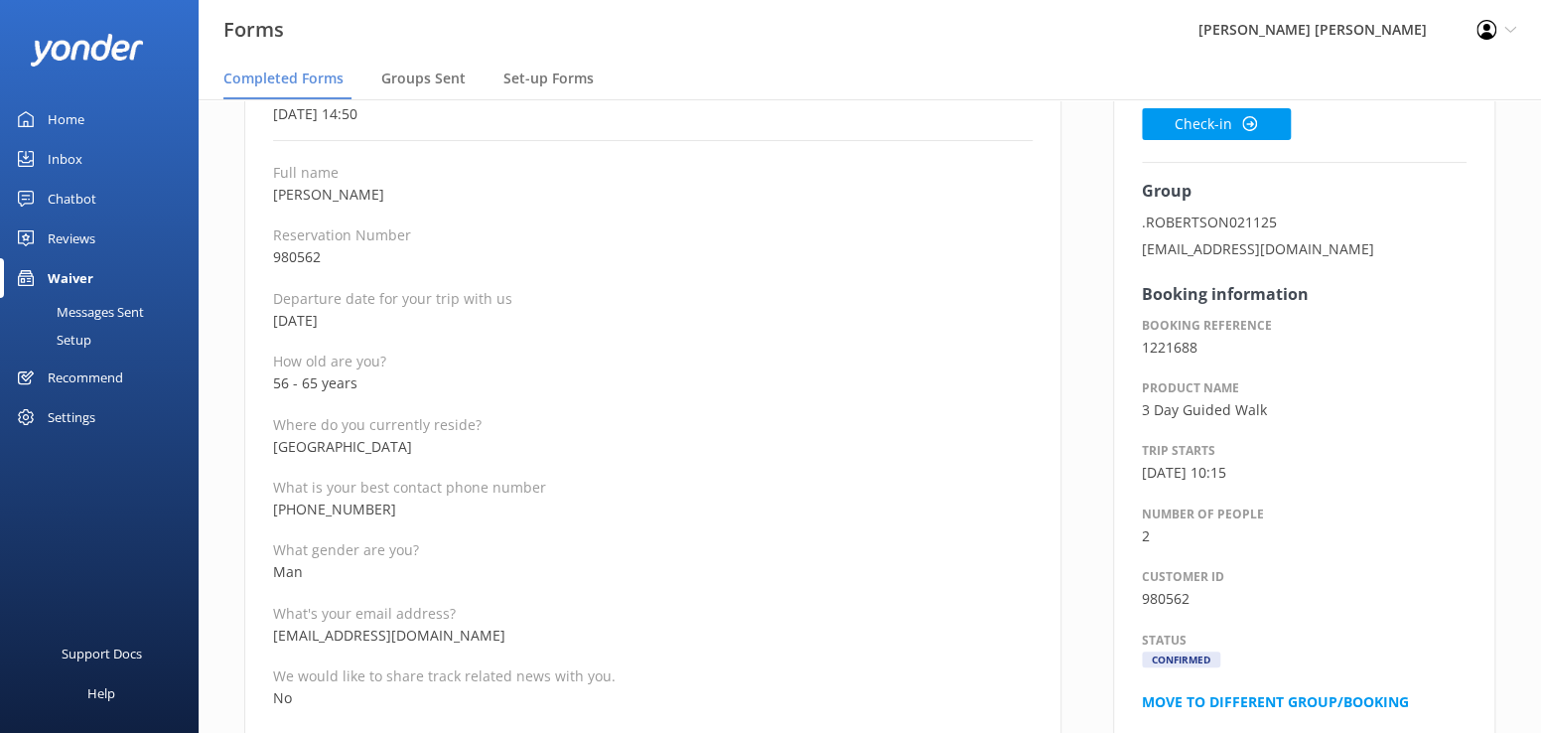
scroll to position [298, 0]
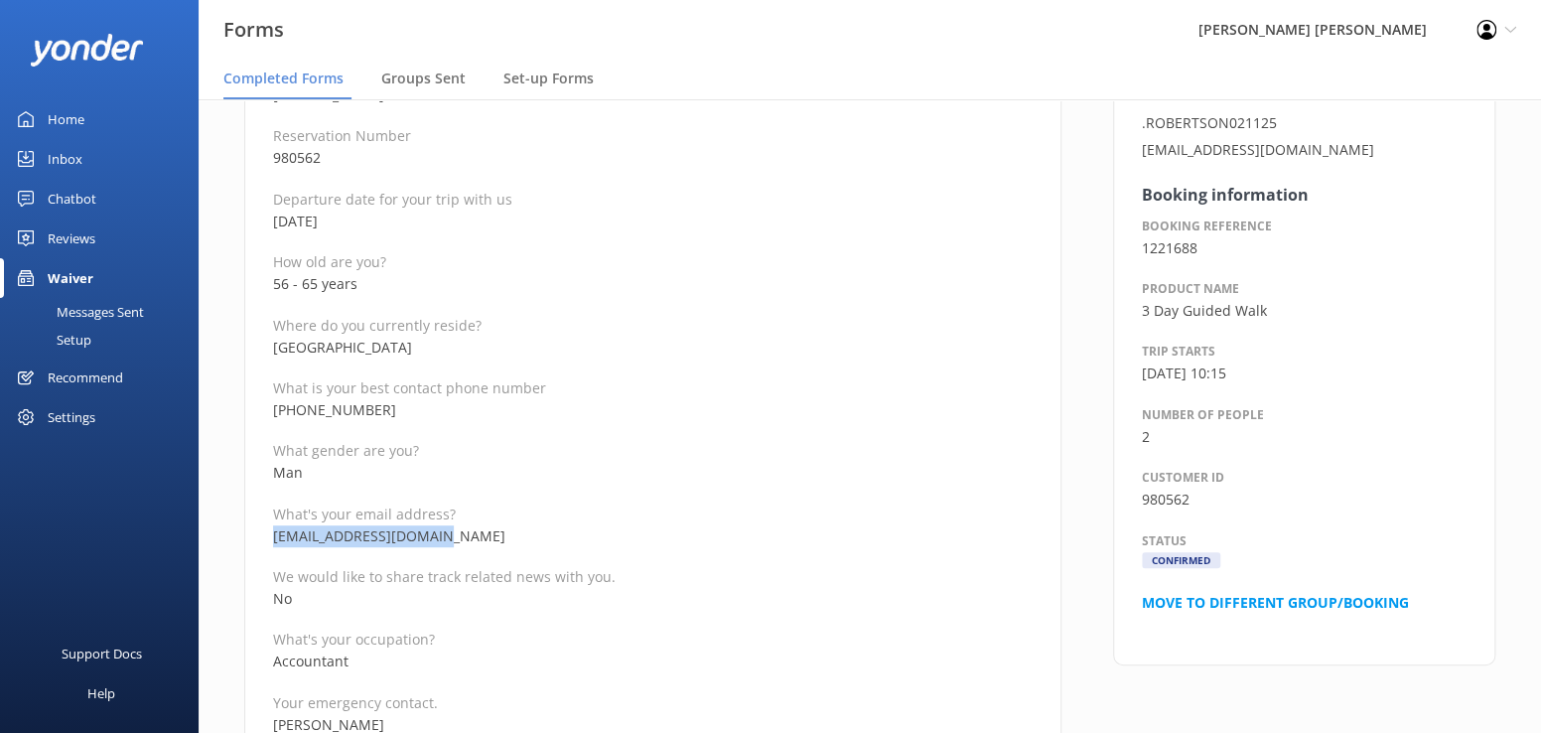
drag, startPoint x: 470, startPoint y: 542, endPoint x: 263, endPoint y: 542, distance: 206.5
copy p "[EMAIL_ADDRESS][DOMAIN_NAME]"
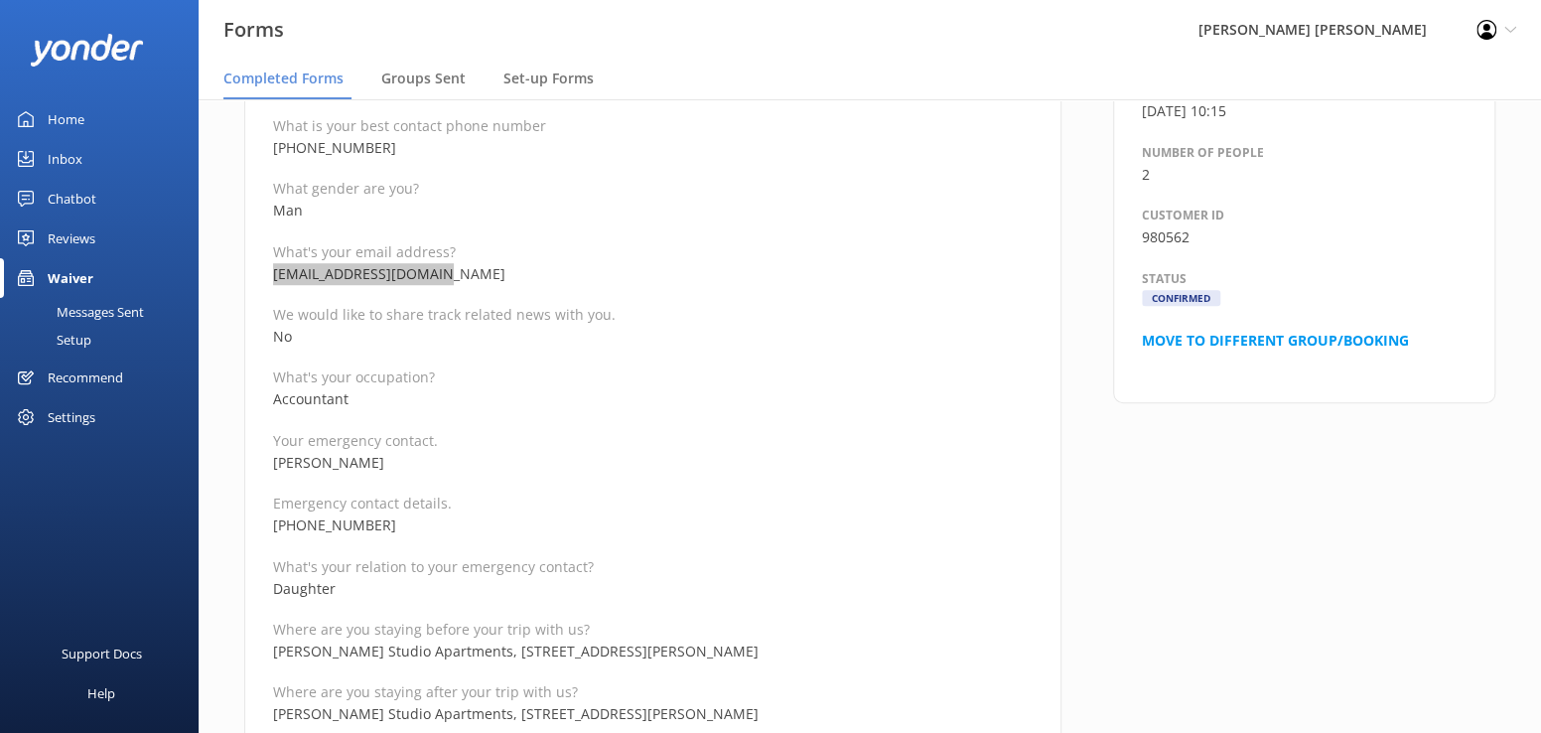
scroll to position [596, 0]
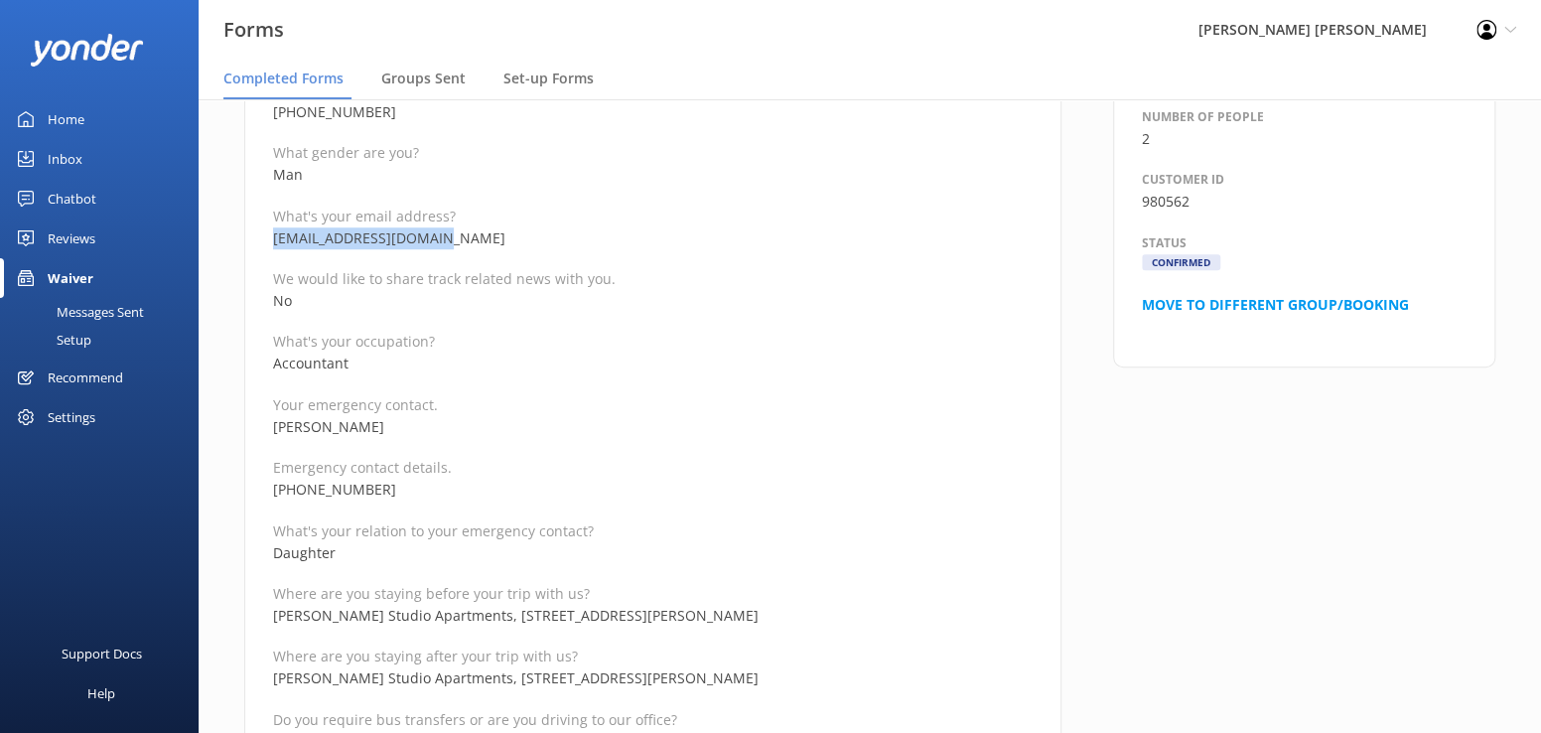
drag, startPoint x: 415, startPoint y: 428, endPoint x: 268, endPoint y: 431, distance: 146.9
copy p "[PERSON_NAME]"
drag, startPoint x: 388, startPoint y: 495, endPoint x: 267, endPoint y: 489, distance: 121.3
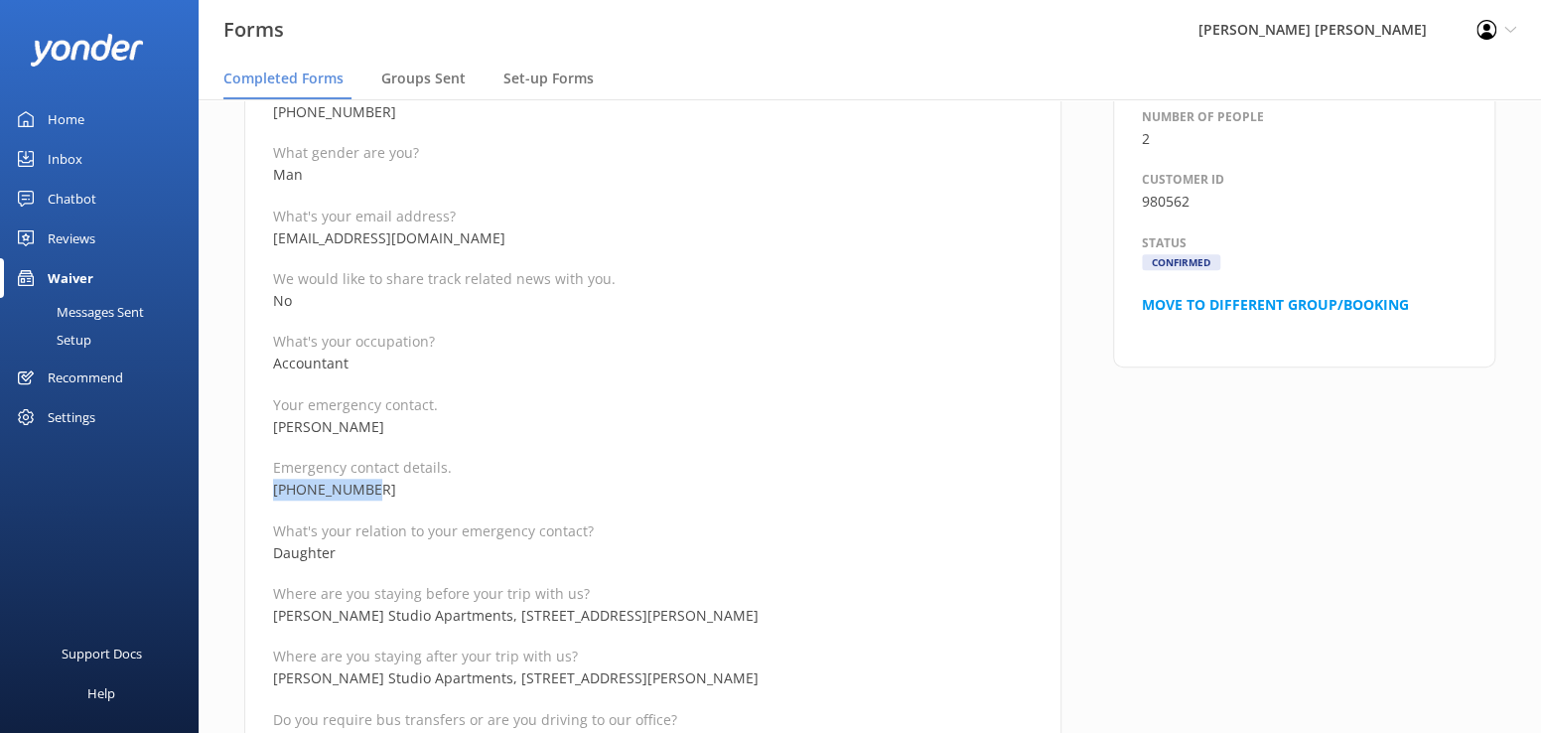
copy p "[PHONE_NUMBER]"
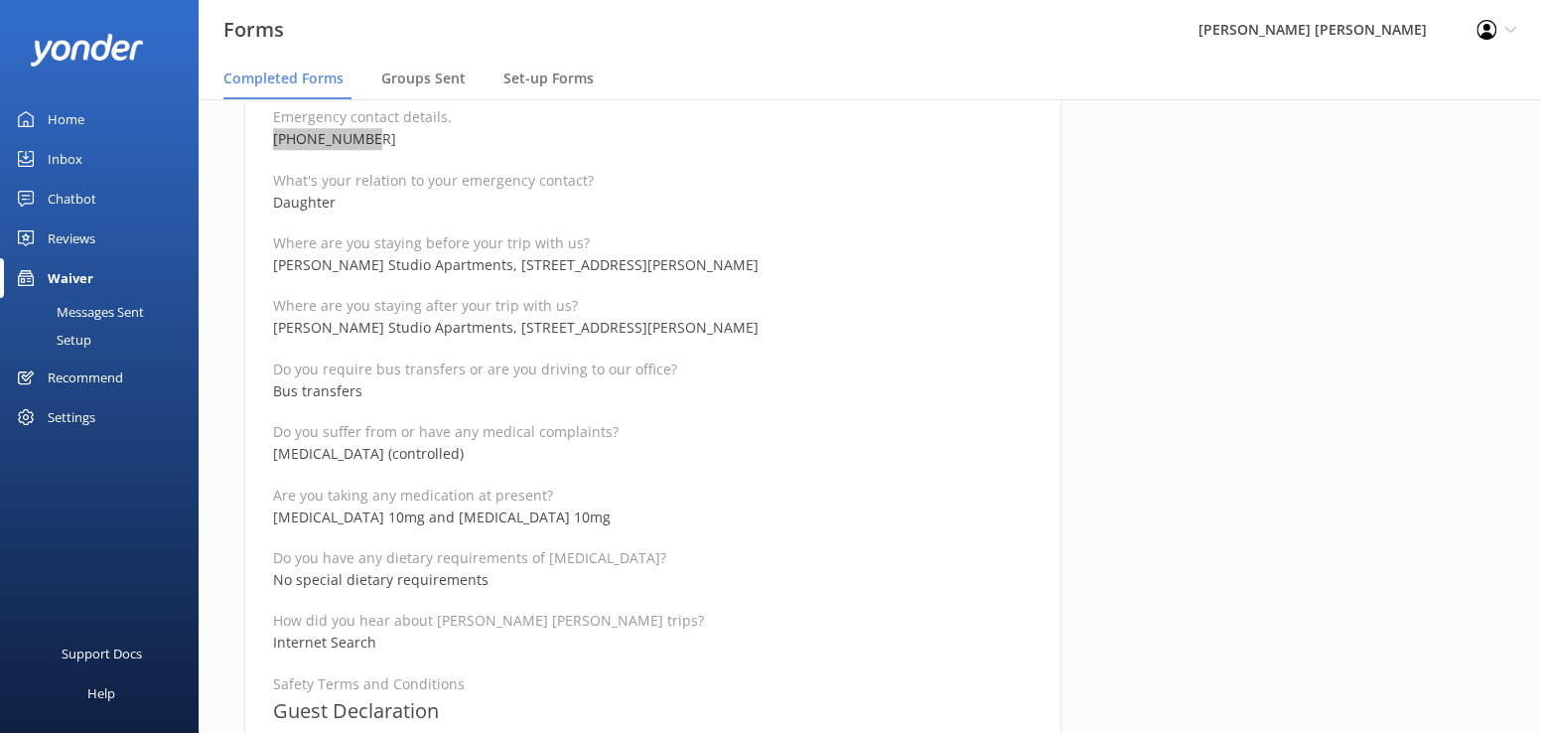
scroll to position [993, 0]
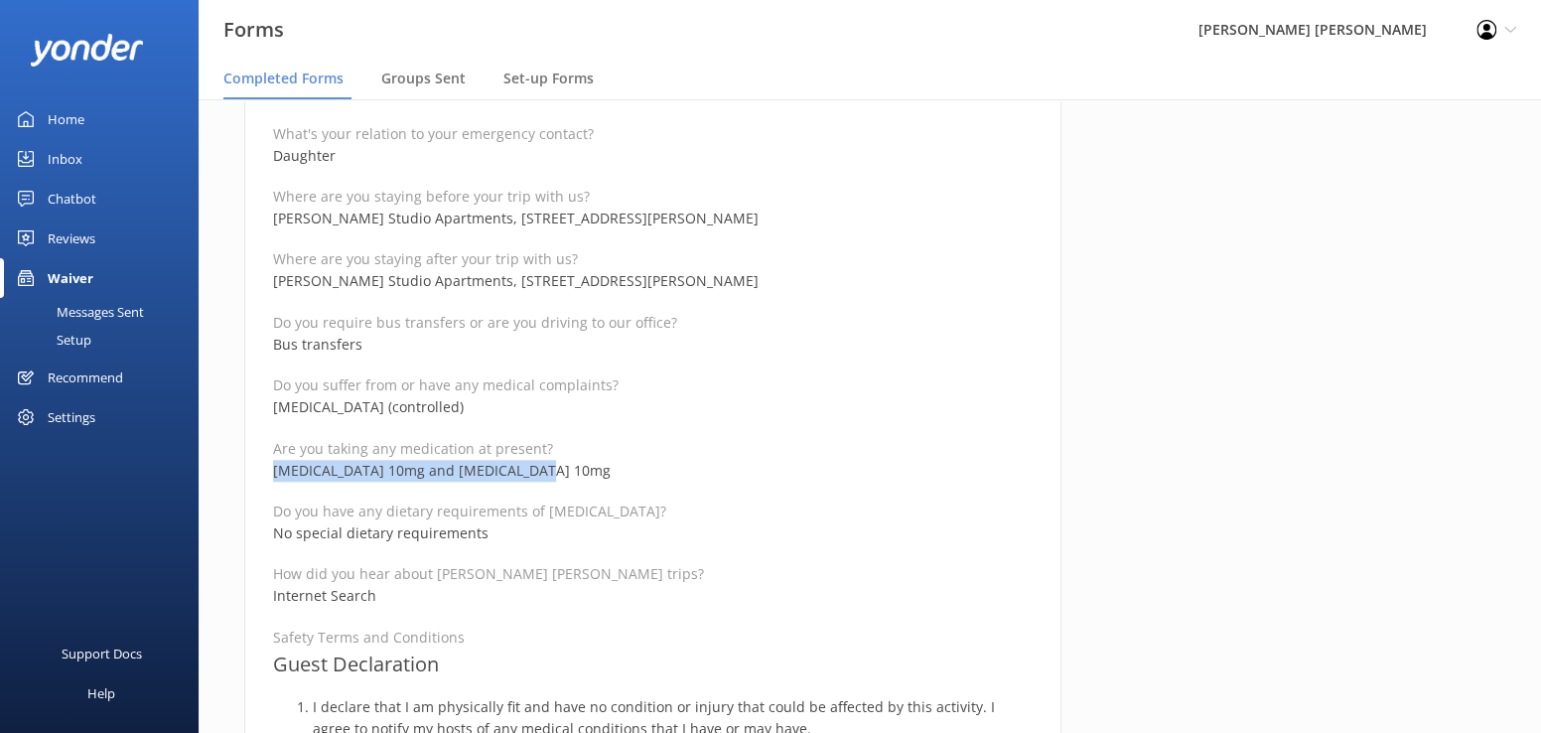
drag, startPoint x: 546, startPoint y: 476, endPoint x: 275, endPoint y: 477, distance: 271.0
click at [275, 477] on p "[MEDICAL_DATA] 10mg and [MEDICAL_DATA] 10mg" at bounding box center [652, 471] width 759 height 22
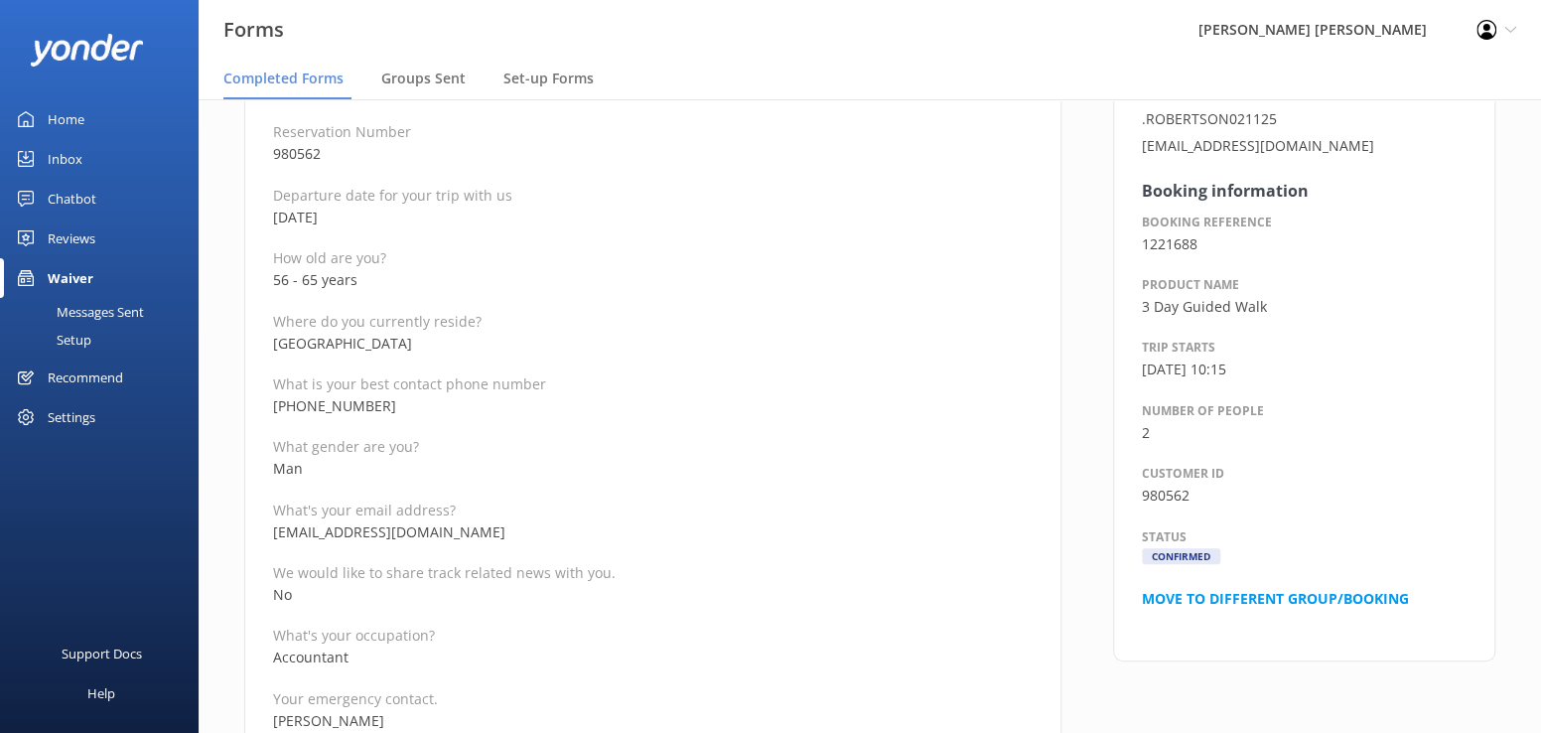
scroll to position [298, 0]
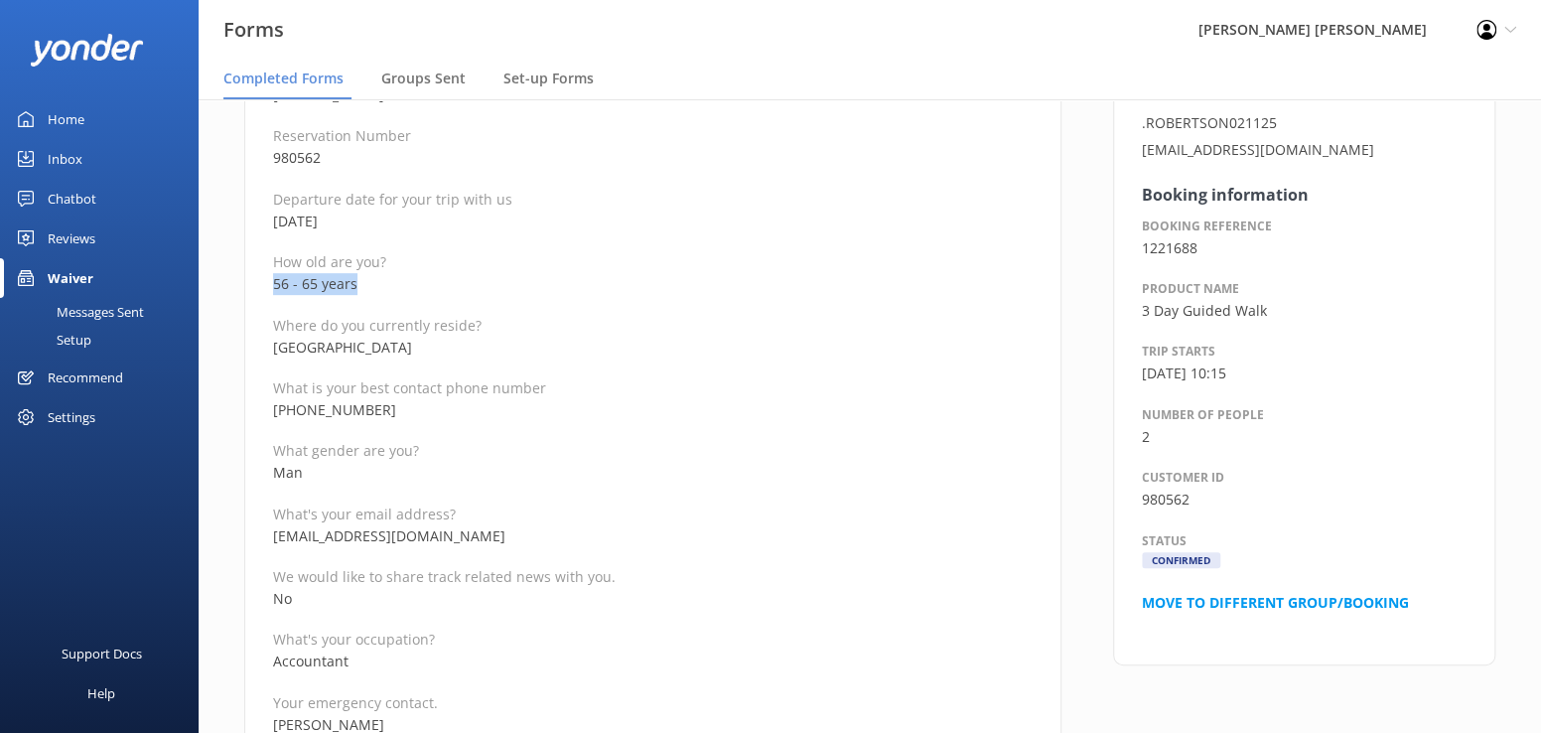
drag, startPoint x: 367, startPoint y: 283, endPoint x: 257, endPoint y: 283, distance: 110.2
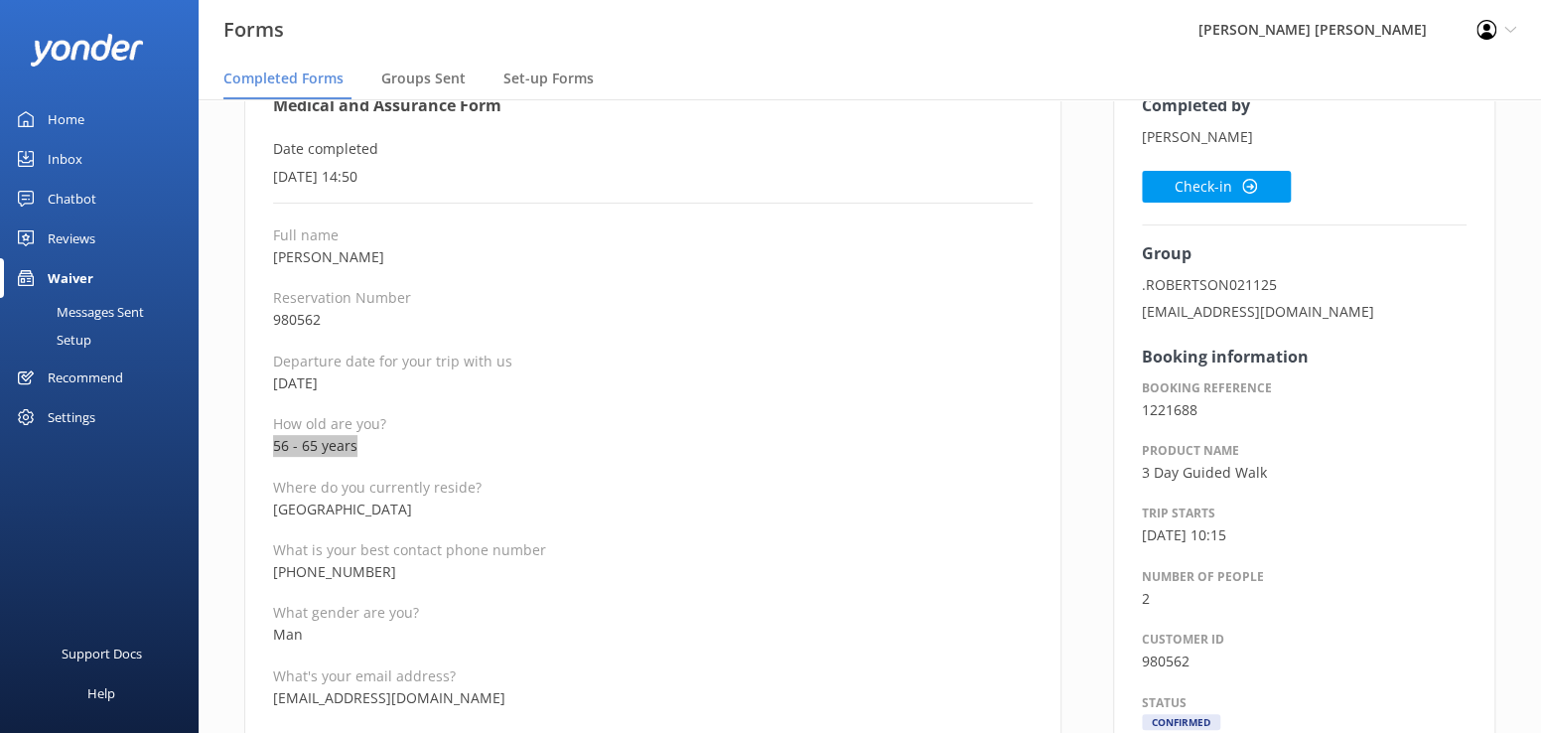
scroll to position [0, 0]
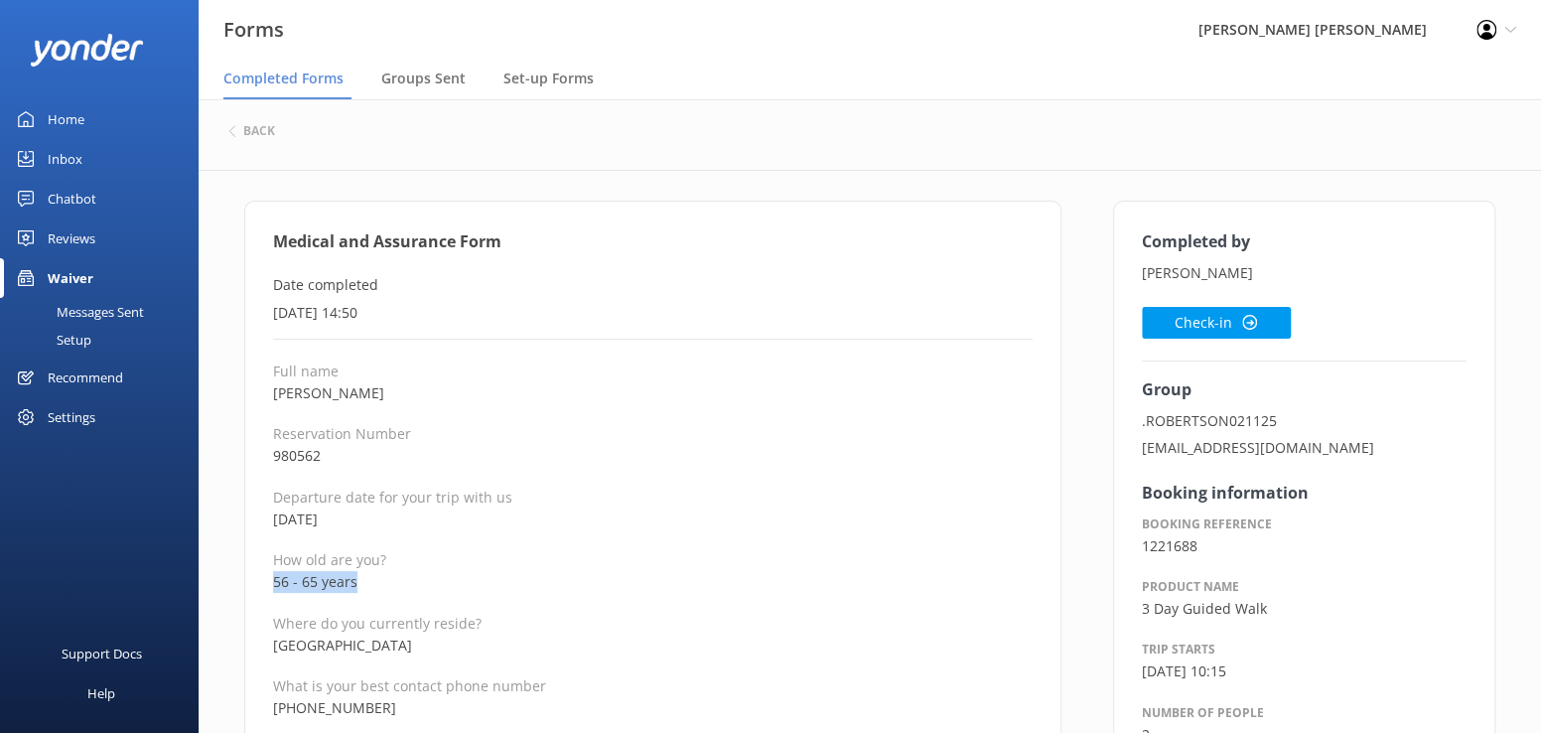
drag, startPoint x: 393, startPoint y: 387, endPoint x: 251, endPoint y: 390, distance: 142.0
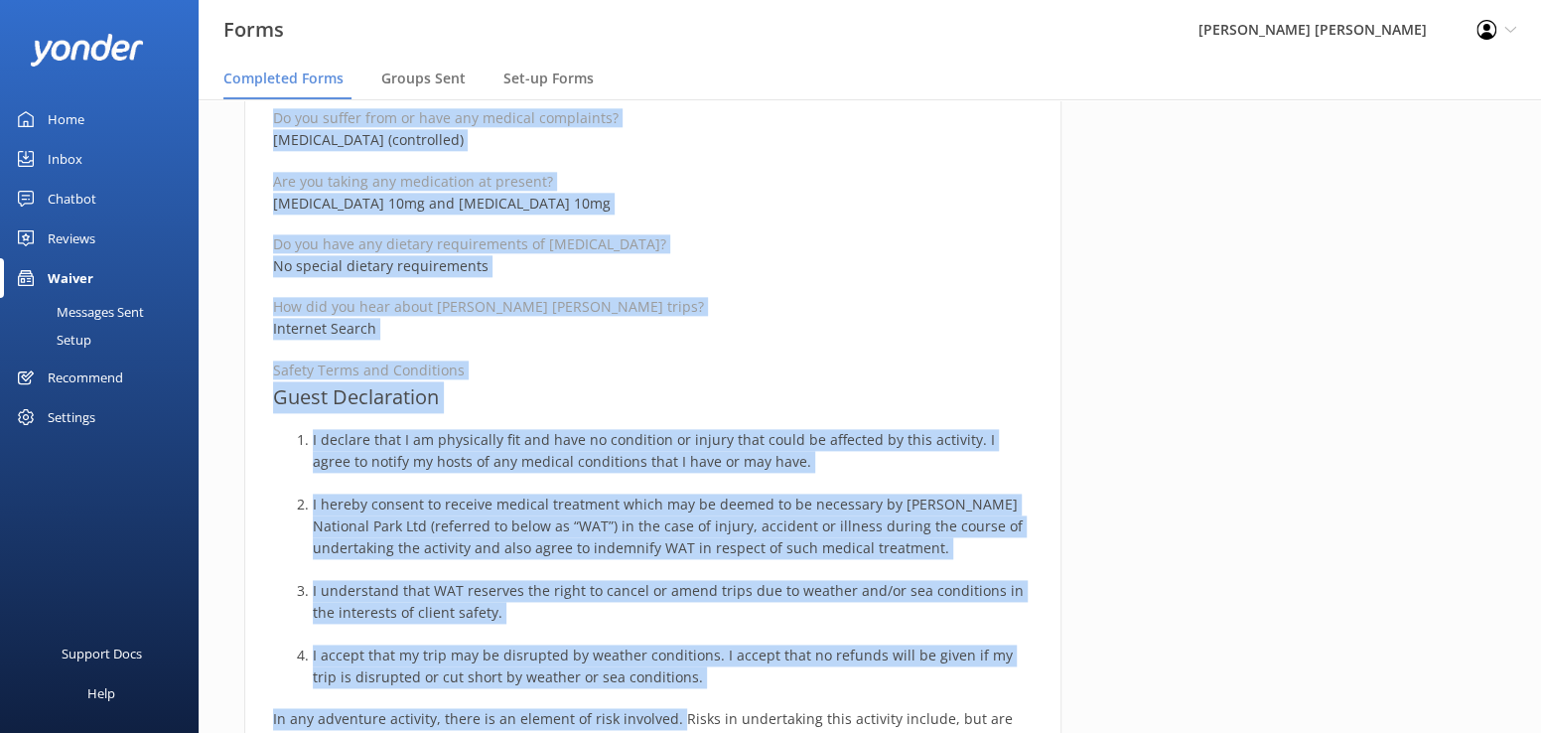
scroll to position [1268, 0]
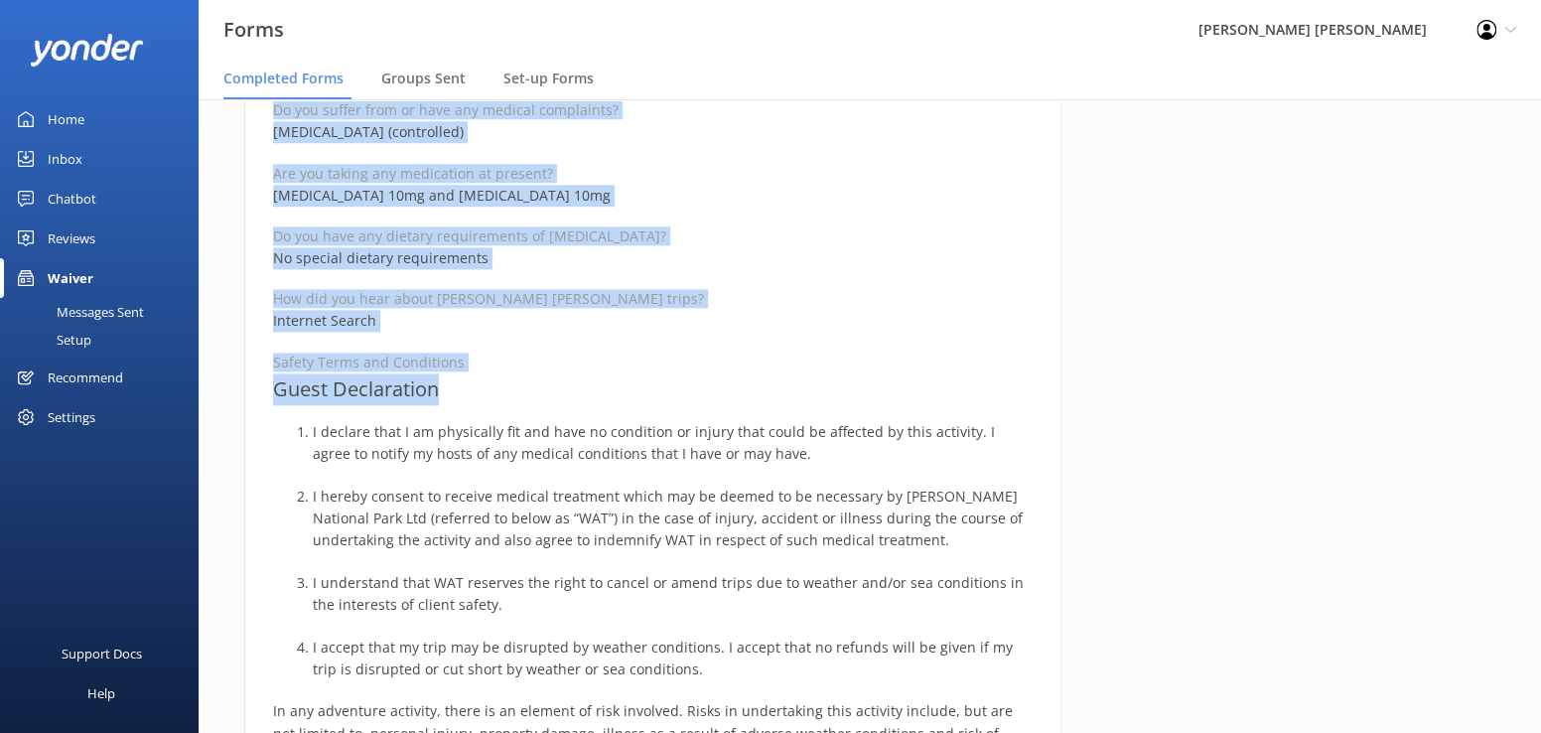
drag, startPoint x: 270, startPoint y: 236, endPoint x: 661, endPoint y: 379, distance: 416.4
click at [661, 379] on div "Medical and Assurance Form Date completed [DATE] 14:50 Full name [PERSON_NAME] …" at bounding box center [652, 264] width 817 height 2663
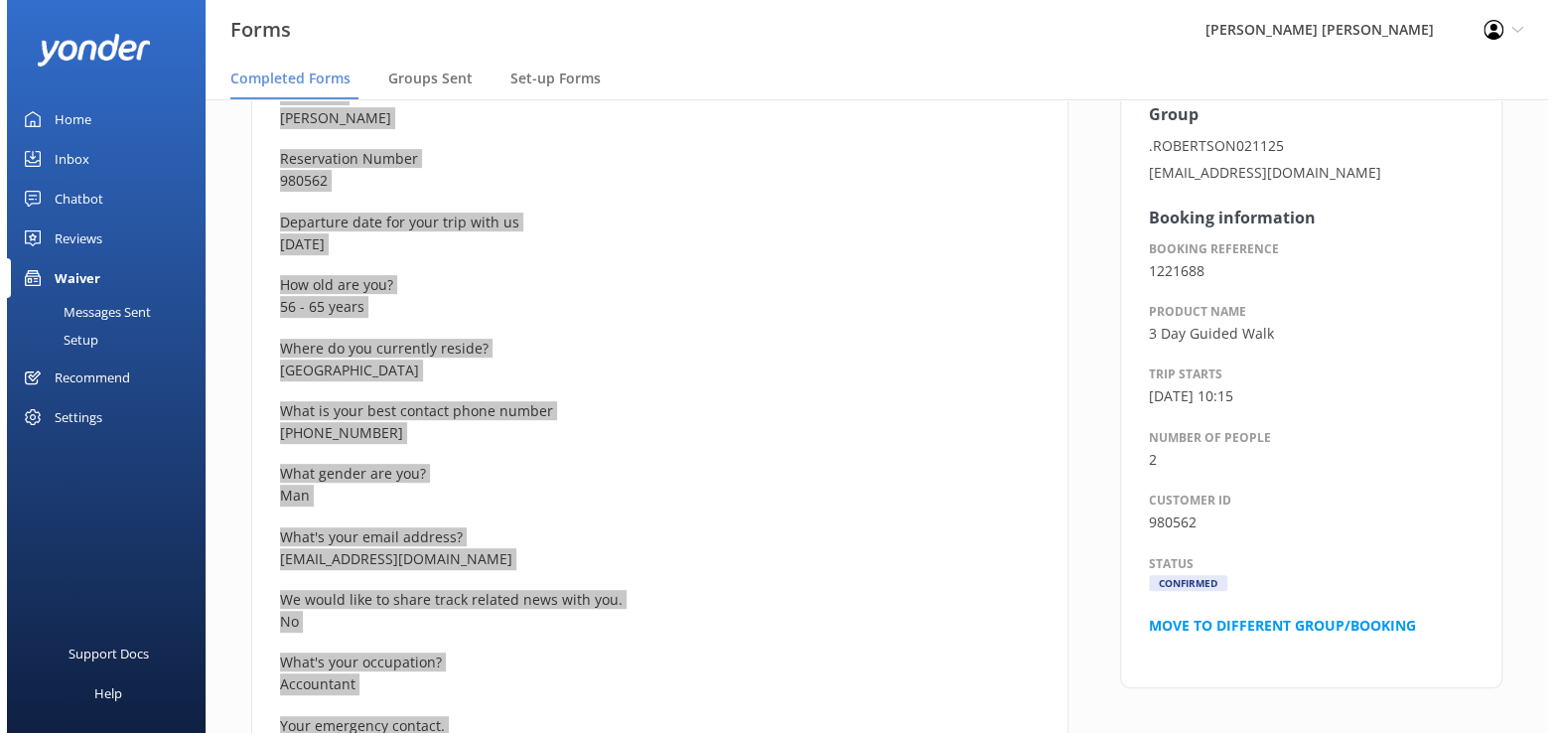
scroll to position [0, 0]
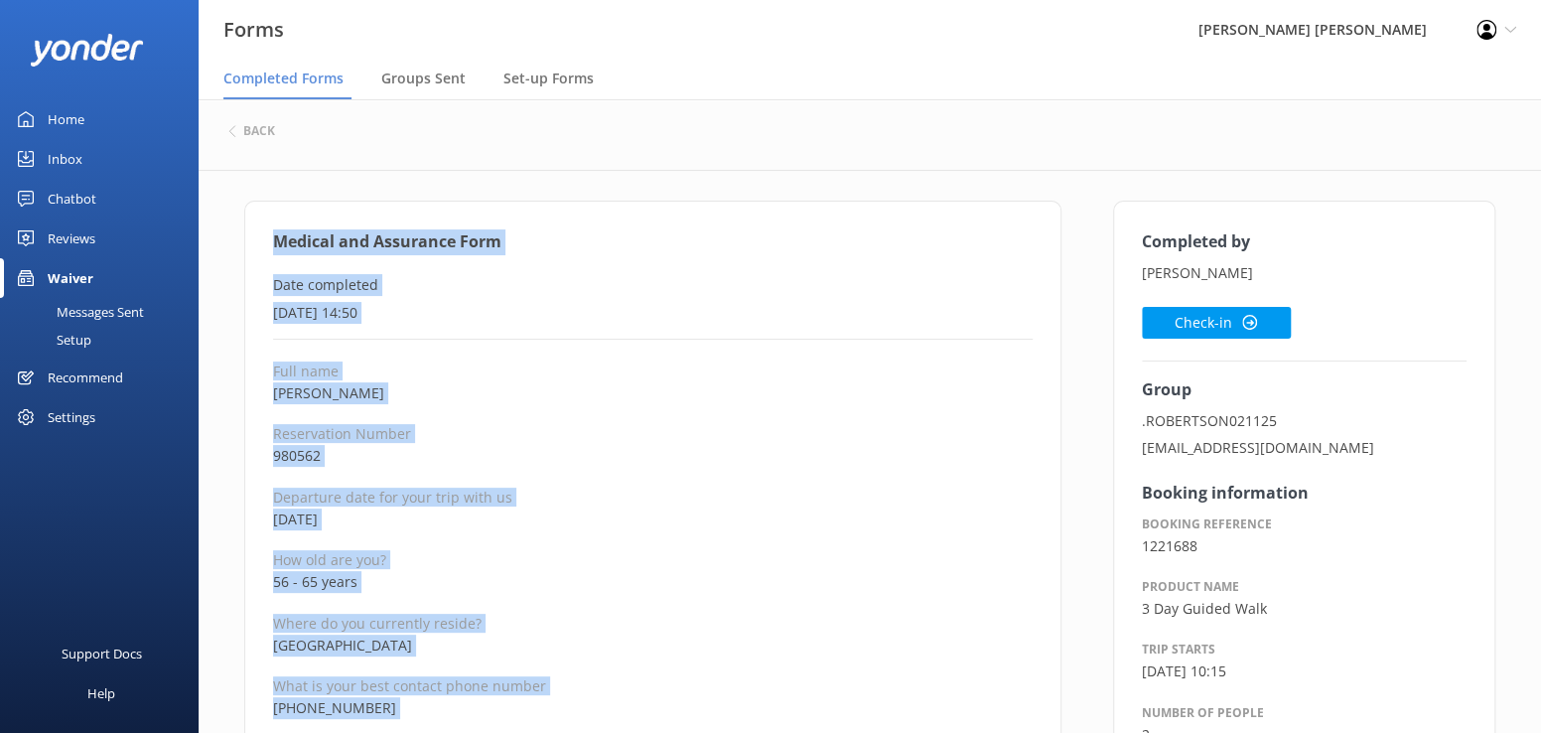
drag, startPoint x: 1179, startPoint y: 312, endPoint x: 1006, endPoint y: 361, distance: 180.7
click at [1179, 312] on button "Check-in" at bounding box center [1216, 323] width 149 height 32
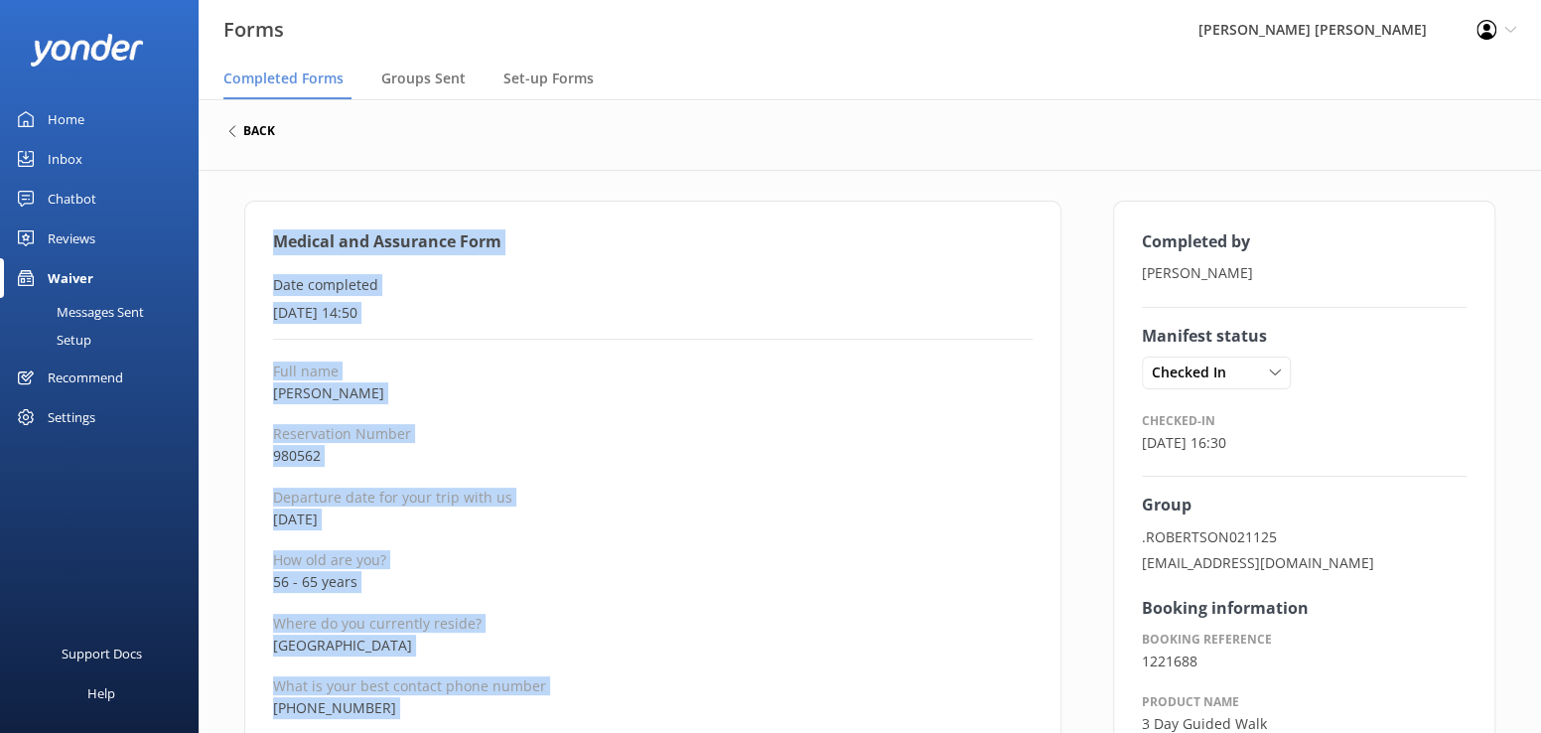
click at [261, 131] on h6 "back" at bounding box center [259, 131] width 32 height 12
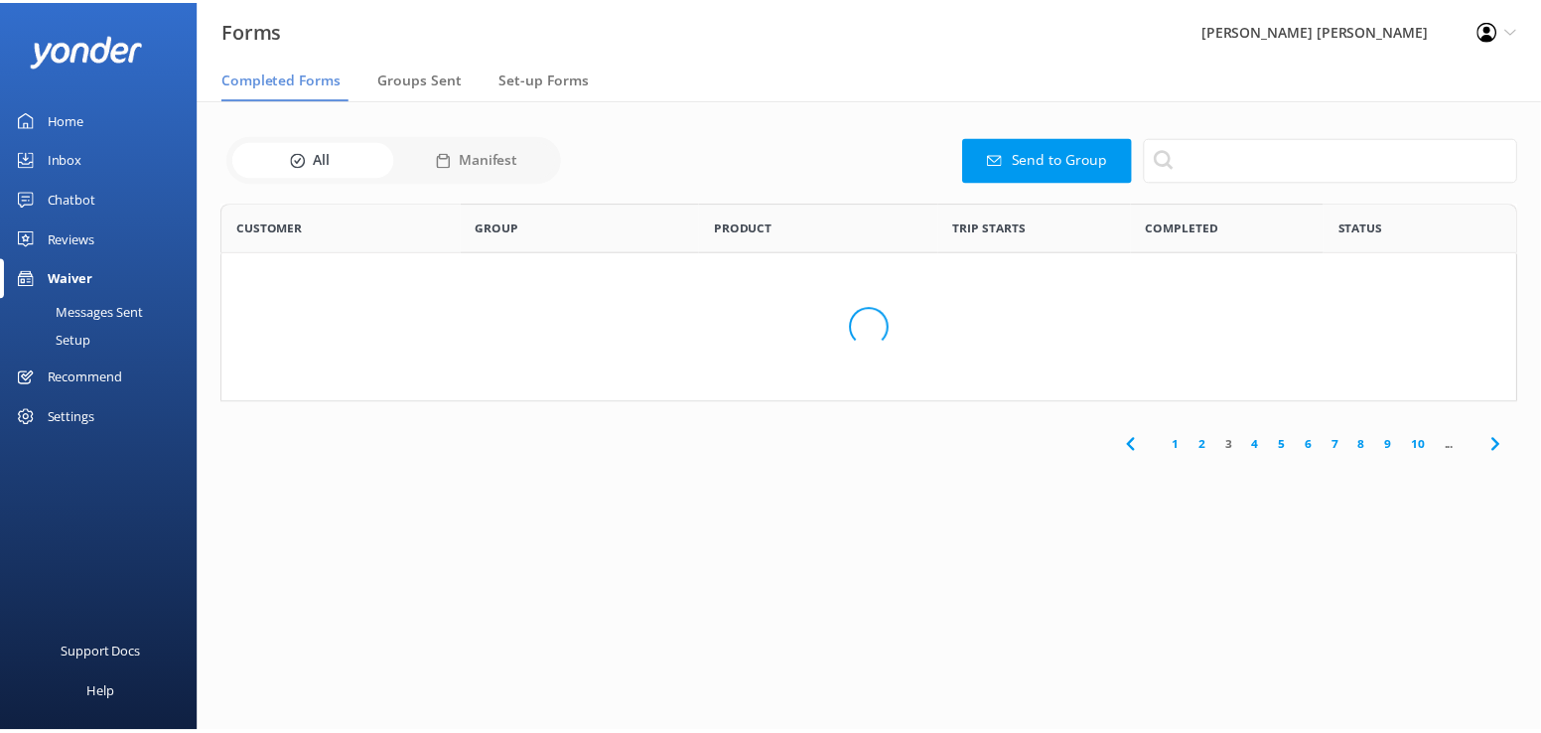
scroll to position [532, 1280]
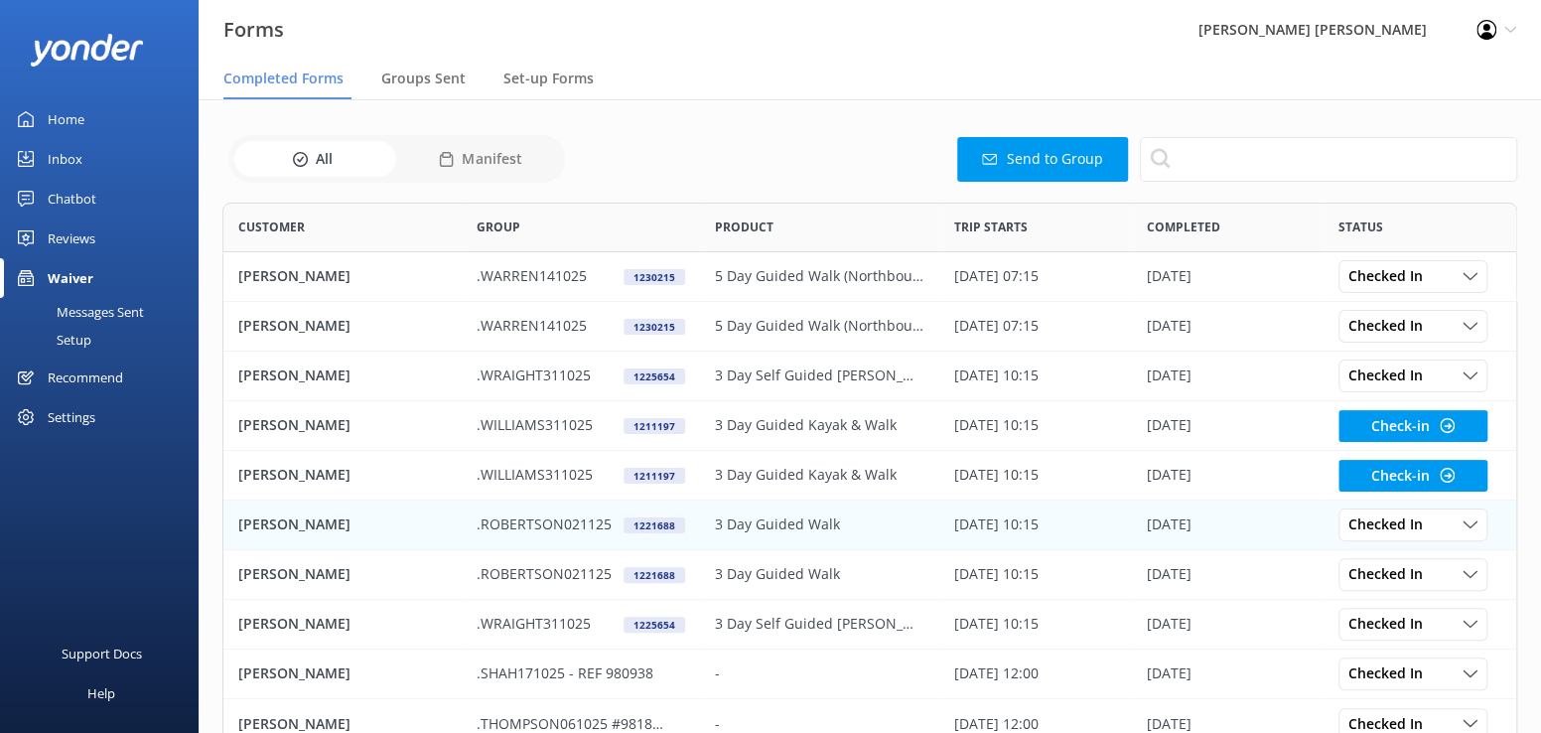
click at [280, 523] on p "[PERSON_NAME]" at bounding box center [294, 524] width 112 height 22
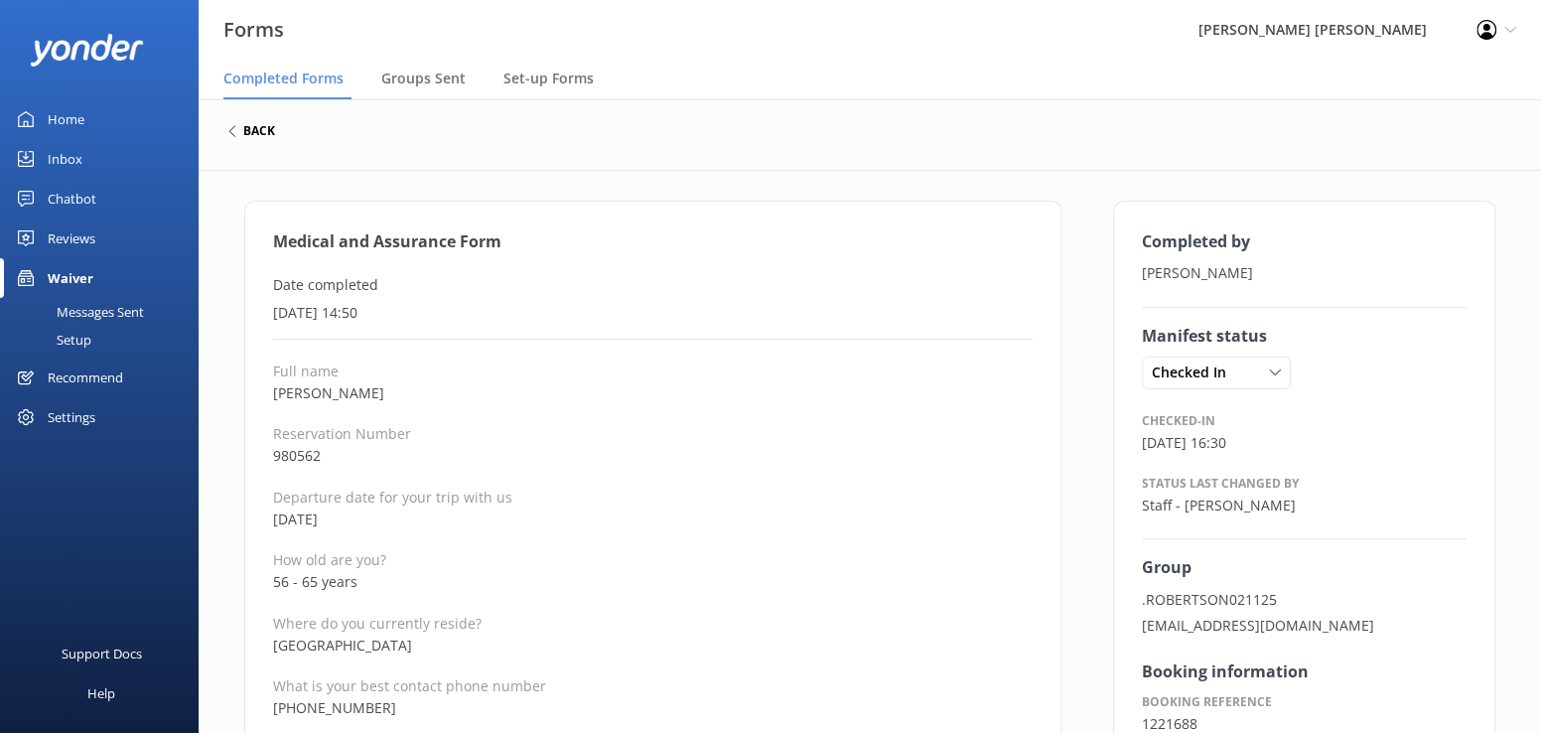
click at [257, 132] on h6 "back" at bounding box center [259, 131] width 32 height 12
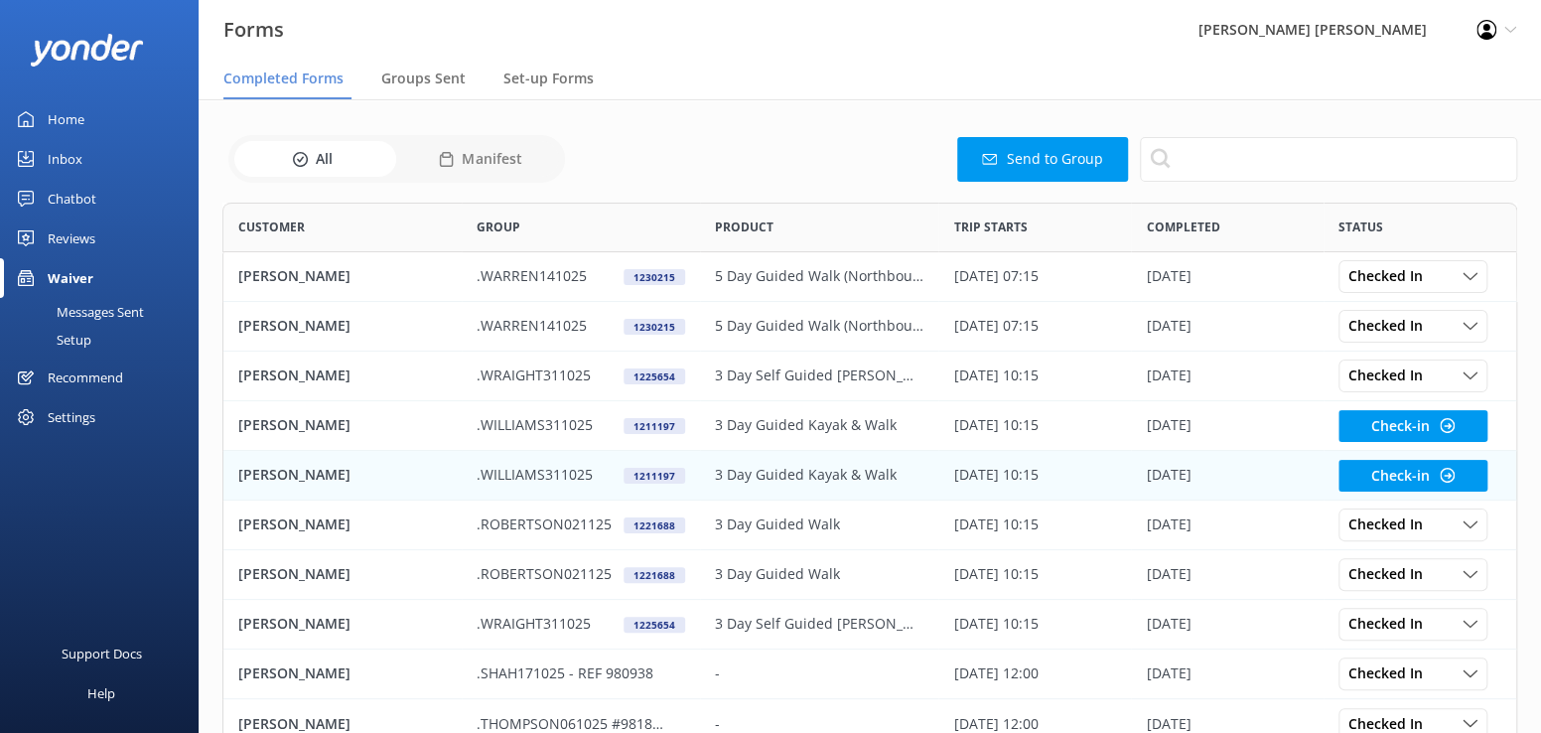
scroll to position [532, 1280]
click at [260, 474] on p "[PERSON_NAME]" at bounding box center [294, 475] width 112 height 22
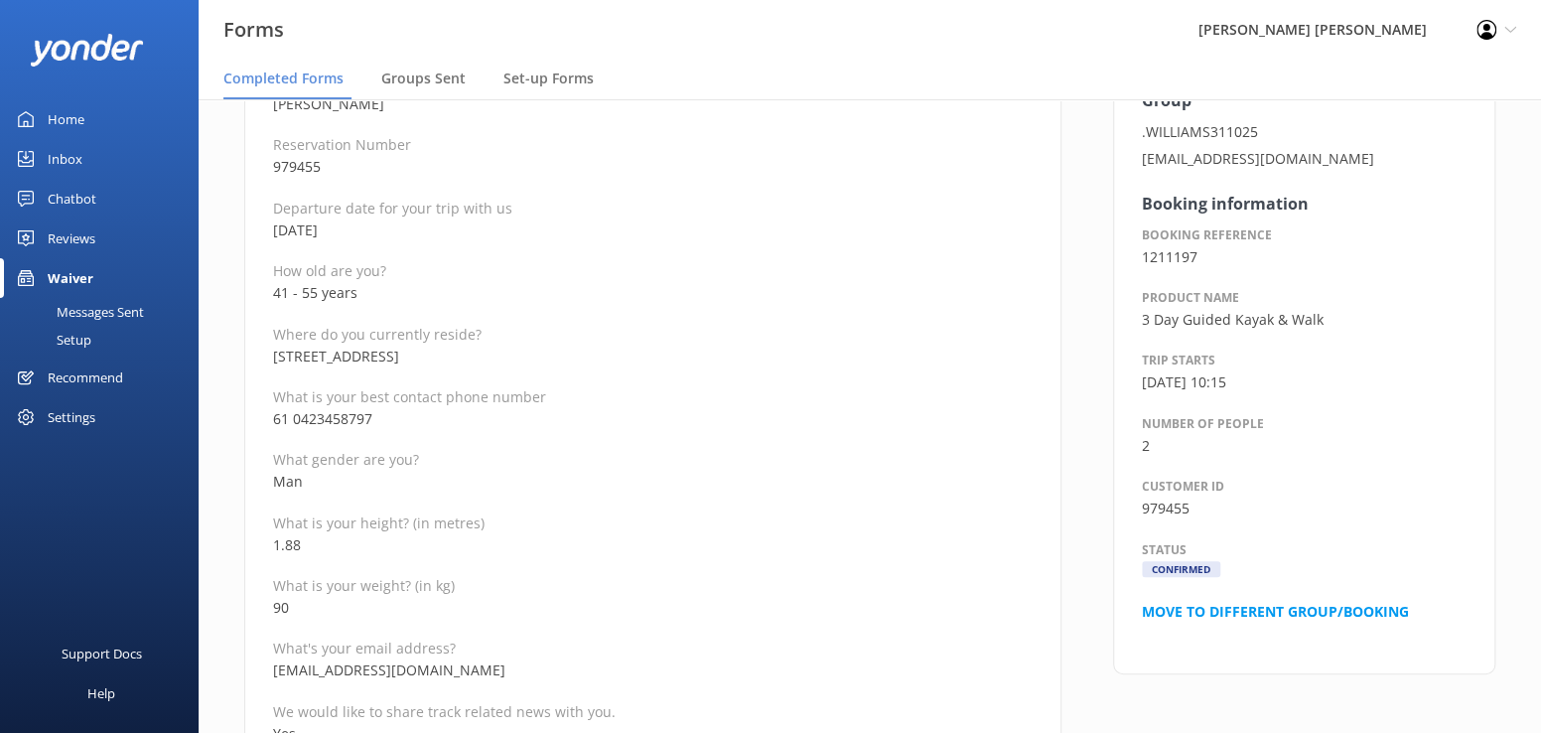
scroll to position [298, 0]
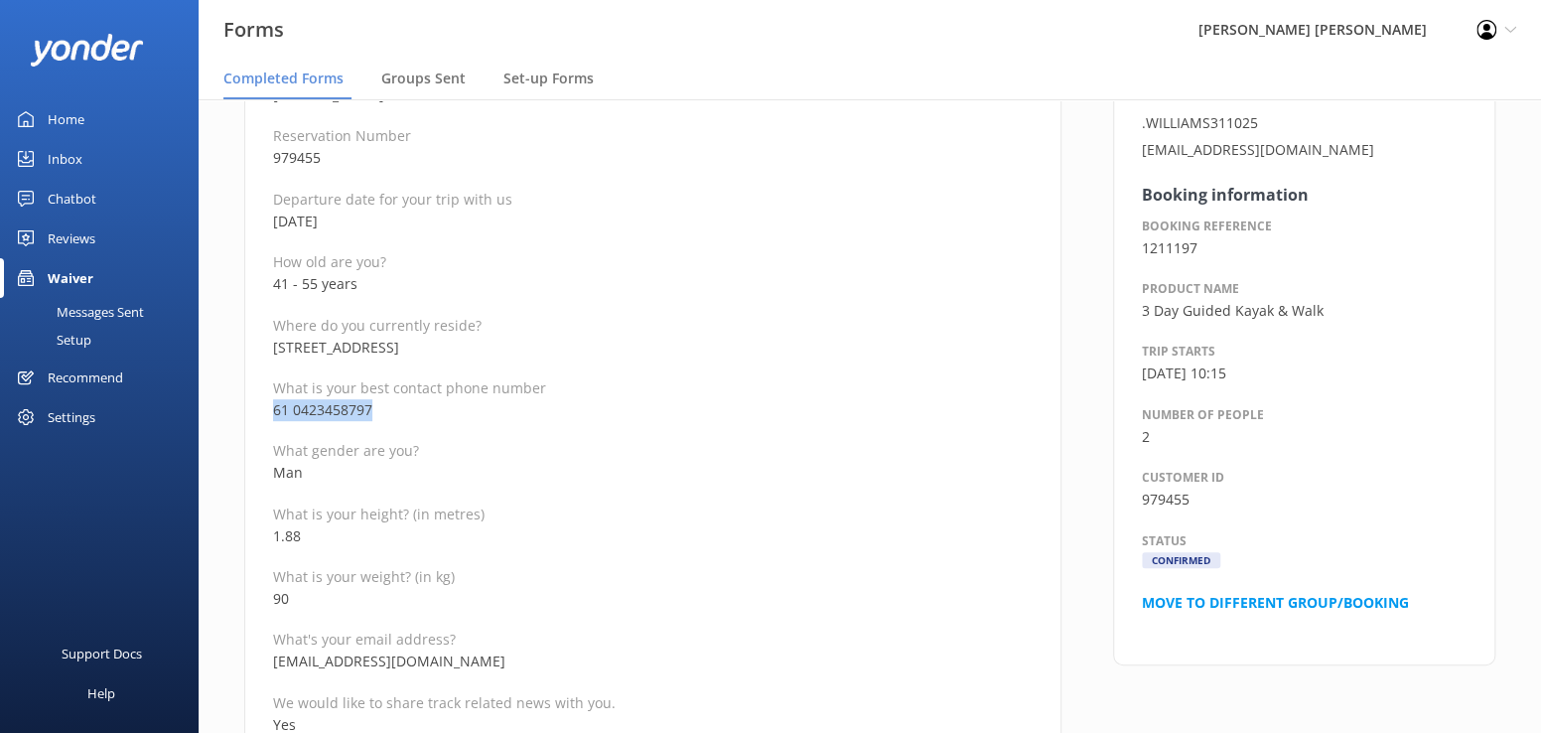
drag, startPoint x: 393, startPoint y: 400, endPoint x: 271, endPoint y: 410, distance: 122.5
drag, startPoint x: 433, startPoint y: 659, endPoint x: 273, endPoint y: 656, distance: 159.8
click at [273, 656] on p "[EMAIL_ADDRESS][DOMAIN_NAME]" at bounding box center [652, 661] width 759 height 22
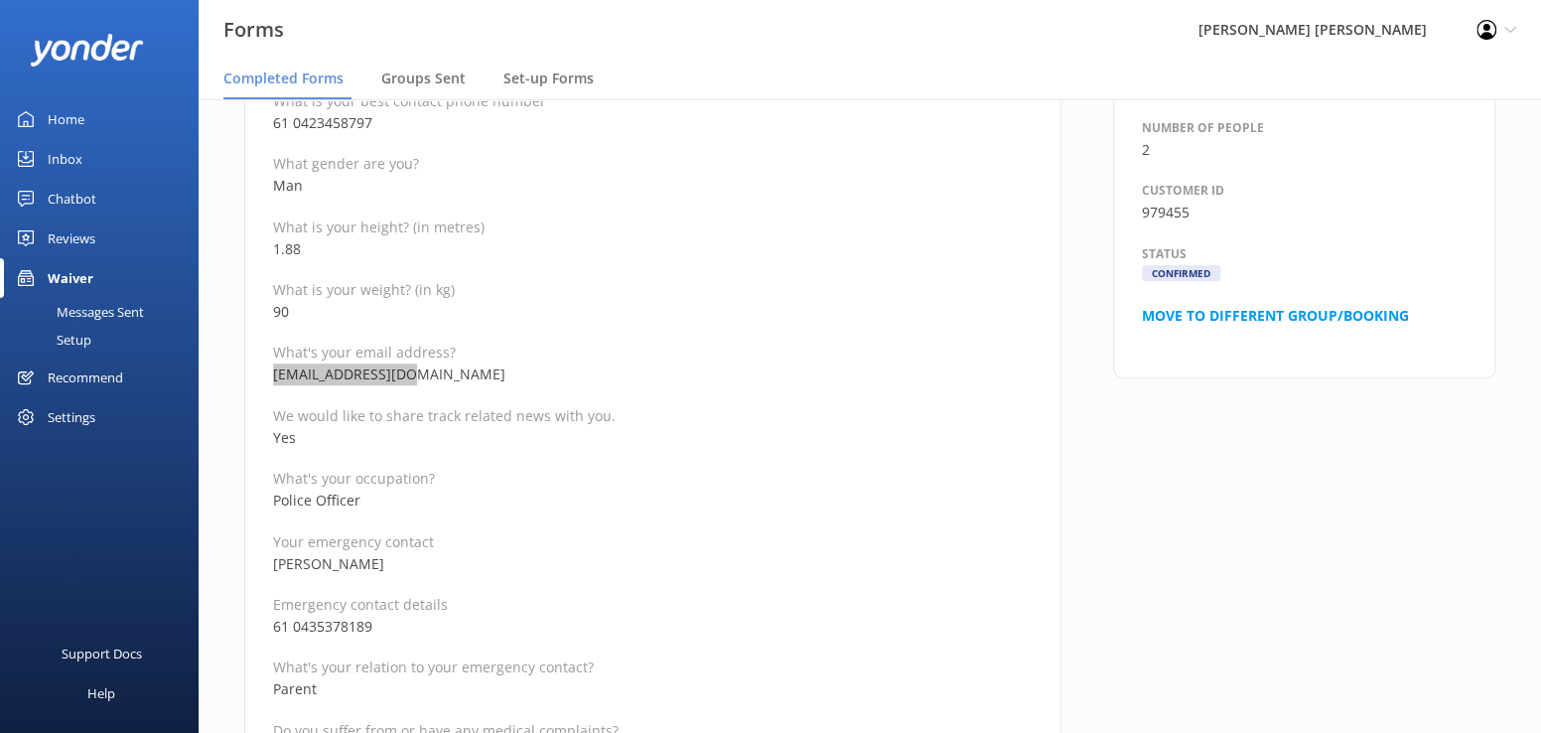
scroll to position [596, 0]
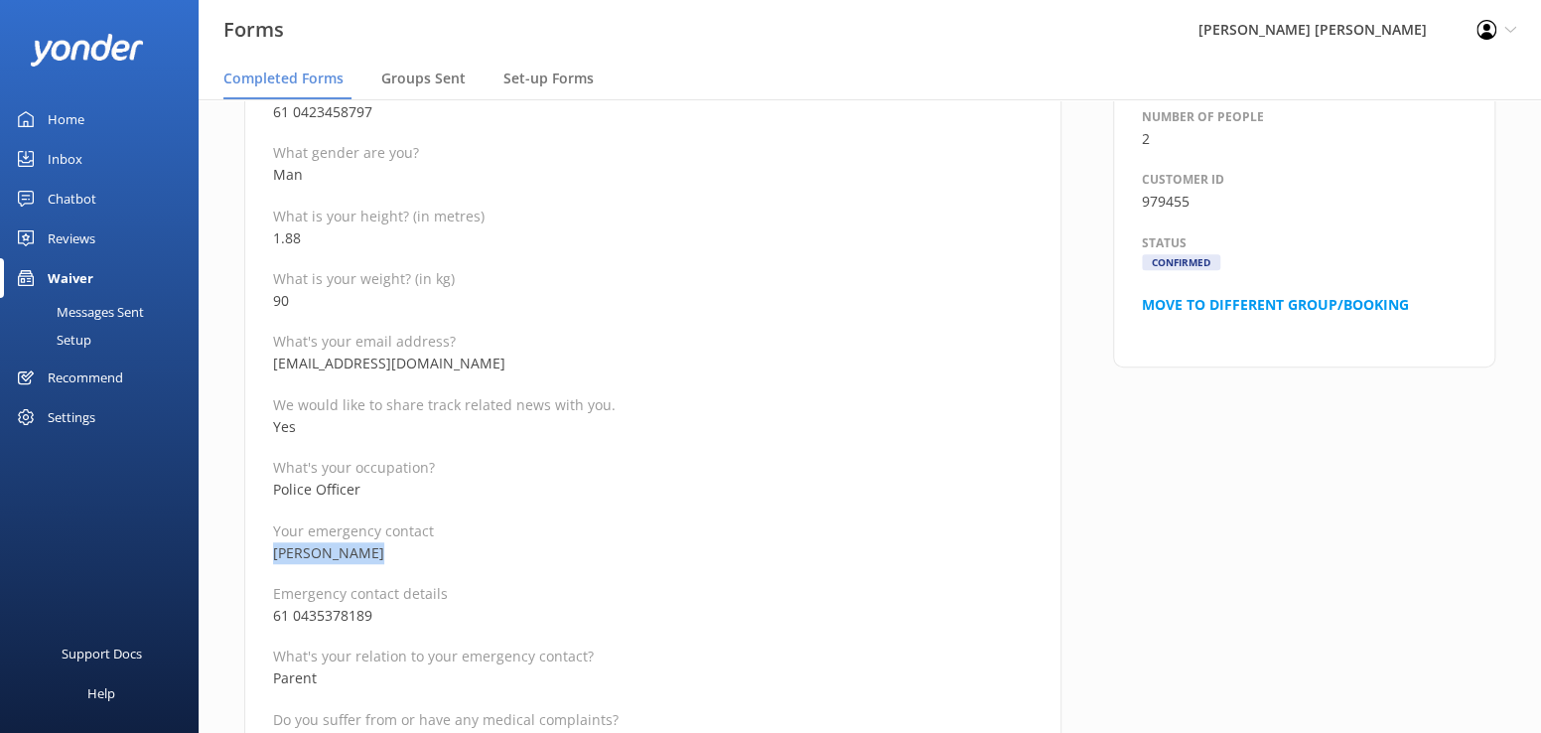
drag, startPoint x: 383, startPoint y: 550, endPoint x: 264, endPoint y: 546, distance: 119.2
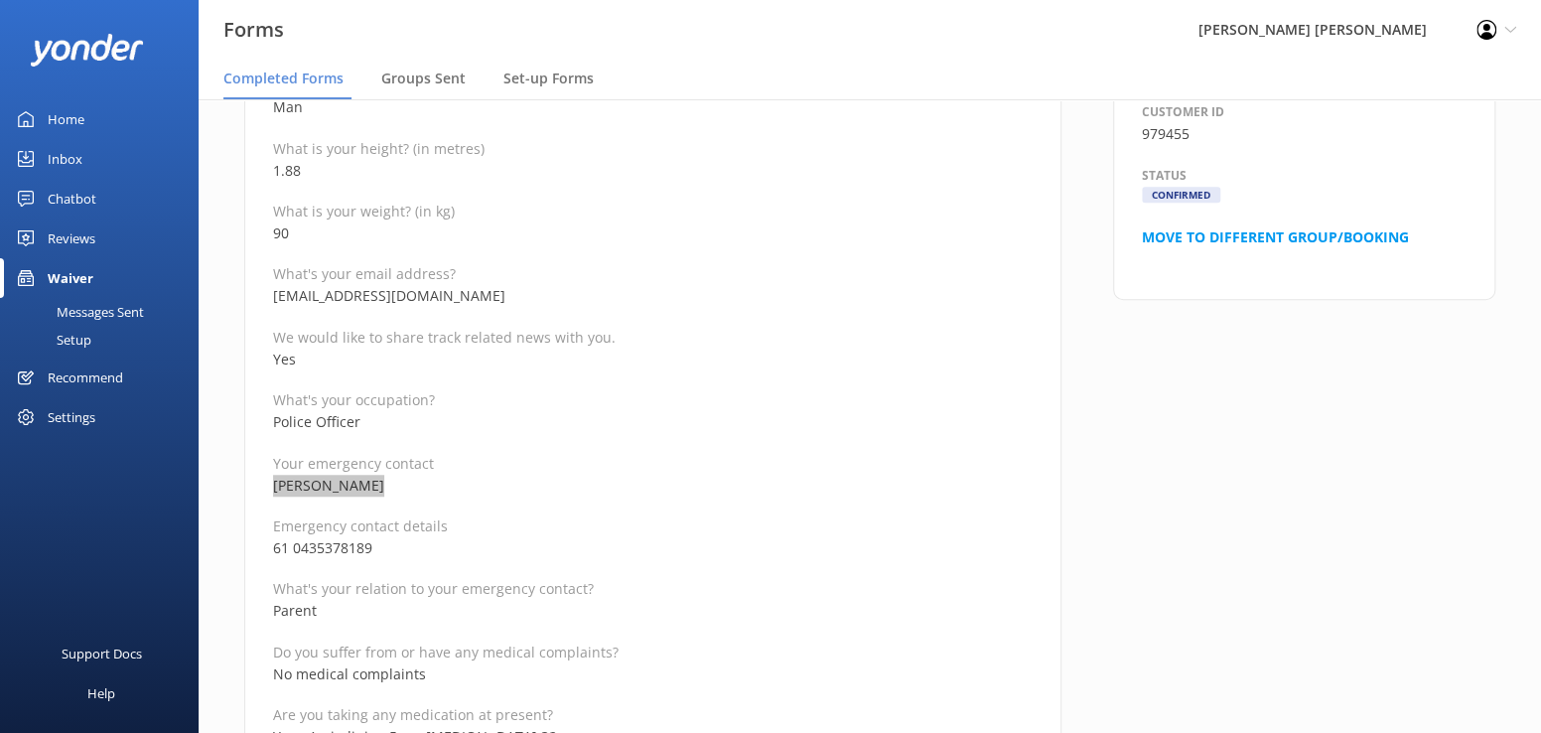
scroll to position [695, 0]
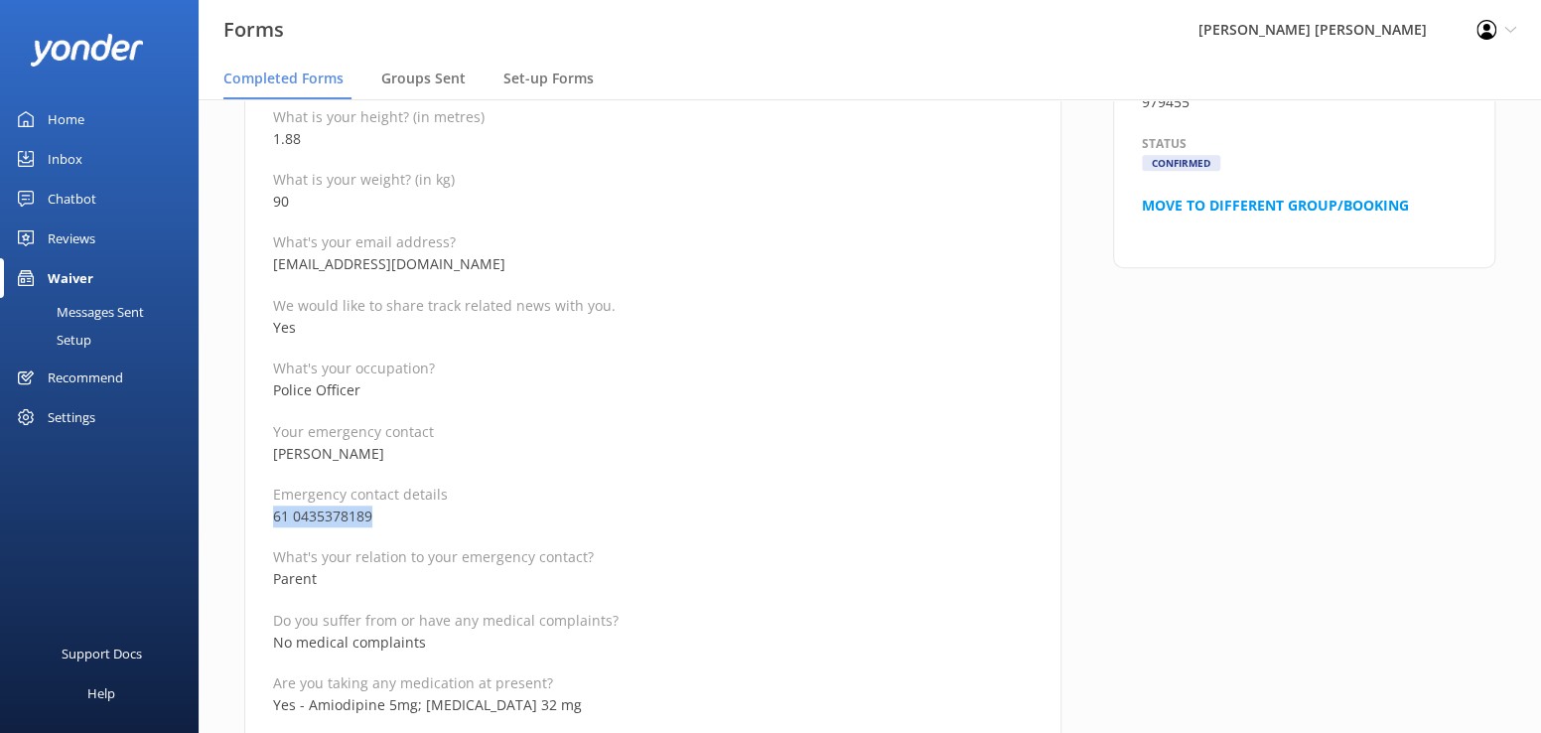
drag, startPoint x: 402, startPoint y: 516, endPoint x: 272, endPoint y: 513, distance: 130.1
click at [273, 513] on p "61 0435378189" at bounding box center [652, 516] width 759 height 22
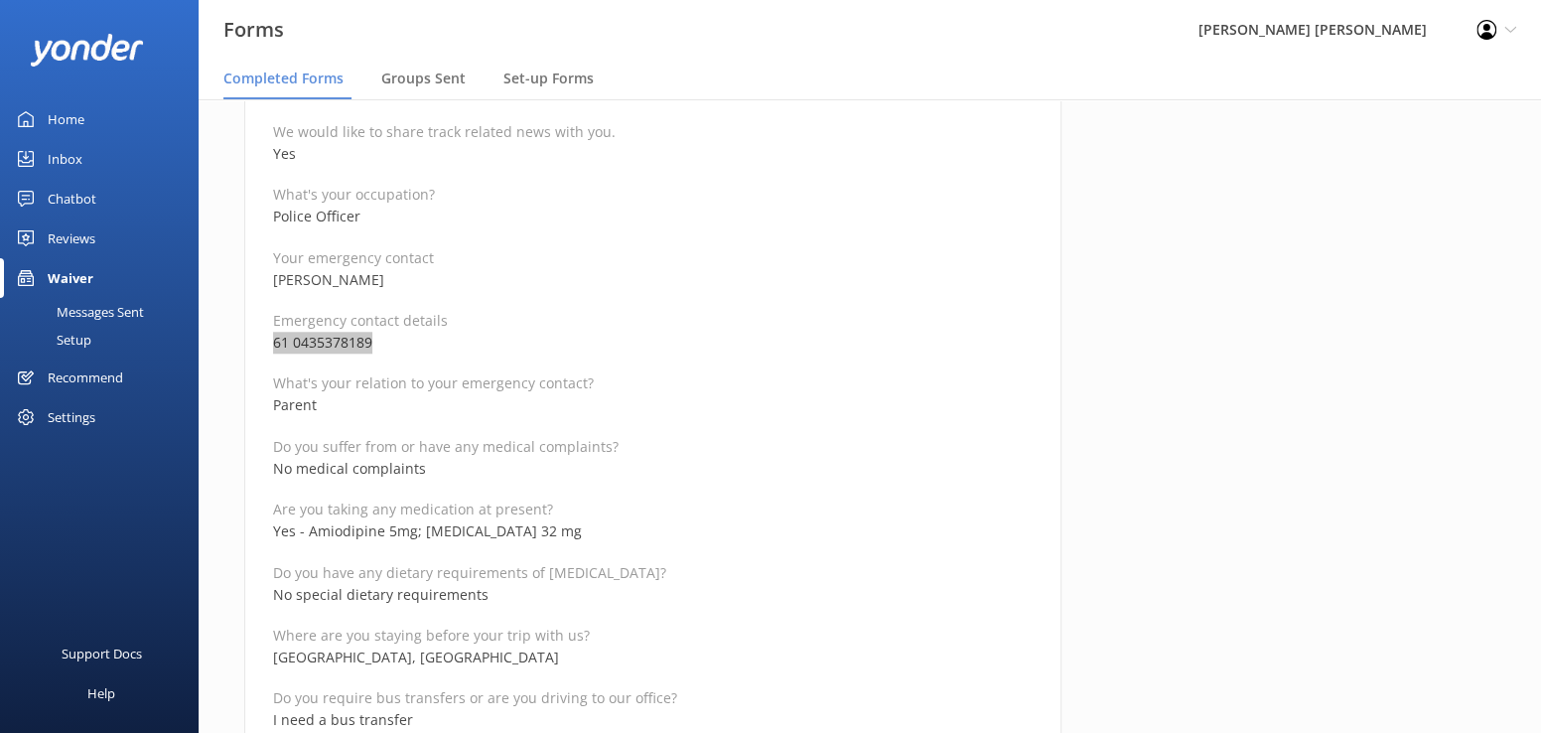
scroll to position [893, 0]
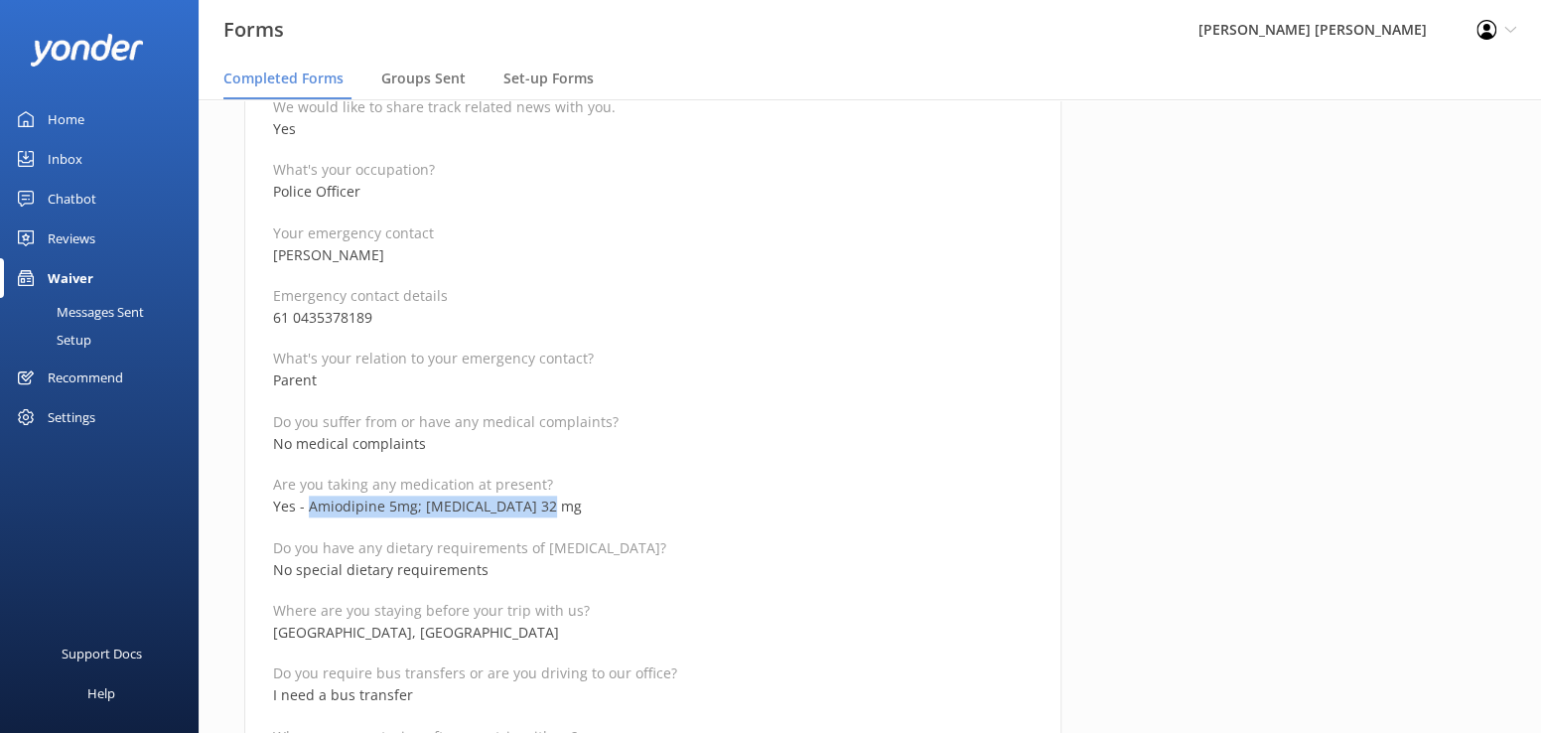
drag, startPoint x: 569, startPoint y: 505, endPoint x: 311, endPoint y: 497, distance: 258.2
click at [311, 497] on p "Yes - Amiodipine 5mg; [MEDICAL_DATA] 32 mg" at bounding box center [652, 506] width 759 height 22
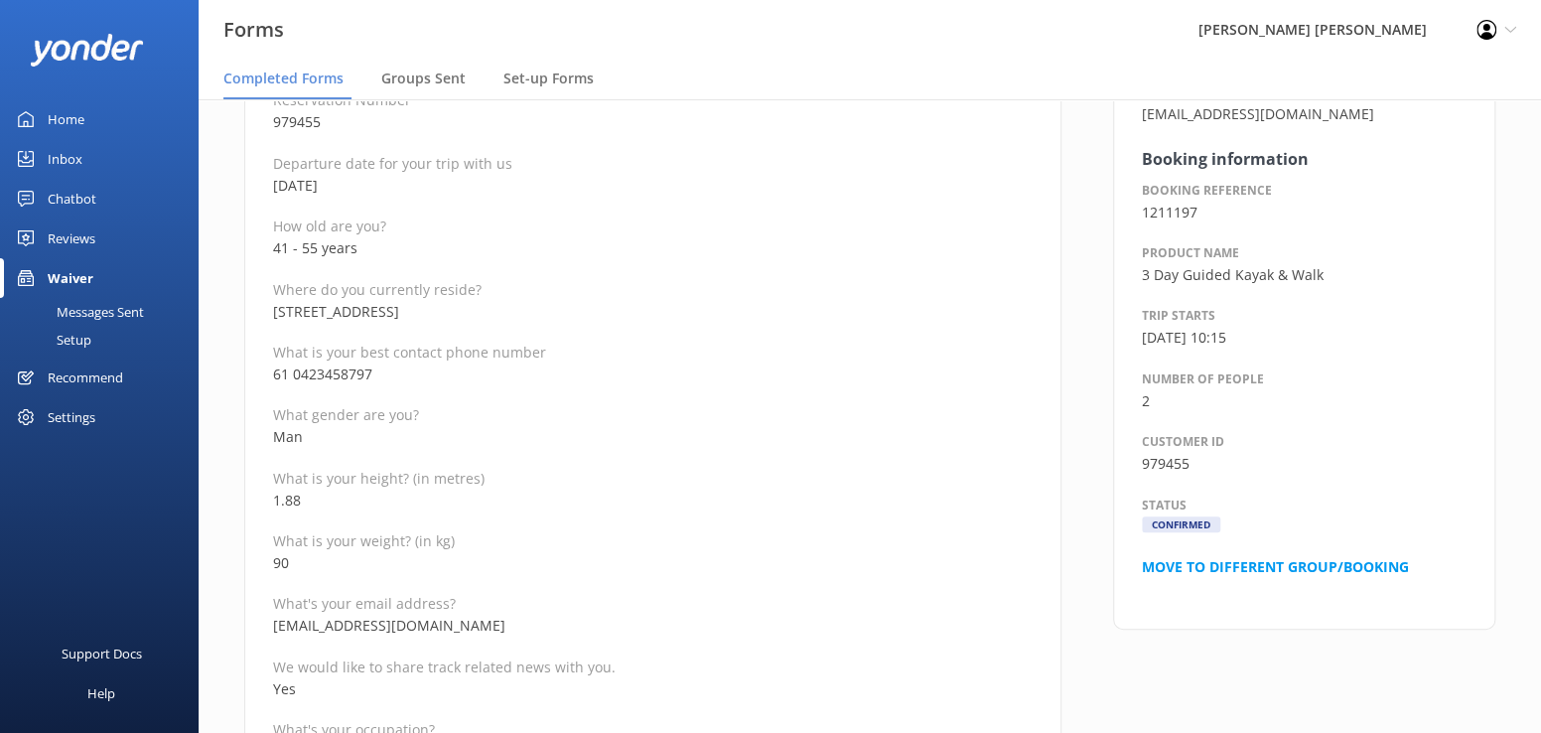
scroll to position [298, 0]
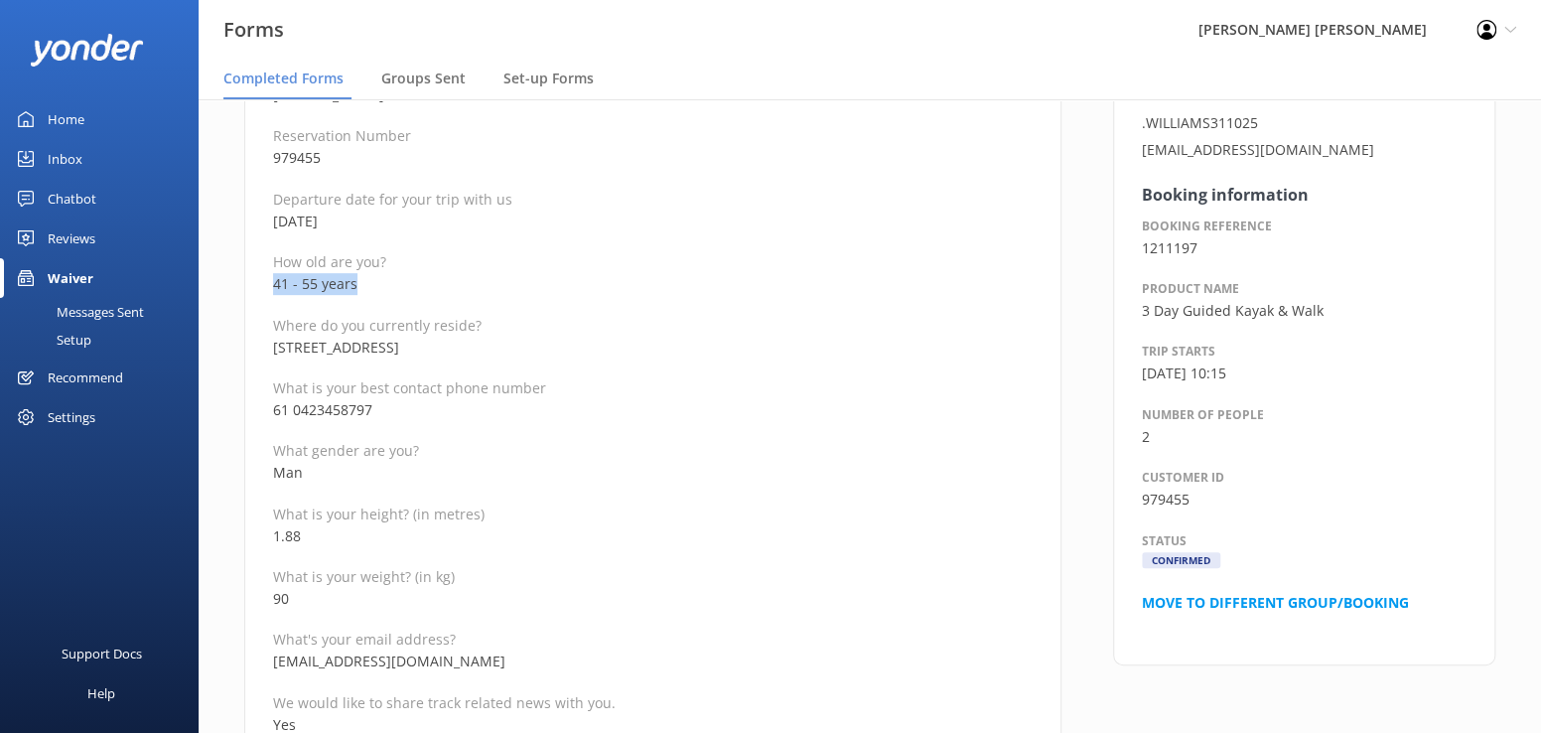
drag, startPoint x: 361, startPoint y: 284, endPoint x: 267, endPoint y: 284, distance: 94.3
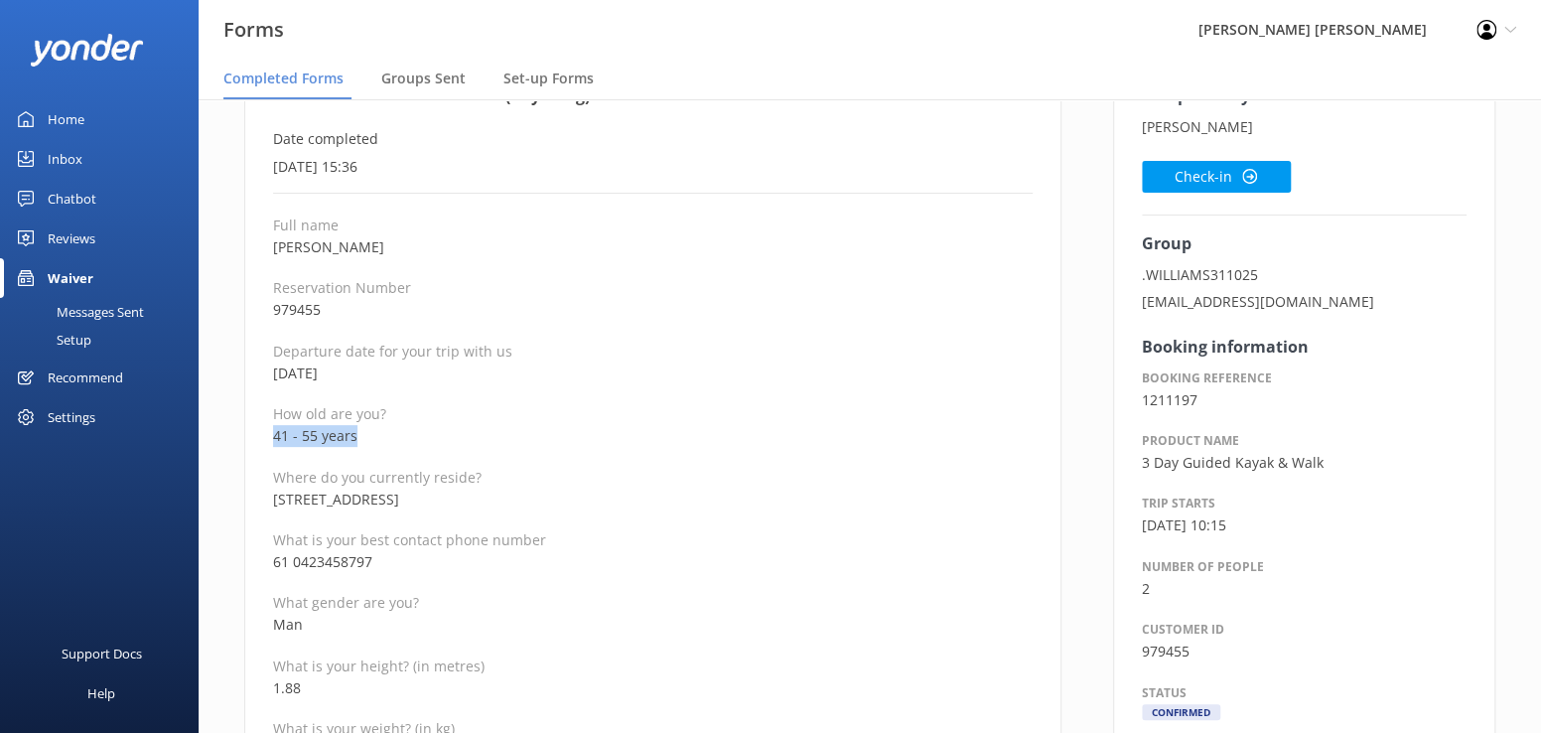
scroll to position [99, 0]
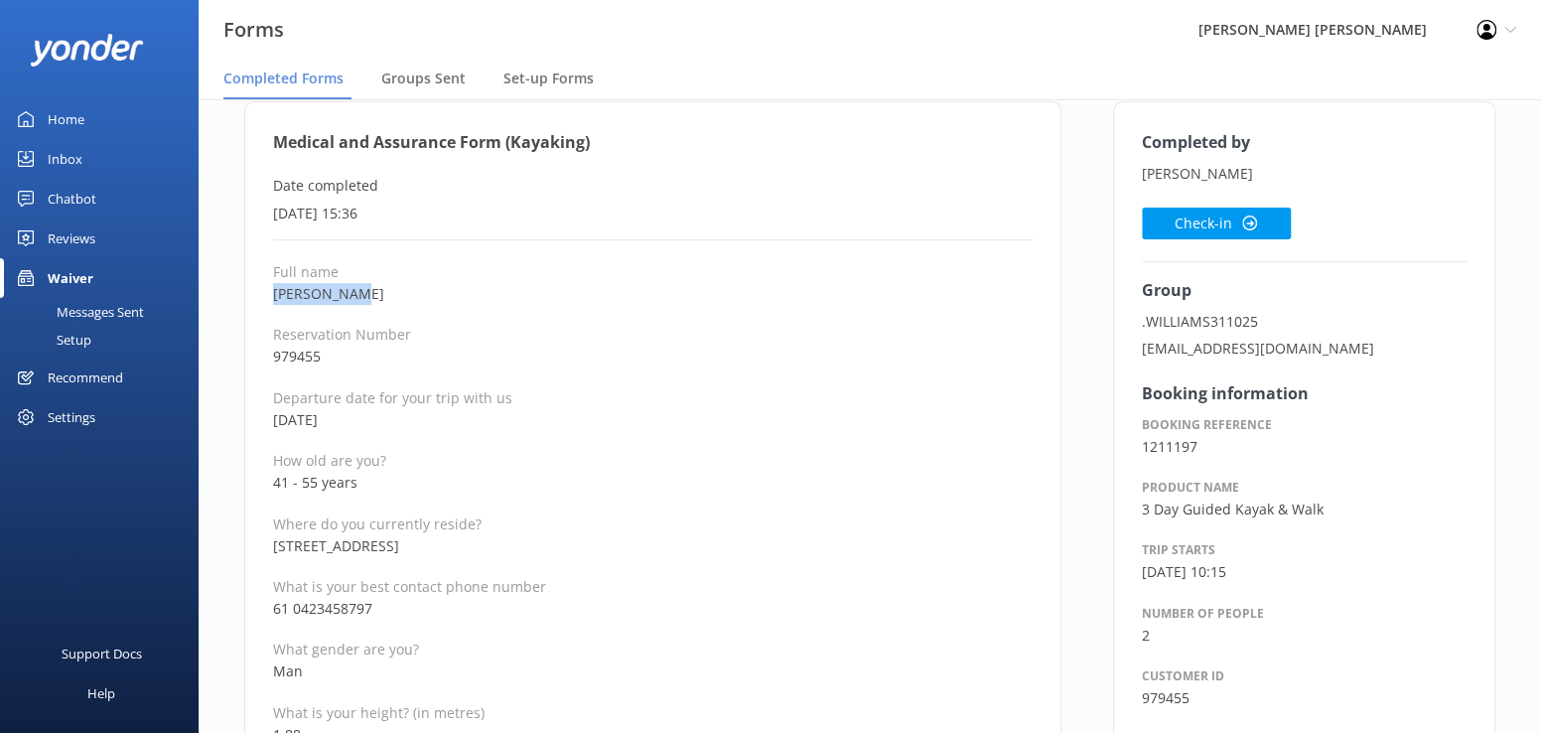
drag, startPoint x: 356, startPoint y: 292, endPoint x: 232, endPoint y: 303, distance: 124.6
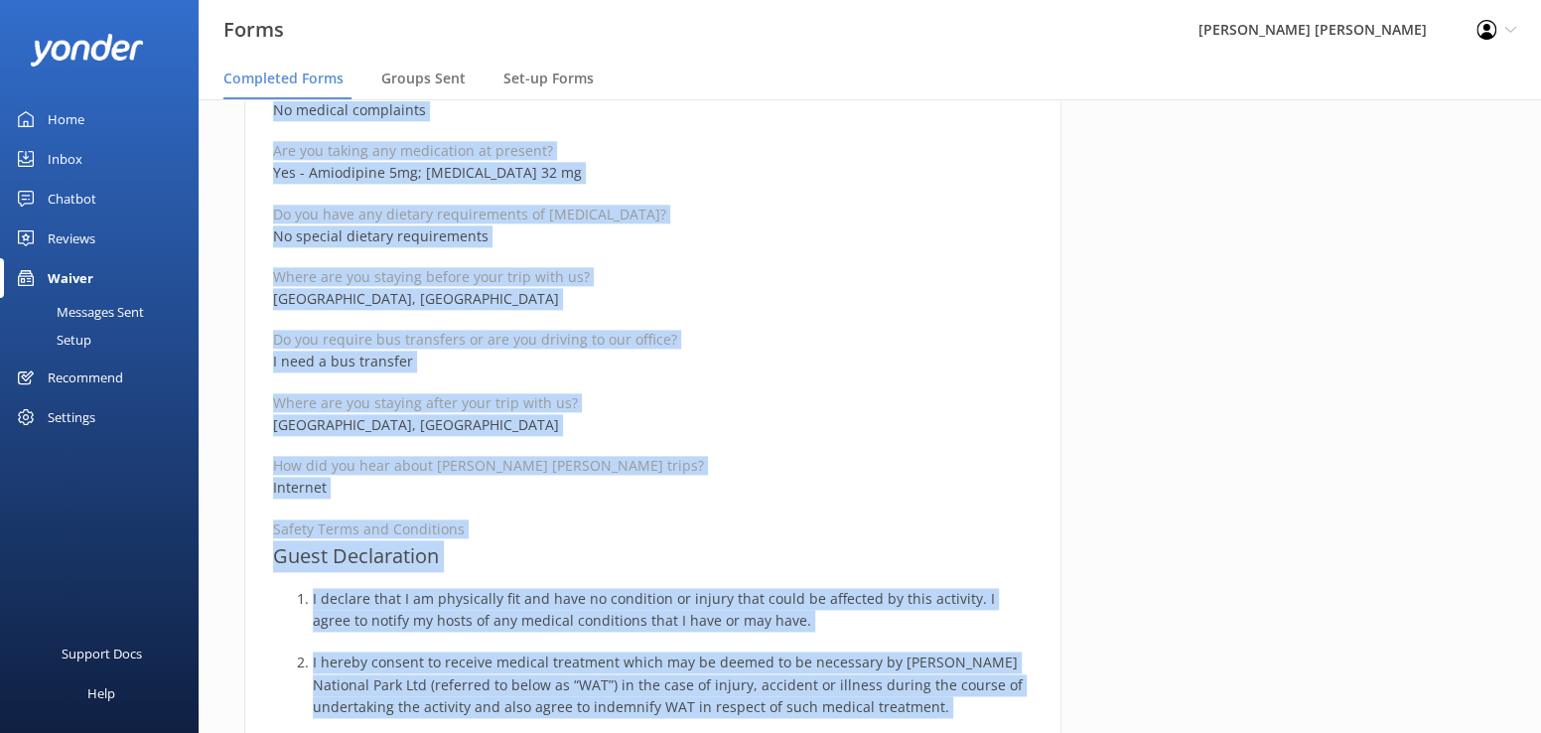
scroll to position [1283, 0]
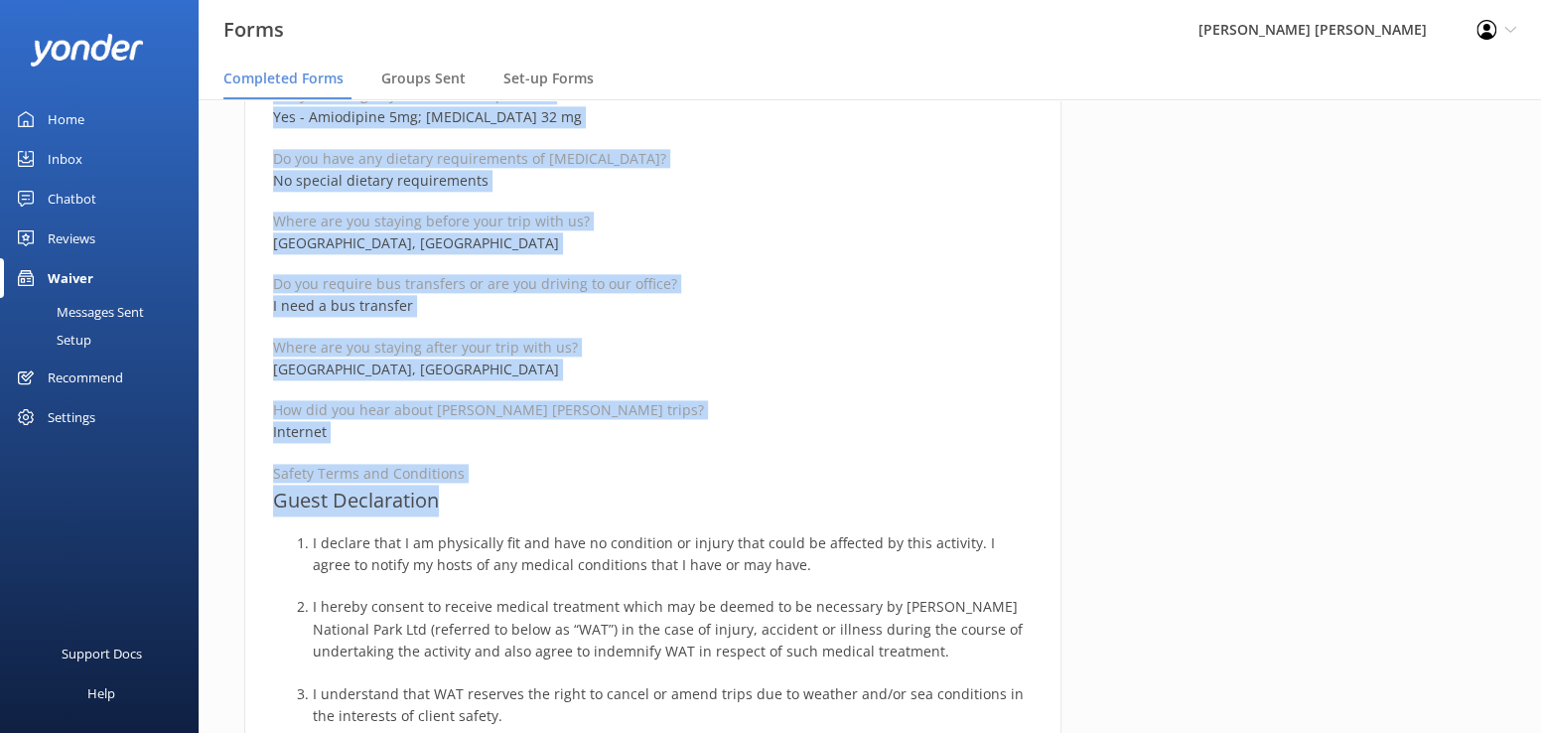
drag, startPoint x: 269, startPoint y: 140, endPoint x: 755, endPoint y: 484, distance: 596.0
click at [755, 484] on div "Medical and Assurance Form (Kayaking) Date completed [DATE] 15:36 Full name [PE…" at bounding box center [652, 312] width 817 height 2789
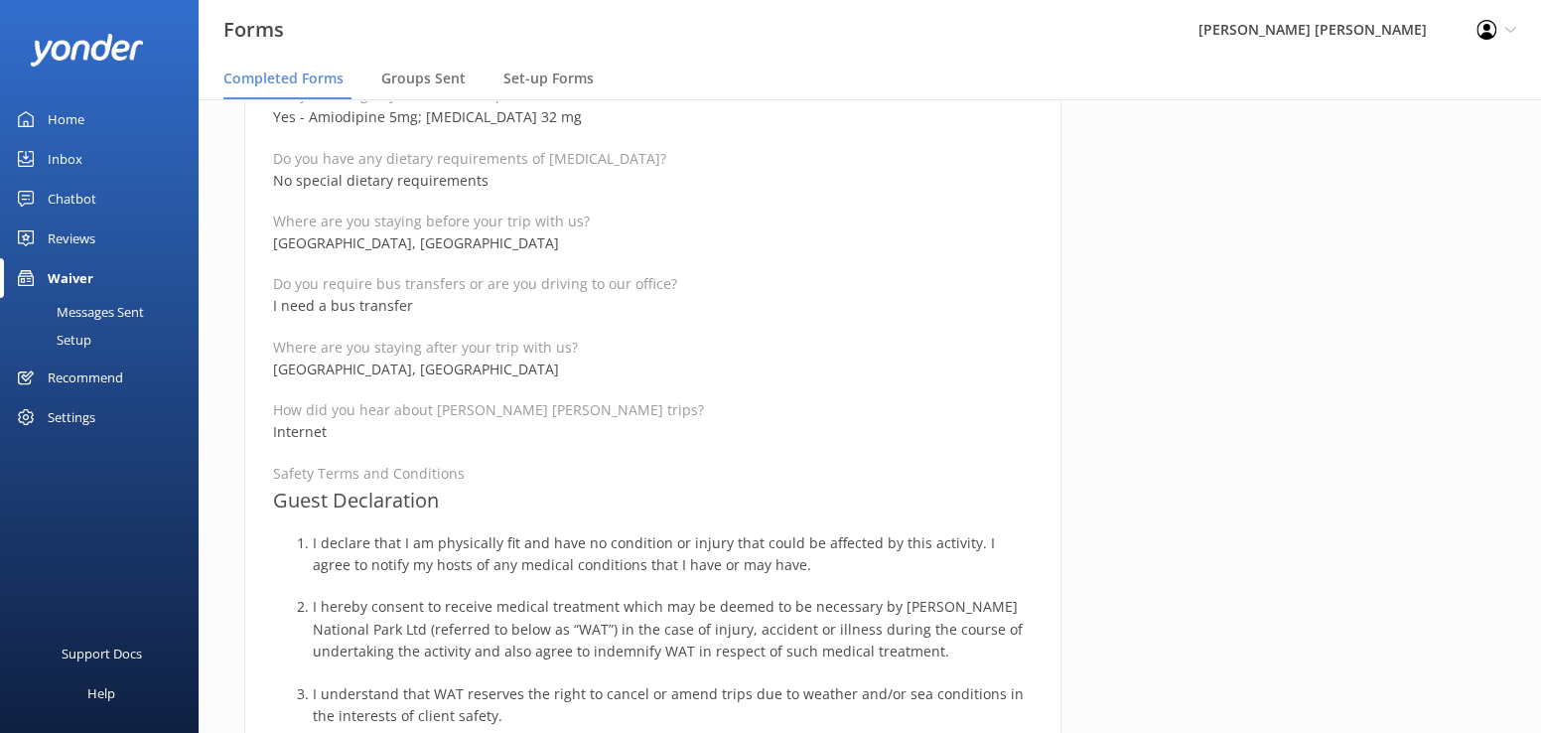
click at [1193, 307] on div "Completed by [PERSON_NAME] Check-in Group .WILLIAMS311025 [EMAIL_ADDRESS][DOMAI…" at bounding box center [1304, 322] width 434 height 2809
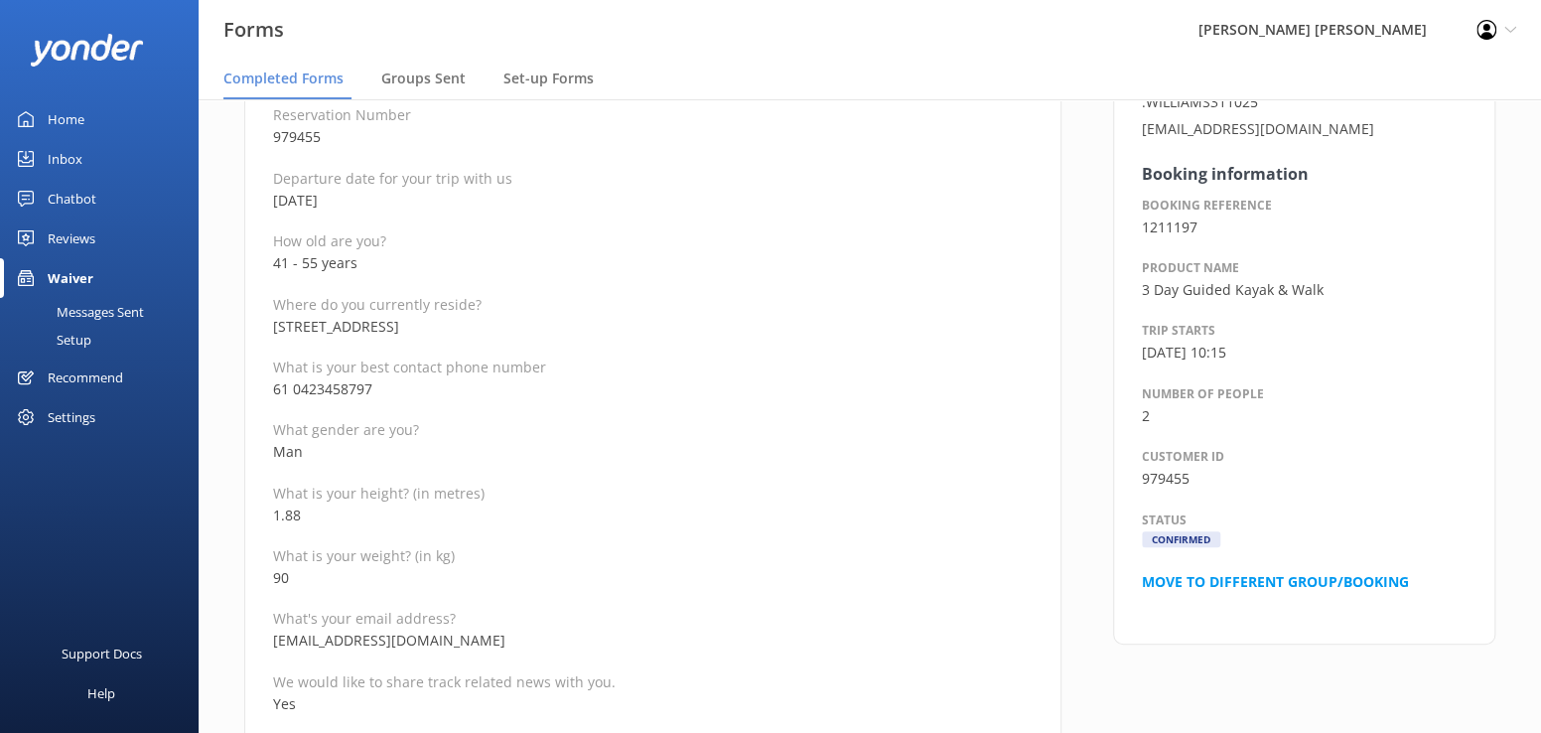
scroll to position [191, 0]
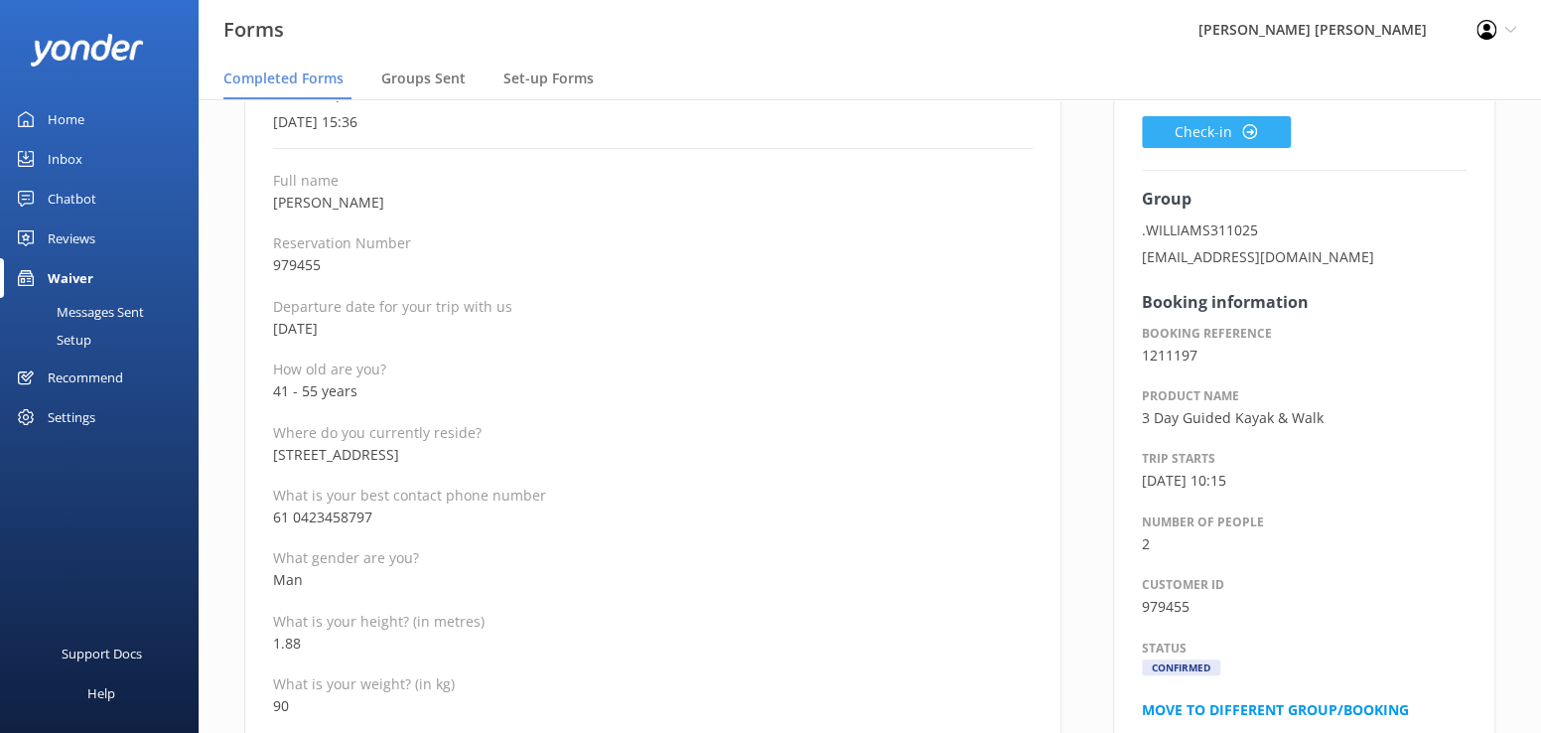
click at [1161, 133] on button "Check-in" at bounding box center [1216, 132] width 149 height 32
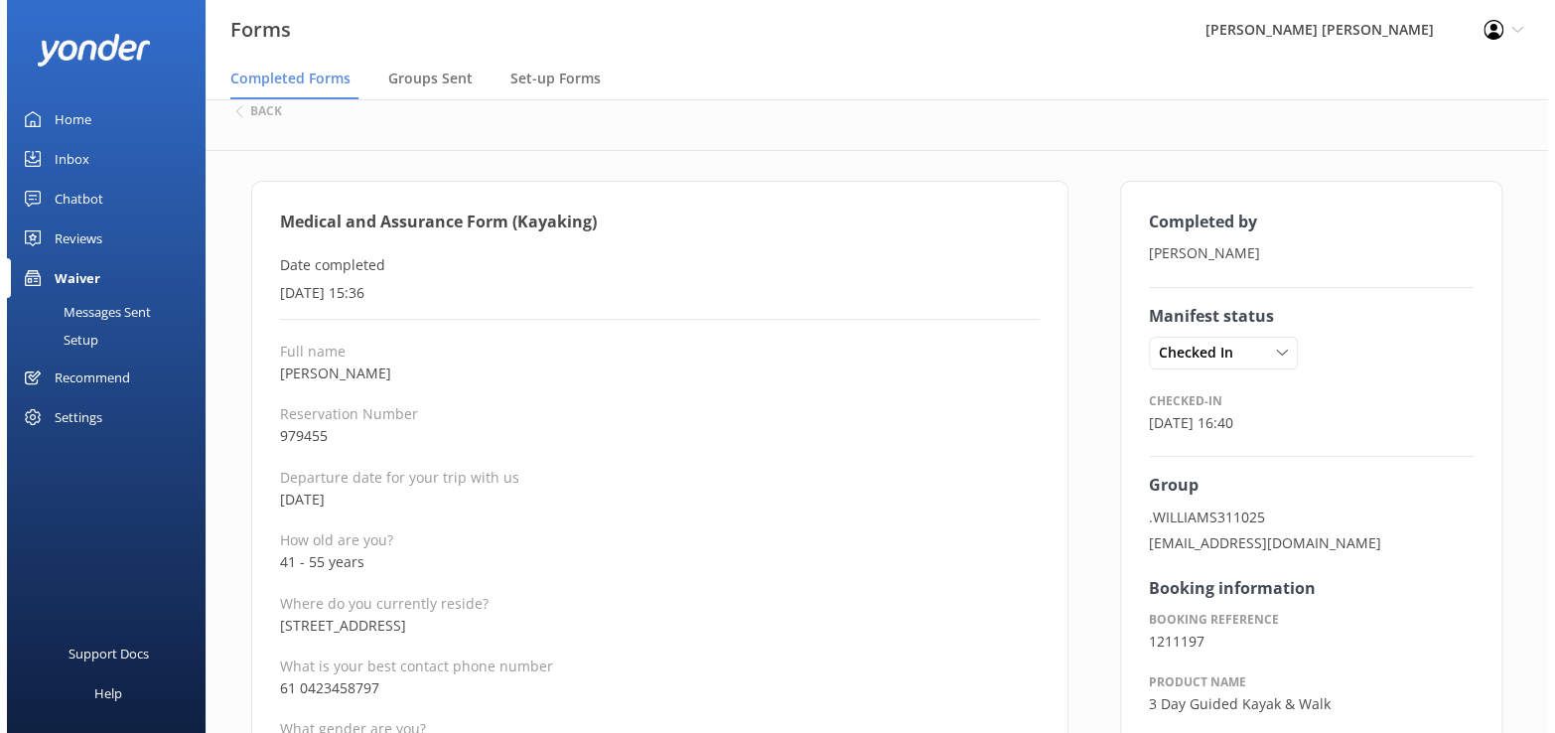
scroll to position [0, 0]
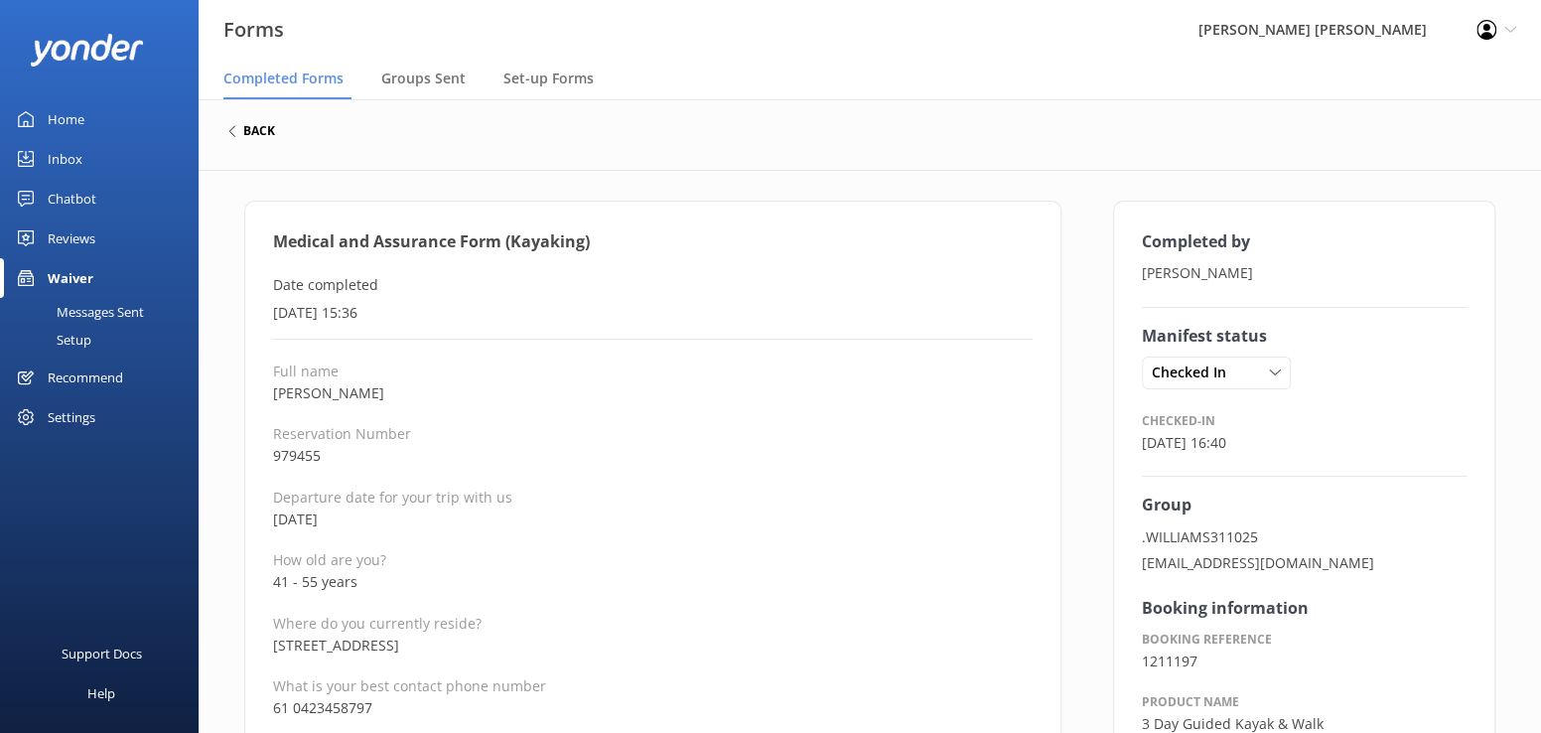
click at [259, 133] on h6 "back" at bounding box center [259, 131] width 32 height 12
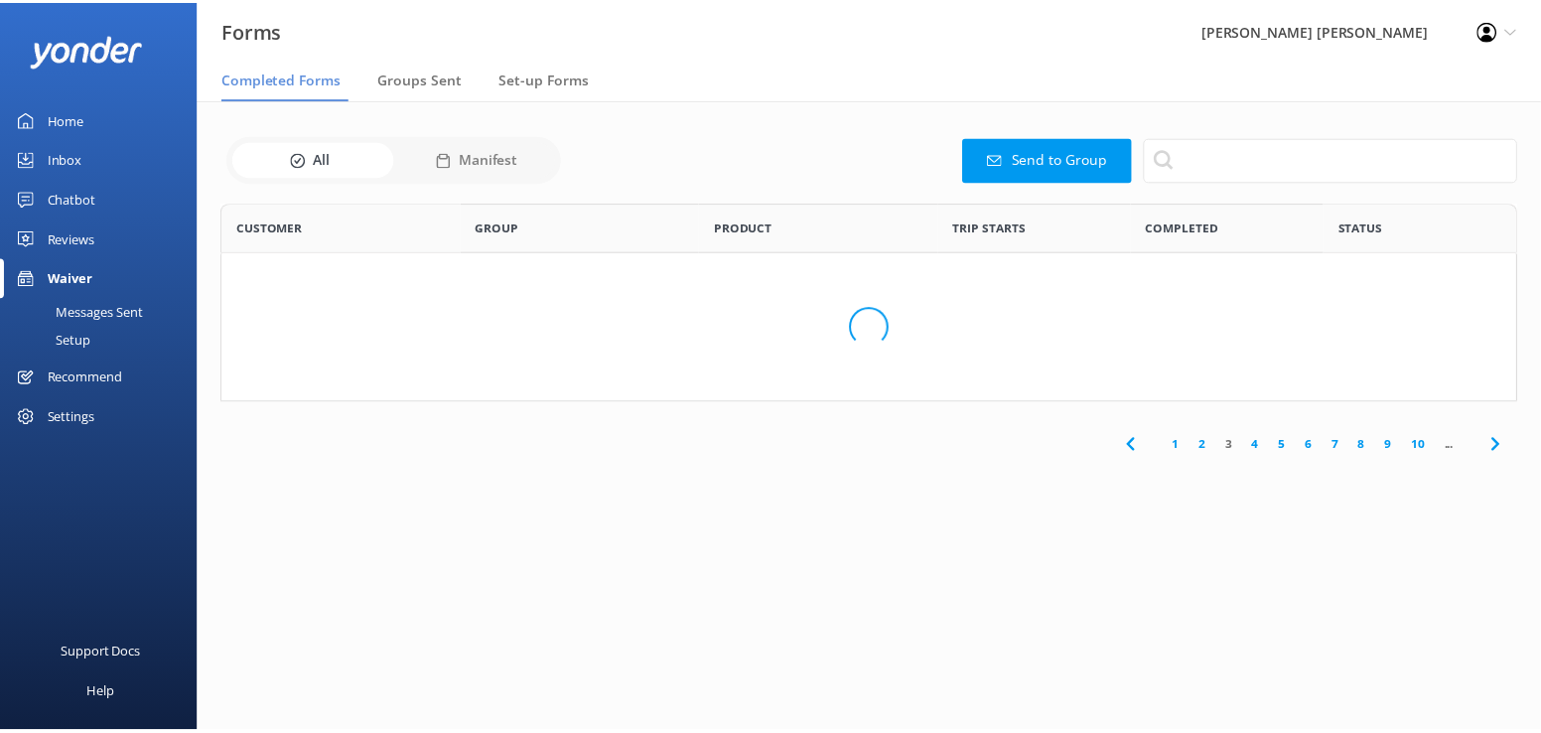
scroll to position [532, 1280]
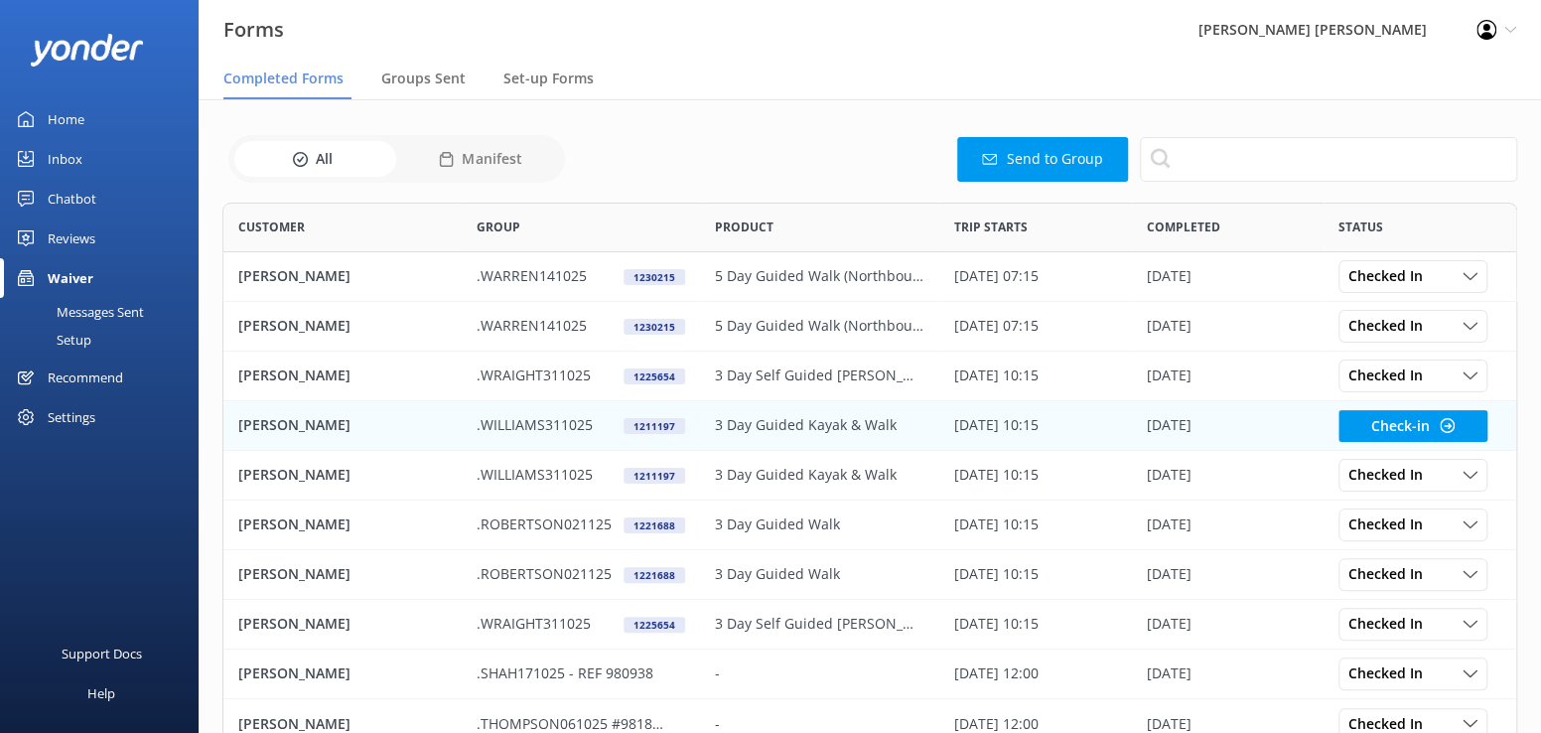
click at [277, 428] on p "[PERSON_NAME]" at bounding box center [294, 425] width 112 height 22
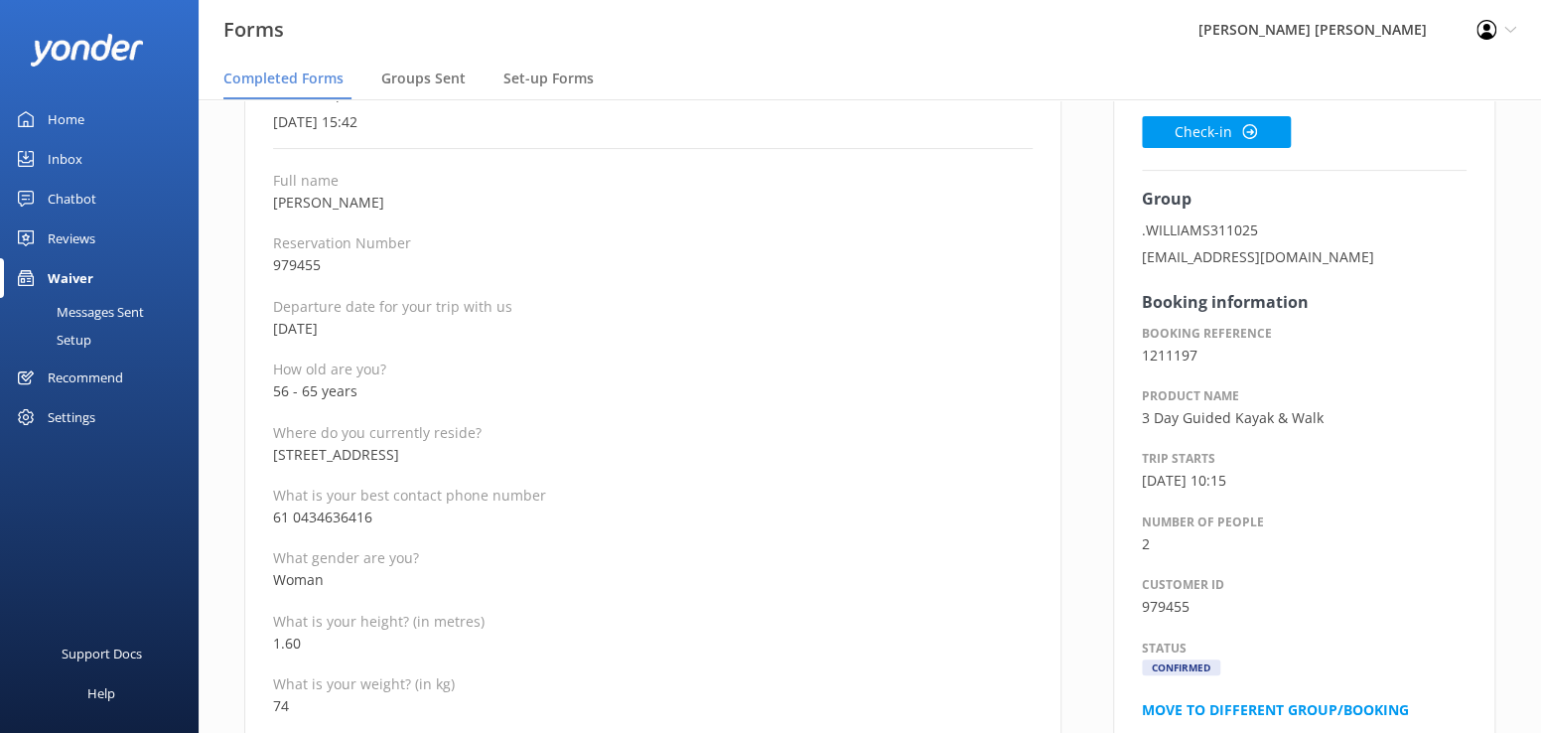
scroll to position [199, 0]
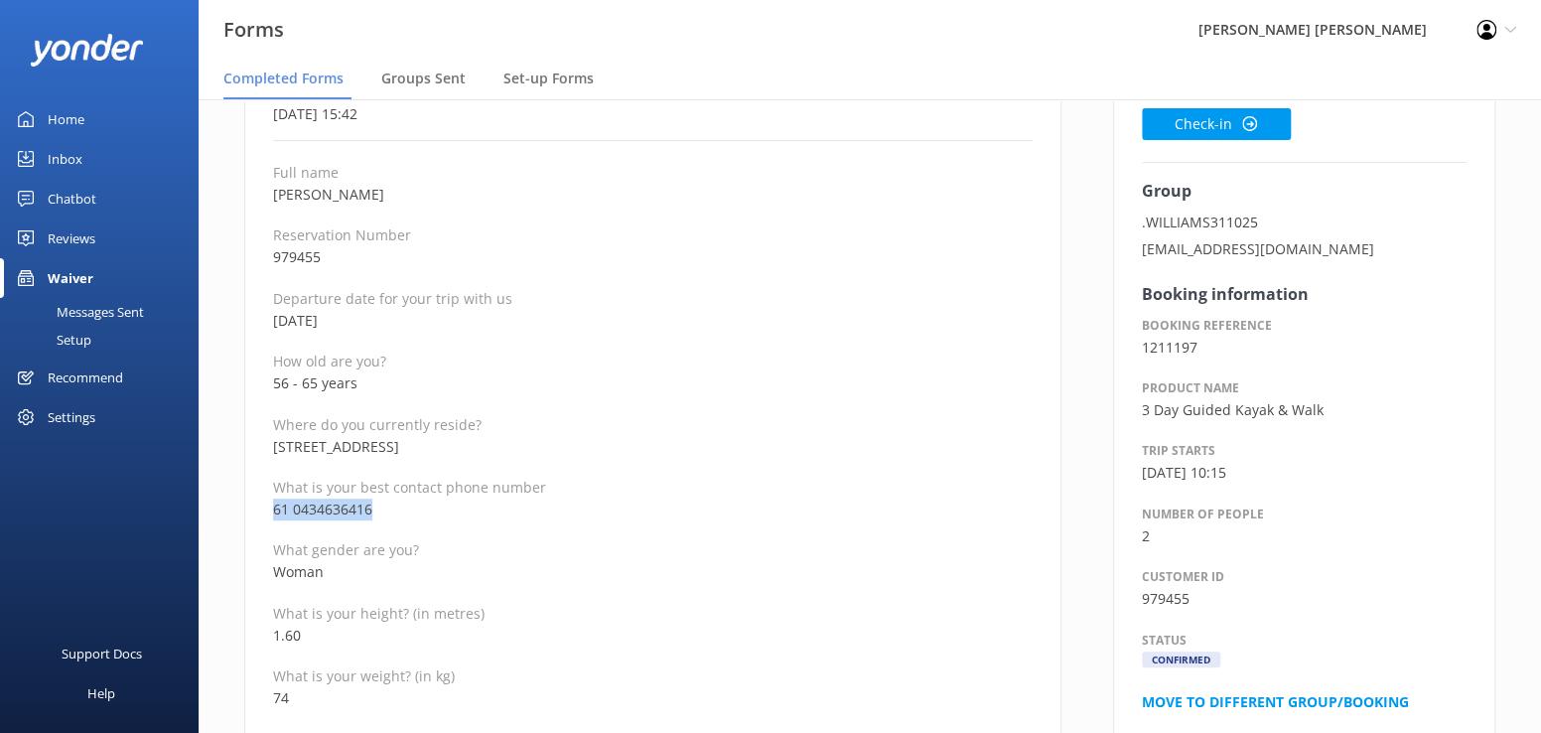
drag, startPoint x: 399, startPoint y: 509, endPoint x: 269, endPoint y: 509, distance: 130.0
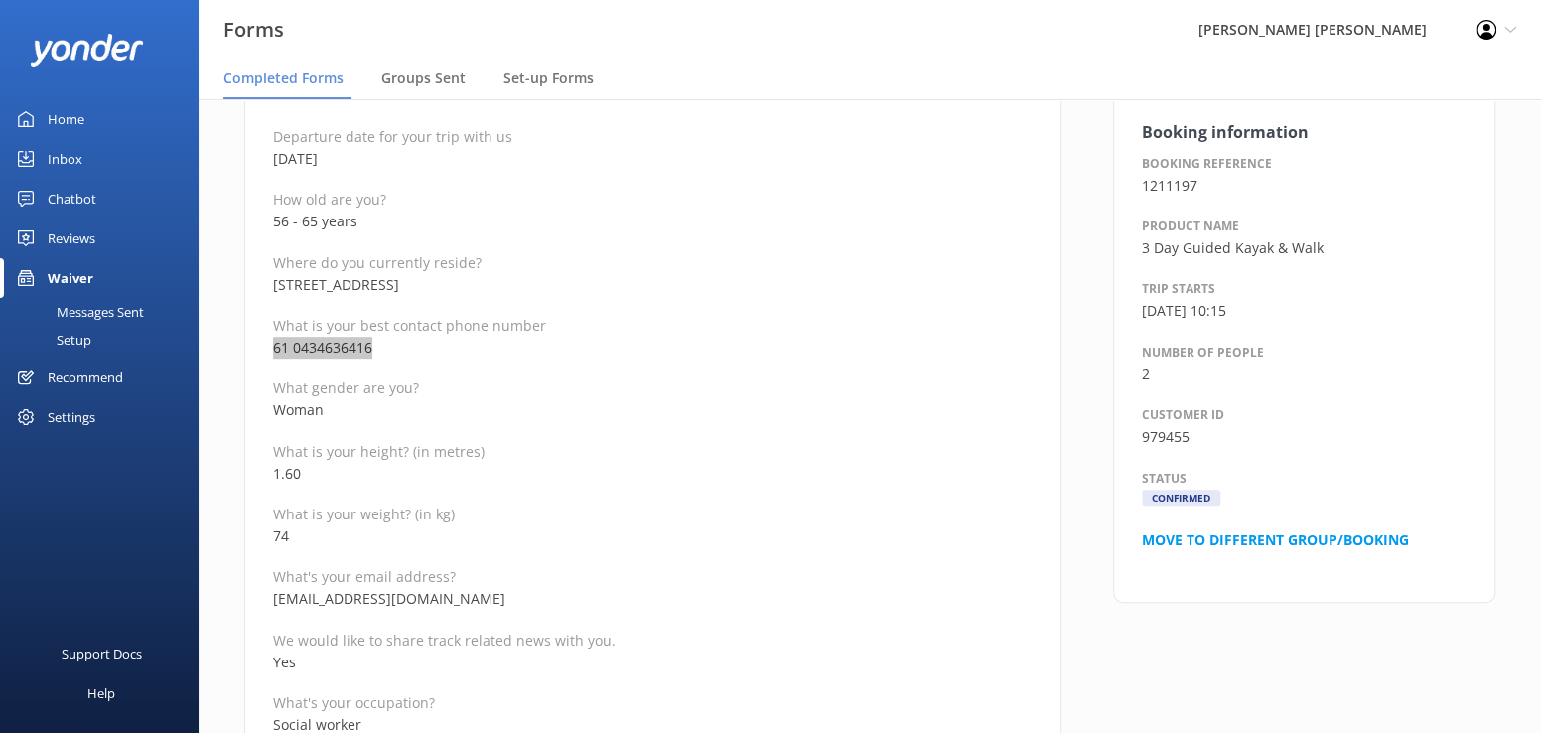
scroll to position [397, 0]
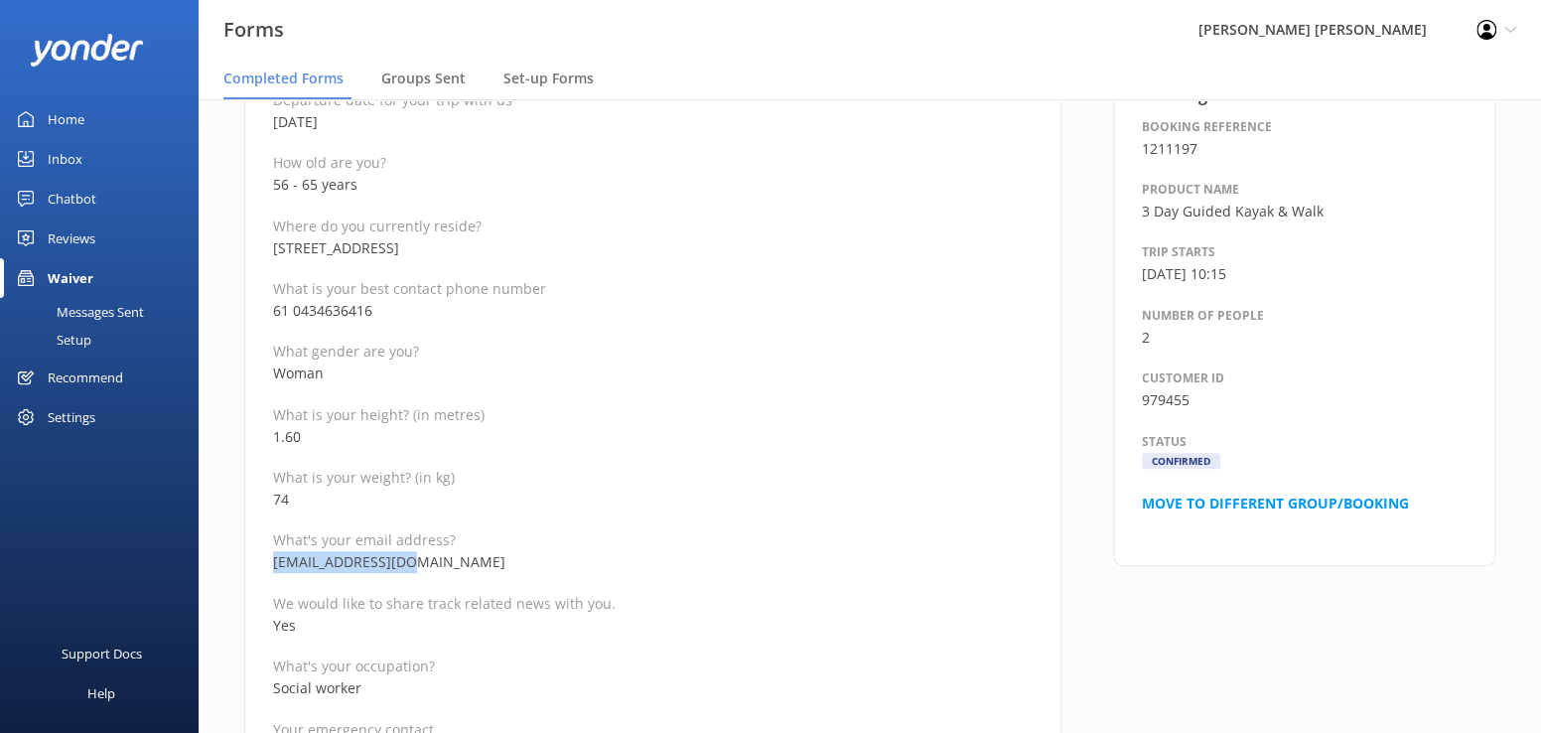
drag, startPoint x: 422, startPoint y: 555, endPoint x: 261, endPoint y: 560, distance: 160.9
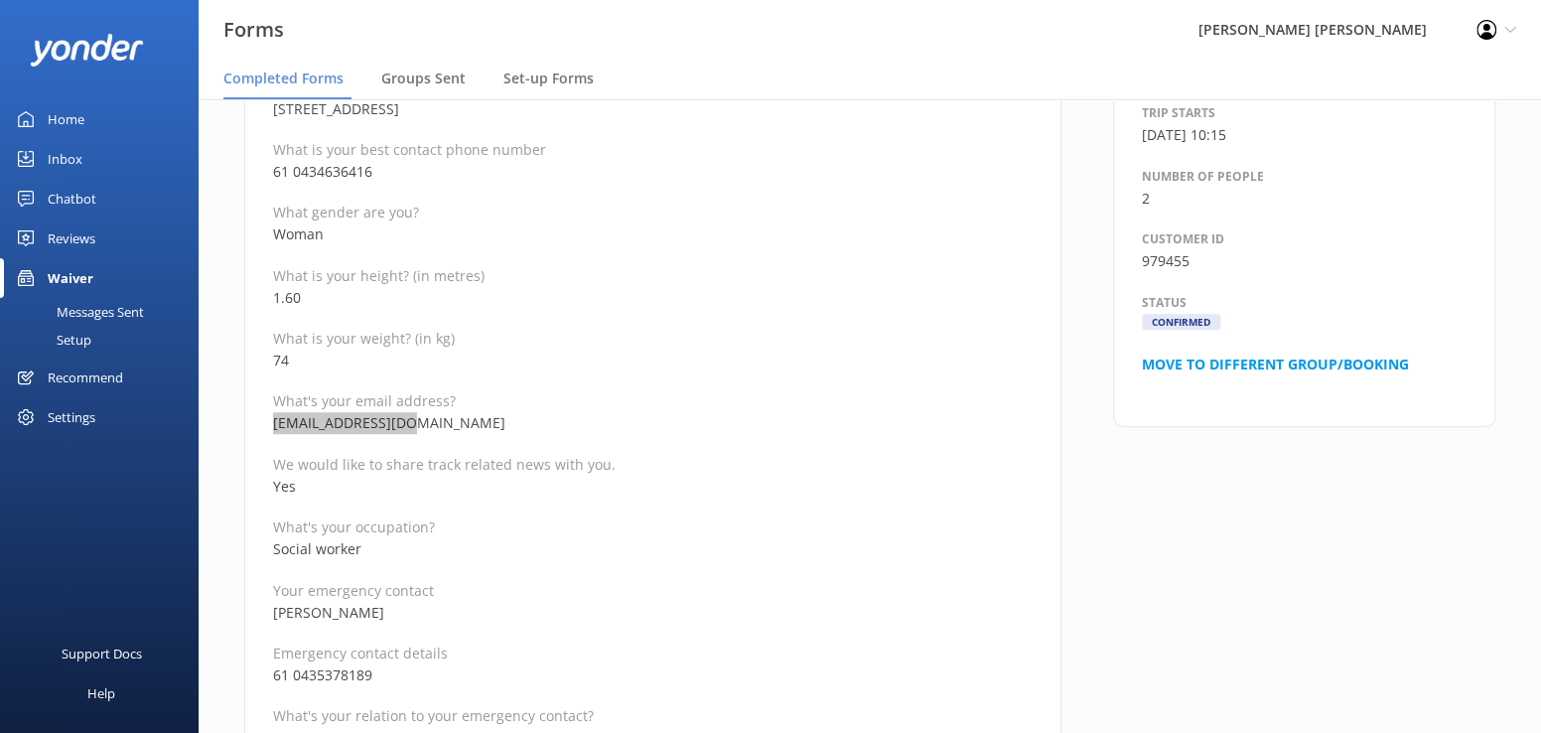
scroll to position [596, 0]
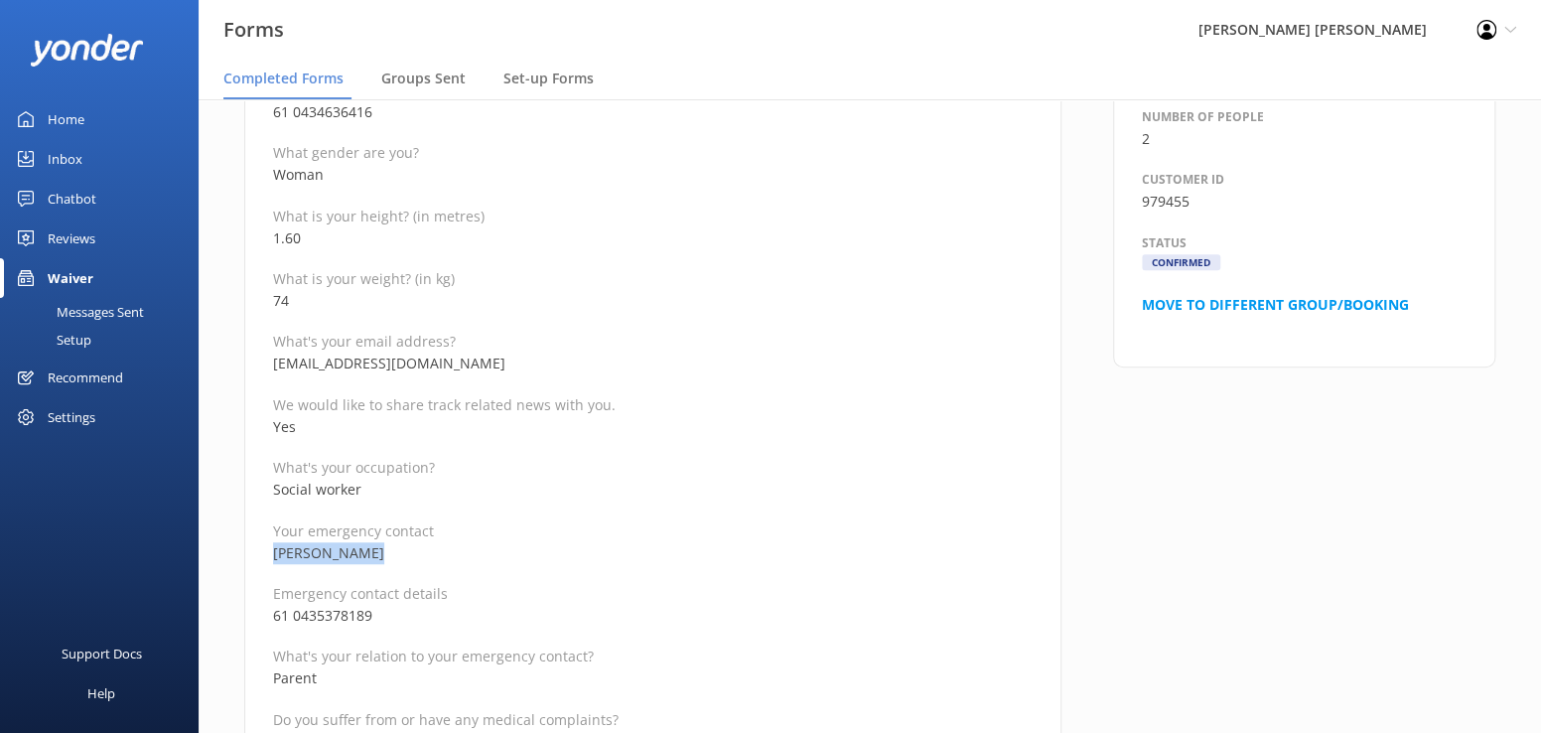
drag, startPoint x: 400, startPoint y: 555, endPoint x: 247, endPoint y: 560, distance: 153.0
drag, startPoint x: 394, startPoint y: 610, endPoint x: 276, endPoint y: 615, distance: 118.3
click at [276, 615] on p "61 0435378189" at bounding box center [652, 616] width 759 height 22
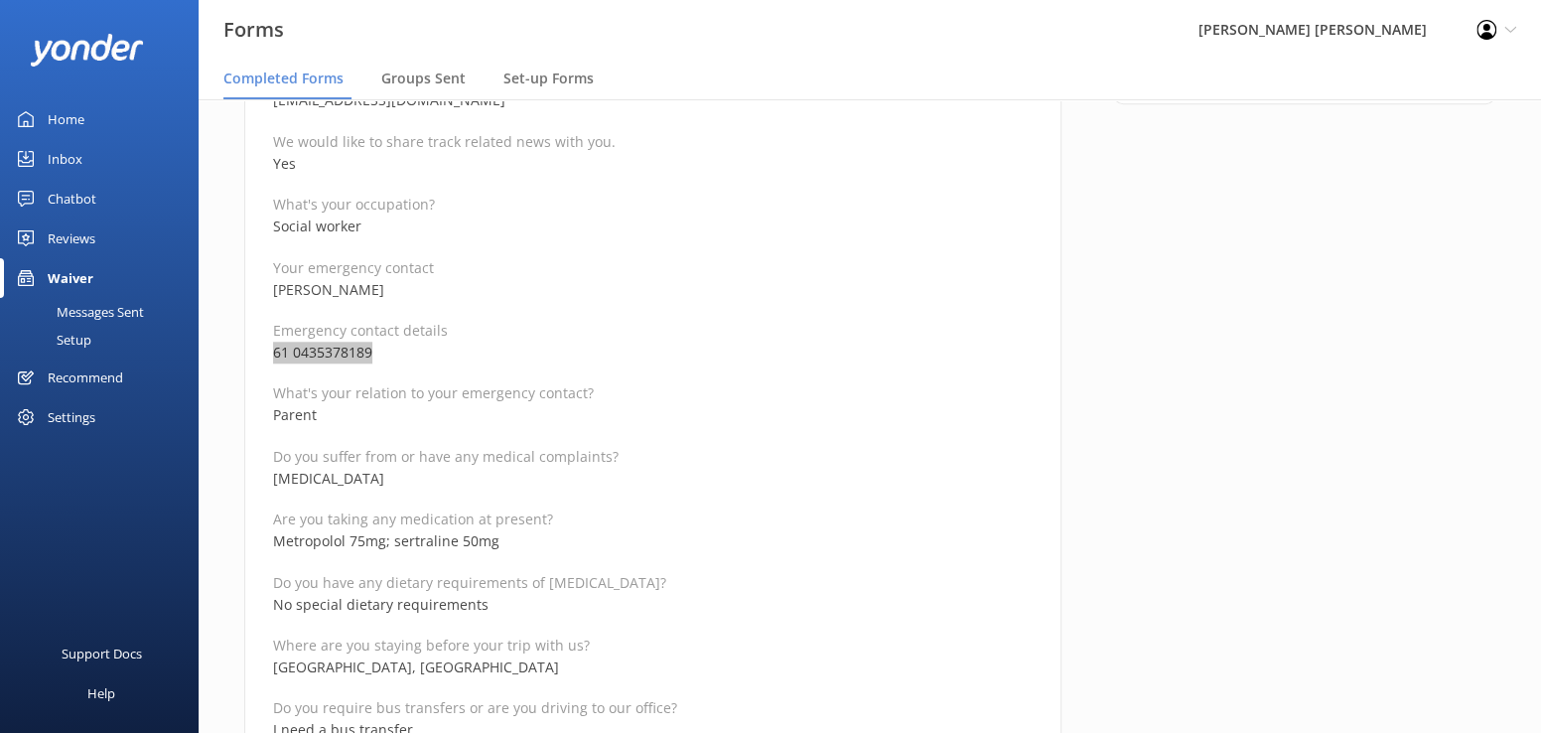
scroll to position [893, 0]
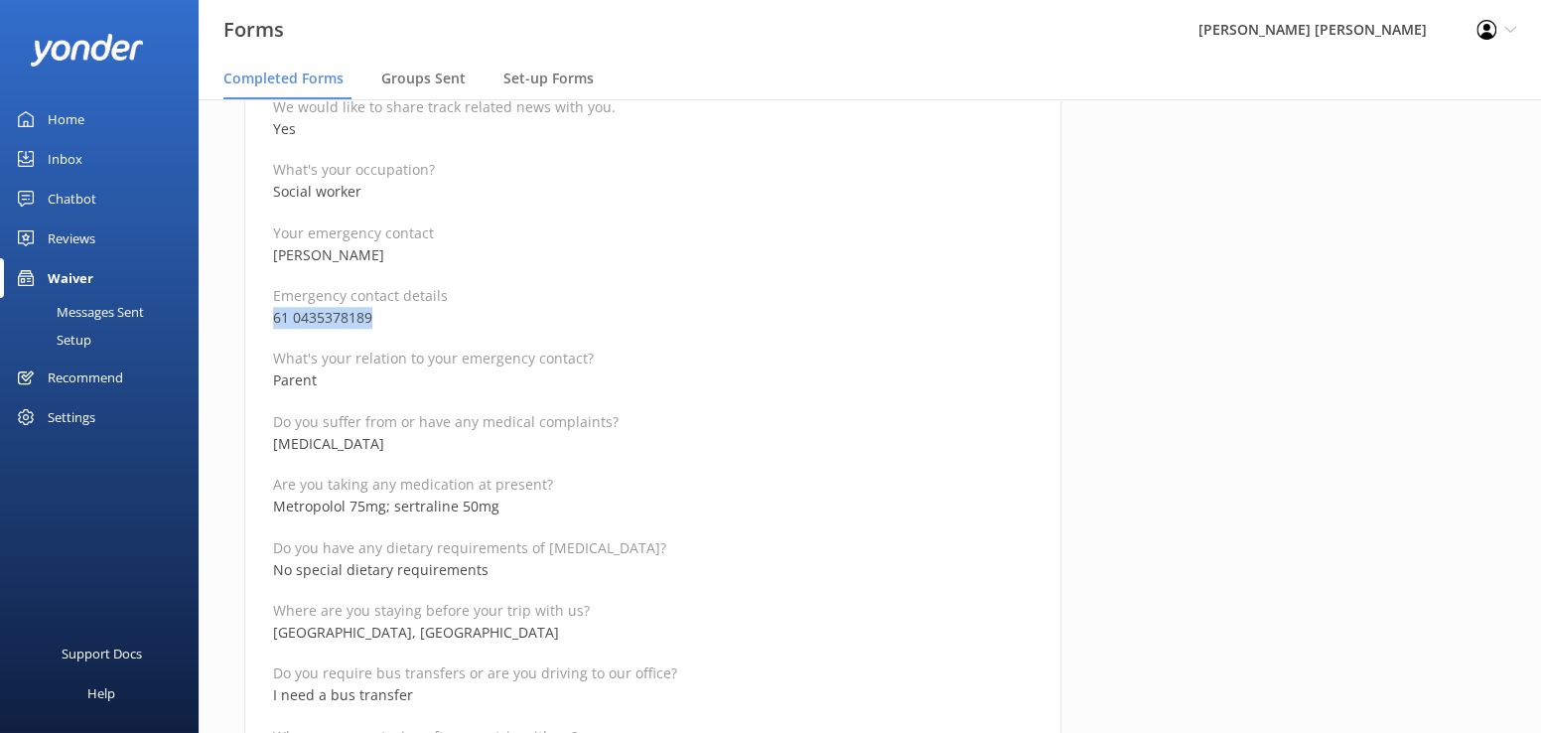
drag, startPoint x: 406, startPoint y: 445, endPoint x: 261, endPoint y: 443, distance: 144.9
click at [261, 443] on div "Medical and Assurance Form (Kayaking) Date completed [DATE] 15:42 Full name [PE…" at bounding box center [652, 701] width 817 height 2789
drag, startPoint x: 514, startPoint y: 510, endPoint x: 271, endPoint y: 516, distance: 243.3
click at [271, 516] on div "Medical and Assurance Form (Kayaking) Date completed [DATE] 15:42 Full name [PE…" at bounding box center [652, 701] width 817 height 2789
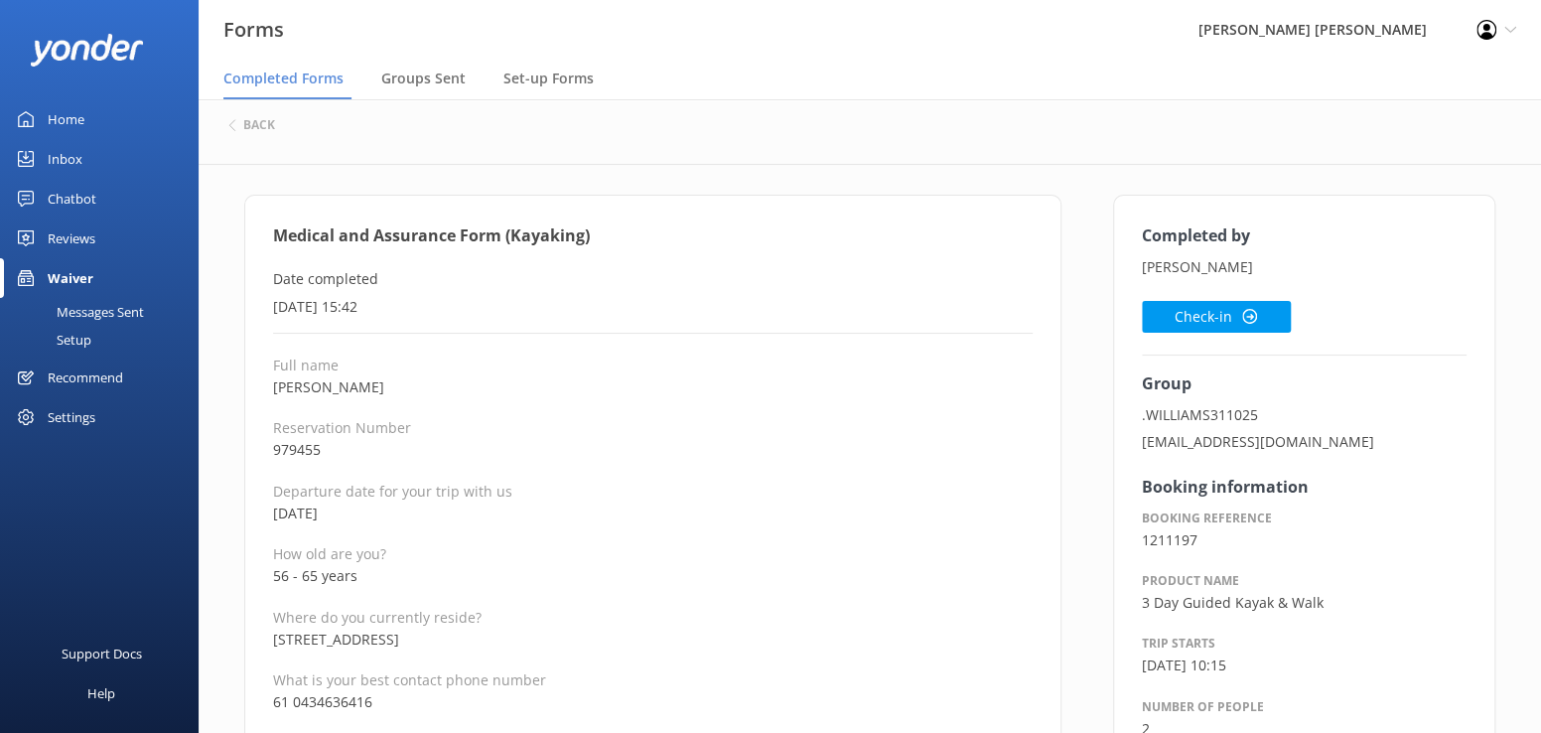
scroll to position [0, 0]
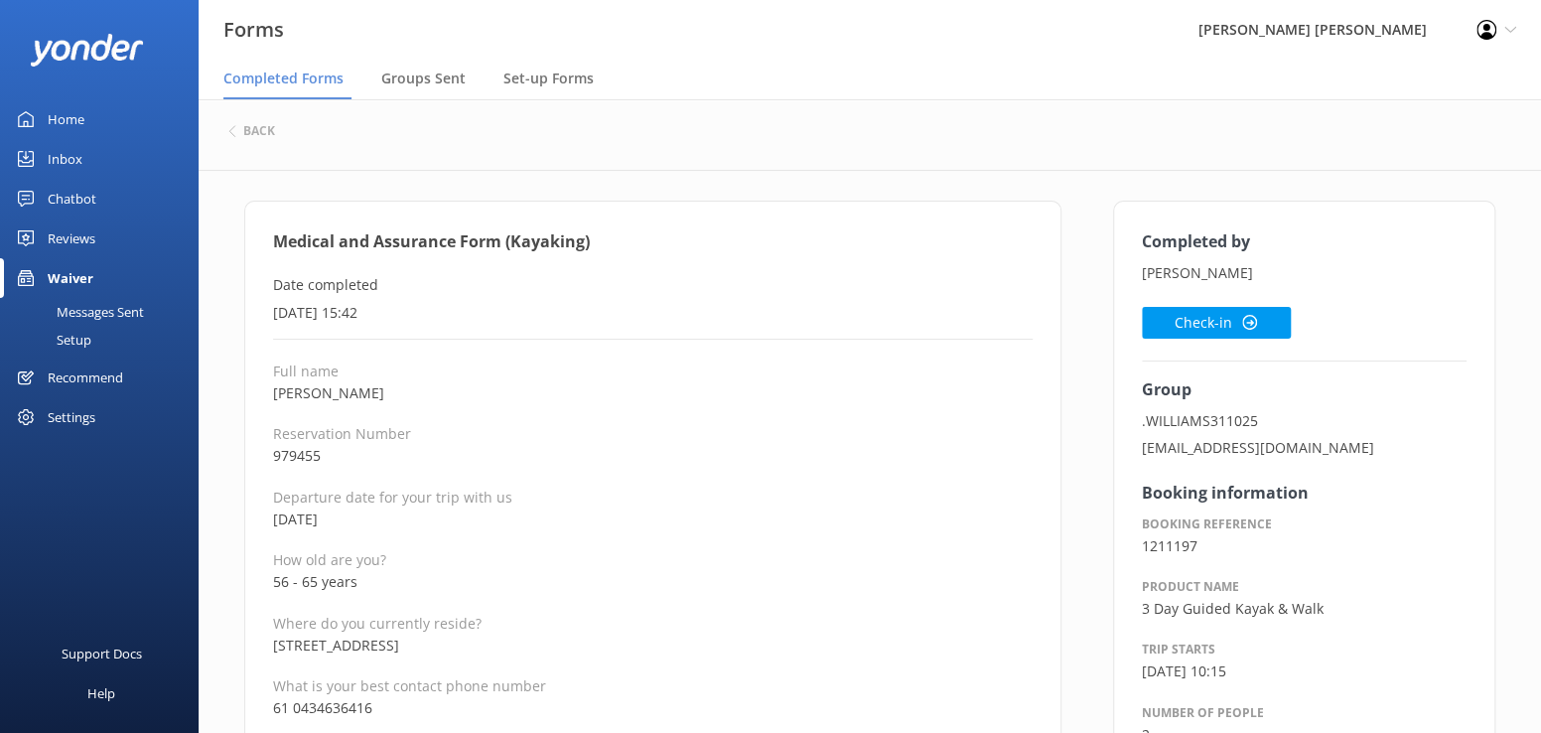
drag, startPoint x: 398, startPoint y: 393, endPoint x: 270, endPoint y: 393, distance: 128.1
drag, startPoint x: 364, startPoint y: 582, endPoint x: 246, endPoint y: 582, distance: 118.1
drag, startPoint x: 406, startPoint y: 393, endPoint x: 271, endPoint y: 397, distance: 135.1
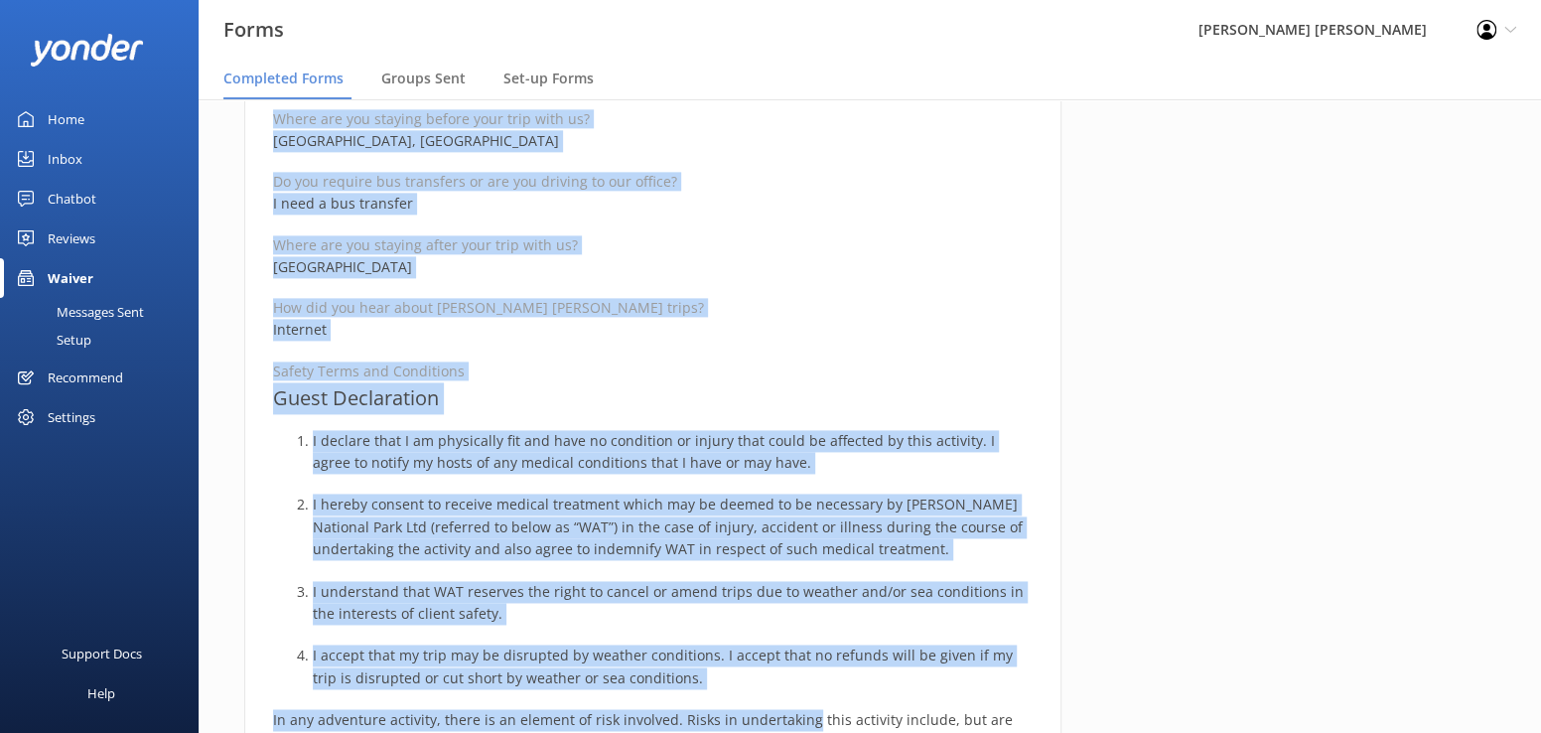
scroll to position [1499, 0]
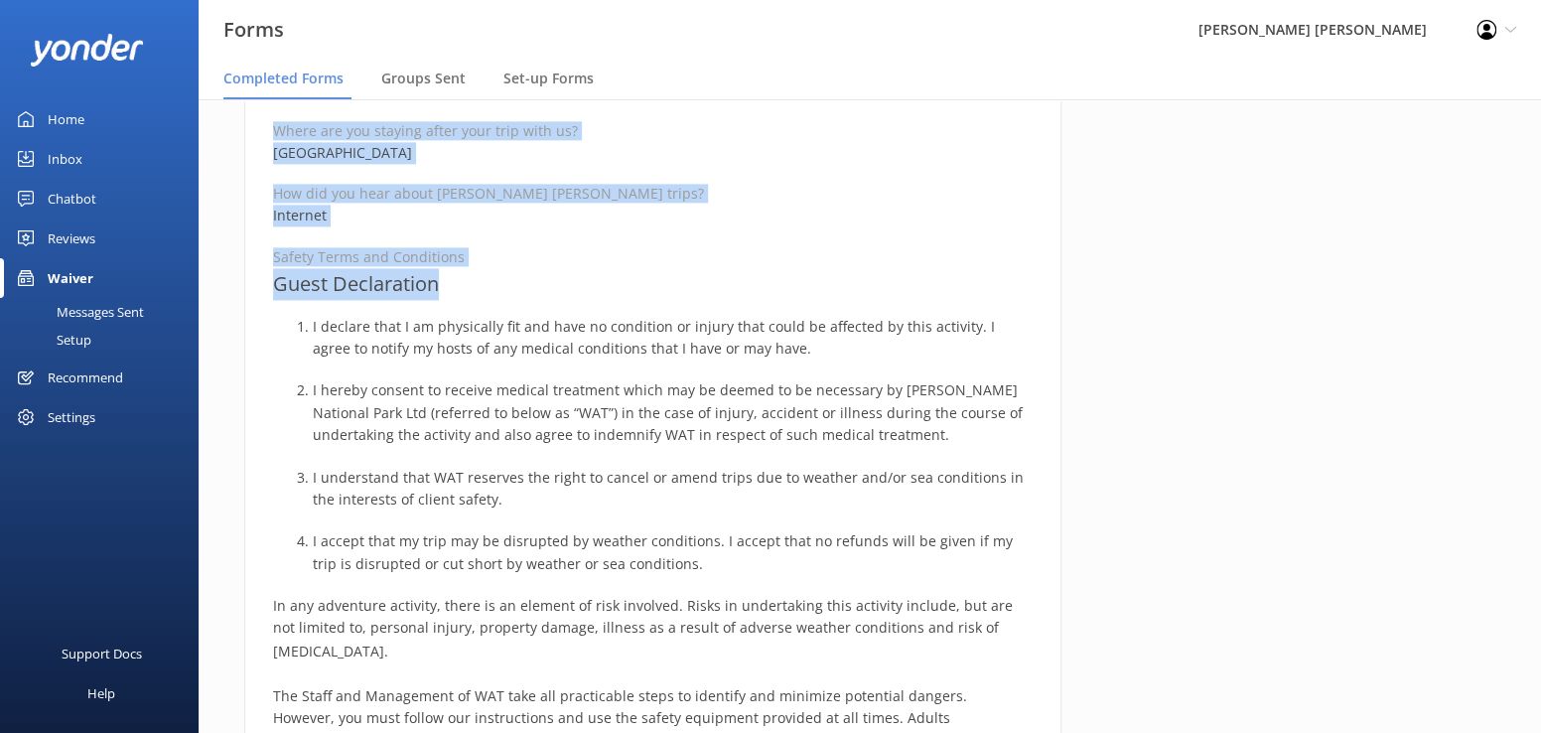
drag, startPoint x: 263, startPoint y: 239, endPoint x: 768, endPoint y: 269, distance: 506.1
click at [768, 269] on div "Medical and Assurance Form (Kayaking) Date completed [DATE] 15:42 Full name [PE…" at bounding box center [652, 96] width 817 height 2789
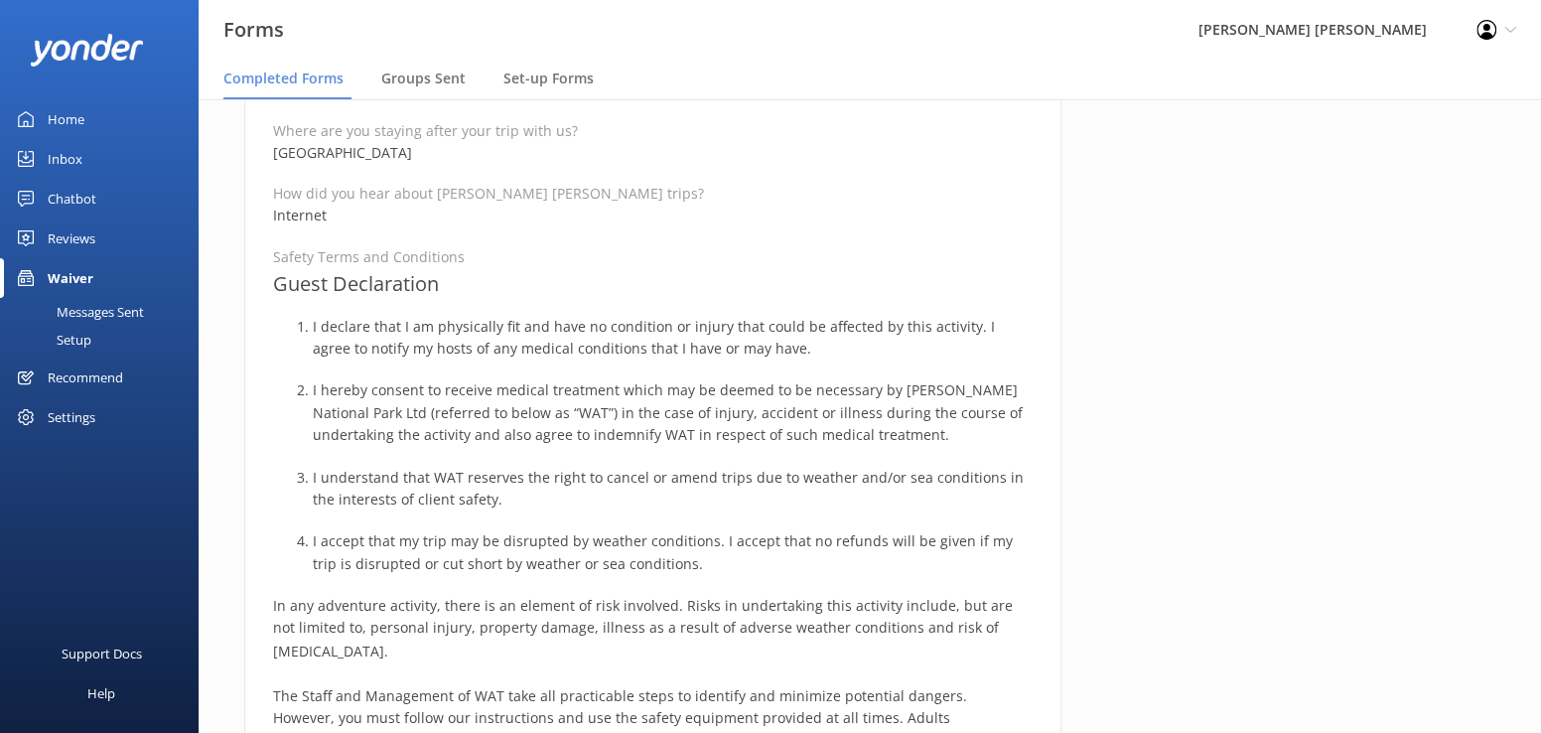
drag, startPoint x: 1434, startPoint y: 204, endPoint x: 1370, endPoint y: 227, distance: 68.4
click at [1370, 227] on div "Completed by [PERSON_NAME] Check-in Group .WILLIAMS311025 [EMAIL_ADDRESS][DOMAI…" at bounding box center [1304, 106] width 434 height 2809
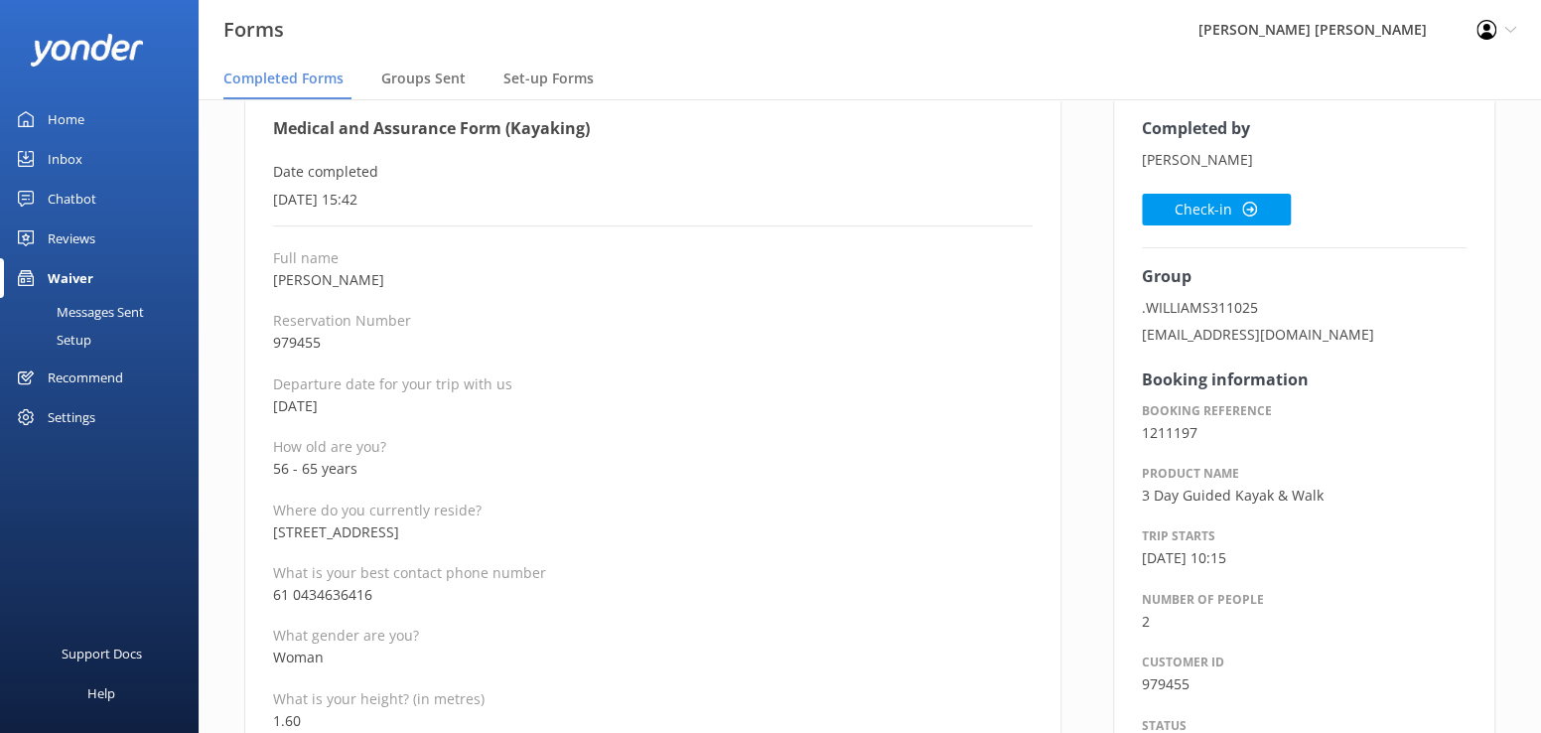
scroll to position [0, 0]
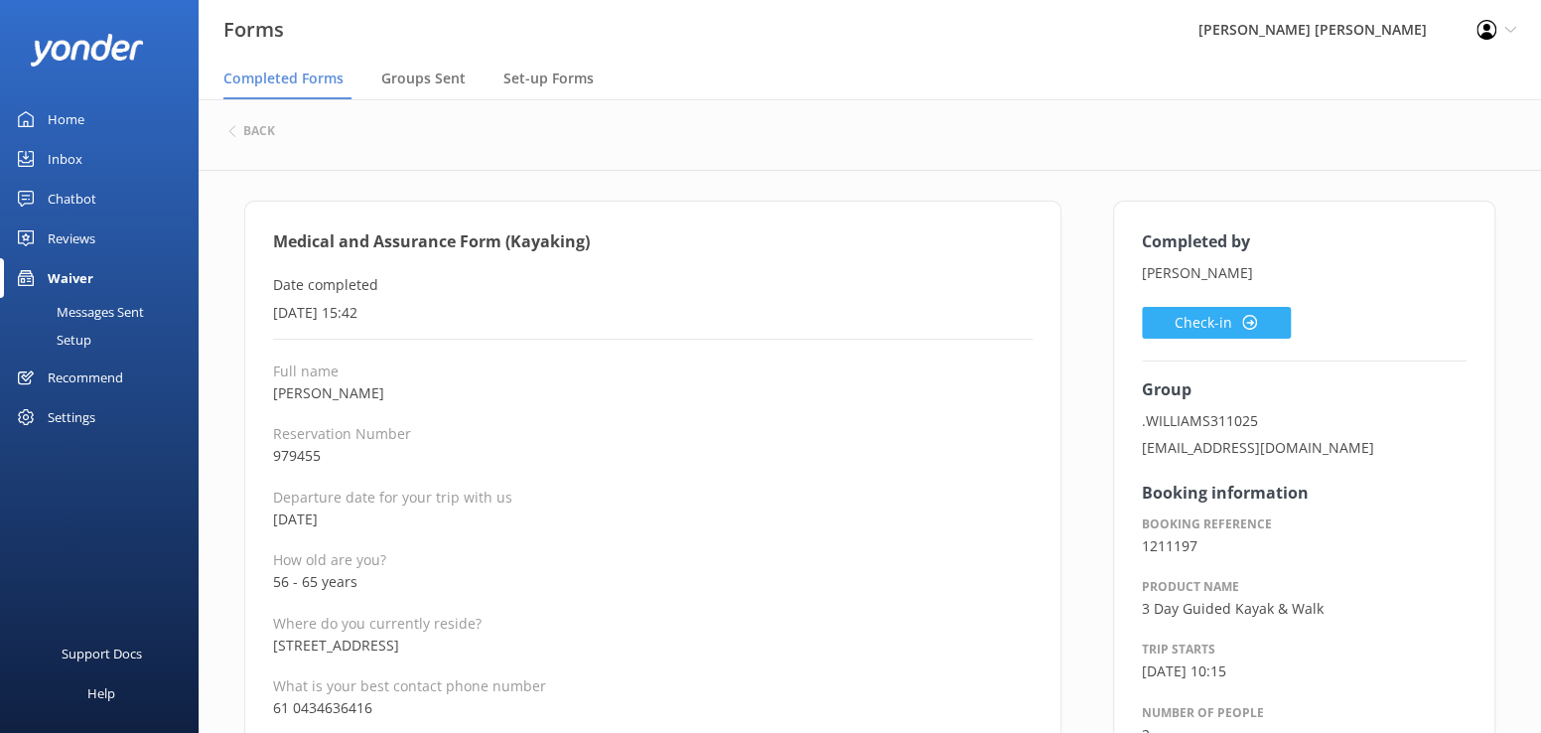
click at [1189, 320] on button "Check-in" at bounding box center [1216, 323] width 149 height 32
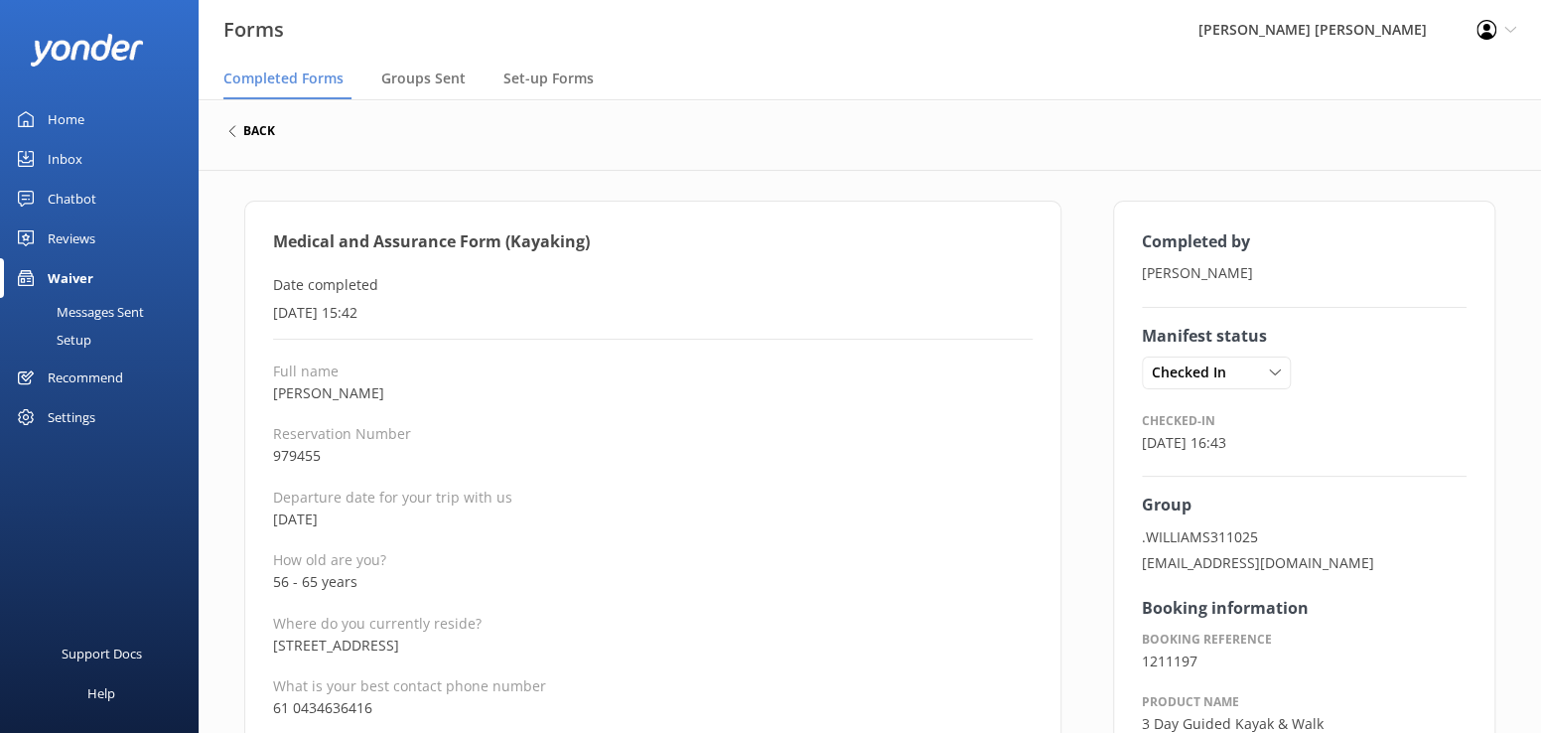
click at [245, 134] on h6 "back" at bounding box center [259, 131] width 32 height 12
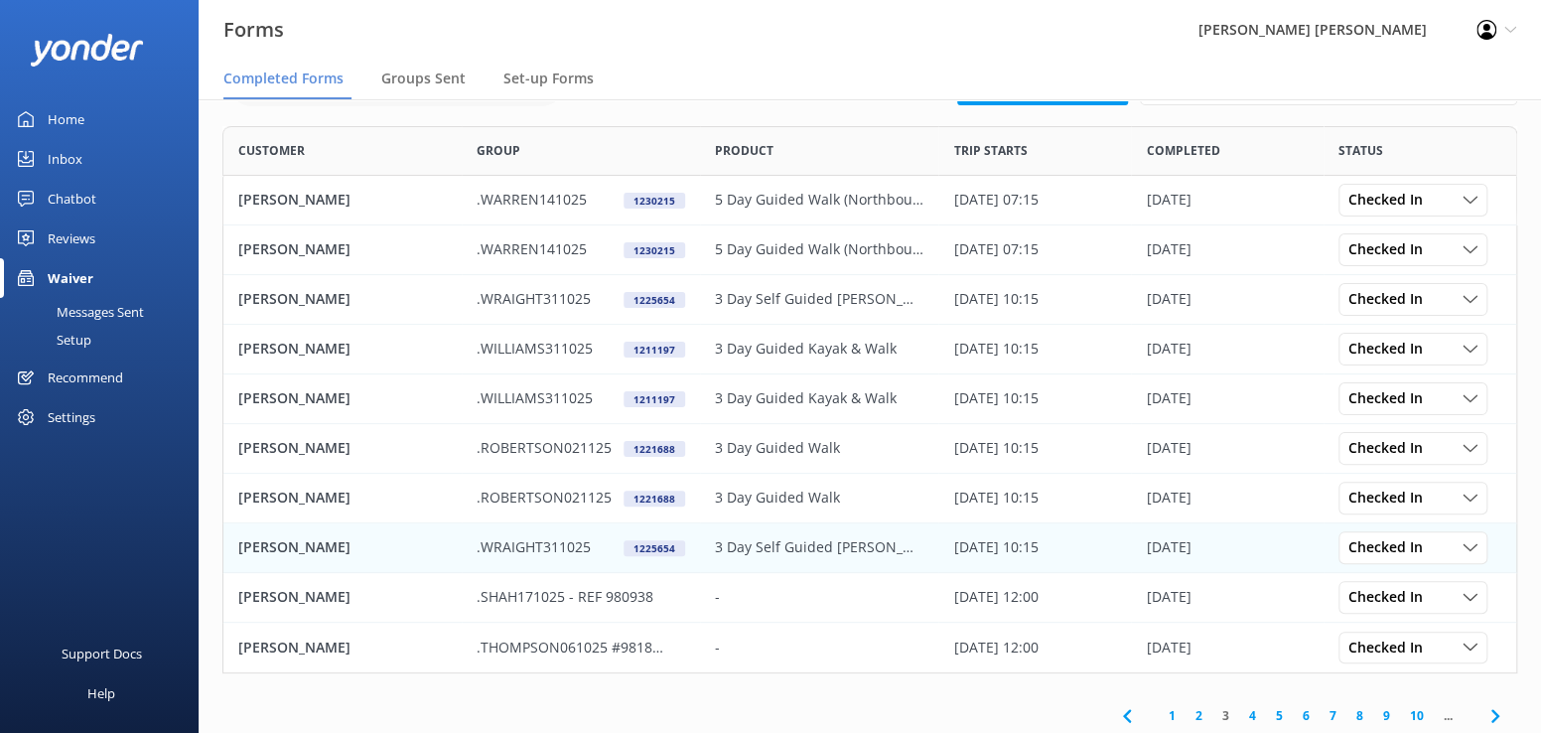
scroll to position [120, 0]
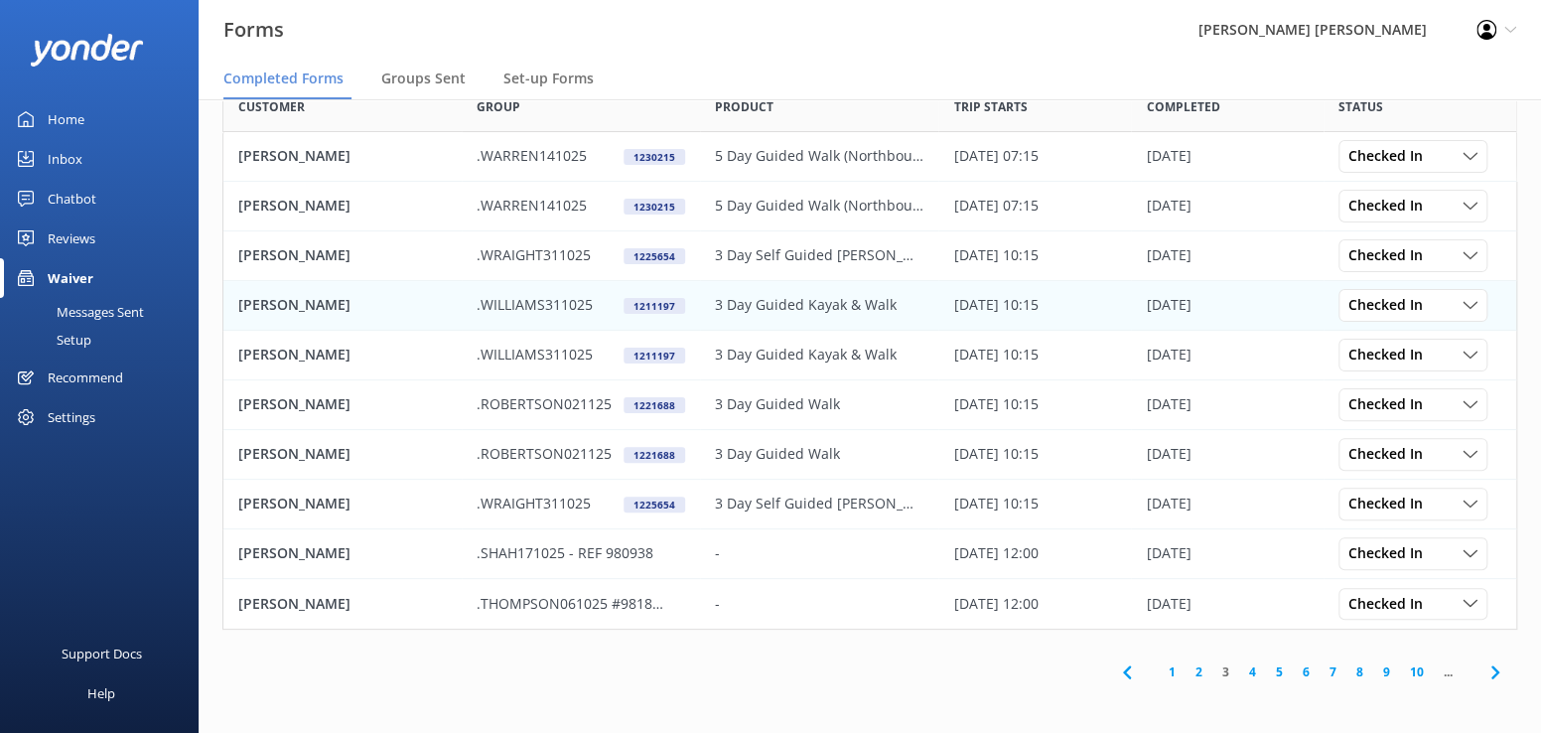
click at [279, 306] on p "[PERSON_NAME]" at bounding box center [294, 305] width 112 height 22
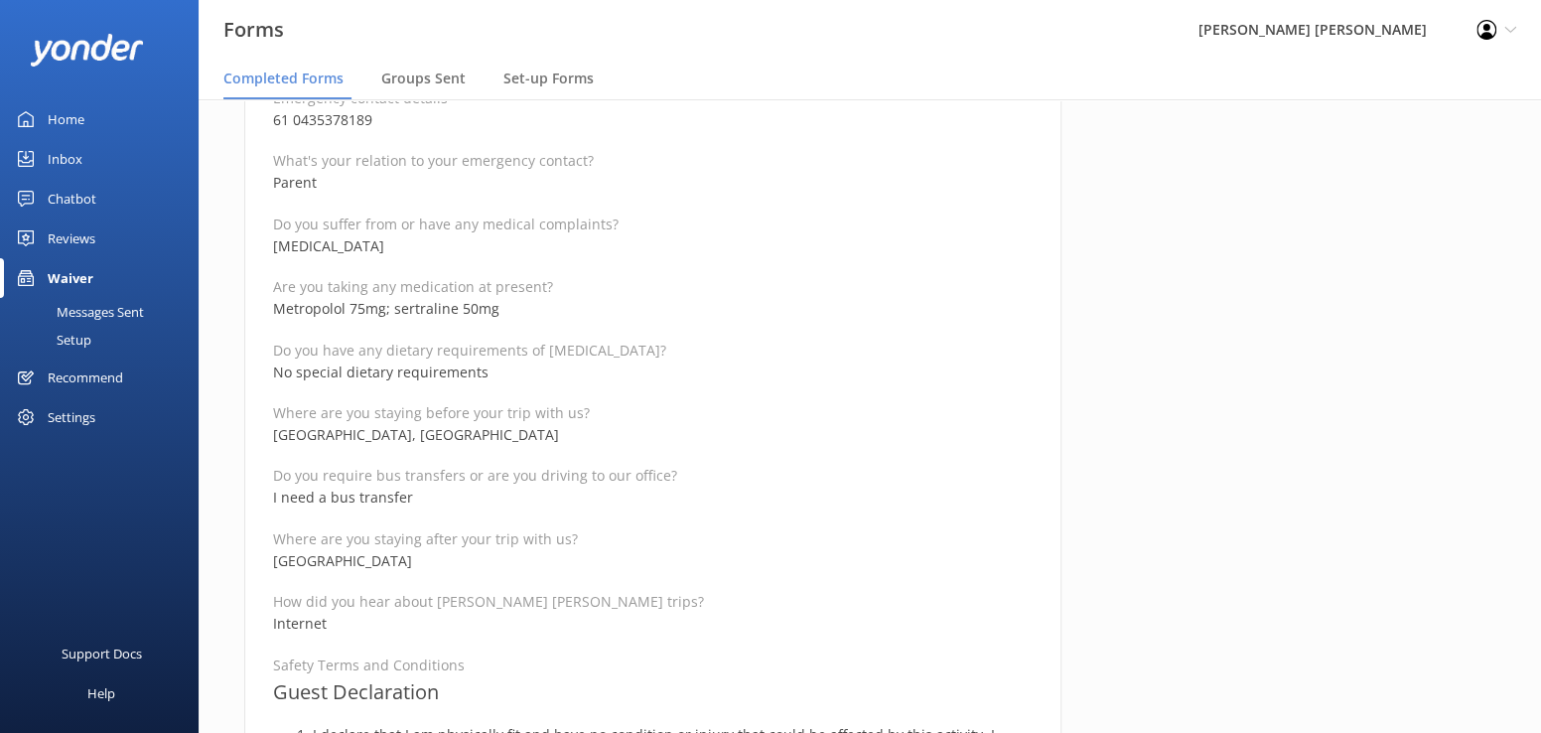
scroll to position [1092, 0]
